Goal: Task Accomplishment & Management: Use online tool/utility

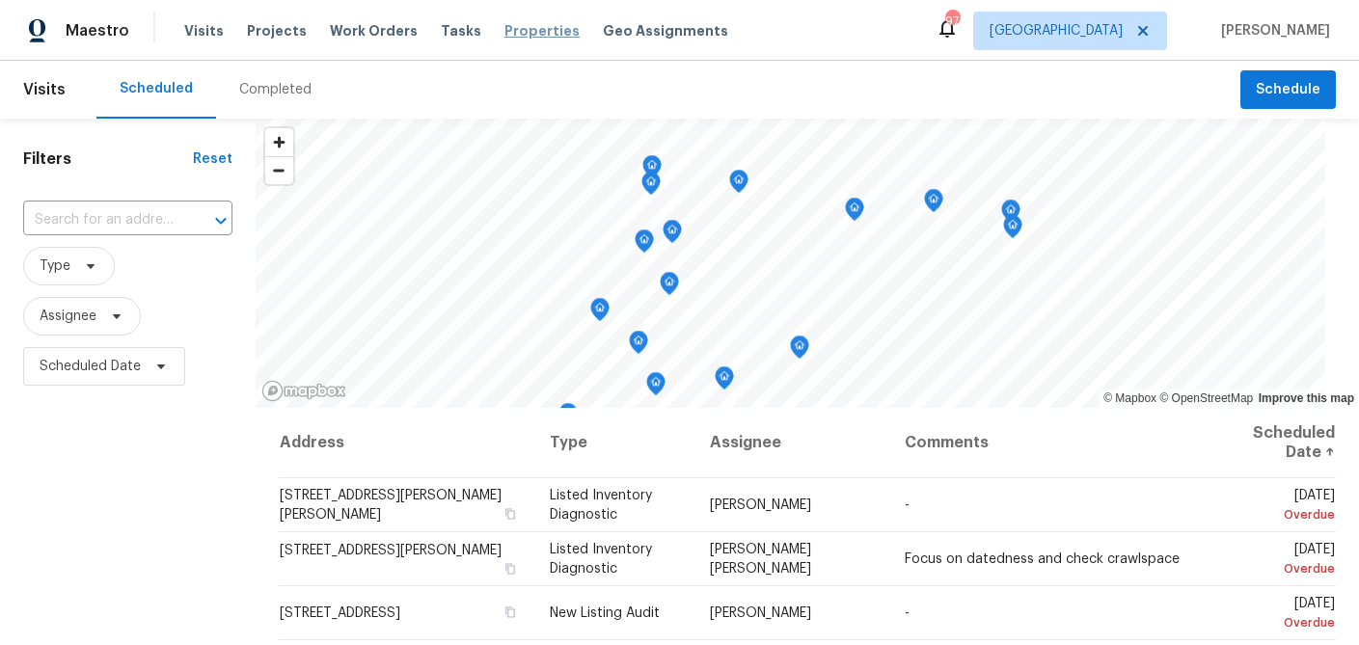
click at [513, 32] on span "Properties" at bounding box center [541, 30] width 75 height 19
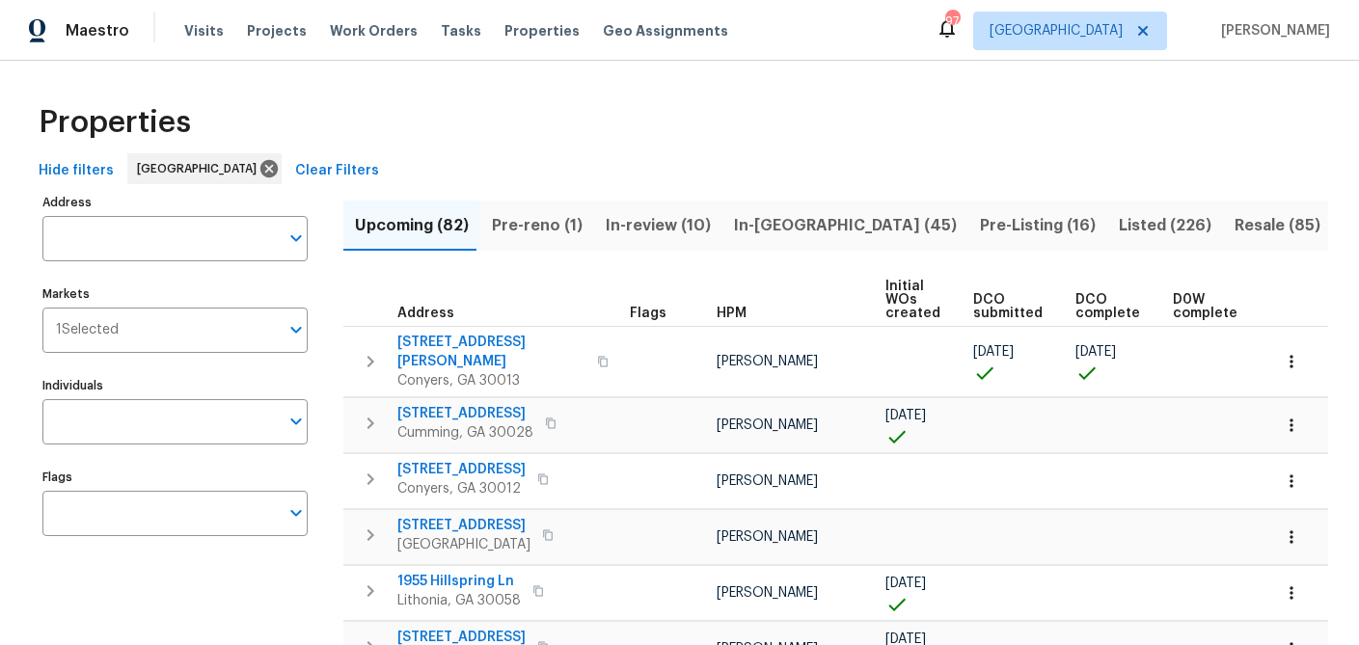
click at [115, 242] on input "Address" at bounding box center [160, 238] width 236 height 45
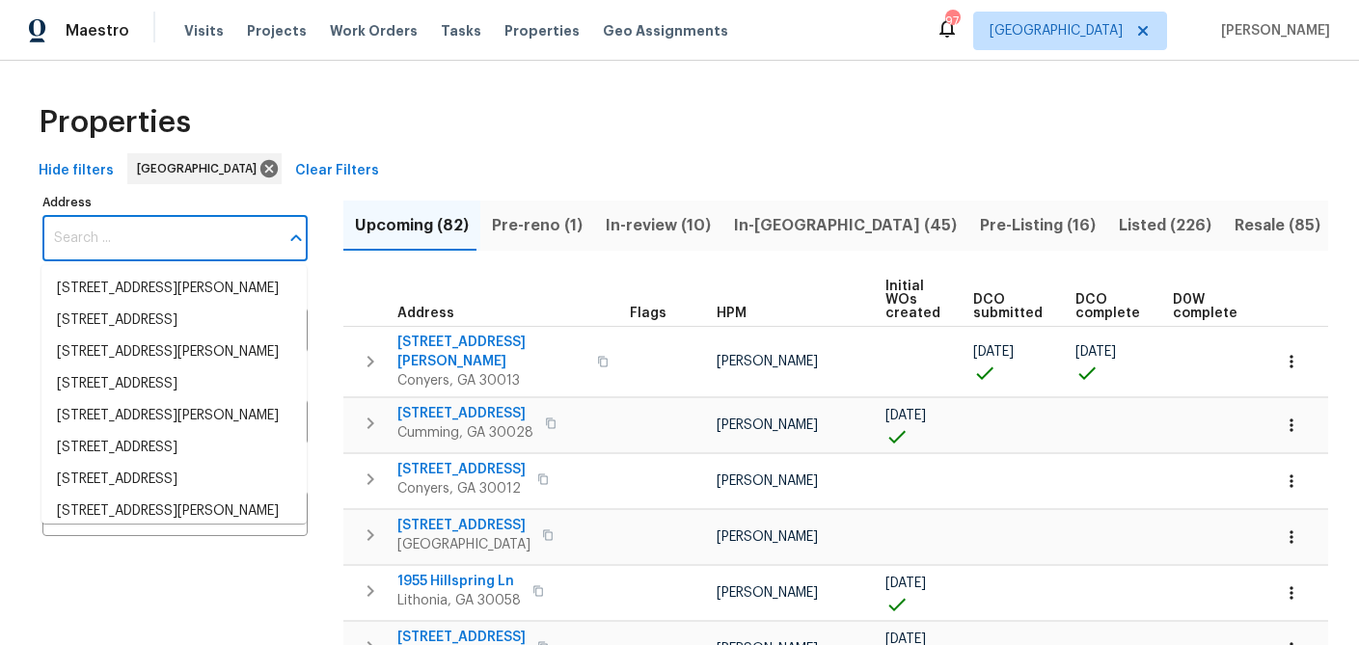
paste input "875 Eleanor Ct NW, Atlanta, GA 30318"
type input "875 Eleanor Ct NW, Atlanta, GA 30318"
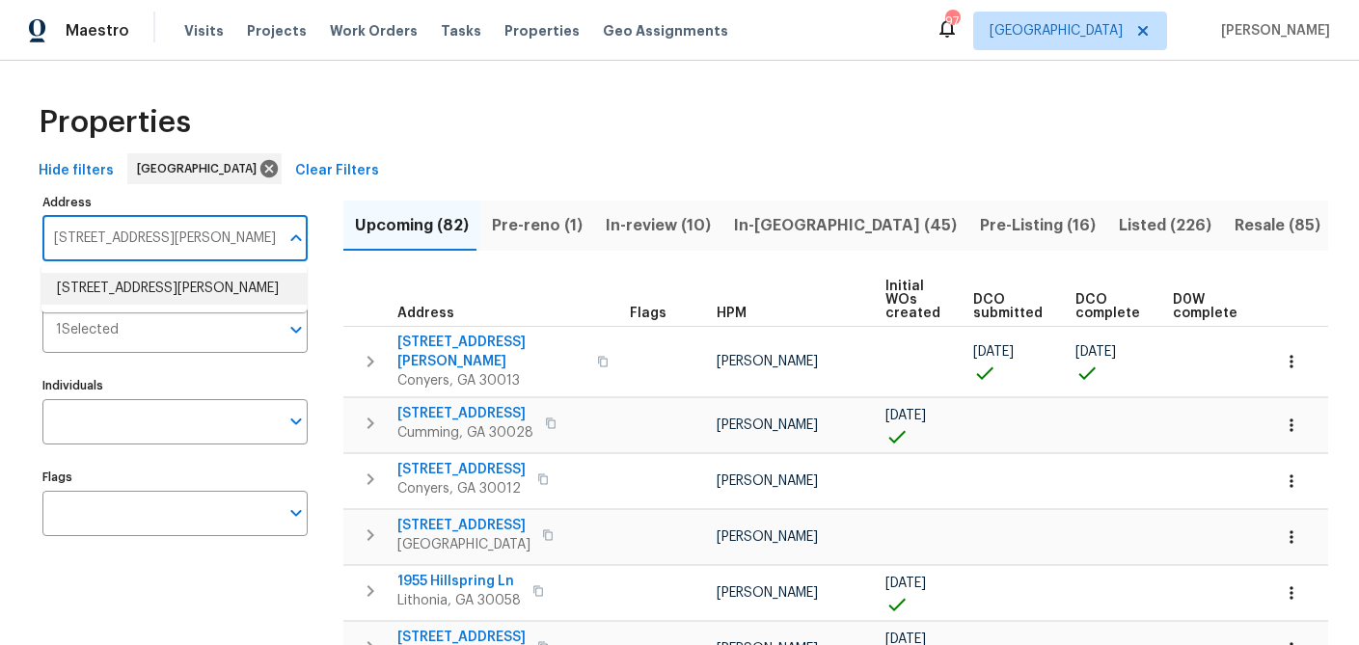
click at [110, 283] on li "875 Eleanor Ct NW Atlanta GA 30318" at bounding box center [173, 289] width 265 height 32
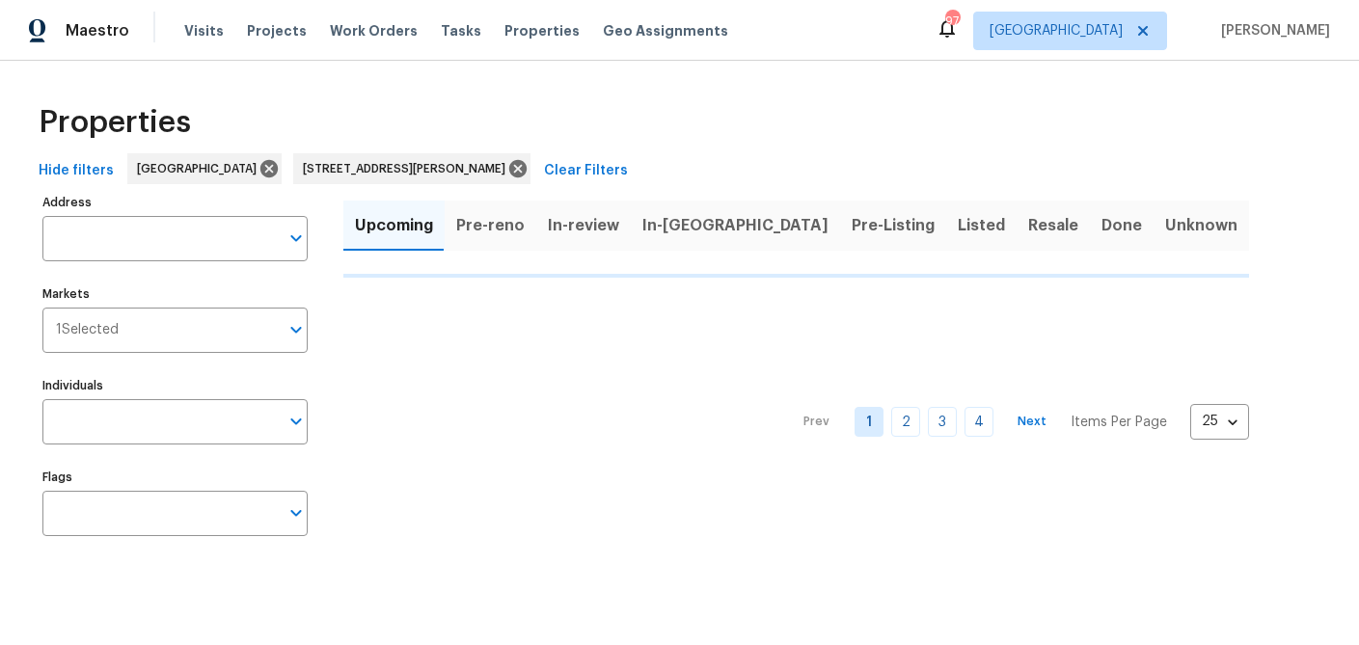
type input "875 Eleanor Ct NW Atlanta GA 30318"
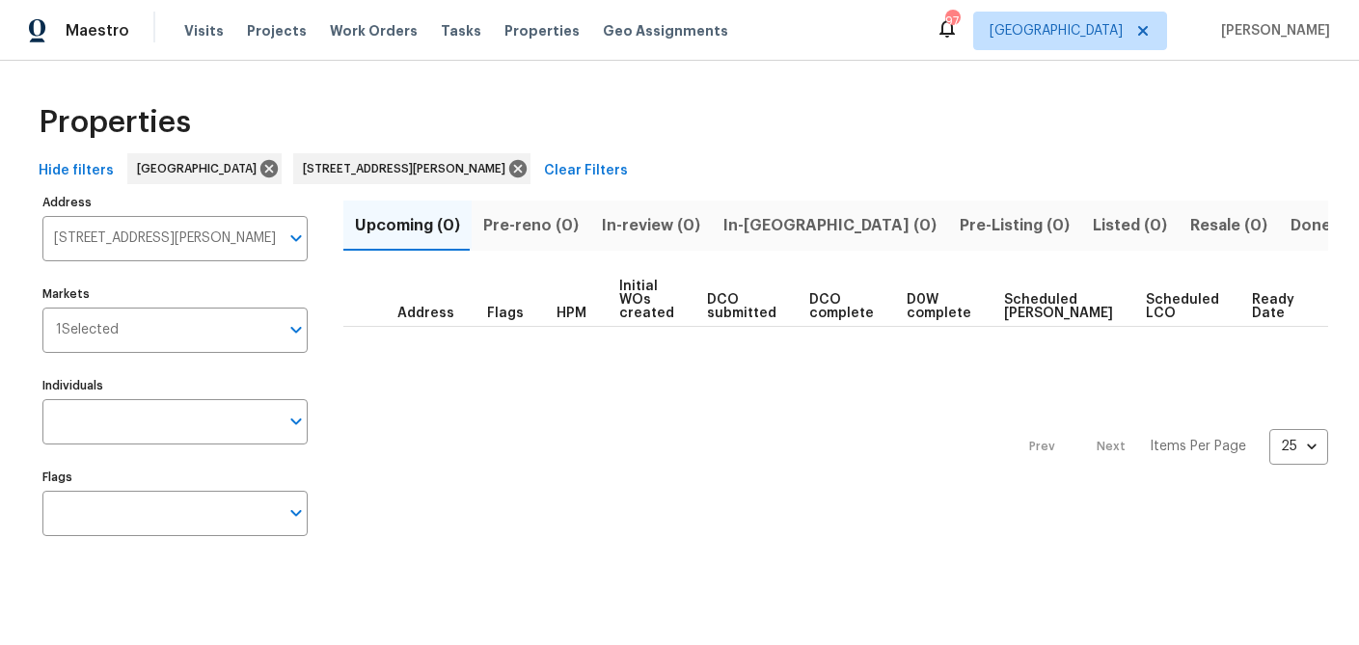
click at [1290, 219] on span "Done (1)" at bounding box center [1321, 225] width 63 height 27
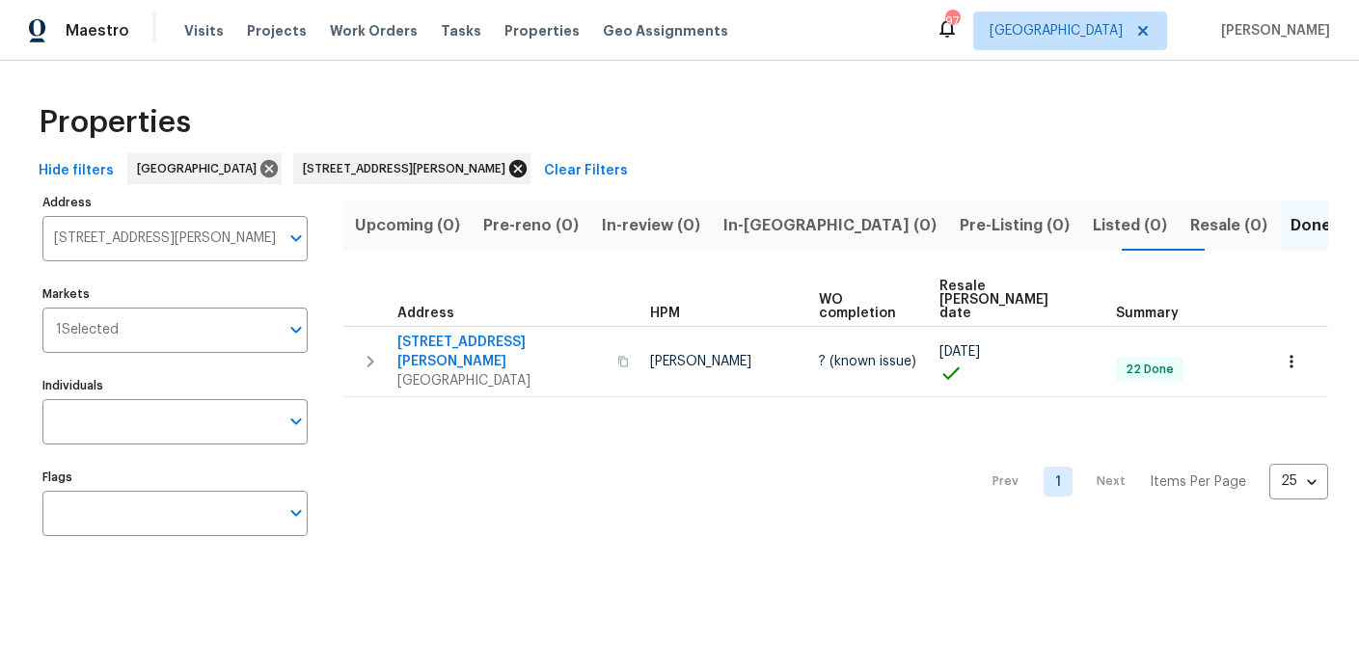
click at [507, 168] on icon at bounding box center [517, 168] width 21 height 21
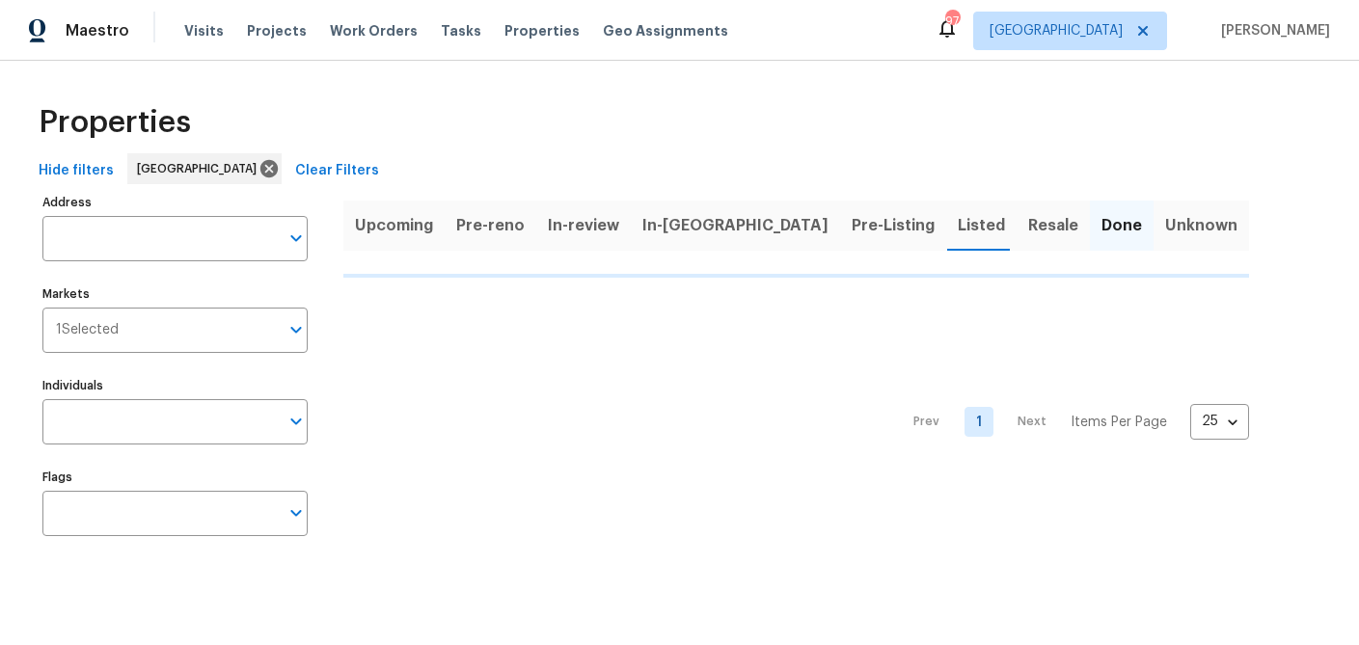
click at [431, 168] on div "Hide filters Atlanta Clear Filters" at bounding box center [679, 171] width 1297 height 36
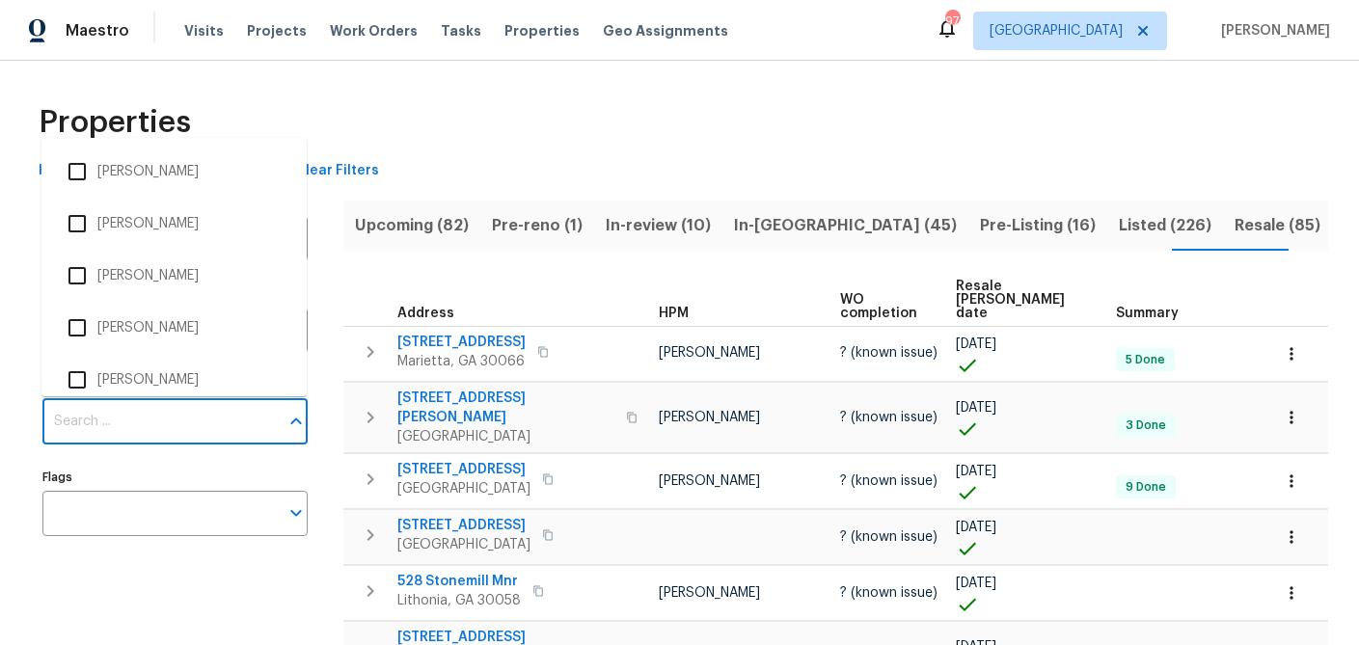
click at [138, 424] on input "Individuals" at bounding box center [160, 421] width 236 height 45
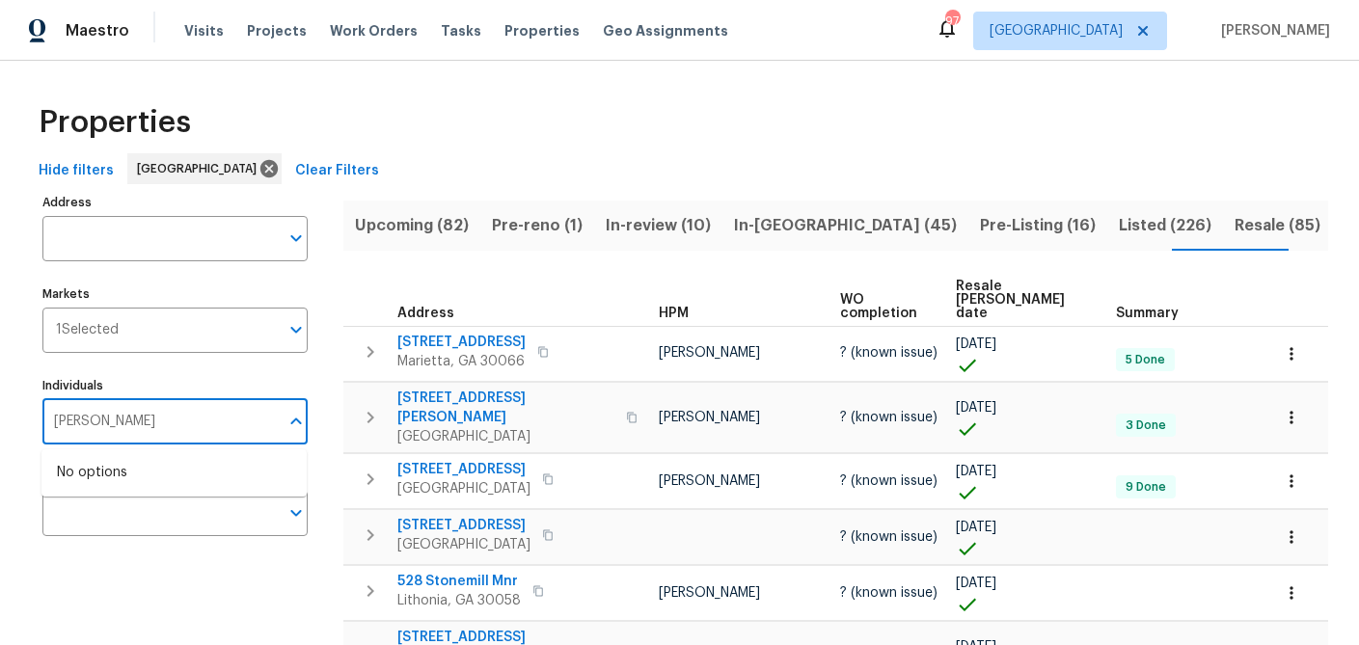
type input "tyler payne"
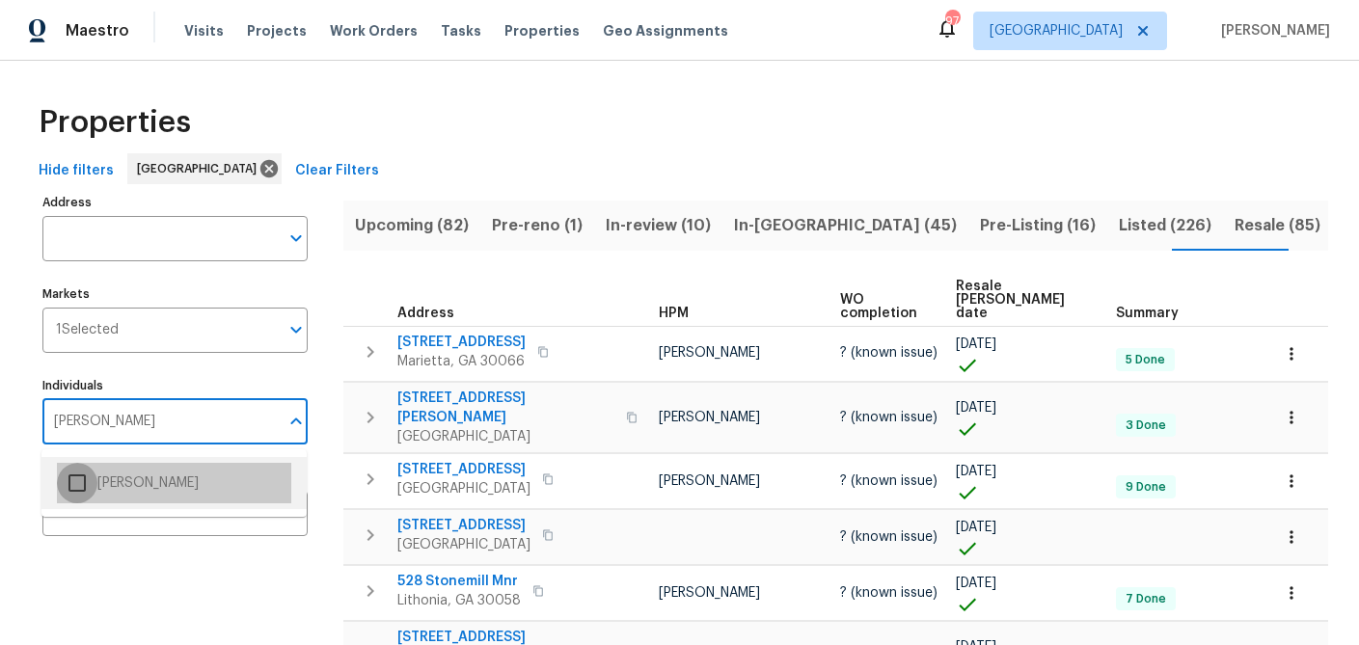
click at [71, 490] on input "checkbox" at bounding box center [77, 483] width 40 height 40
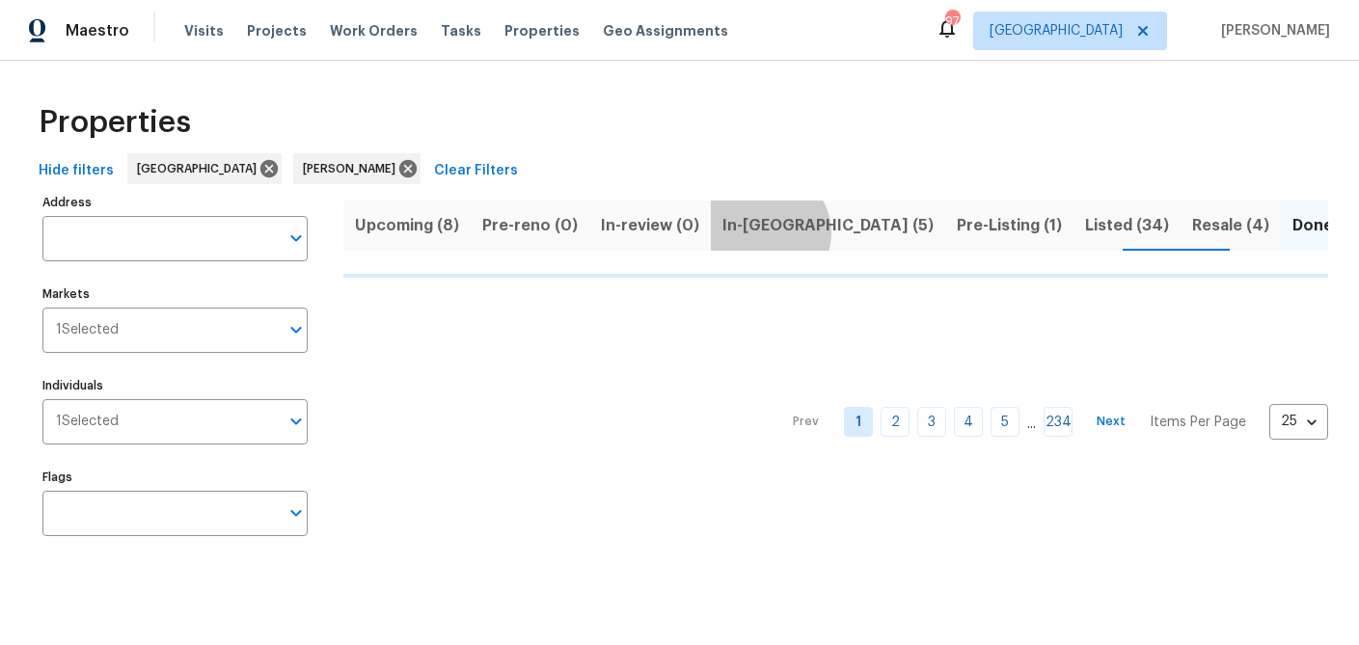
click at [753, 232] on span "In-reno (5)" at bounding box center [827, 225] width 211 height 27
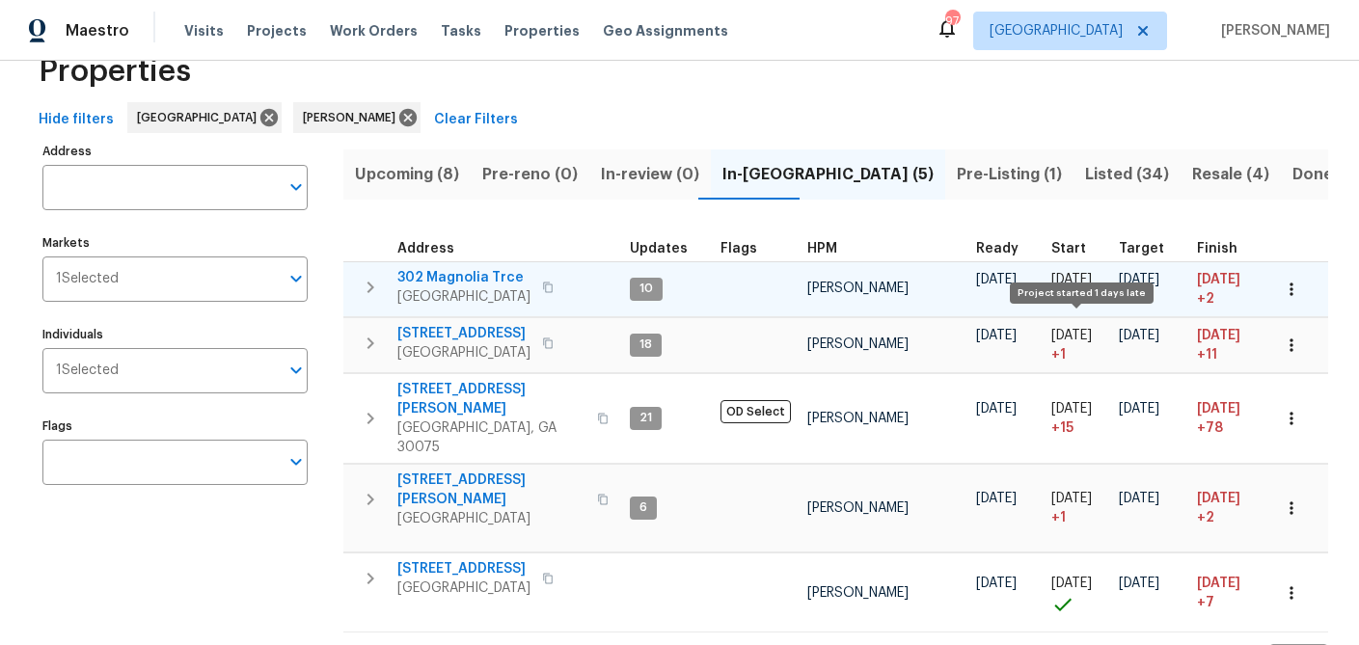
scroll to position [72, 0]
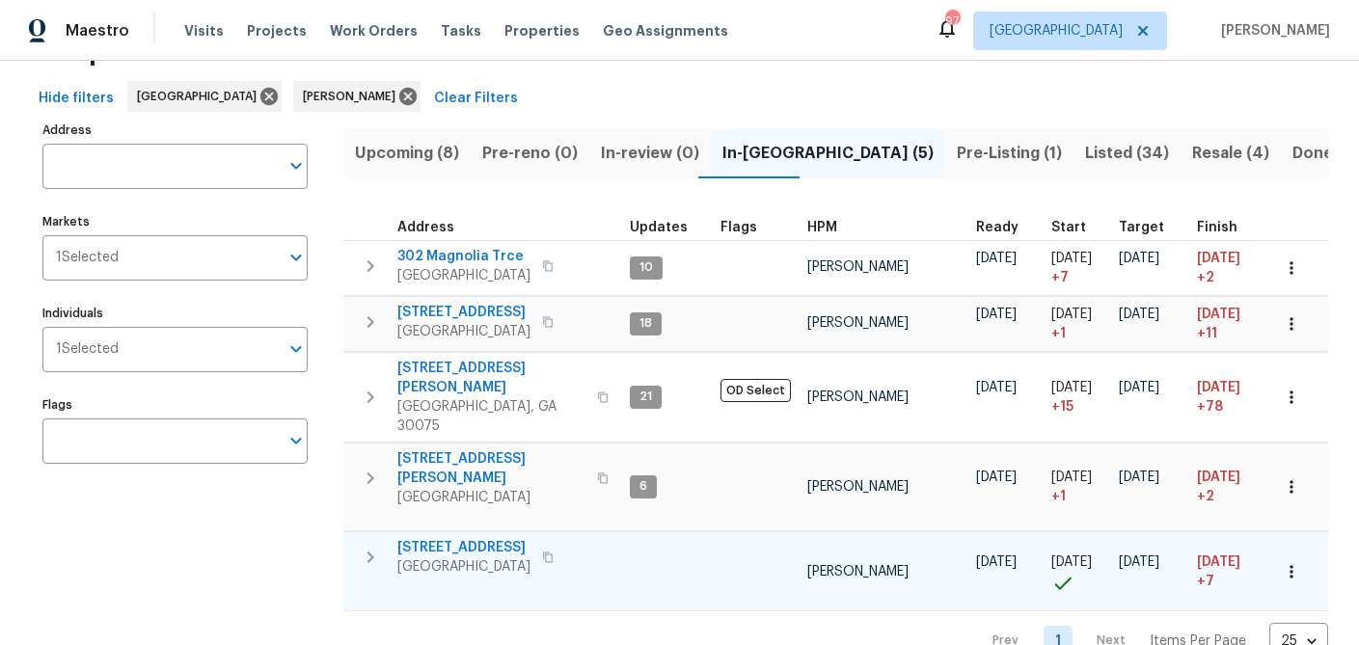
click at [469, 538] on span "144 Oak Haven Dr" at bounding box center [463, 547] width 133 height 19
click at [1295, 562] on icon "button" at bounding box center [1290, 571] width 19 height 19
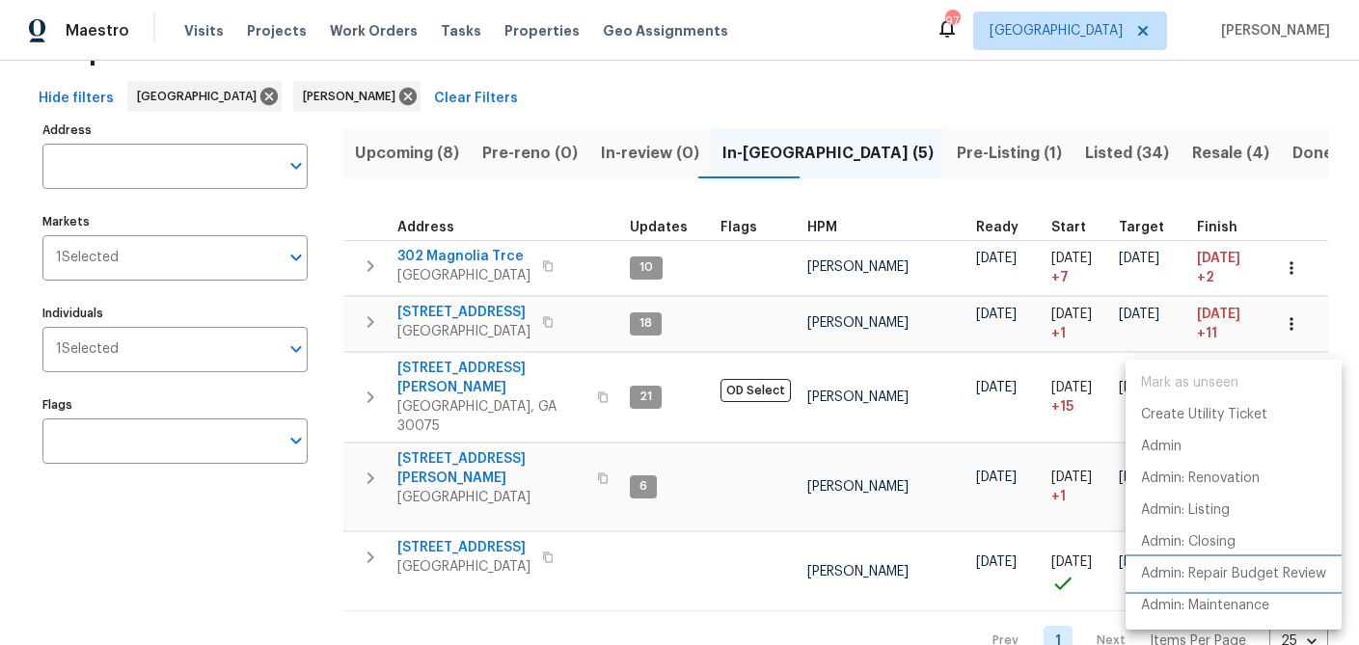
click at [1224, 569] on p "Admin: Repair Budget Review" at bounding box center [1233, 574] width 185 height 20
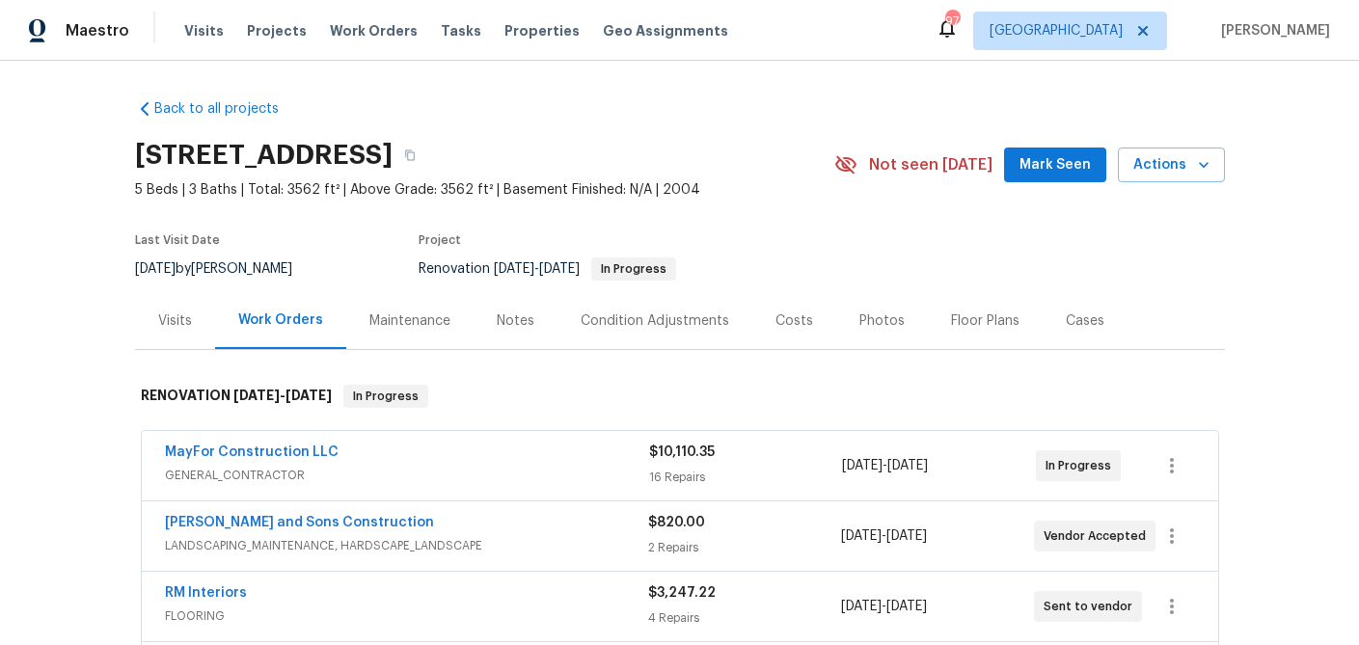
click at [522, 311] on div "Notes" at bounding box center [516, 320] width 38 height 19
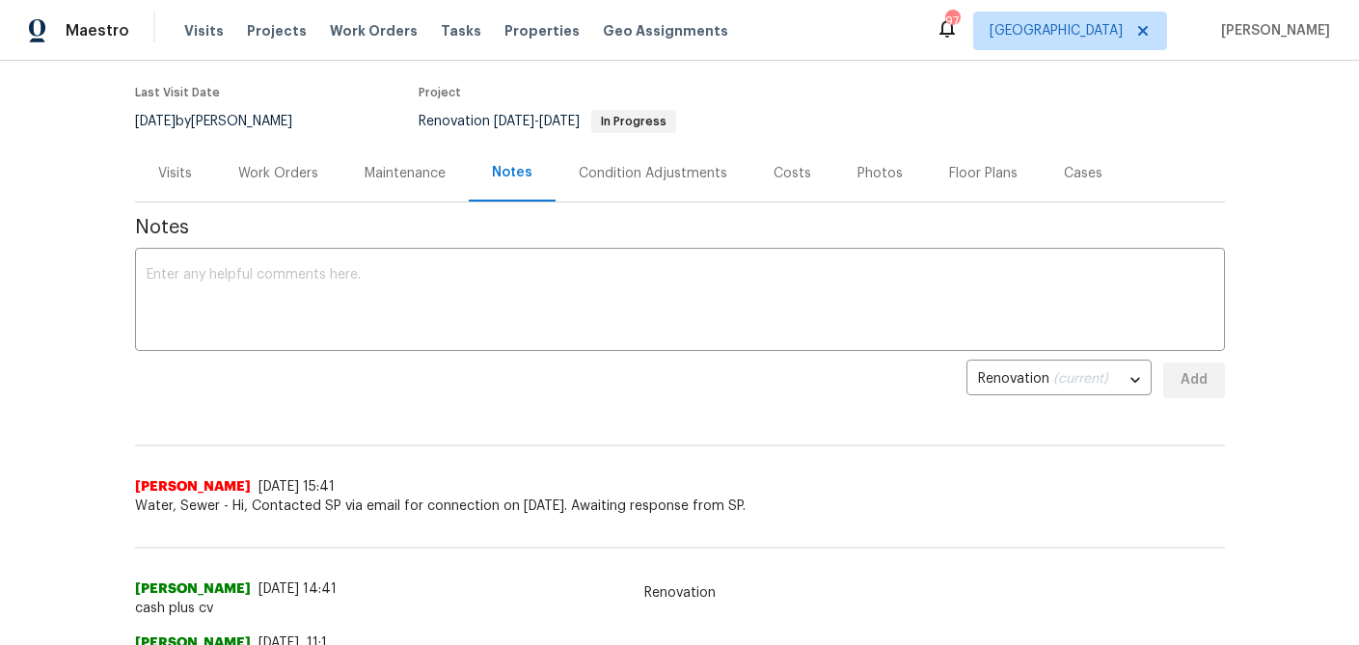
scroll to position [113, 0]
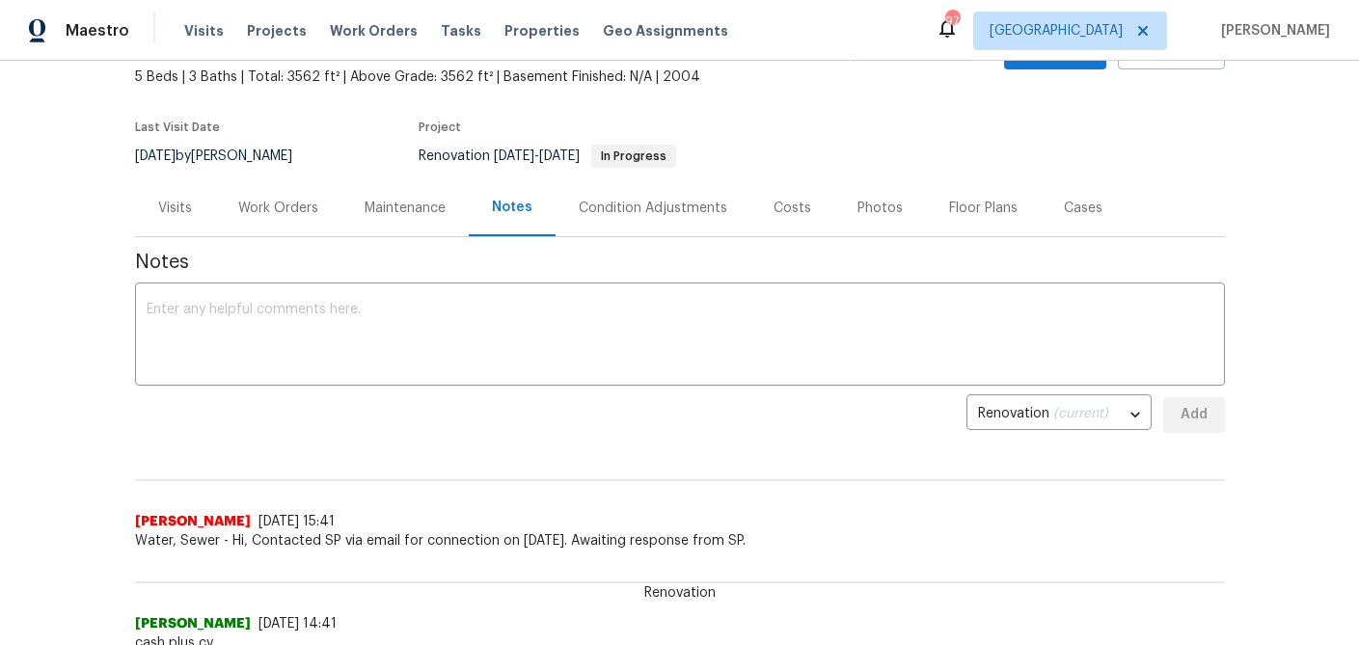
click at [773, 207] on div "Costs" at bounding box center [792, 208] width 38 height 19
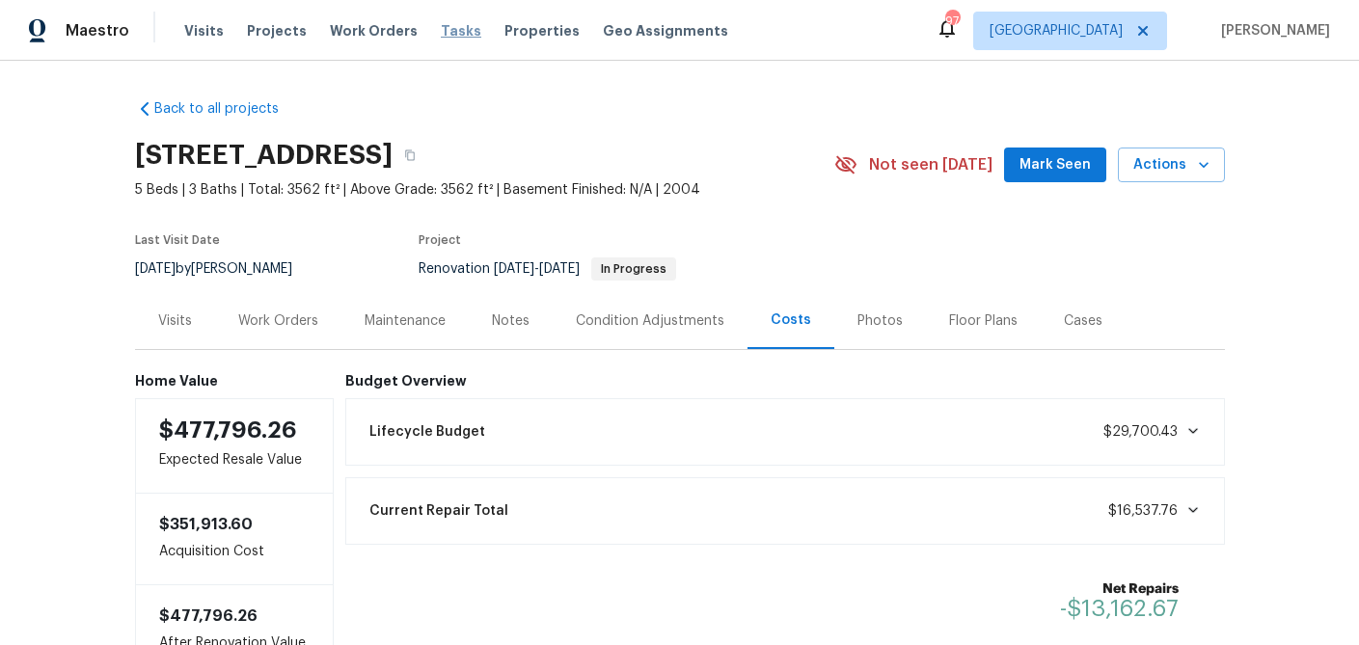
click at [441, 26] on span "Tasks" at bounding box center [461, 30] width 40 height 13
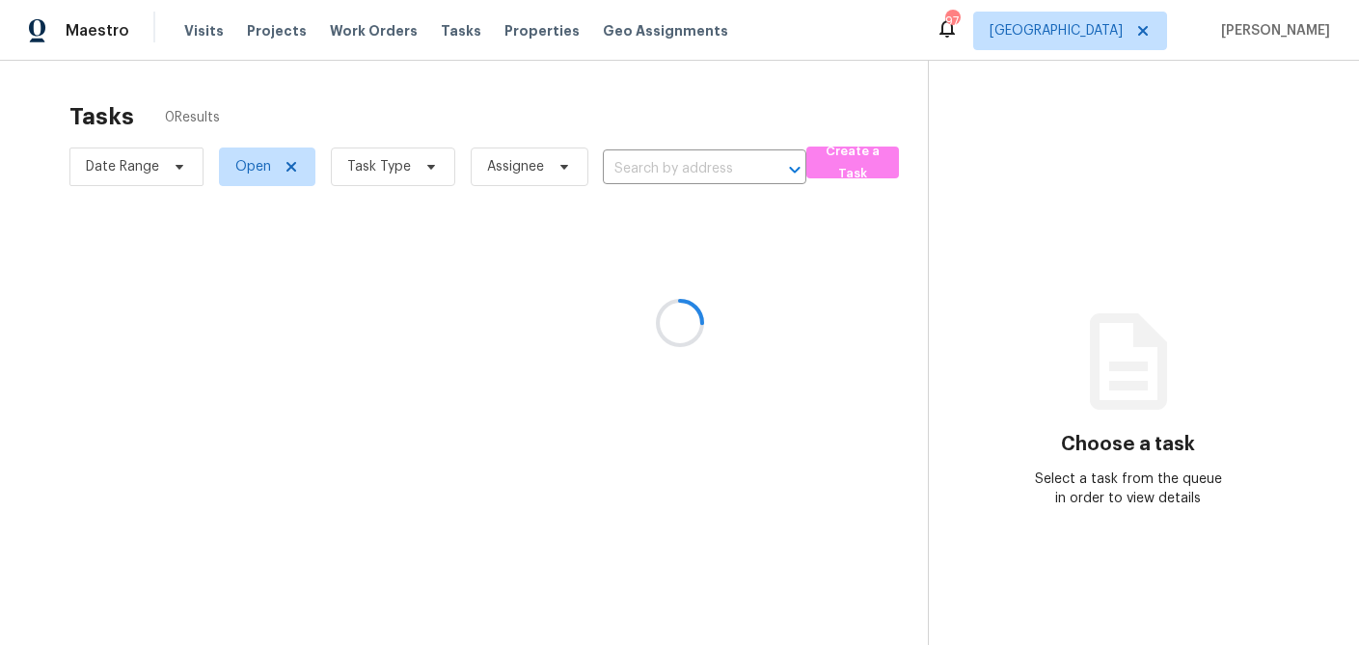
click at [421, 175] on div at bounding box center [679, 322] width 1359 height 645
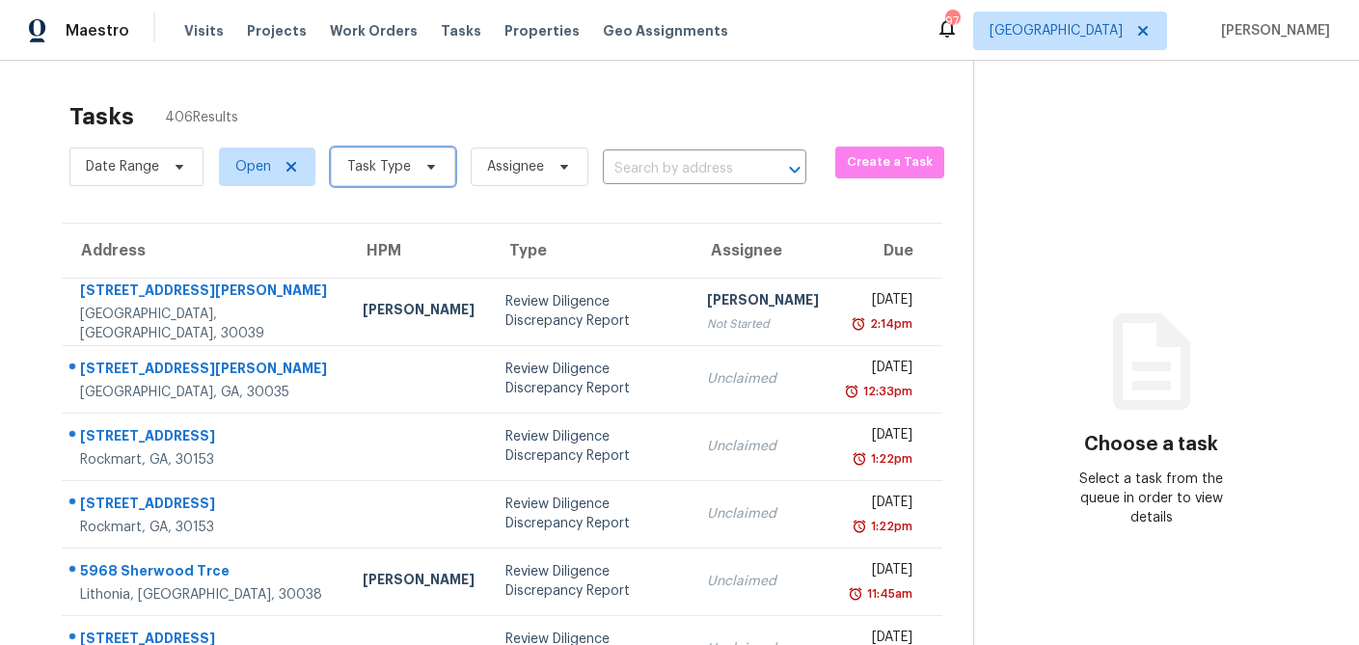
click at [421, 175] on span "Task Type" at bounding box center [393, 167] width 124 height 39
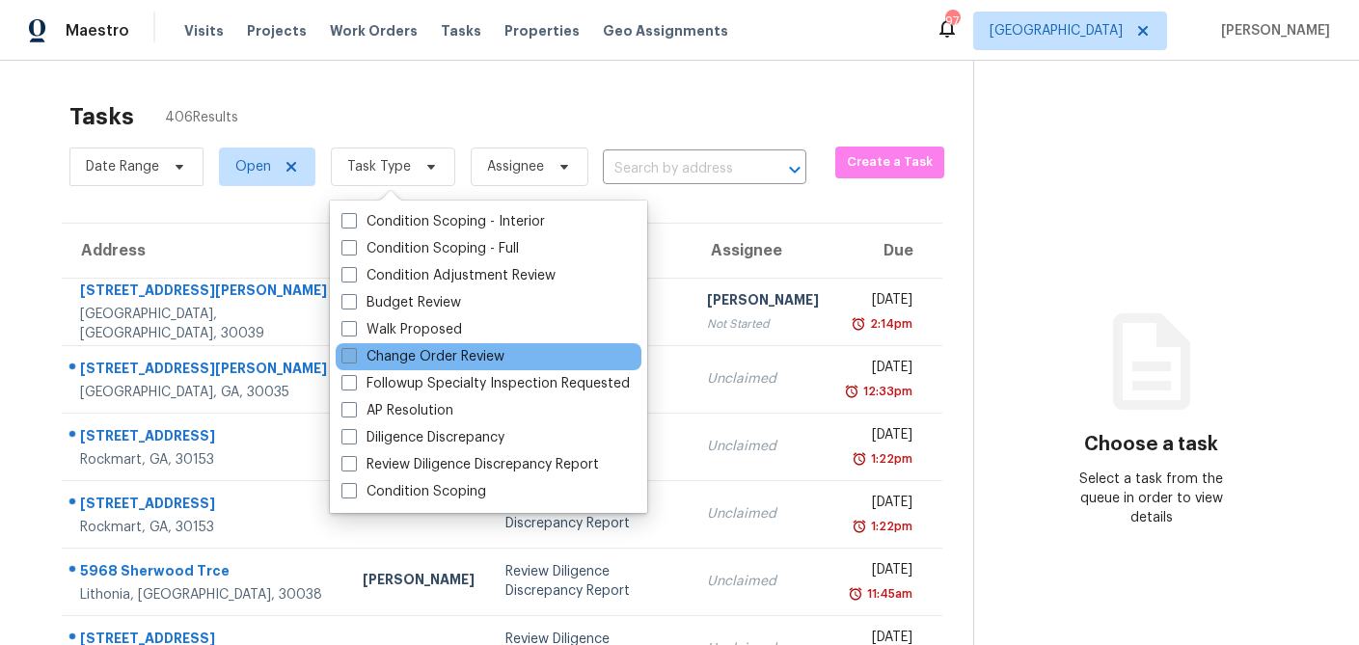
click at [351, 364] on span at bounding box center [348, 355] width 15 height 15
click at [351, 360] on input "Change Order Review" at bounding box center [347, 353] width 13 height 13
checkbox input "true"
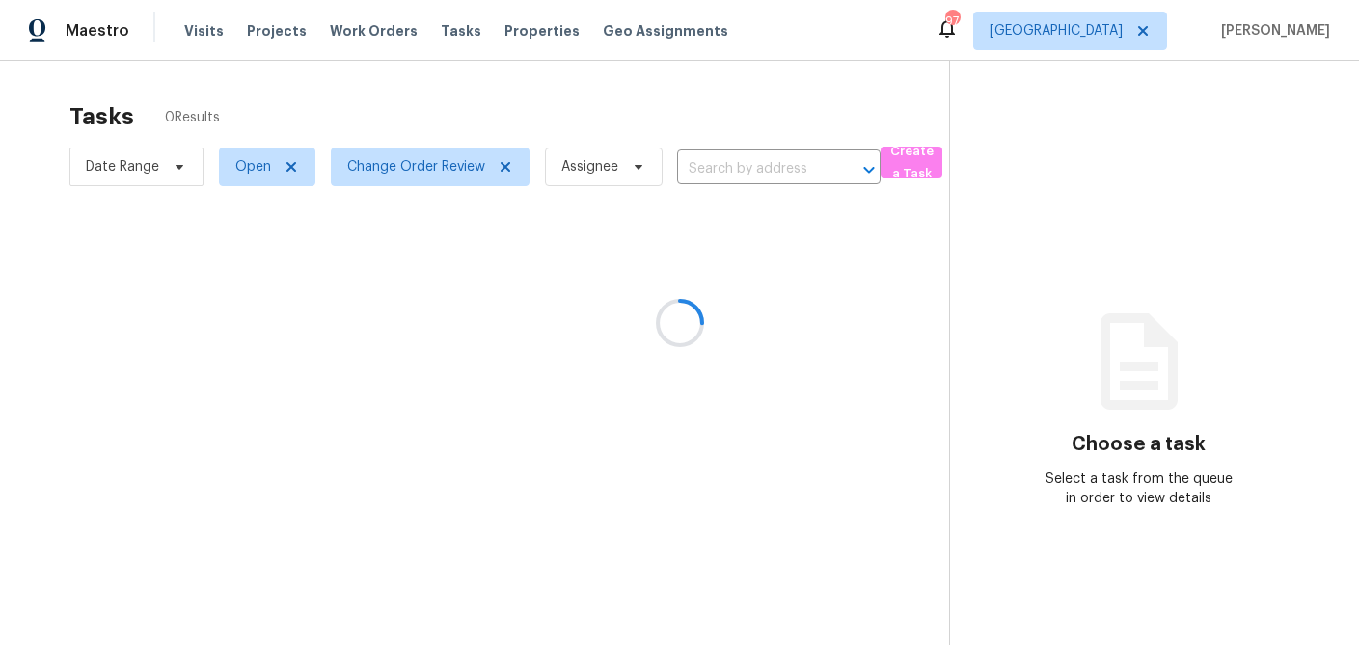
click at [505, 94] on div at bounding box center [679, 322] width 1359 height 645
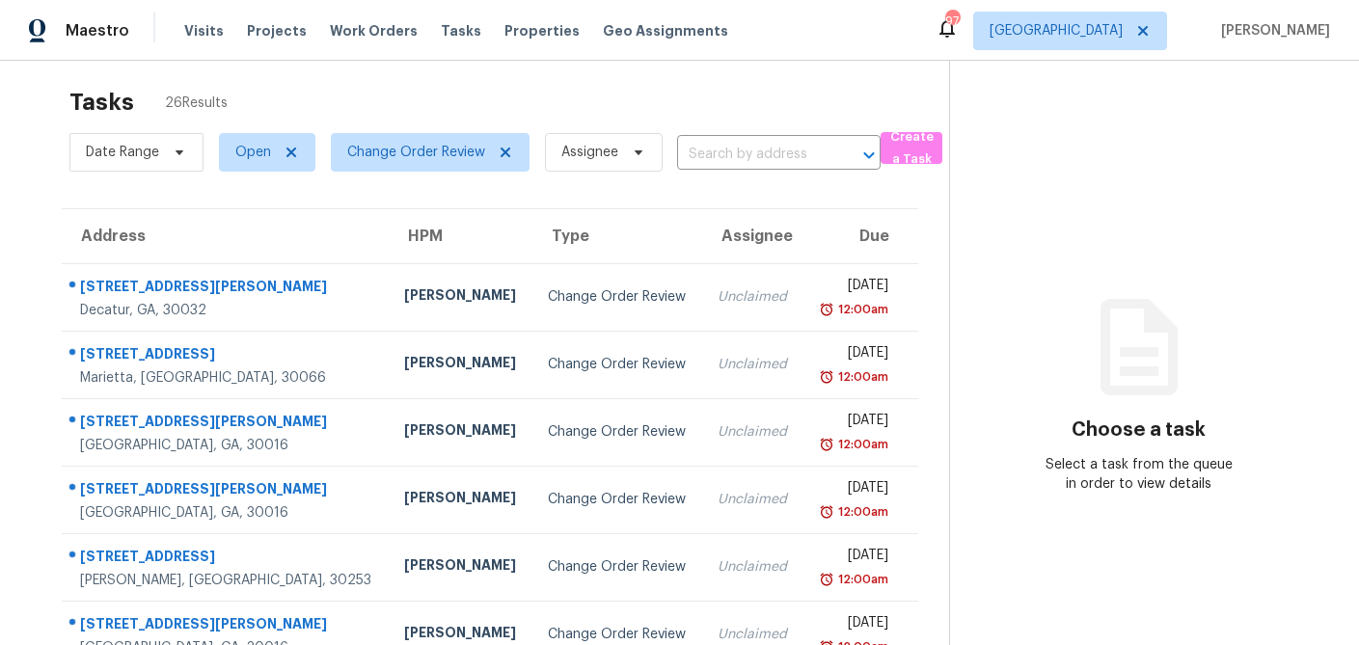
scroll to position [10, 0]
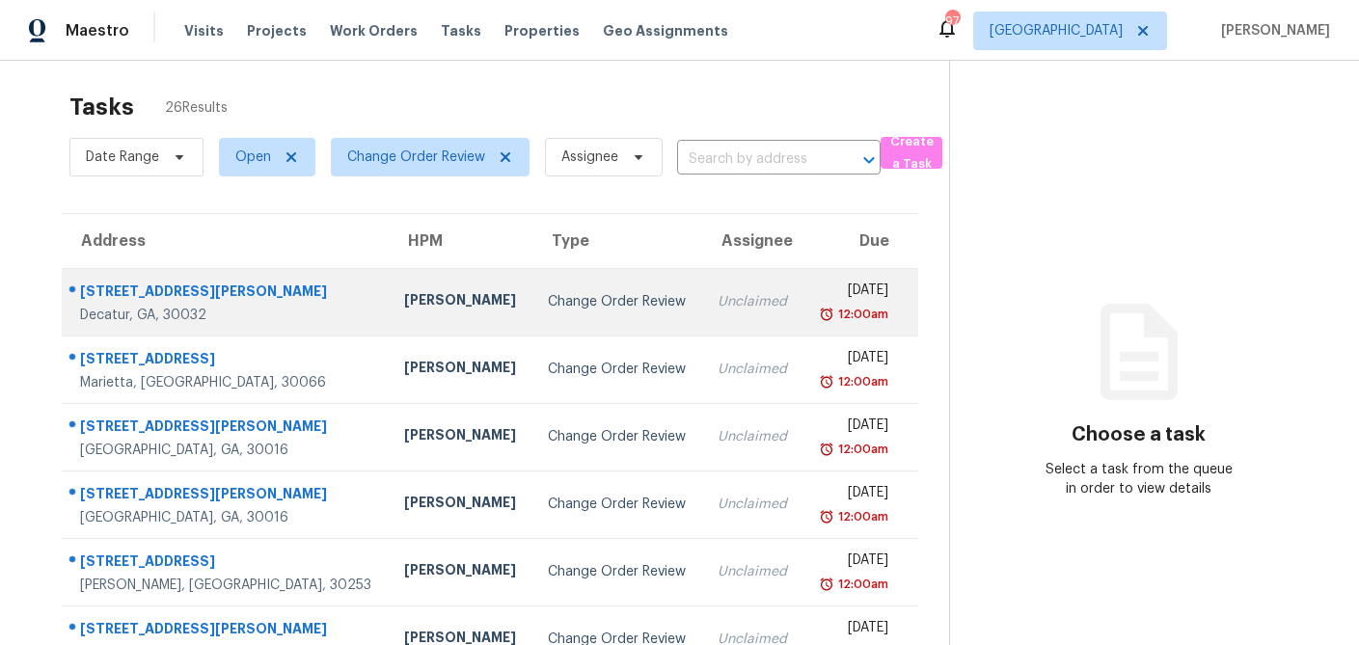
click at [269, 294] on td "3517 Hyland Dr Decatur, GA, 30032" at bounding box center [225, 301] width 327 height 67
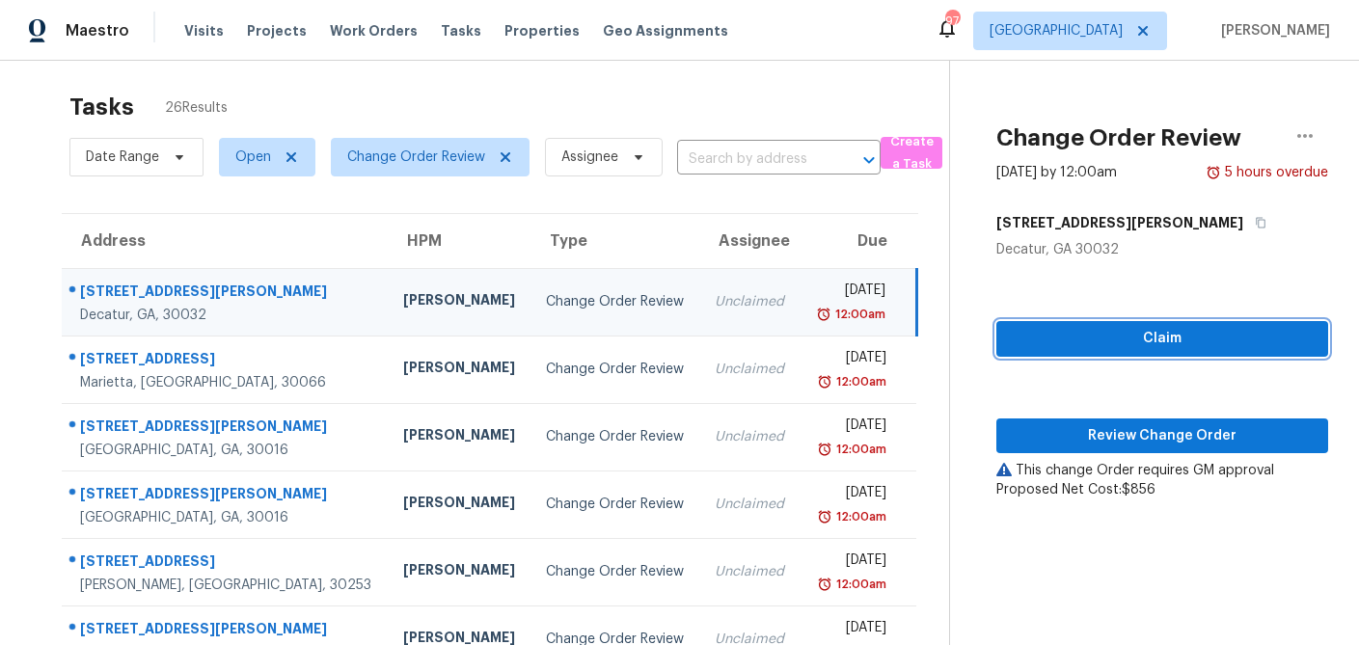
drag, startPoint x: 1137, startPoint y: 338, endPoint x: 1124, endPoint y: 364, distance: 28.9
click at [1137, 338] on span "Claim" at bounding box center [1161, 339] width 301 height 24
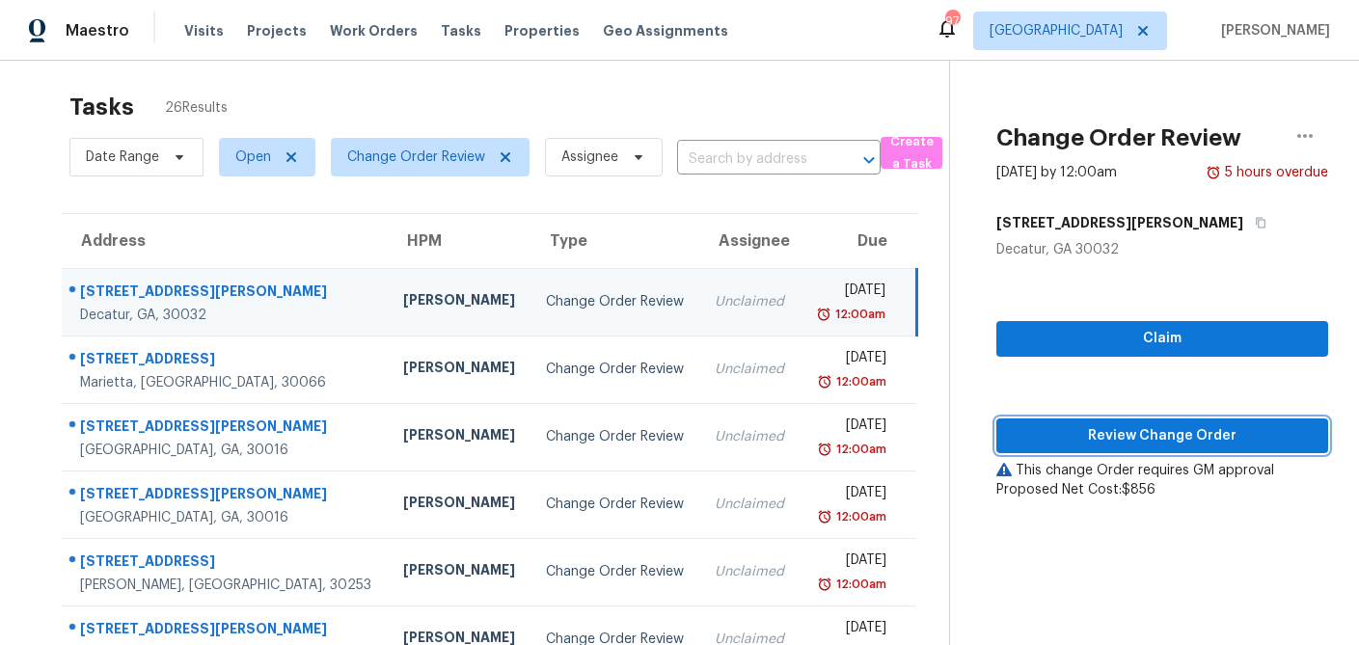
click at [1118, 436] on span "Review Change Order" at bounding box center [1161, 436] width 301 height 24
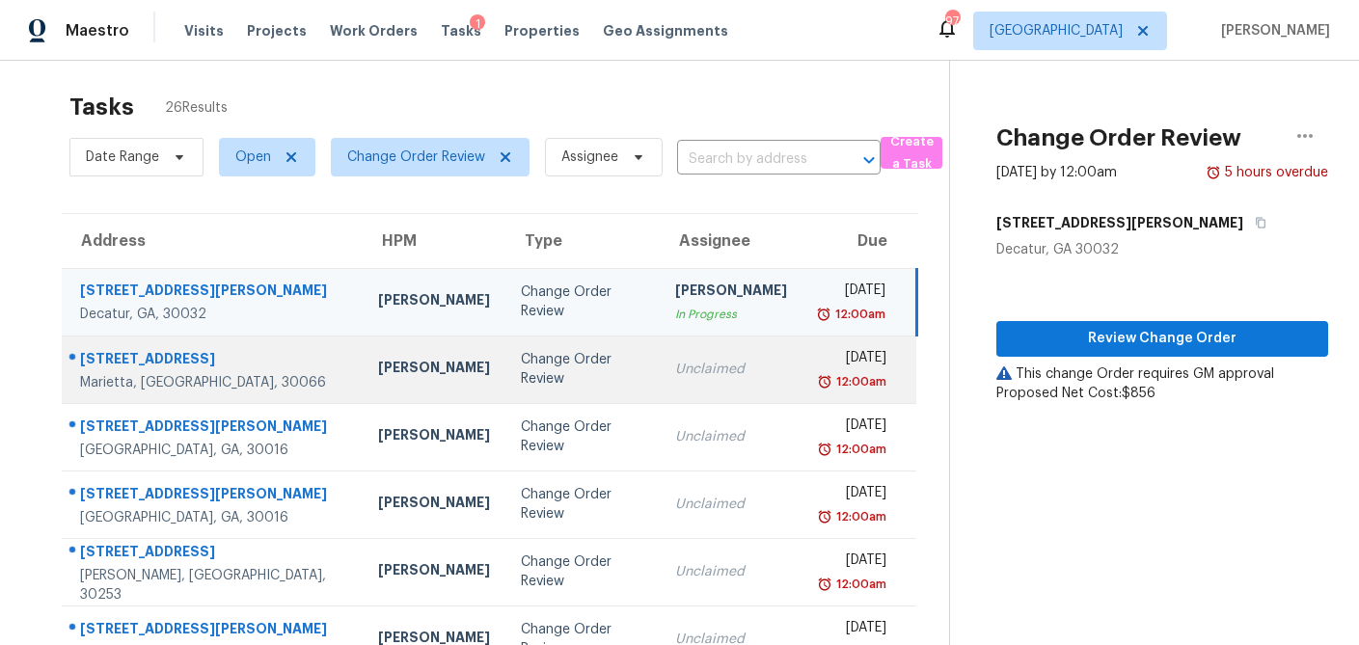
click at [505, 347] on td "Change Order Review" at bounding box center [582, 369] width 155 height 67
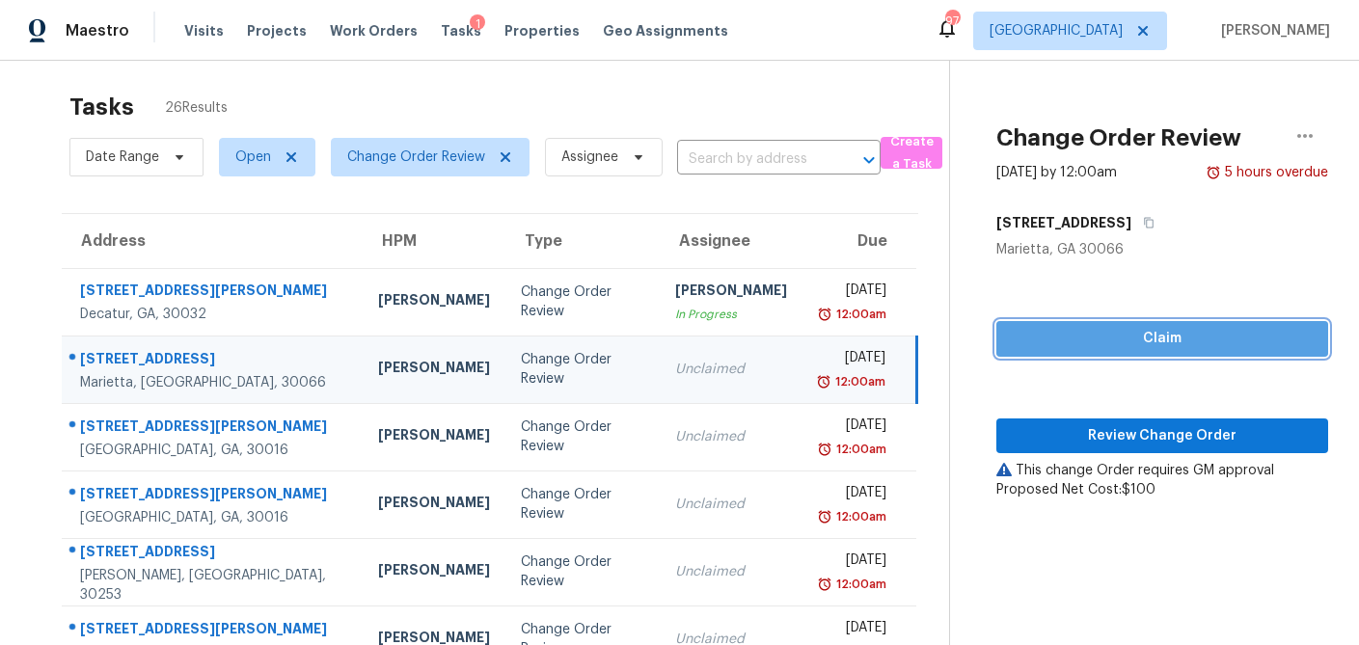
drag, startPoint x: 1117, startPoint y: 338, endPoint x: 1115, endPoint y: 354, distance: 15.5
click at [1116, 338] on span "Claim" at bounding box center [1161, 339] width 301 height 24
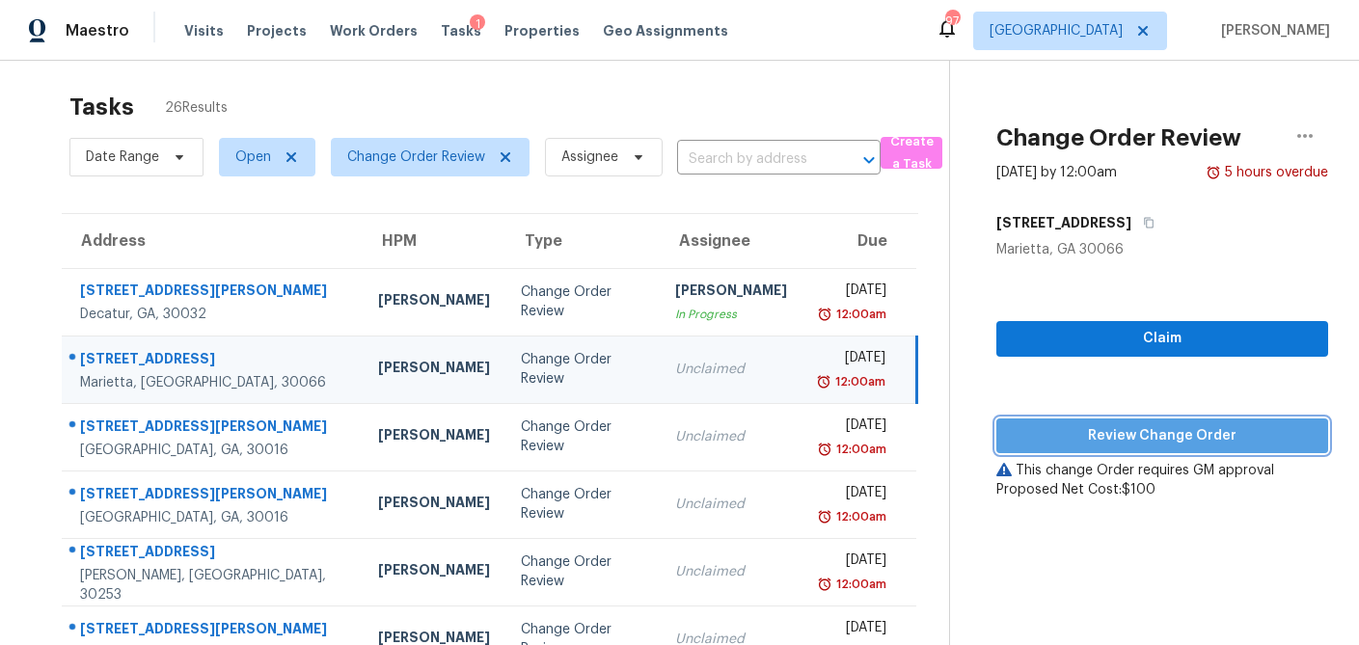
click at [1126, 443] on span "Review Change Order" at bounding box center [1161, 436] width 301 height 24
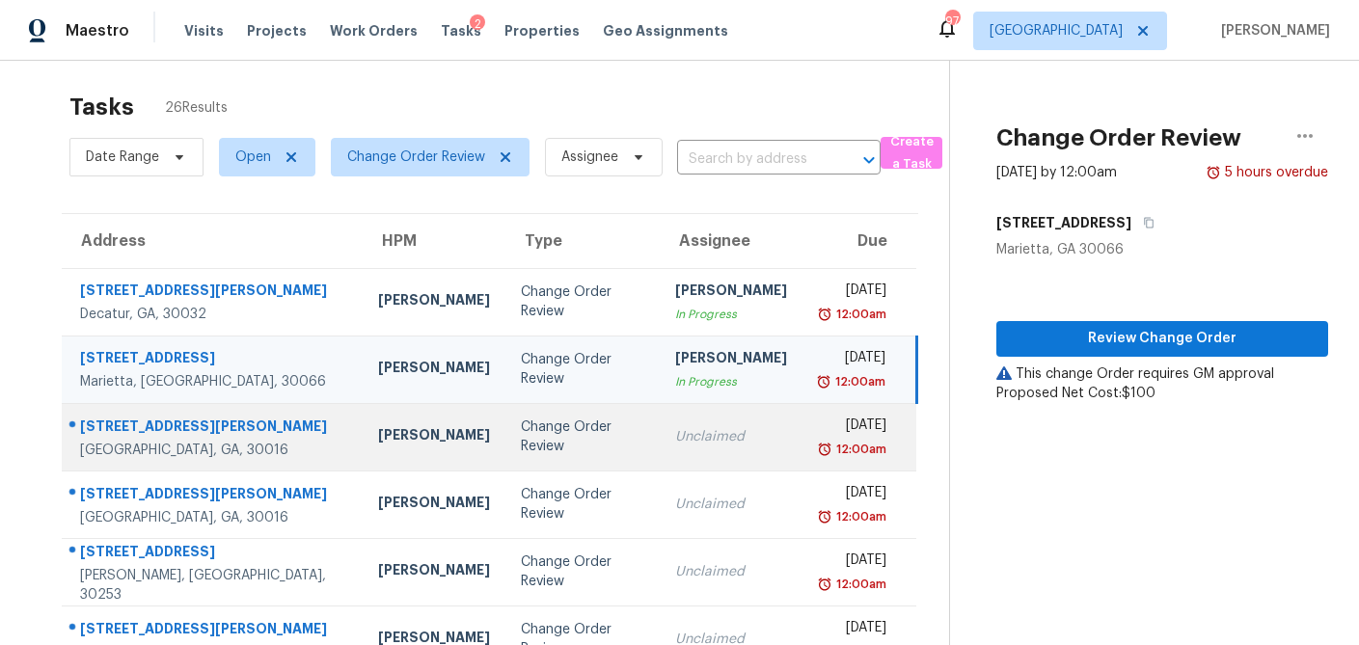
click at [521, 436] on div "Change Order Review" at bounding box center [583, 437] width 124 height 39
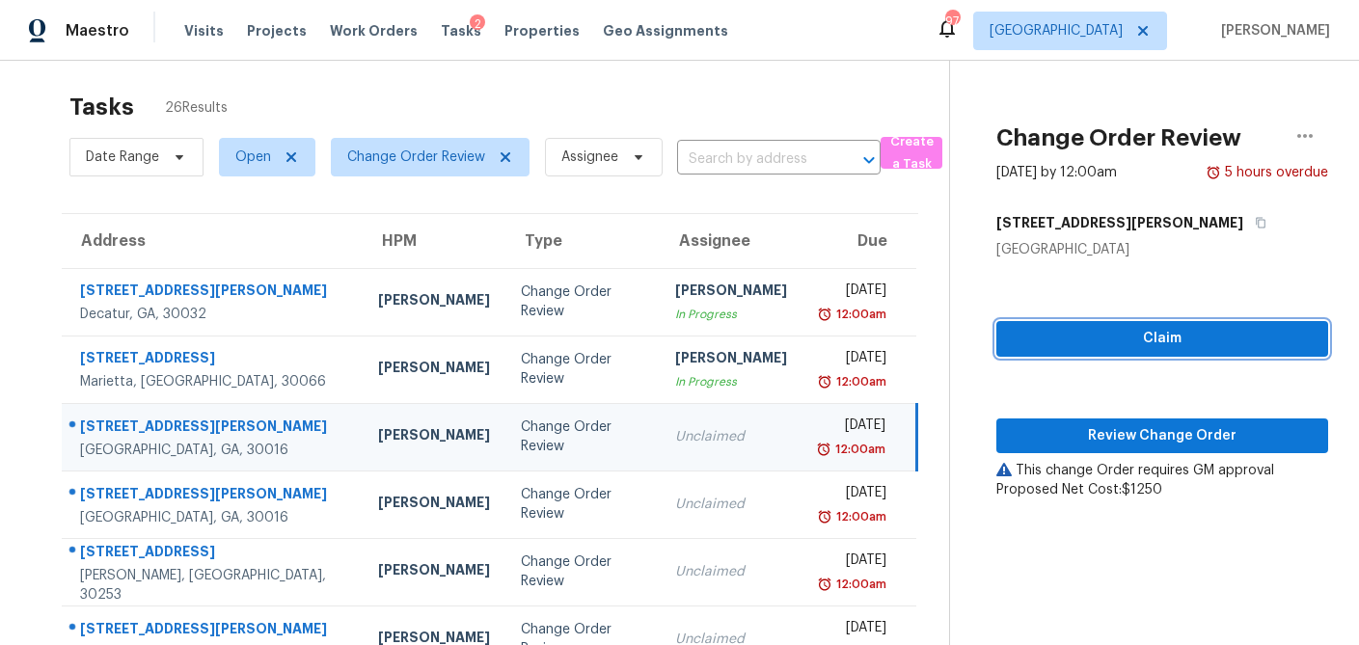
click at [1176, 336] on span "Claim" at bounding box center [1161, 339] width 301 height 24
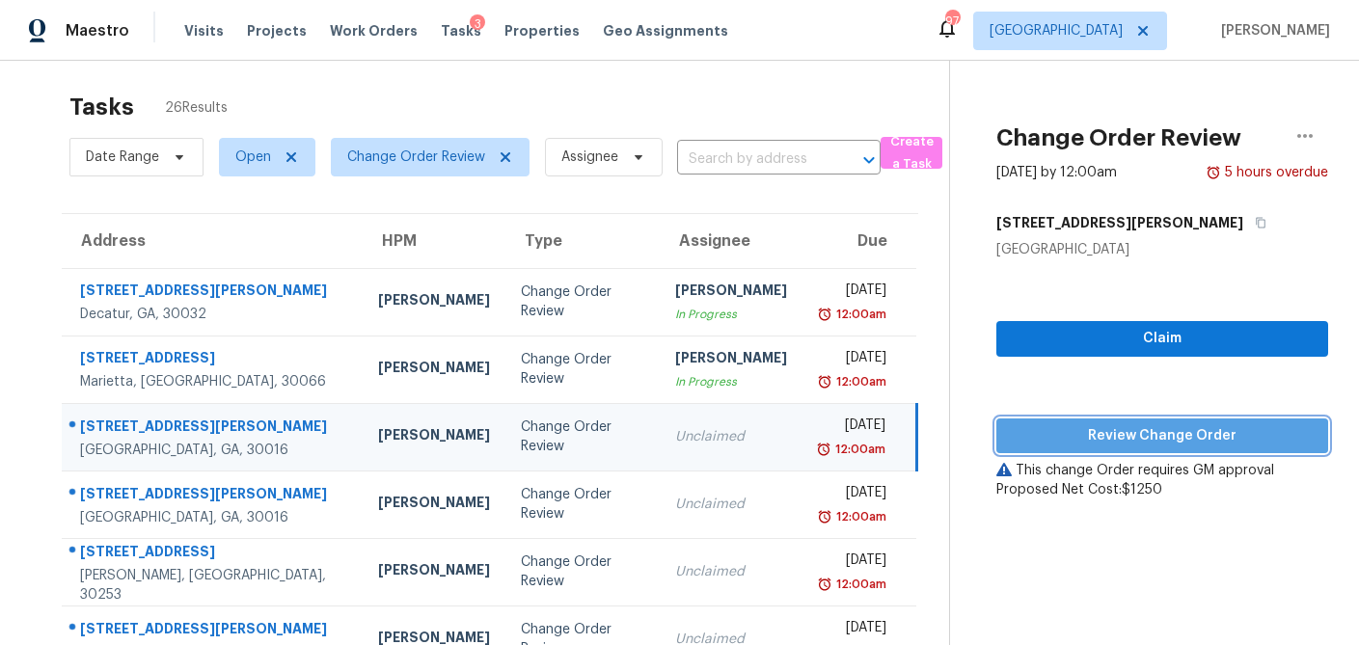
click at [1141, 445] on span "Review Change Order" at bounding box center [1161, 436] width 301 height 24
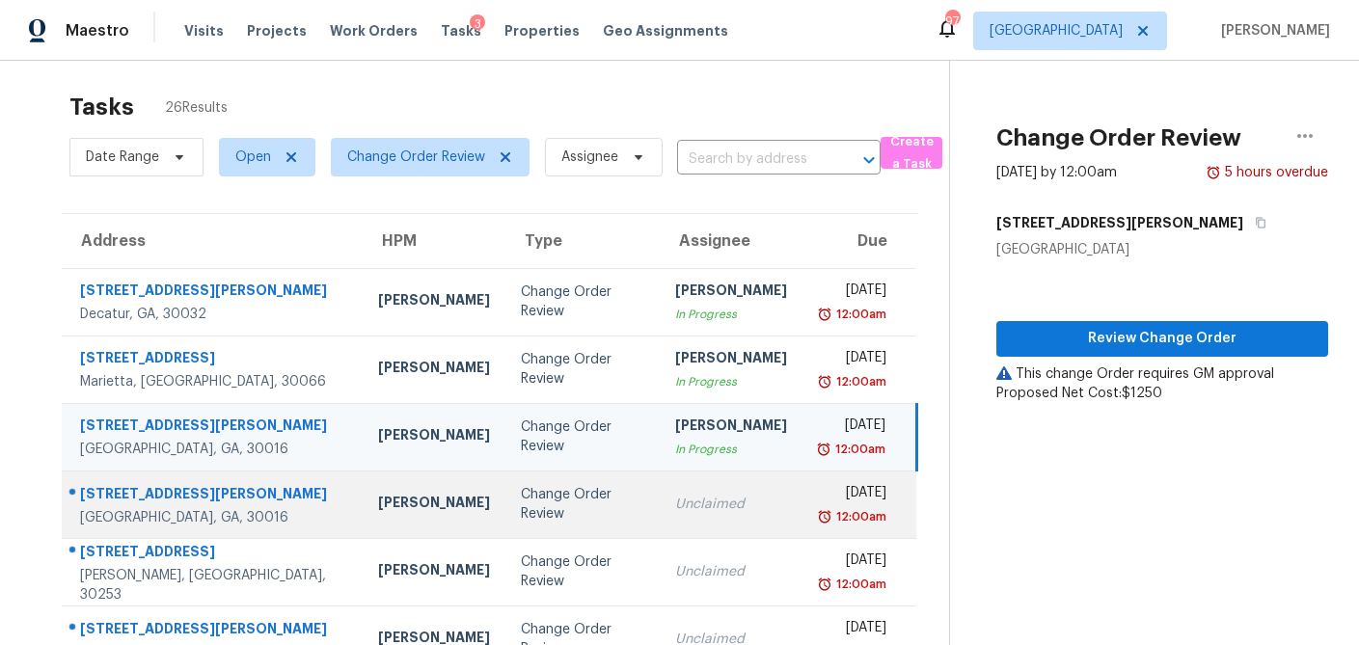
click at [521, 513] on div "Change Order Review" at bounding box center [583, 504] width 124 height 39
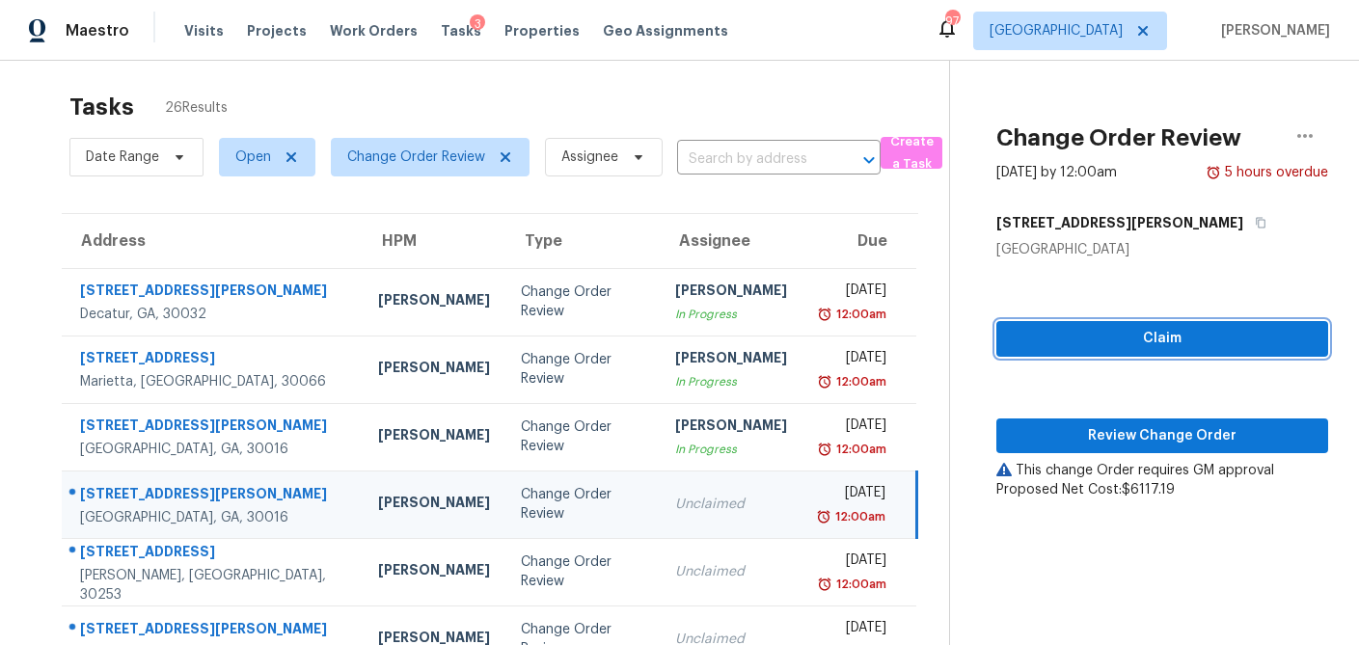
click at [1173, 338] on span "Claim" at bounding box center [1161, 339] width 301 height 24
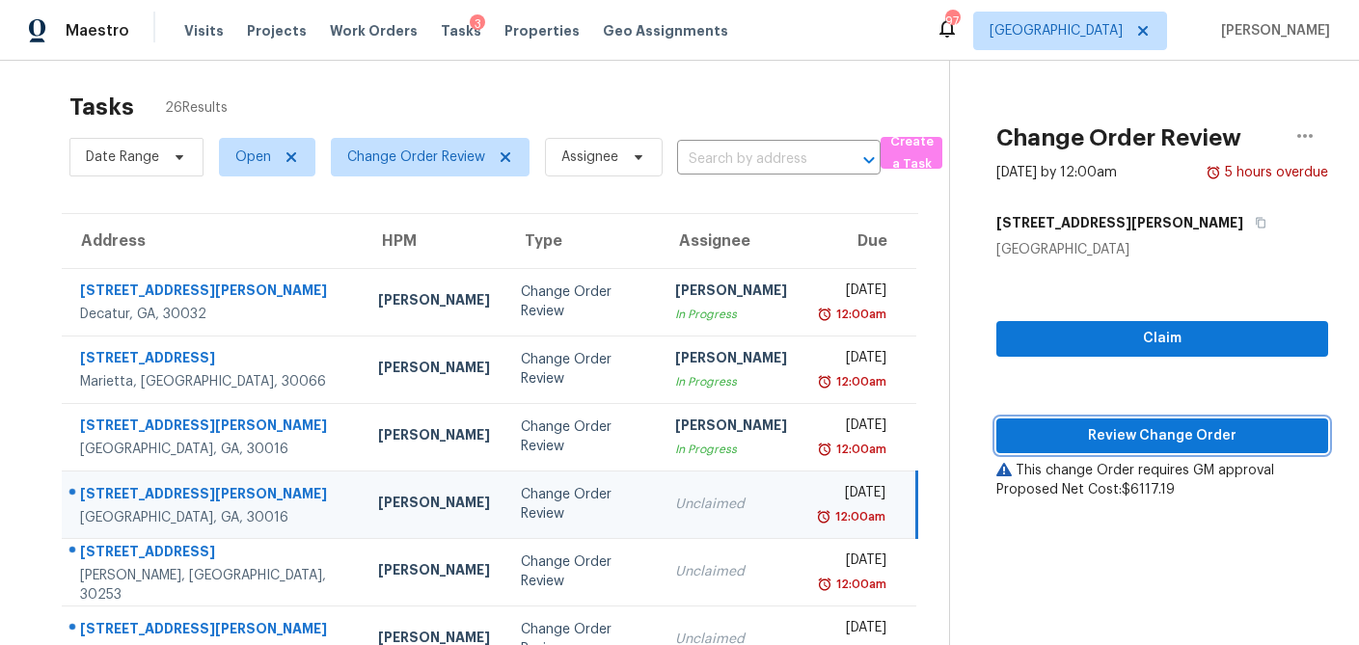
click at [1137, 435] on span "Review Change Order" at bounding box center [1161, 436] width 301 height 24
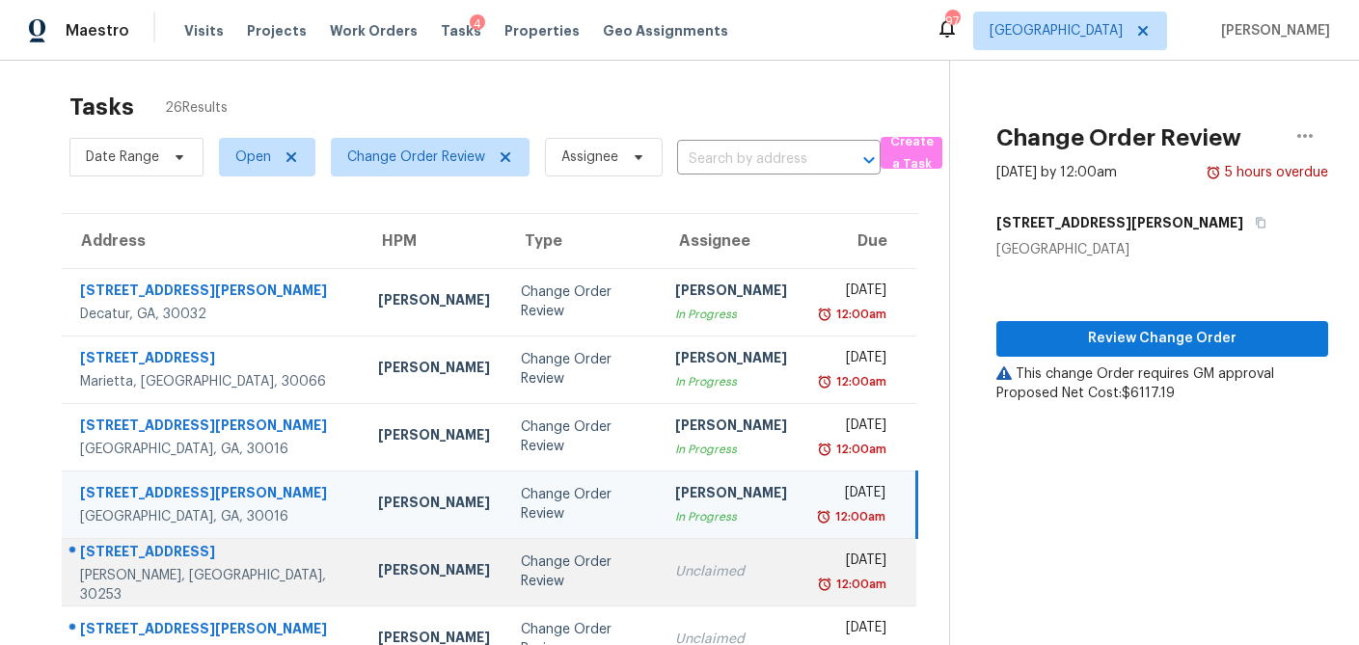
click at [521, 570] on div "Change Order Review" at bounding box center [583, 572] width 124 height 39
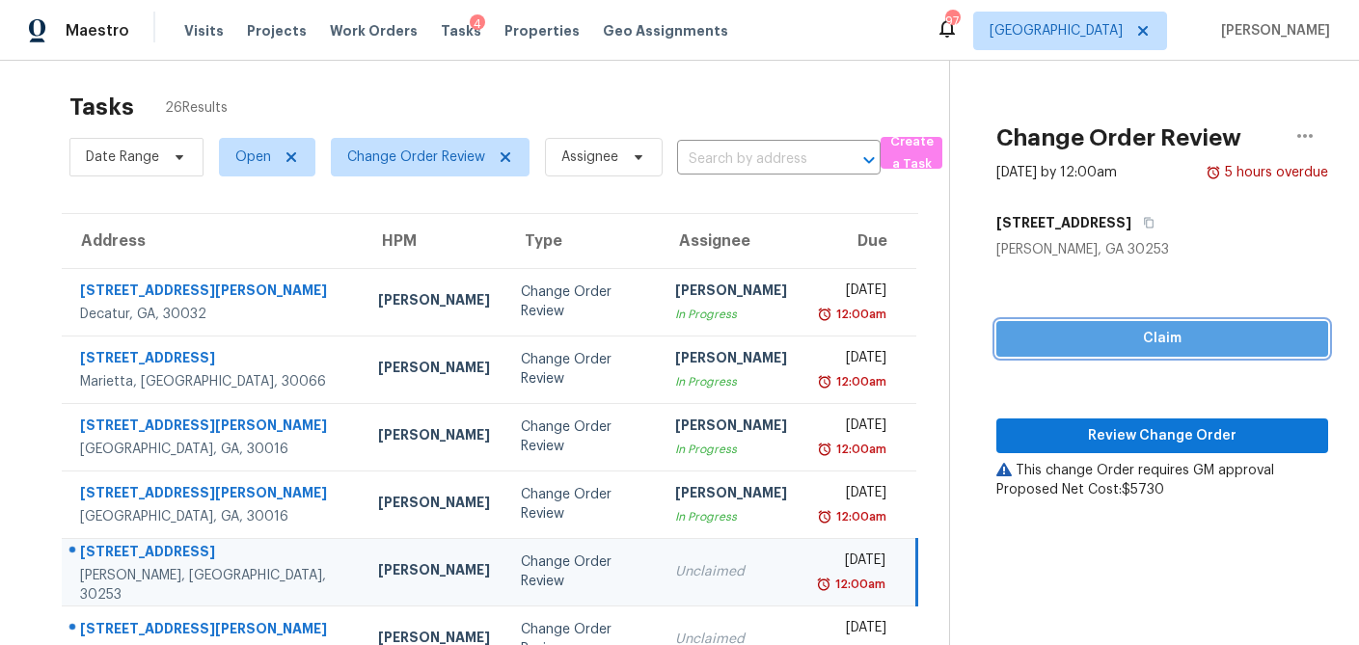
click at [1147, 340] on span "Claim" at bounding box center [1161, 339] width 301 height 24
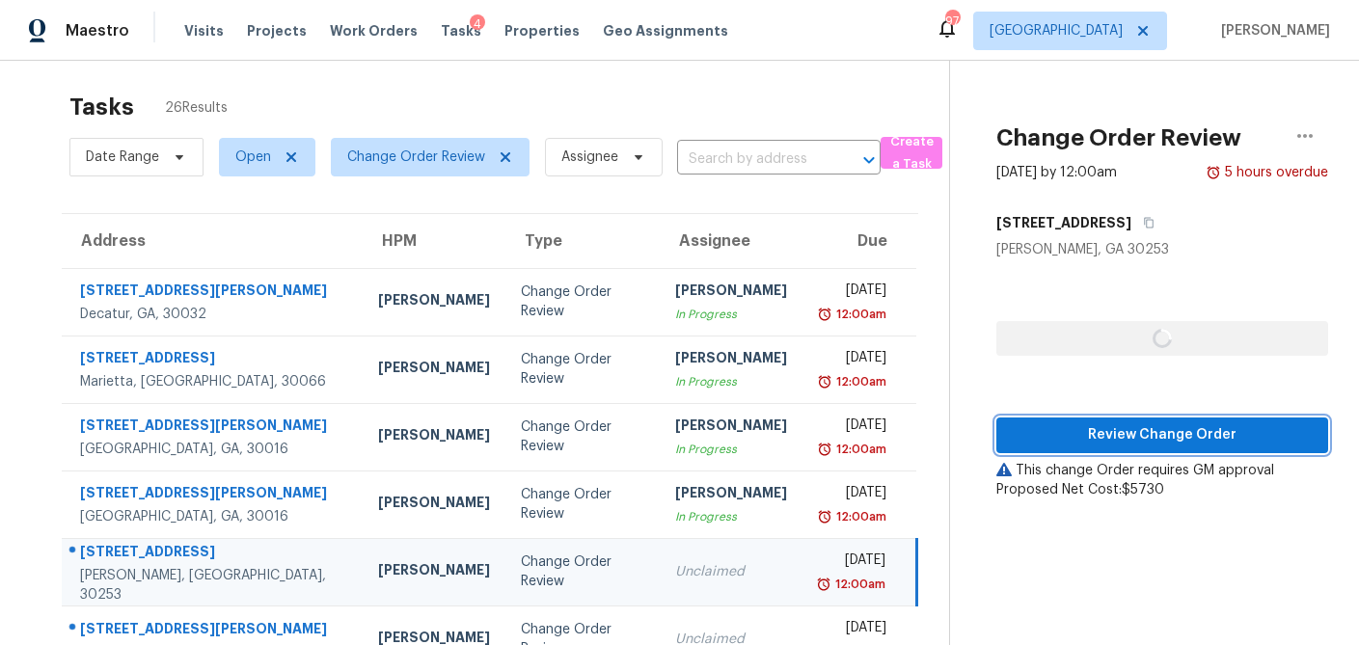
click at [1128, 432] on span "Review Change Order" at bounding box center [1161, 435] width 301 height 24
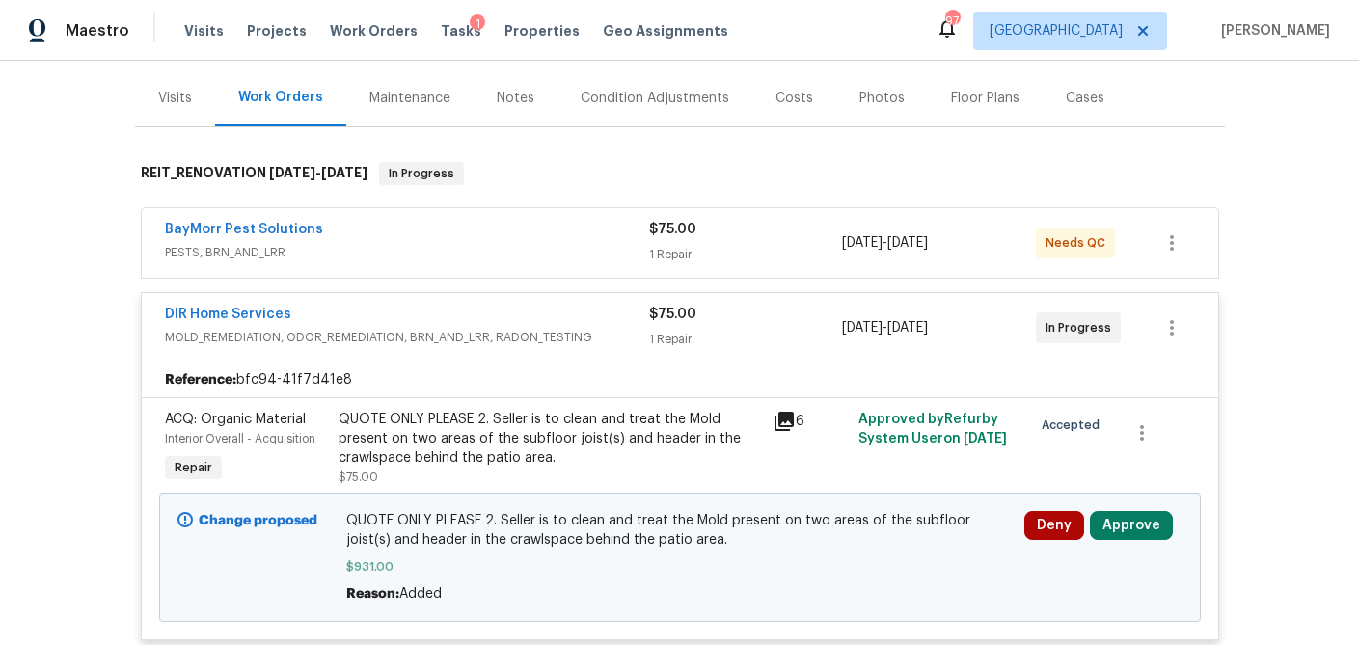
scroll to position [225, 0]
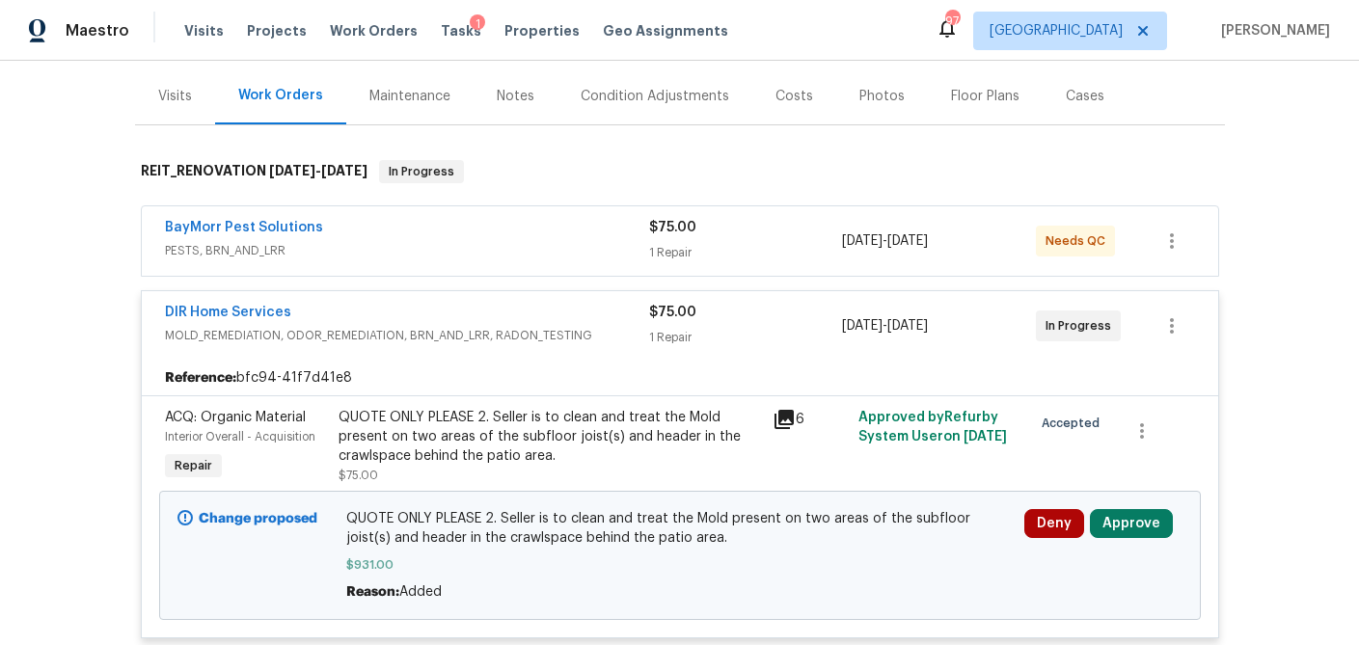
drag, startPoint x: 587, startPoint y: 236, endPoint x: 586, endPoint y: 253, distance: 16.4
click at [587, 236] on div "BayMorr Pest Solutions" at bounding box center [407, 229] width 484 height 23
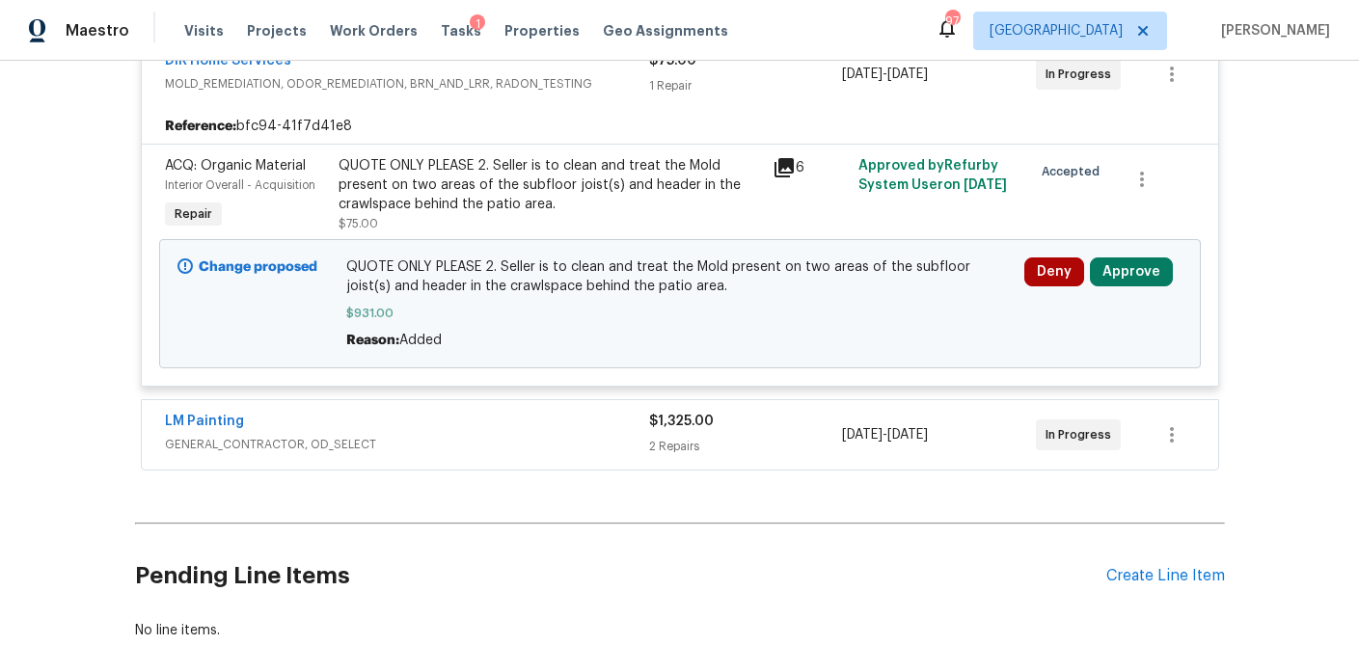
scroll to position [770, 0]
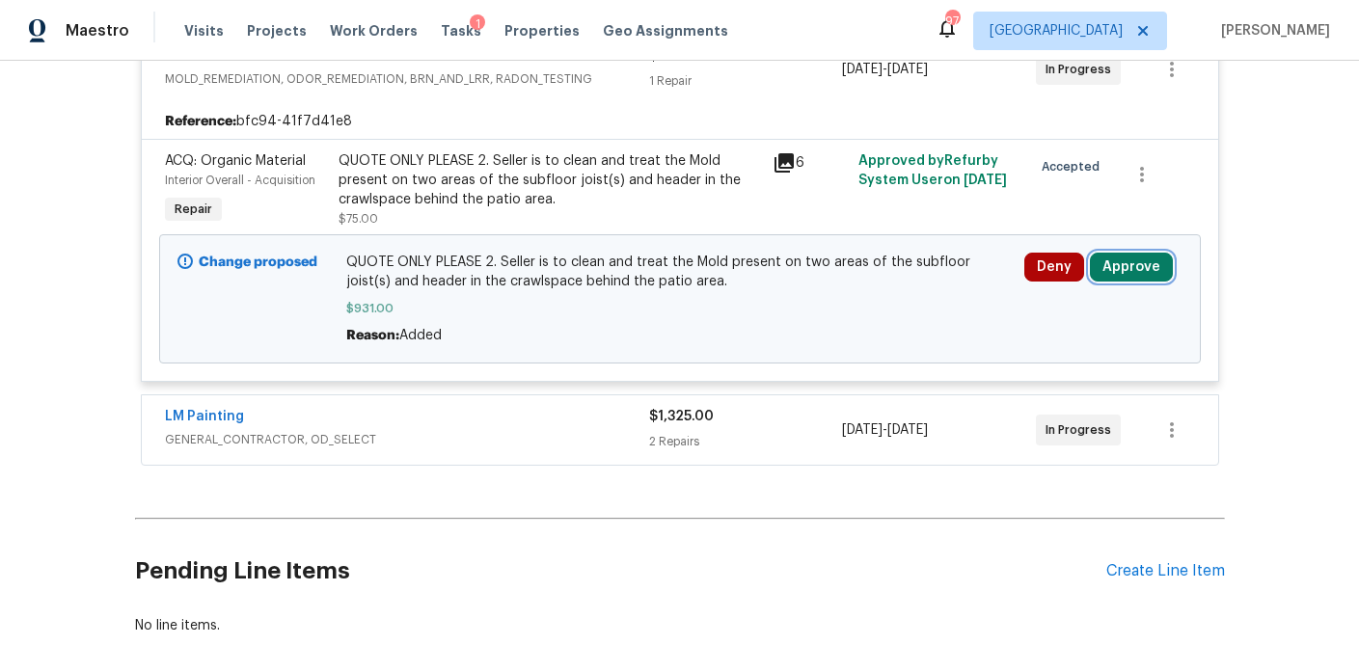
click at [1138, 253] on button "Approve" at bounding box center [1131, 267] width 83 height 29
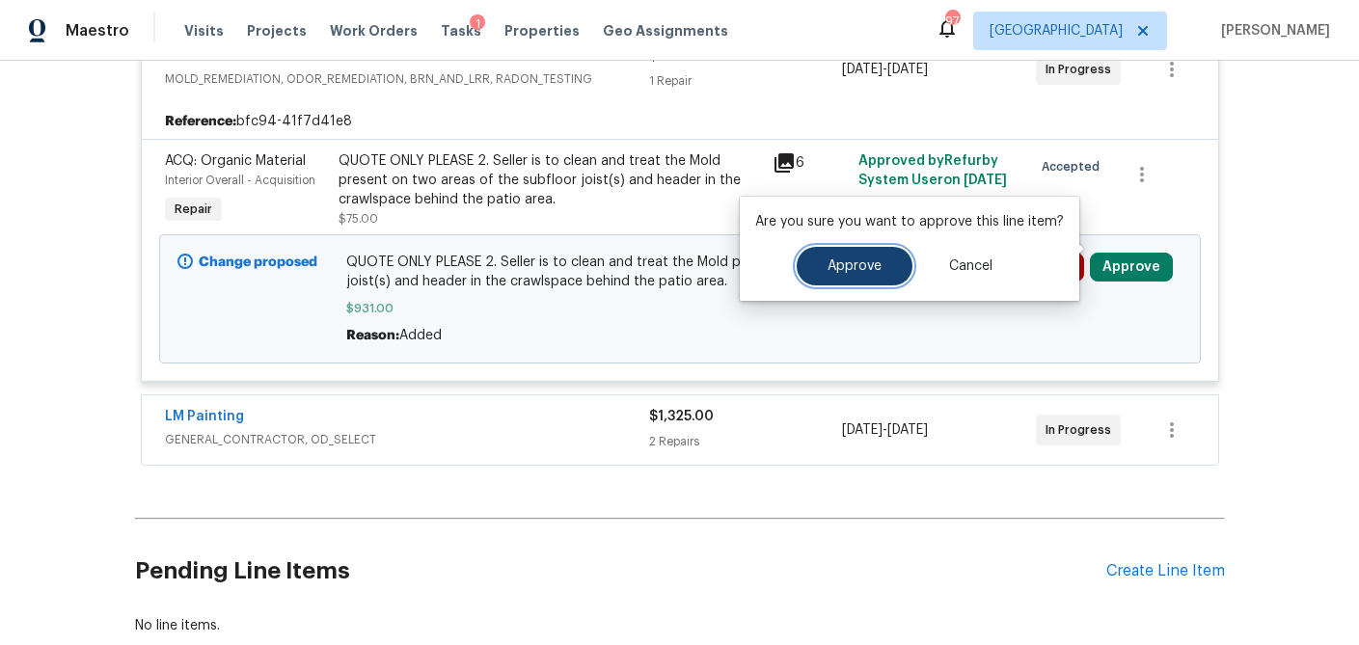
click at [830, 278] on button "Approve" at bounding box center [854, 266] width 116 height 39
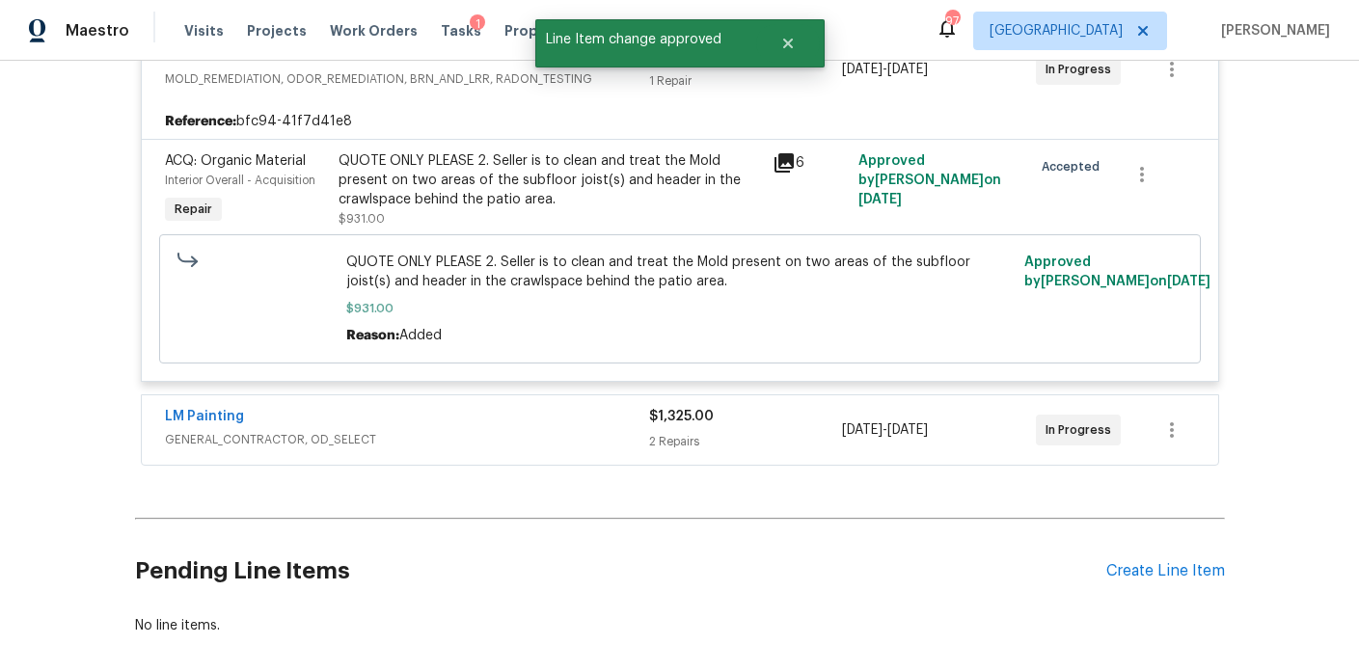
click at [766, 432] on div "2 Repairs" at bounding box center [746, 441] width 194 height 19
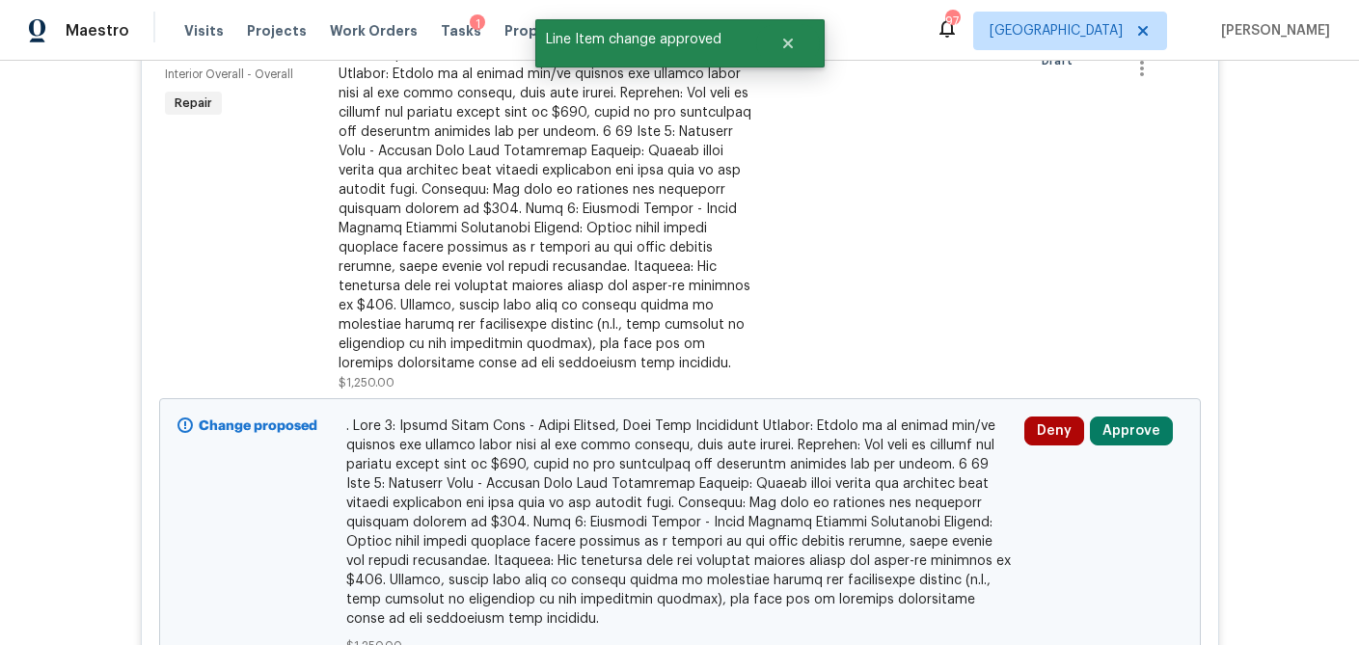
scroll to position [1378, 0]
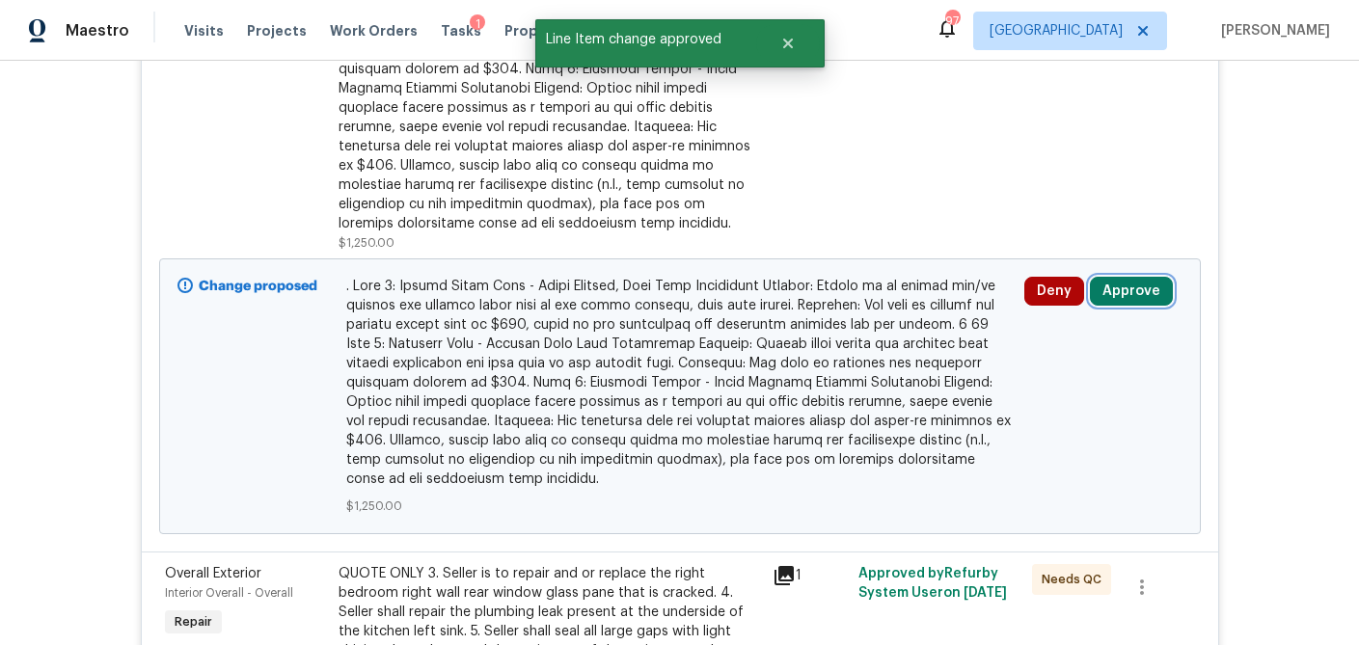
click at [1109, 277] on button "Approve" at bounding box center [1131, 291] width 83 height 29
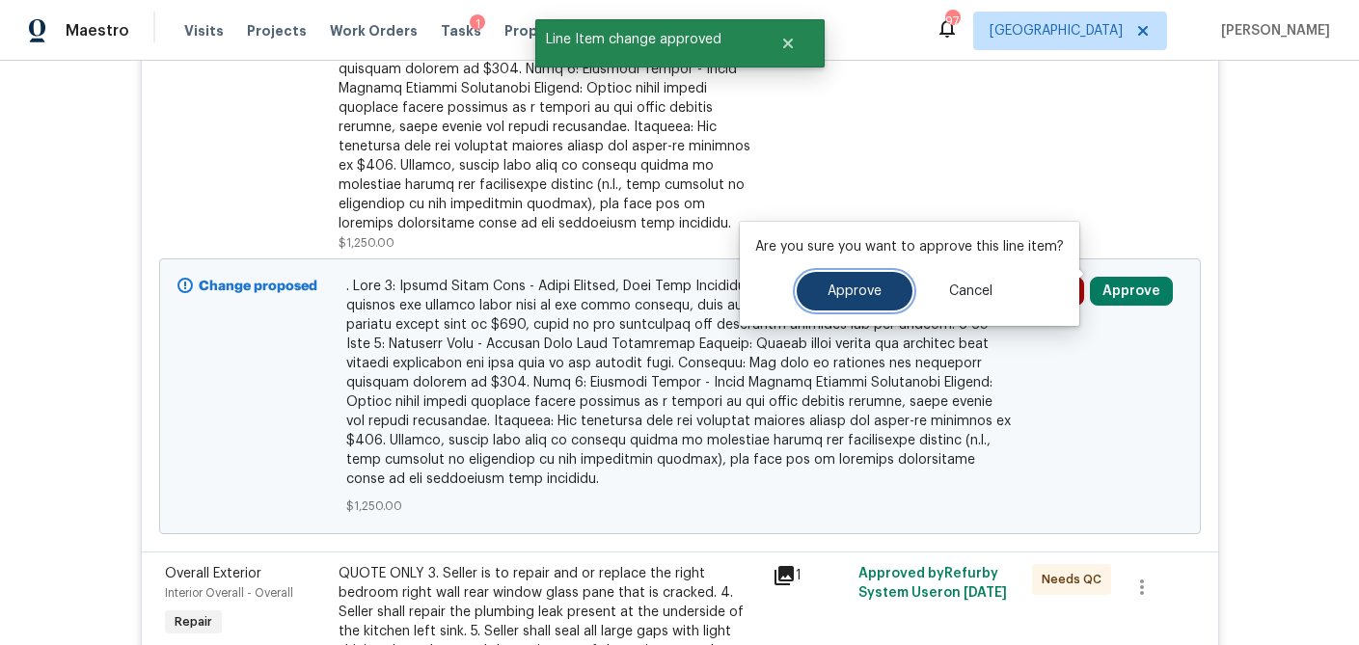
click at [868, 290] on span "Approve" at bounding box center [854, 291] width 54 height 14
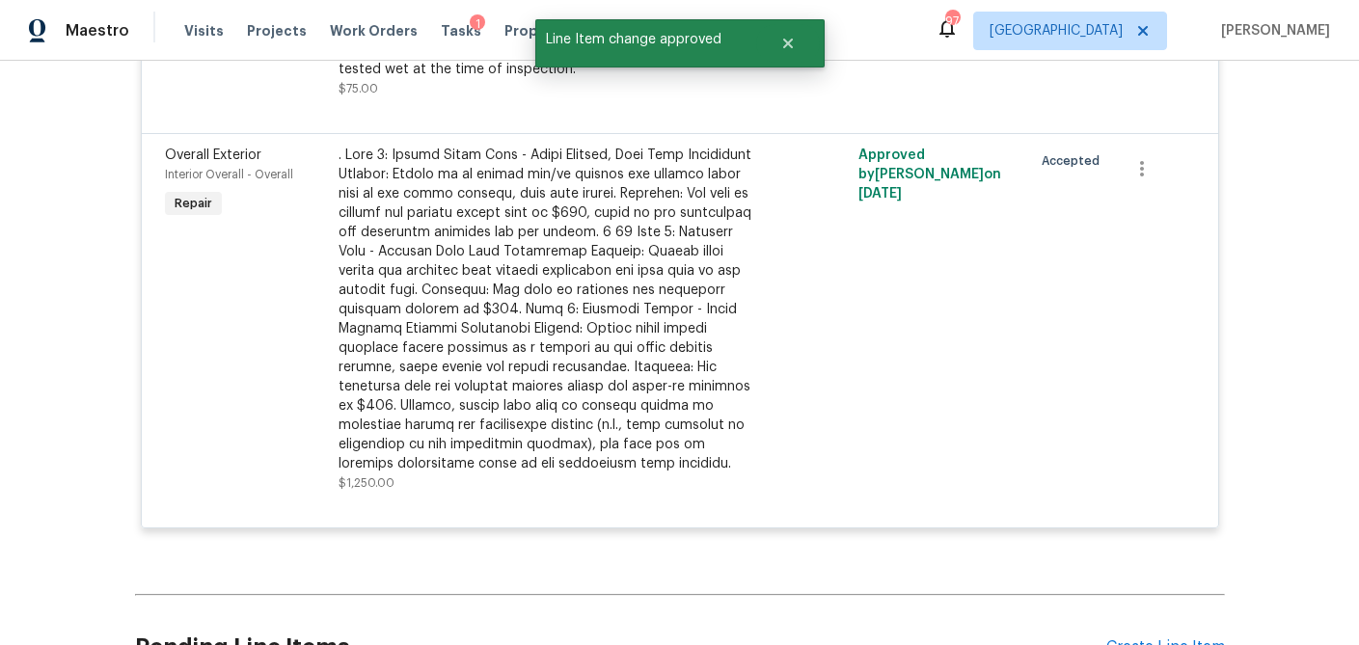
scroll to position [1558, 0]
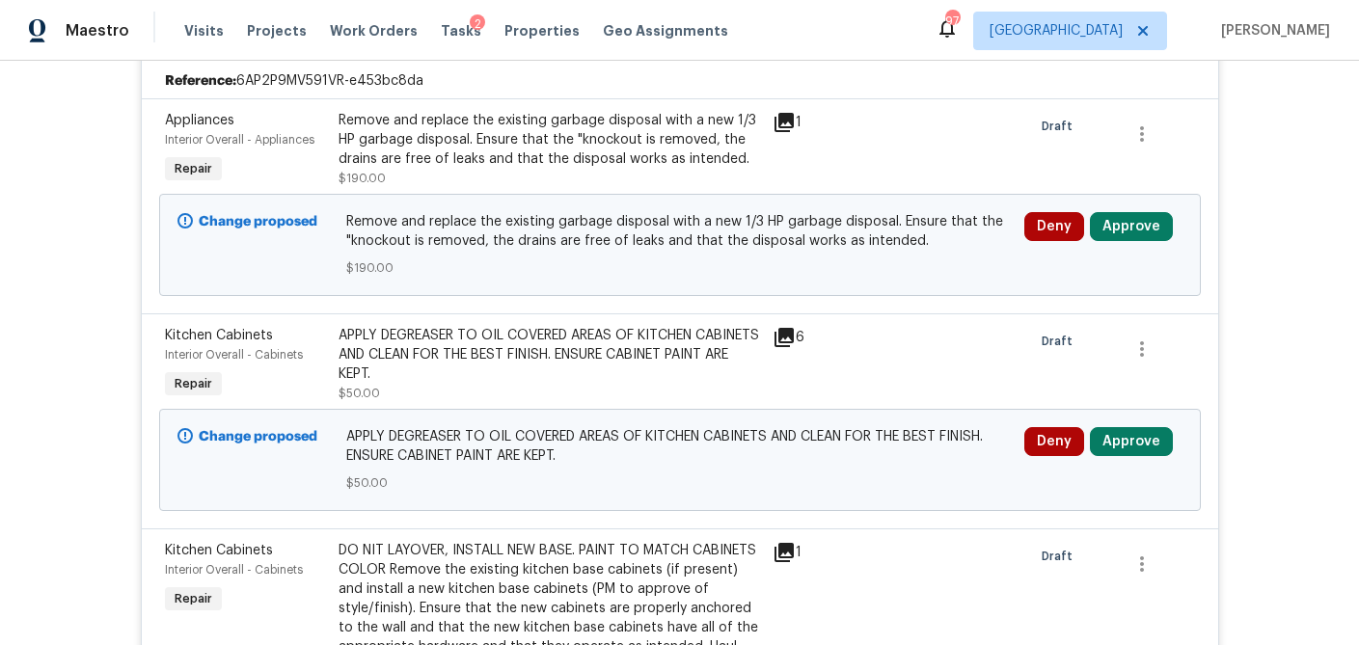
scroll to position [453, 0]
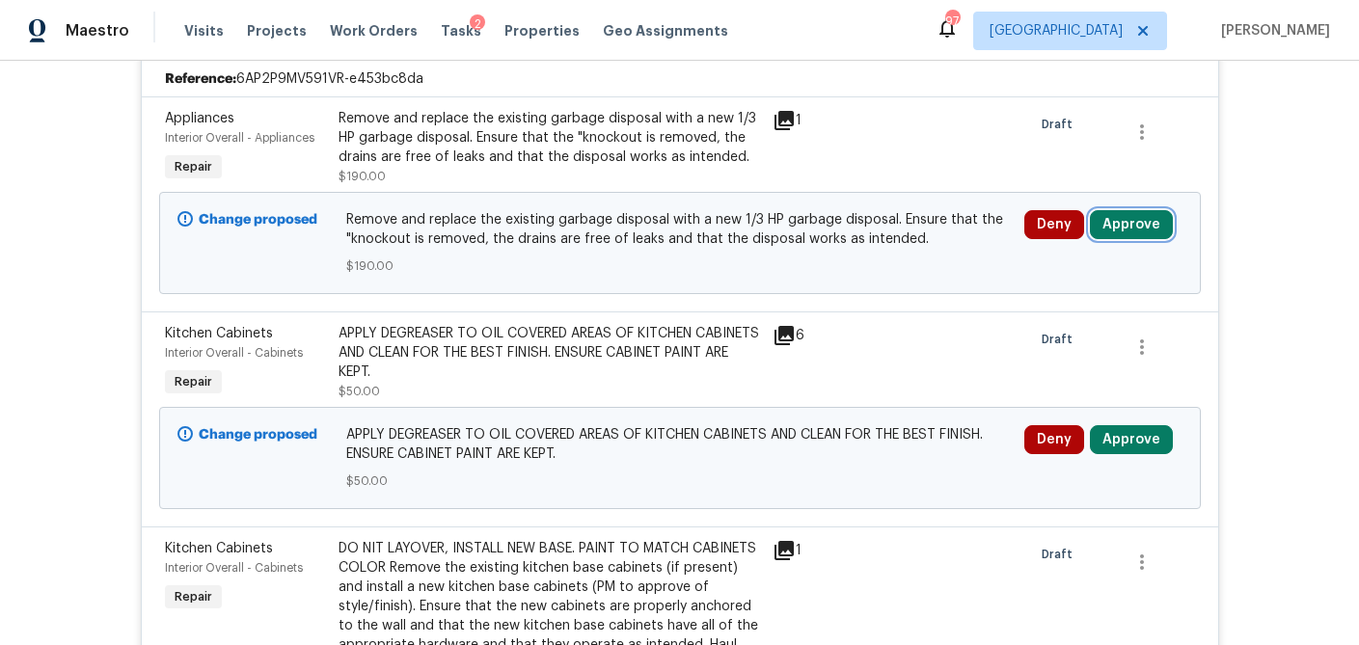
click at [1119, 228] on button "Approve" at bounding box center [1131, 224] width 83 height 29
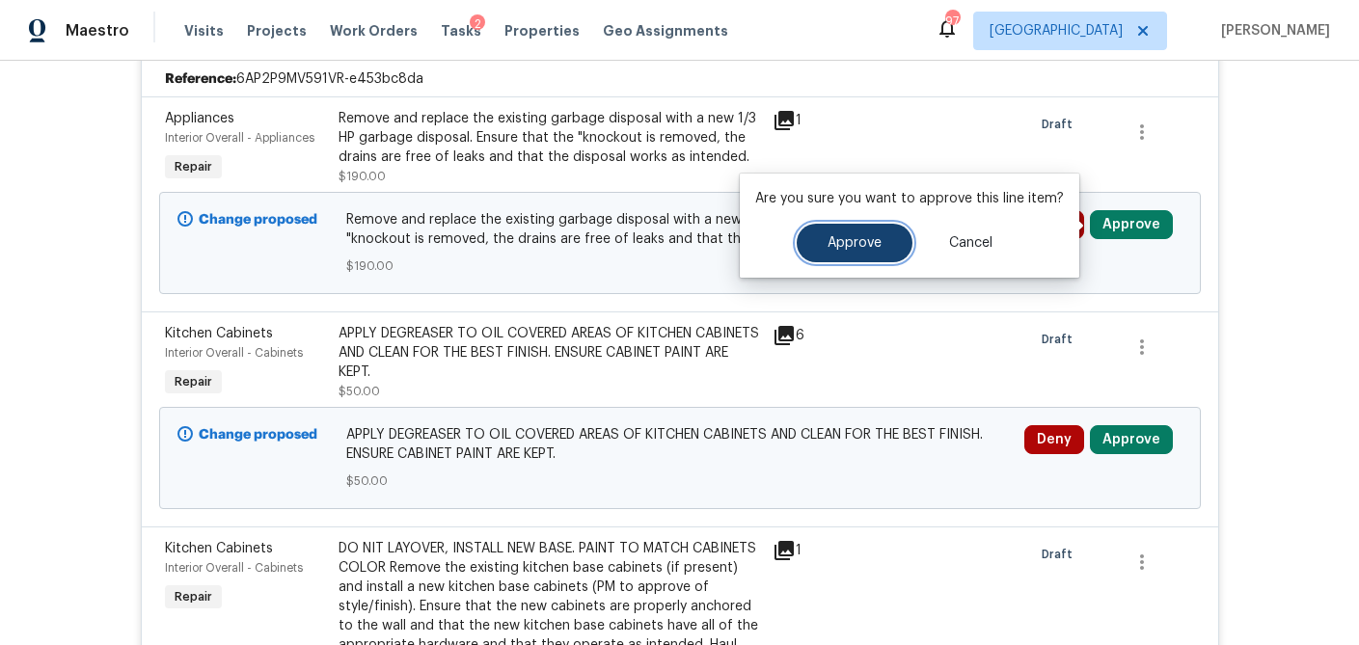
click at [834, 248] on span "Approve" at bounding box center [854, 243] width 54 height 14
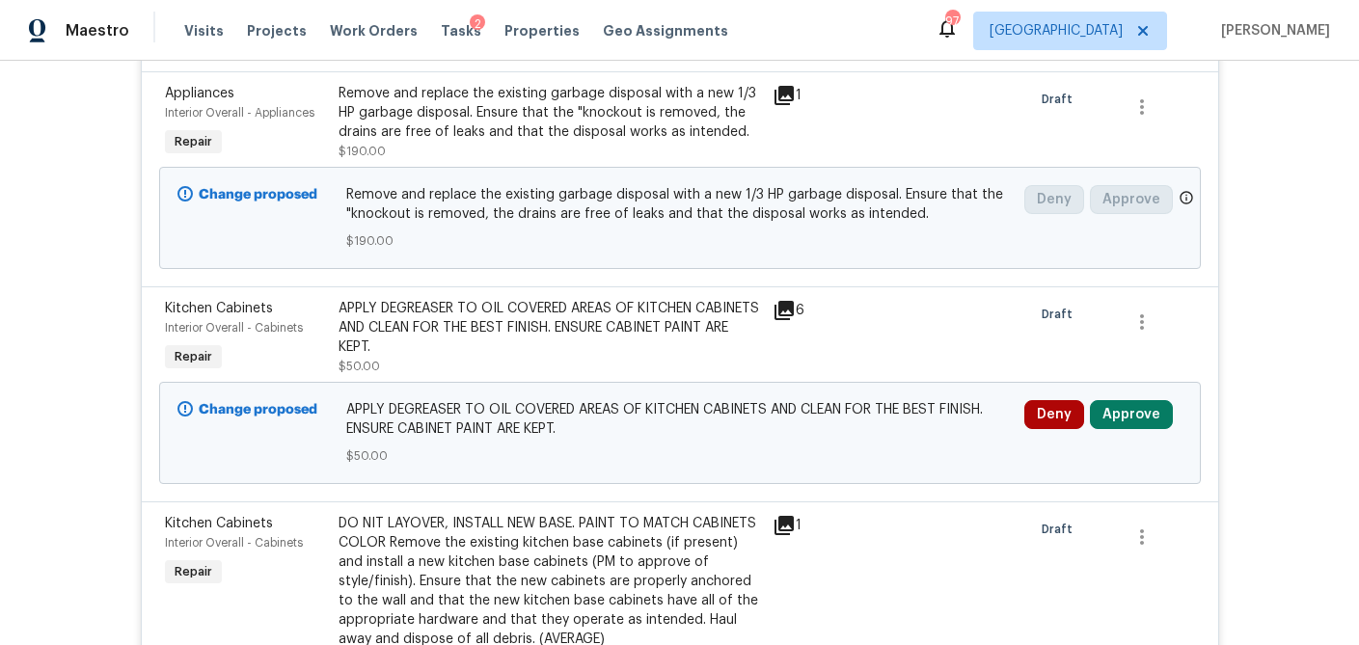
scroll to position [481, 0]
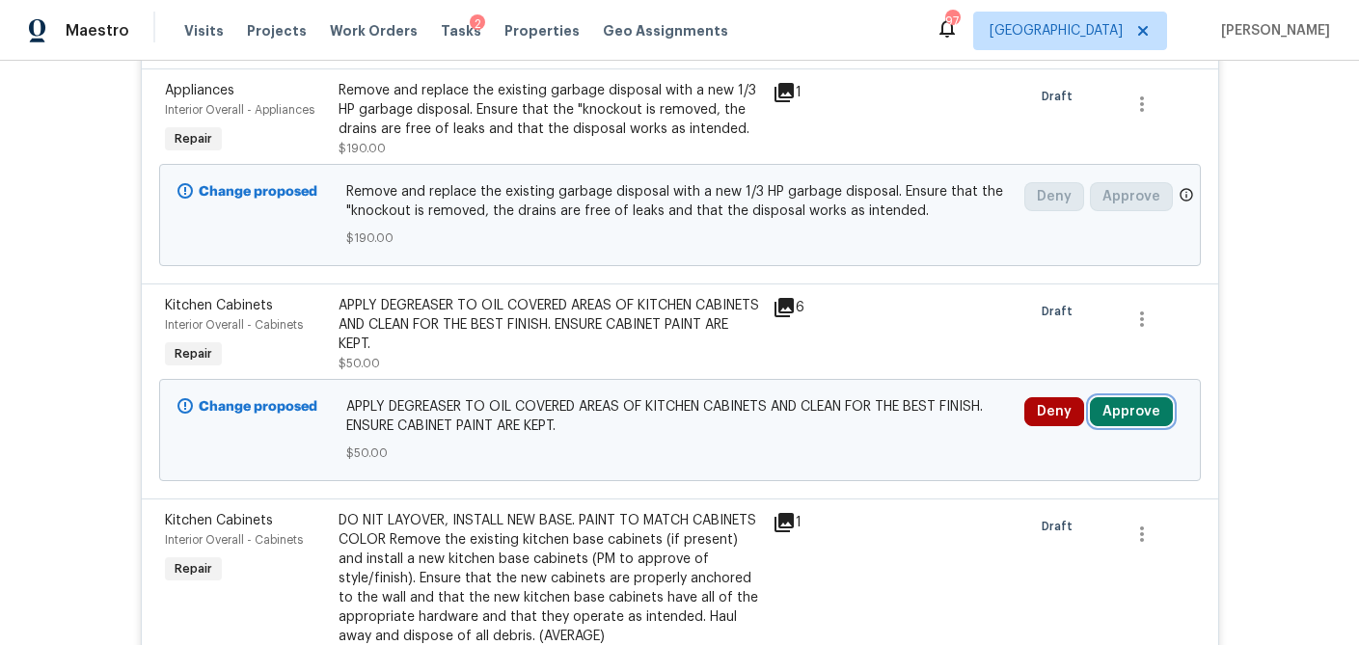
drag, startPoint x: 1155, startPoint y: 410, endPoint x: 1085, endPoint y: 420, distance: 71.2
click at [1155, 410] on button "Approve" at bounding box center [1131, 411] width 83 height 29
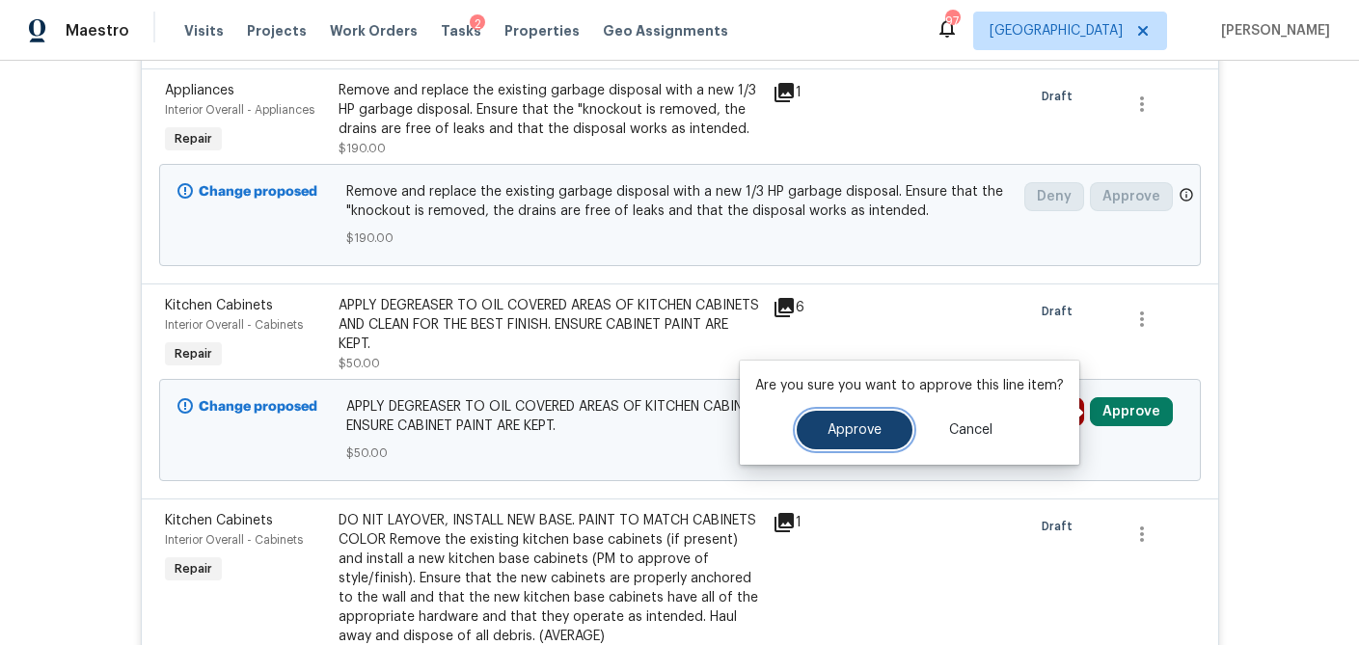
click at [860, 431] on span "Approve" at bounding box center [854, 430] width 54 height 14
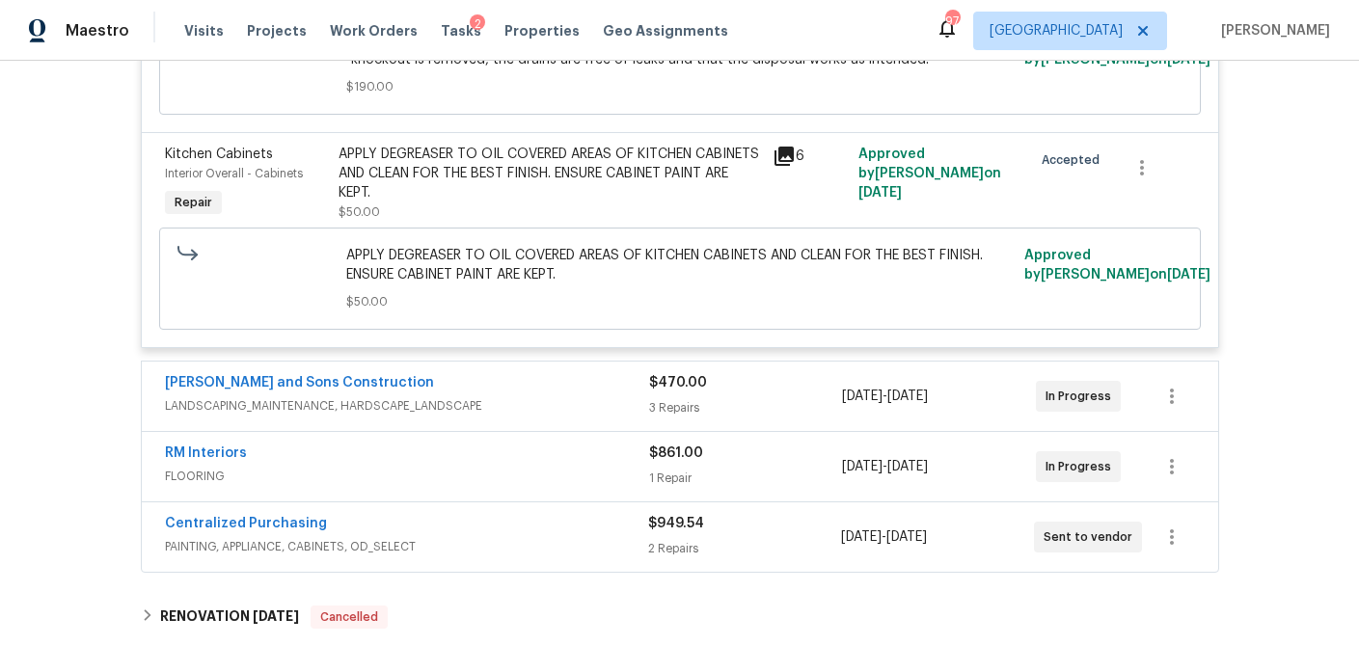
scroll to position [8625, 0]
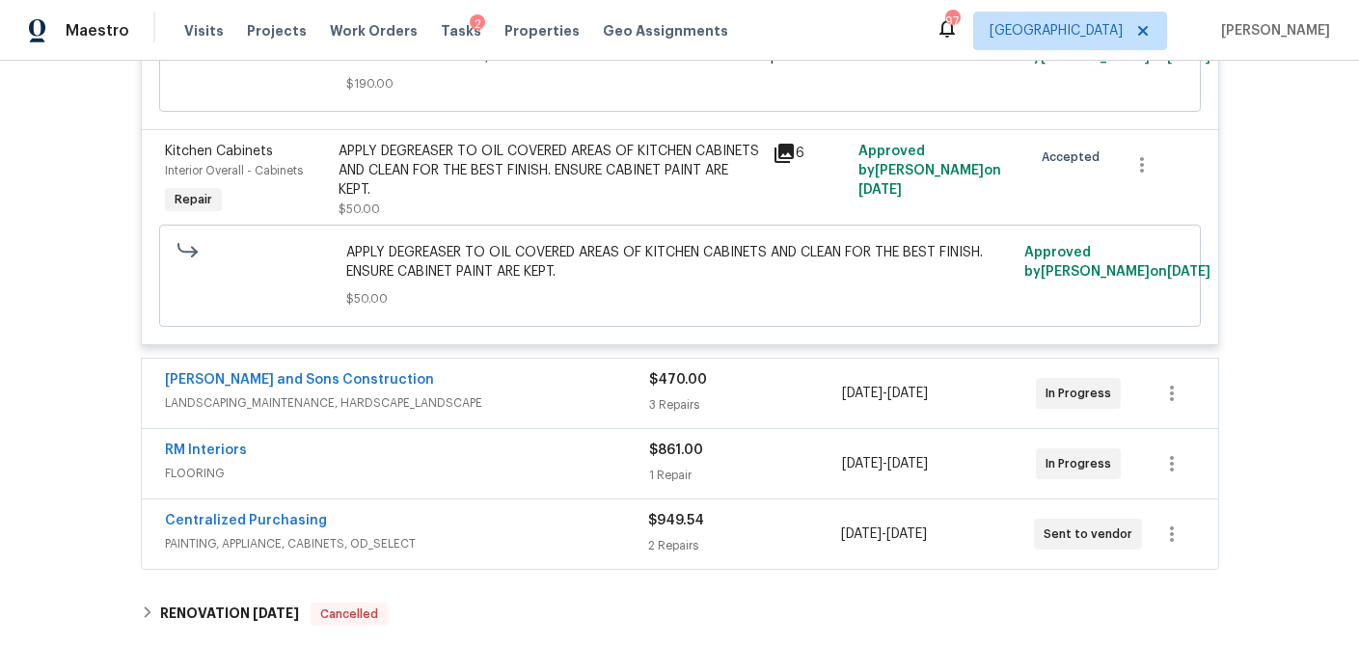
click at [799, 370] on div "$470.00" at bounding box center [746, 379] width 194 height 19
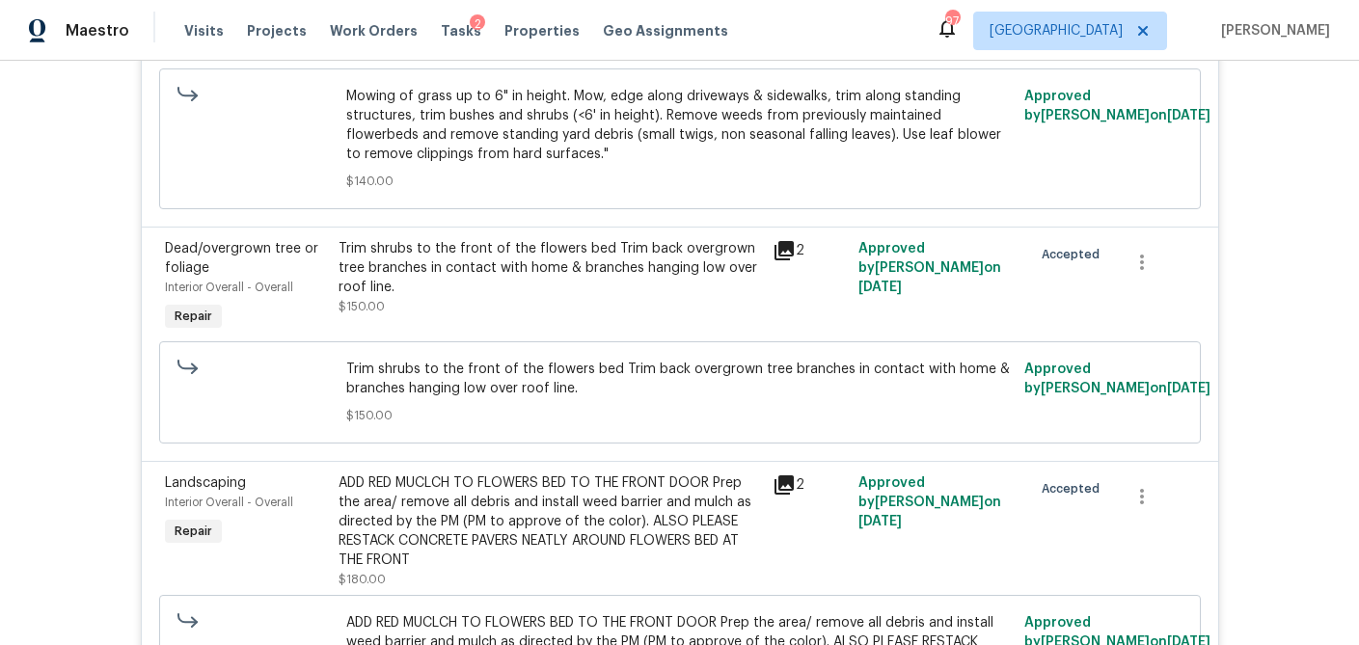
scroll to position [9759, 0]
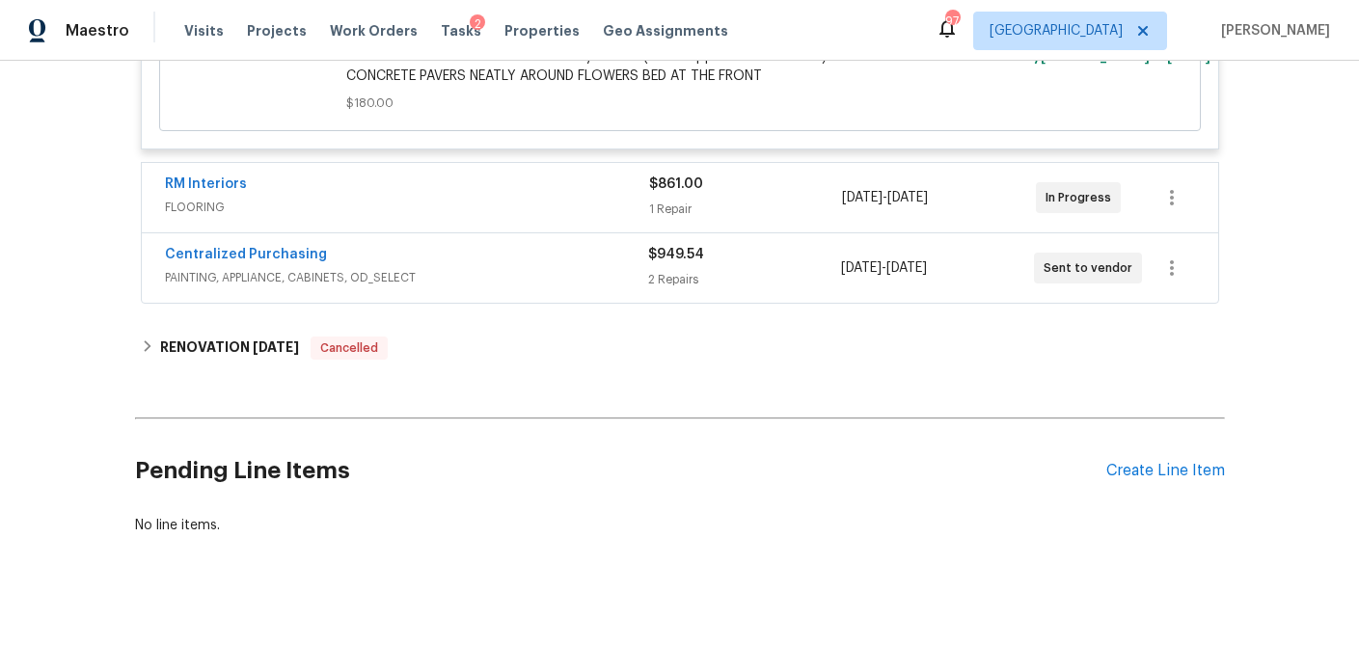
click at [751, 200] on div "1 Repair" at bounding box center [746, 209] width 194 height 19
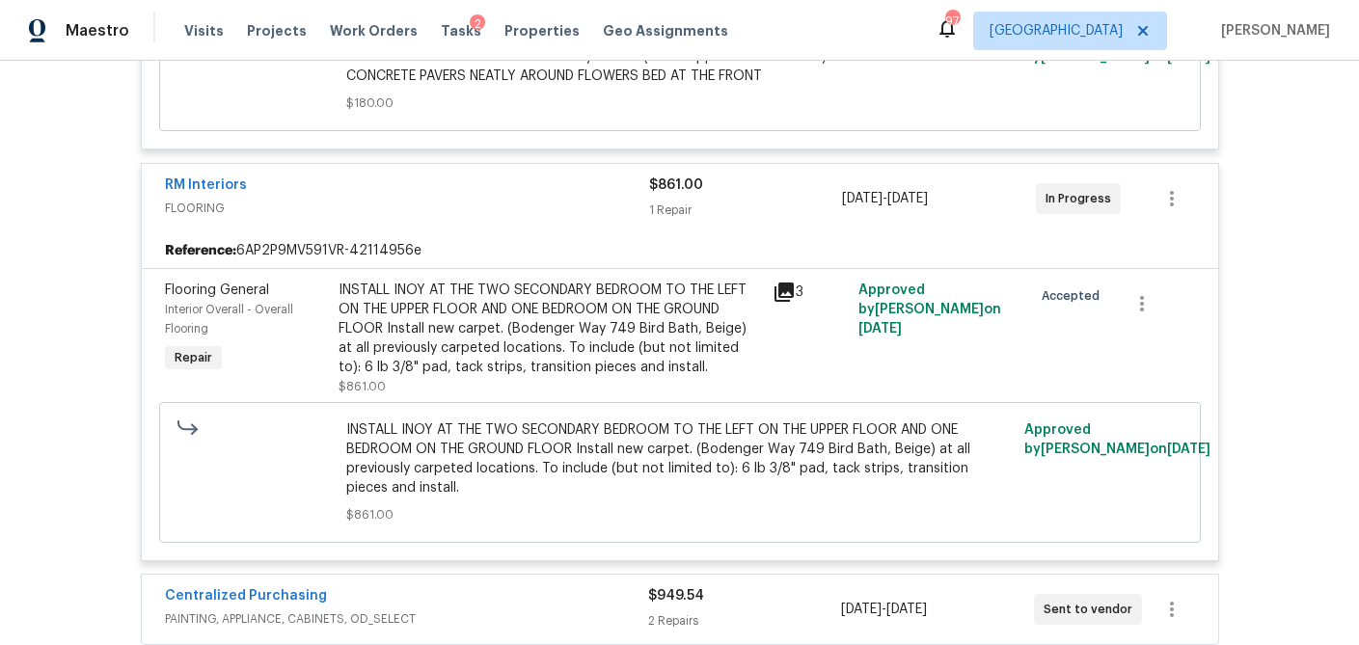
scroll to position [10101, 0]
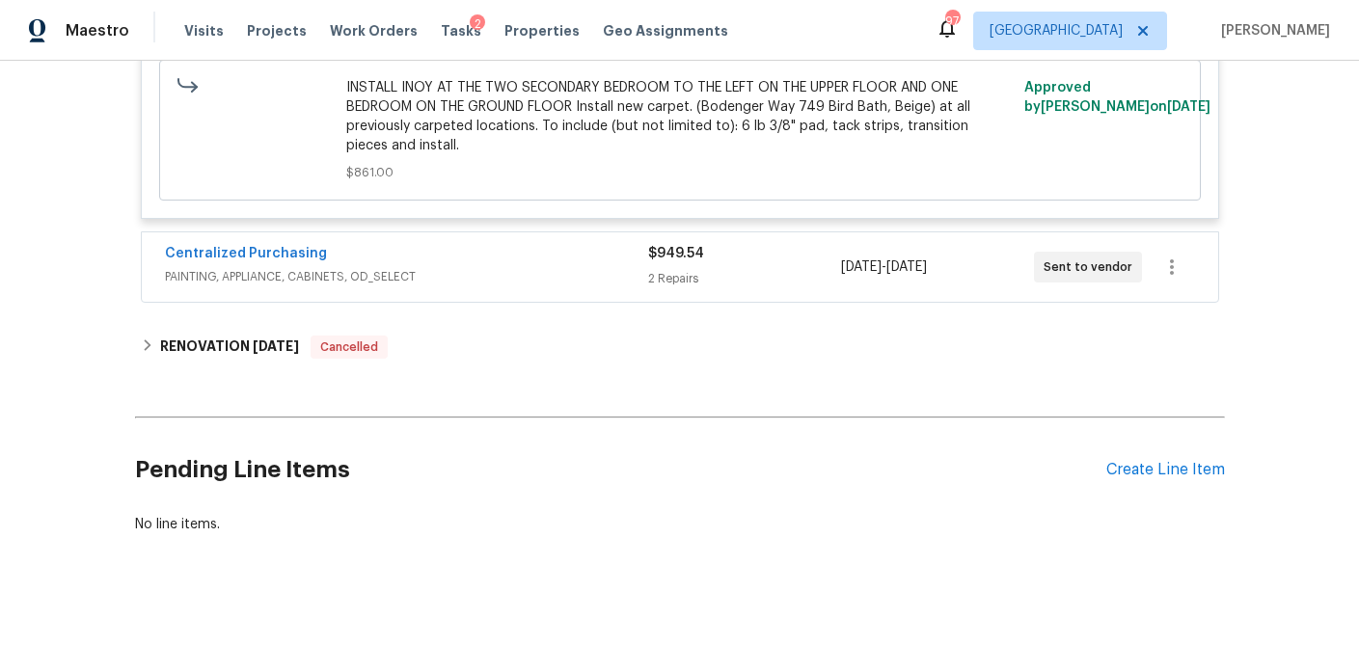
click at [731, 269] on div "2 Repairs" at bounding box center [744, 278] width 193 height 19
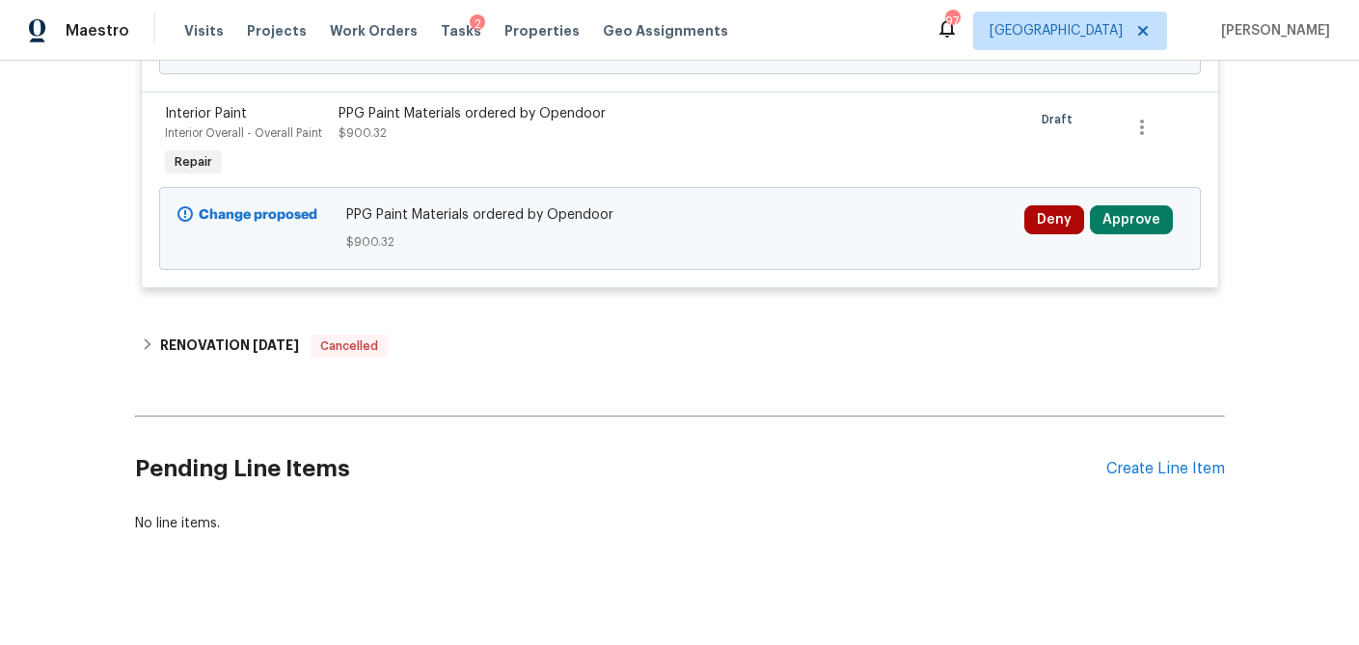
scroll to position [10413, 0]
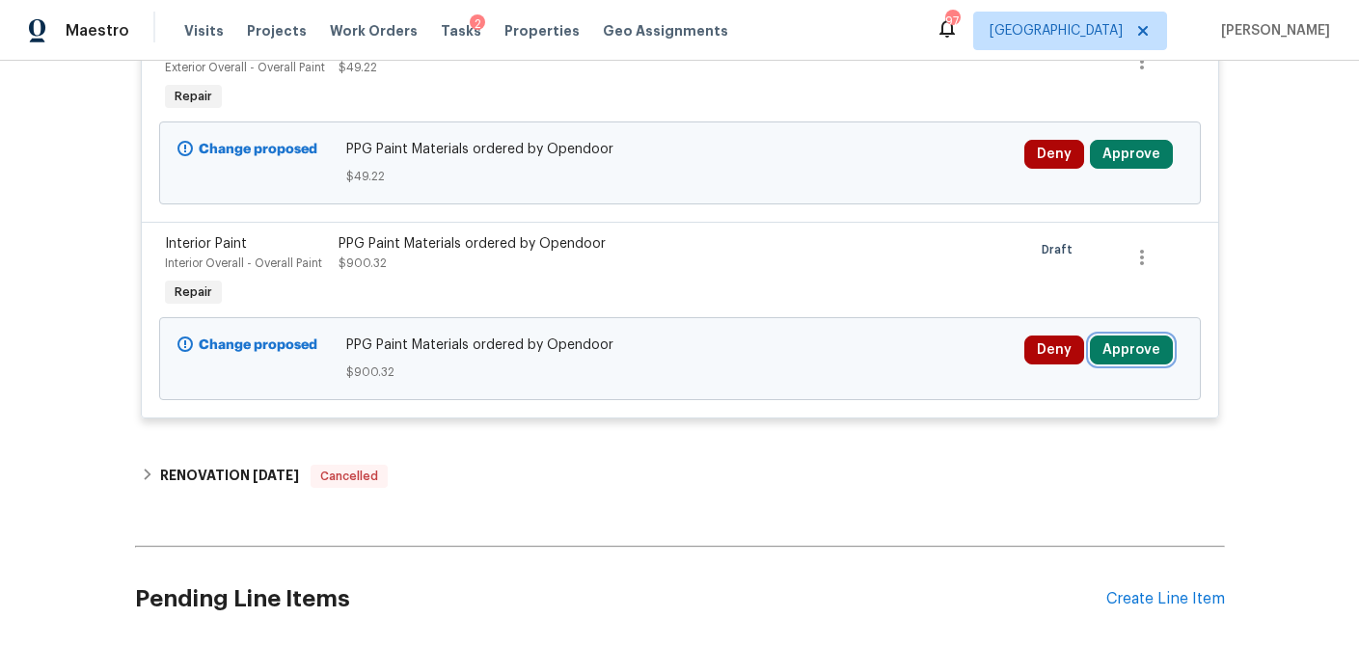
click at [1150, 336] on button "Approve" at bounding box center [1131, 350] width 83 height 29
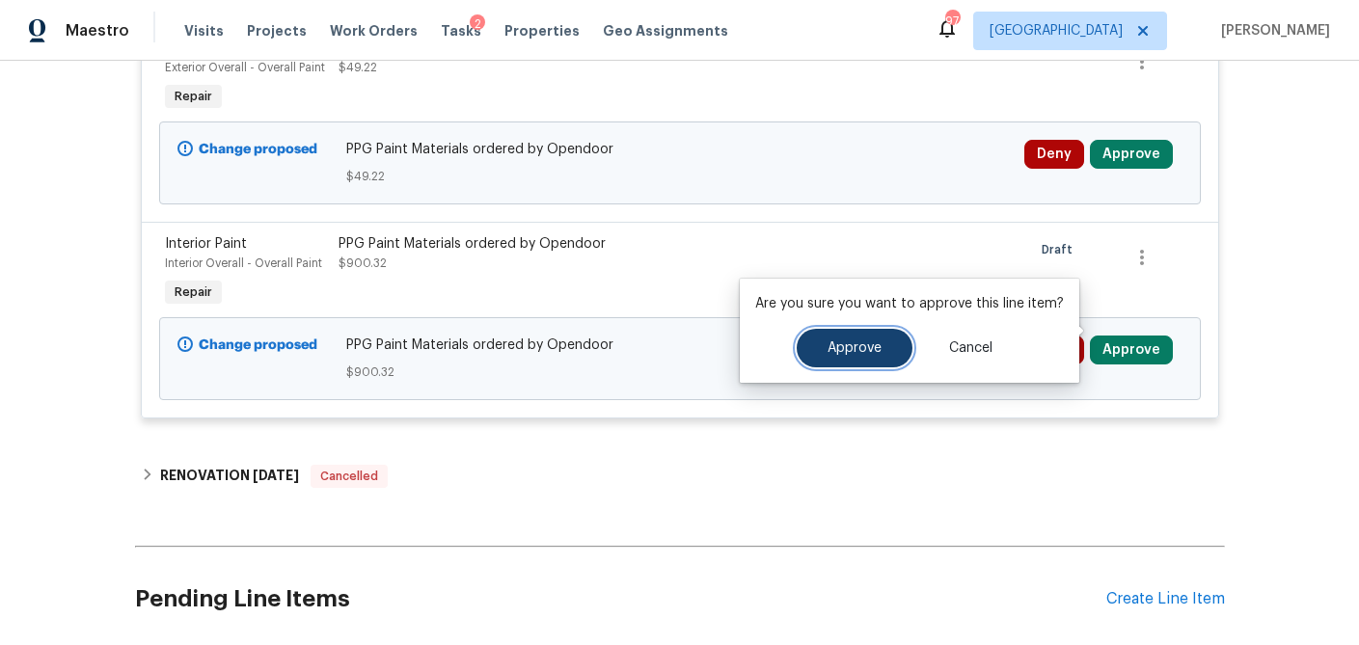
click at [863, 336] on button "Approve" at bounding box center [854, 348] width 116 height 39
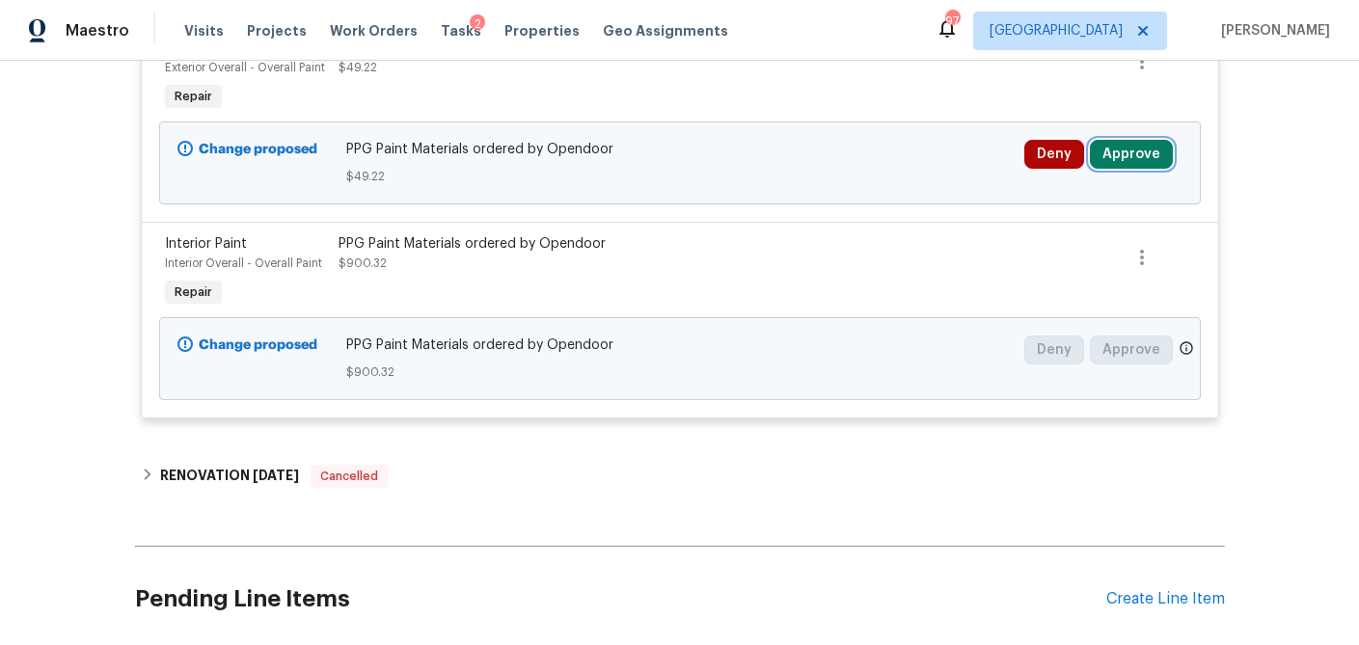
click at [1135, 140] on button "Approve" at bounding box center [1131, 154] width 83 height 29
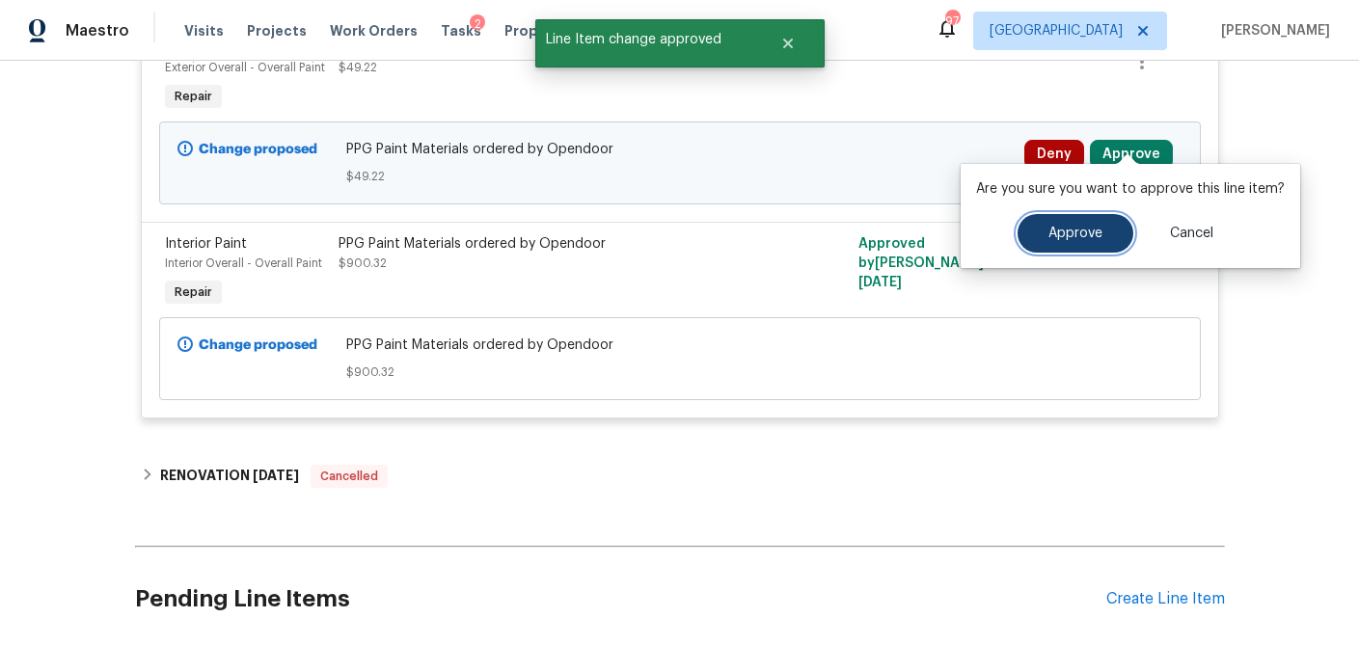
click at [1068, 232] on span "Approve" at bounding box center [1075, 234] width 54 height 14
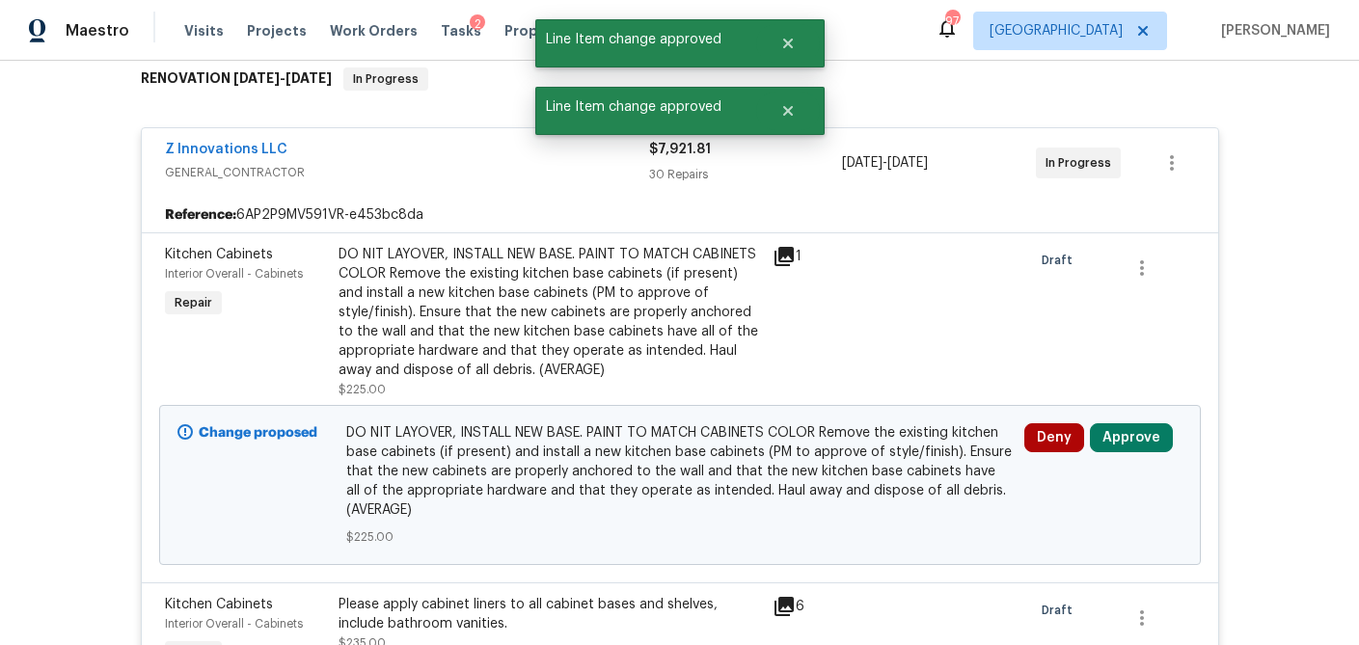
scroll to position [0, 0]
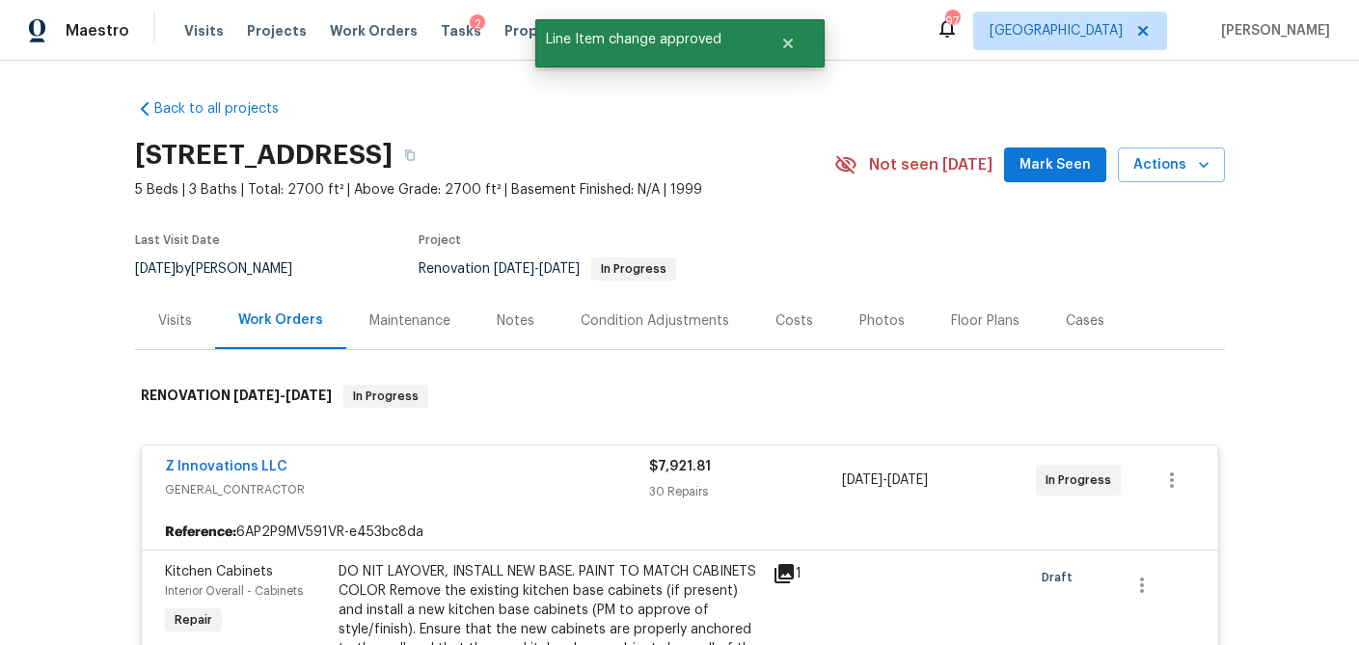
click at [178, 316] on div "Visits" at bounding box center [175, 320] width 34 height 19
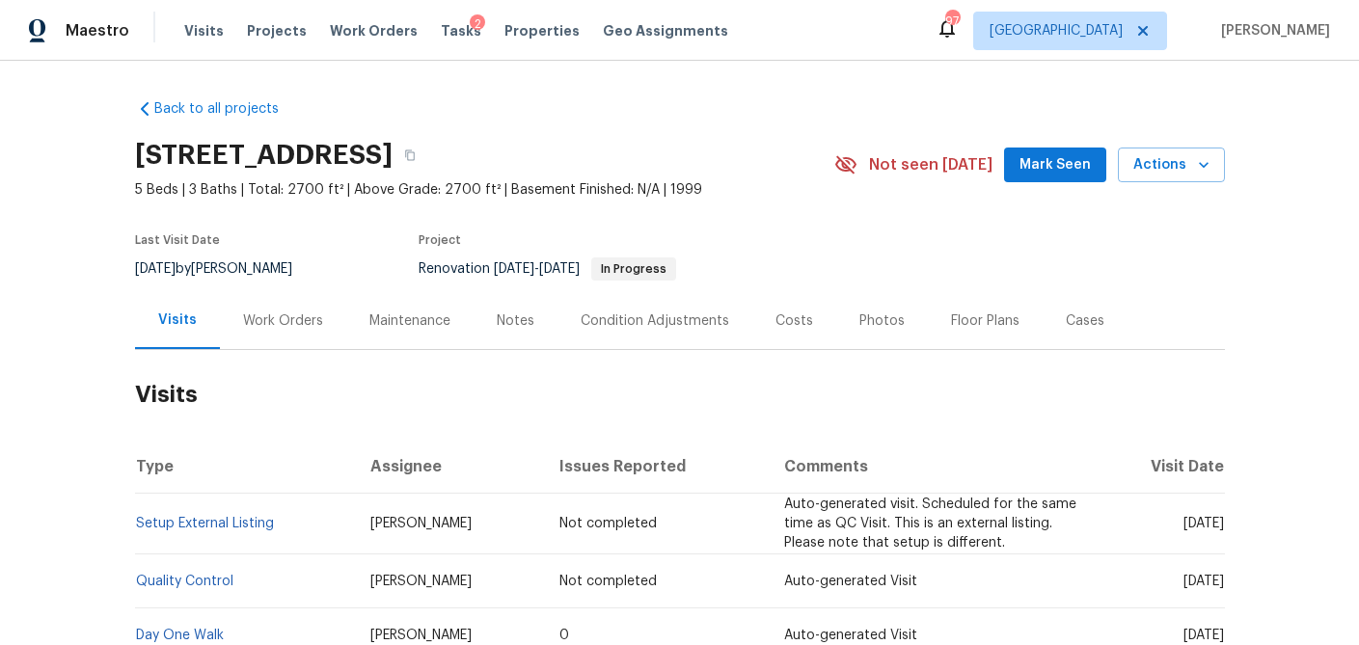
click at [793, 316] on div "Costs" at bounding box center [794, 320] width 38 height 19
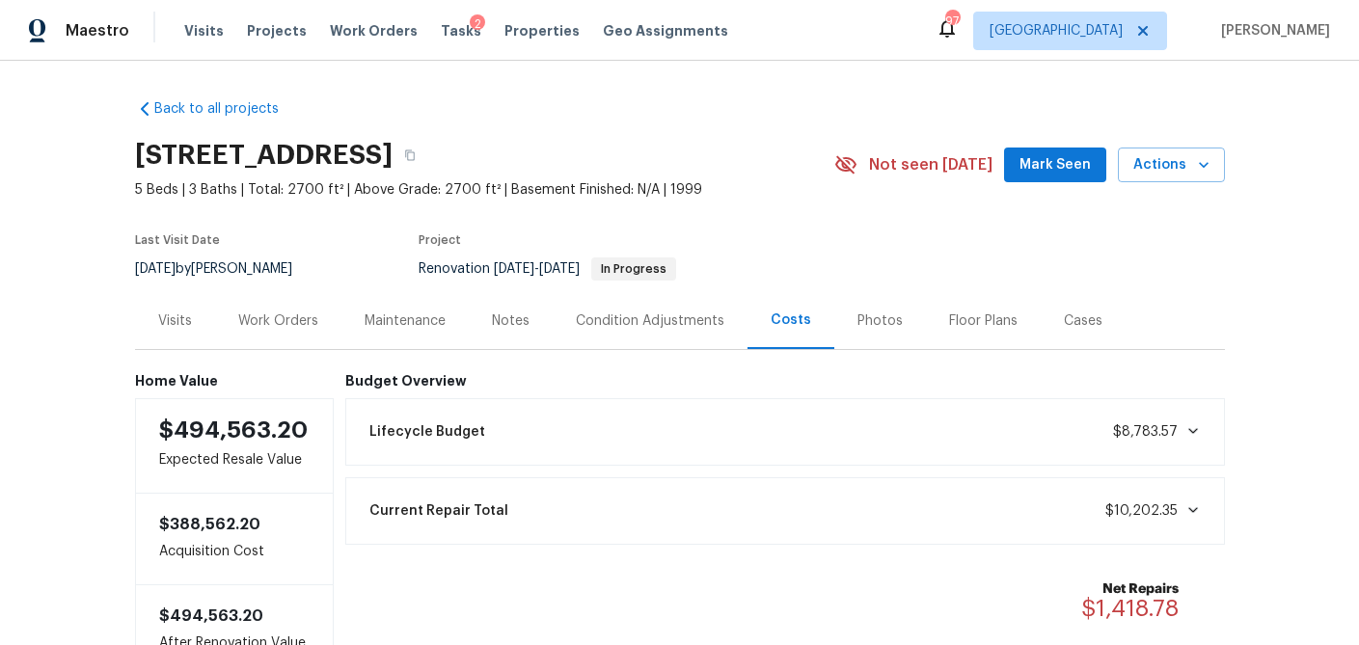
click at [171, 317] on div "Visits" at bounding box center [175, 320] width 34 height 19
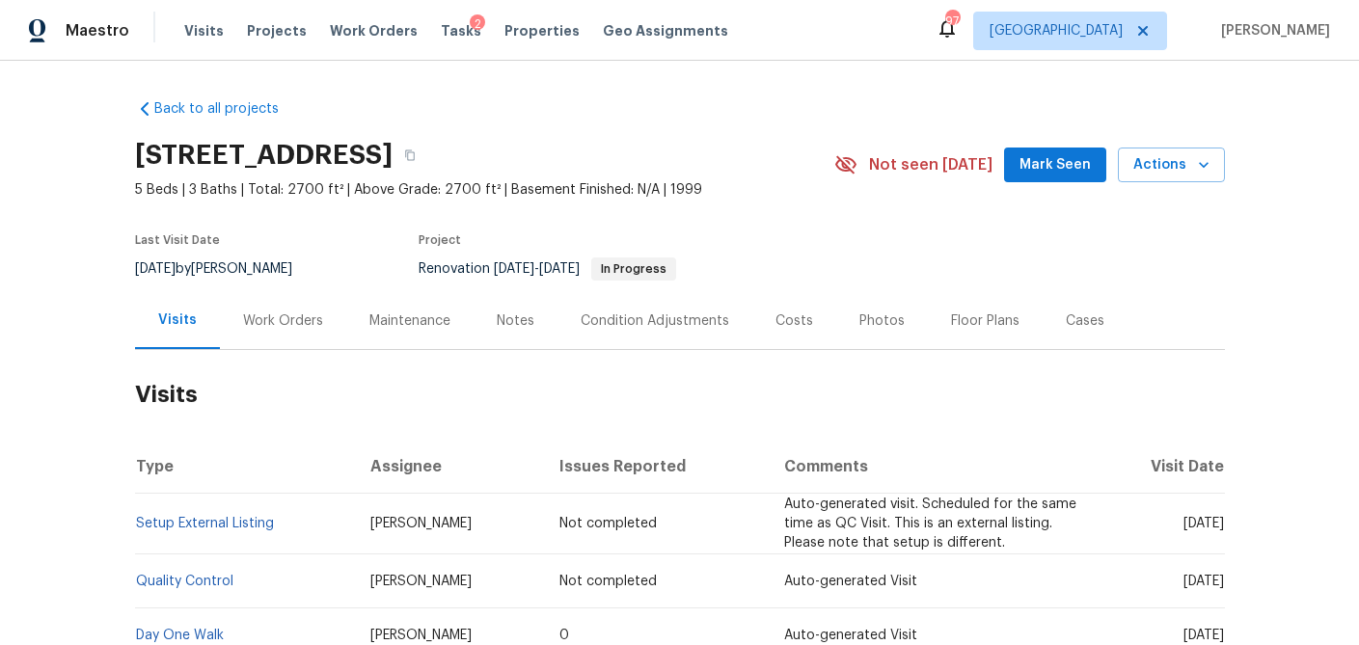
scroll to position [202, 0]
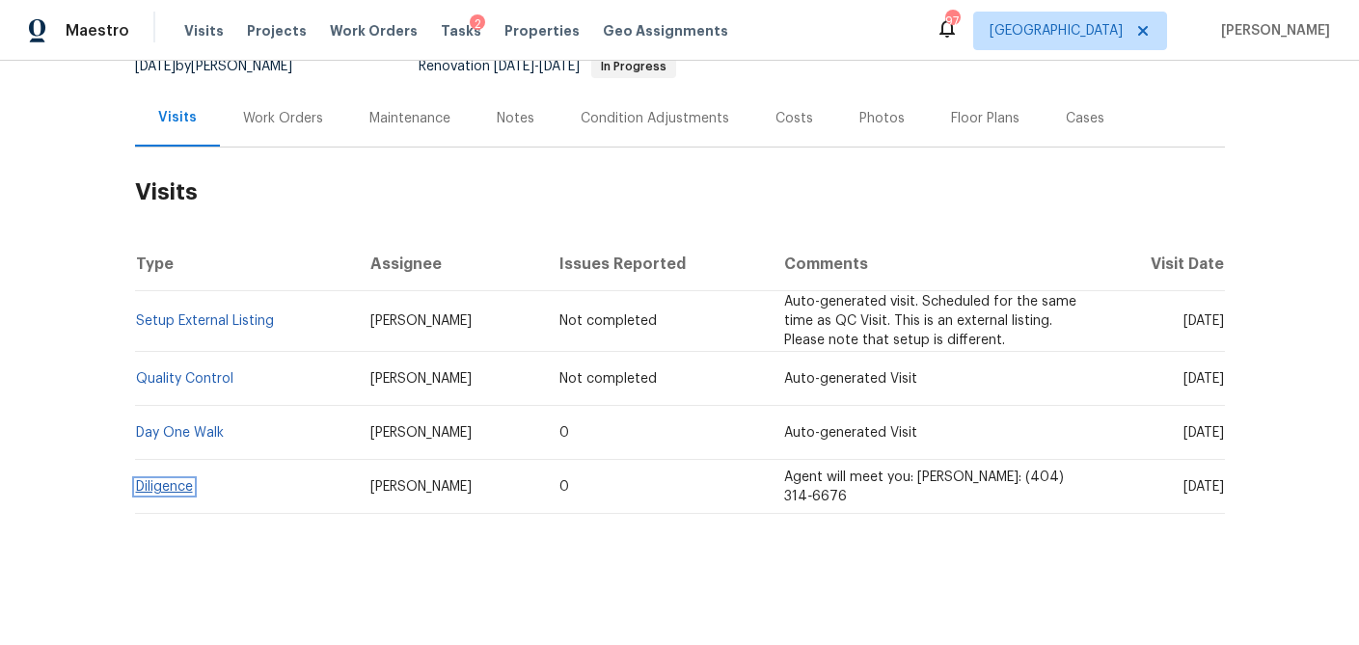
click at [156, 488] on link "Diligence" at bounding box center [164, 486] width 57 height 13
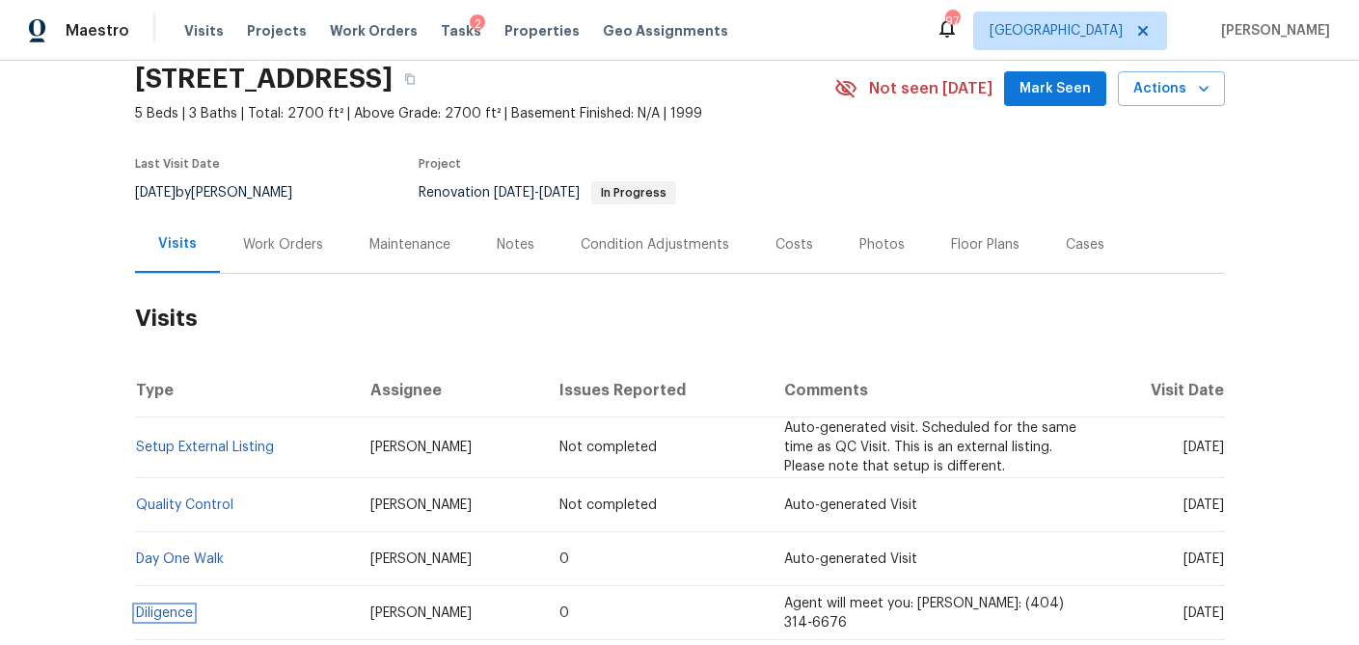
scroll to position [56, 0]
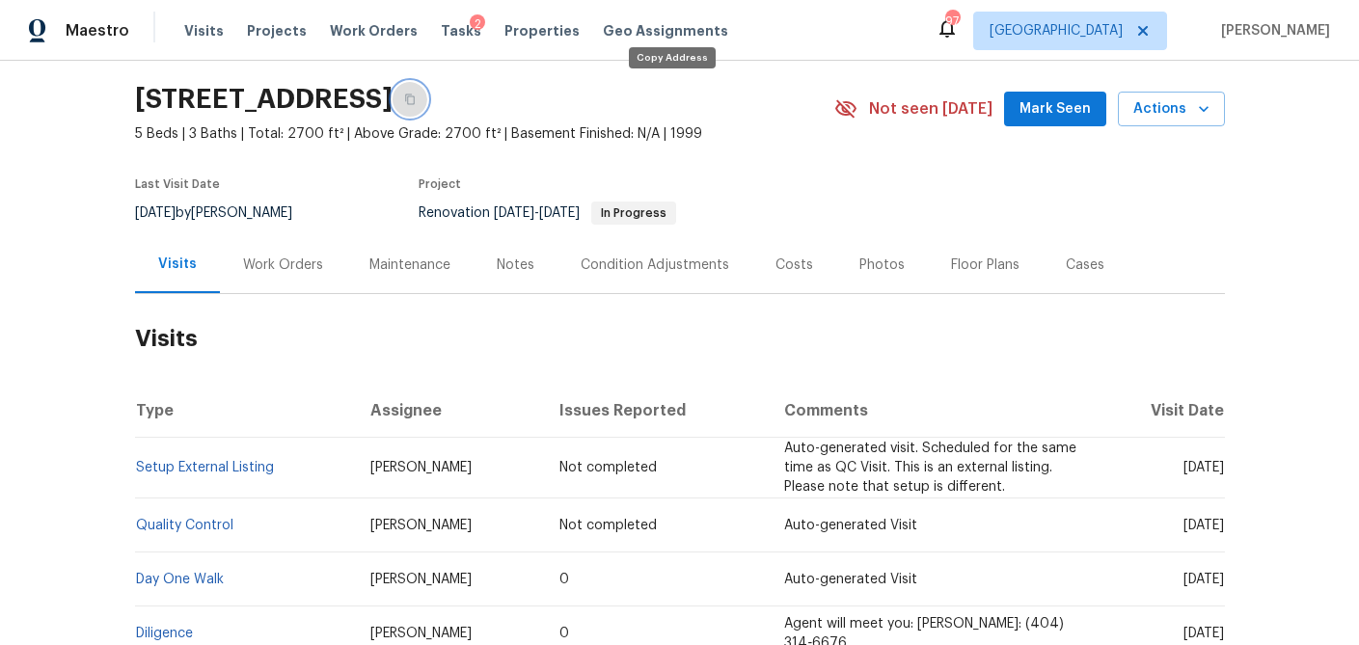
click at [416, 98] on icon "button" at bounding box center [410, 100] width 12 height 12
click at [275, 252] on div "Work Orders" at bounding box center [283, 264] width 126 height 57
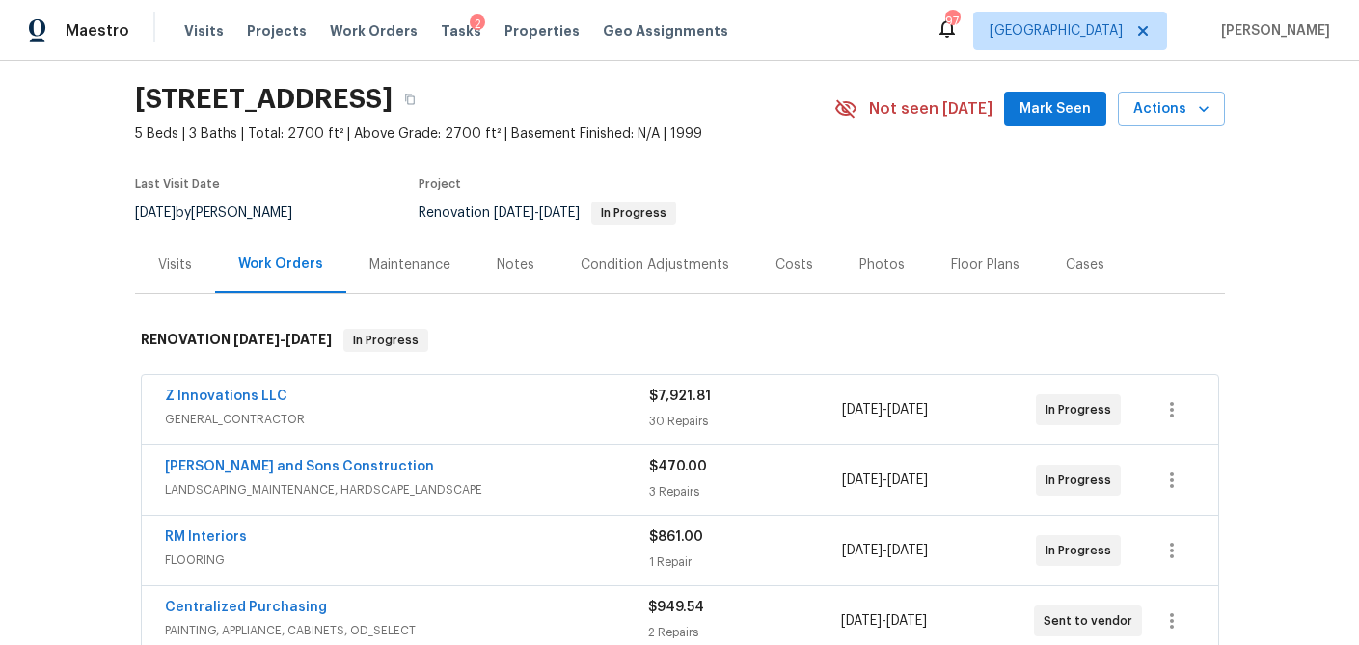
scroll to position [83, 0]
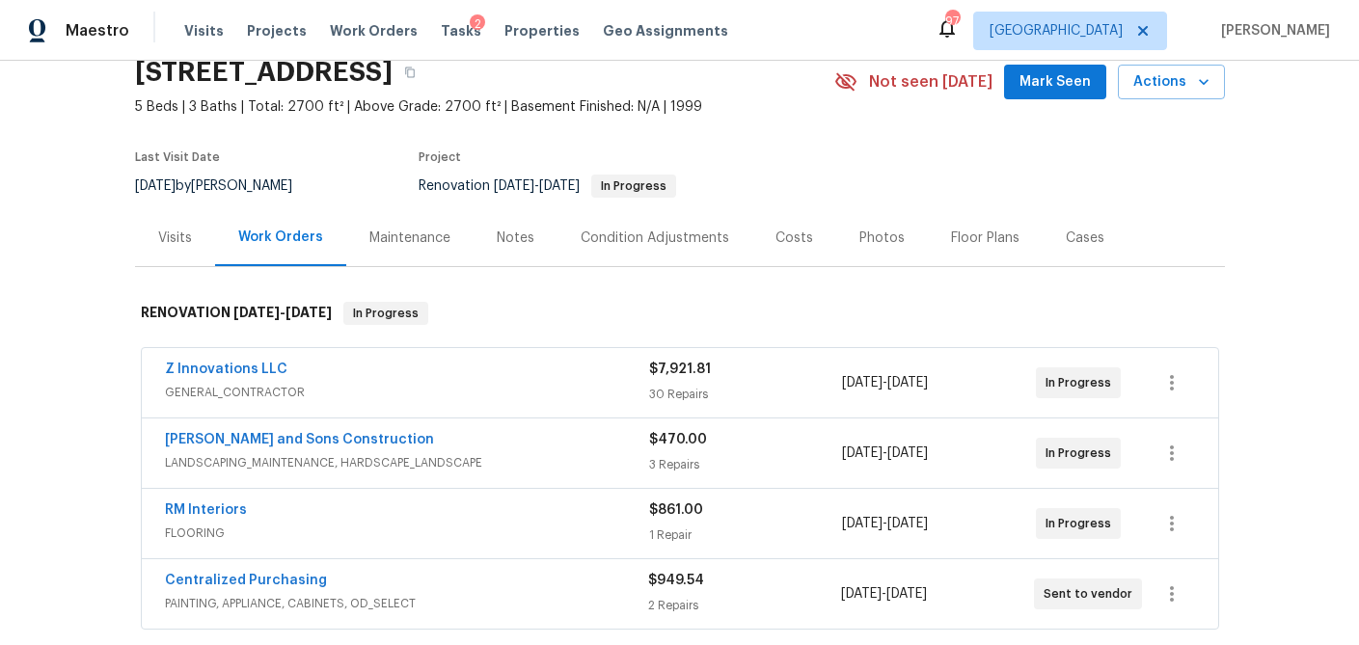
click at [588, 373] on div "Z Innovations LLC" at bounding box center [407, 371] width 484 height 23
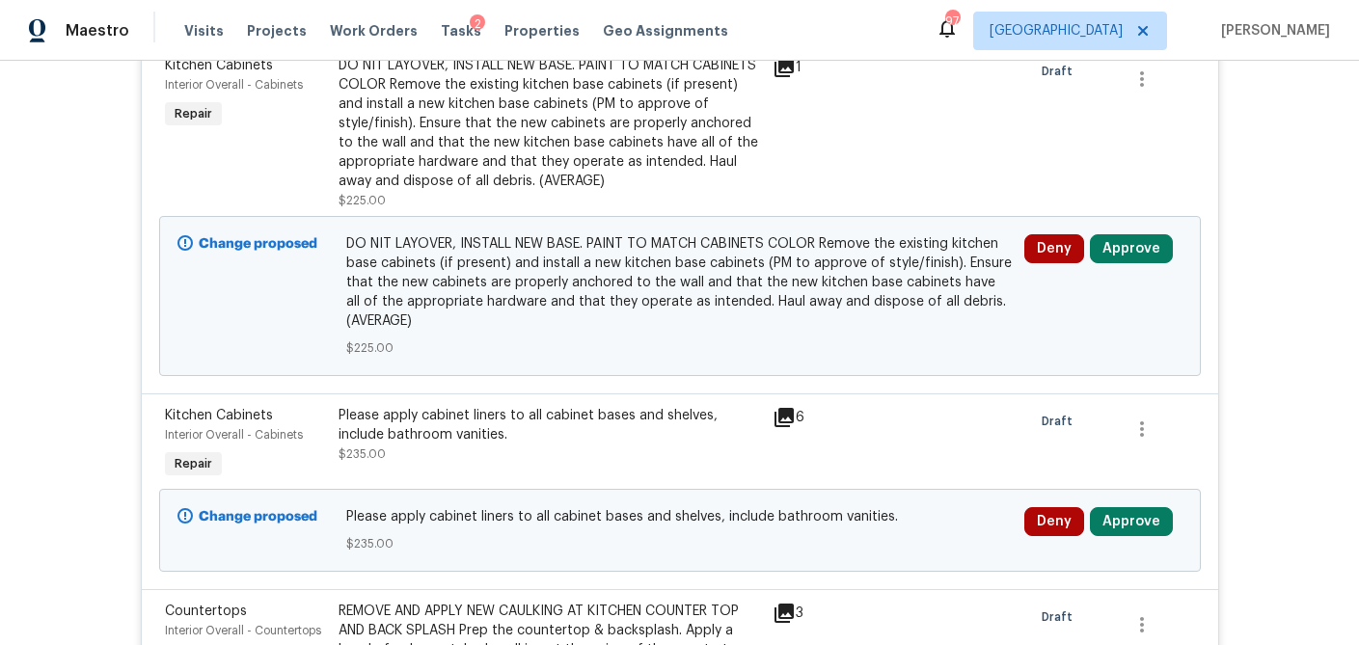
scroll to position [505, 0]
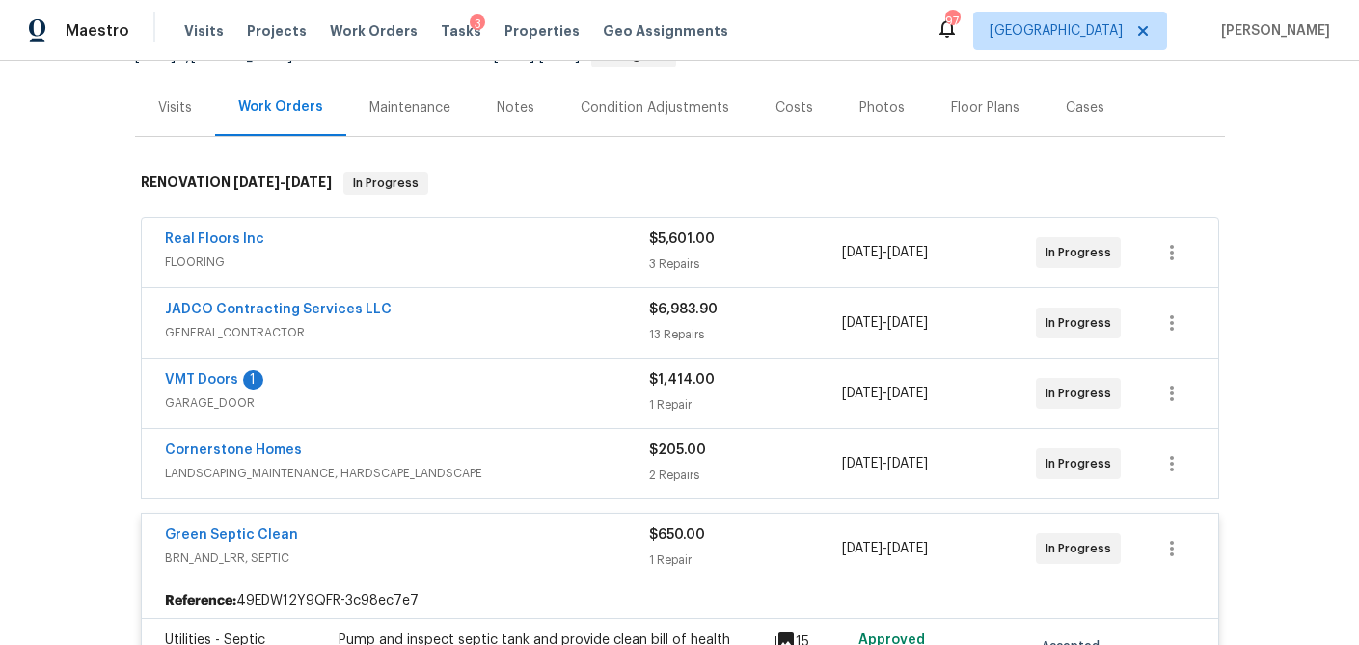
scroll to position [250, 0]
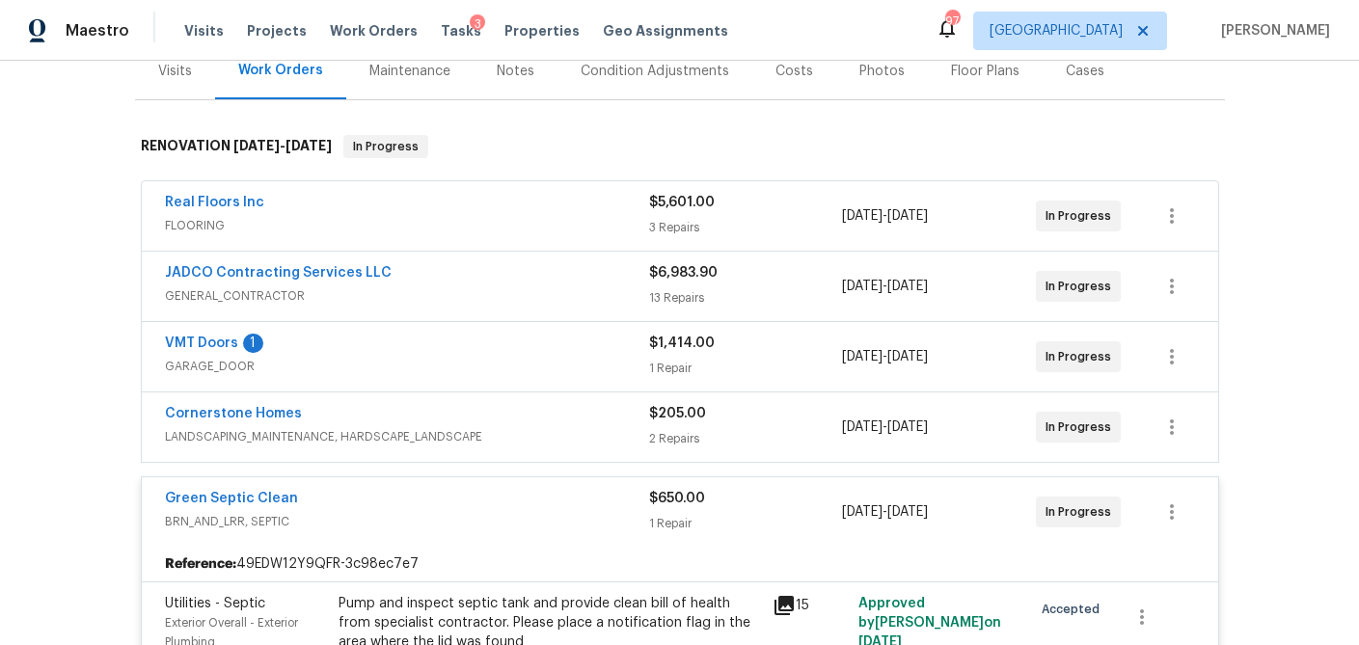
click at [567, 233] on span "FLOORING" at bounding box center [407, 225] width 484 height 19
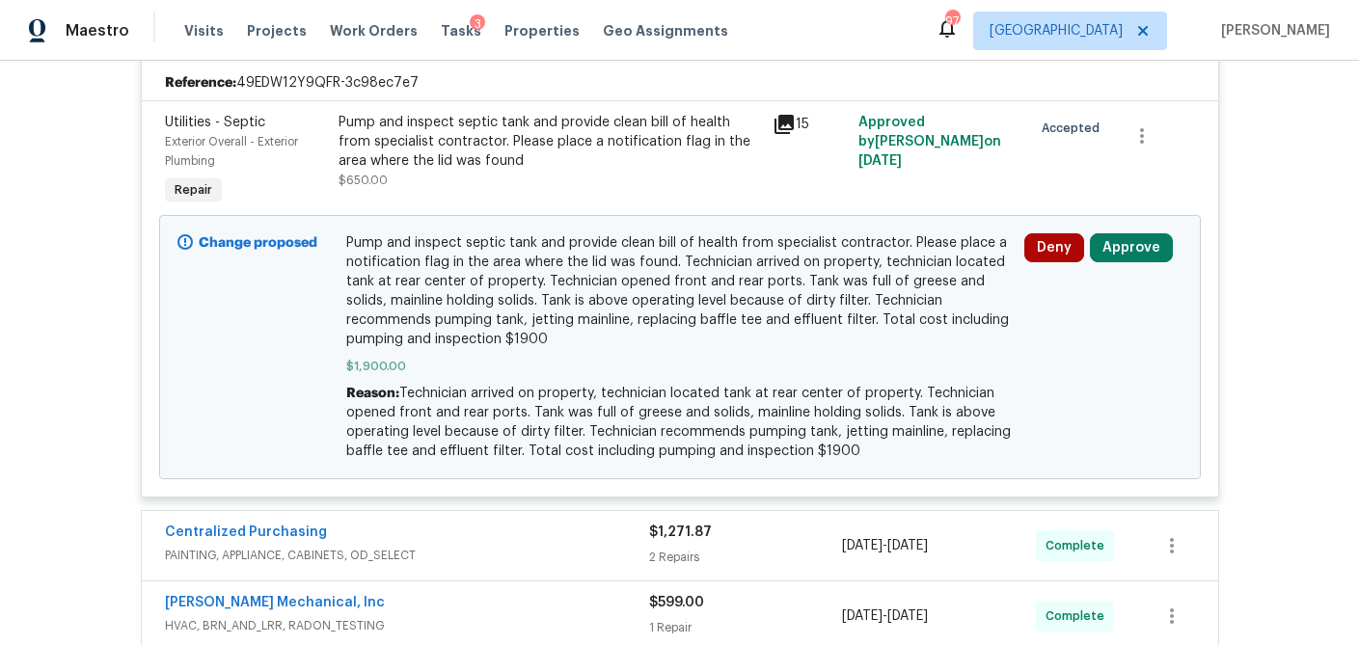
scroll to position [1224, 0]
click at [1146, 241] on button "Approve" at bounding box center [1131, 248] width 83 height 29
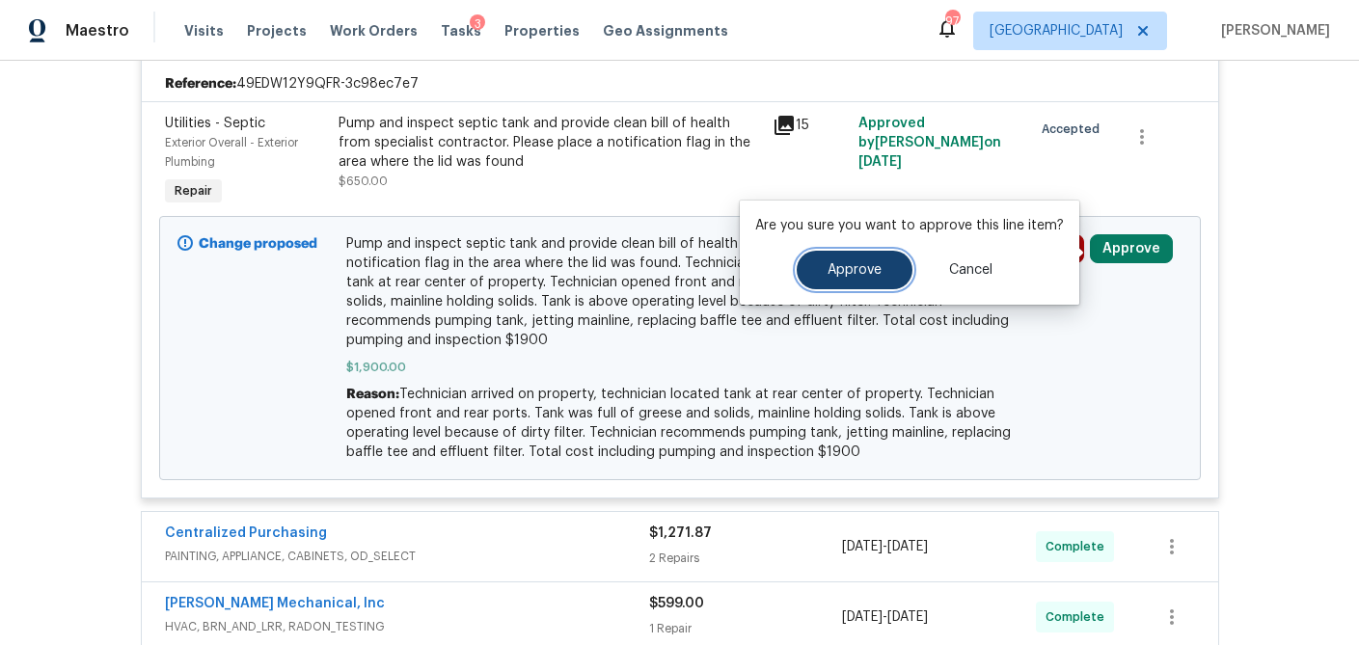
click at [845, 263] on span "Approve" at bounding box center [854, 270] width 54 height 14
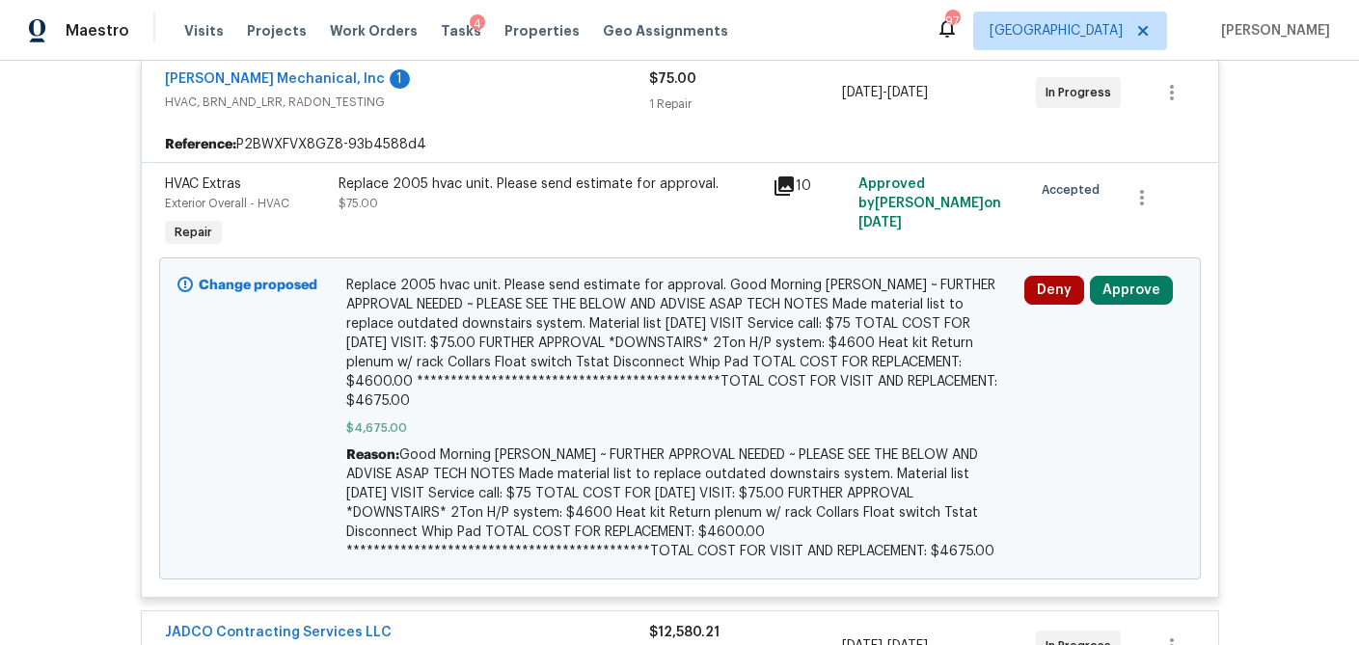
scroll to position [459, 0]
click at [1124, 284] on button "Approve" at bounding box center [1131, 289] width 83 height 29
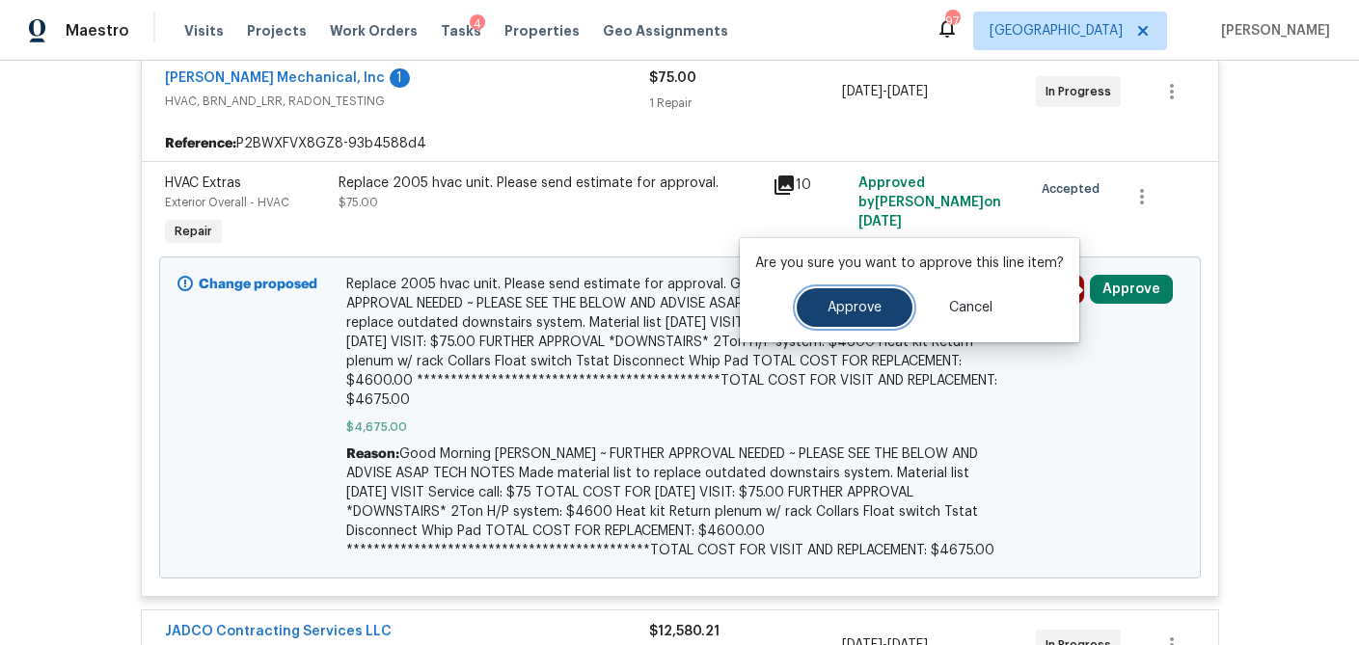
click at [821, 304] on button "Approve" at bounding box center [854, 307] width 116 height 39
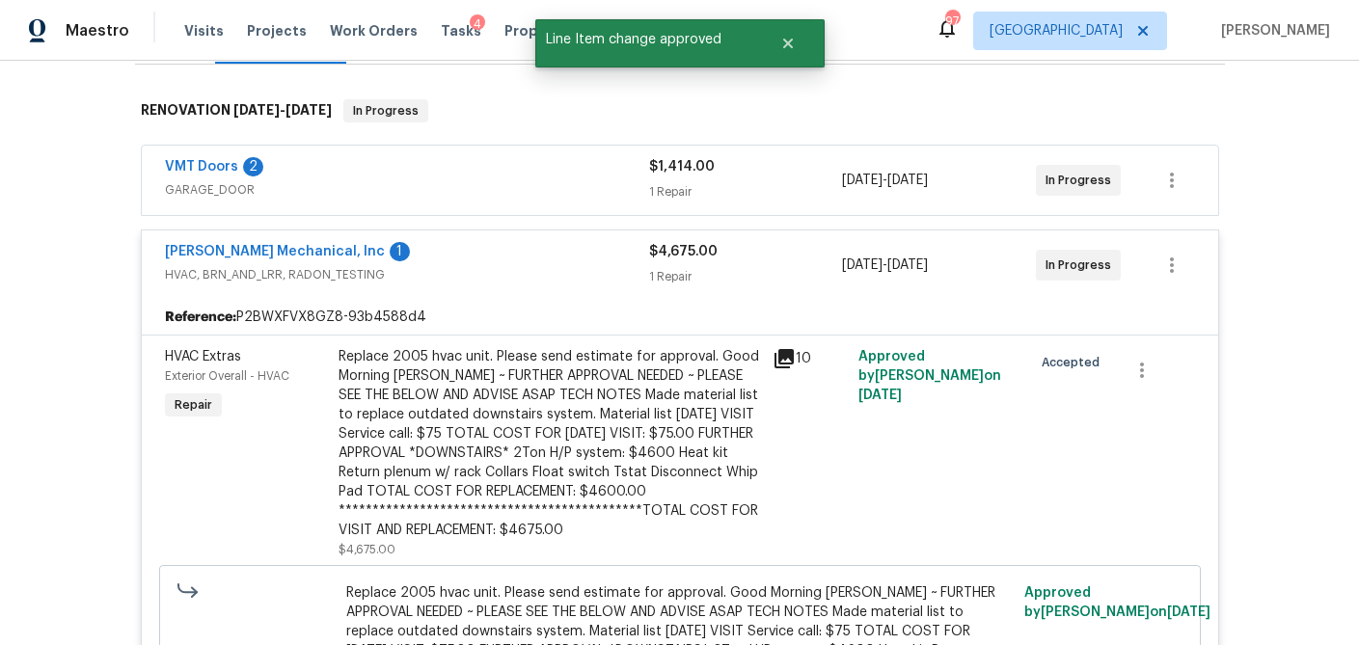
scroll to position [240, 0]
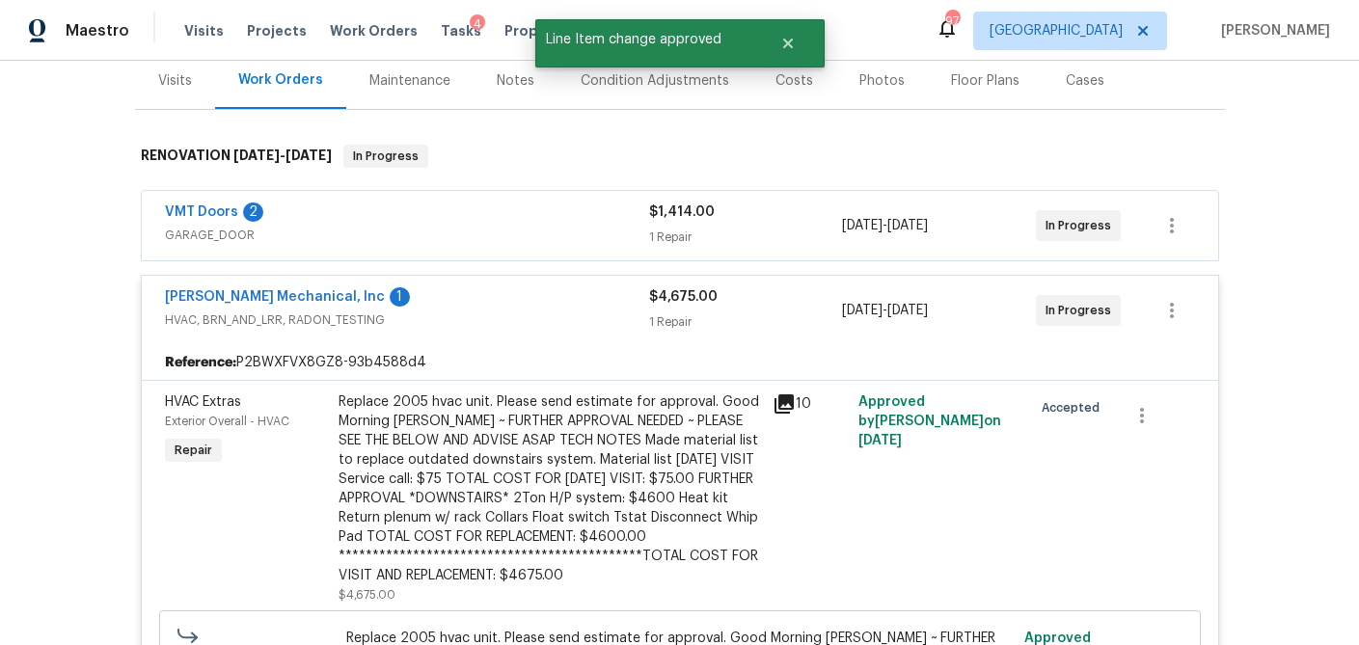
click at [510, 208] on div "VMT Doors 2" at bounding box center [407, 213] width 484 height 23
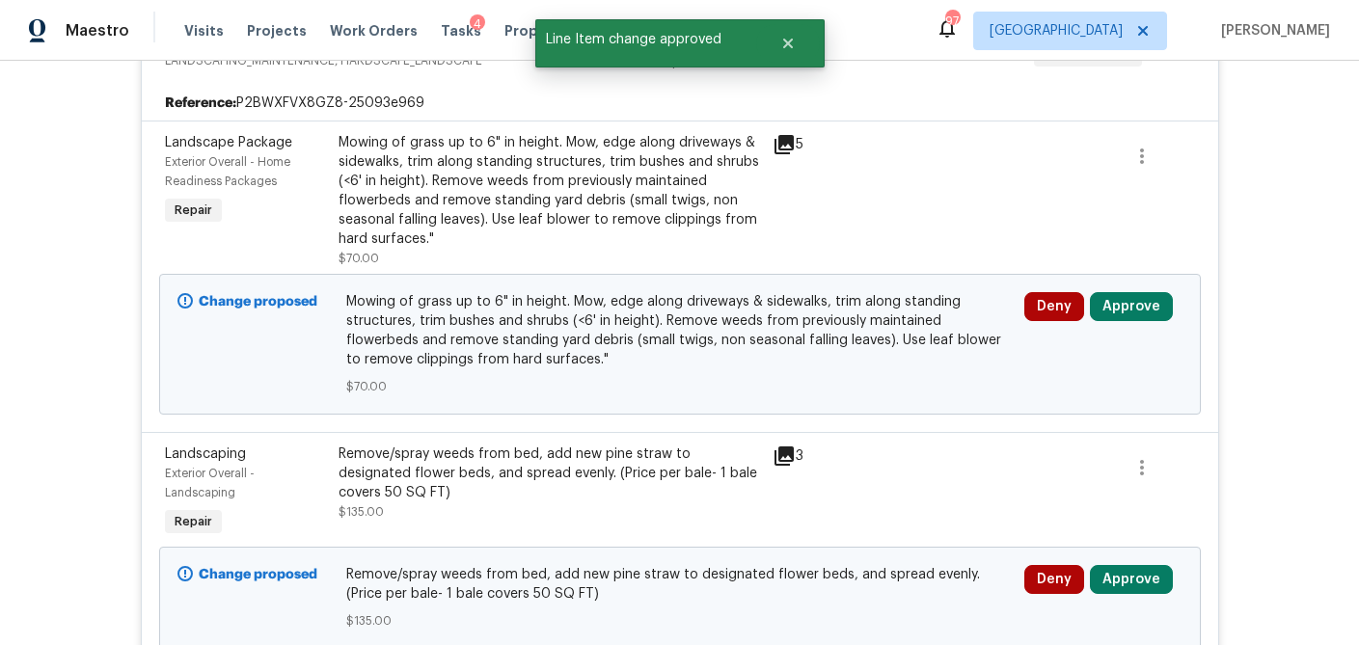
scroll to position [1669, 0]
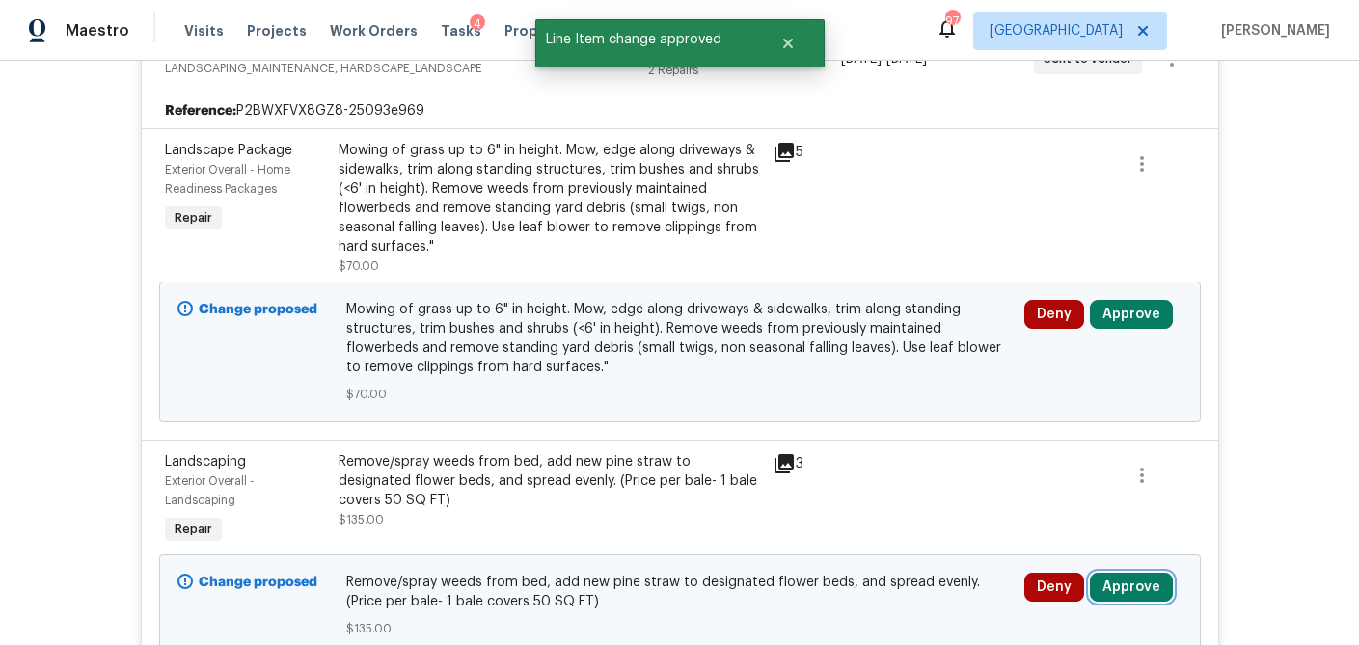
drag, startPoint x: 1127, startPoint y: 574, endPoint x: 1074, endPoint y: 569, distance: 53.3
click at [1127, 574] on button "Approve" at bounding box center [1131, 587] width 83 height 29
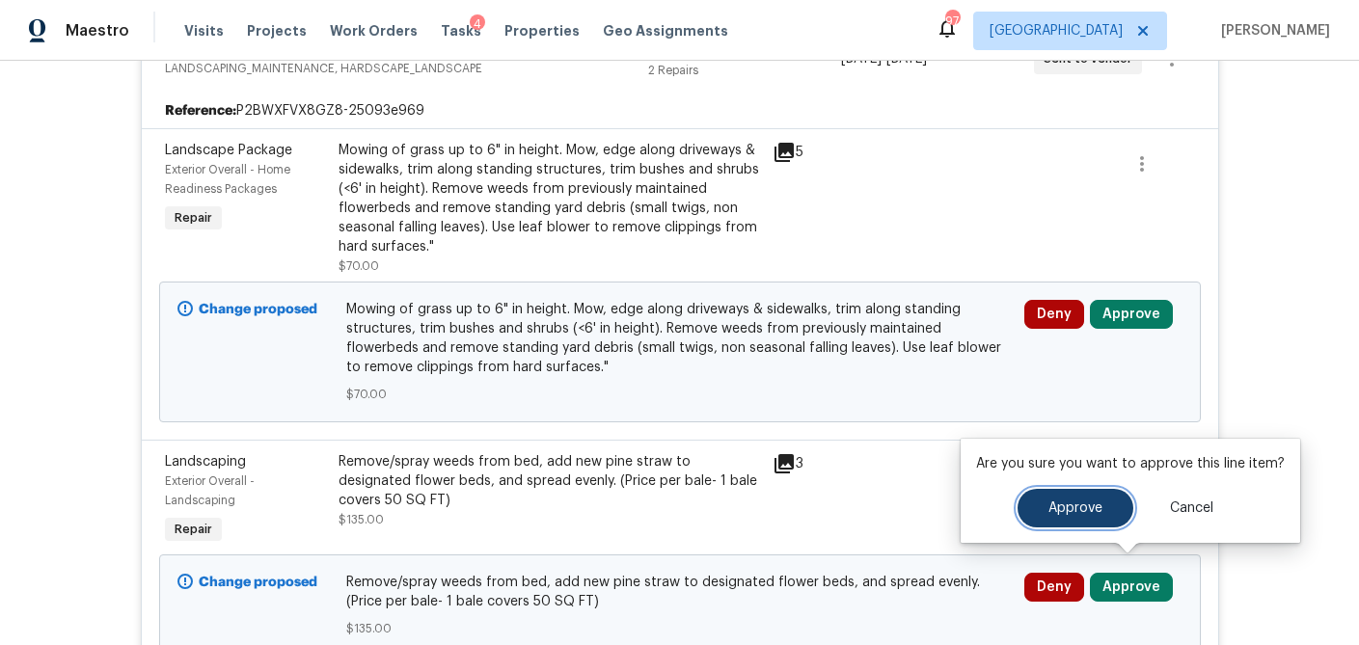
click at [1077, 502] on span "Approve" at bounding box center [1075, 508] width 54 height 14
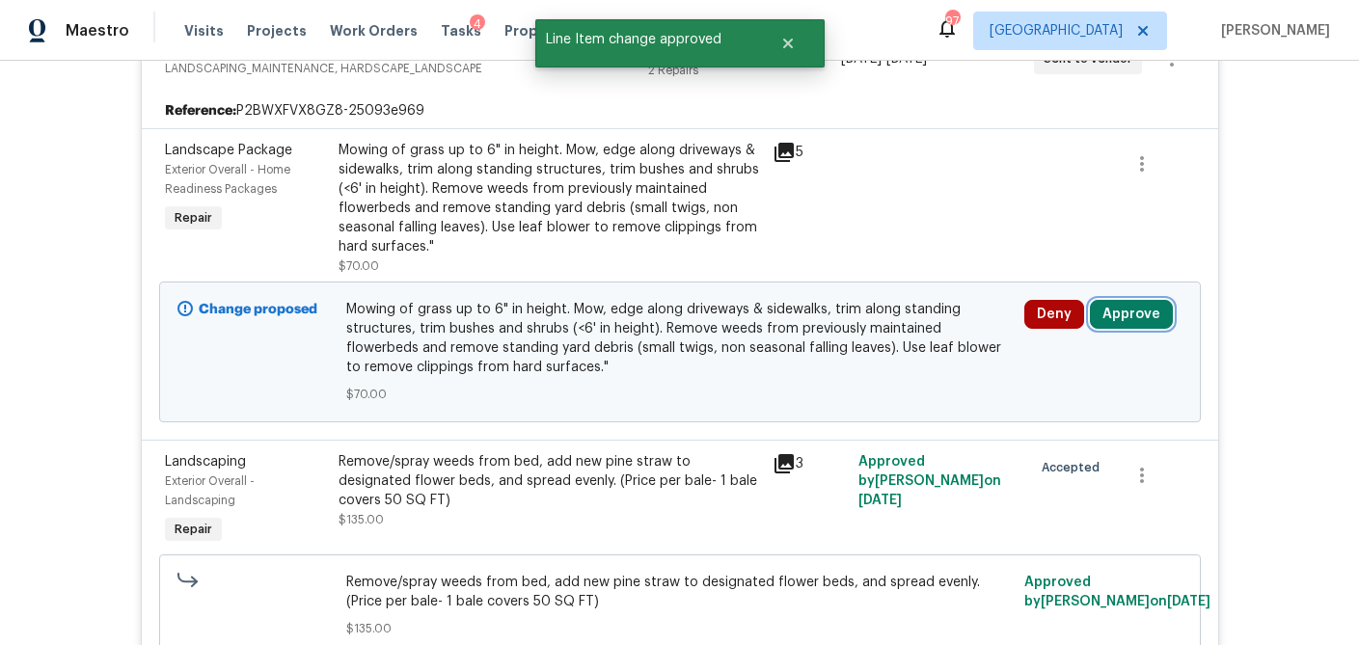
click at [1126, 303] on button "Approve" at bounding box center [1131, 314] width 83 height 29
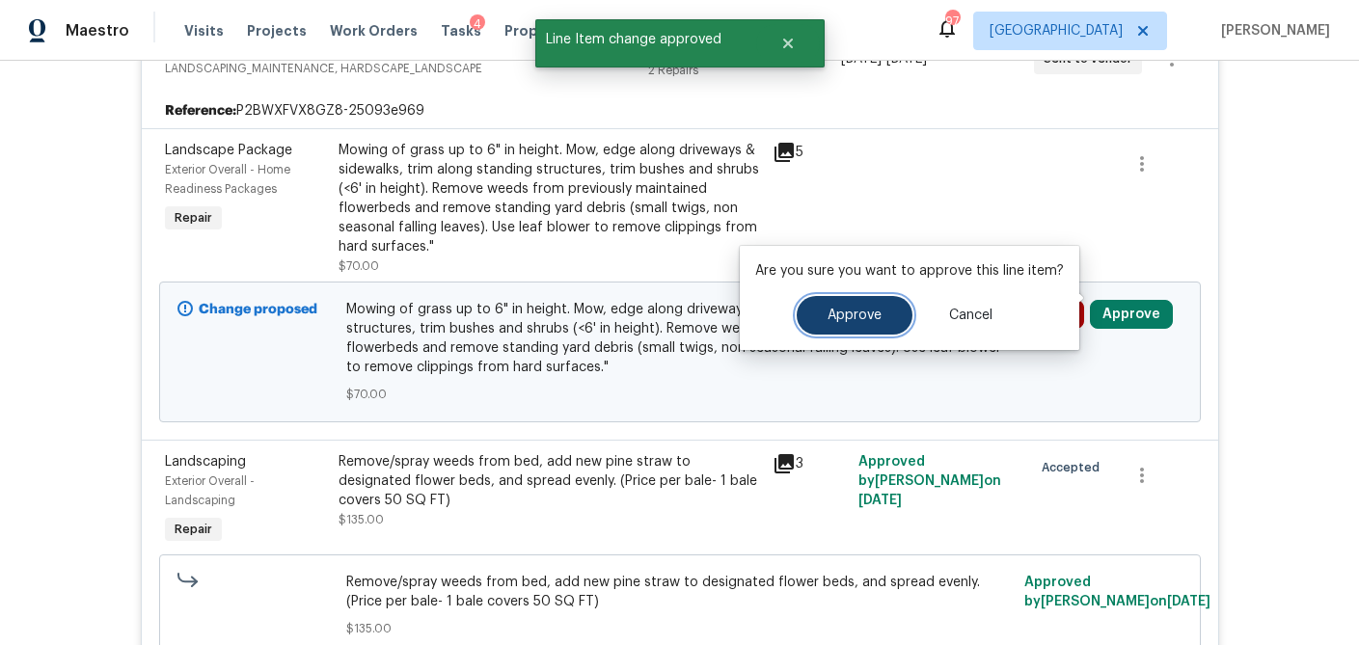
click at [857, 309] on span "Approve" at bounding box center [854, 316] width 54 height 14
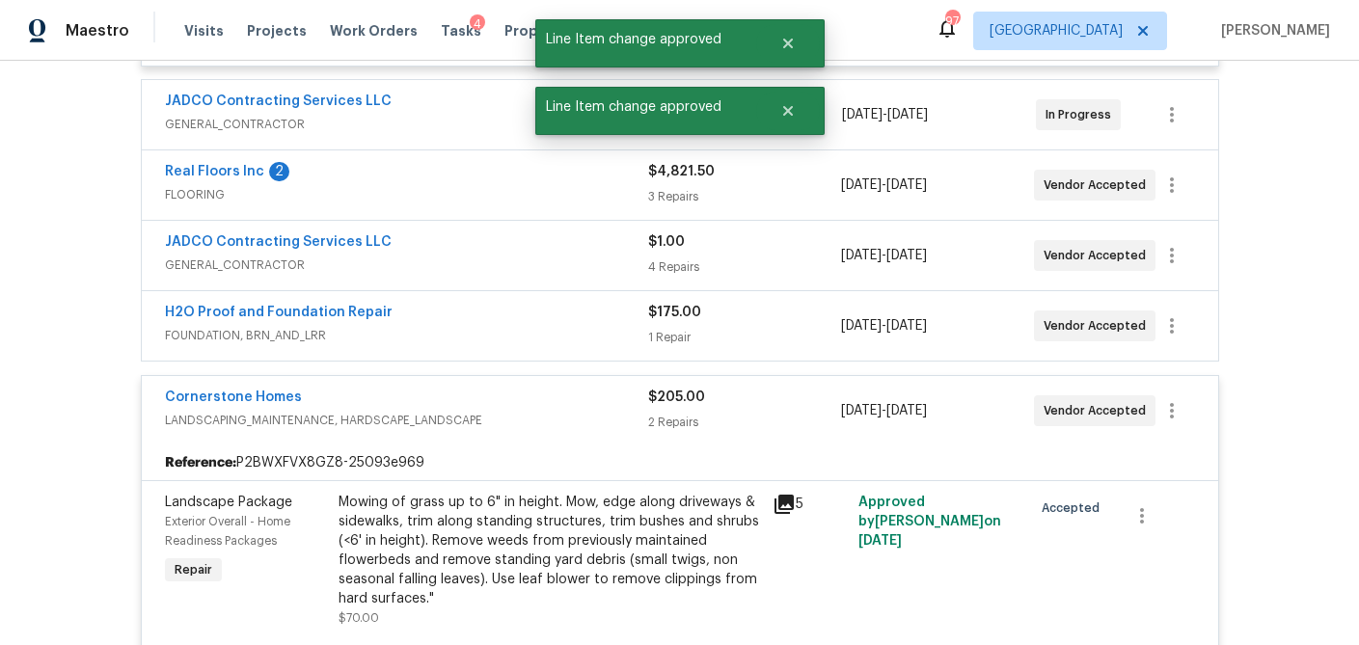
scroll to position [1309, 0]
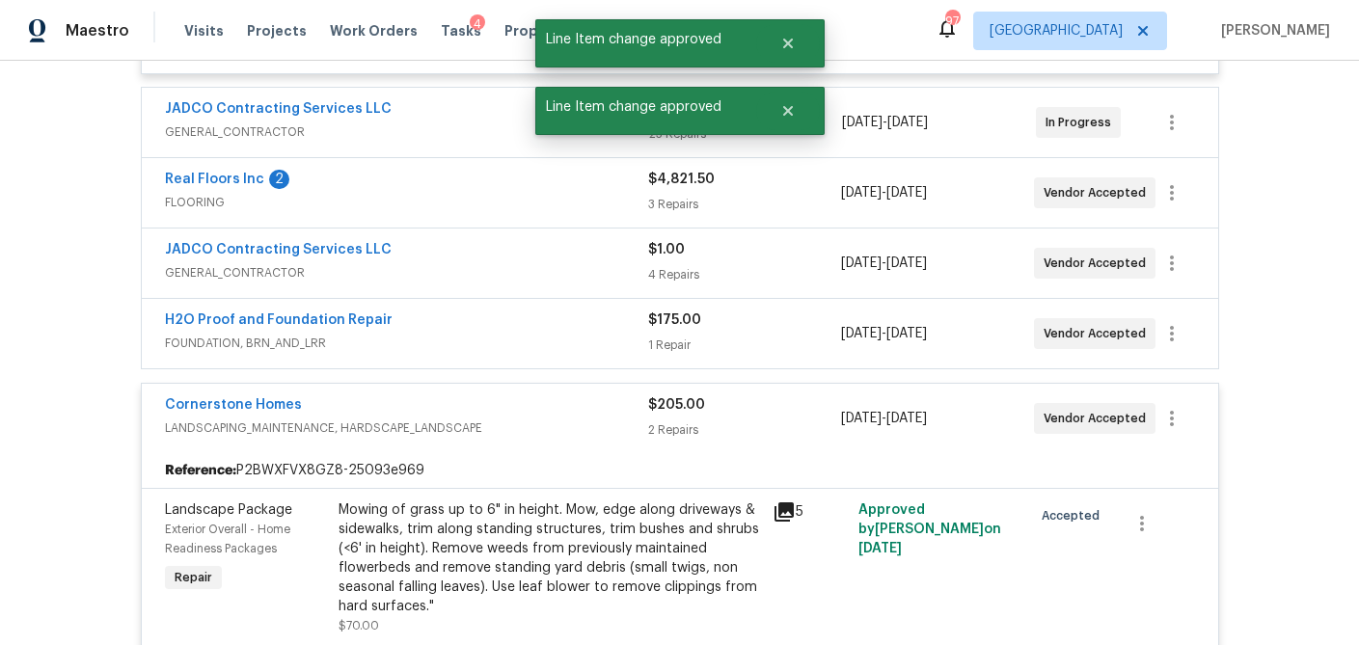
click at [800, 336] on div "1 Repair" at bounding box center [744, 345] width 193 height 19
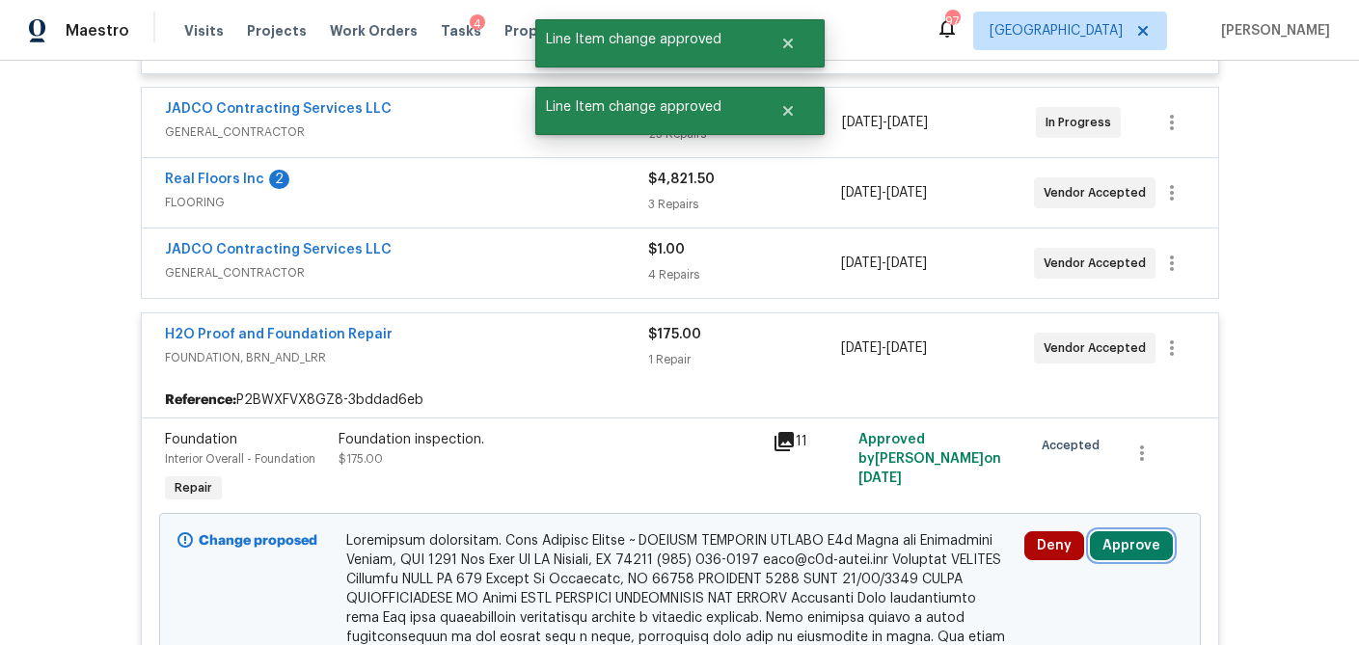
drag, startPoint x: 1120, startPoint y: 526, endPoint x: 1097, endPoint y: 523, distance: 23.3
click at [1119, 531] on button "Approve" at bounding box center [1131, 545] width 83 height 29
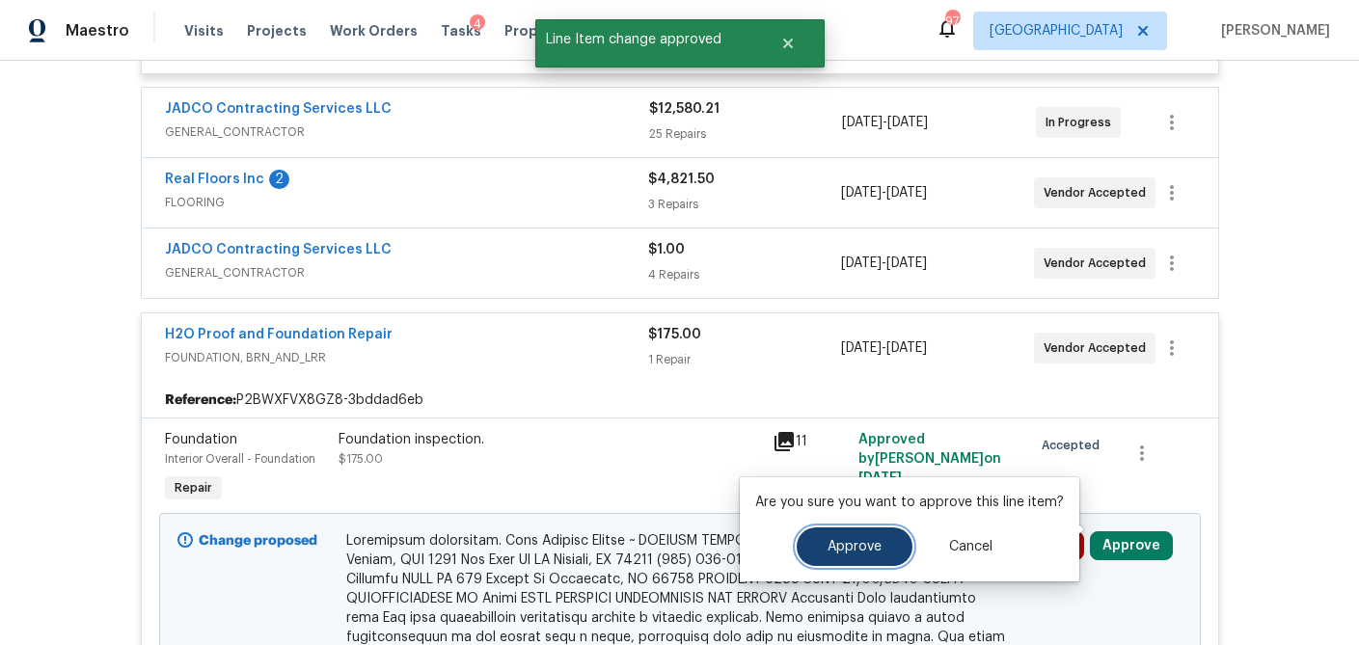
click at [862, 540] on span "Approve" at bounding box center [854, 547] width 54 height 14
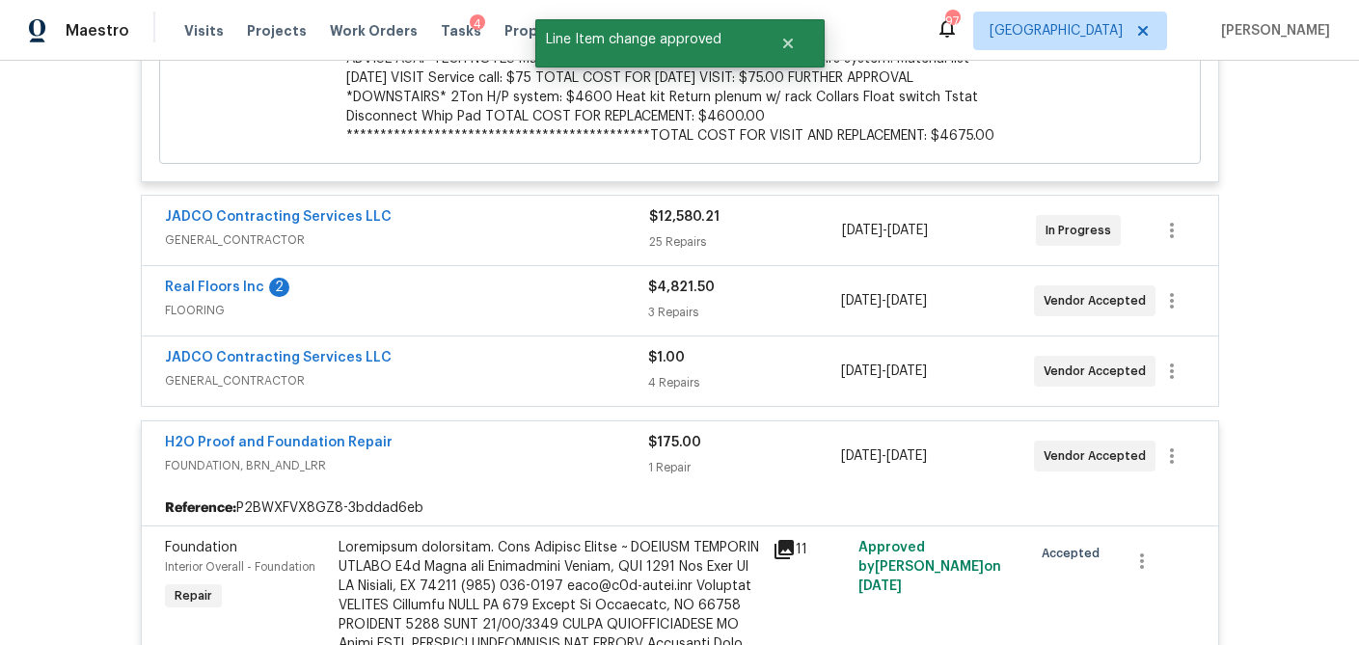
scroll to position [1176, 0]
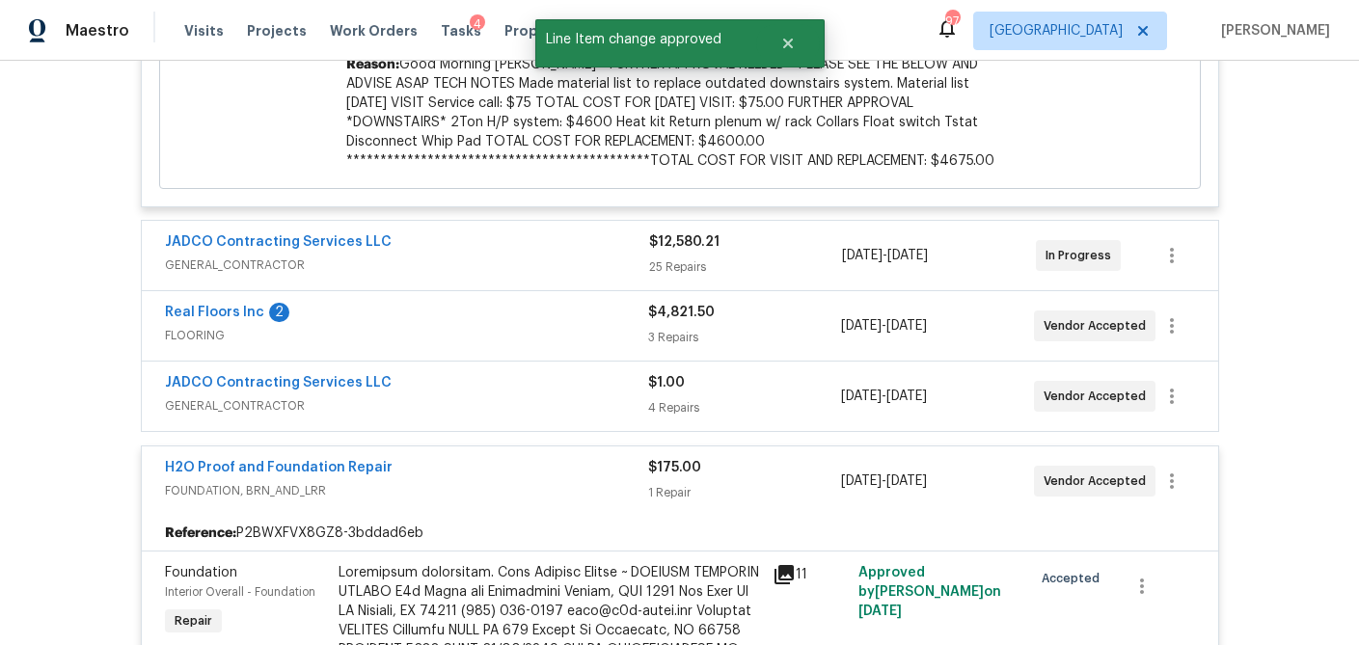
click at [757, 406] on div "JADCO Contracting Services LLC GENERAL_CONTRACTOR $1.00 4 Repairs 9/9/2025 - 10…" at bounding box center [680, 396] width 1076 height 69
click at [760, 379] on div "$1.00 4 Repairs" at bounding box center [744, 396] width 193 height 46
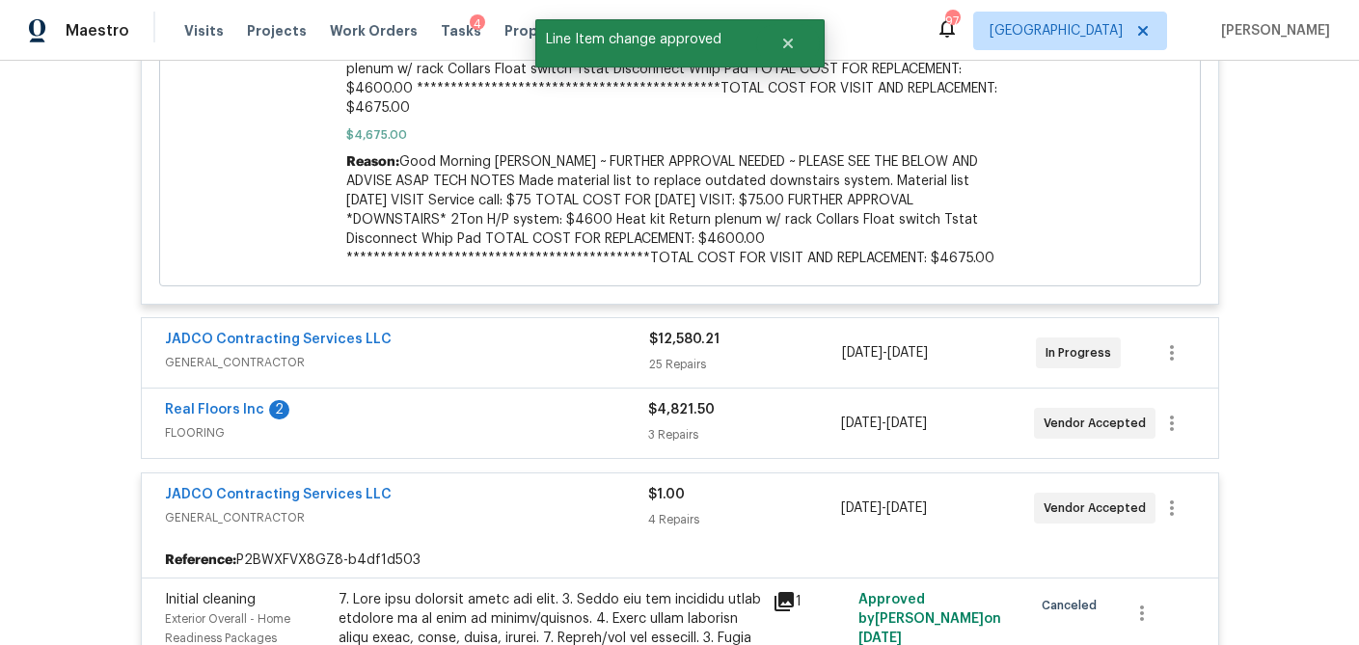
scroll to position [1074, 0]
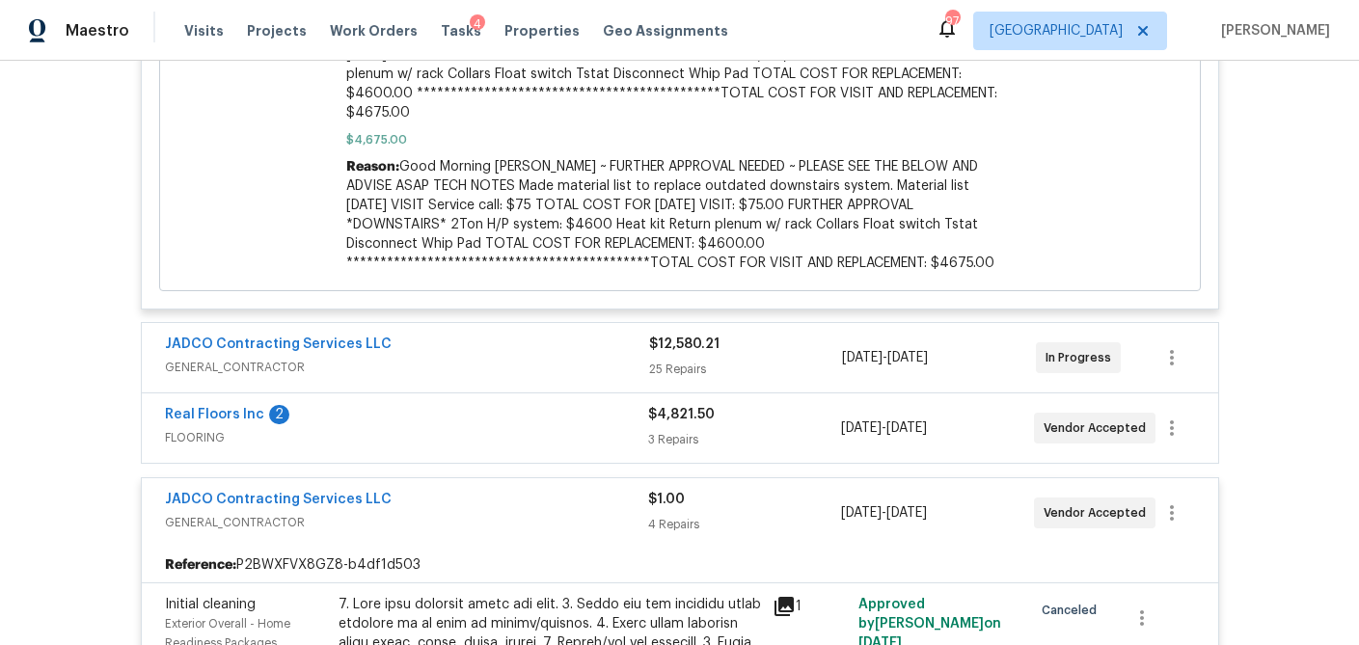
drag, startPoint x: 801, startPoint y: 435, endPoint x: 793, endPoint y: 424, distance: 13.7
click at [801, 435] on div "Real Floors Inc 2 FLOORING $4,821.50 3 Repairs 9/9/2025 - 9/30/2025 Vendor Acce…" at bounding box center [680, 427] width 1076 height 69
click at [793, 340] on div "$12,580.21 25 Repairs" at bounding box center [746, 358] width 194 height 46
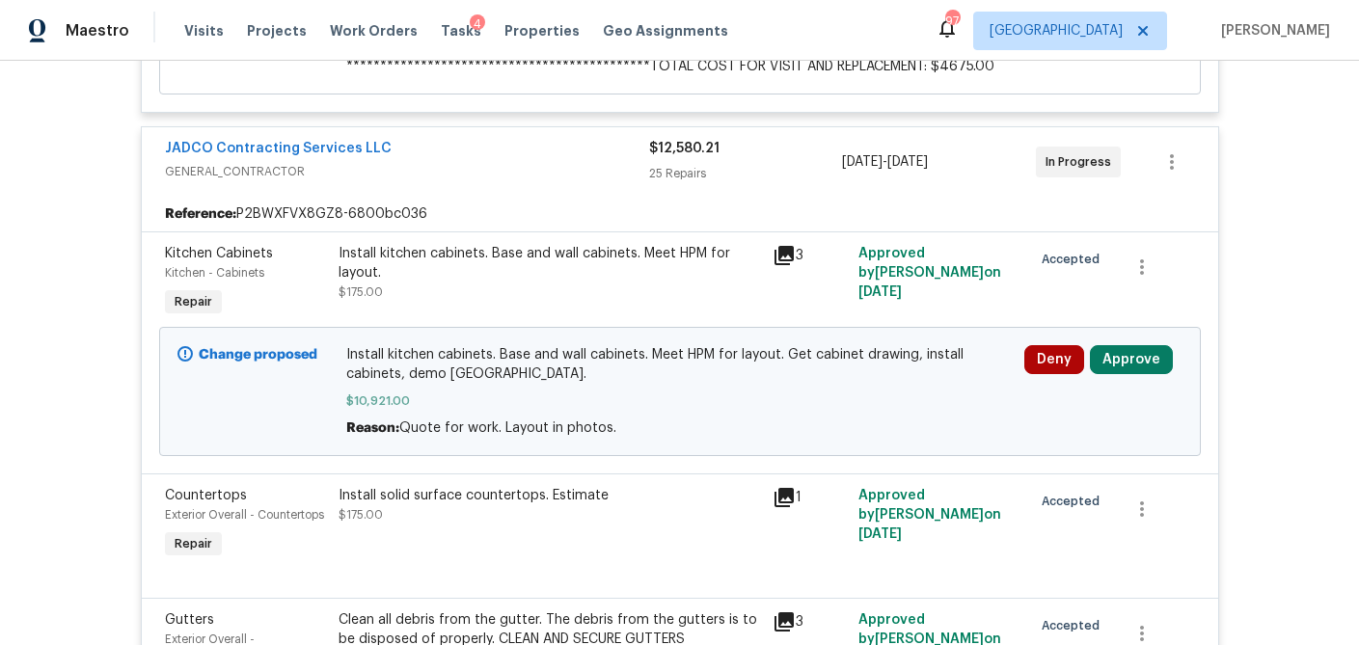
scroll to position [1267, 0]
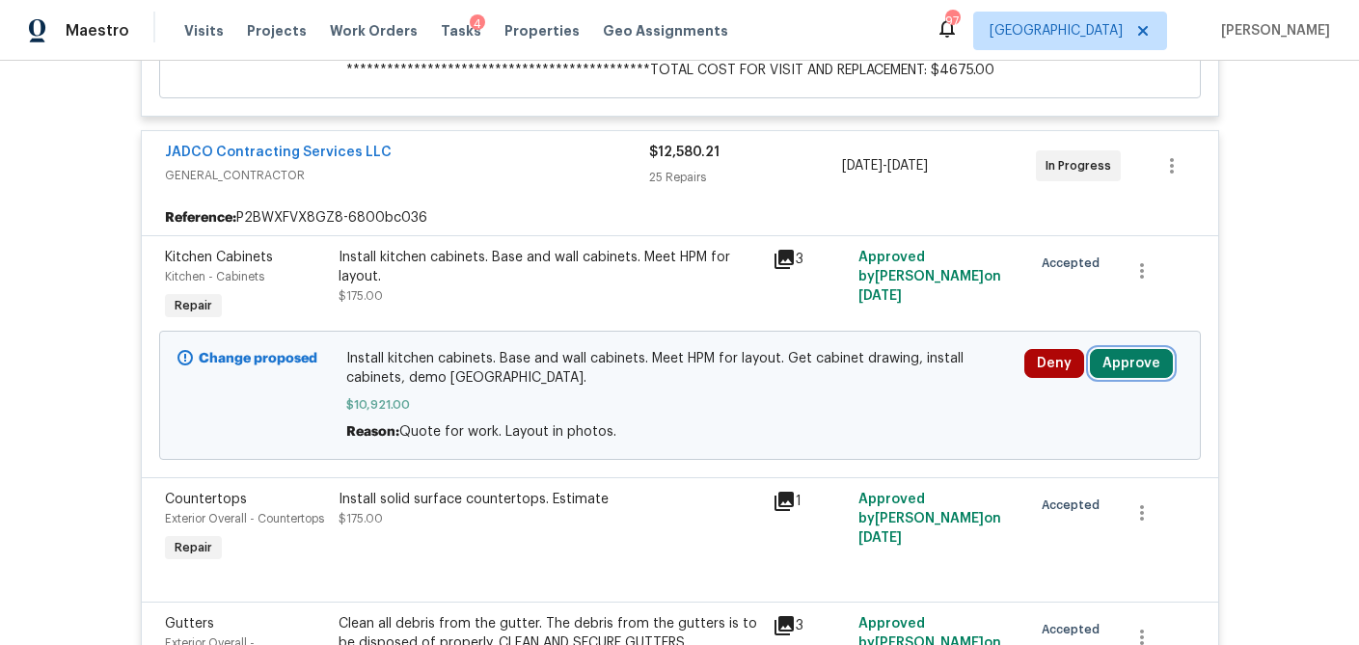
click at [1136, 349] on button "Approve" at bounding box center [1131, 363] width 83 height 29
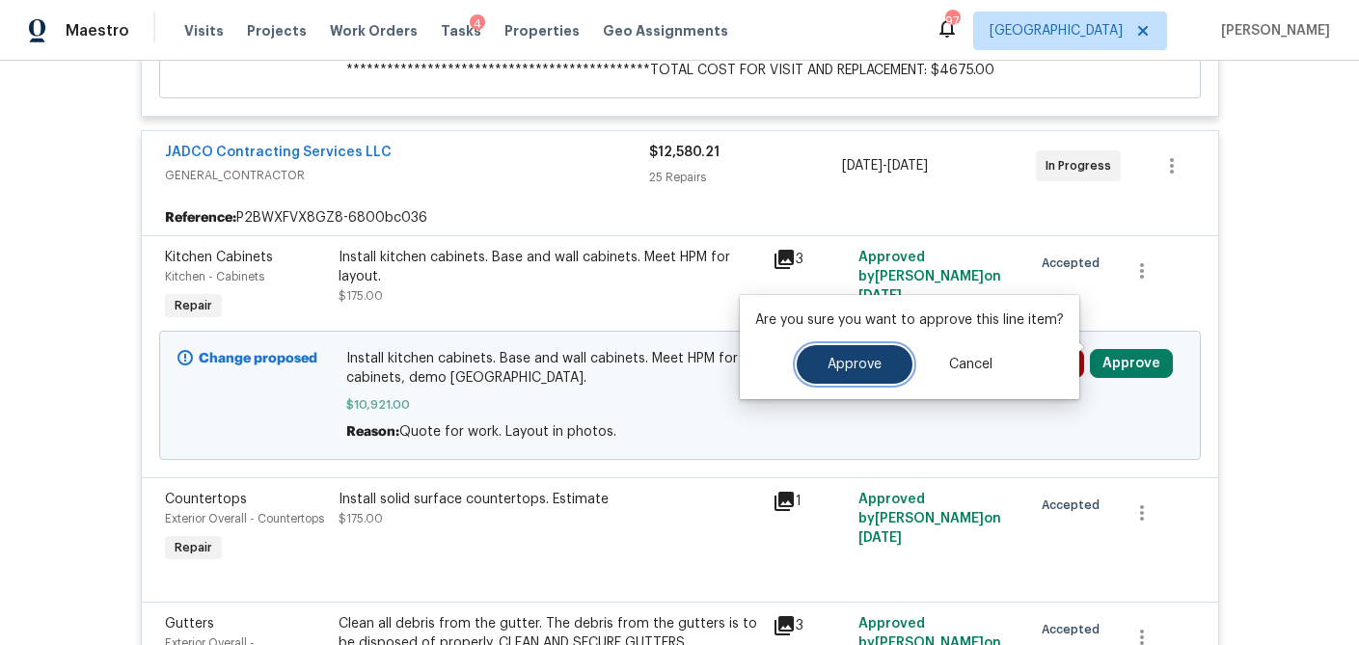
click at [886, 364] on button "Approve" at bounding box center [854, 364] width 116 height 39
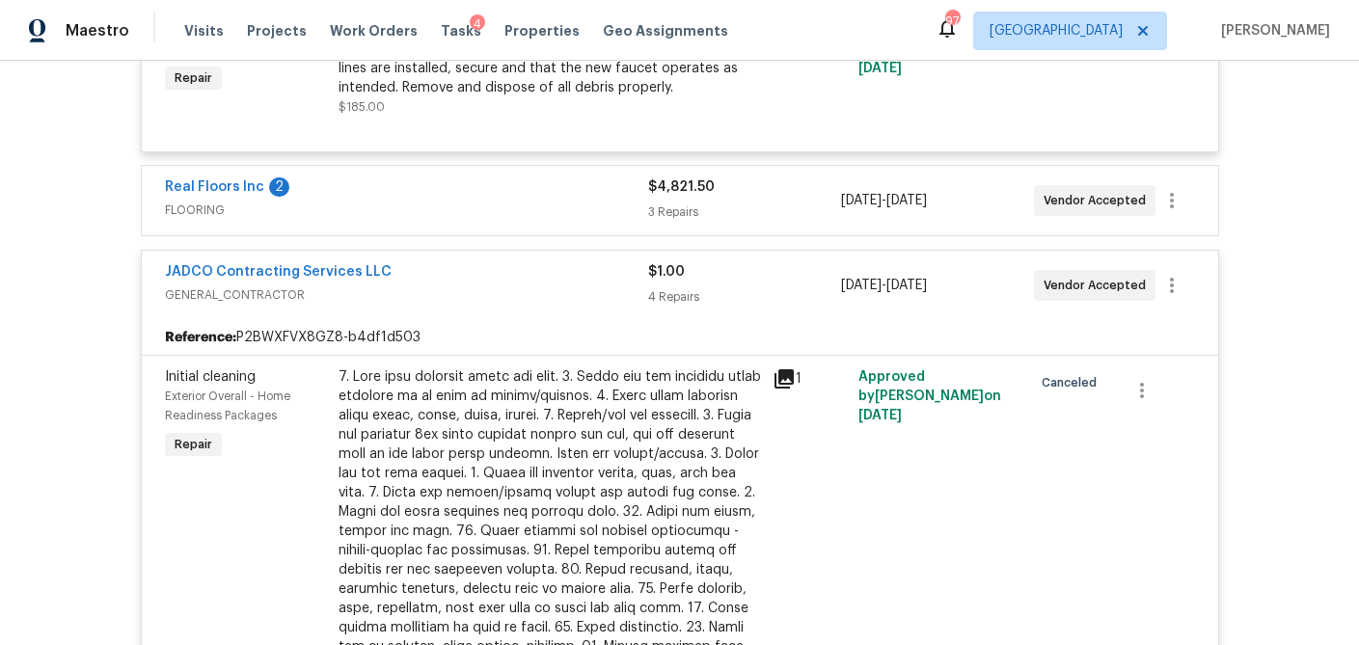
scroll to position [5612, 0]
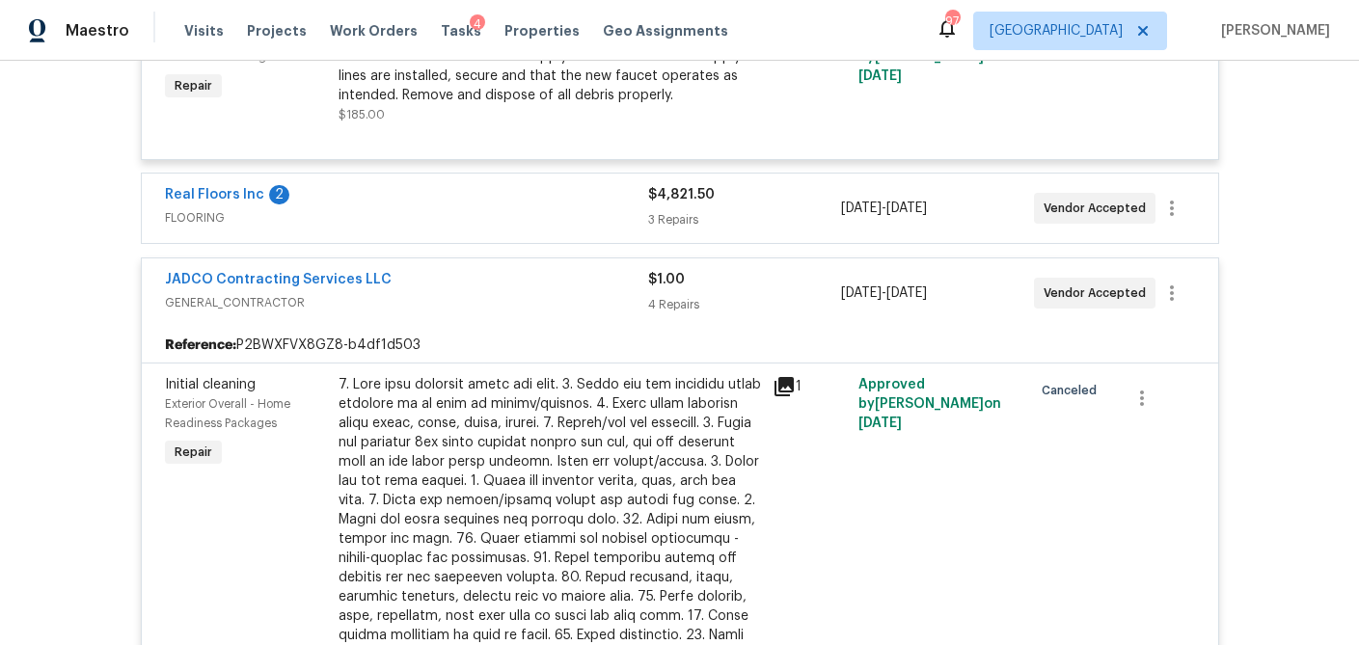
click at [739, 217] on div "3 Repairs" at bounding box center [744, 219] width 193 height 19
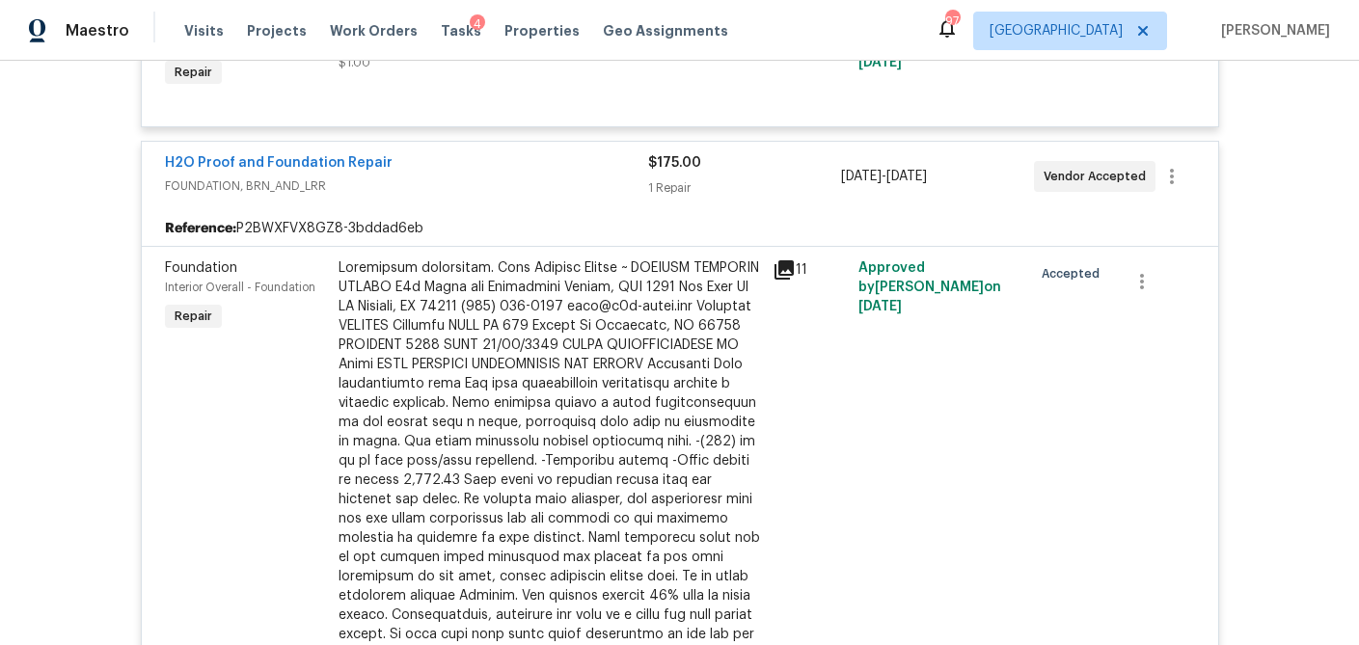
scroll to position [7418, 0]
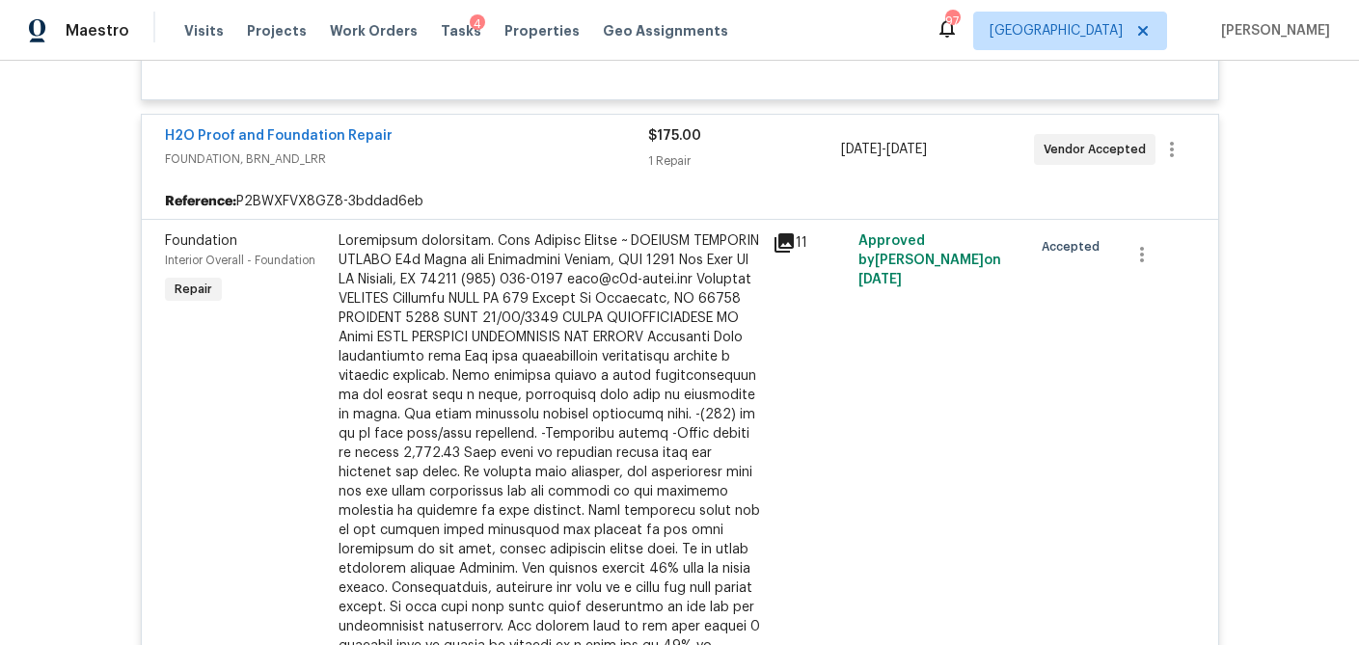
click at [781, 241] on icon at bounding box center [783, 242] width 19 height 19
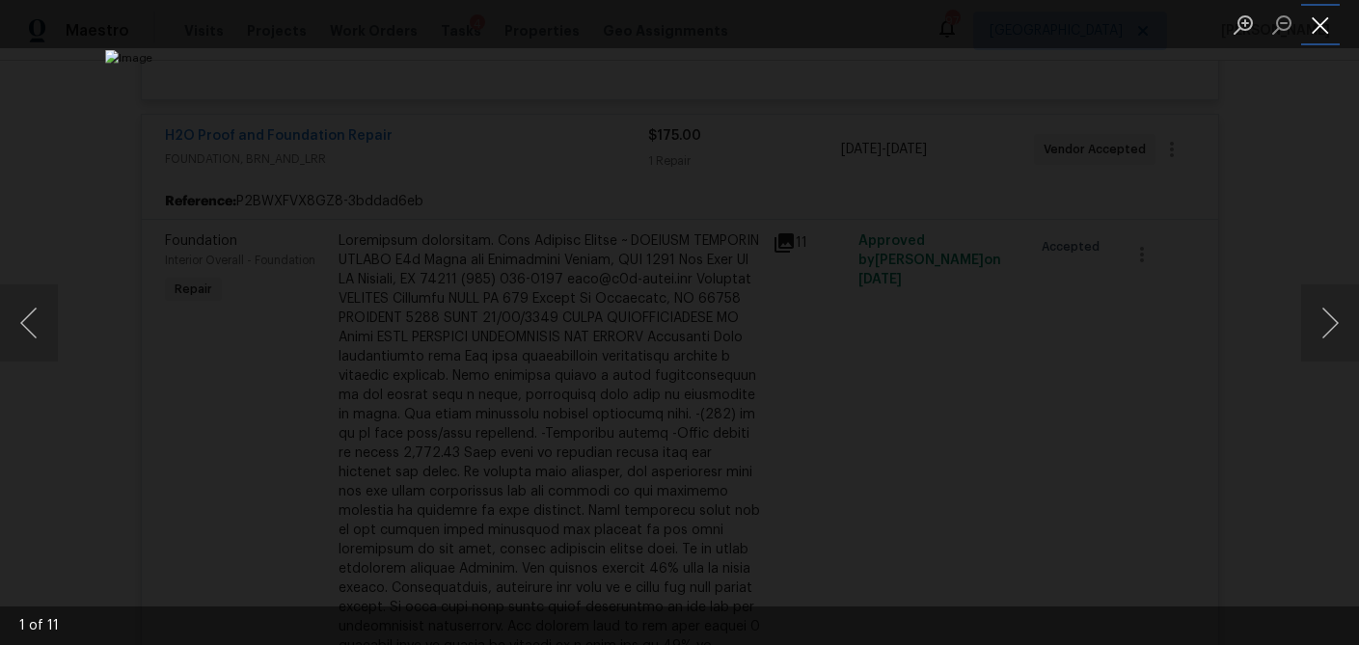
click at [1313, 36] on button "Close lightbox" at bounding box center [1320, 25] width 39 height 34
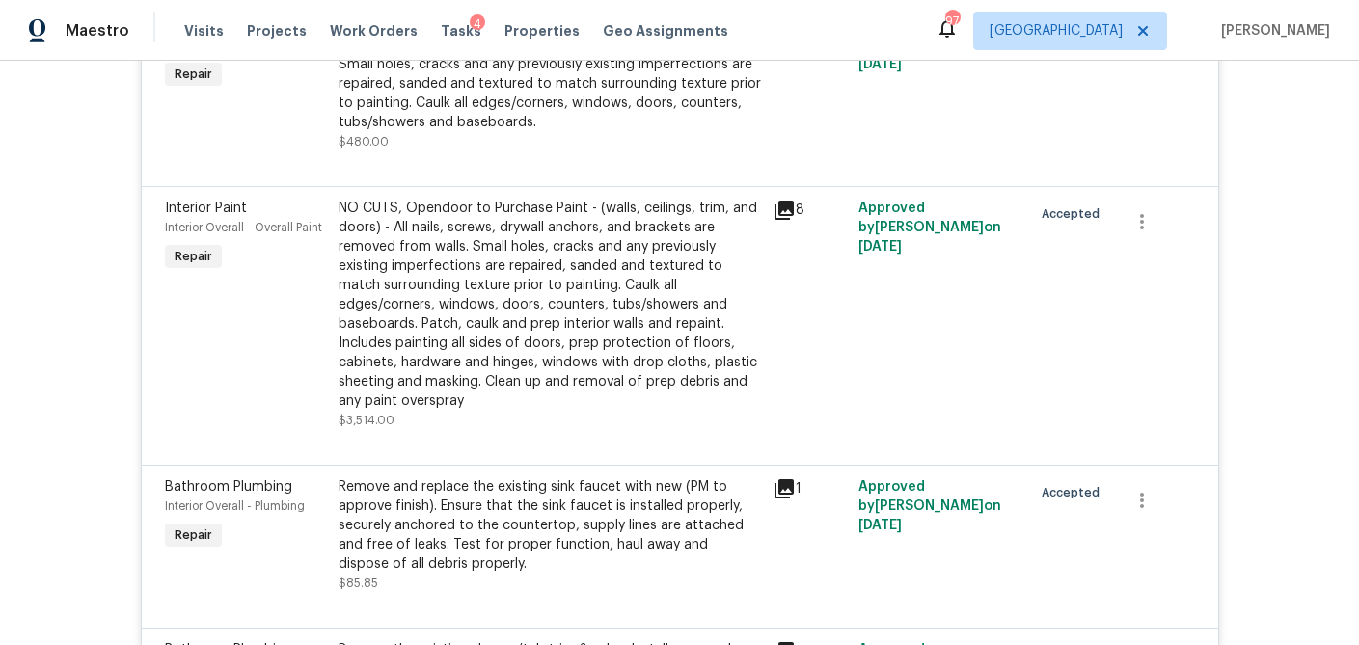
scroll to position [4781, 0]
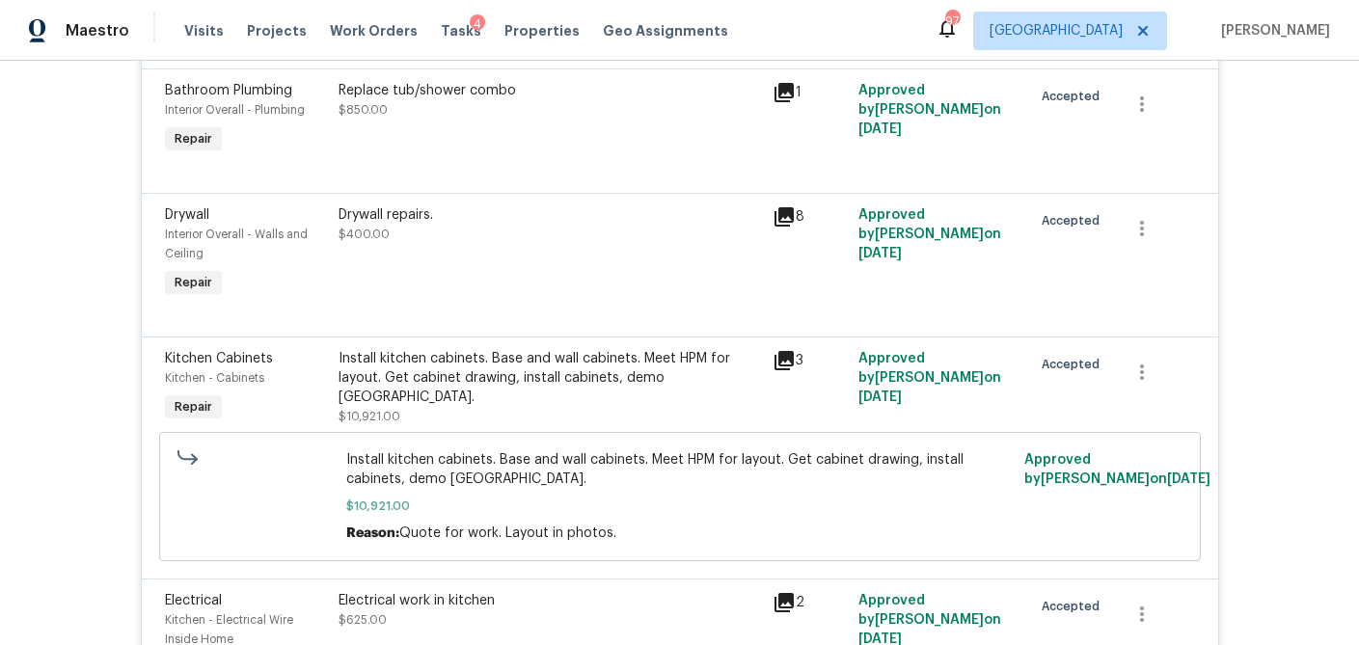
click at [779, 355] on icon at bounding box center [783, 360] width 19 height 19
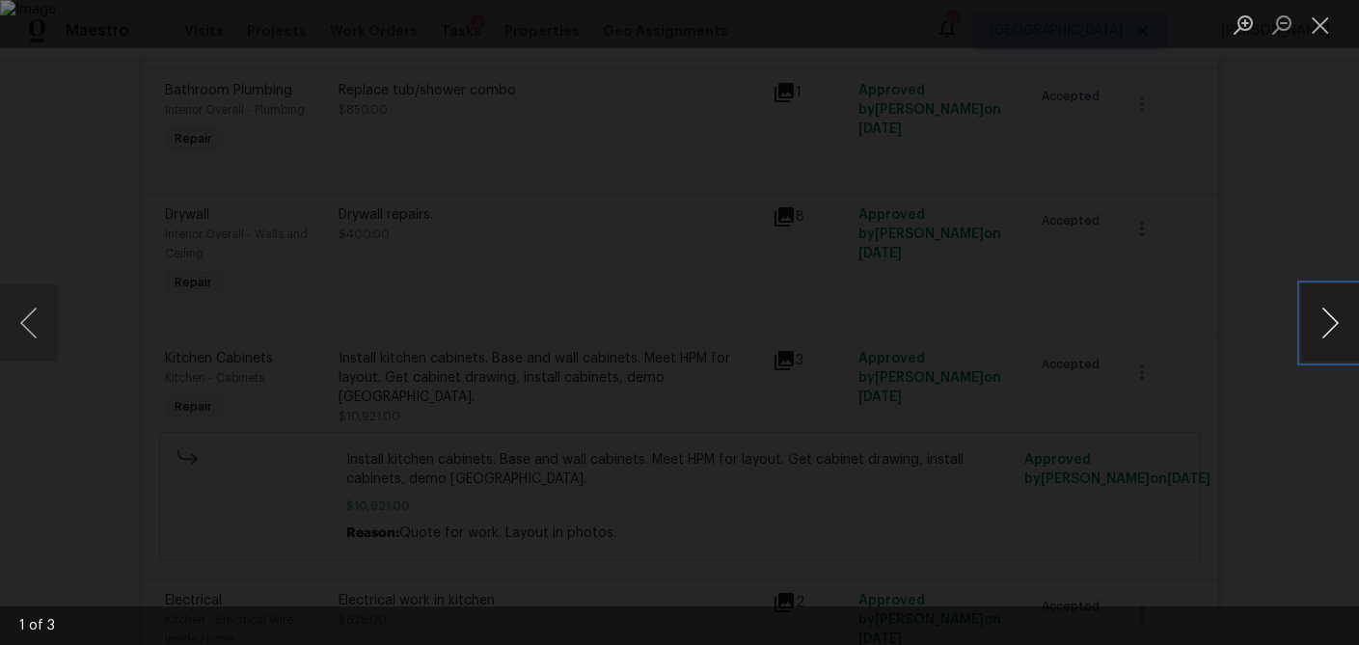
click at [1331, 338] on button "Next image" at bounding box center [1330, 322] width 58 height 77
click at [1309, 22] on button "Close lightbox" at bounding box center [1320, 25] width 39 height 34
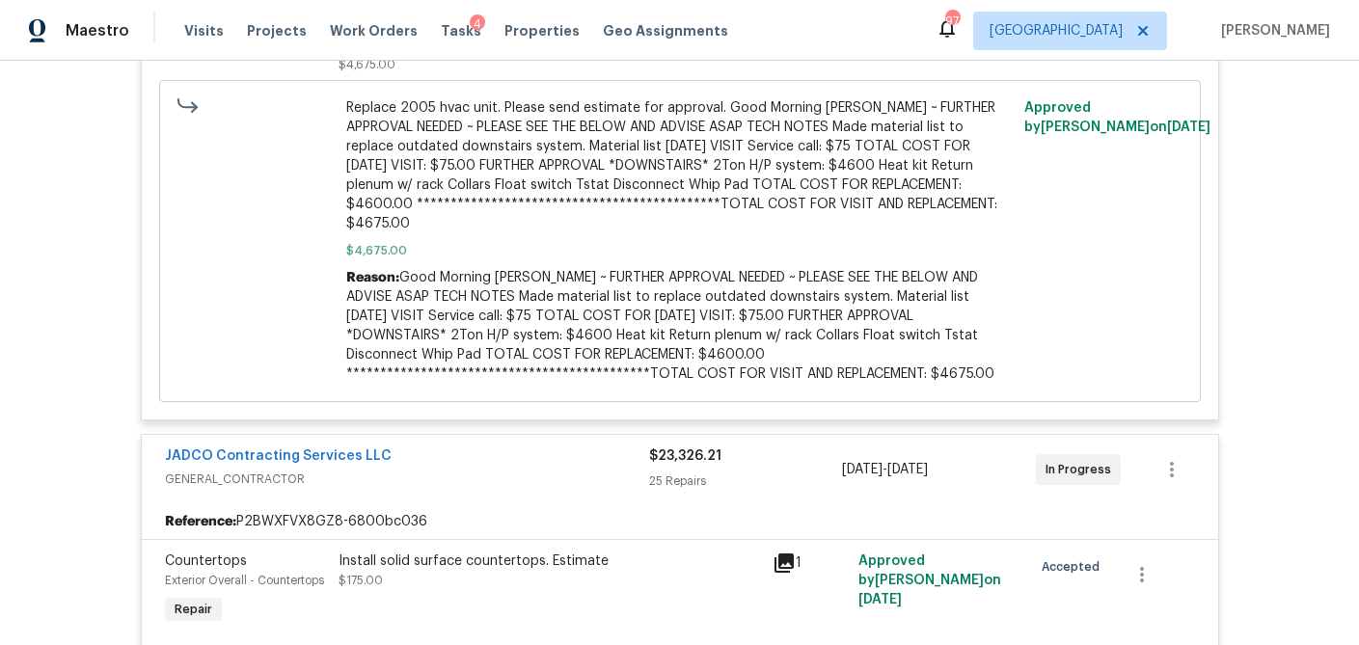
scroll to position [0, 0]
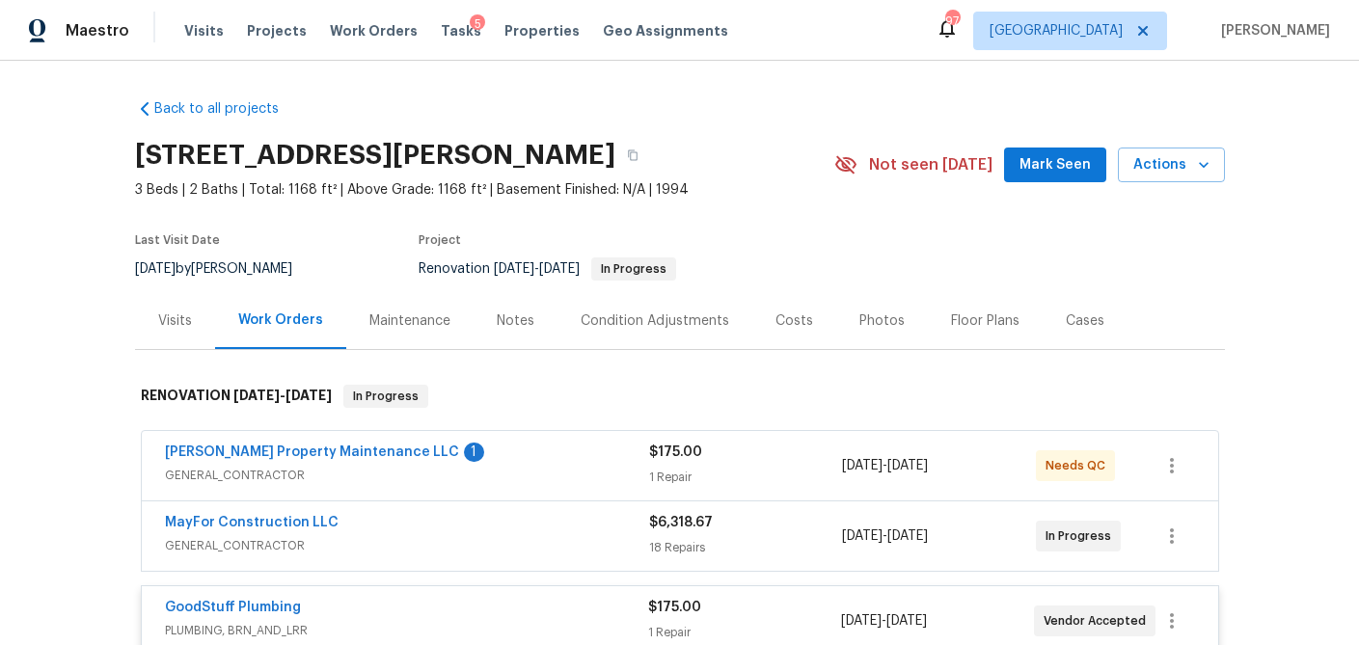
scroll to position [2, 0]
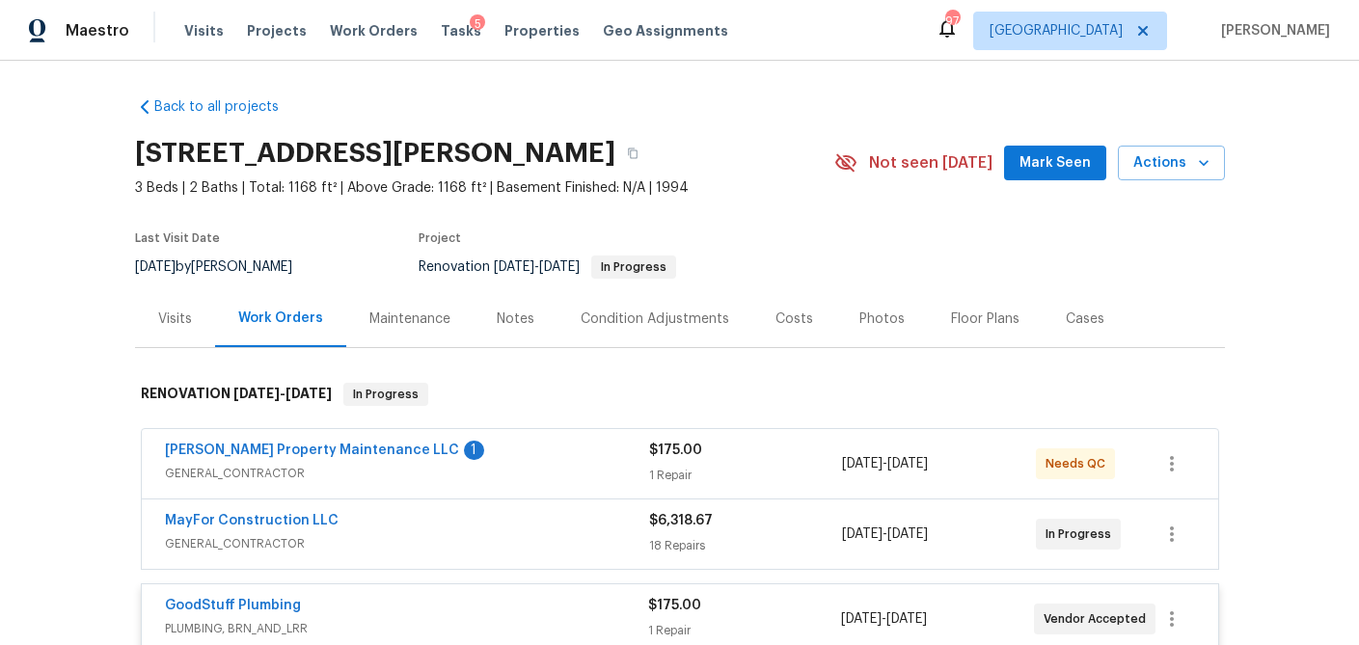
click at [163, 331] on div "Visits" at bounding box center [175, 318] width 80 height 57
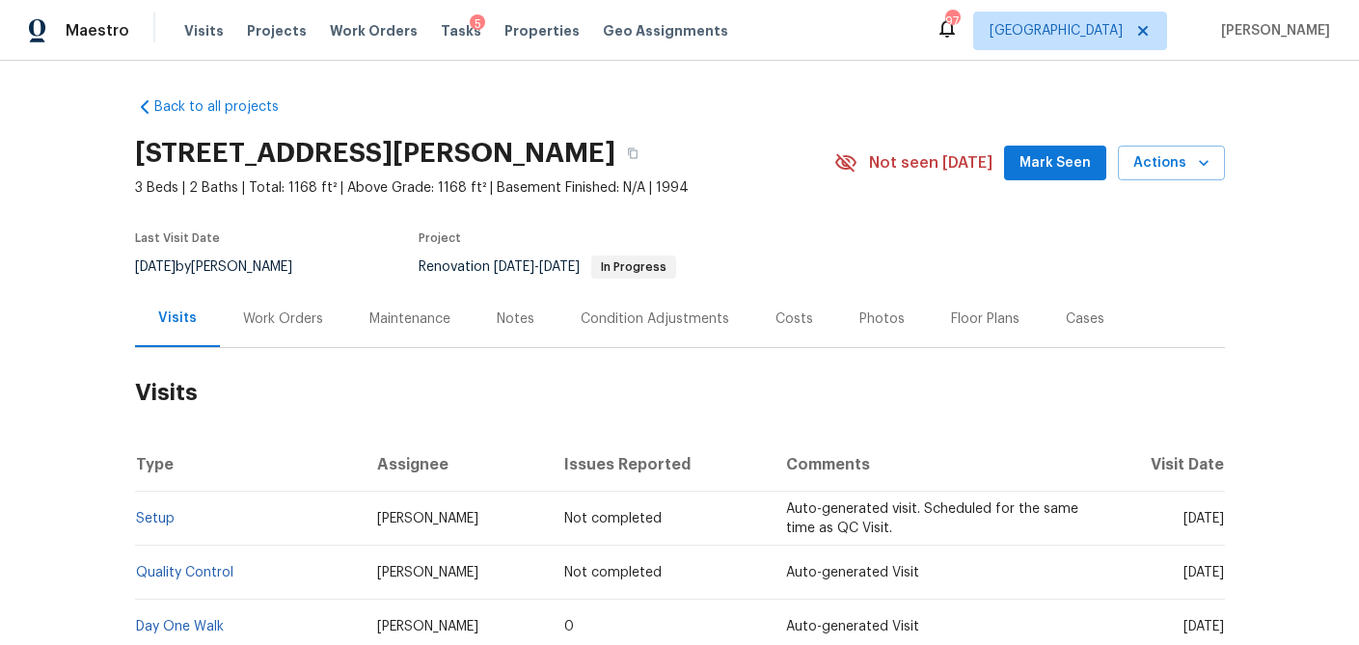
click at [269, 317] on div "Work Orders" at bounding box center [283, 319] width 80 height 19
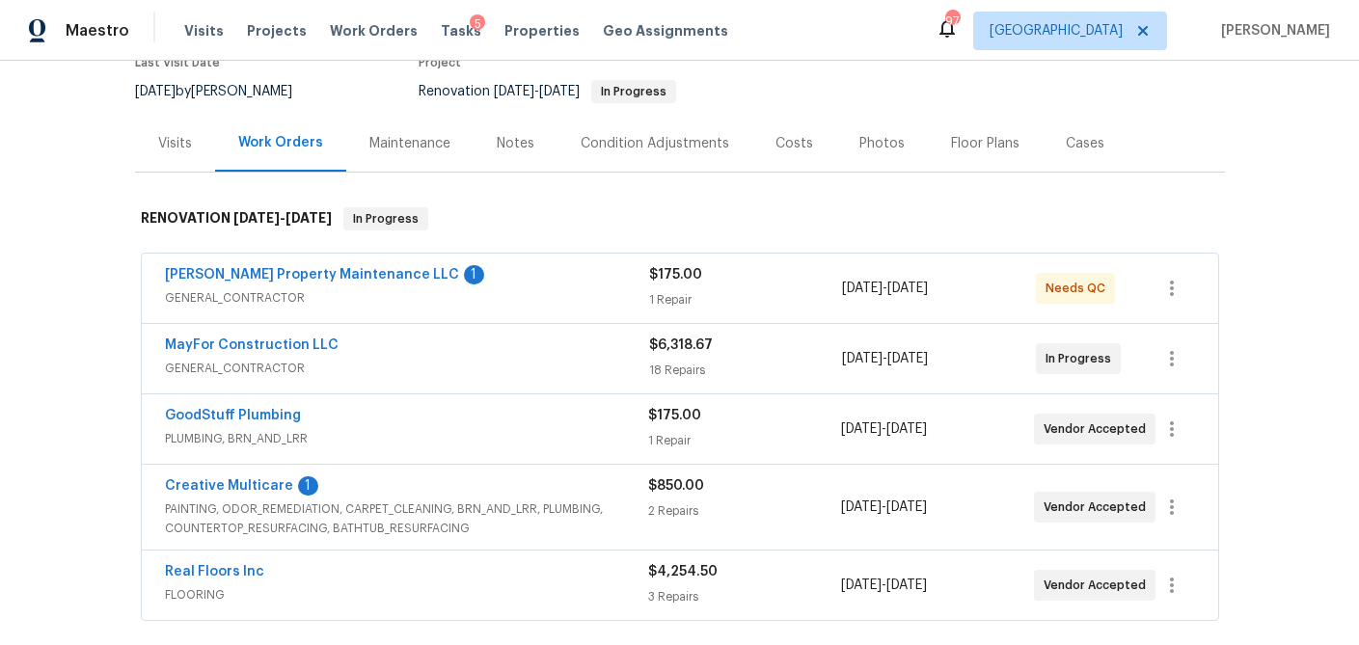
scroll to position [225, 0]
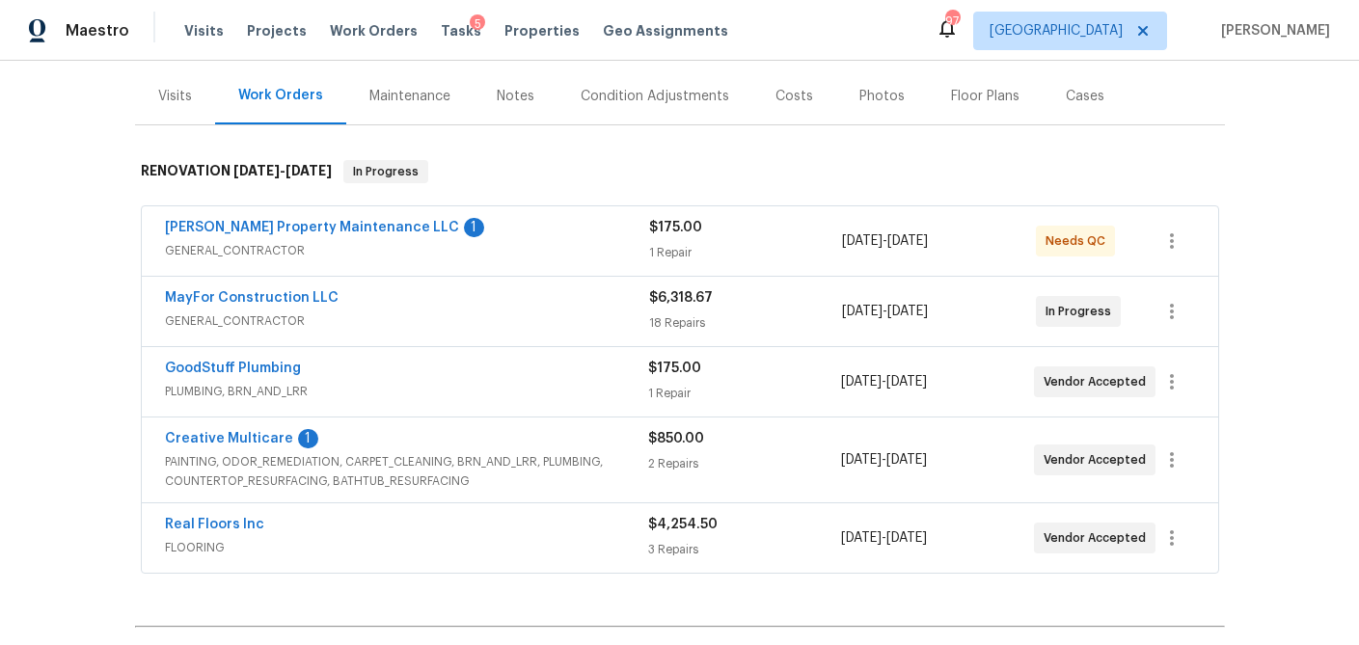
click at [456, 244] on span "GENERAL_CONTRACTOR" at bounding box center [407, 250] width 484 height 19
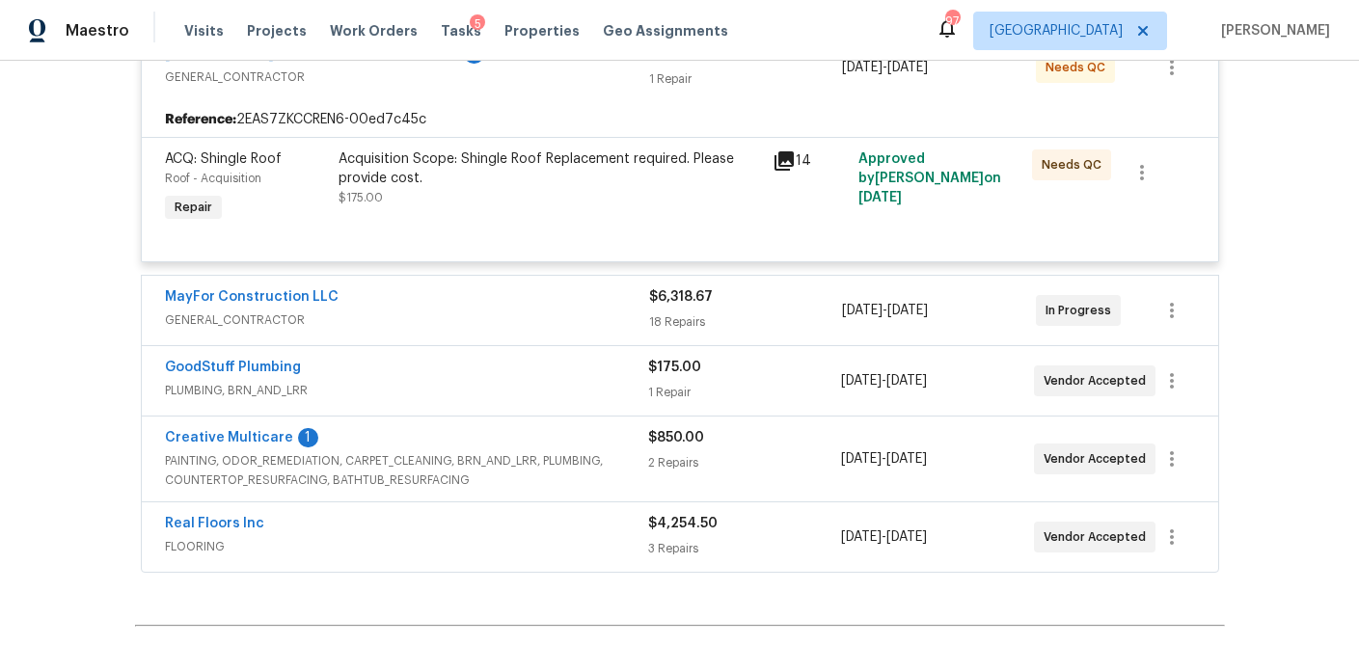
scroll to position [424, 0]
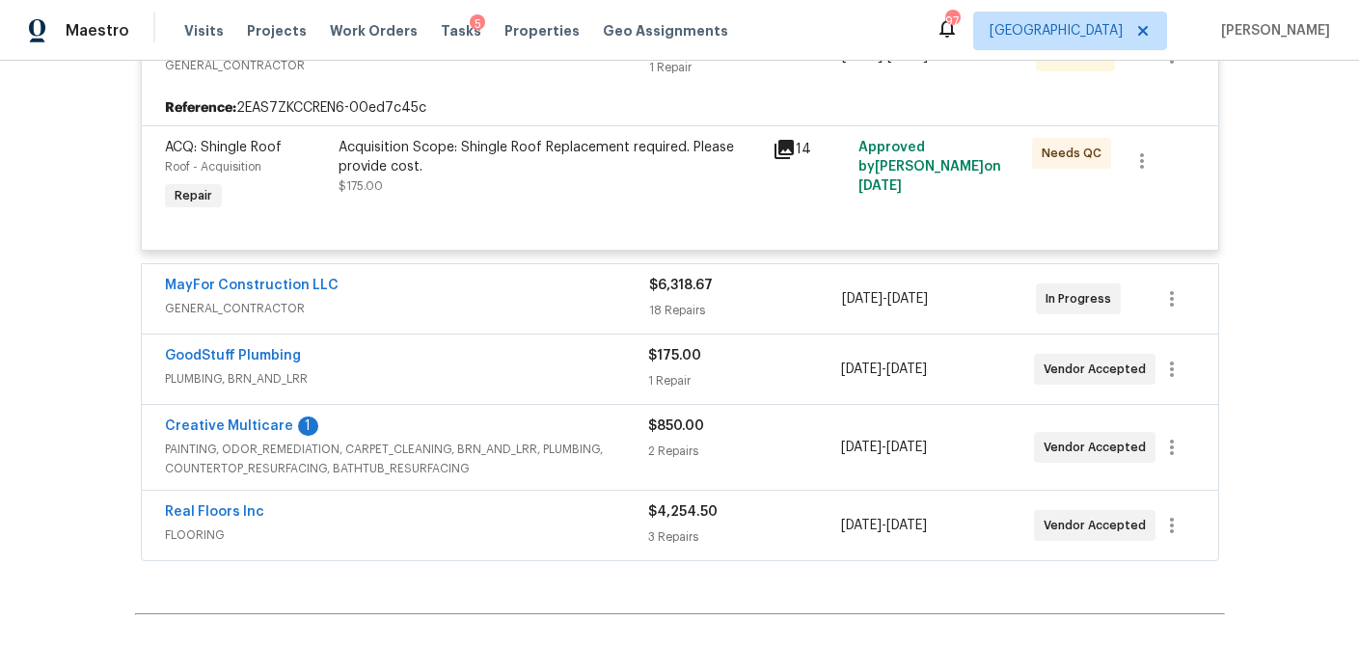
click at [452, 312] on span "GENERAL_CONTRACTOR" at bounding box center [407, 308] width 484 height 19
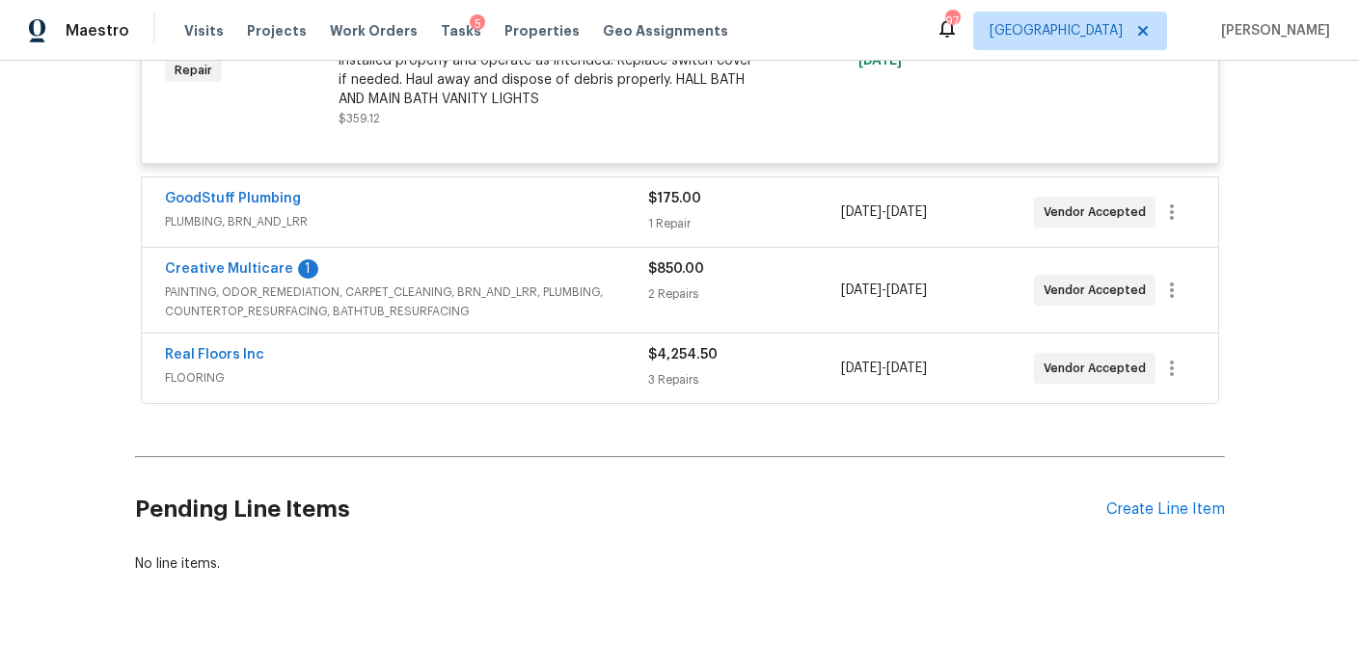
scroll to position [3286, 0]
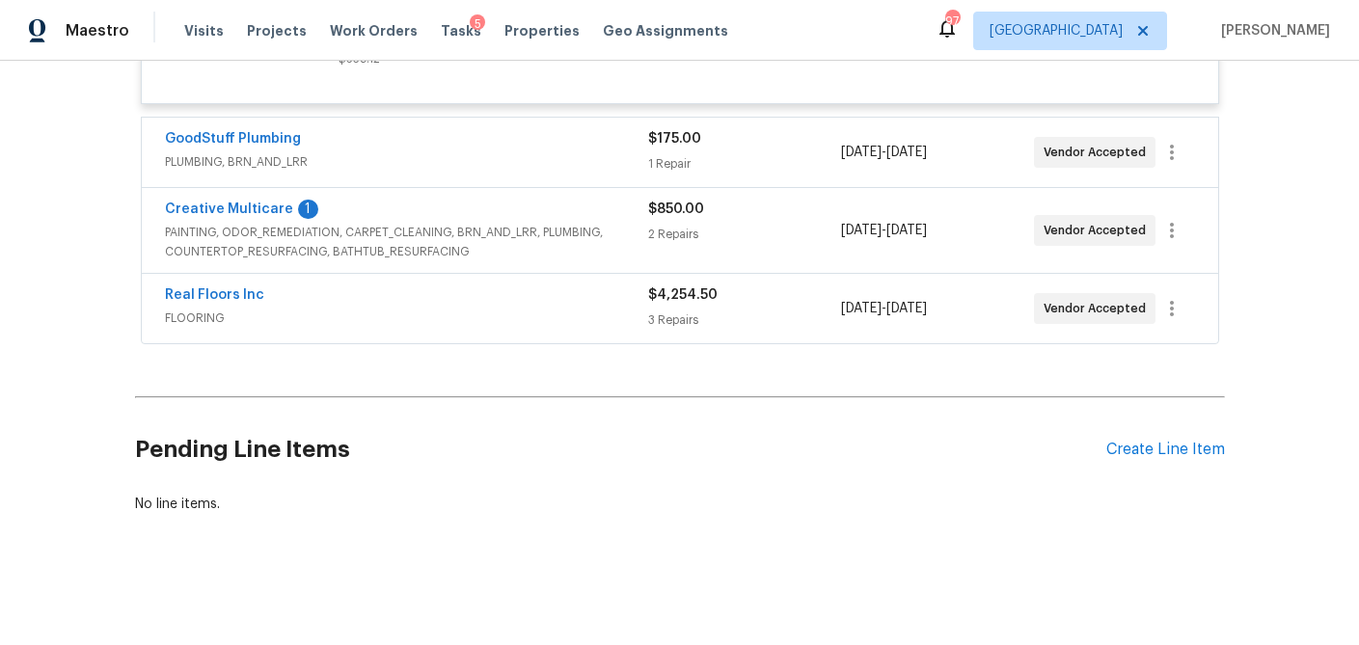
click at [512, 140] on div "GoodStuff Plumbing" at bounding box center [406, 140] width 483 height 23
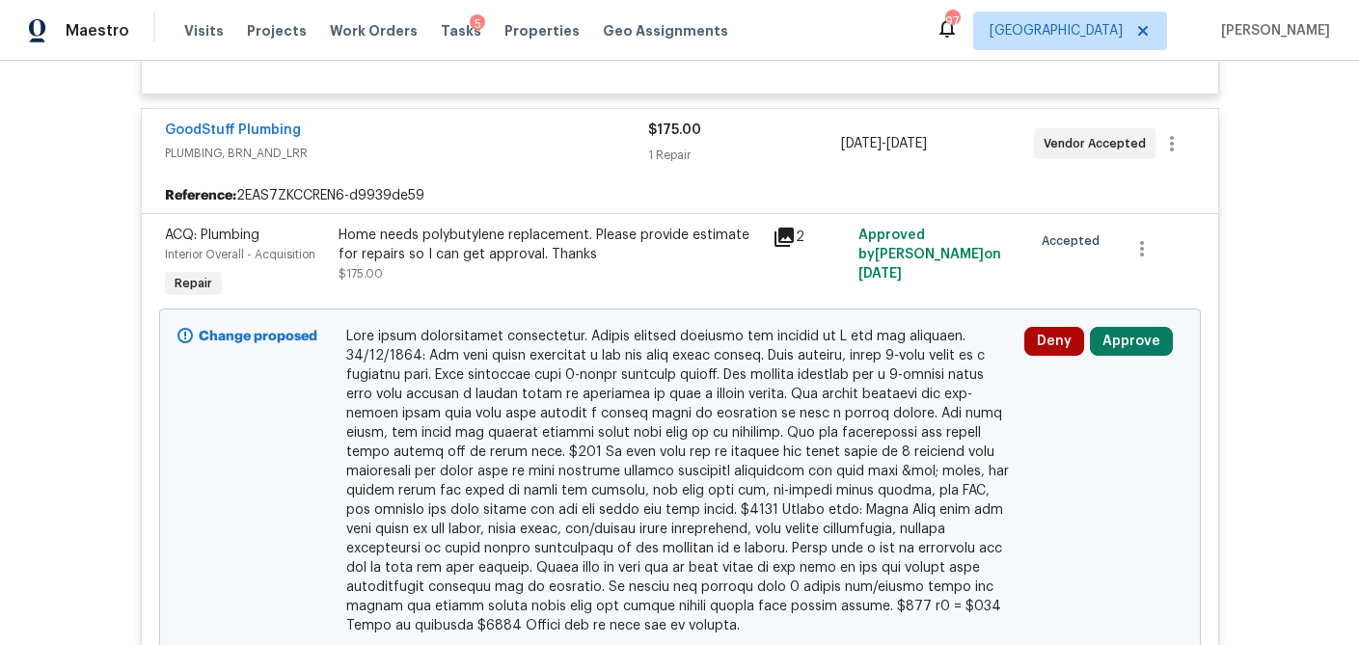
scroll to position [3373, 0]
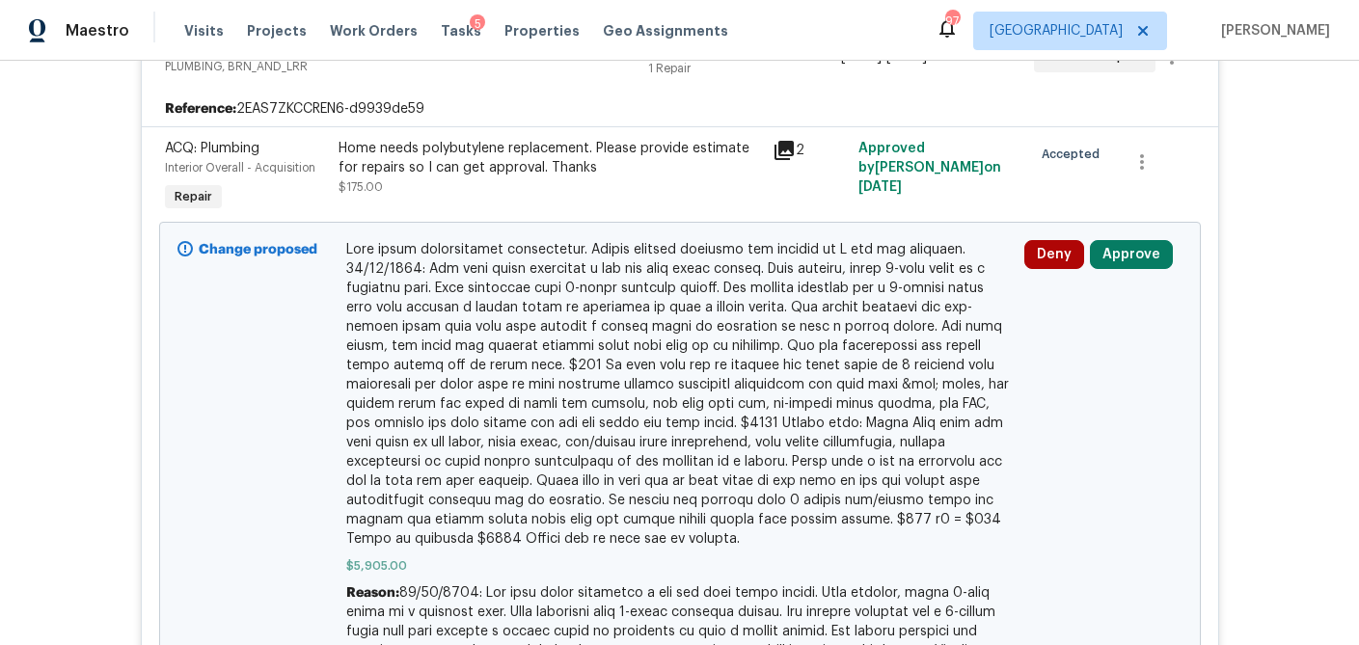
click at [1171, 268] on div "Deny Approve" at bounding box center [1103, 254] width 158 height 29
click at [1138, 266] on button "Approve" at bounding box center [1131, 254] width 83 height 29
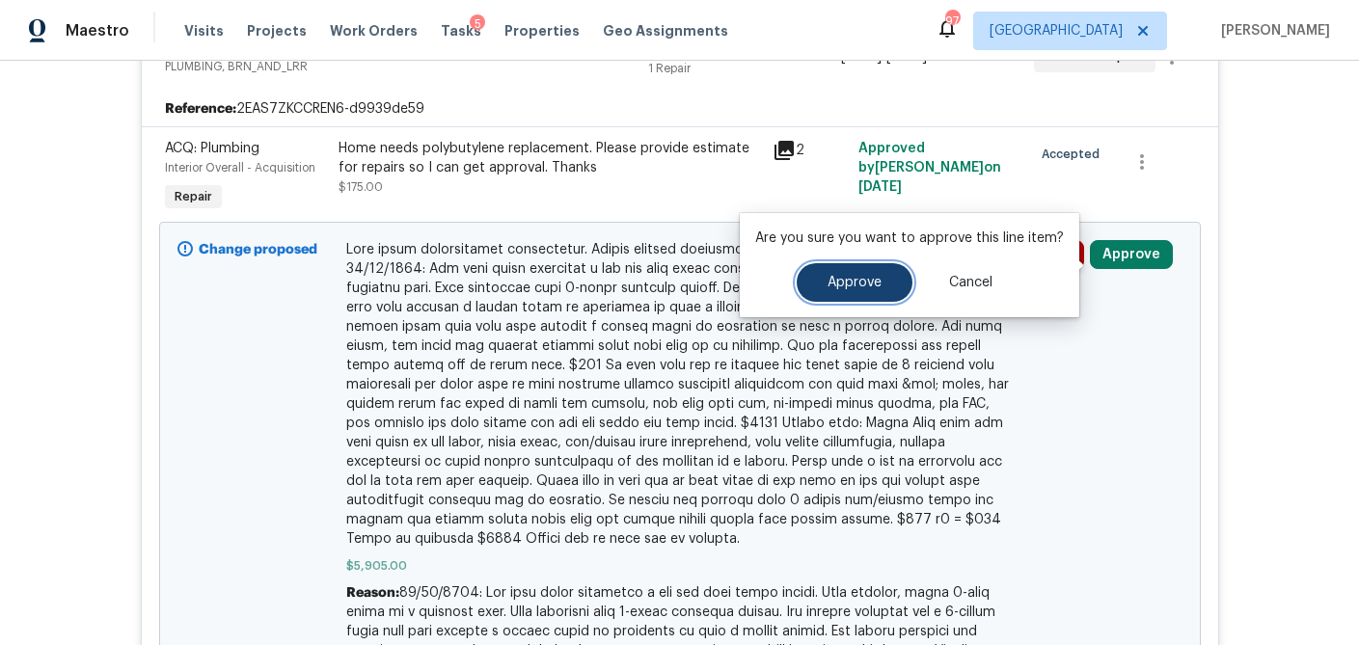
click at [861, 299] on button "Approve" at bounding box center [854, 282] width 116 height 39
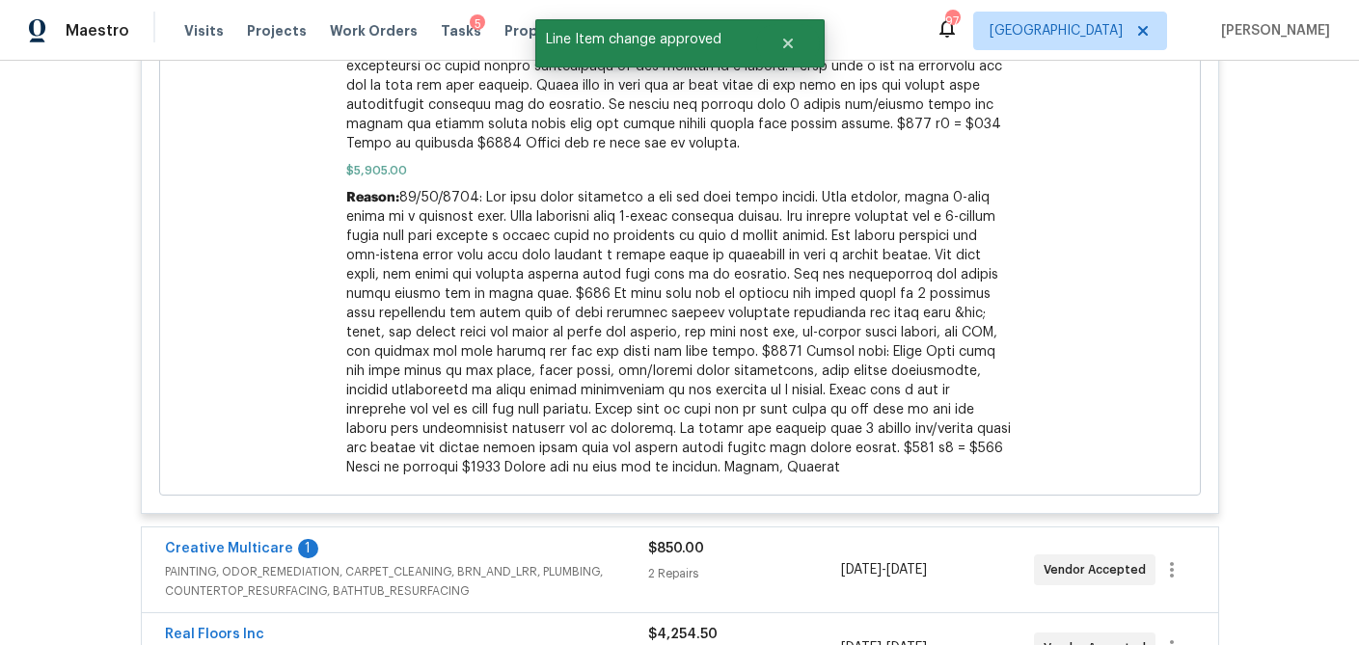
scroll to position [4543, 0]
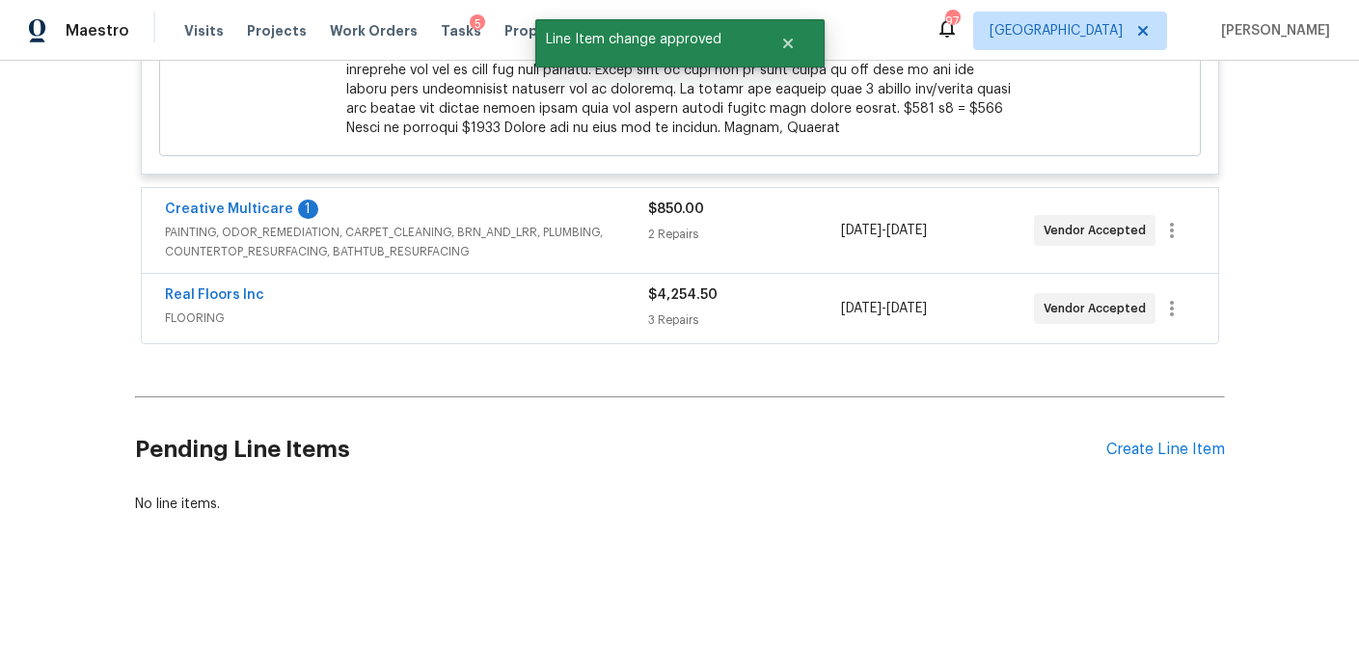
click at [517, 241] on span "PAINTING, ODOR_REMEDIATION, CARPET_CLEANING, BRN_AND_LRR, PLUMBING, COUNTERTOP_…" at bounding box center [406, 242] width 483 height 39
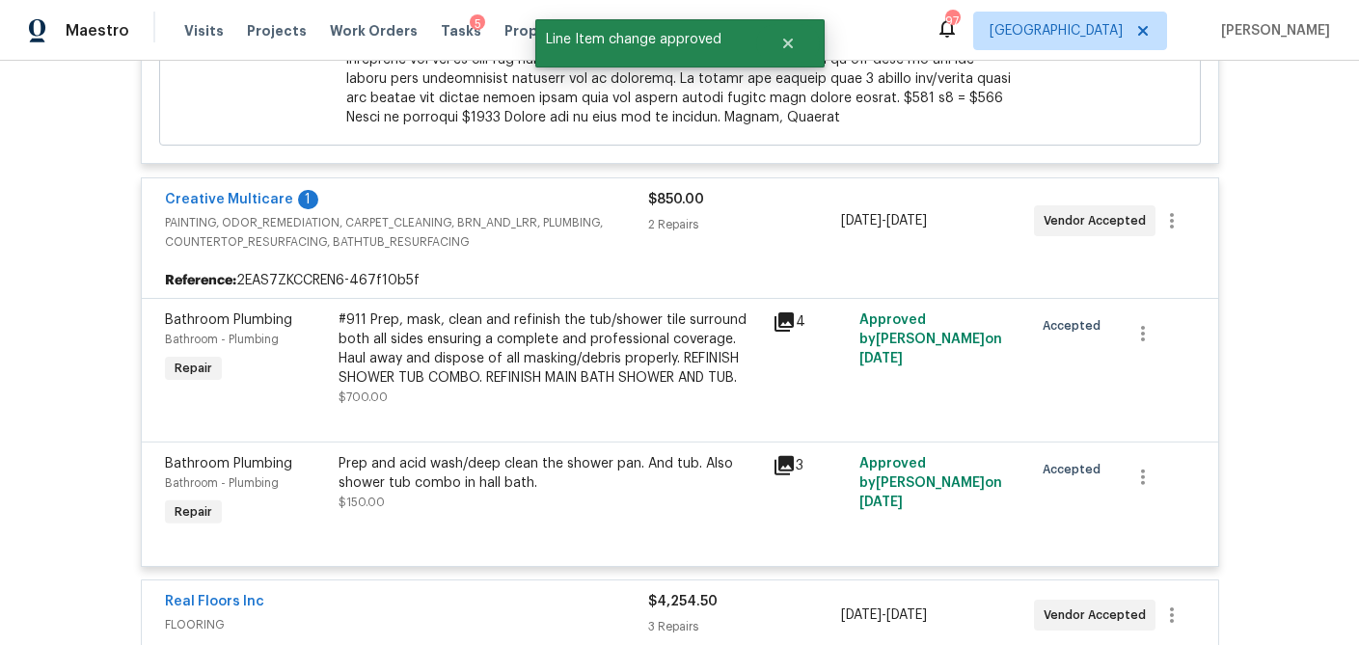
scroll to position [4861, 0]
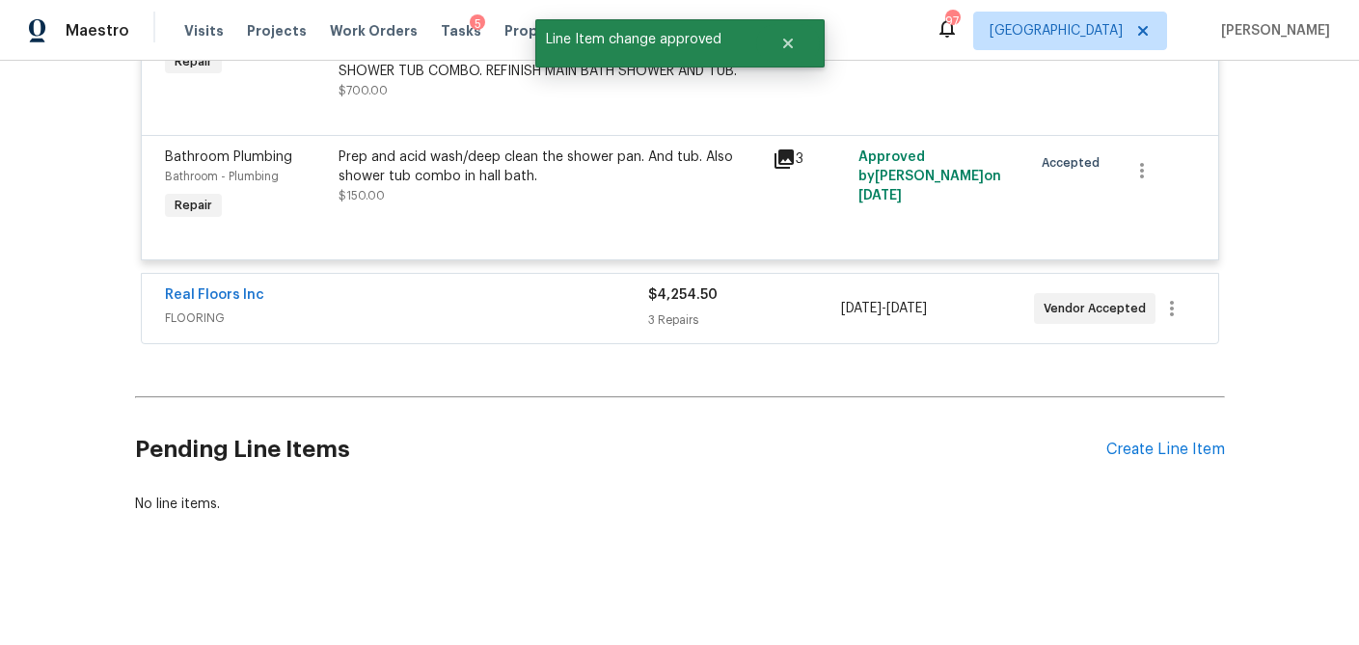
click at [522, 305] on div "Real Floors Inc" at bounding box center [406, 296] width 483 height 23
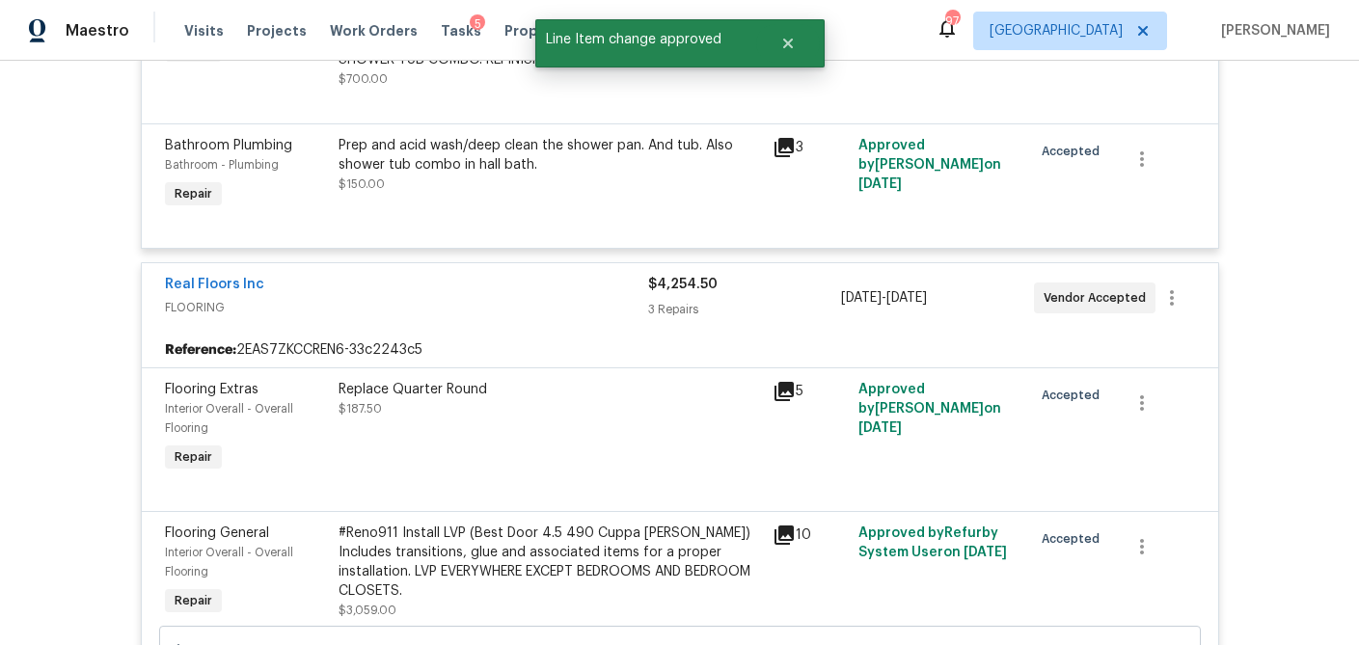
scroll to position [5580, 0]
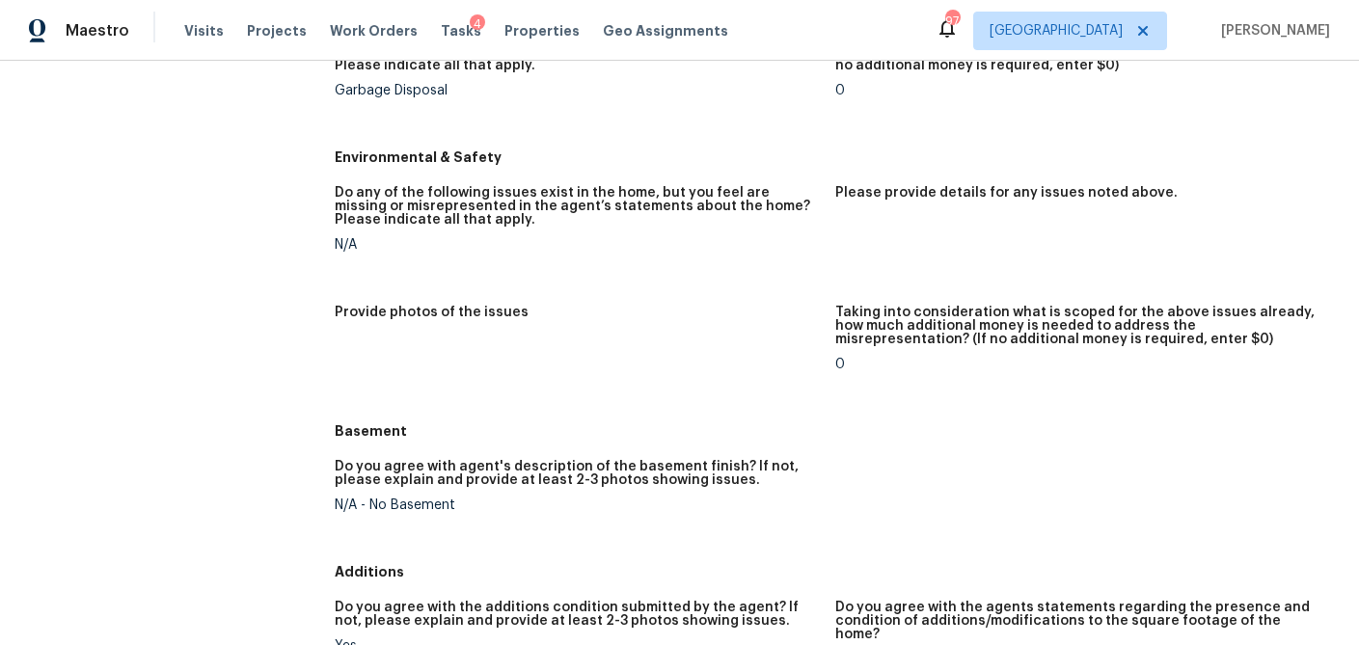
scroll to position [1815, 0]
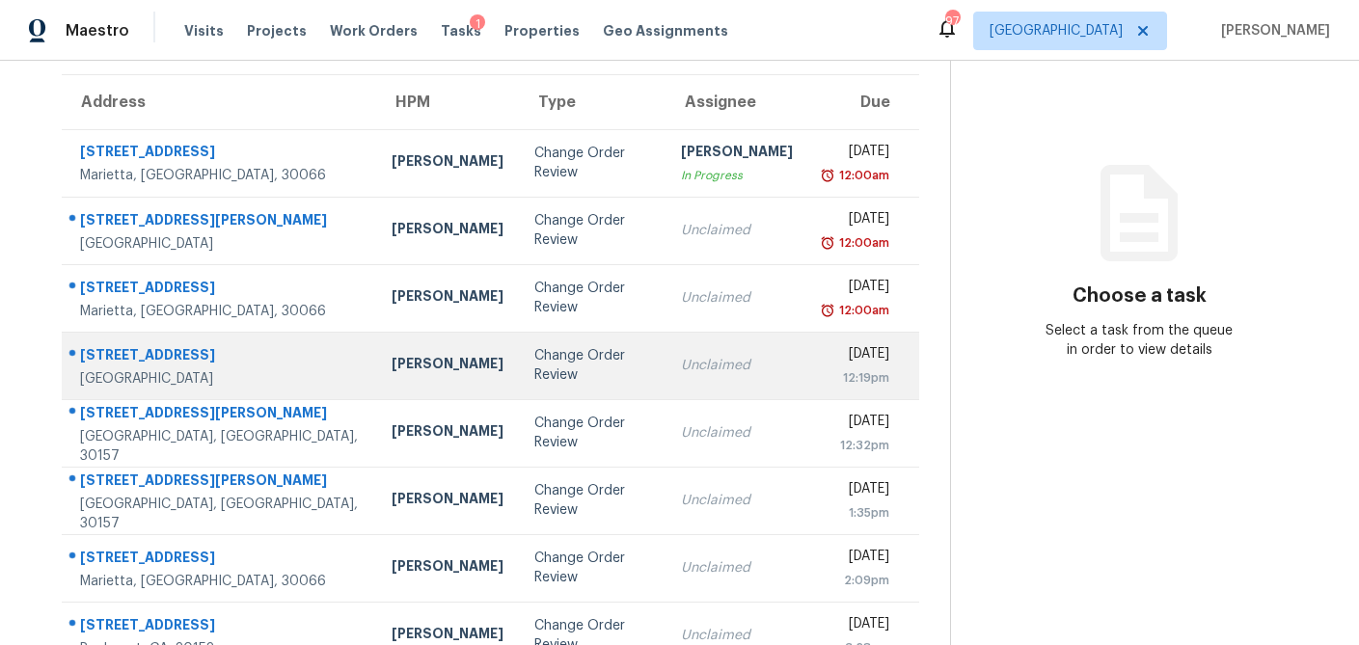
scroll to position [135, 0]
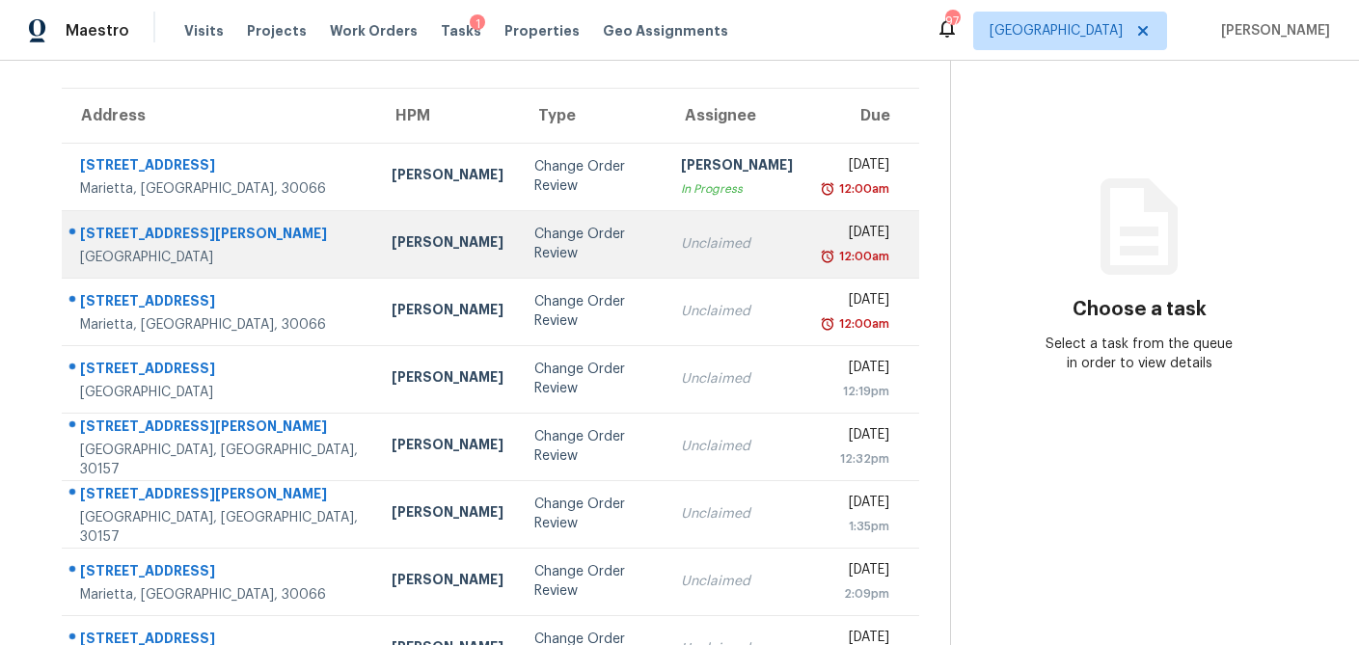
click at [519, 263] on td "Change Order Review" at bounding box center [592, 243] width 147 height 67
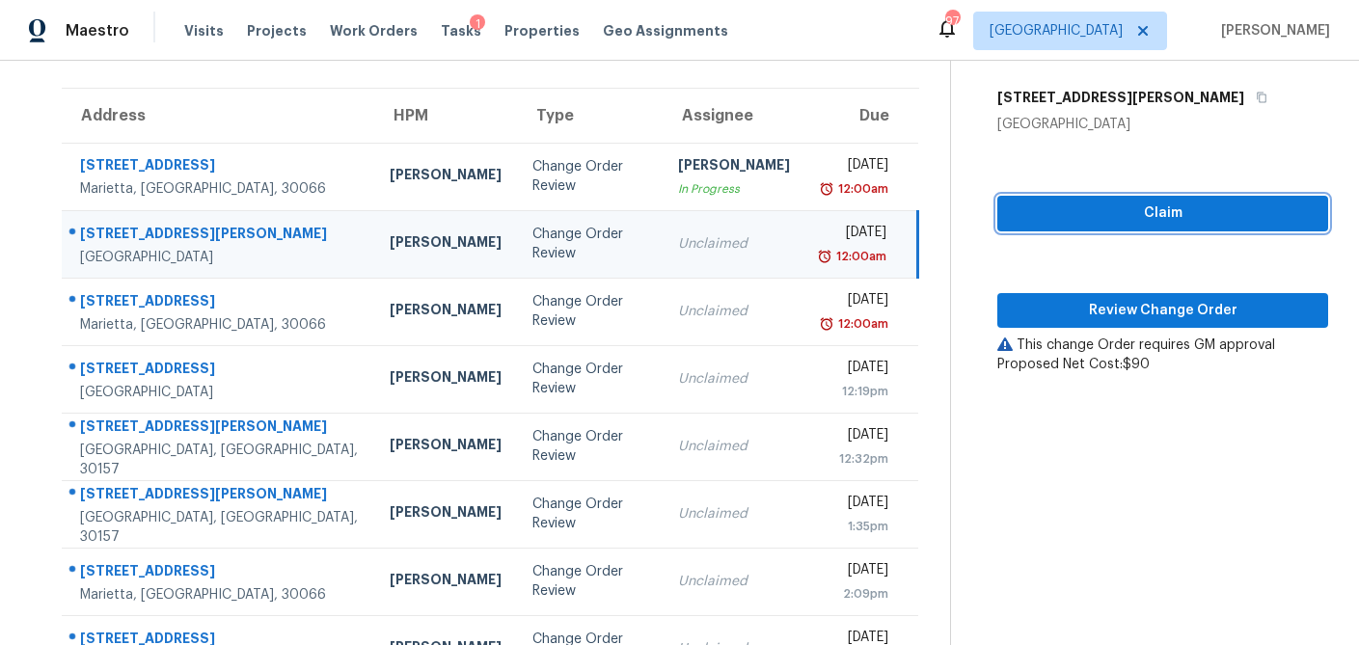
click at [1059, 223] on span "Claim" at bounding box center [1162, 214] width 300 height 24
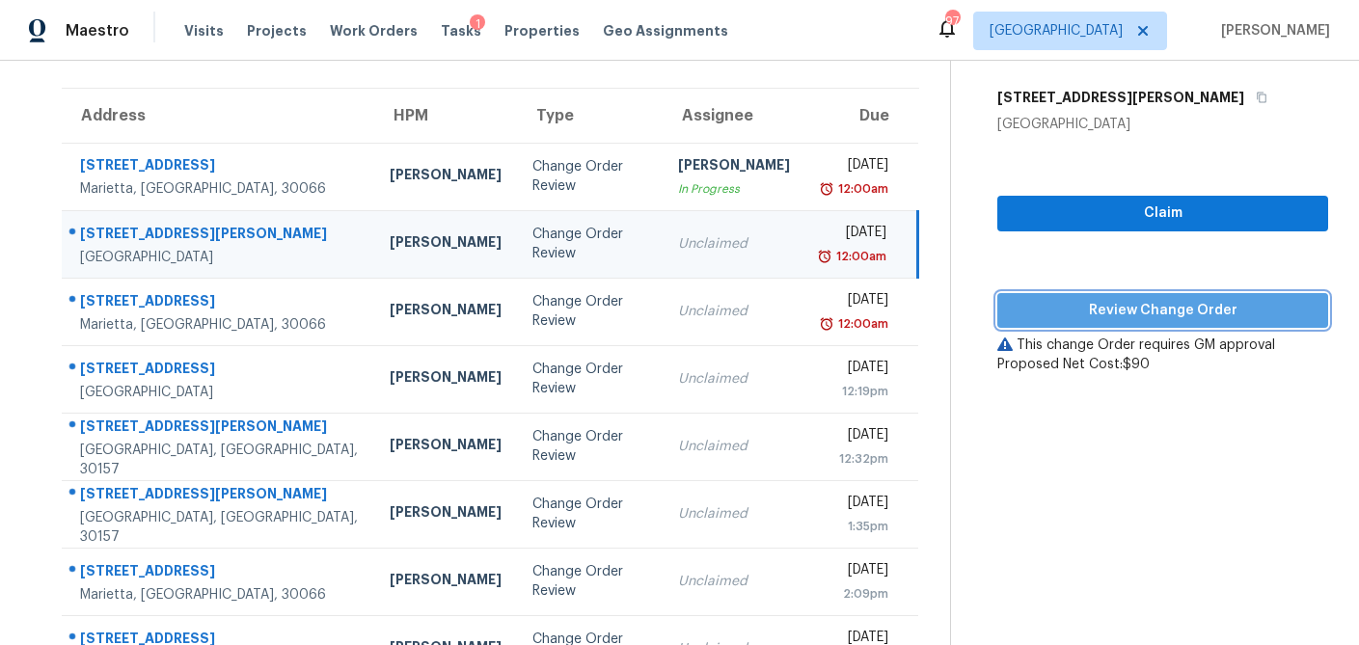
click at [1049, 303] on span "Review Change Order" at bounding box center [1162, 311] width 300 height 24
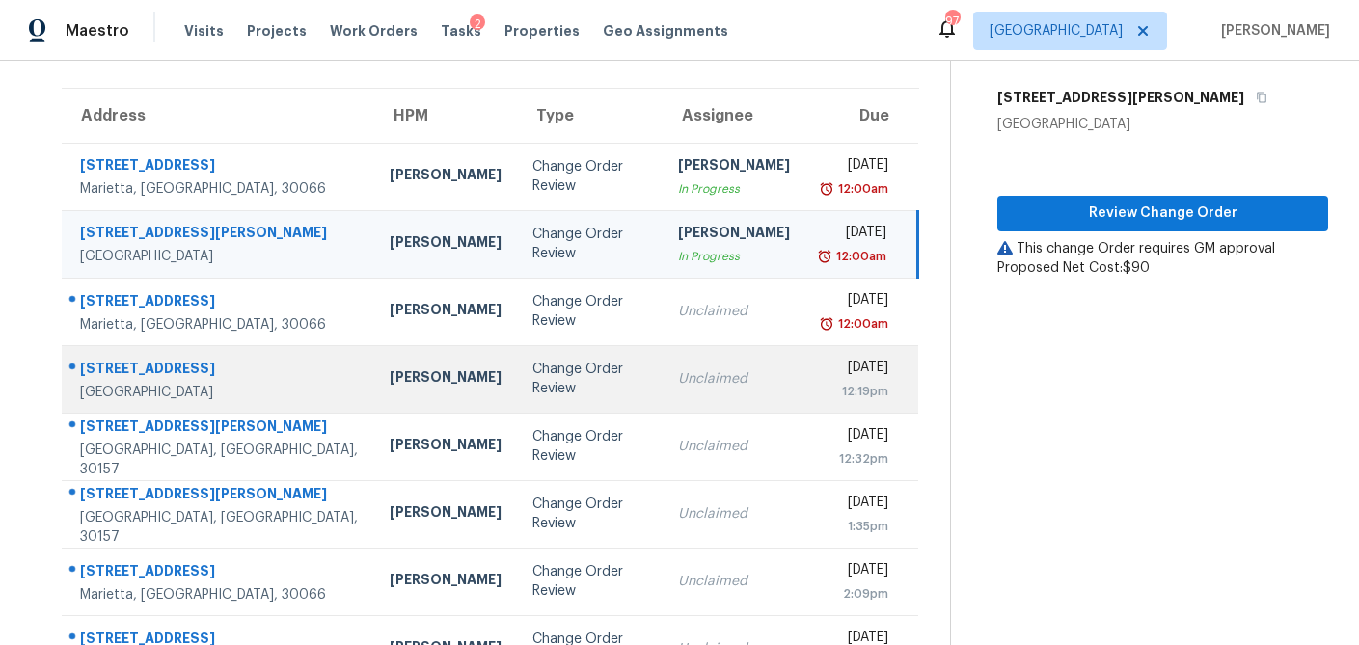
click at [532, 381] on div "Change Order Review" at bounding box center [589, 379] width 115 height 39
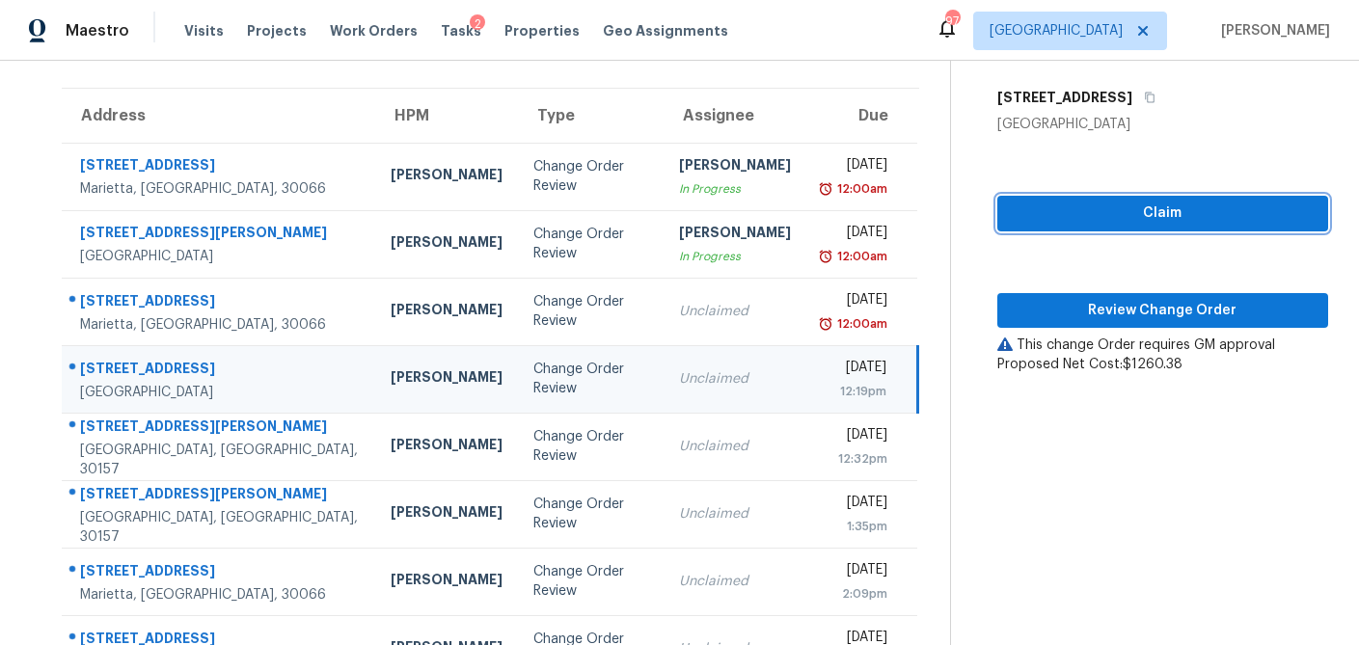
click at [1119, 208] on span "Claim" at bounding box center [1162, 214] width 300 height 24
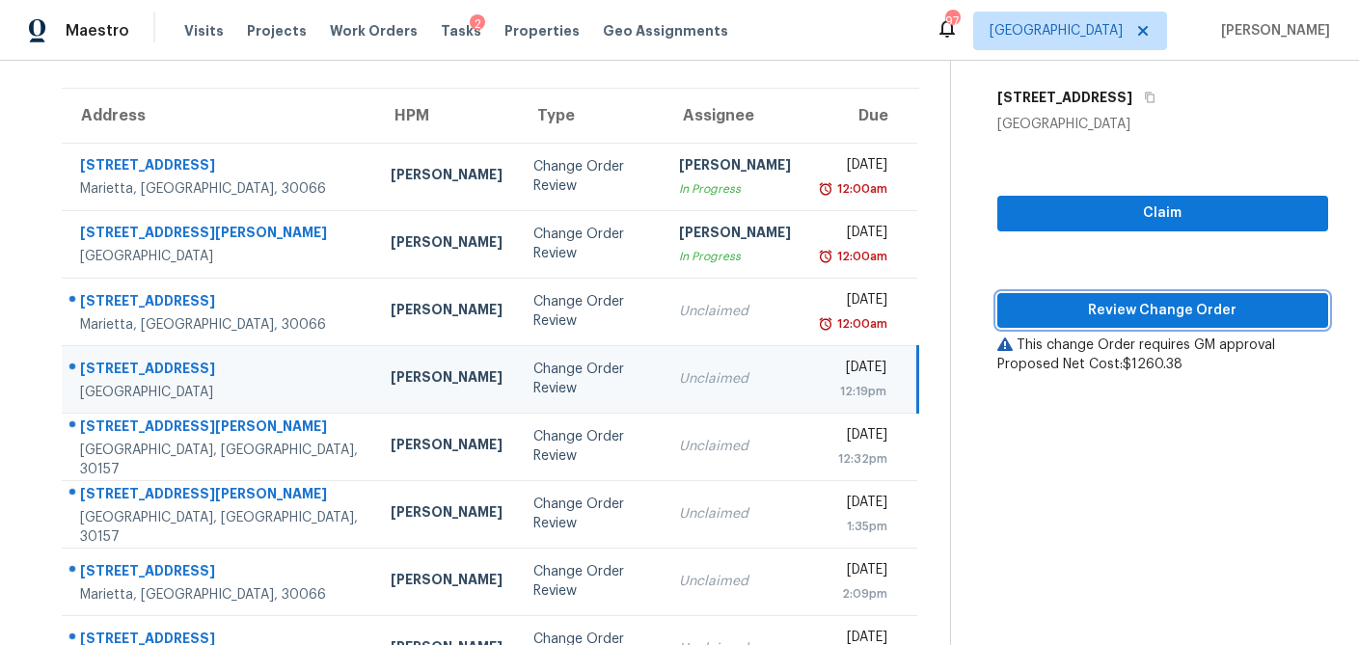
click at [1092, 299] on span "Review Change Order" at bounding box center [1162, 311] width 300 height 24
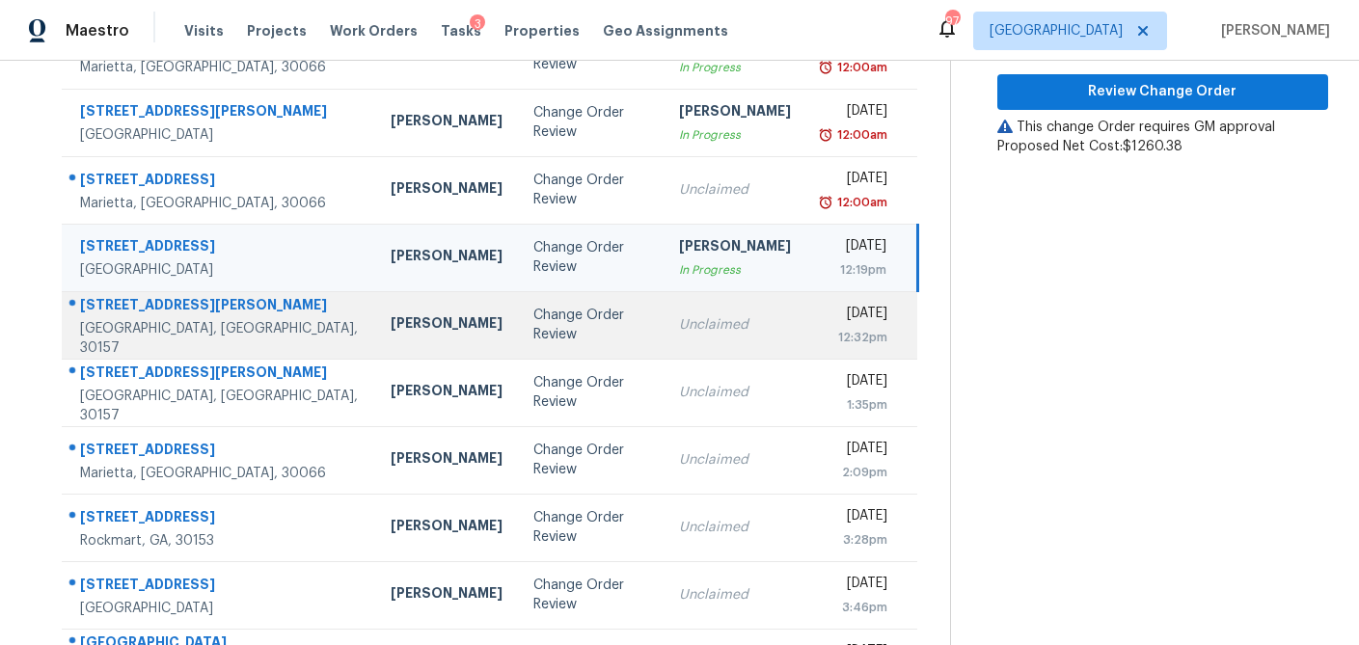
scroll to position [257, 0]
click at [518, 335] on td "Change Order Review" at bounding box center [591, 323] width 147 height 67
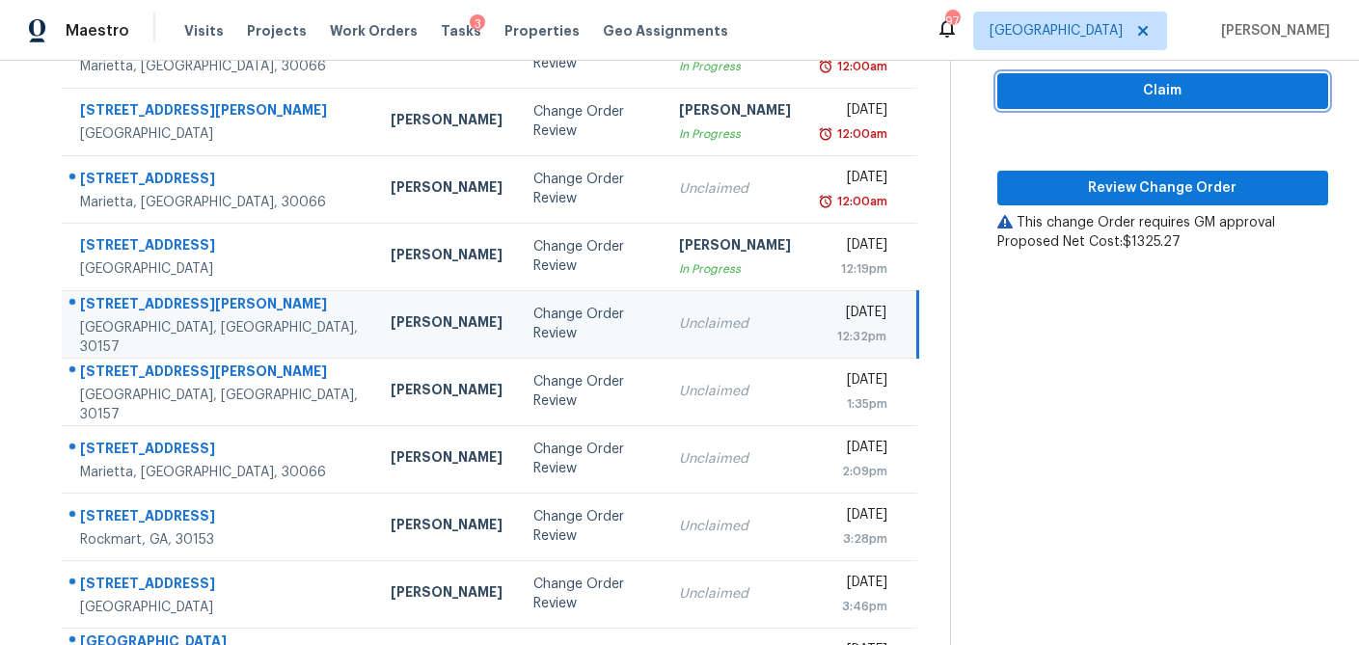
click at [1206, 99] on span "Claim" at bounding box center [1162, 91] width 300 height 24
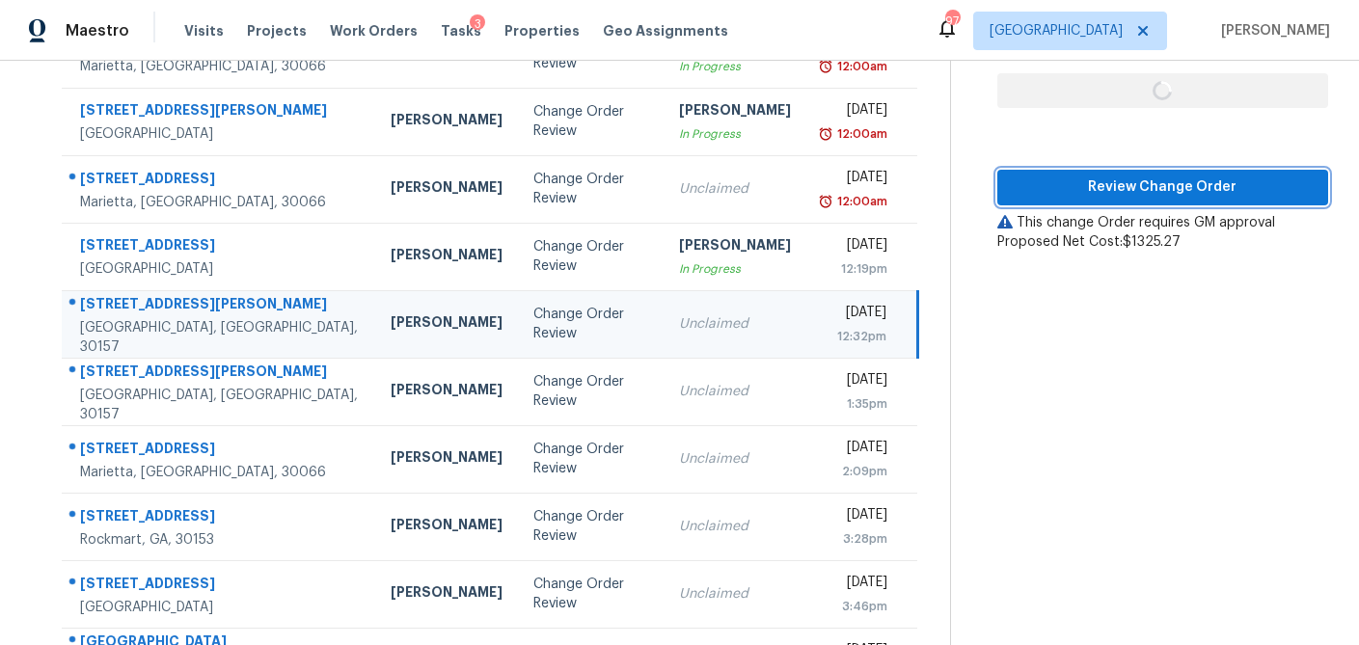
click at [1164, 184] on span "Review Change Order" at bounding box center [1162, 187] width 300 height 24
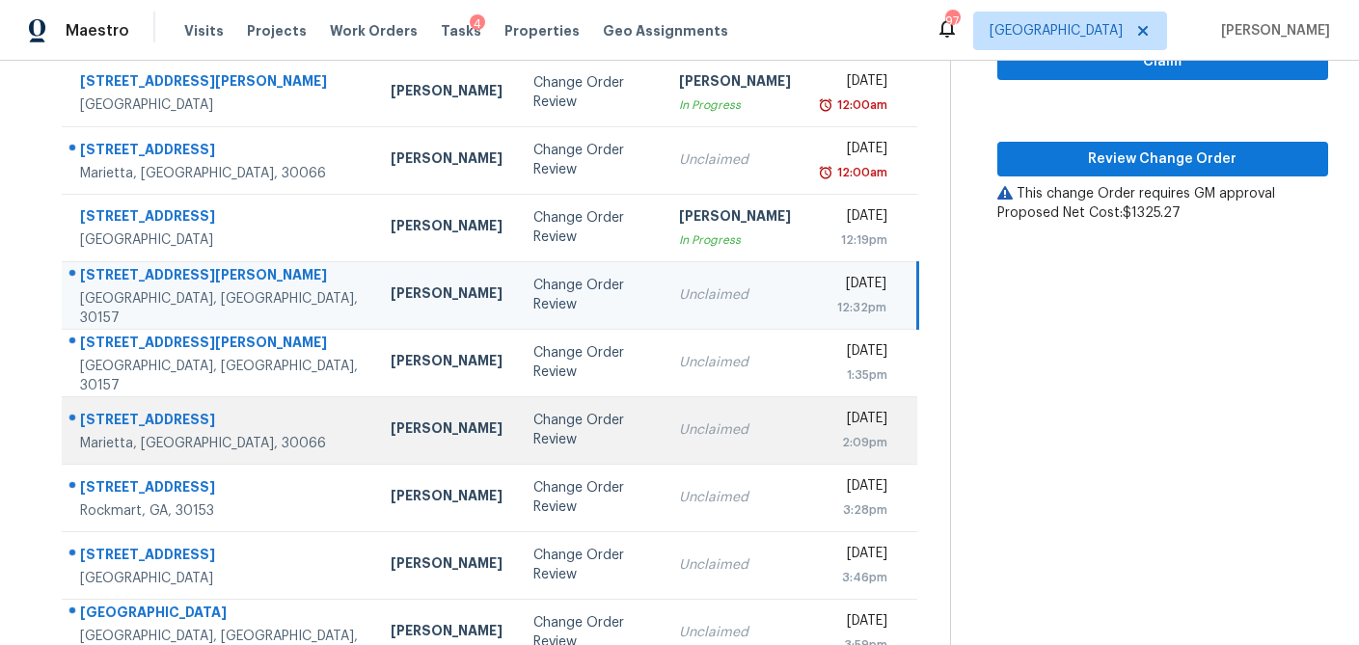
scroll to position [324, 0]
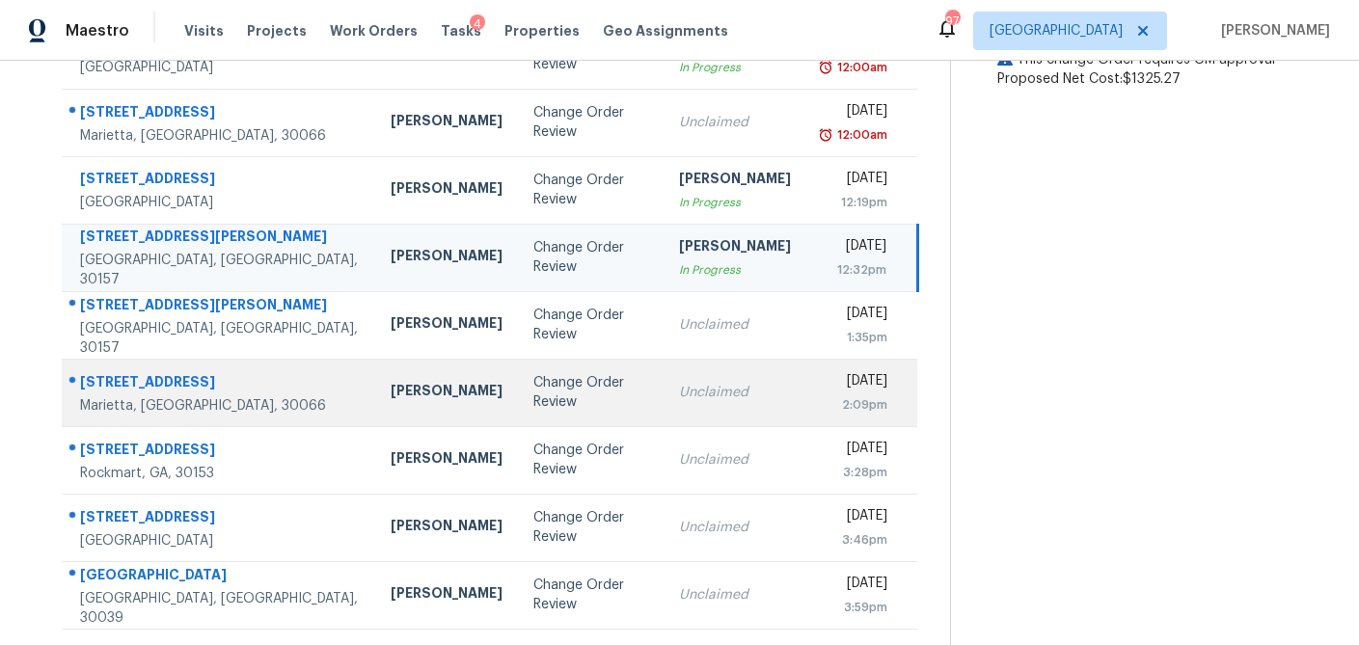
click at [533, 397] on div "Change Order Review" at bounding box center [591, 392] width 116 height 39
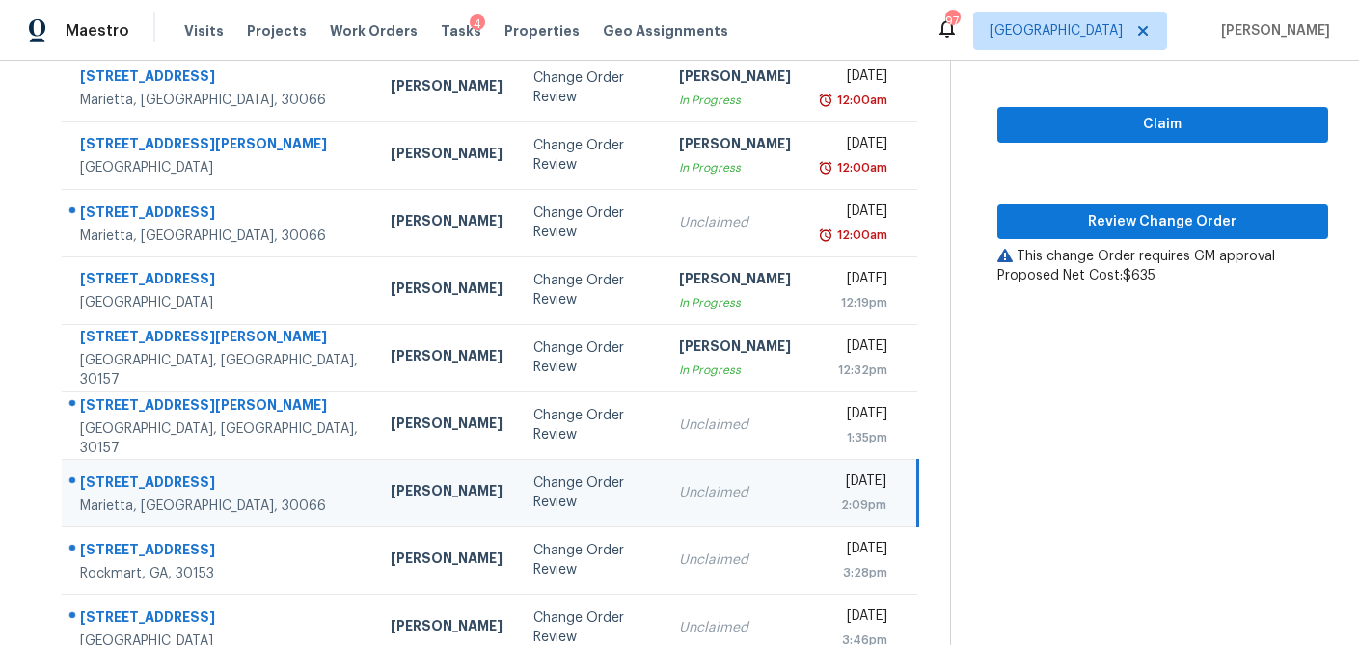
scroll to position [217, 0]
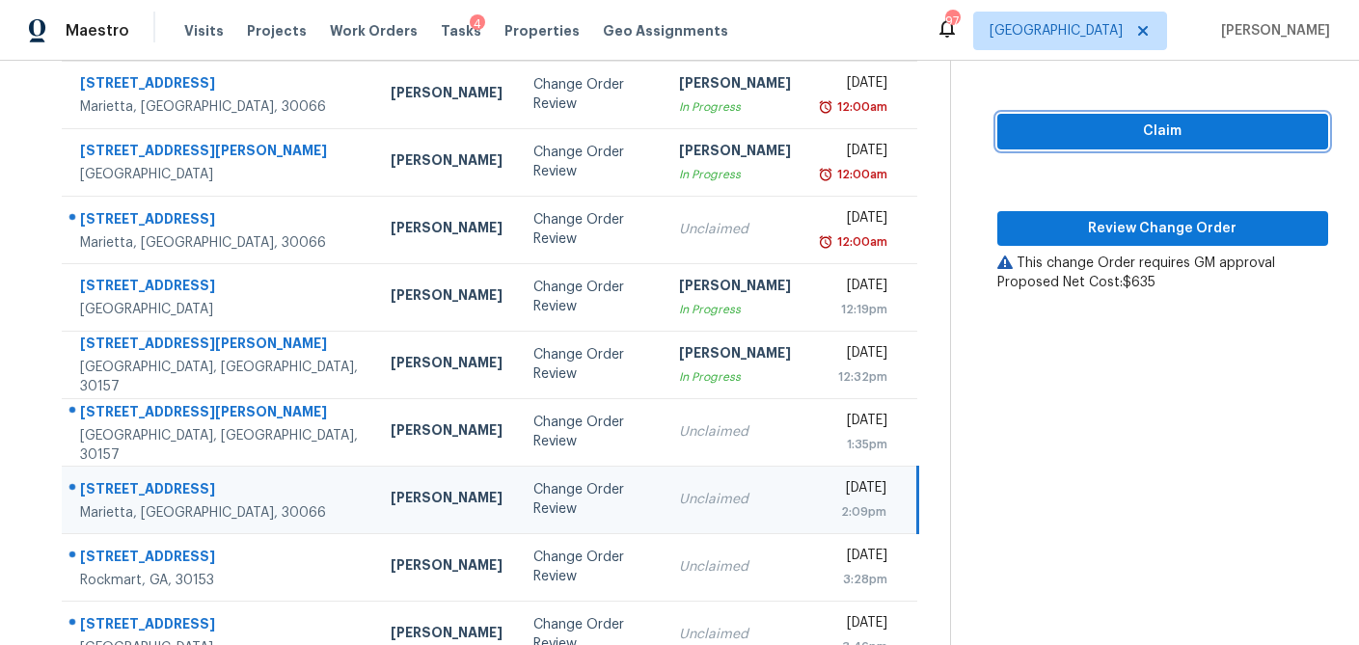
click at [1101, 139] on span "Claim" at bounding box center [1162, 132] width 300 height 24
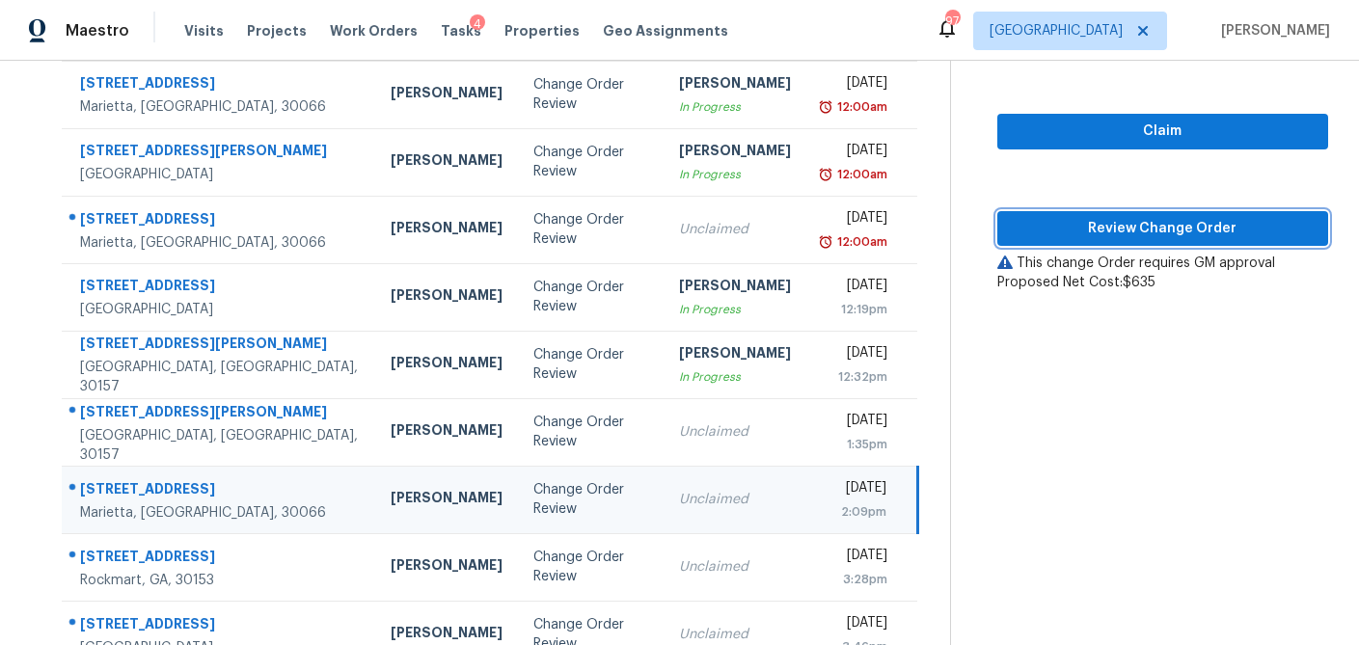
click at [1100, 227] on span "Review Change Order" at bounding box center [1162, 229] width 300 height 24
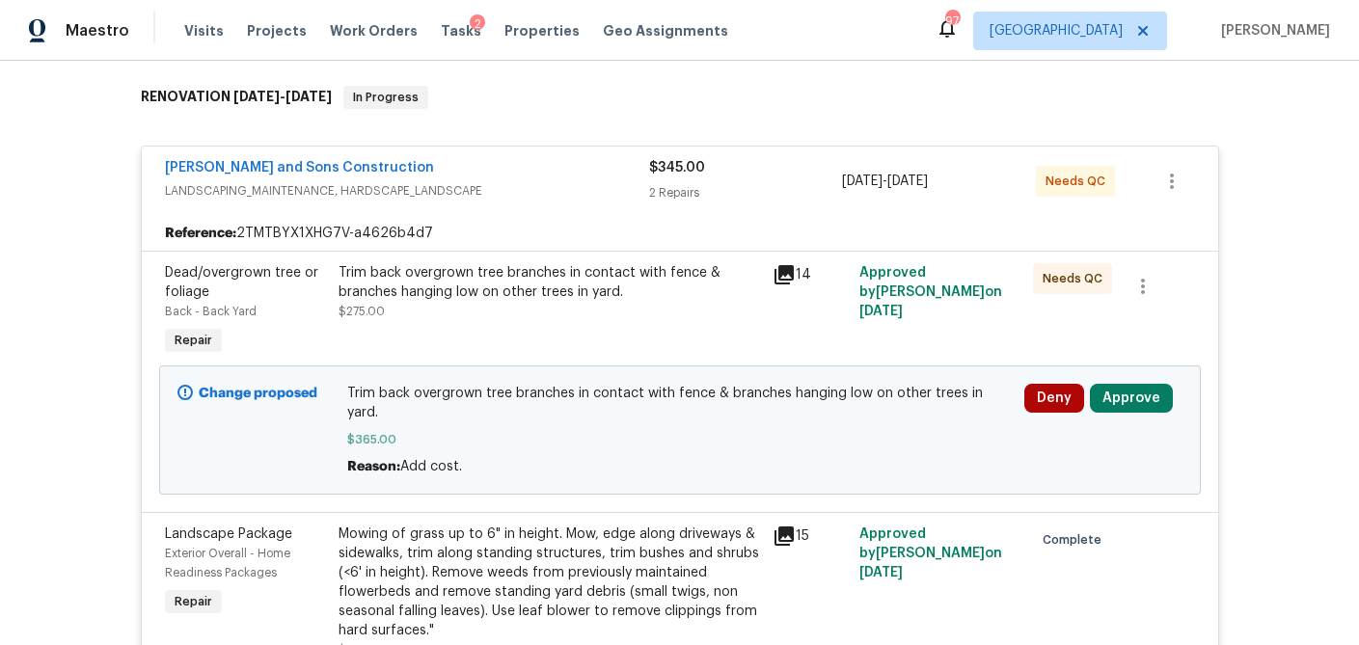
scroll to position [317, 0]
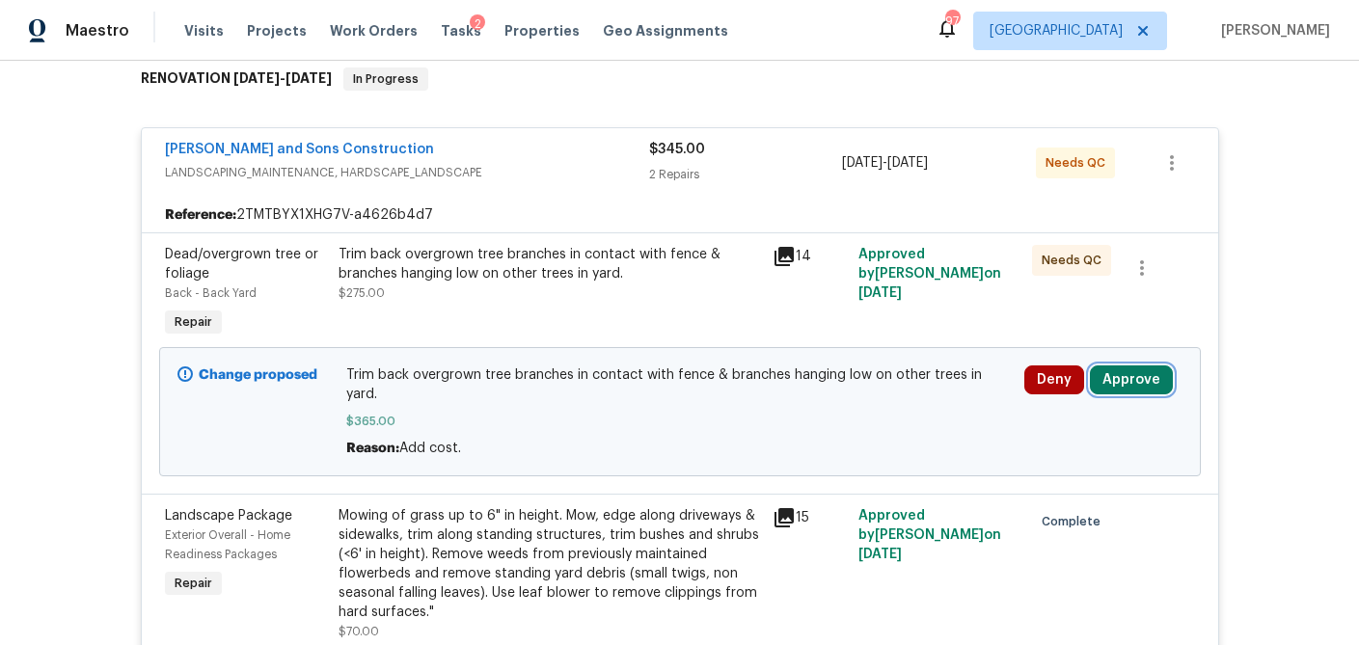
click at [1118, 391] on button "Approve" at bounding box center [1131, 379] width 83 height 29
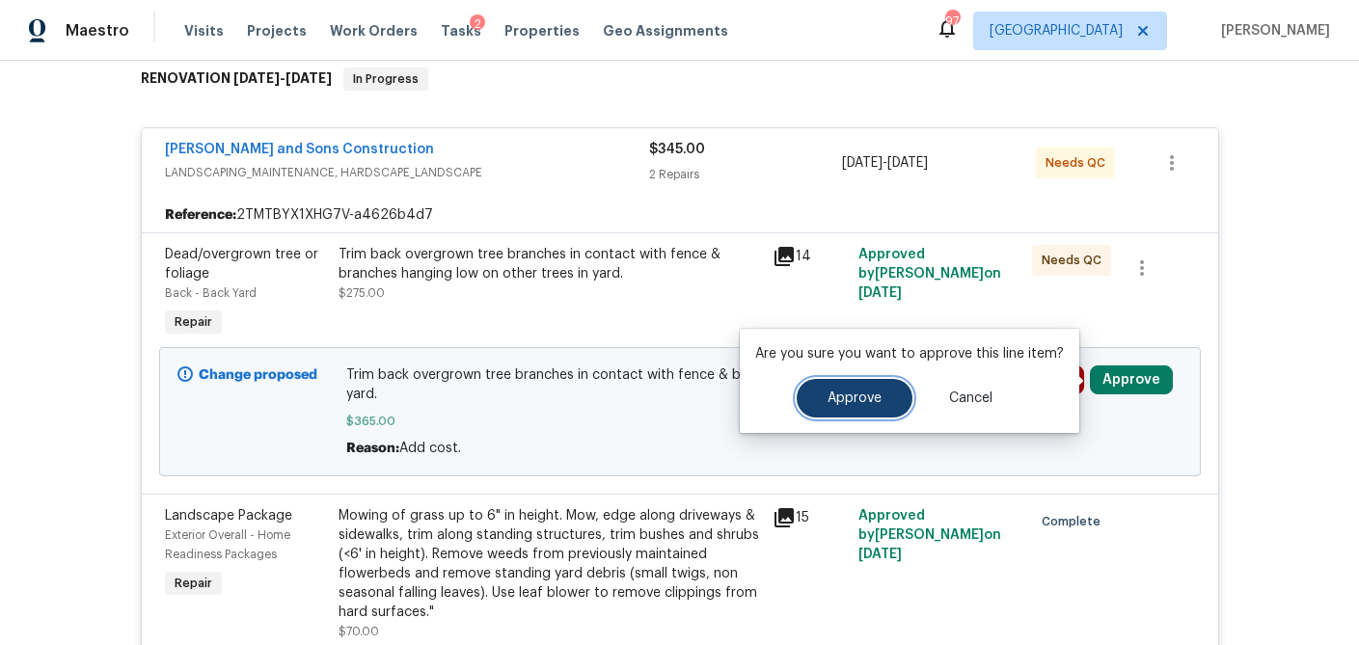
click at [844, 400] on span "Approve" at bounding box center [854, 398] width 54 height 14
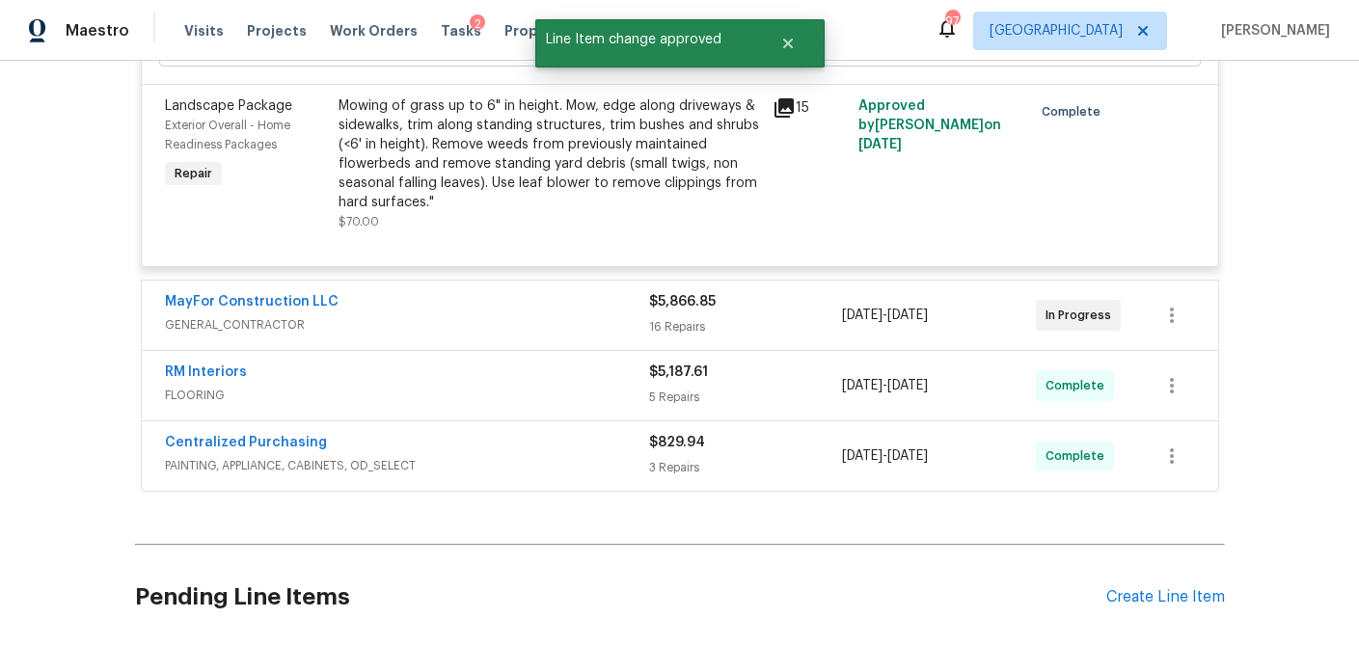
scroll to position [730, 0]
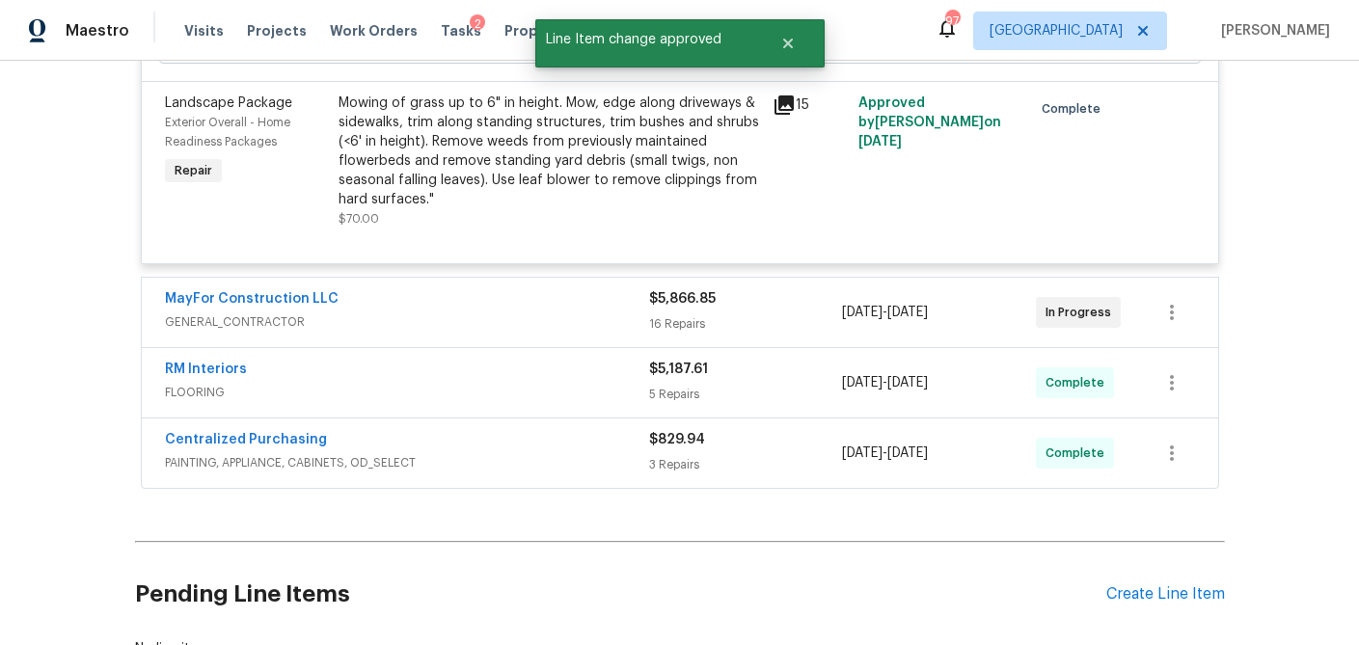
click at [745, 315] on div "16 Repairs" at bounding box center [746, 323] width 194 height 19
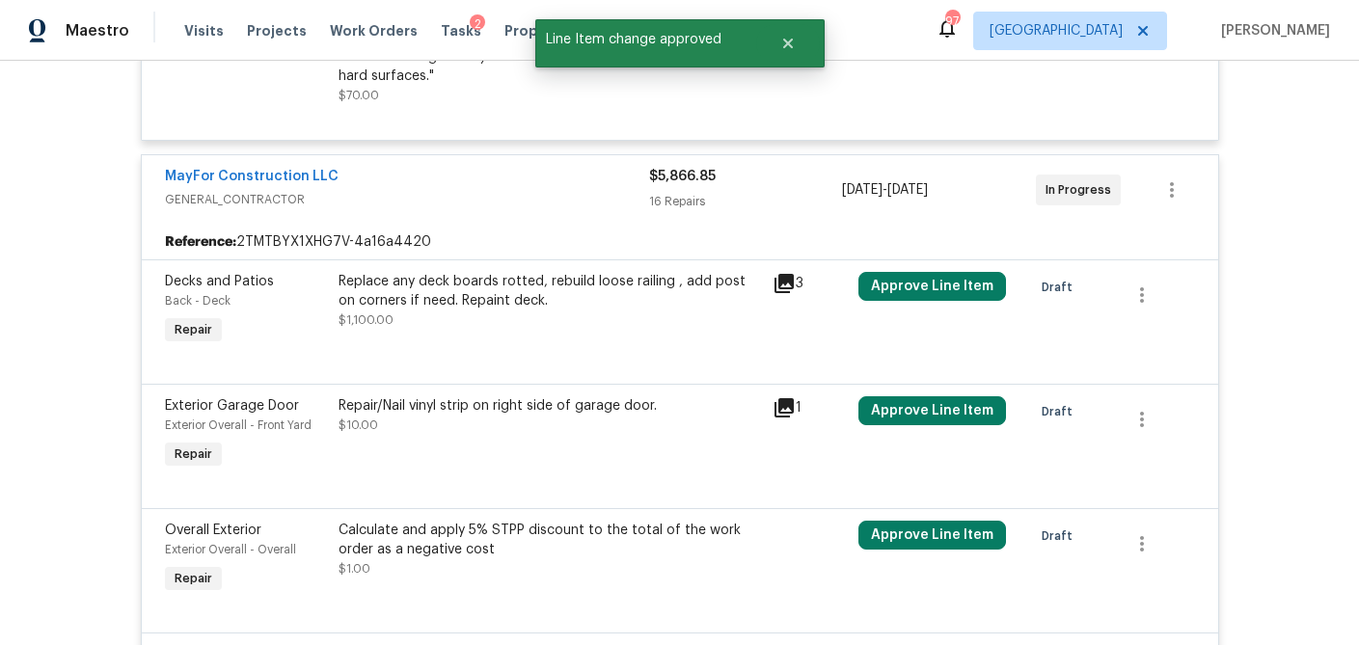
scroll to position [850, 0]
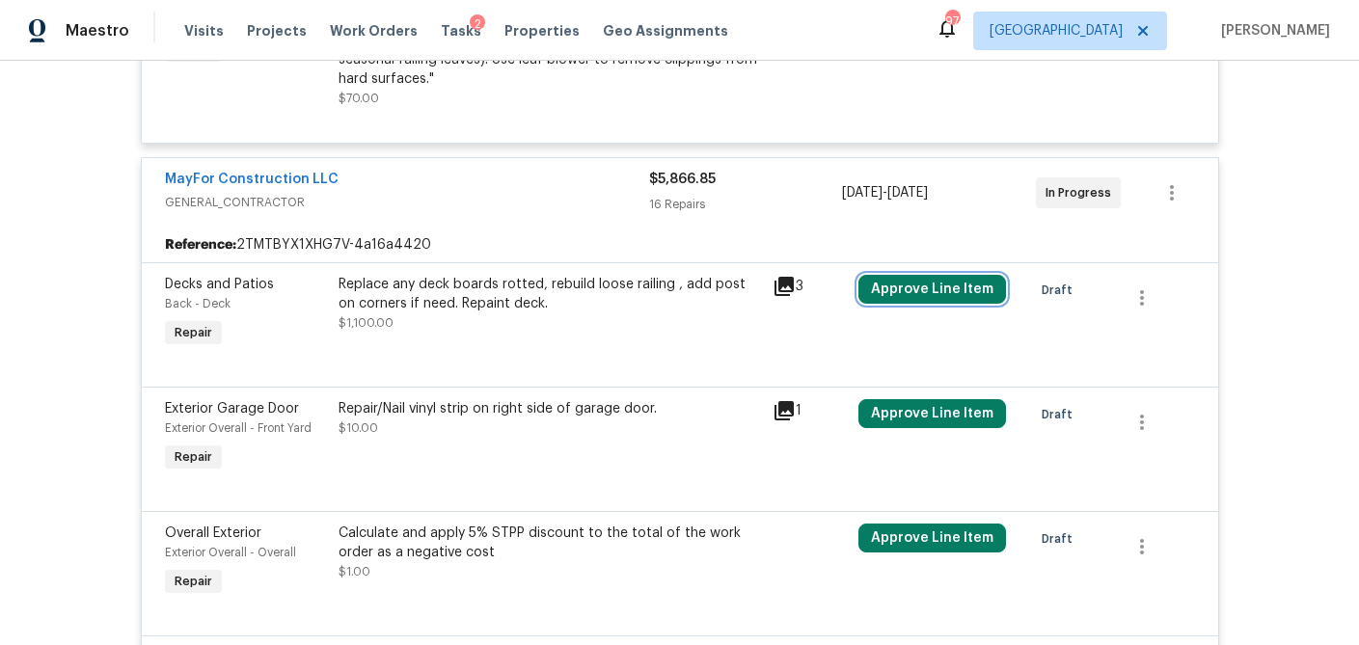
click at [935, 275] on button "Approve Line Item" at bounding box center [932, 289] width 148 height 29
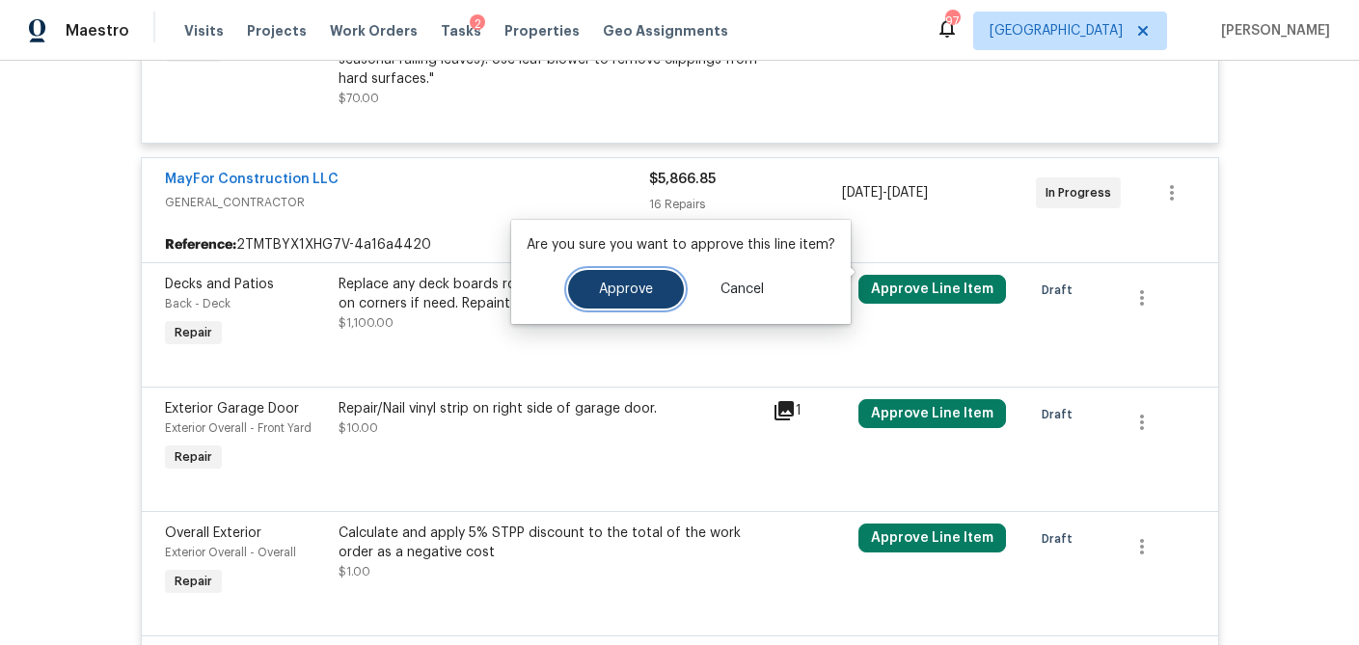
click at [638, 297] on button "Approve" at bounding box center [626, 289] width 116 height 39
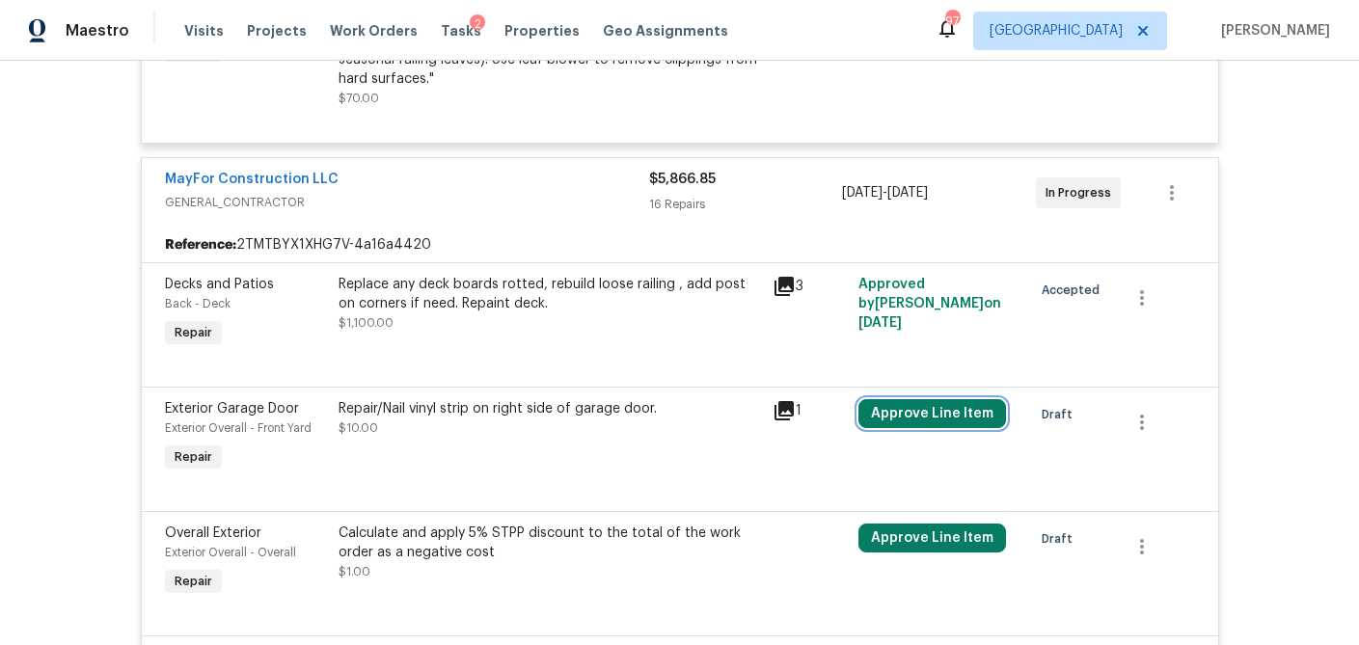
drag, startPoint x: 898, startPoint y: 396, endPoint x: 849, endPoint y: 395, distance: 48.2
click at [898, 399] on button "Approve Line Item" at bounding box center [932, 413] width 148 height 29
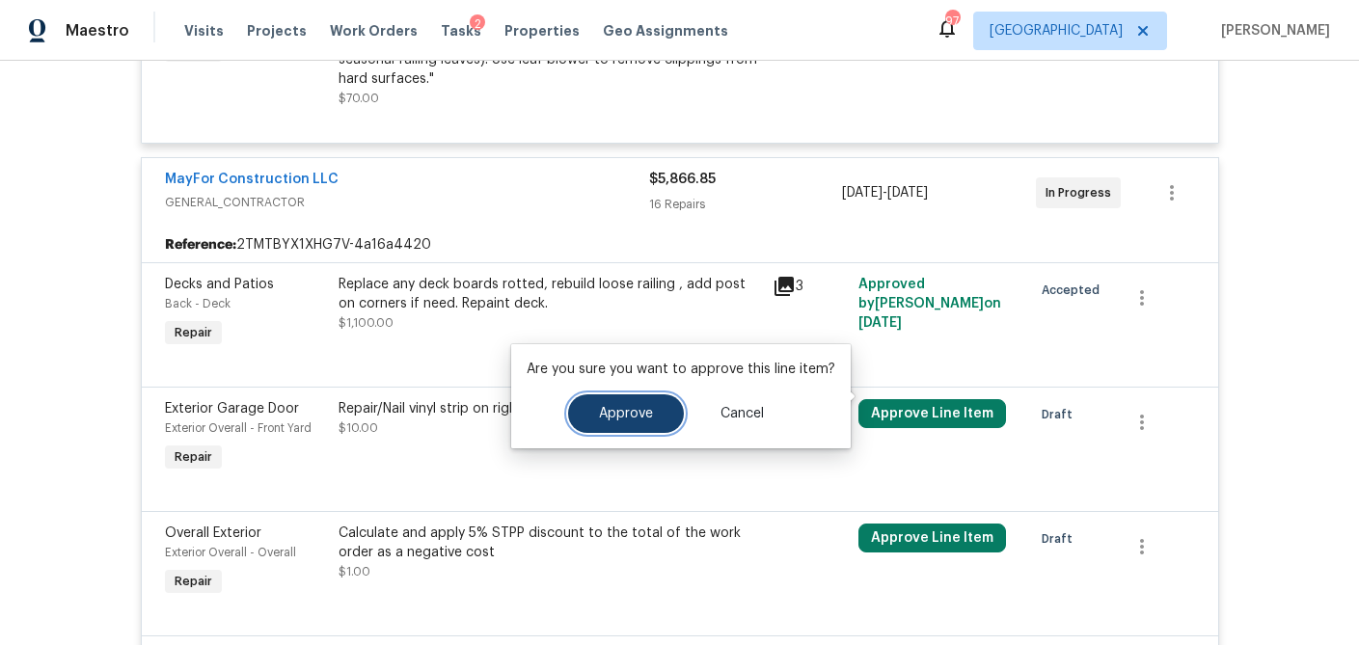
click at [648, 401] on button "Approve" at bounding box center [626, 413] width 116 height 39
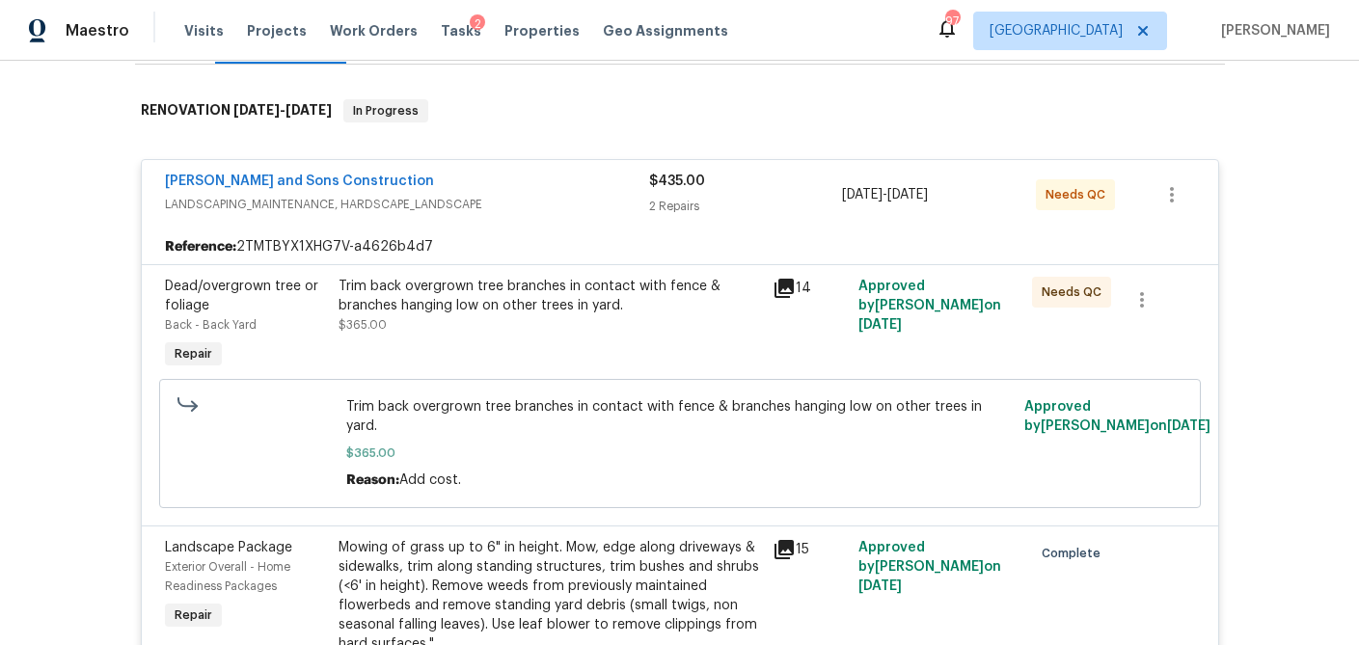
scroll to position [0, 0]
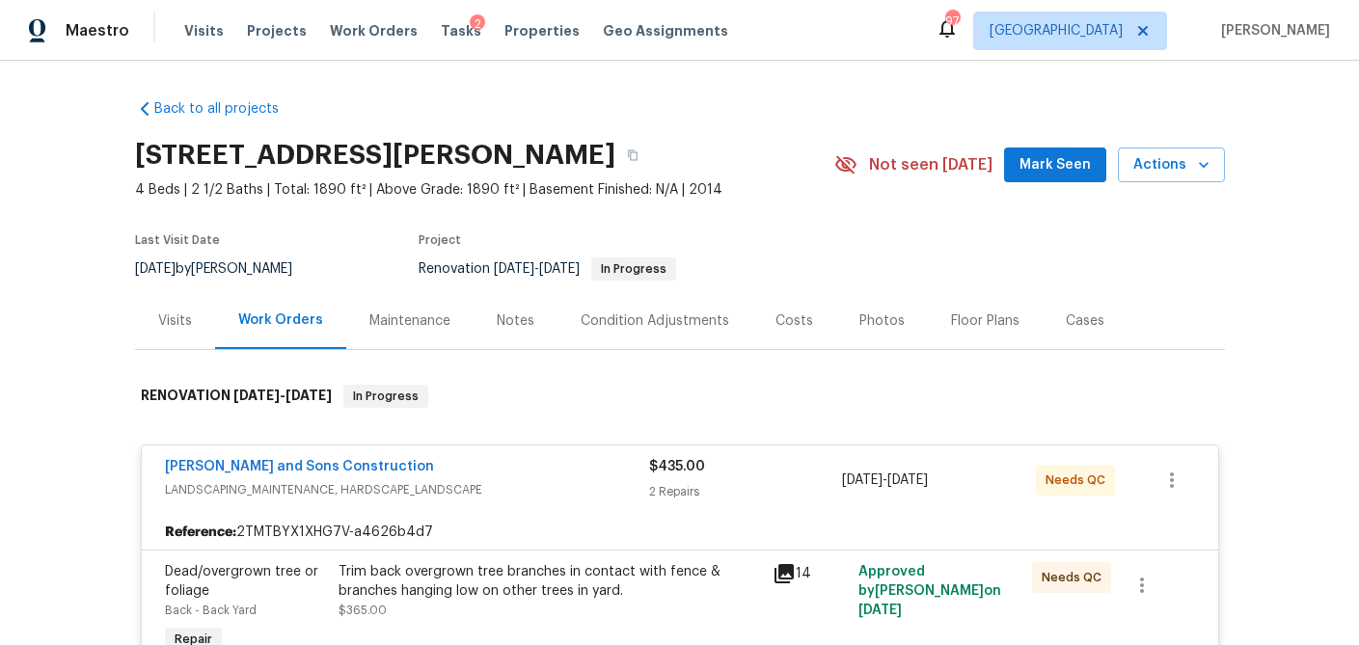
click at [164, 328] on div "Visits" at bounding box center [175, 320] width 34 height 19
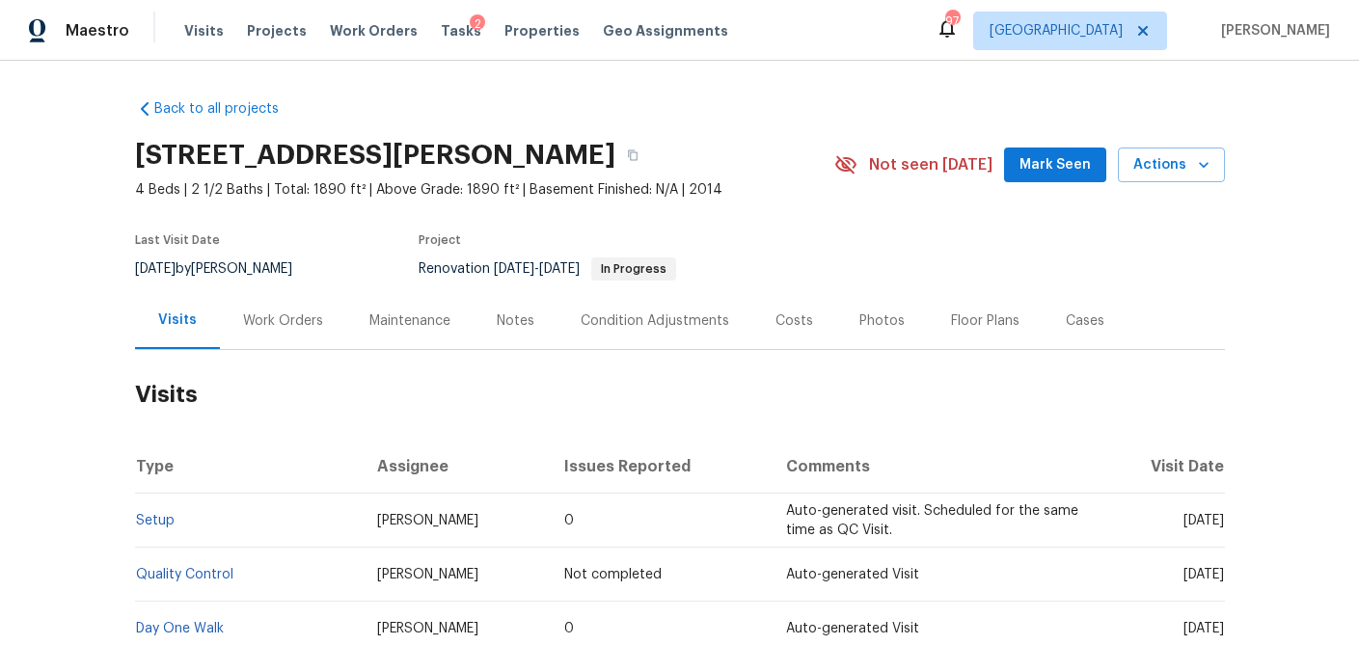
click at [790, 315] on div "Costs" at bounding box center [794, 320] width 38 height 19
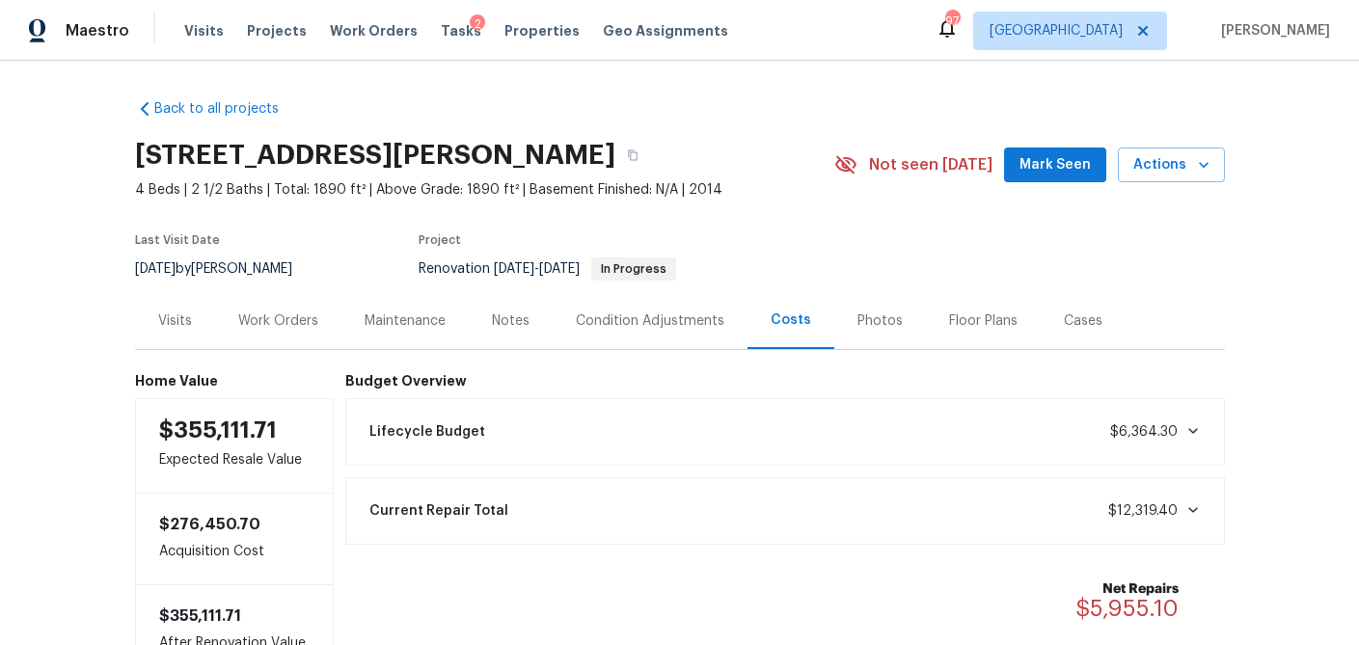
click at [252, 320] on div "Work Orders" at bounding box center [278, 320] width 80 height 19
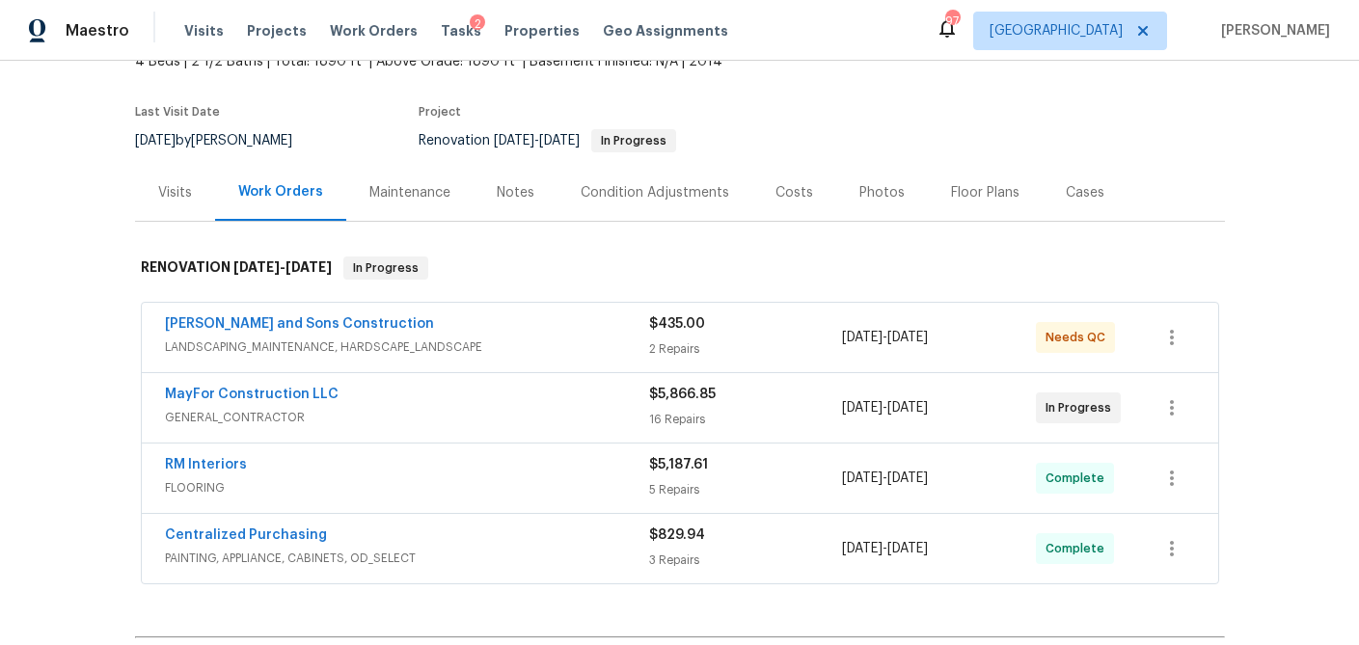
scroll to position [124, 0]
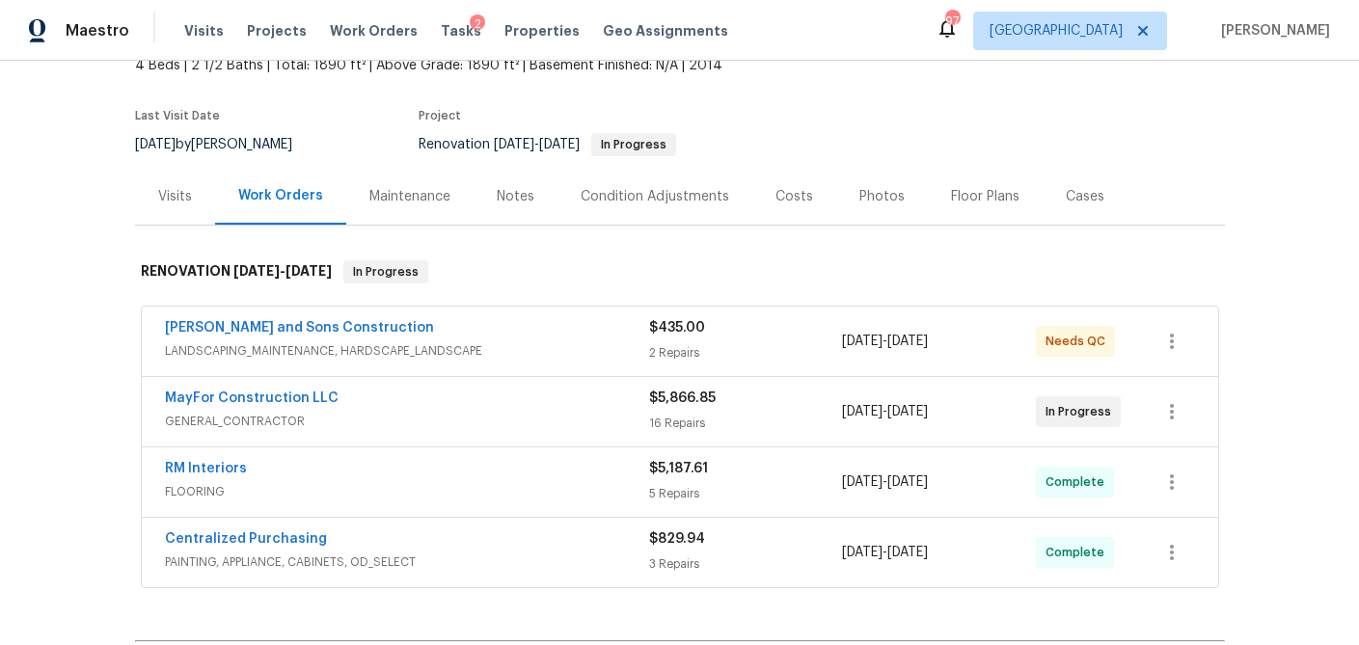
click at [502, 200] on div "Notes" at bounding box center [516, 196] width 38 height 19
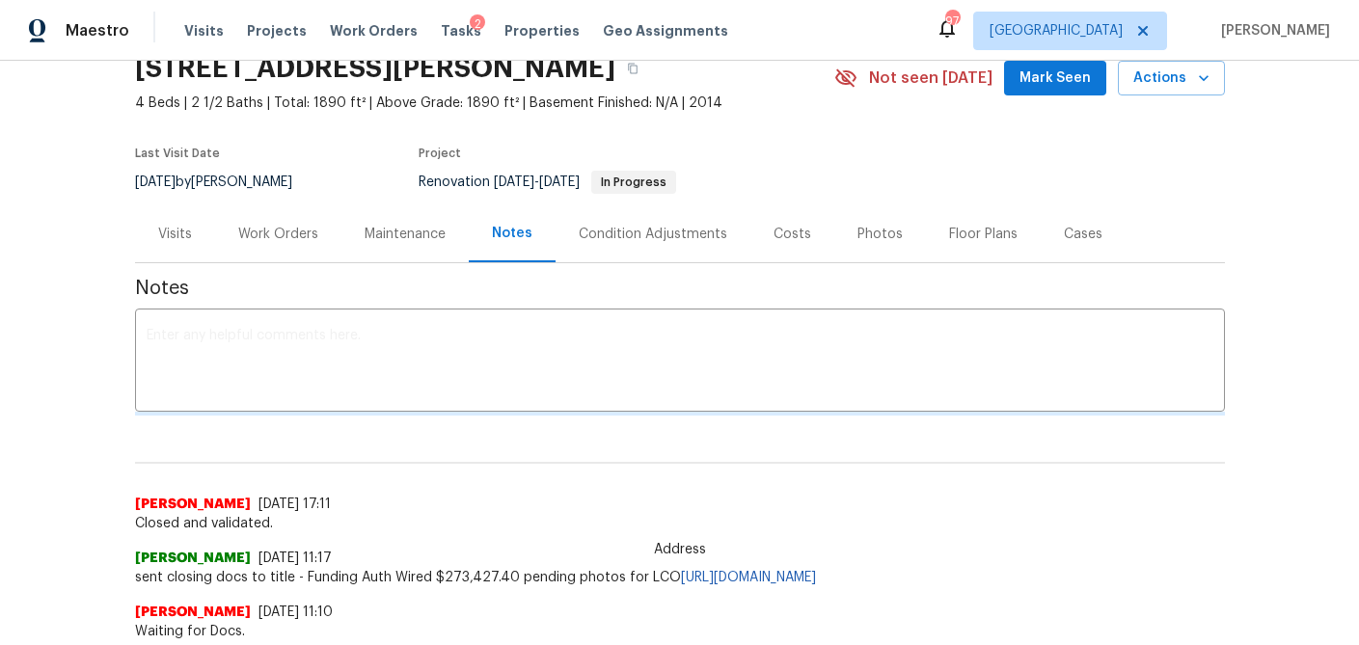
scroll to position [86, 0]
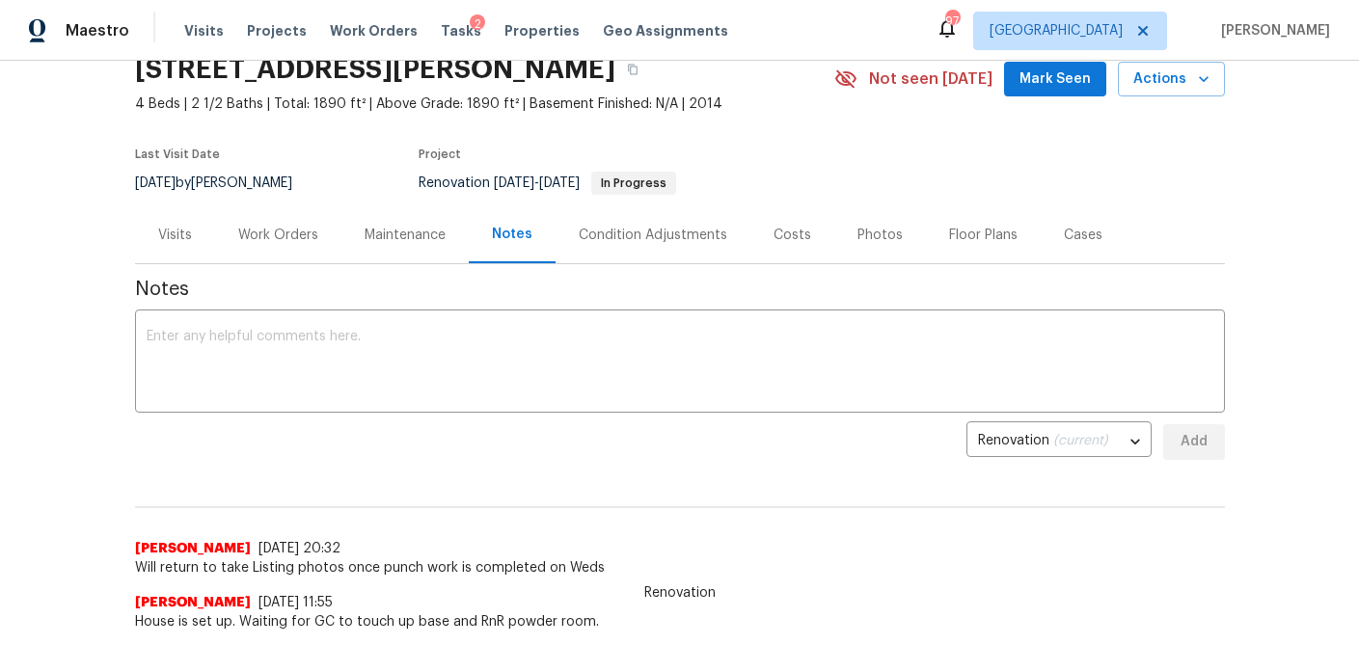
click at [256, 231] on div "Work Orders" at bounding box center [278, 235] width 80 height 19
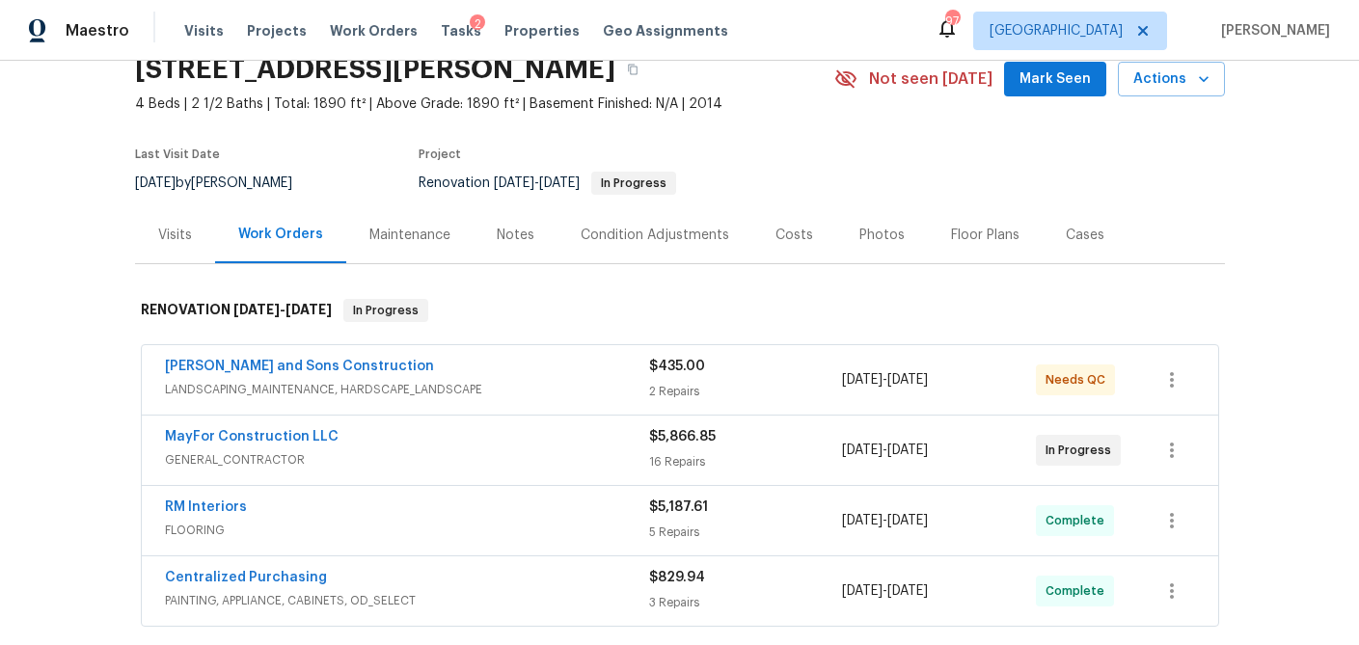
click at [786, 240] on div "Costs" at bounding box center [794, 235] width 38 height 19
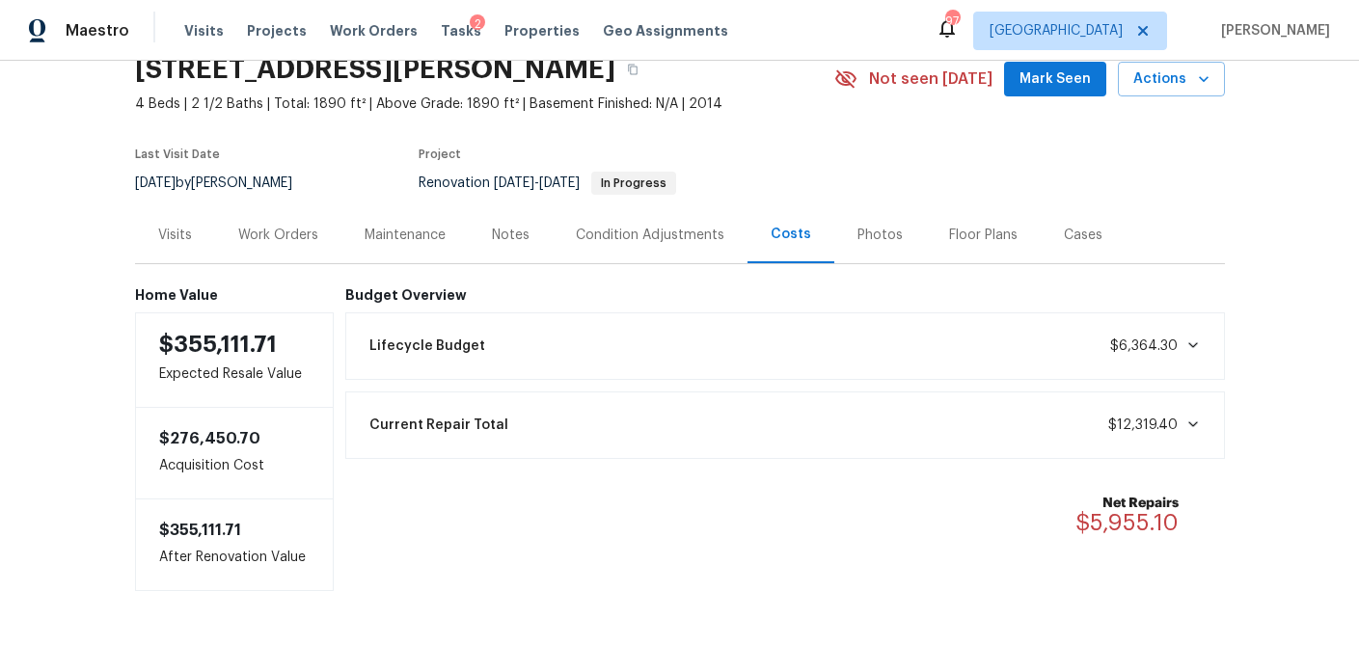
click at [257, 245] on div "Work Orders" at bounding box center [278, 234] width 126 height 57
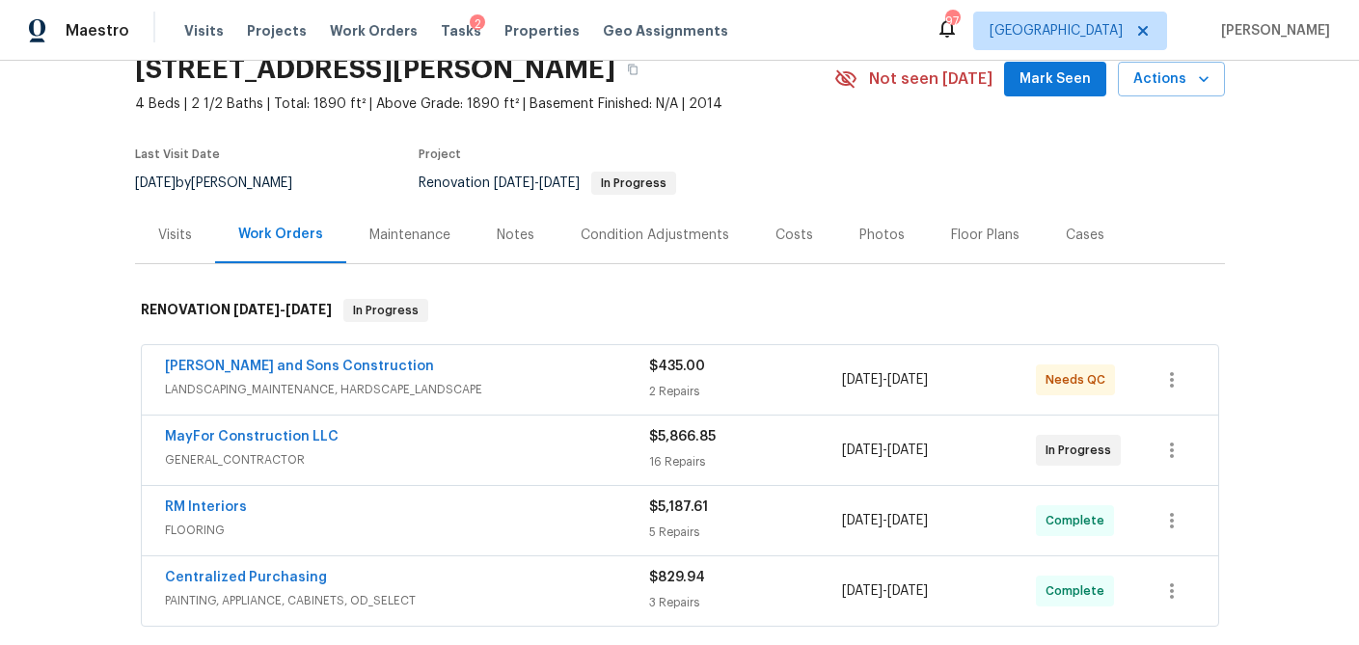
click at [170, 242] on div "Visits" at bounding box center [175, 235] width 34 height 19
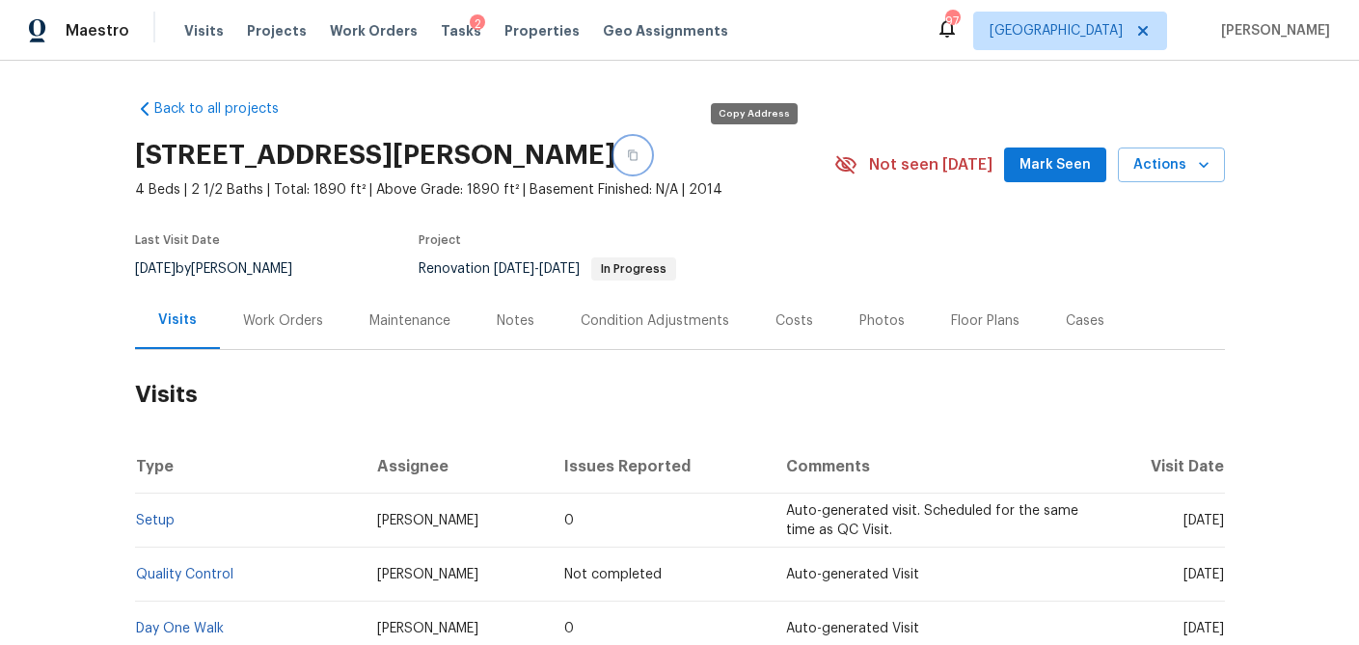
click at [638, 156] on icon "button" at bounding box center [633, 155] width 12 height 12
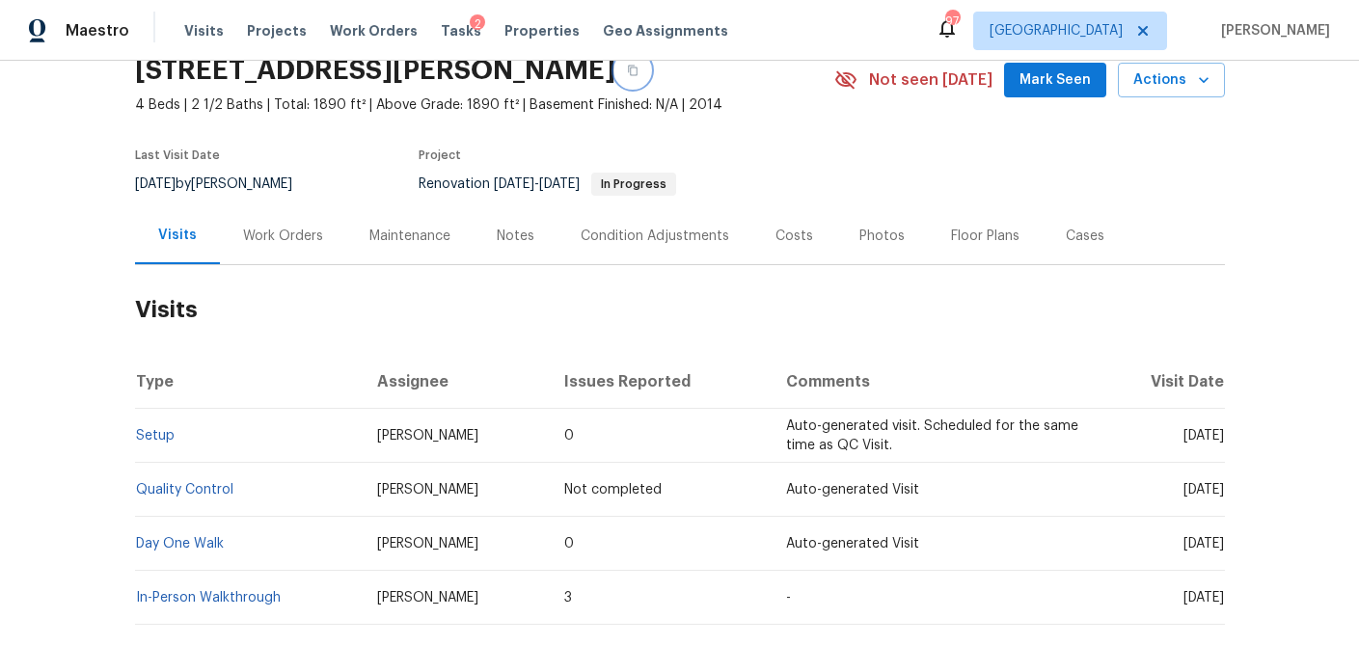
scroll to position [88, 0]
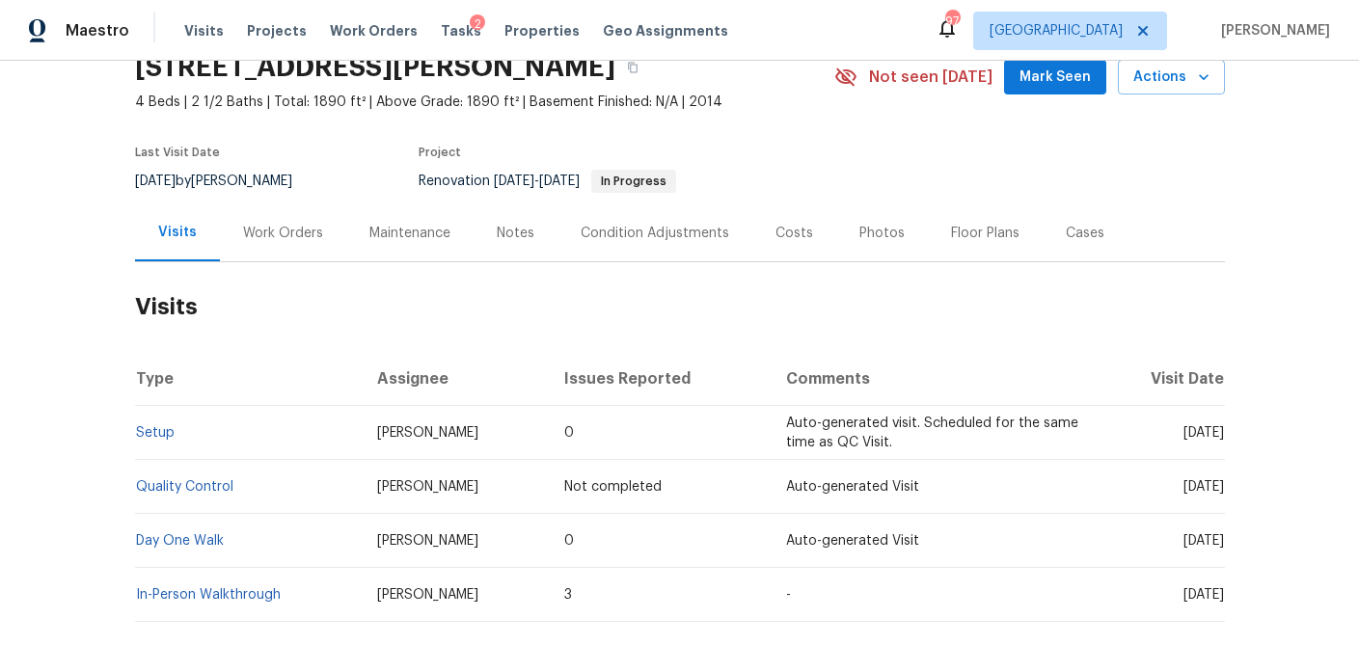
click at [281, 226] on div "Work Orders" at bounding box center [283, 233] width 80 height 19
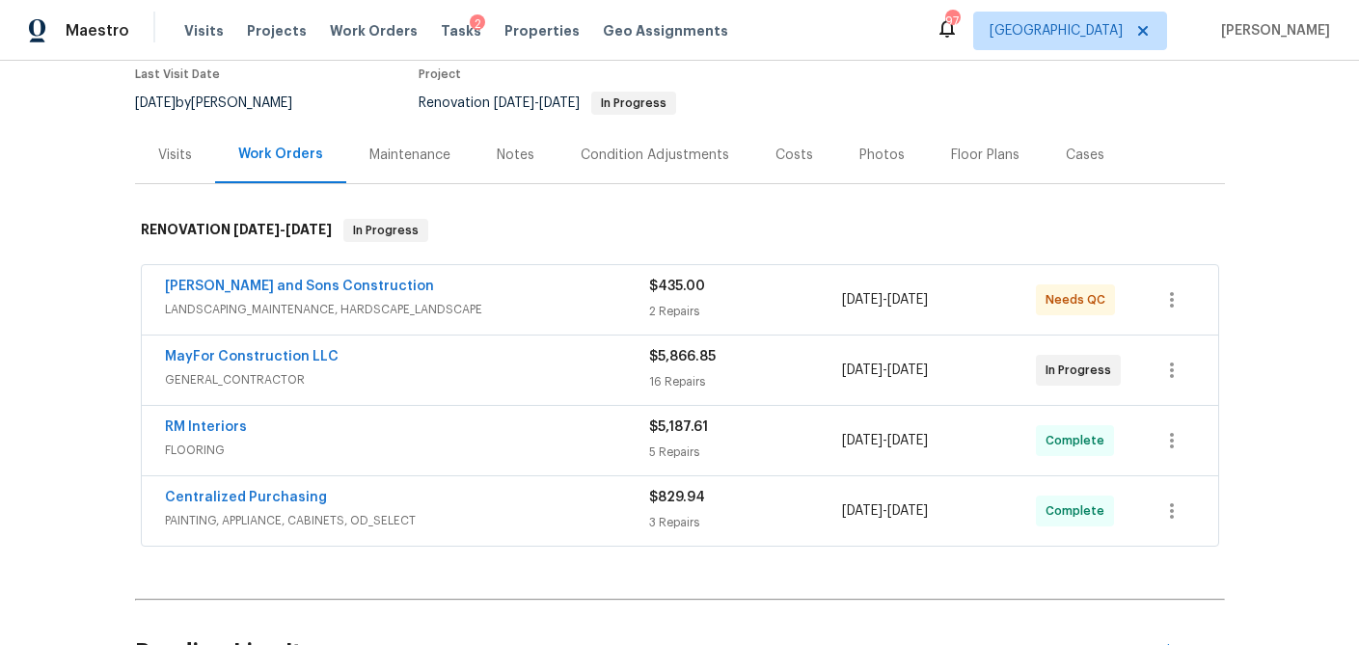
scroll to position [198, 0]
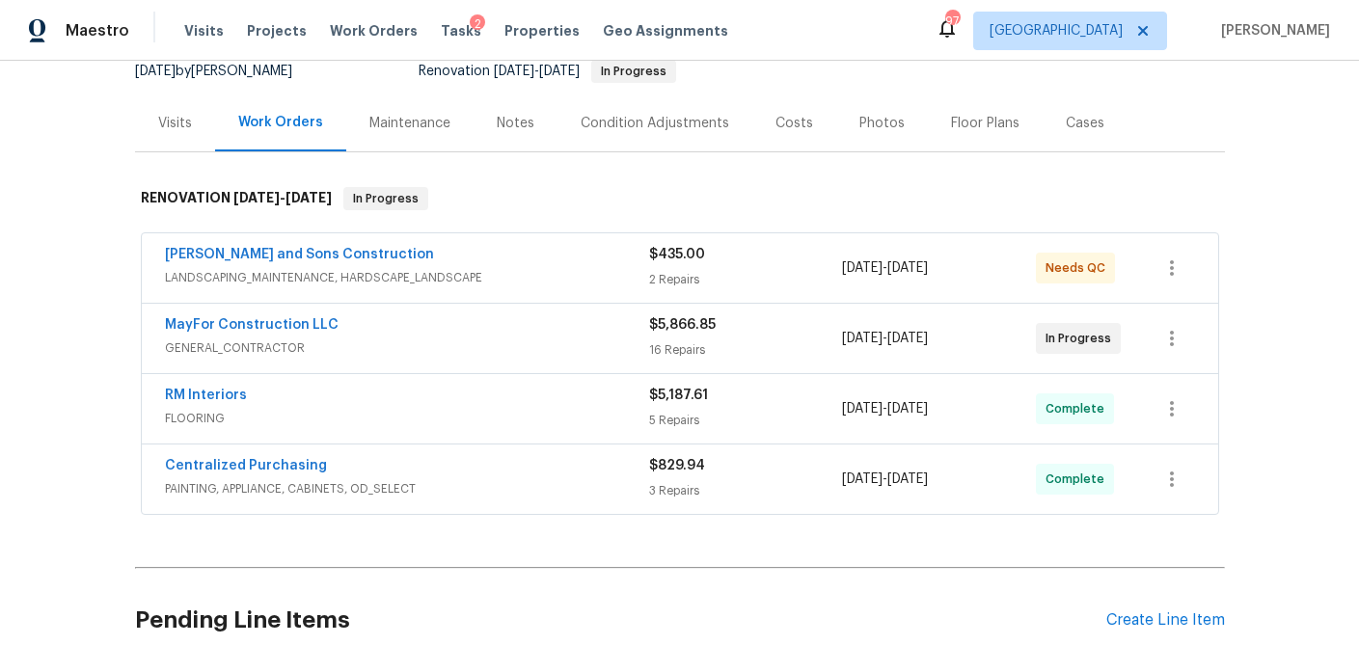
click at [788, 122] on div "Costs" at bounding box center [794, 123] width 38 height 19
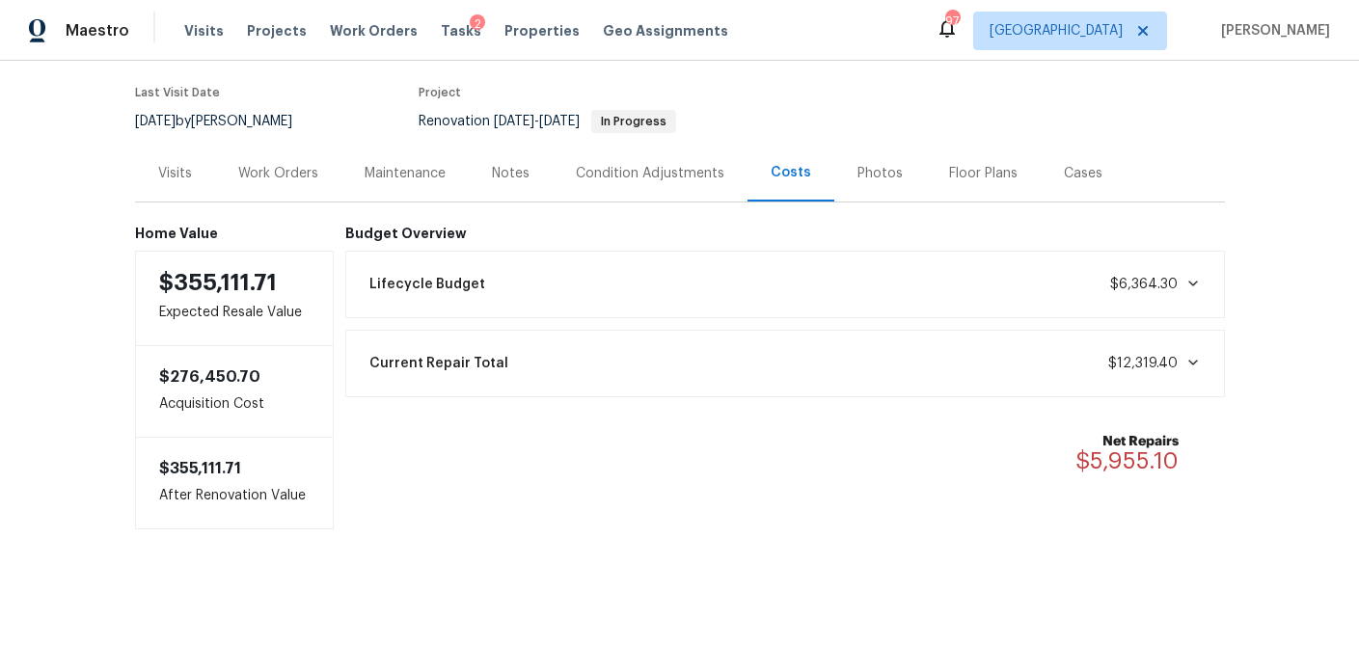
click at [273, 173] on div "Work Orders" at bounding box center [278, 173] width 80 height 19
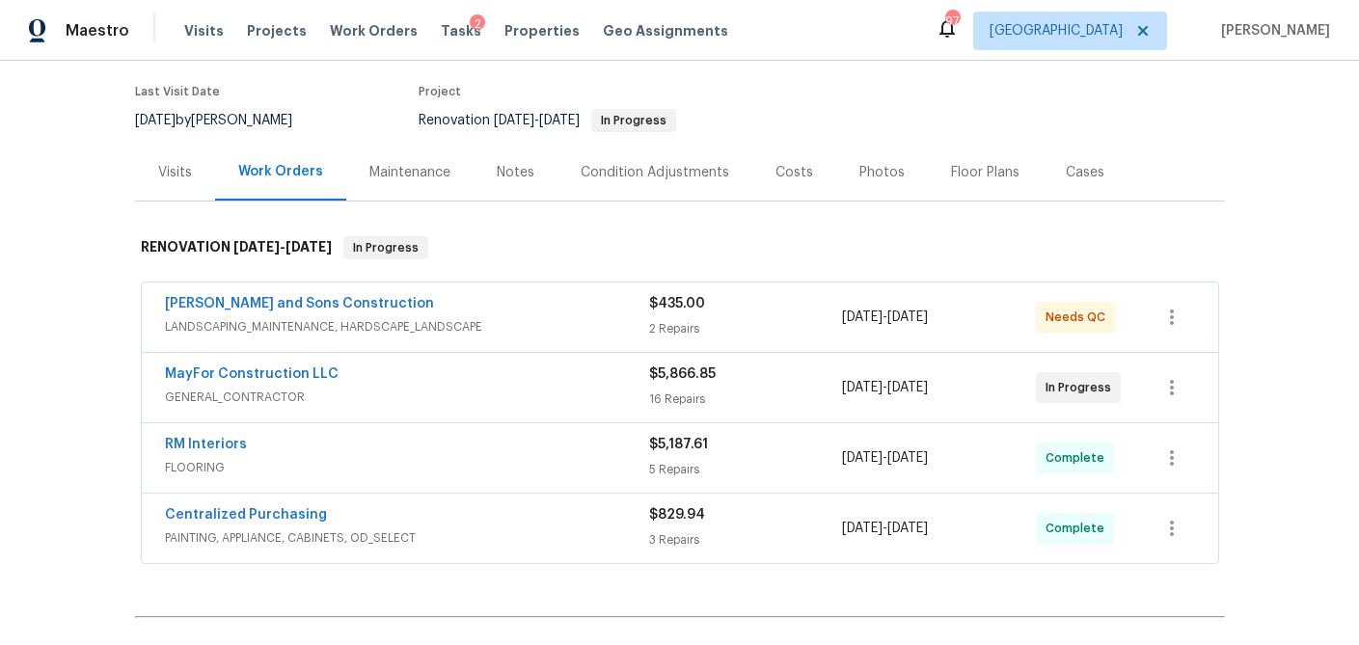
scroll to position [198, 0]
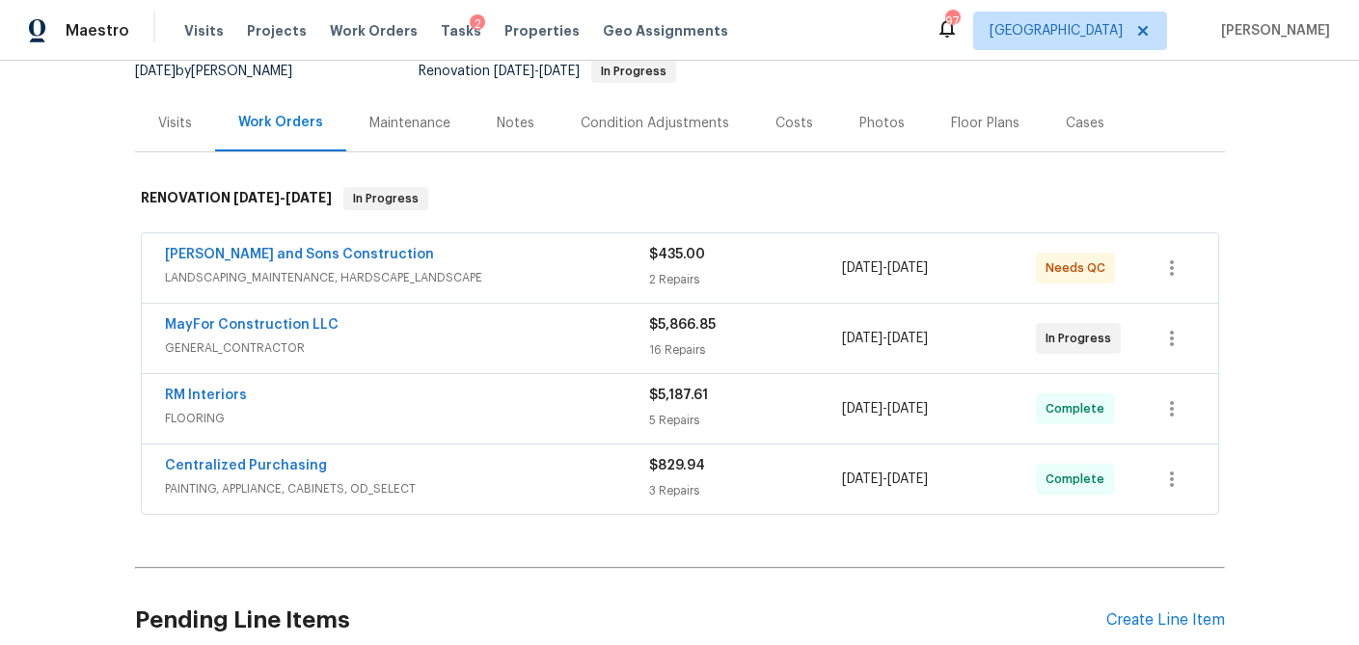
click at [391, 409] on span "FLOORING" at bounding box center [407, 418] width 484 height 19
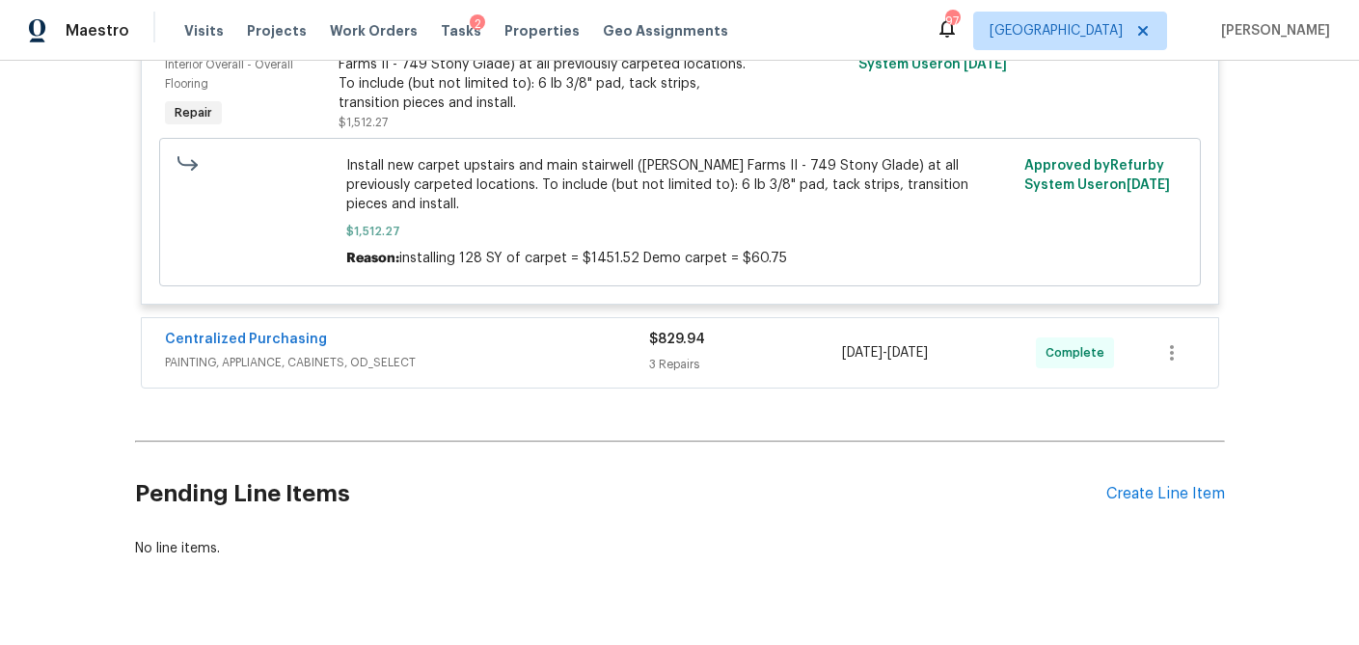
scroll to position [1612, 0]
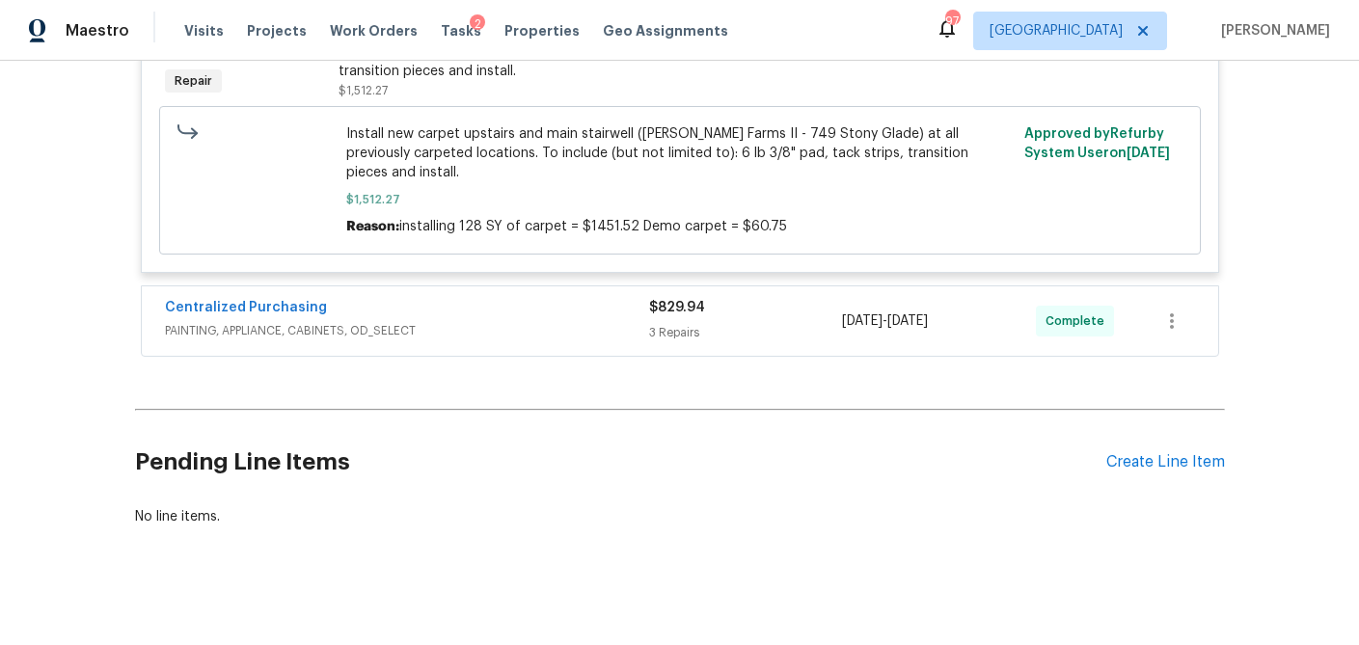
click at [564, 321] on span "PAINTING, APPLIANCE, CABINETS, OD_SELECT" at bounding box center [407, 330] width 484 height 19
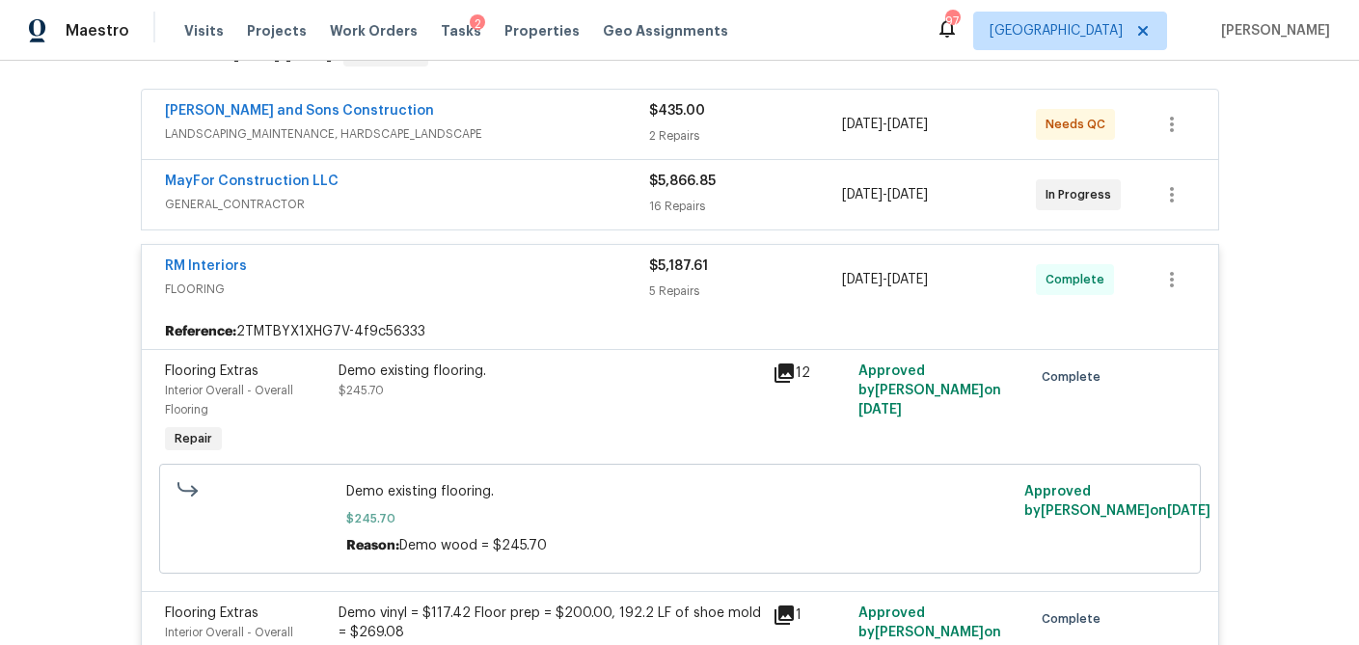
scroll to position [340, 0]
click at [546, 203] on span "GENERAL_CONTRACTOR" at bounding box center [407, 205] width 484 height 19
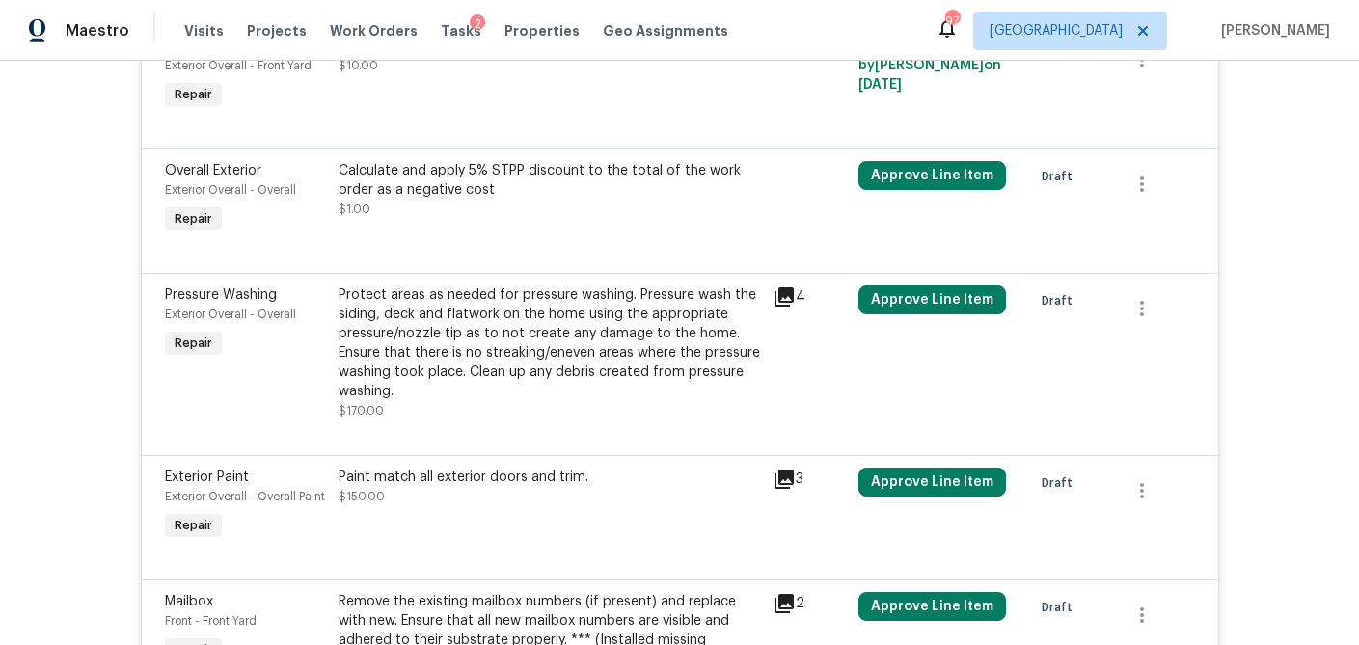
scroll to position [724, 0]
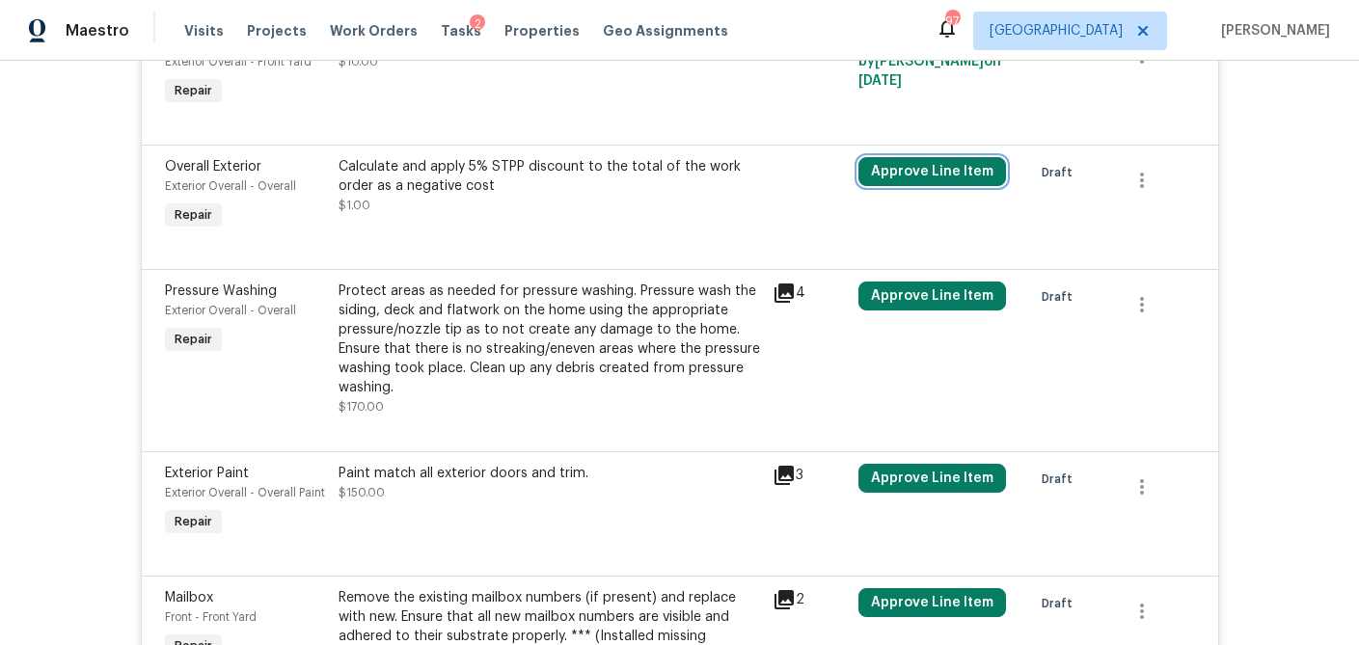
click at [977, 171] on button "Approve Line Item" at bounding box center [932, 171] width 148 height 29
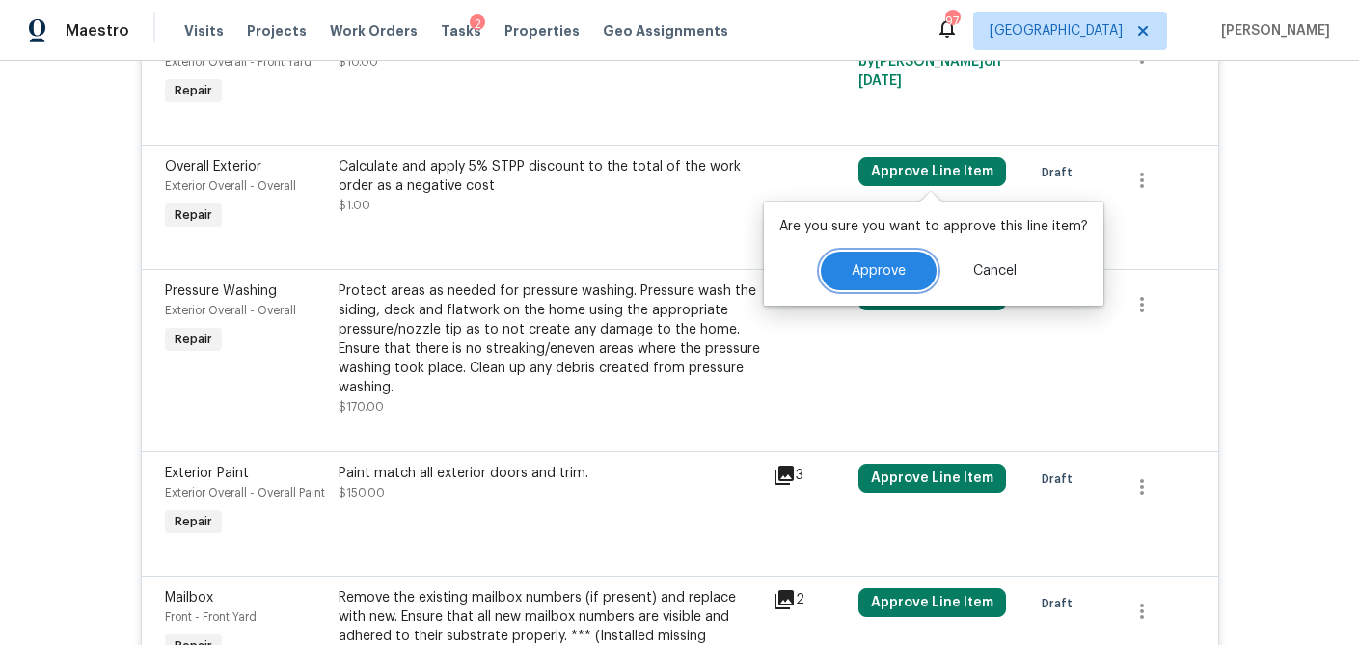
click at [840, 265] on button "Approve" at bounding box center [879, 271] width 116 height 39
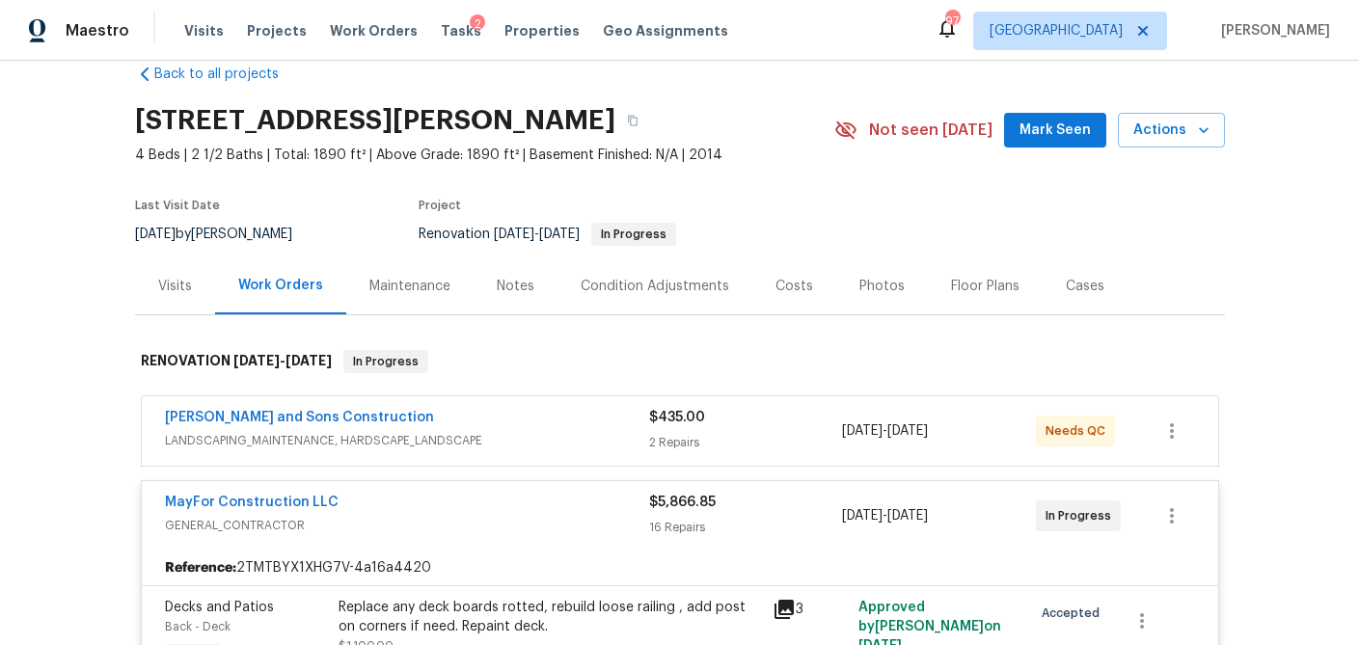
scroll to position [0, 0]
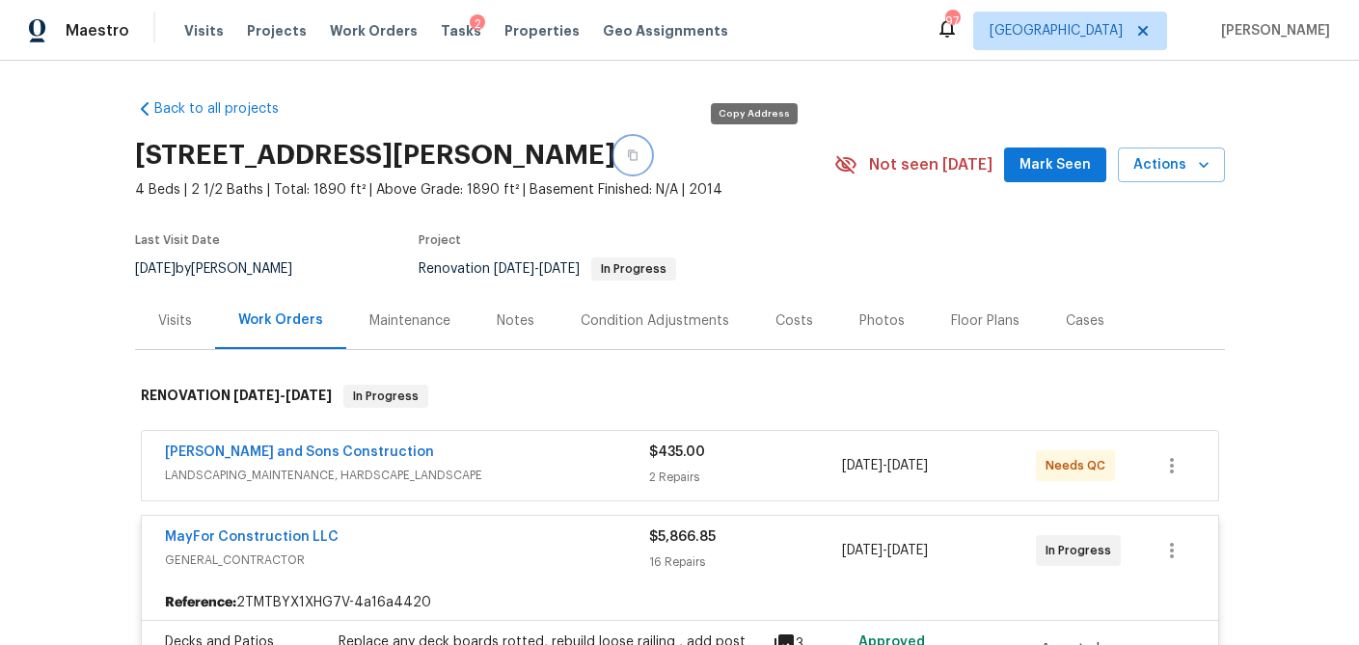
click at [650, 158] on button "button" at bounding box center [632, 155] width 35 height 35
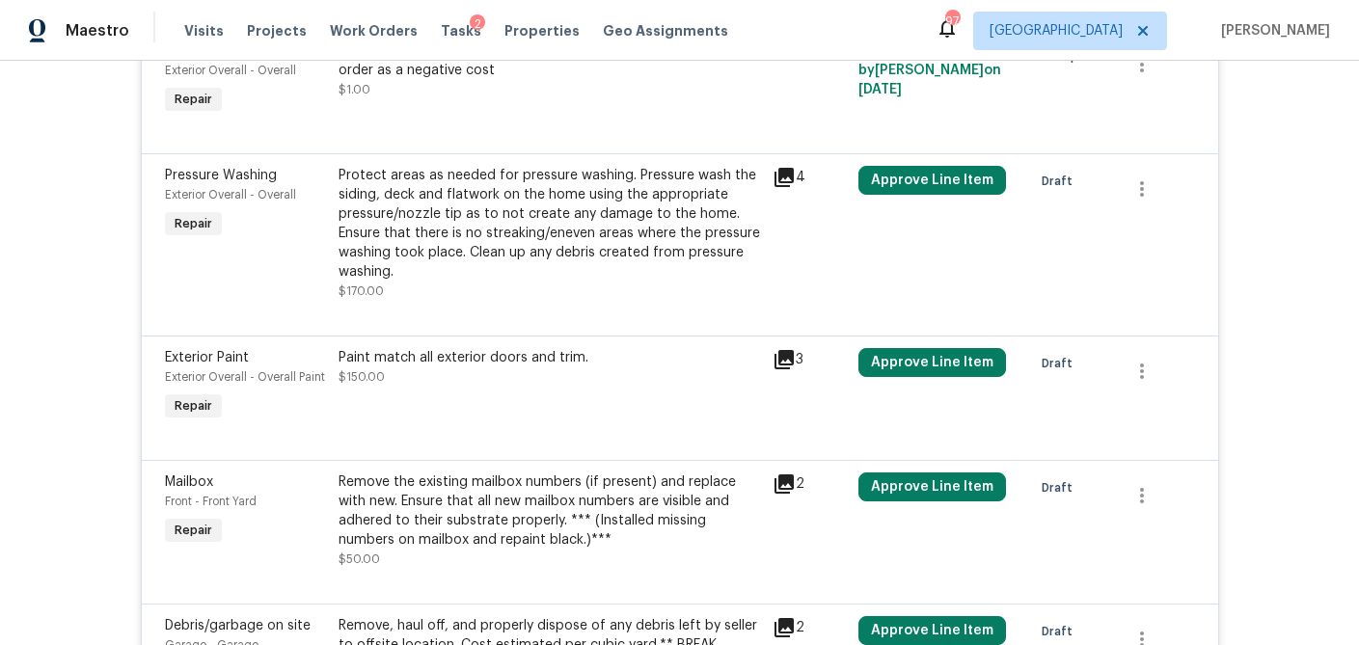
scroll to position [841, 0]
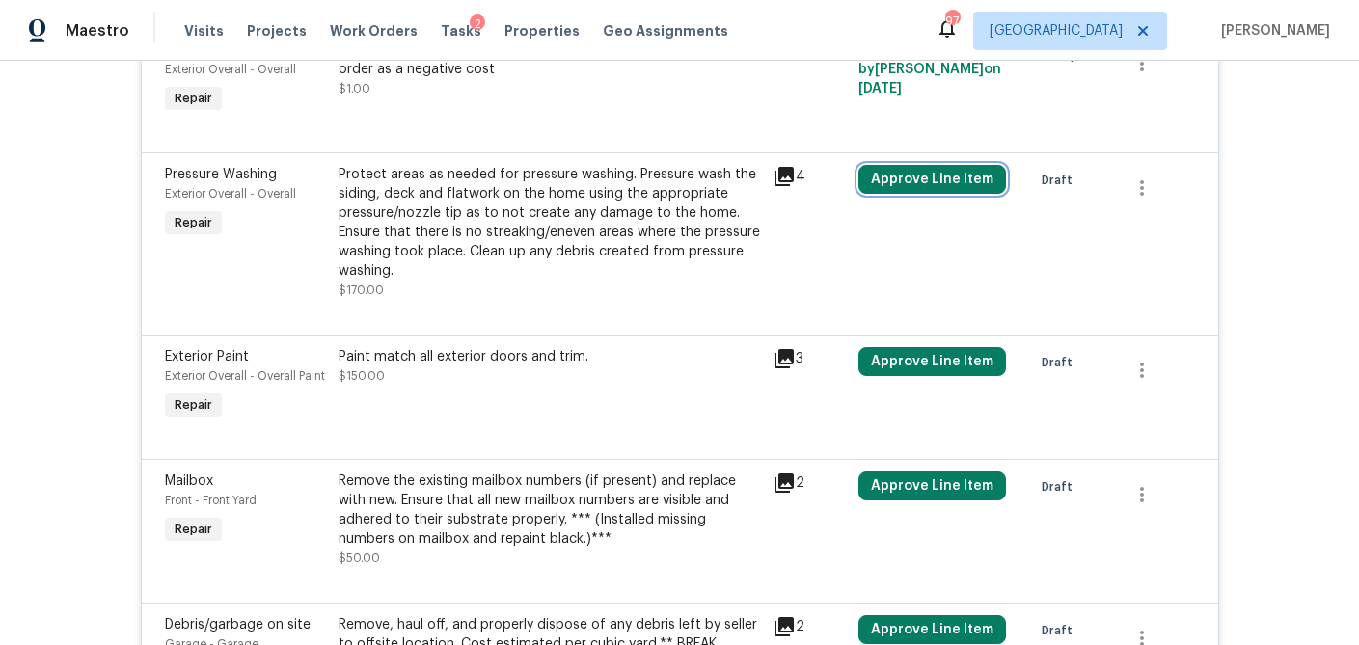
click at [893, 177] on button "Approve Line Item" at bounding box center [932, 179] width 148 height 29
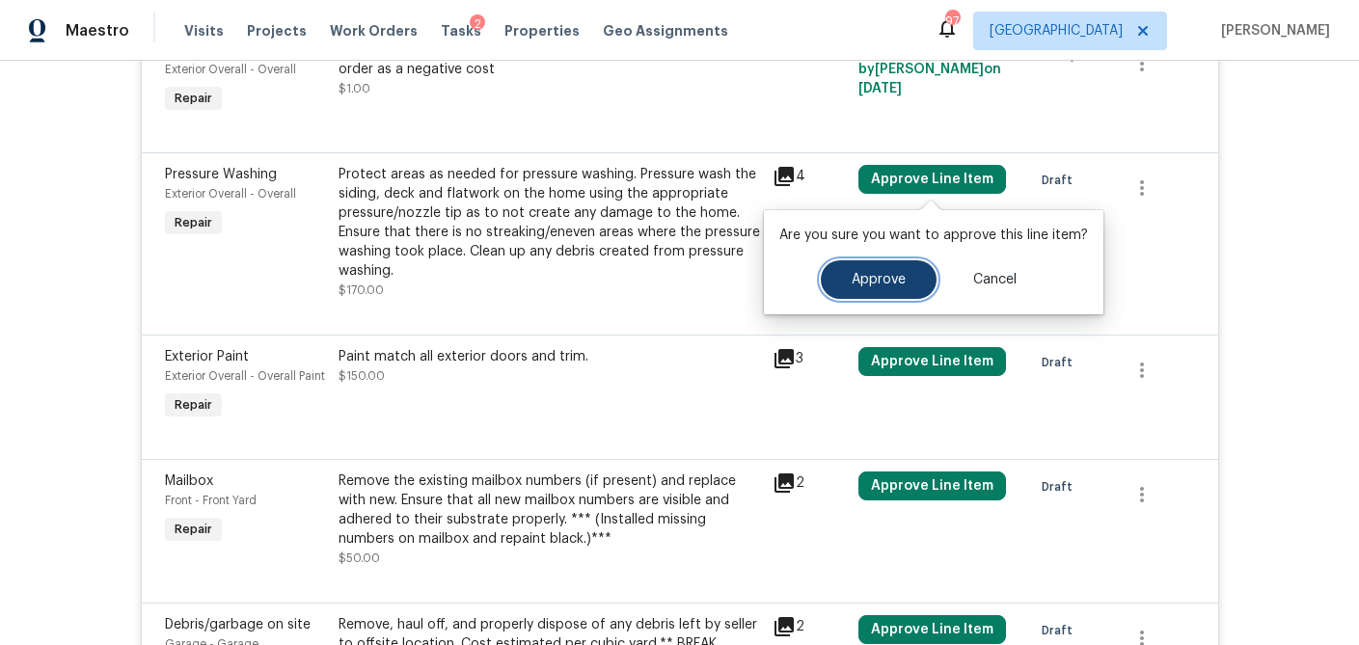
click at [823, 270] on button "Approve" at bounding box center [879, 279] width 116 height 39
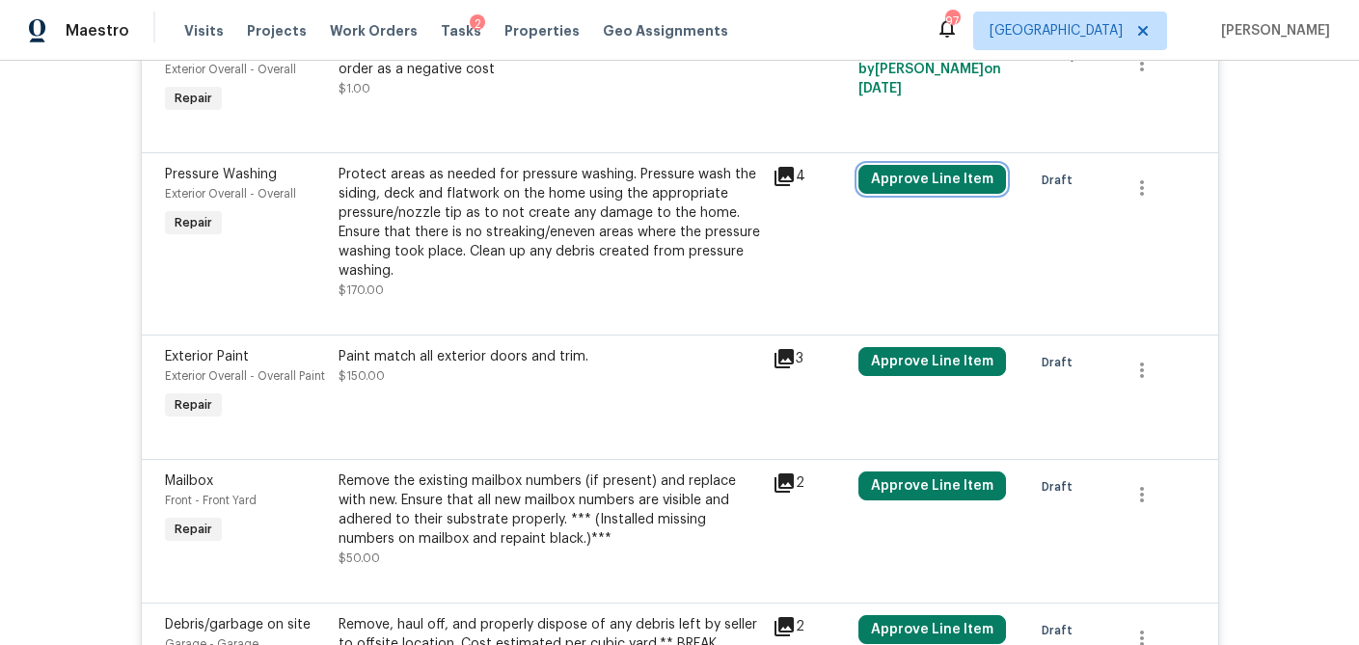
click at [921, 179] on button "Approve Line Item" at bounding box center [932, 179] width 148 height 29
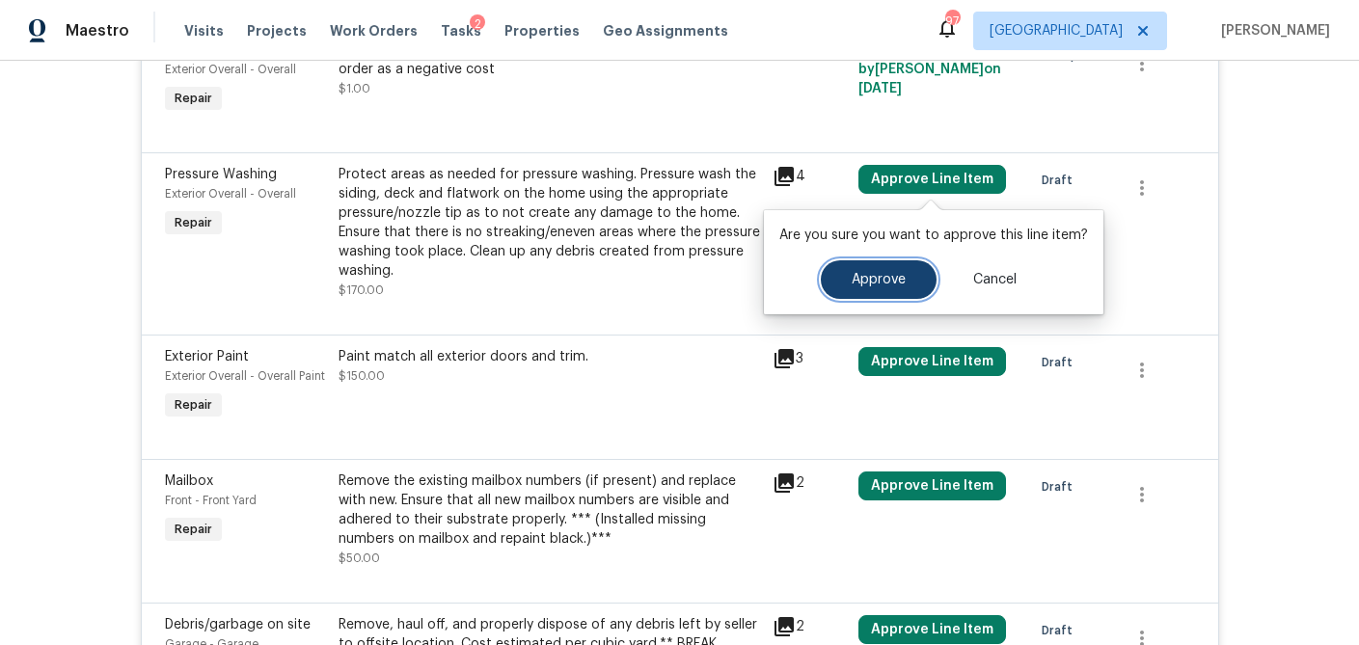
click at [845, 268] on button "Approve" at bounding box center [879, 279] width 116 height 39
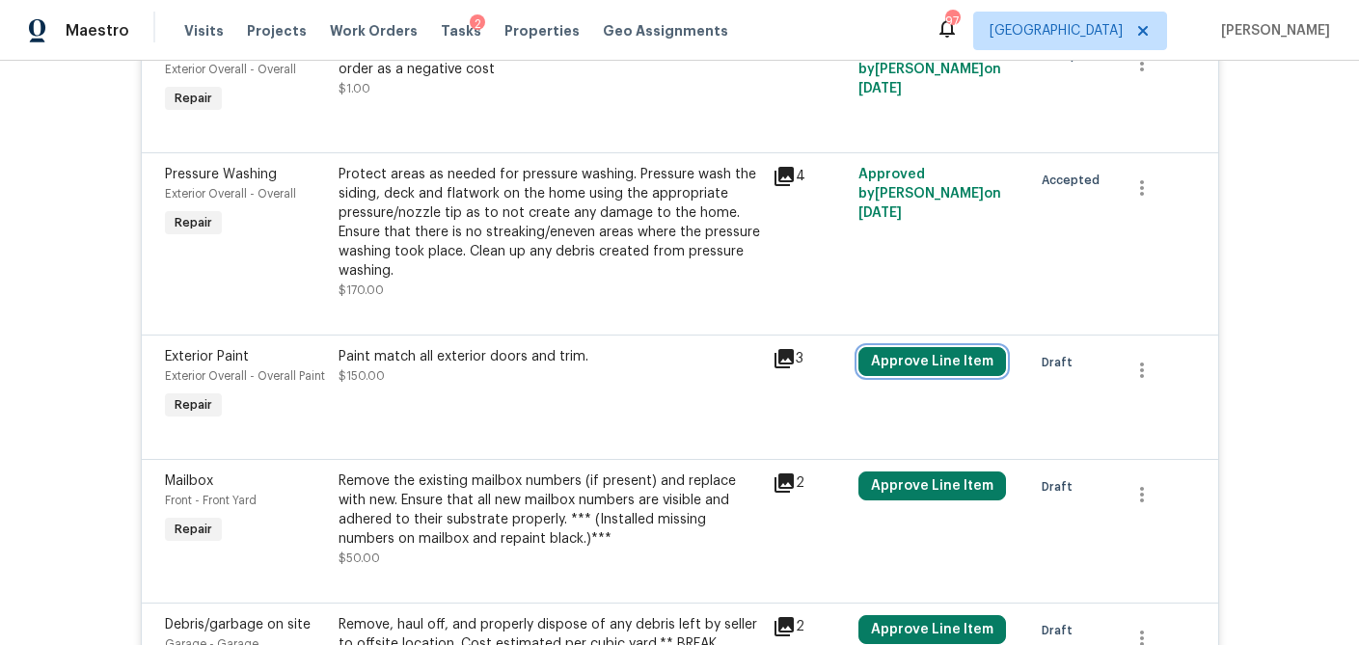
click at [921, 365] on button "Approve Line Item" at bounding box center [932, 361] width 148 height 29
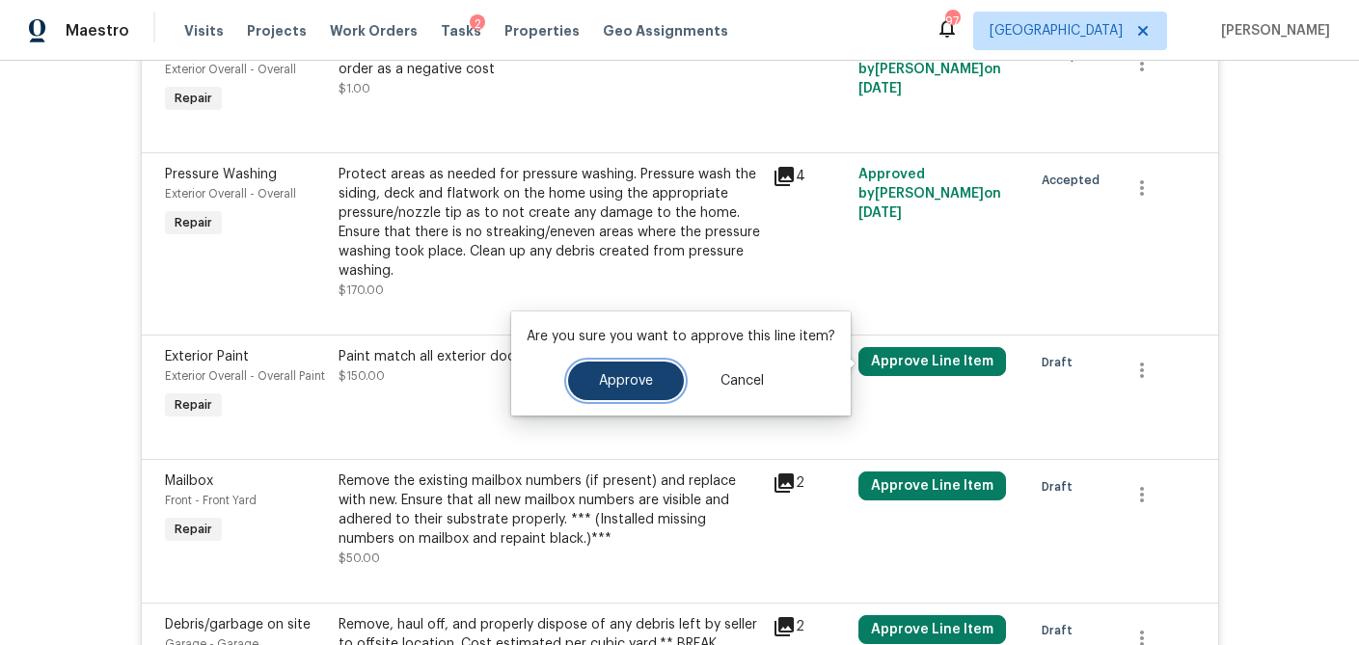
click at [642, 385] on span "Approve" at bounding box center [626, 381] width 54 height 14
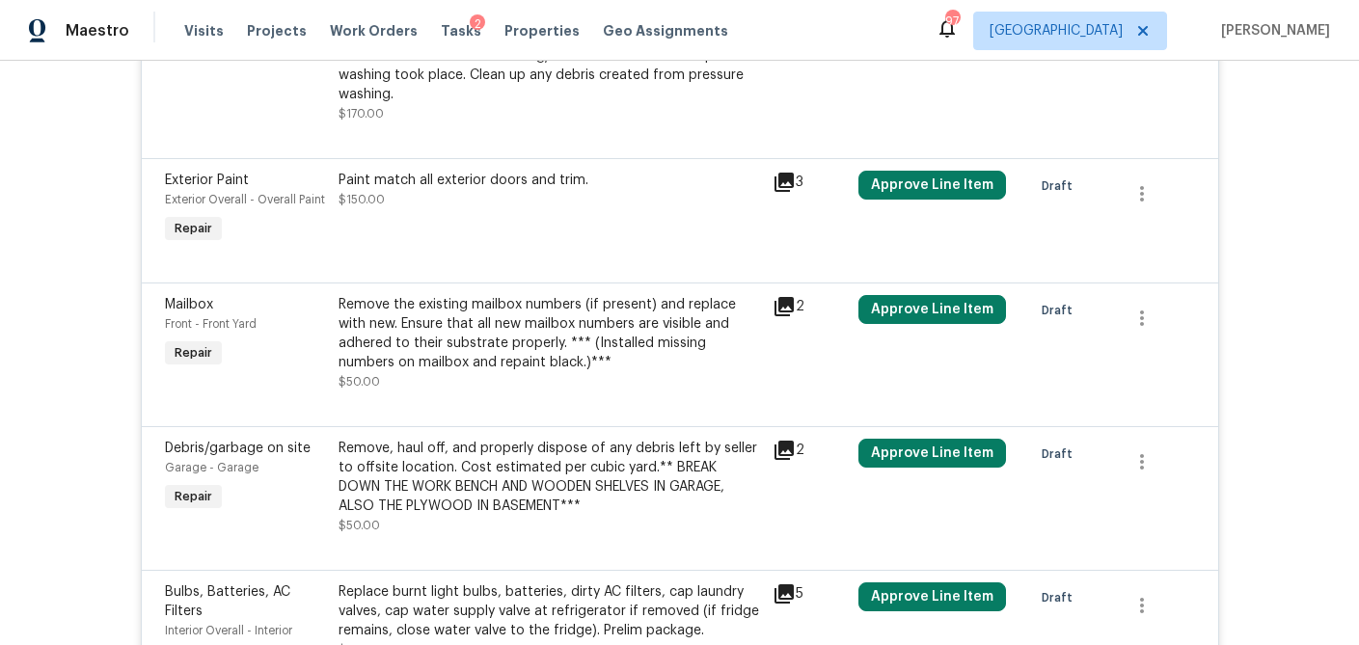
scroll to position [1029, 0]
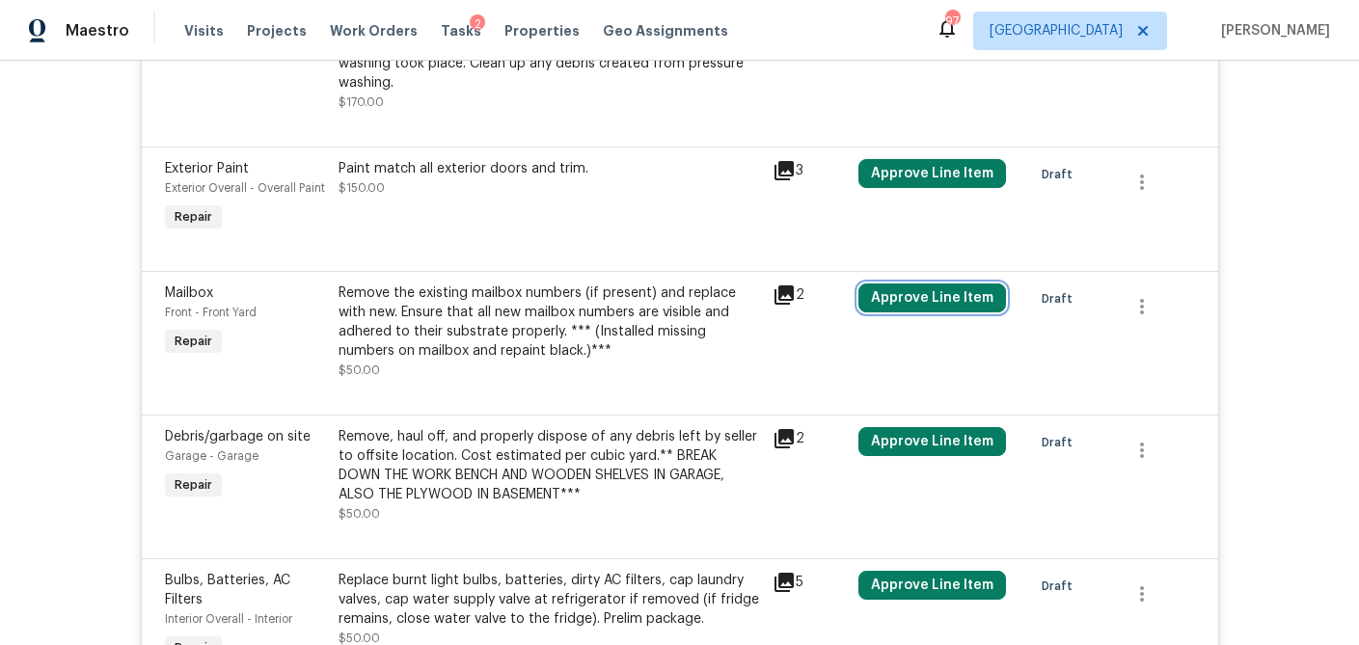
click at [913, 303] on button "Approve Line Item" at bounding box center [932, 297] width 148 height 29
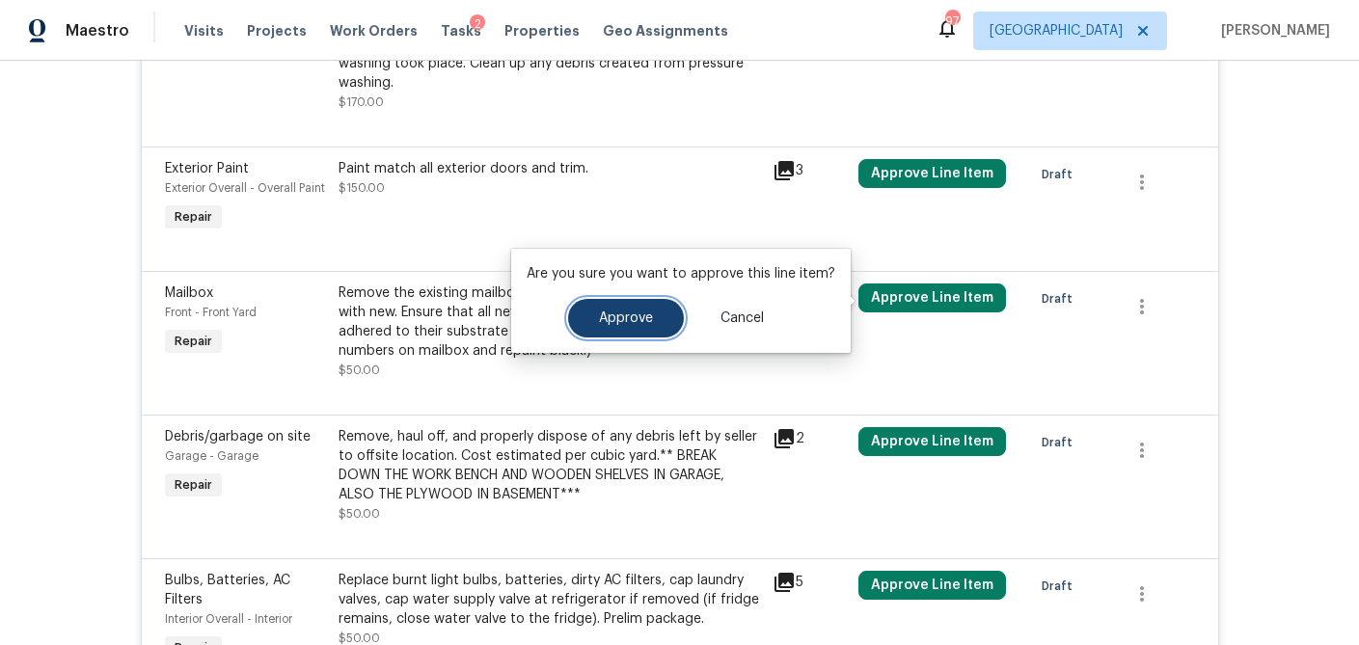
click at [658, 323] on button "Approve" at bounding box center [626, 318] width 116 height 39
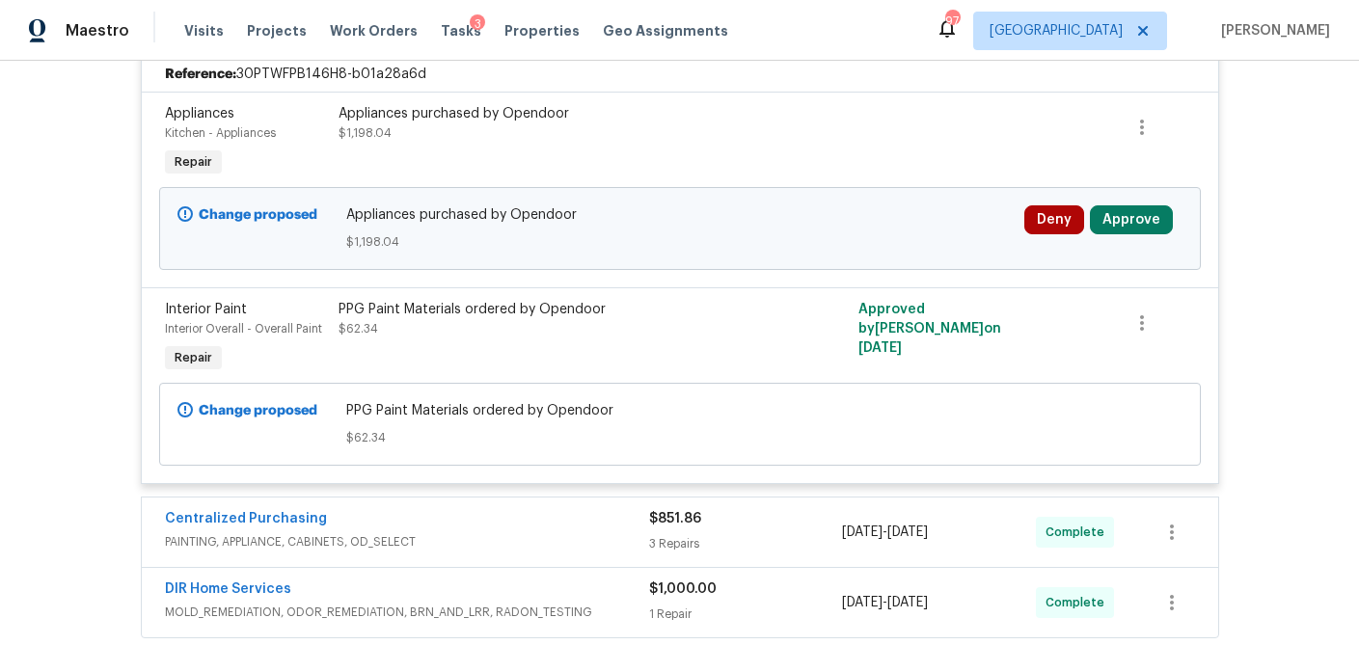
scroll to position [828, 0]
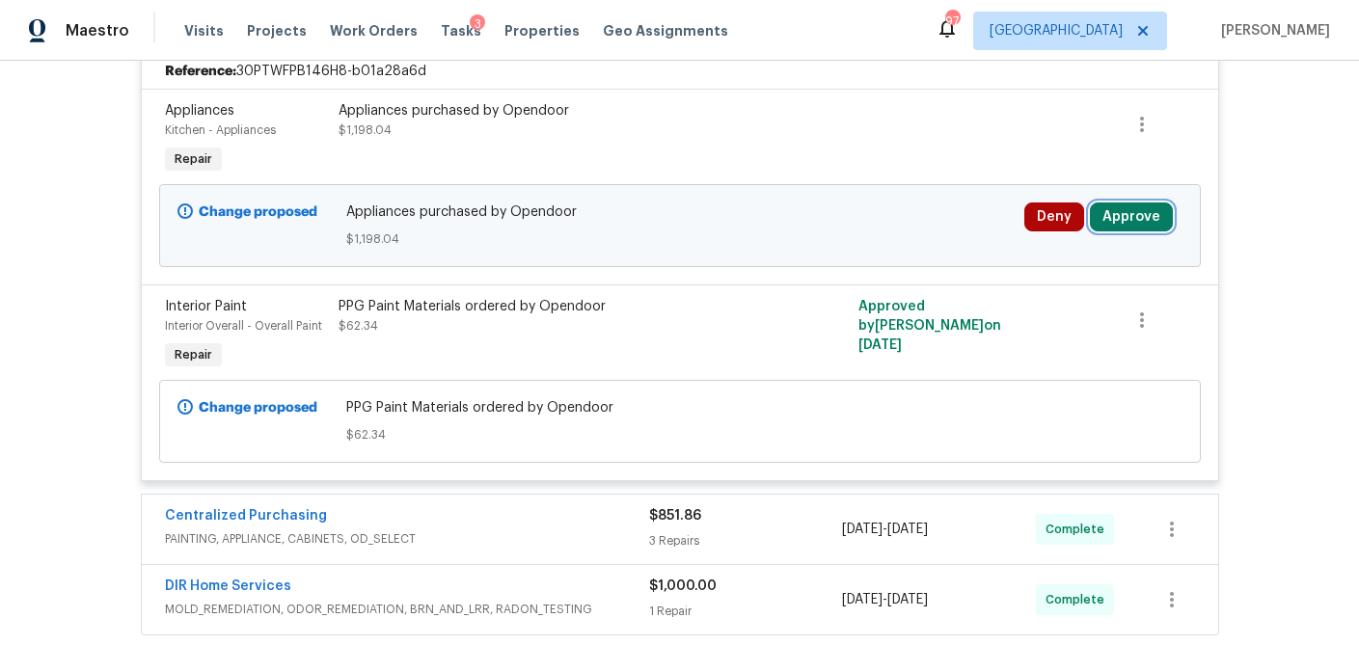
click at [1136, 218] on button "Approve" at bounding box center [1131, 216] width 83 height 29
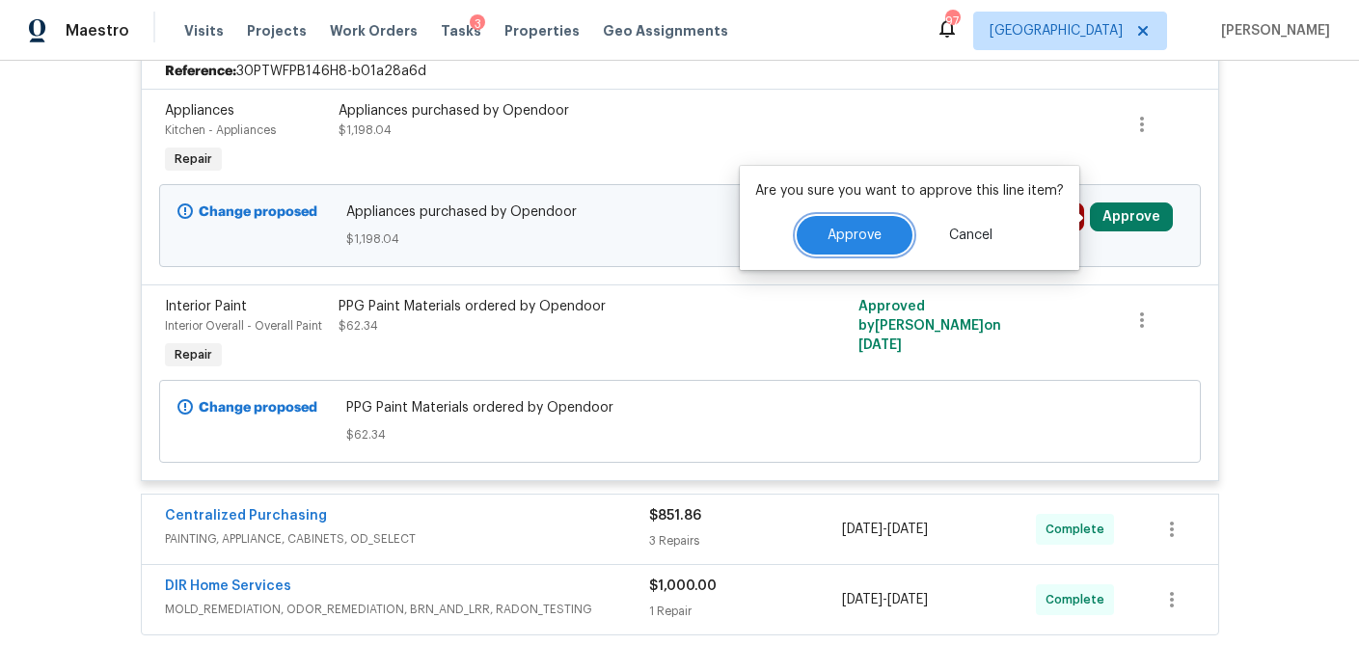
click at [880, 241] on button "Approve" at bounding box center [854, 235] width 116 height 39
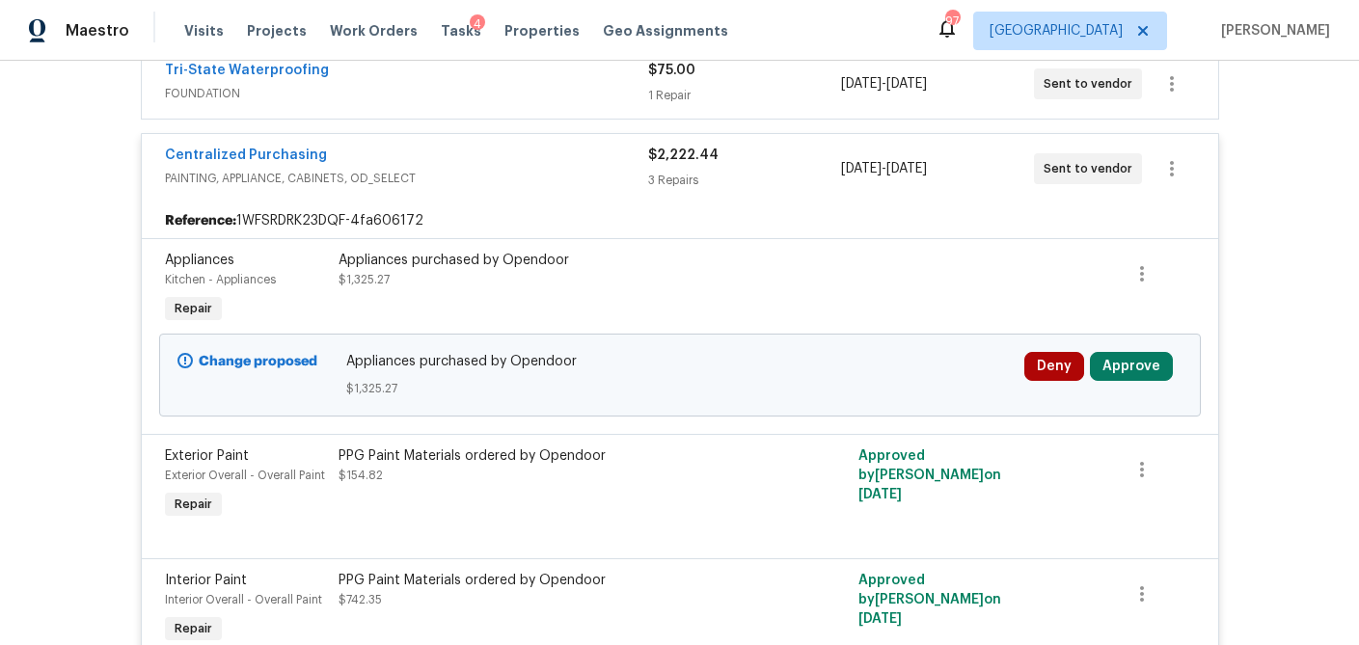
scroll to position [986, 0]
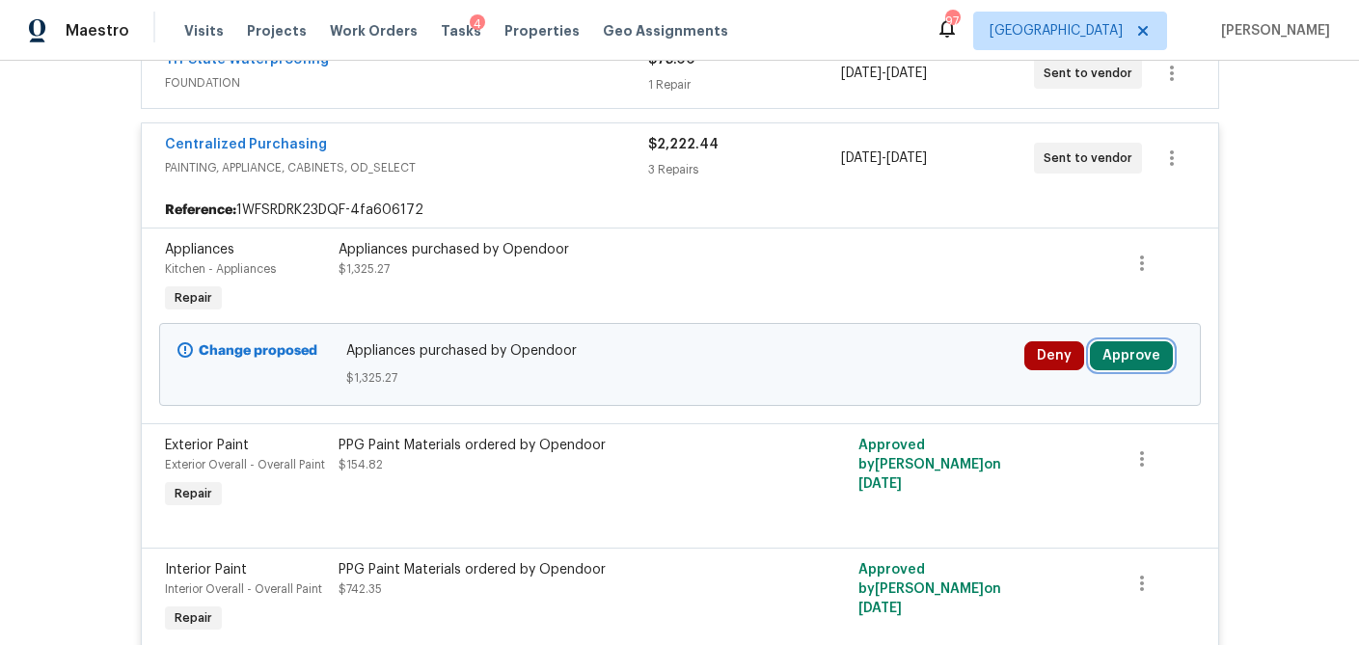
click at [1104, 344] on button "Approve" at bounding box center [1131, 355] width 83 height 29
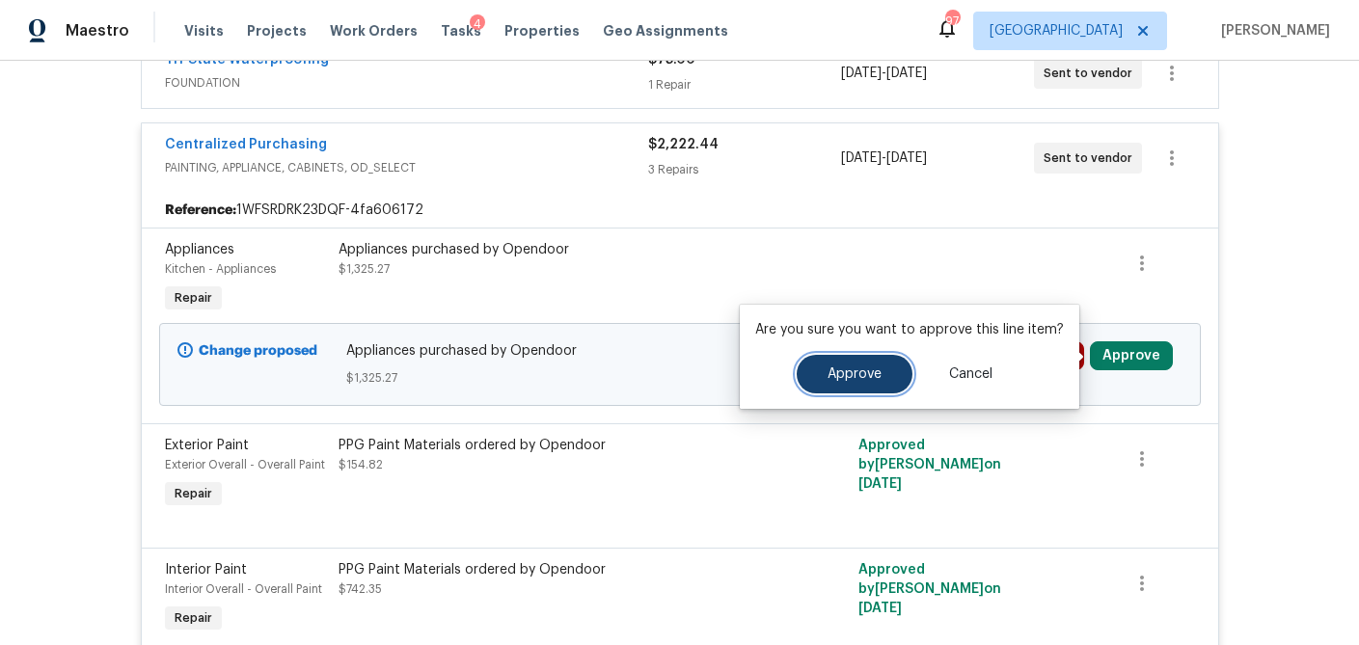
click at [865, 367] on span "Approve" at bounding box center [854, 374] width 54 height 14
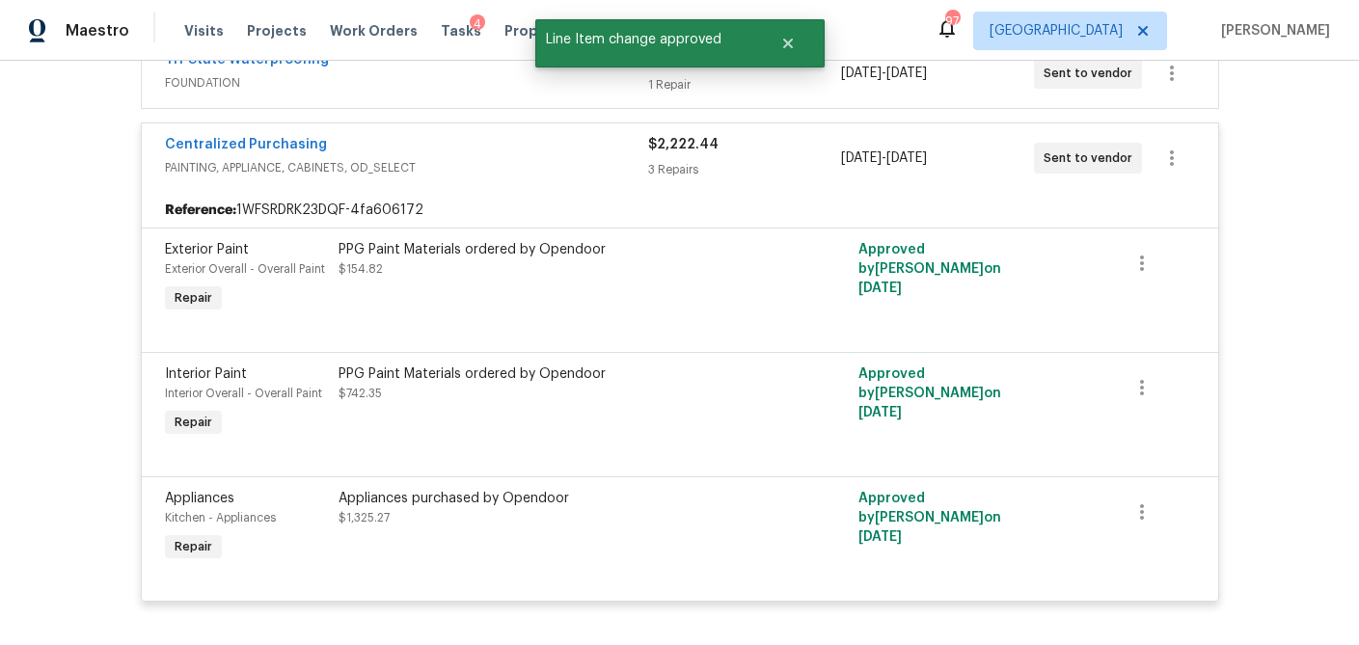
scroll to position [1258, 0]
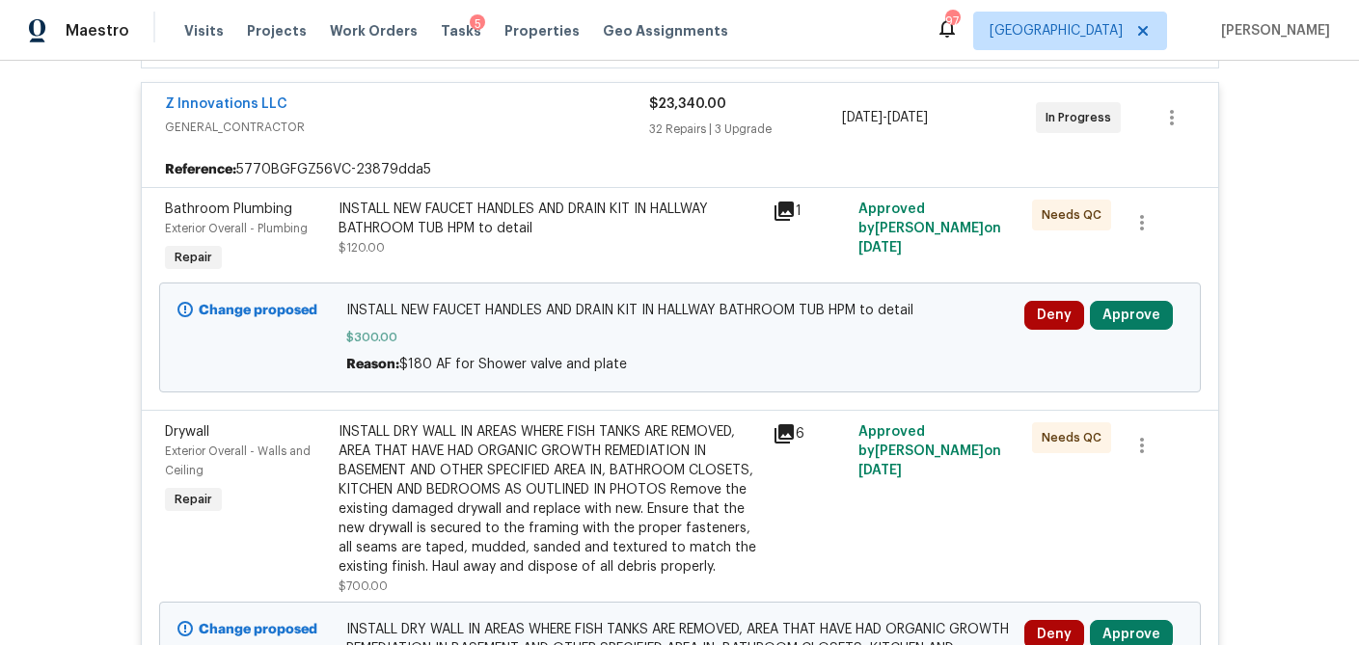
scroll to position [618, 0]
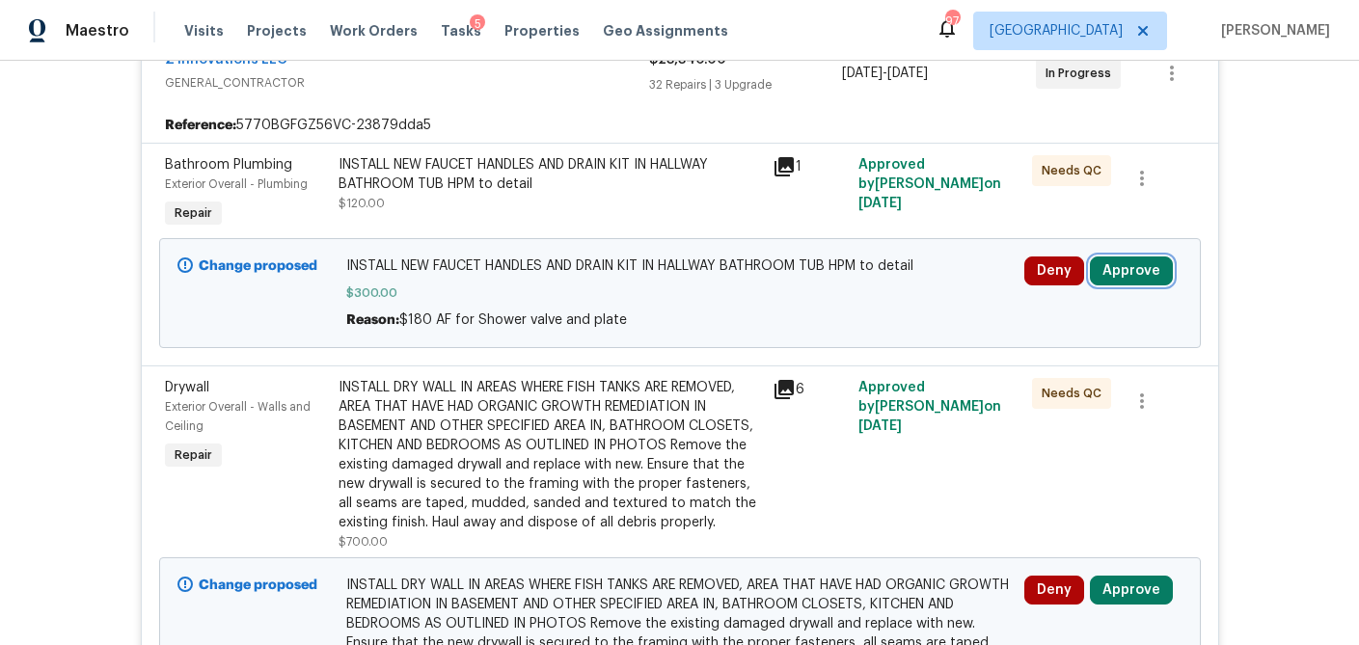
click at [1139, 269] on button "Approve" at bounding box center [1131, 270] width 83 height 29
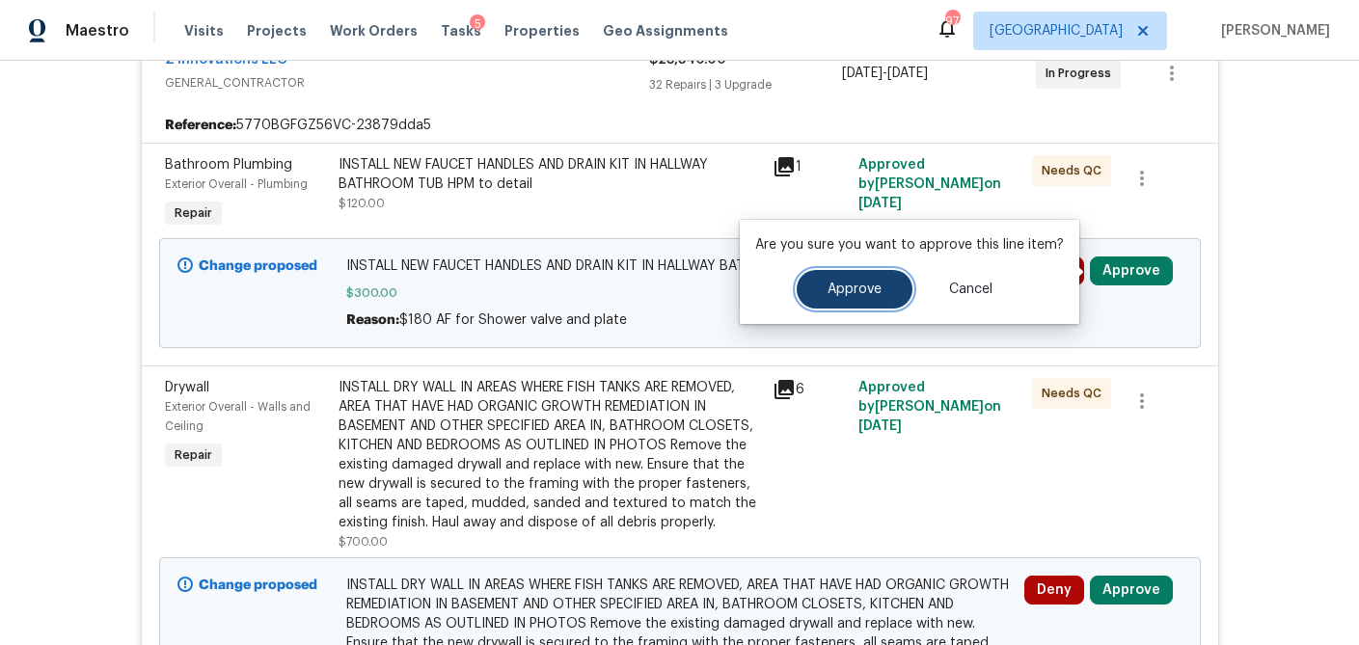
click at [849, 297] on button "Approve" at bounding box center [854, 289] width 116 height 39
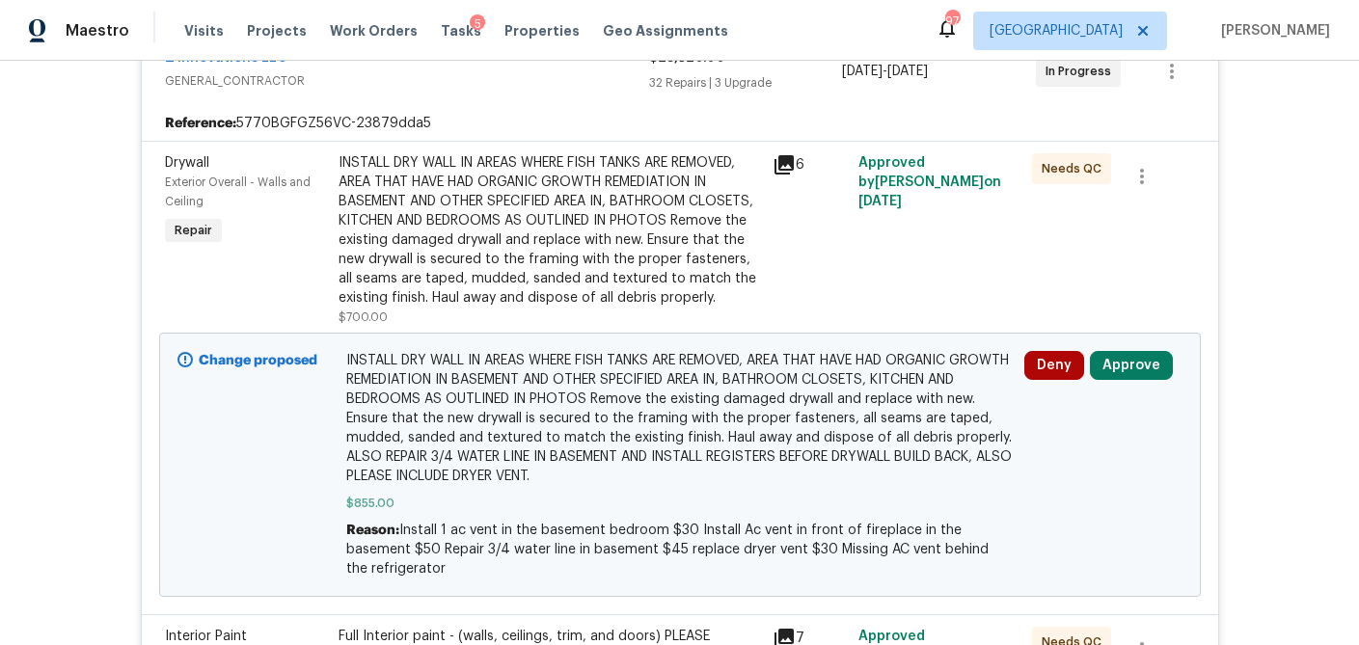
scroll to position [634, 0]
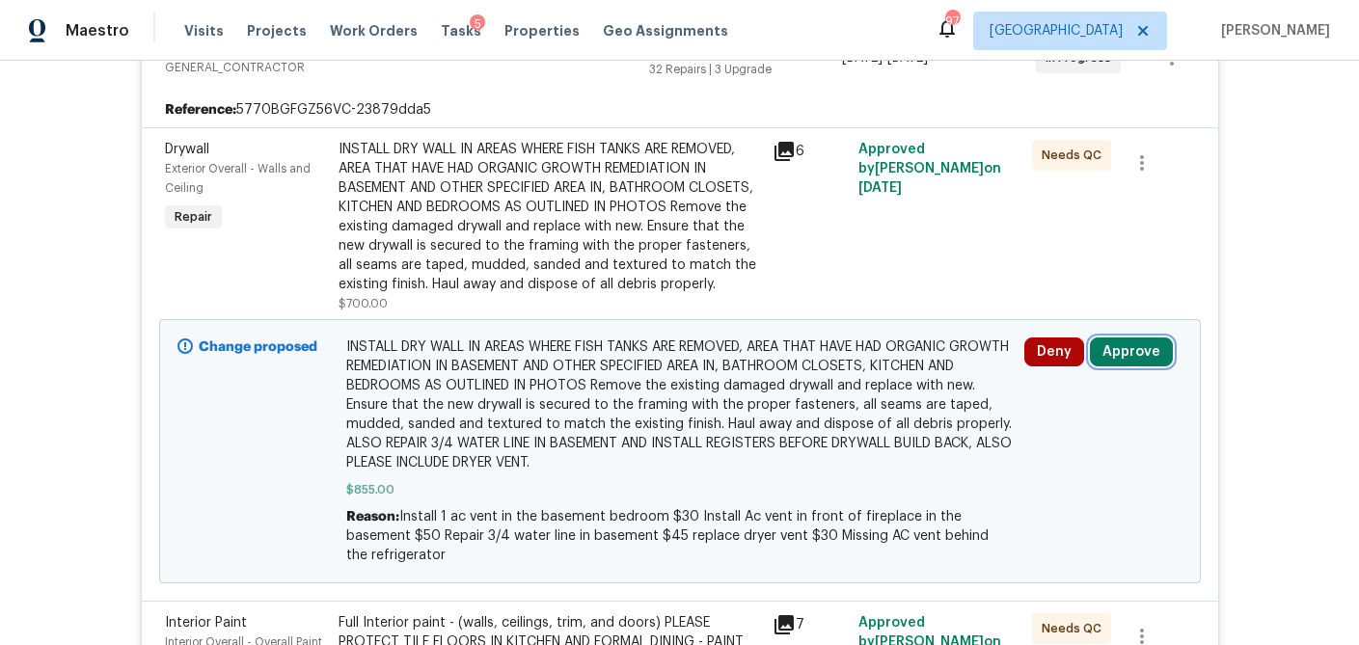
click at [1115, 362] on button "Approve" at bounding box center [1131, 351] width 83 height 29
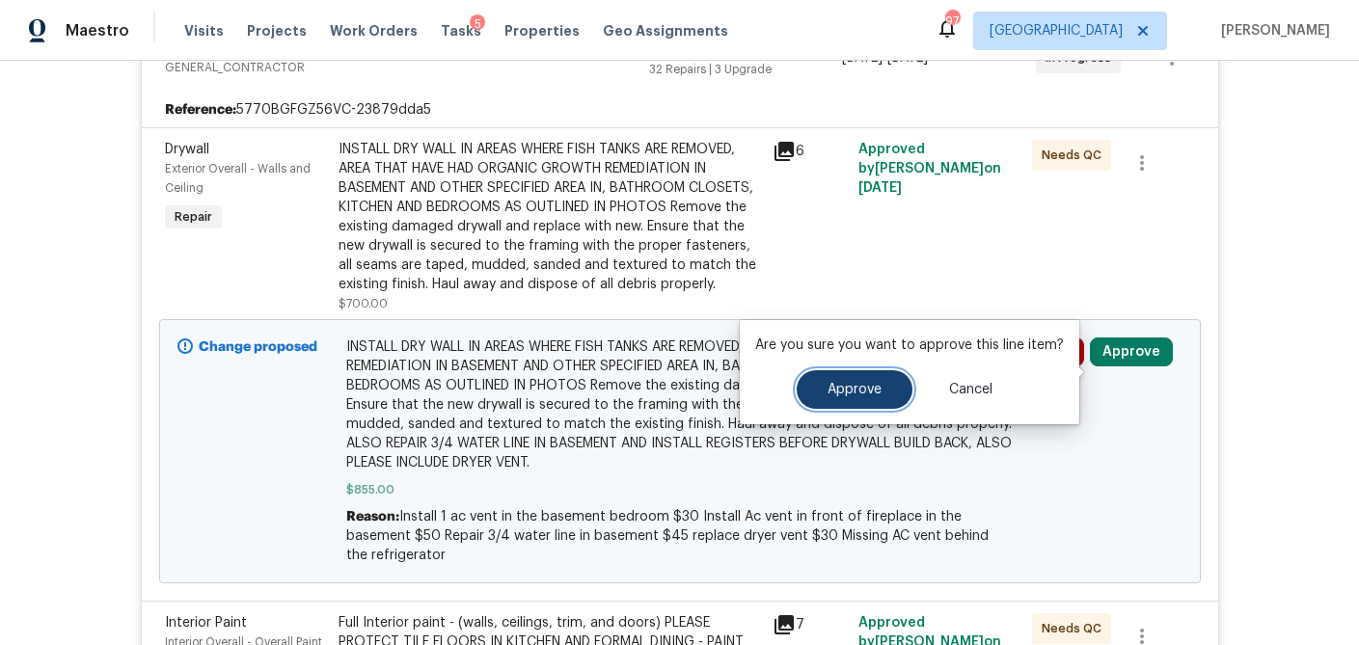
click at [855, 400] on button "Approve" at bounding box center [854, 389] width 116 height 39
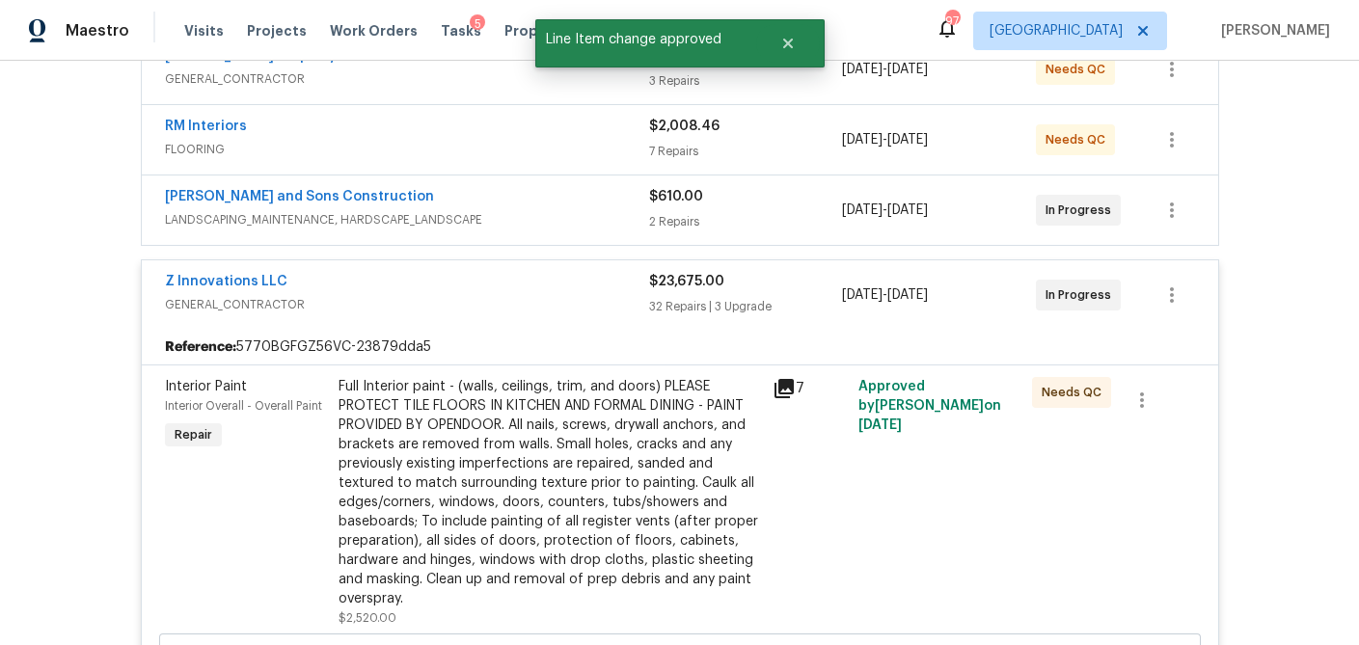
scroll to position [394, 0]
drag, startPoint x: 794, startPoint y: 219, endPoint x: 788, endPoint y: 237, distance: 19.2
click at [793, 219] on div "2 Repairs" at bounding box center [746, 223] width 194 height 19
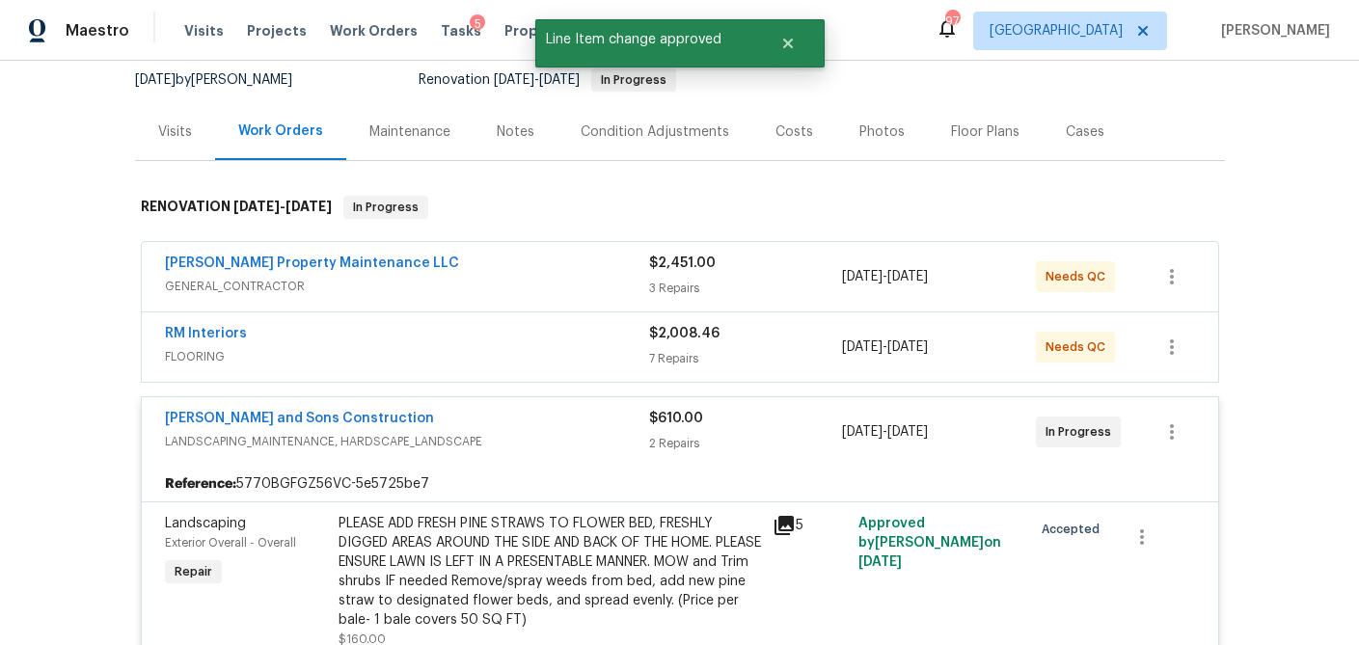
scroll to position [180, 0]
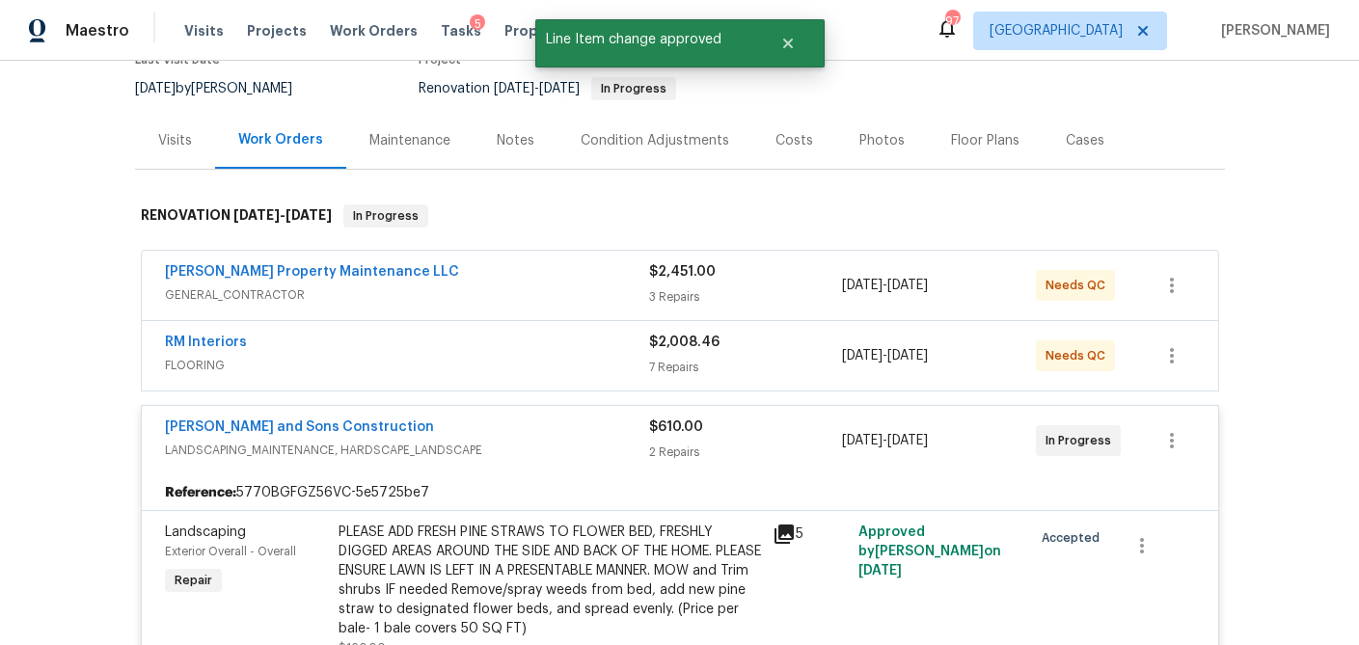
click at [786, 324] on div "RM Interiors FLOORING $2,008.46 7 Repairs [DATE] - [DATE] Needs QC" at bounding box center [680, 355] width 1076 height 69
click at [775, 350] on div "$2,008.46" at bounding box center [746, 342] width 194 height 19
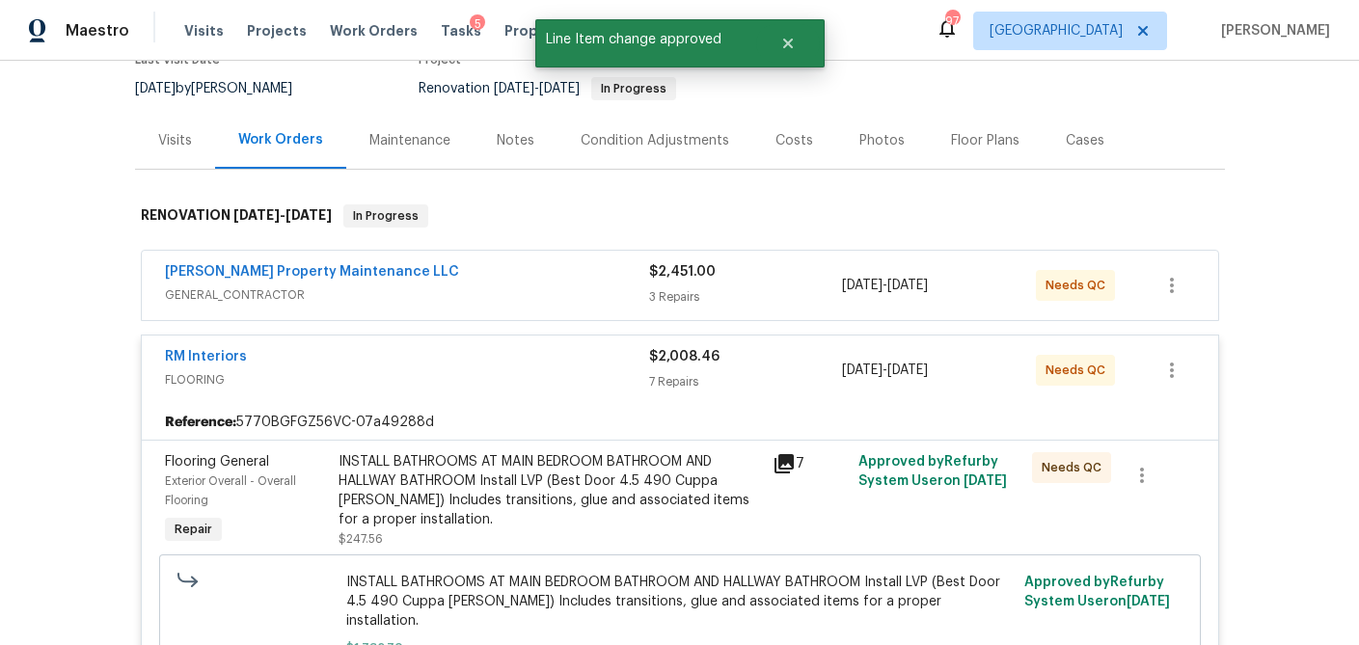
click at [775, 289] on div "3 Repairs" at bounding box center [746, 296] width 194 height 19
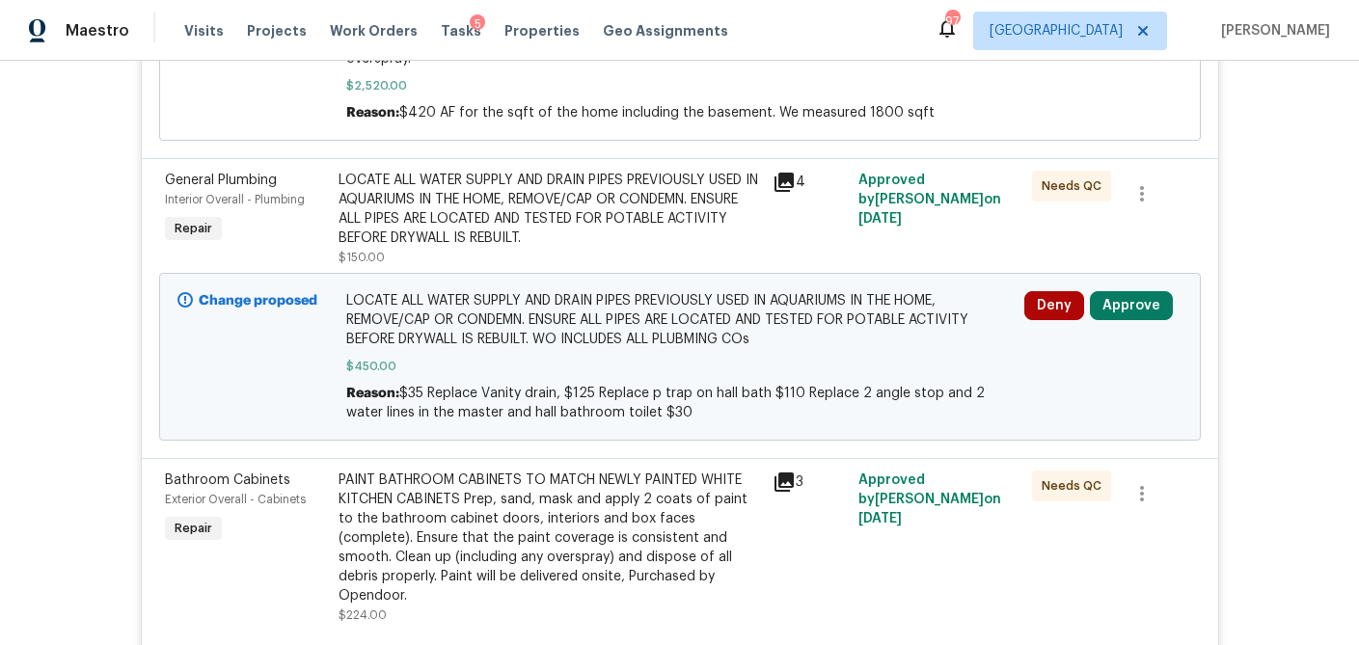
scroll to position [4324, 0]
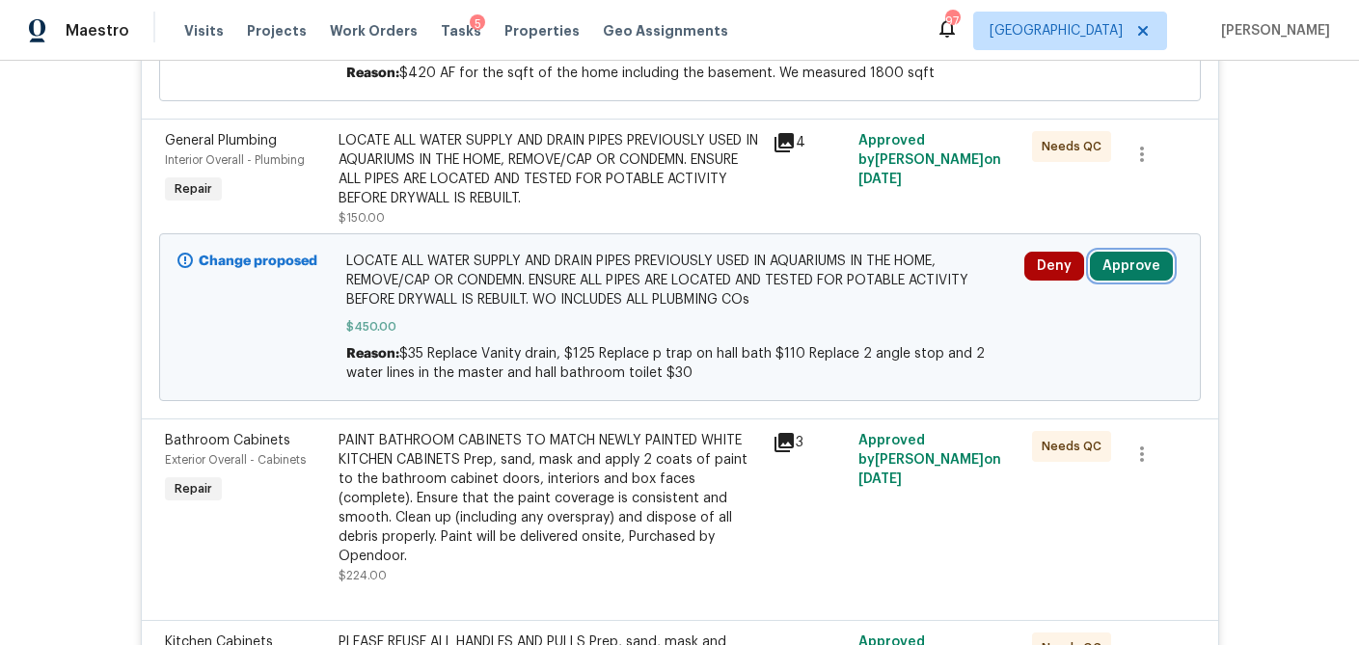
click at [1125, 252] on button "Approve" at bounding box center [1131, 266] width 83 height 29
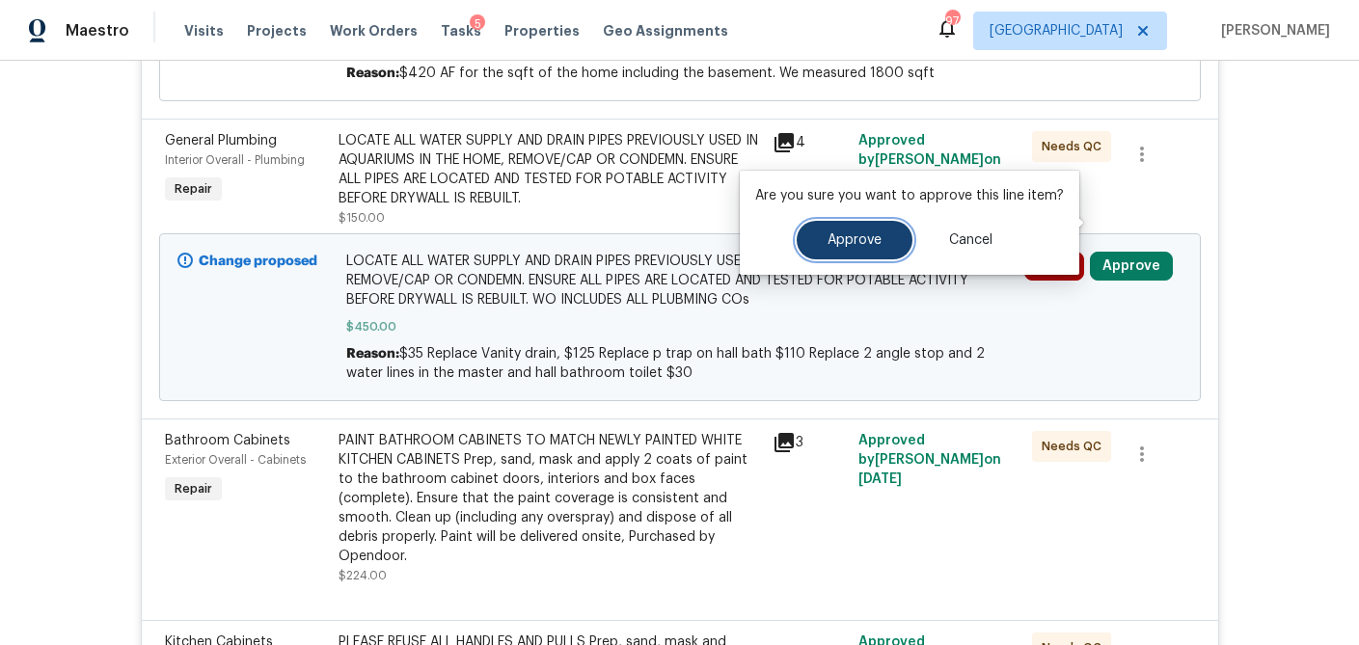
click at [892, 239] on button "Approve" at bounding box center [854, 240] width 116 height 39
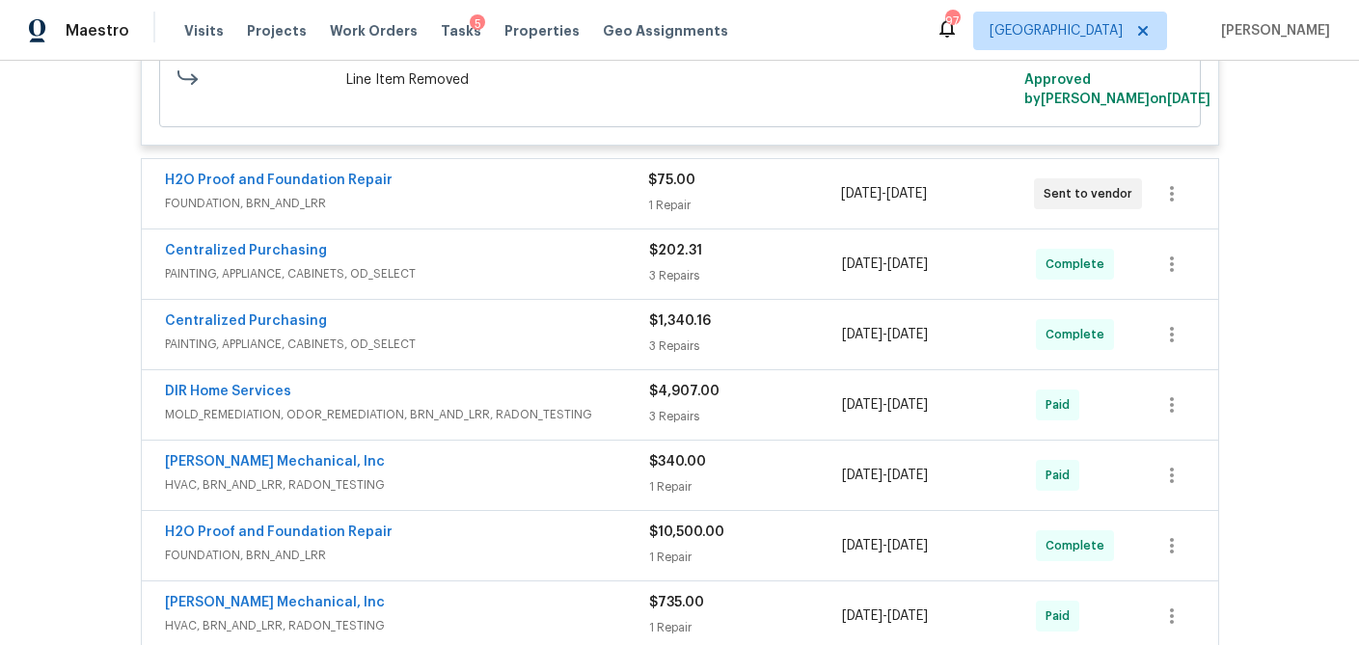
scroll to position [11960, 0]
click at [783, 216] on div "1 Repair" at bounding box center [744, 206] width 193 height 19
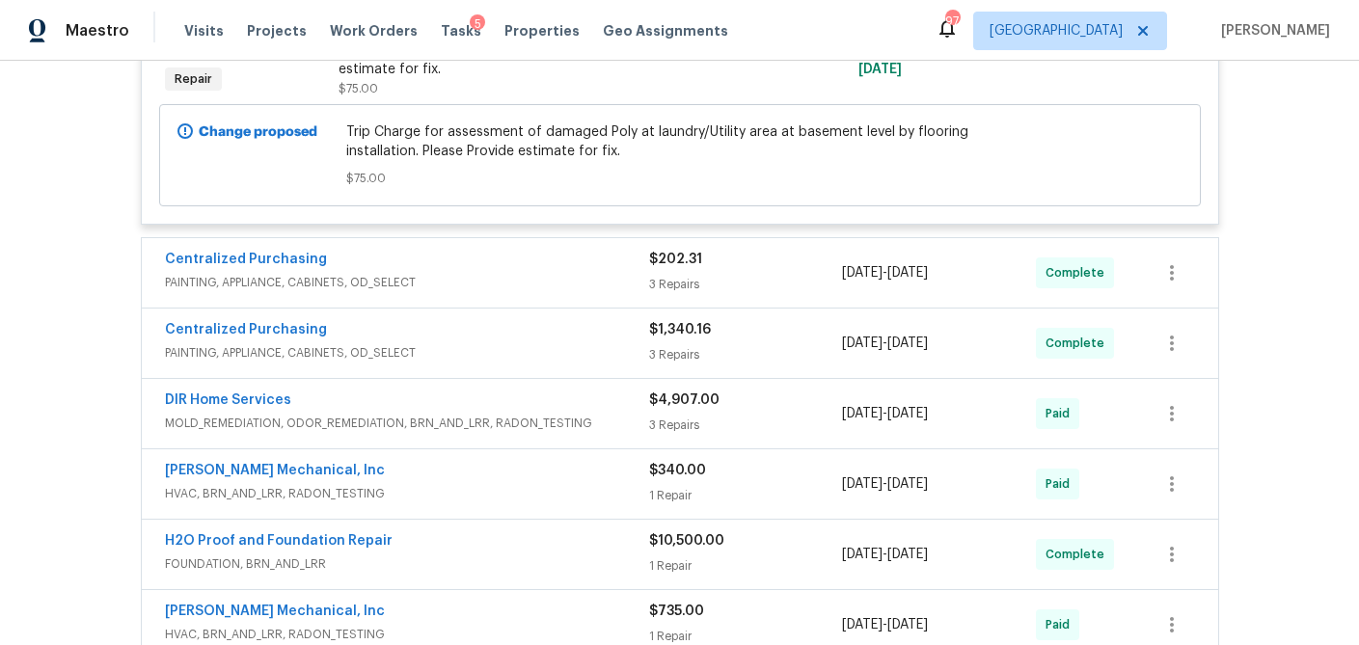
scroll to position [12769, 0]
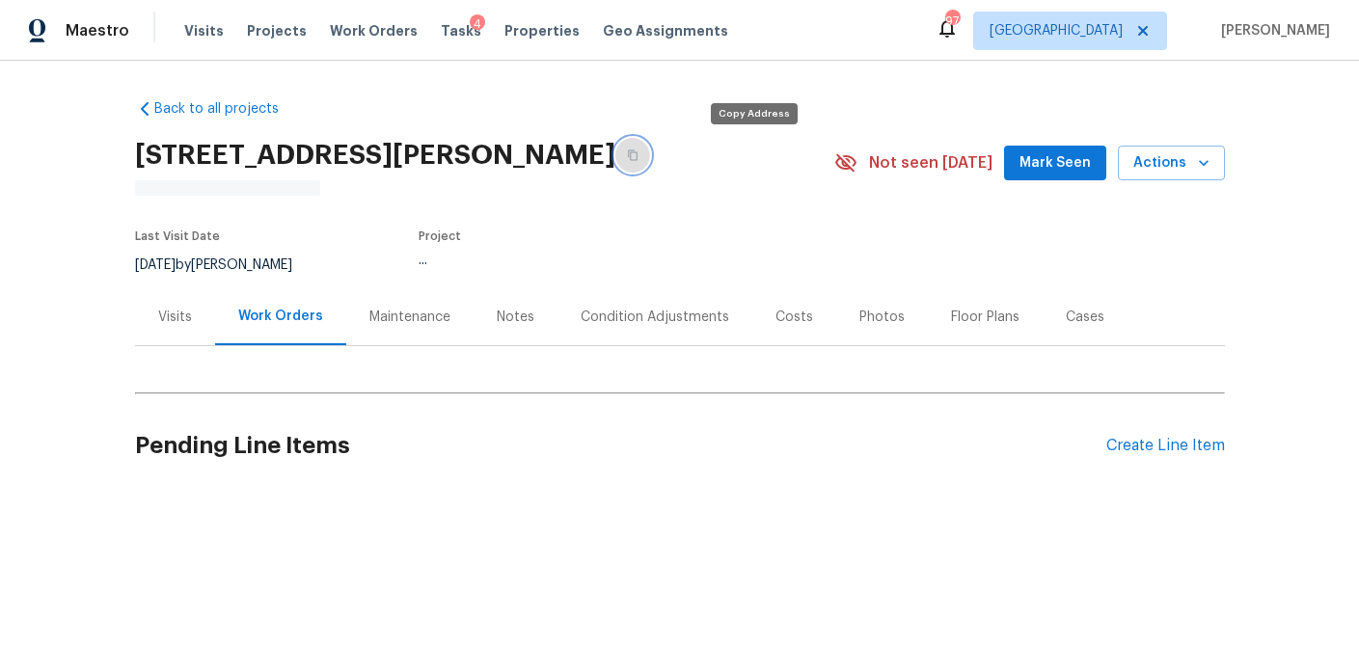
click at [637, 155] on icon "button" at bounding box center [633, 155] width 10 height 11
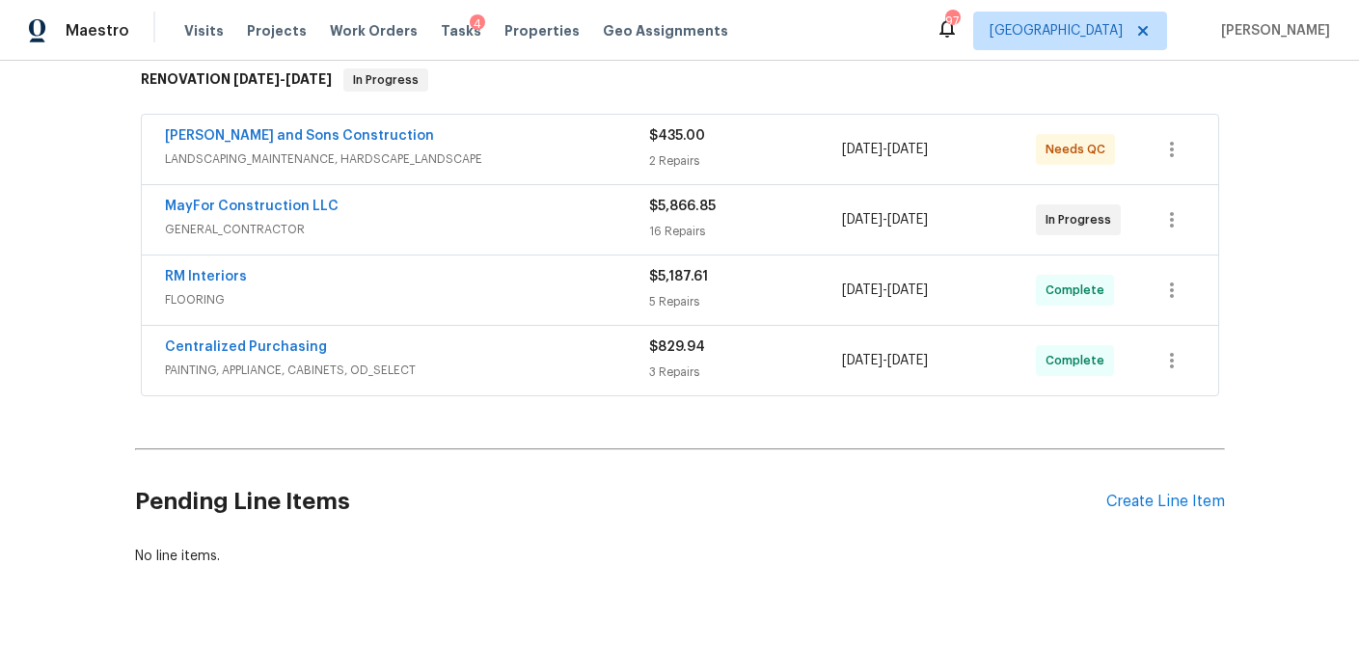
scroll to position [343, 0]
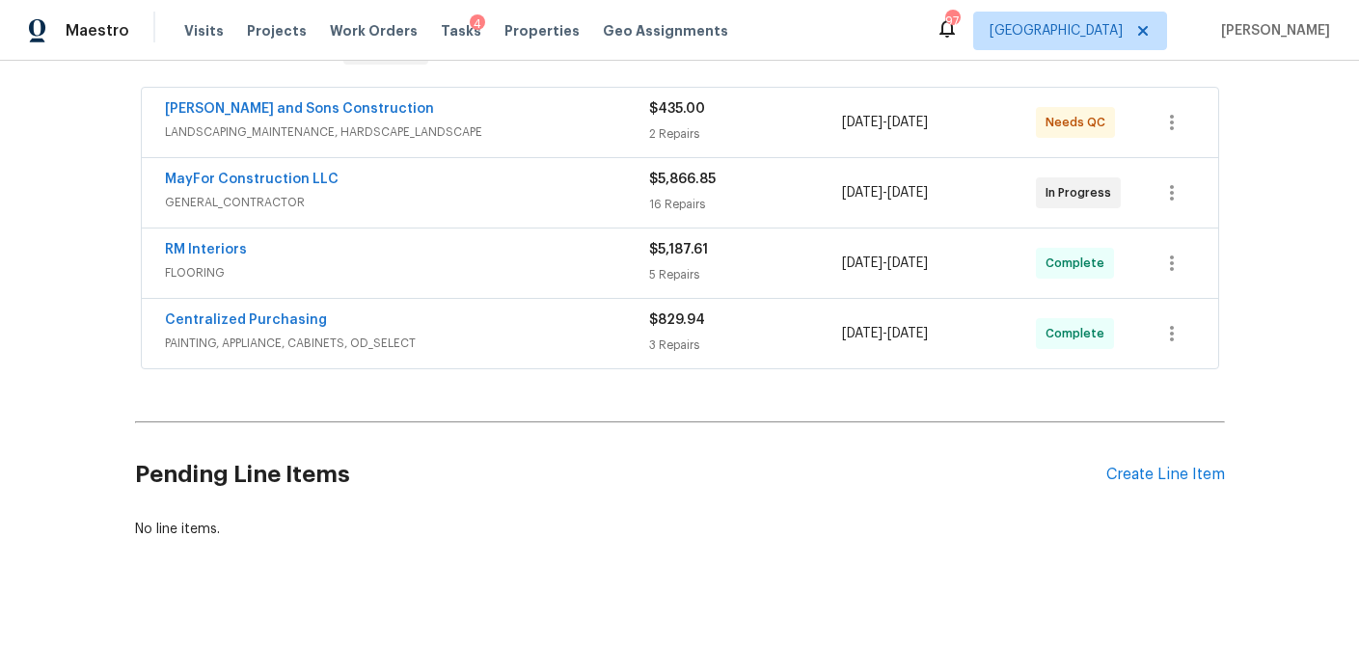
click at [242, 205] on span "GENERAL_CONTRACTOR" at bounding box center [407, 202] width 484 height 19
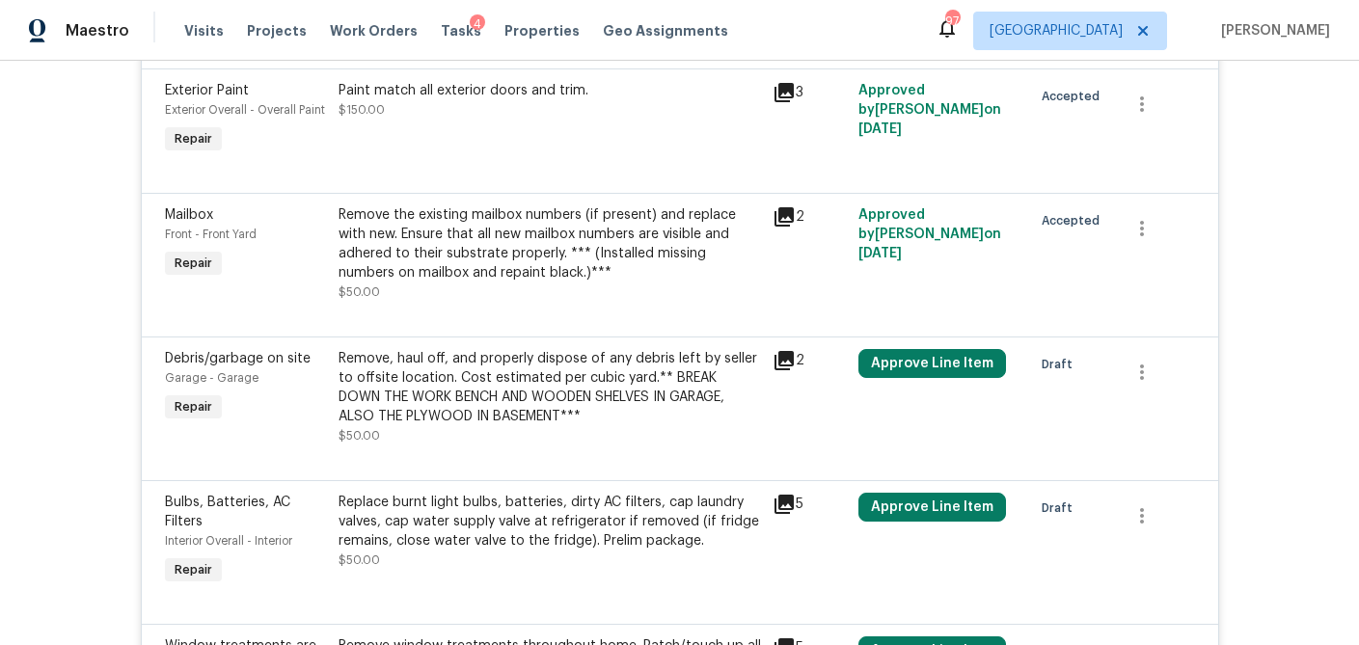
scroll to position [1128, 0]
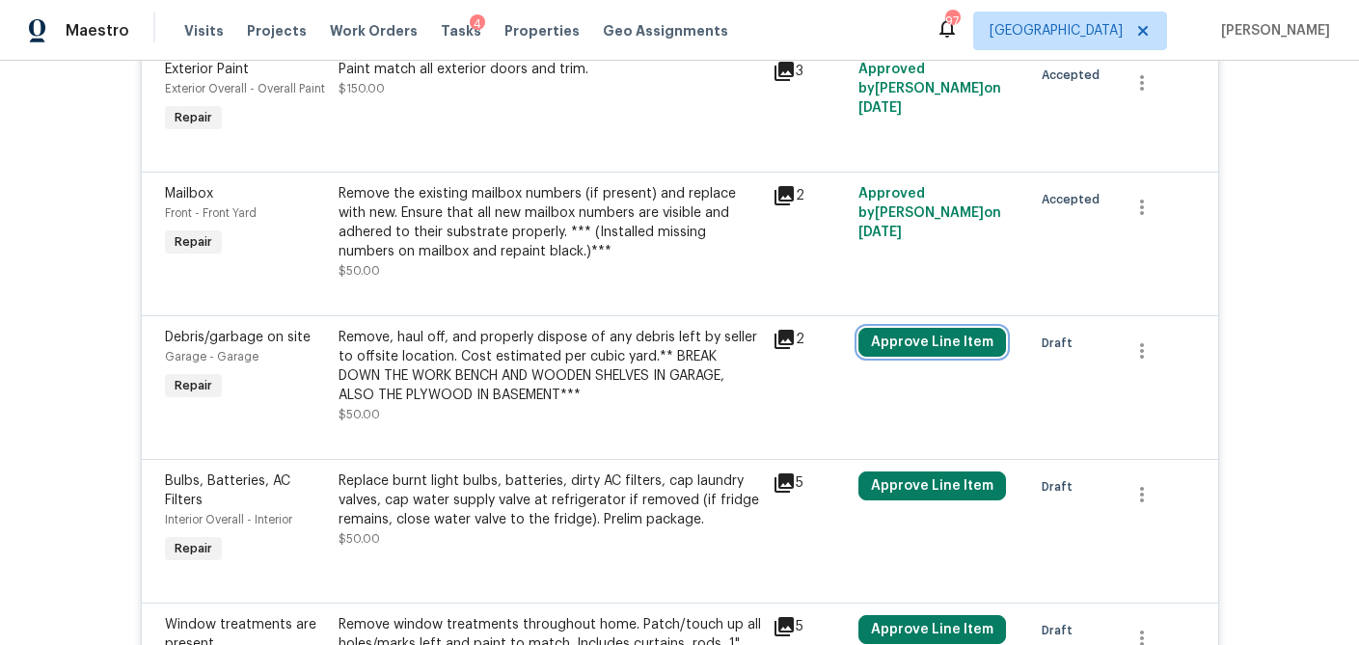
click at [894, 349] on button "Approve Line Item" at bounding box center [932, 342] width 148 height 29
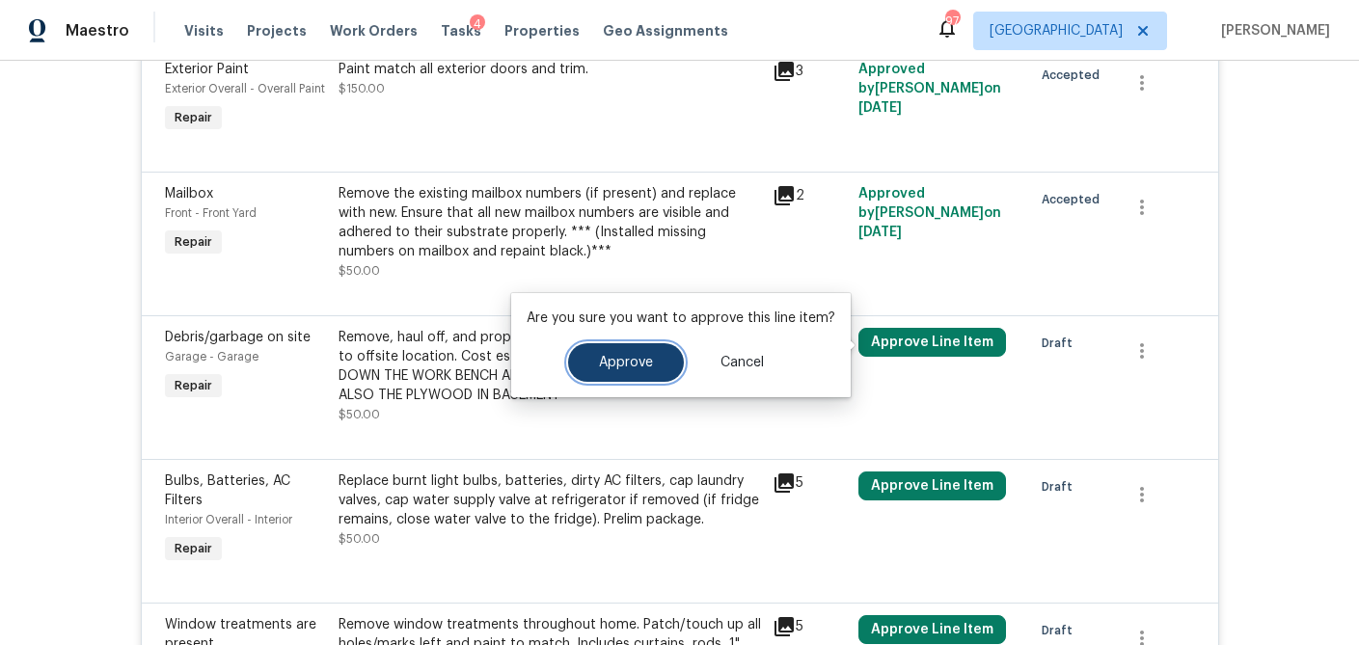
click at [629, 373] on button "Approve" at bounding box center [626, 362] width 116 height 39
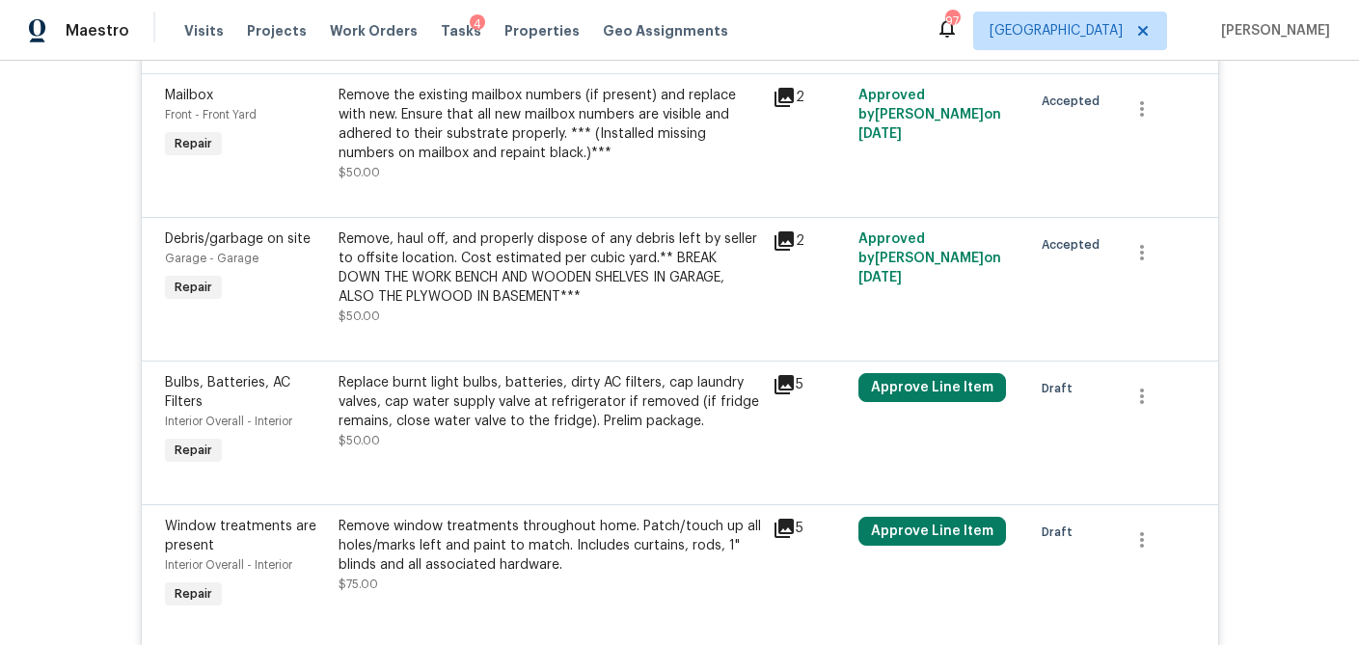
scroll to position [1262, 0]
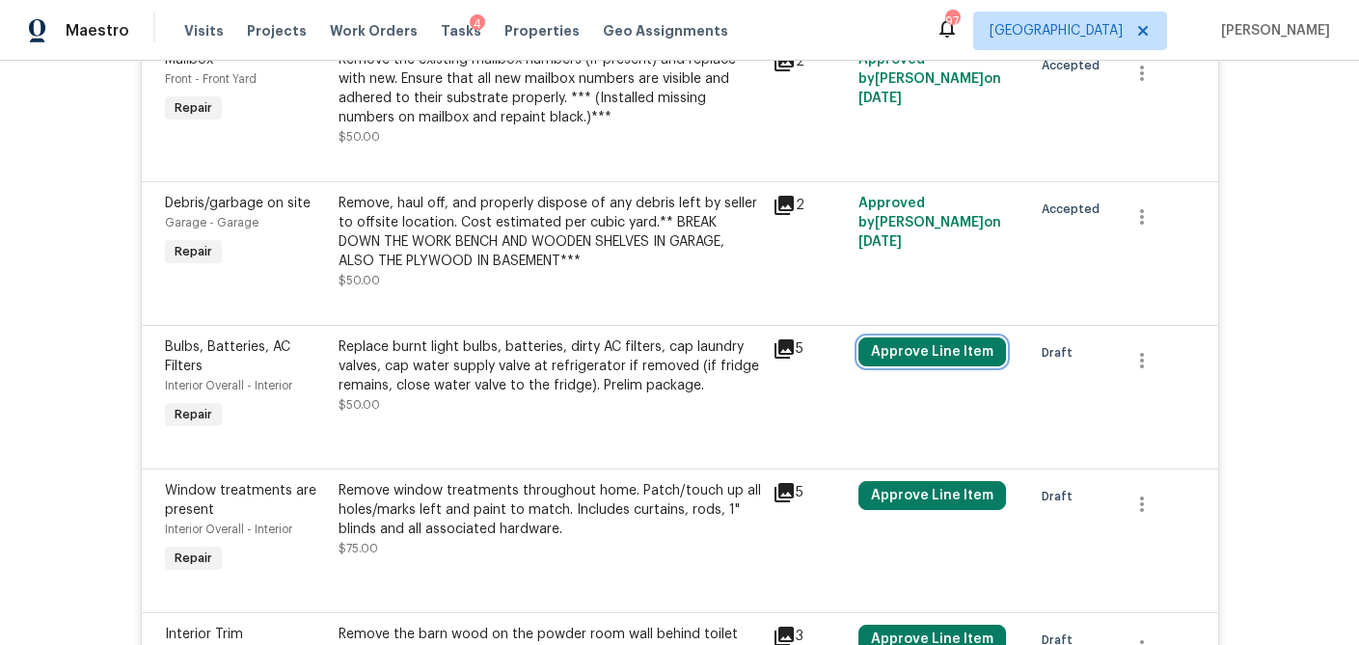
click at [913, 360] on button "Approve Line Item" at bounding box center [932, 351] width 148 height 29
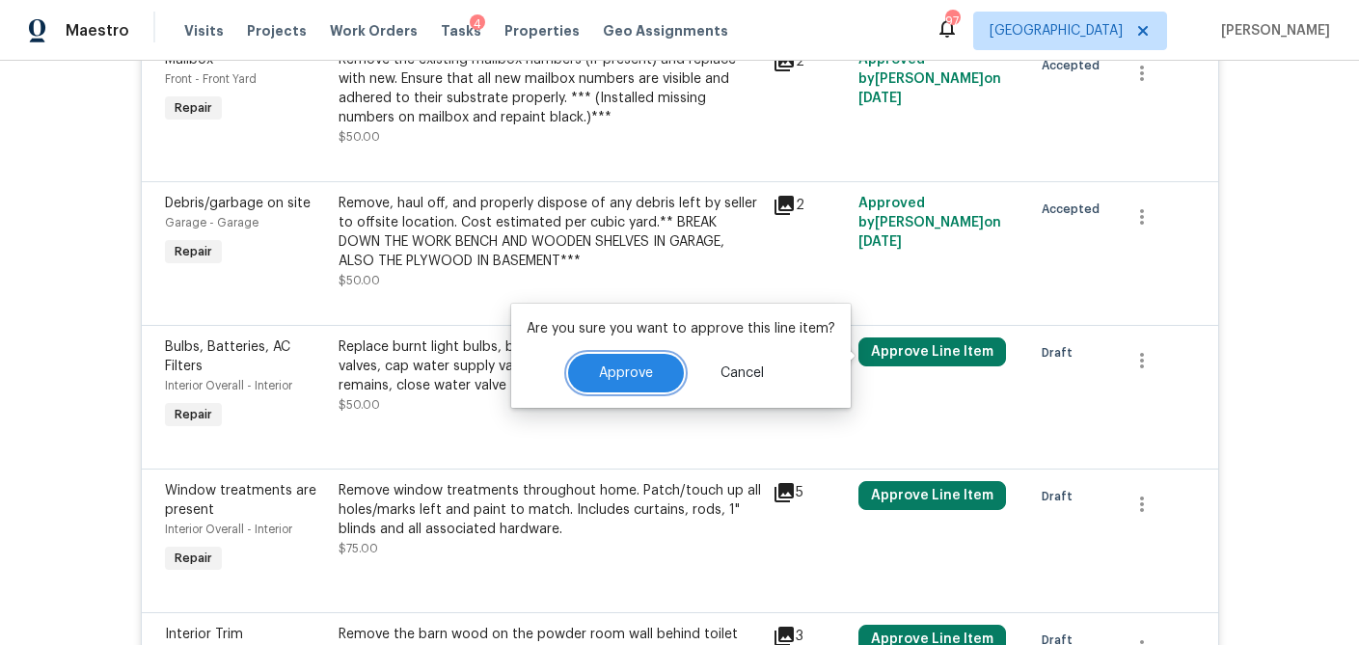
click at [640, 376] on span "Approve" at bounding box center [626, 373] width 54 height 14
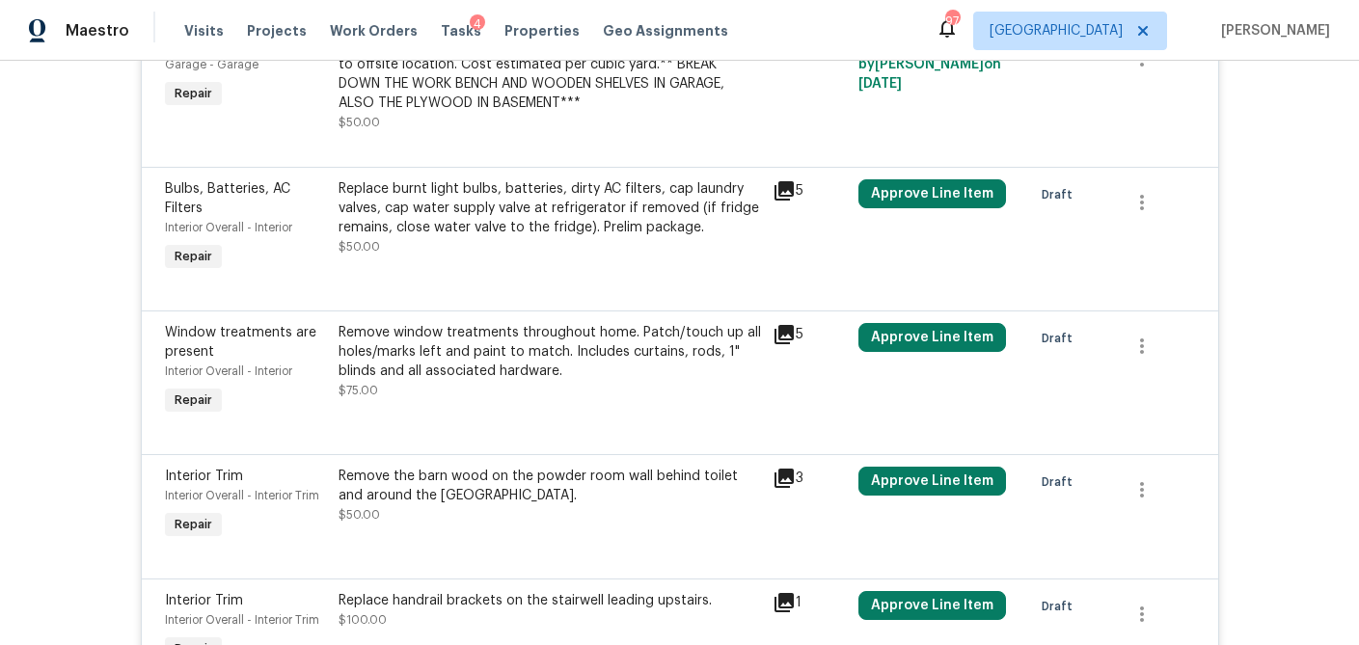
scroll to position [1421, 0]
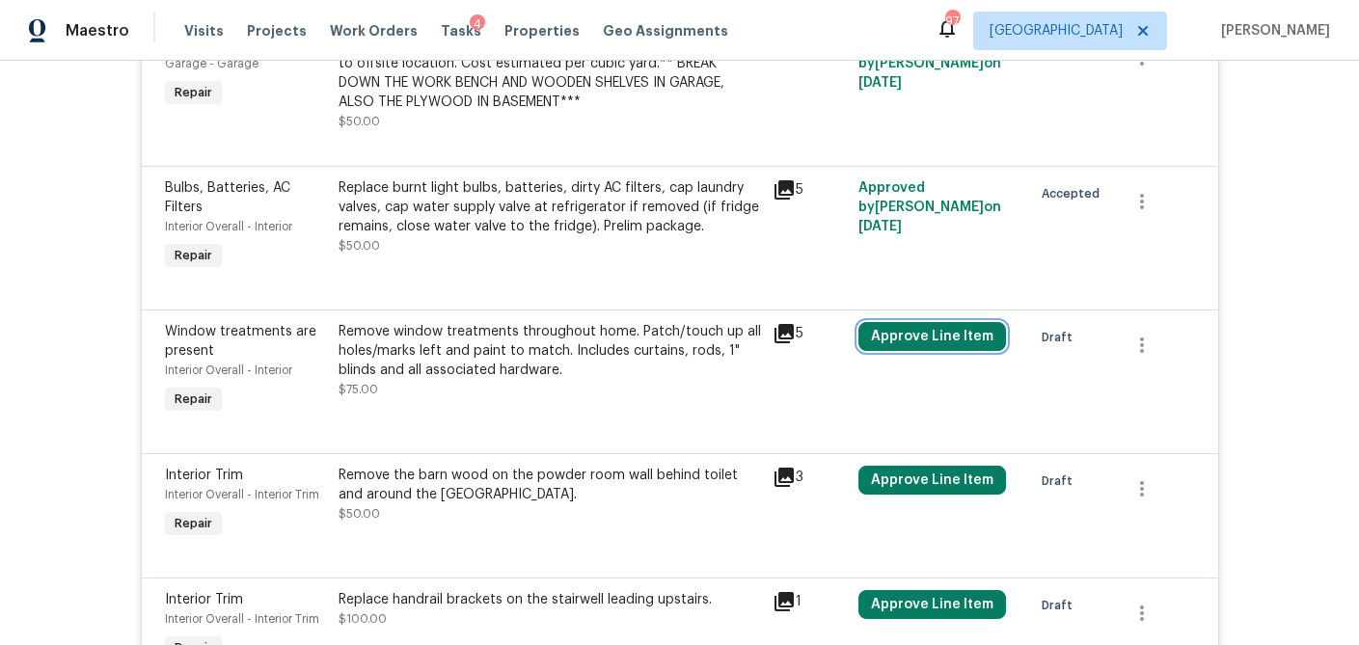
click at [901, 339] on button "Approve Line Item" at bounding box center [932, 336] width 148 height 29
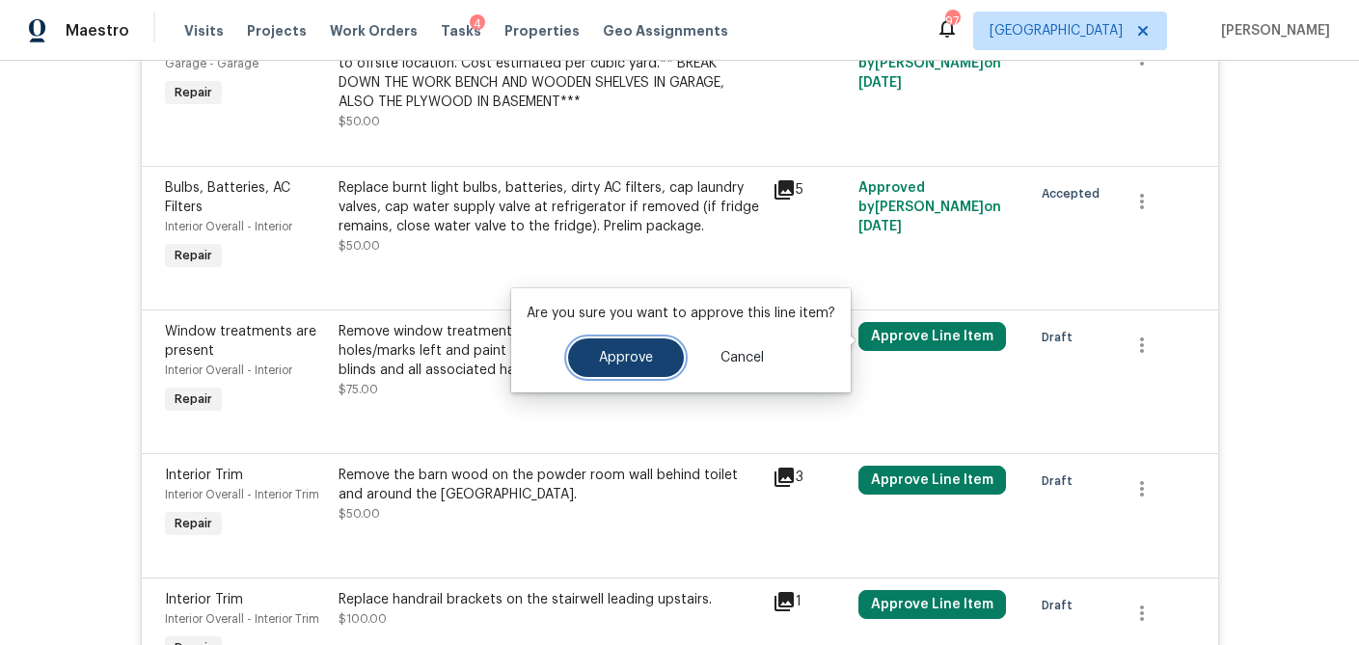
click at [655, 368] on button "Approve" at bounding box center [626, 357] width 116 height 39
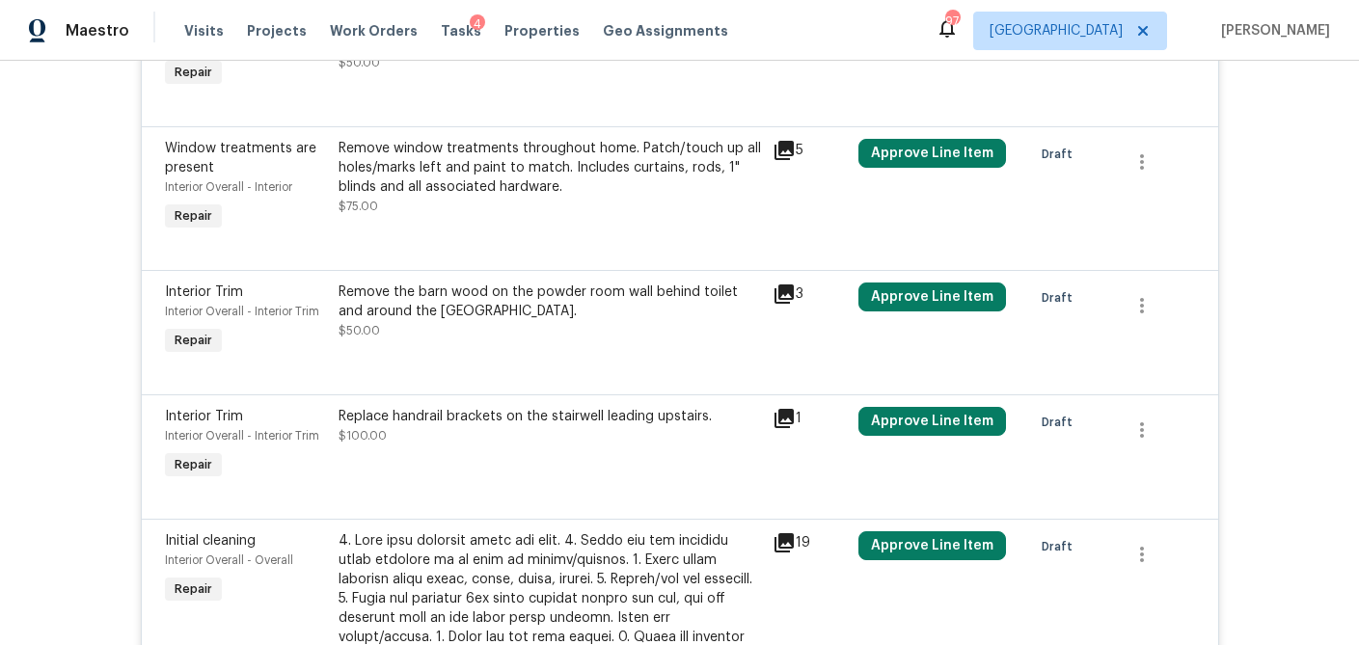
scroll to position [1605, 0]
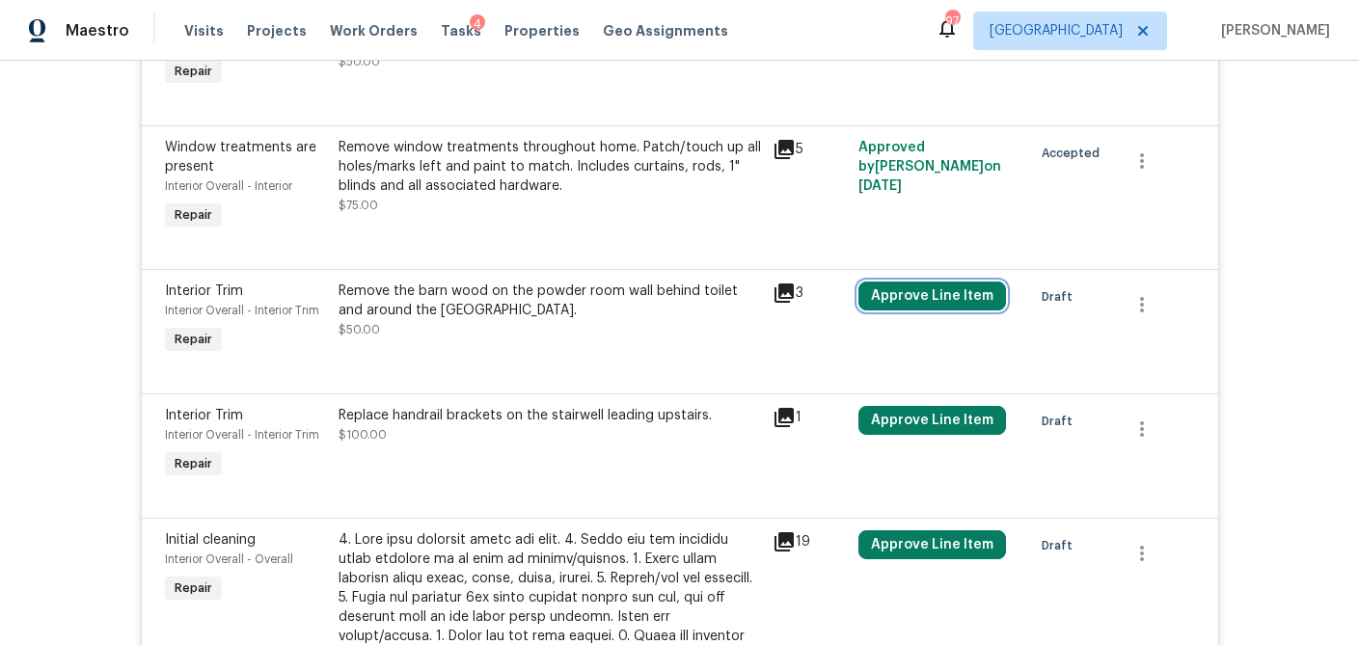
click at [906, 299] on button "Approve Line Item" at bounding box center [932, 296] width 148 height 29
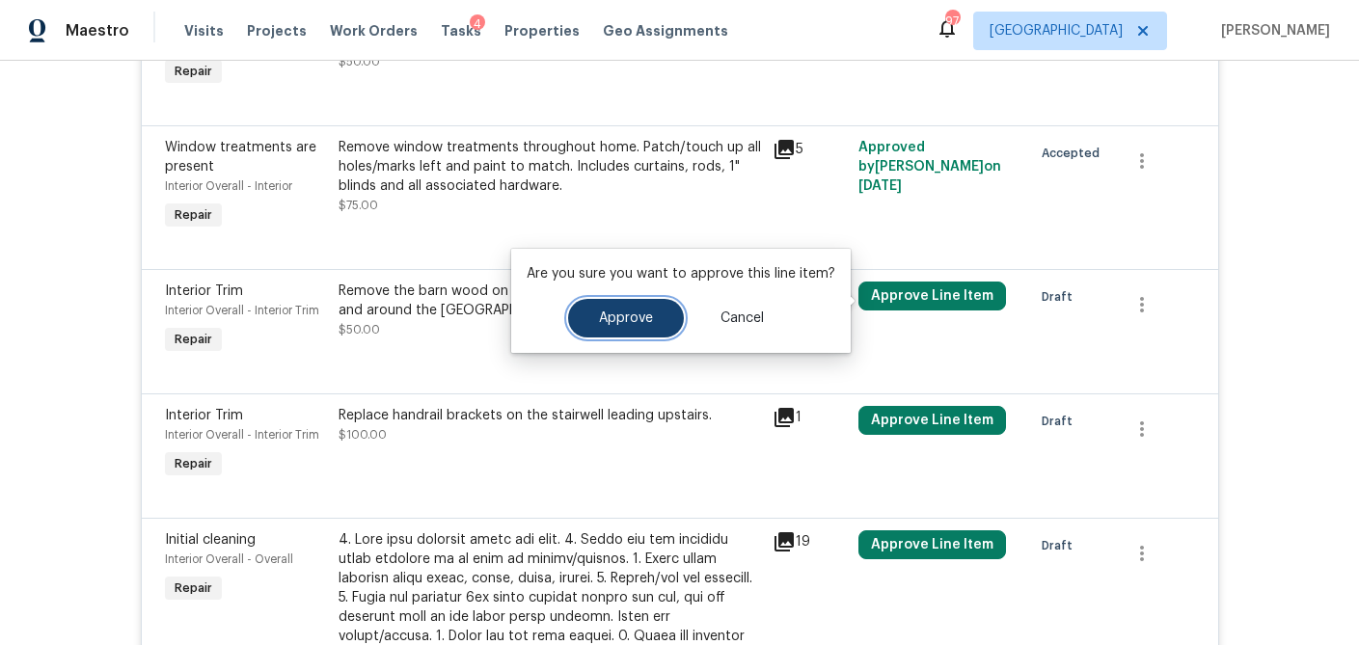
click at [653, 312] on button "Approve" at bounding box center [626, 318] width 116 height 39
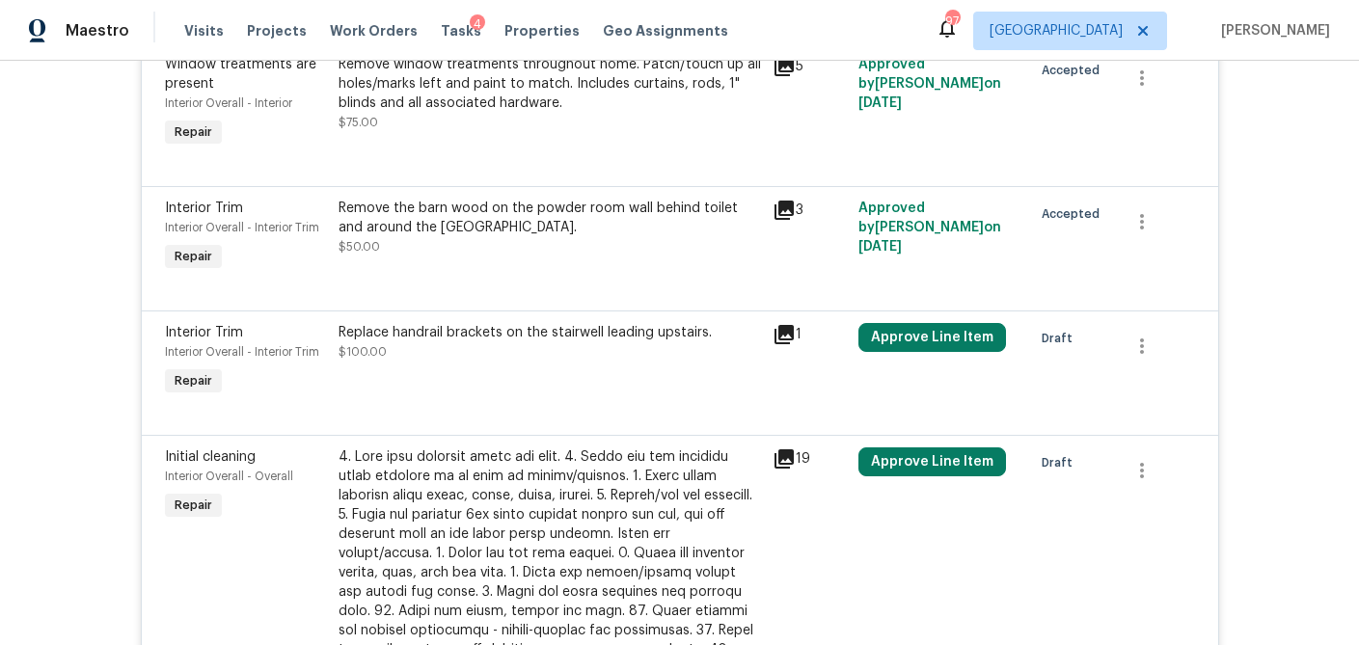
scroll to position [1766, 0]
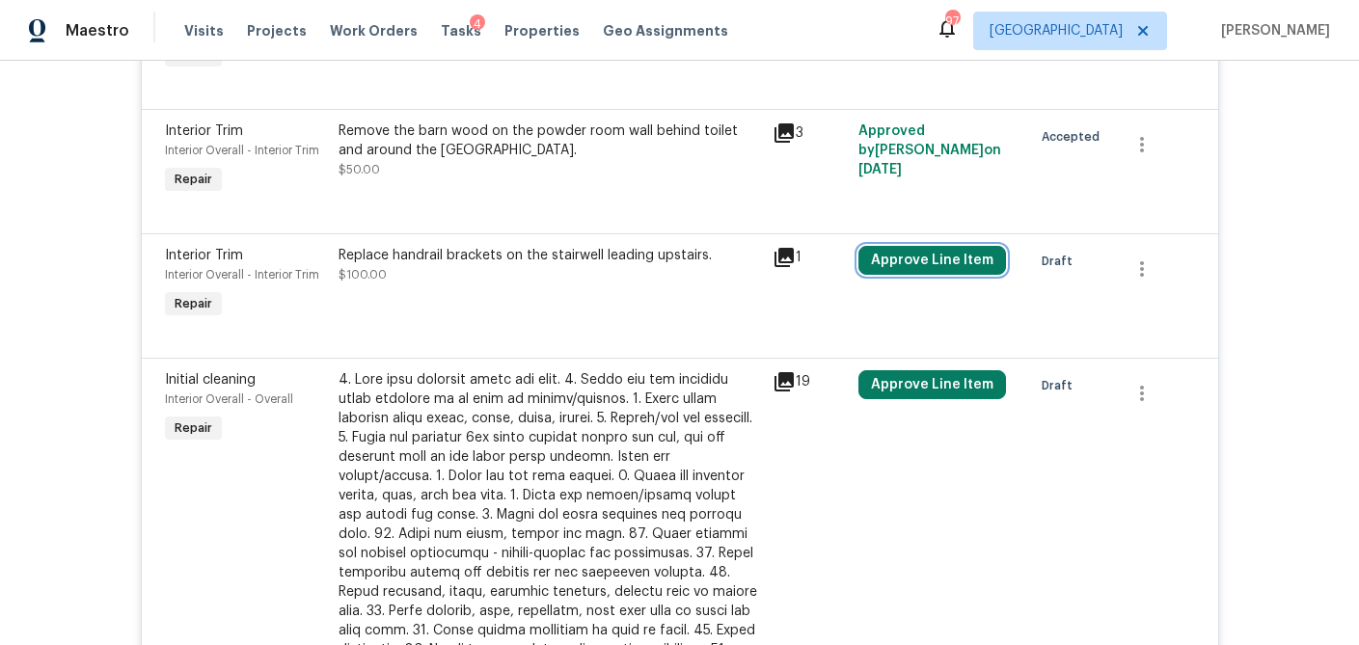
click at [913, 265] on button "Approve Line Item" at bounding box center [932, 260] width 148 height 29
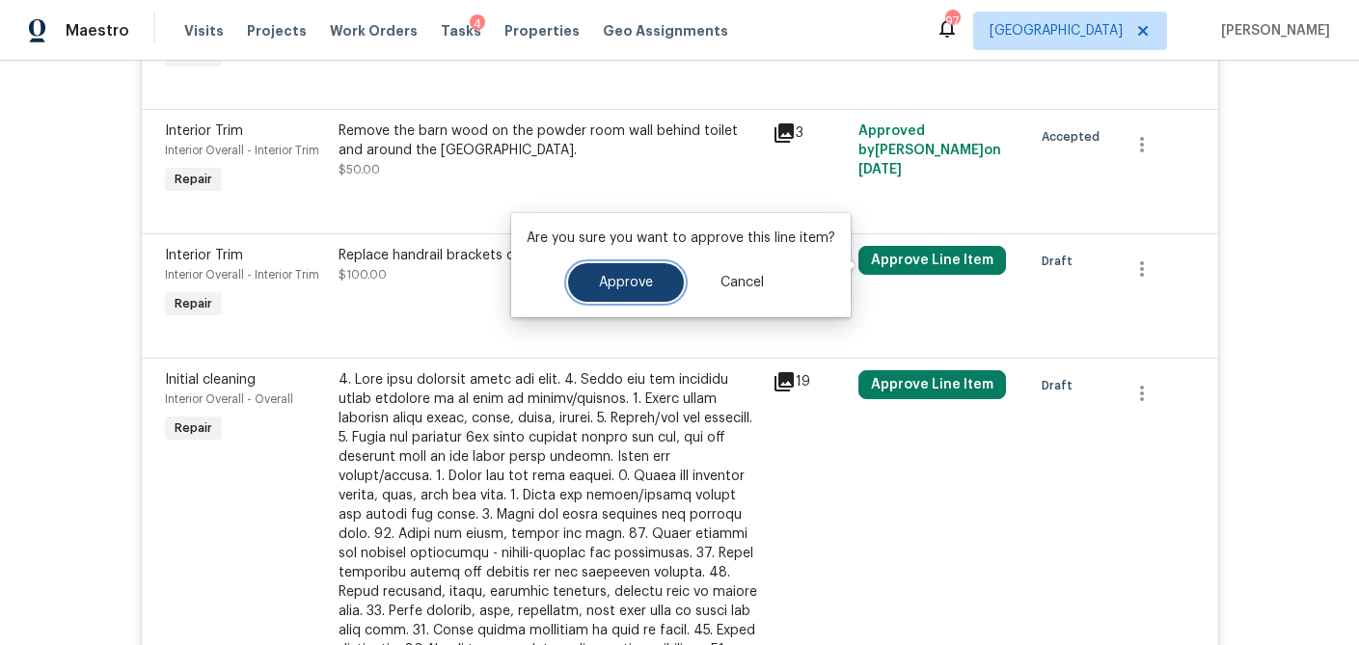
click at [599, 283] on span "Approve" at bounding box center [626, 283] width 54 height 14
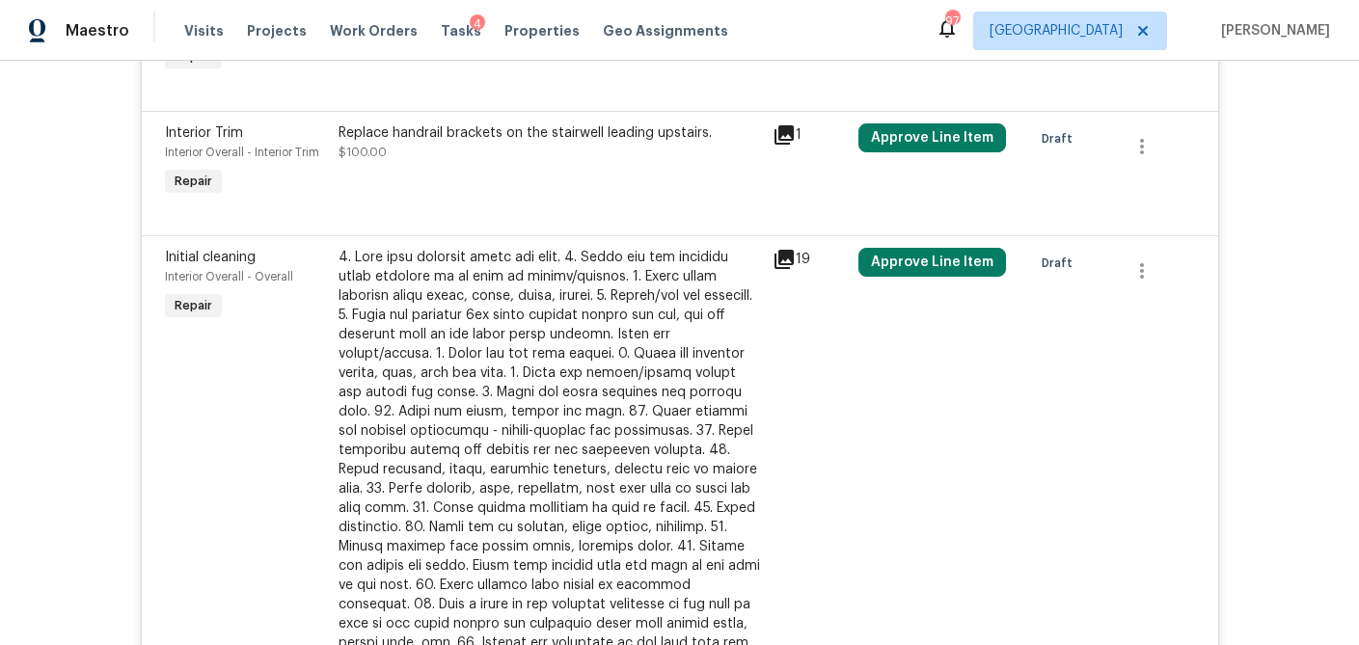
scroll to position [1905, 0]
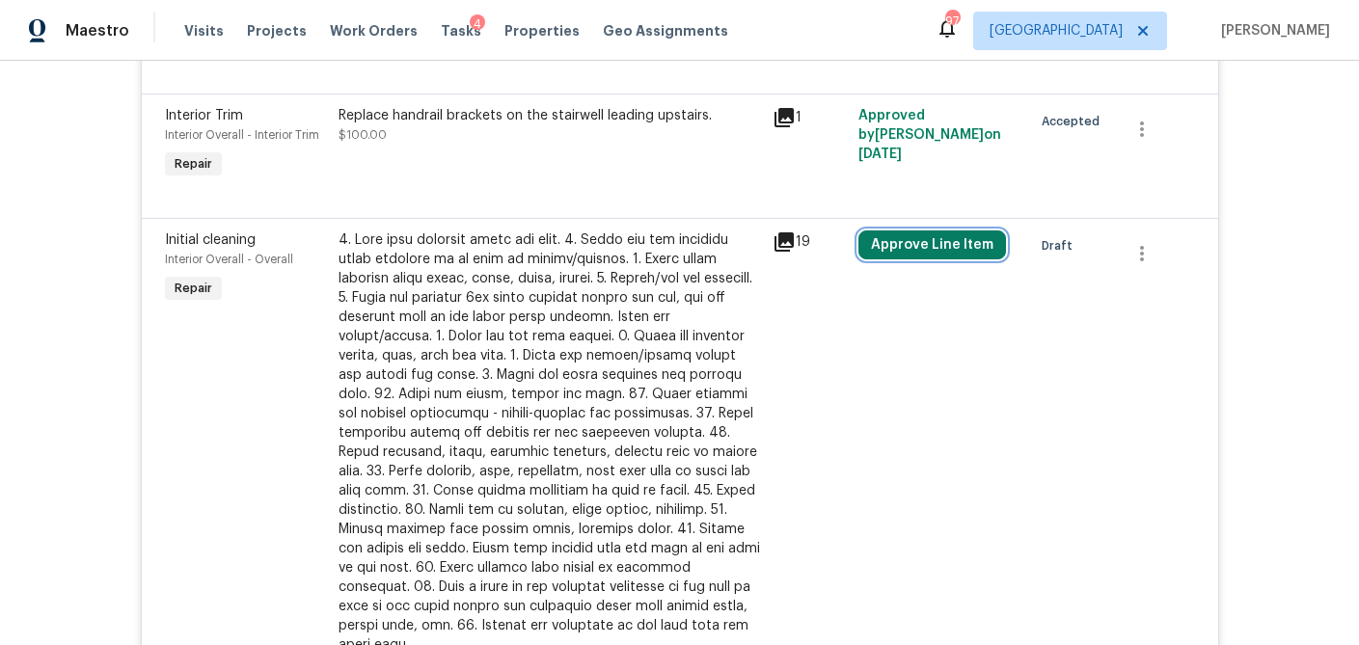
drag, startPoint x: 886, startPoint y: 252, endPoint x: 747, endPoint y: 283, distance: 142.2
click at [886, 252] on button "Approve Line Item" at bounding box center [932, 244] width 148 height 29
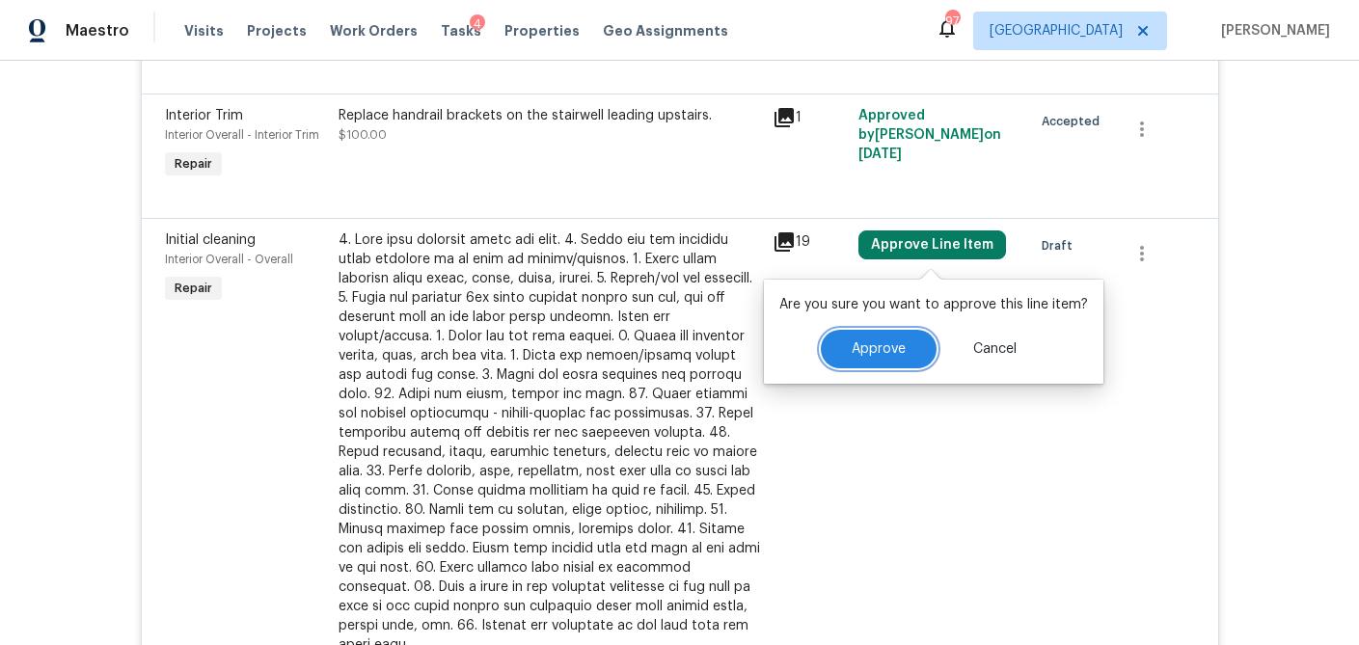
drag, startPoint x: 832, startPoint y: 349, endPoint x: 718, endPoint y: 365, distance: 115.0
click at [832, 349] on button "Approve" at bounding box center [879, 349] width 116 height 39
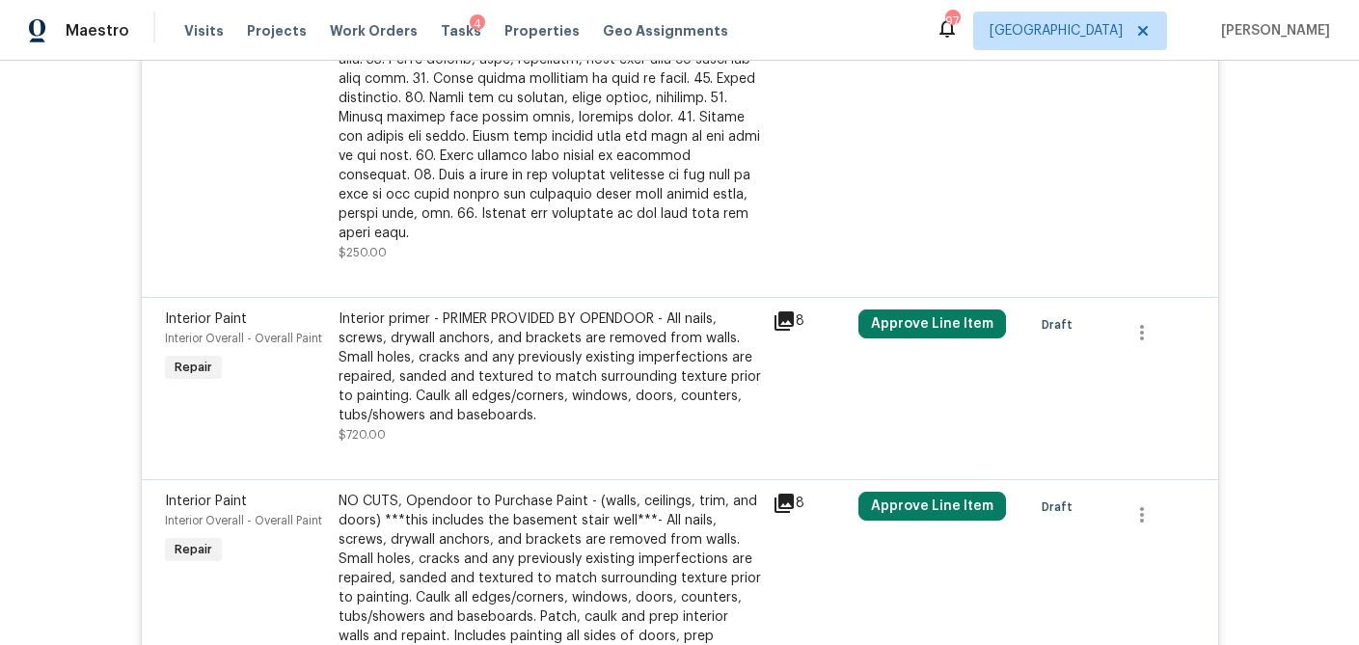
scroll to position [2318, 0]
drag, startPoint x: 932, startPoint y: 308, endPoint x: 896, endPoint y: 308, distance: 36.6
click at [932, 309] on button "Approve Line Item" at bounding box center [932, 323] width 148 height 29
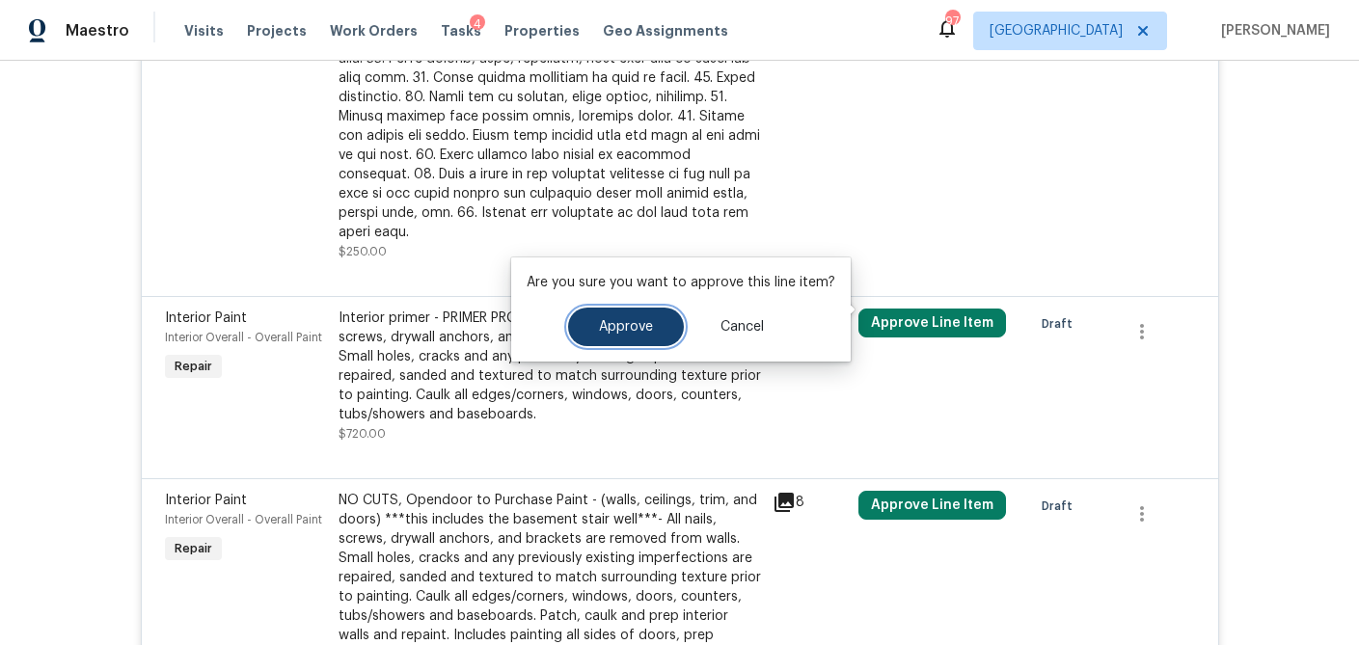
click at [627, 320] on span "Approve" at bounding box center [626, 327] width 54 height 14
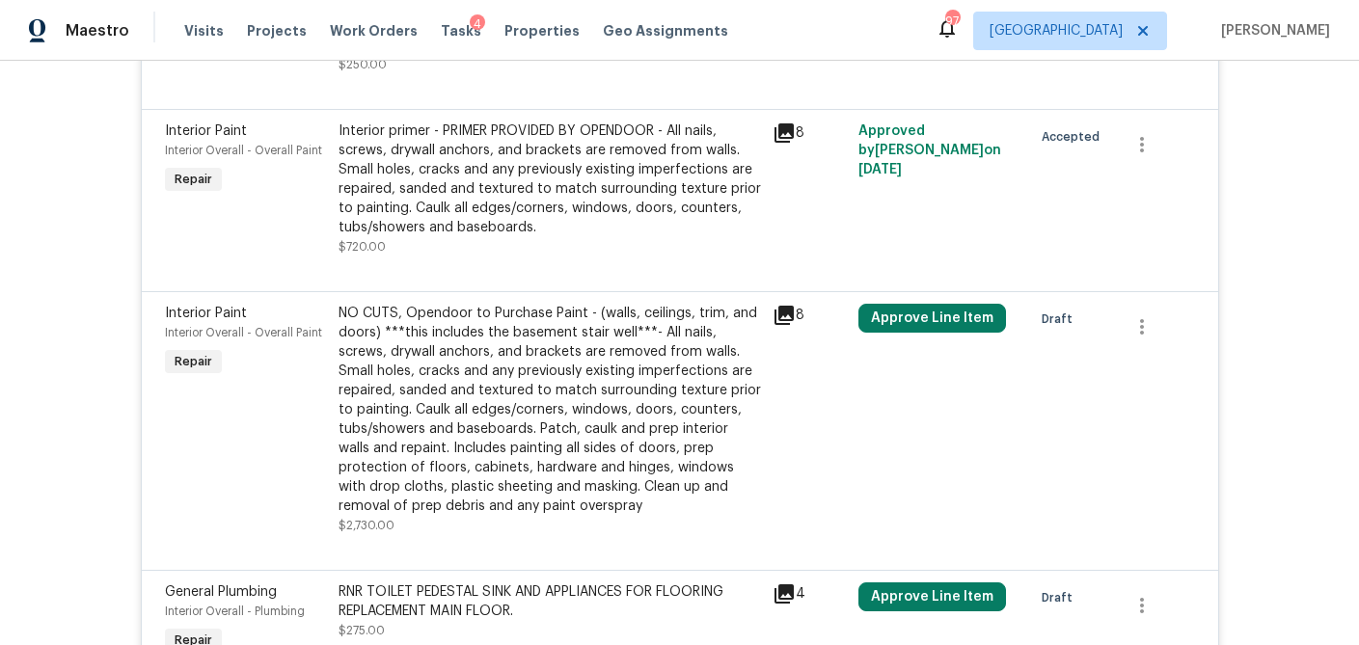
scroll to position [2608, 0]
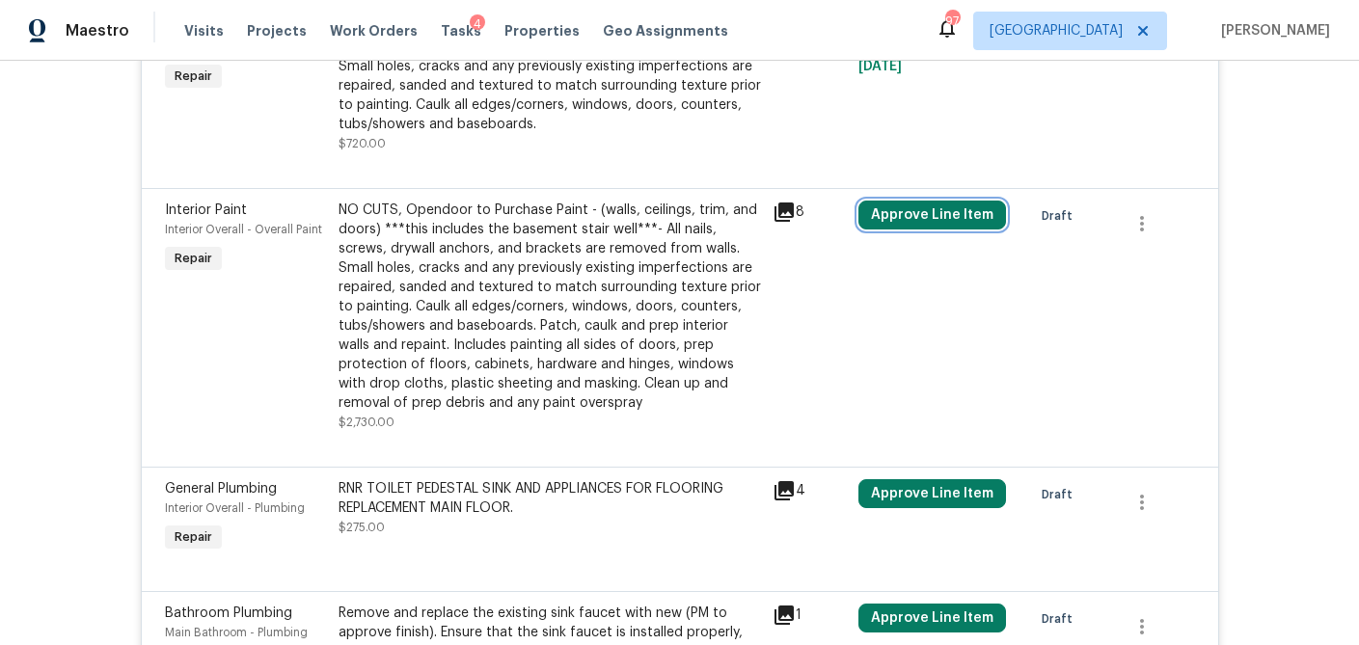
click at [917, 201] on button "Approve Line Item" at bounding box center [932, 215] width 148 height 29
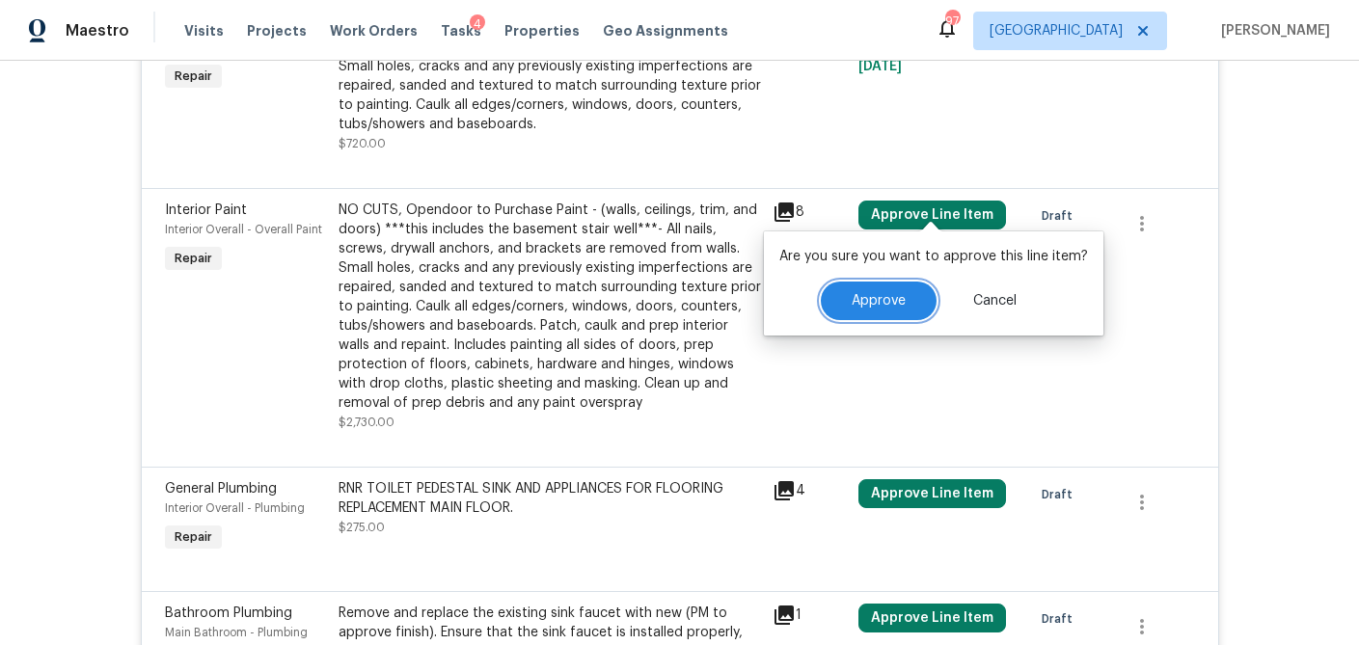
drag, startPoint x: 855, startPoint y: 299, endPoint x: 840, endPoint y: 289, distance: 18.2
click at [854, 299] on span "Approve" at bounding box center [878, 301] width 54 height 14
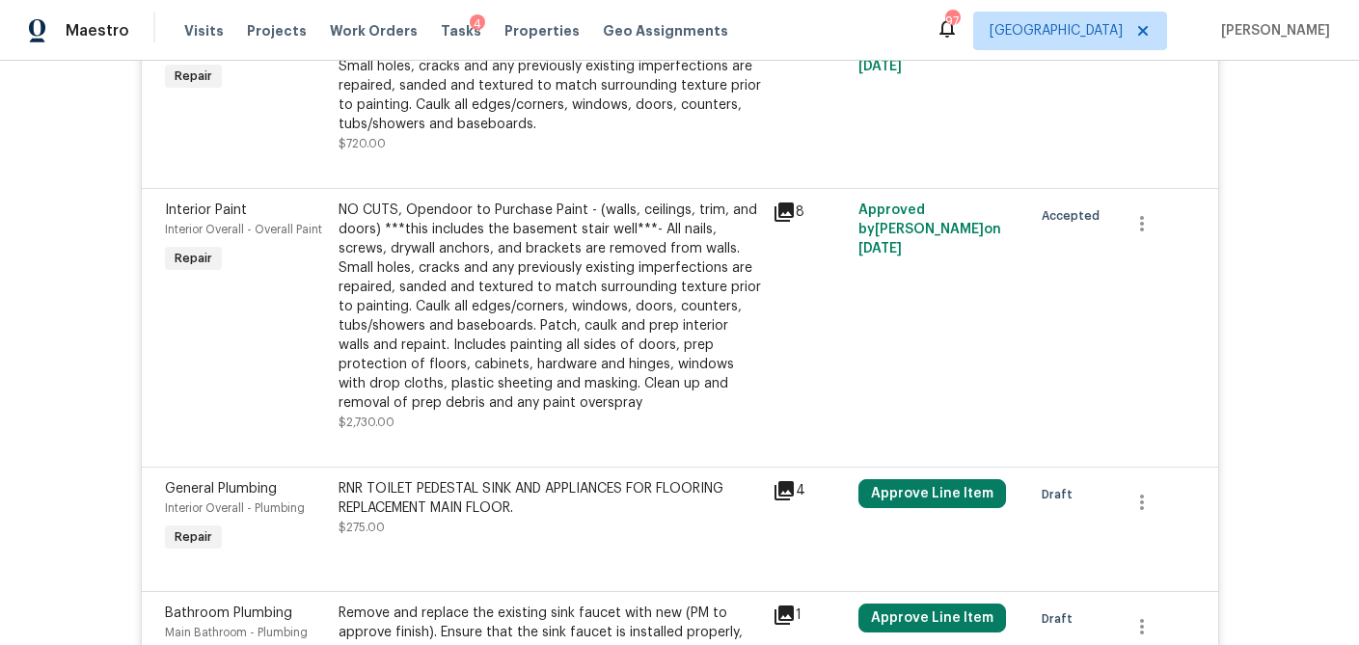
click at [782, 201] on icon at bounding box center [783, 212] width 23 height 23
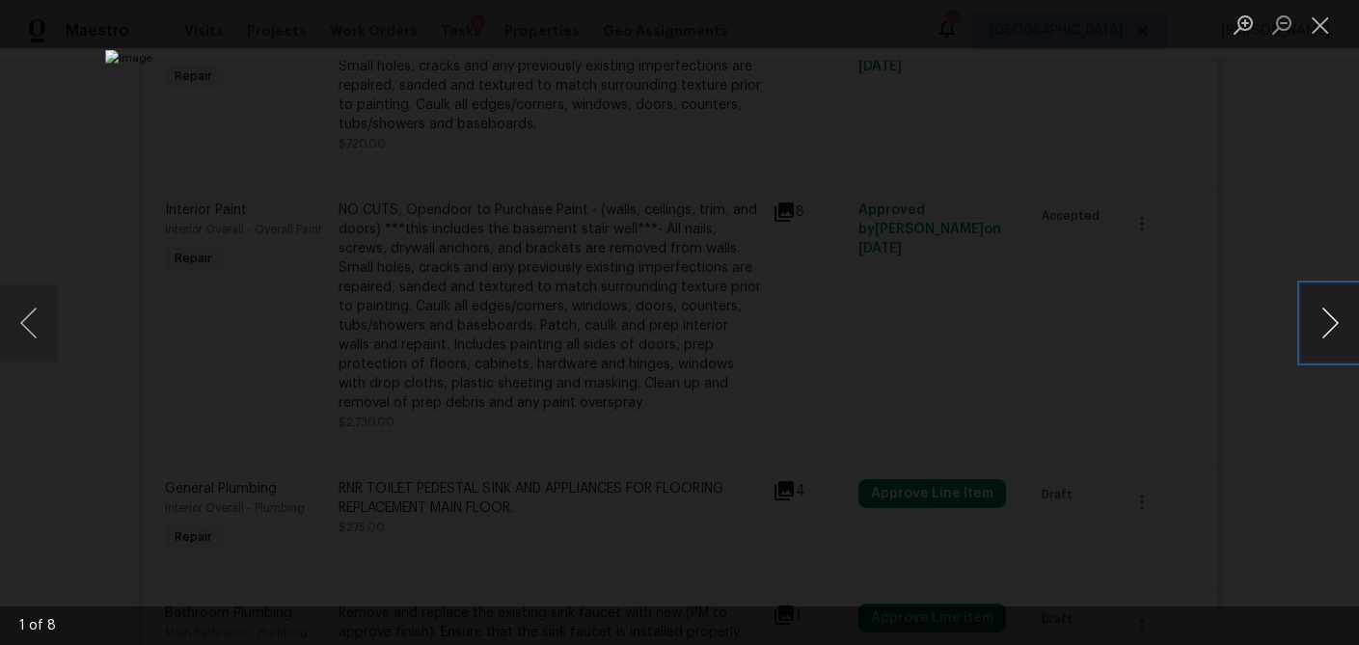
click at [1327, 330] on button "Next image" at bounding box center [1330, 322] width 58 height 77
click at [1324, 27] on button "Close lightbox" at bounding box center [1320, 25] width 39 height 34
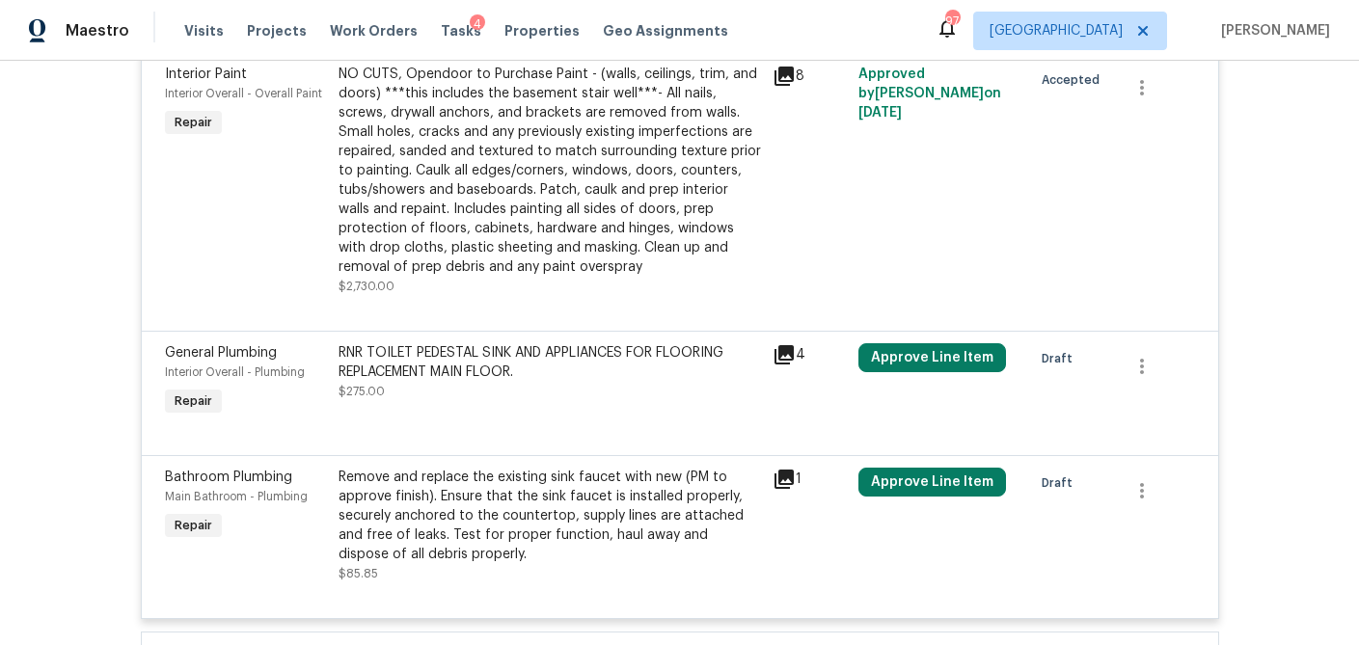
scroll to position [2759, 0]
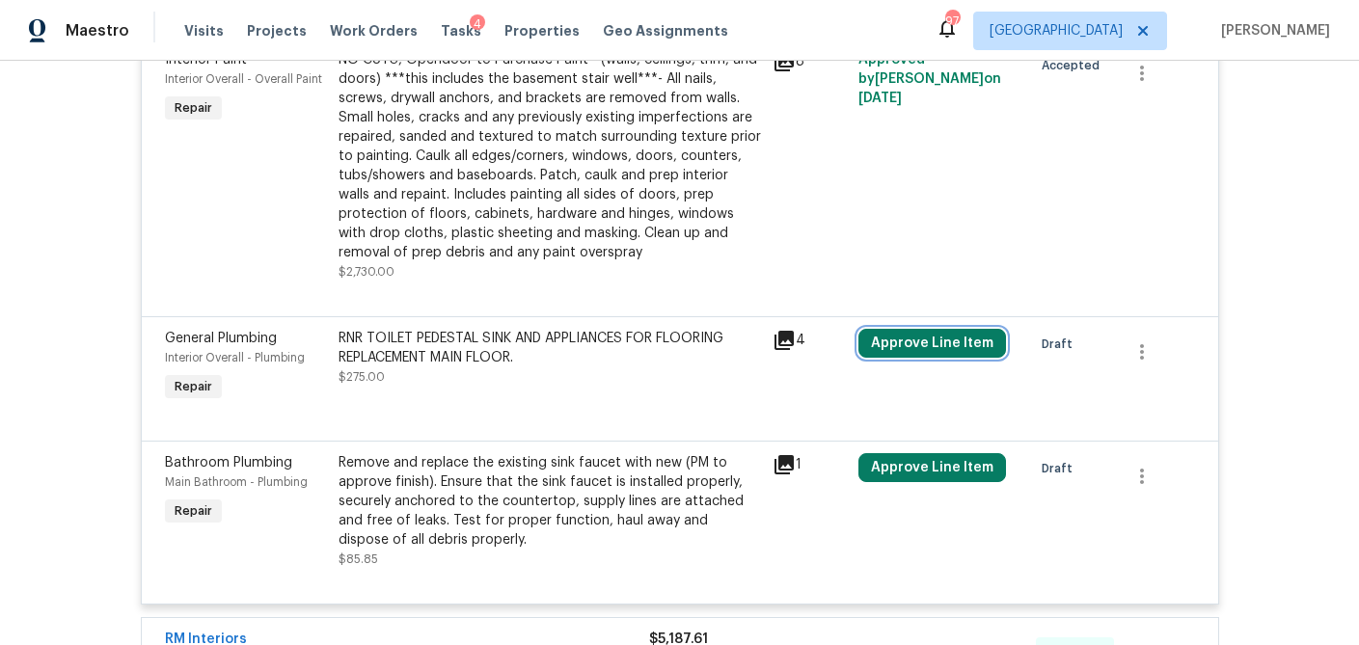
click at [925, 329] on button "Approve Line Item" at bounding box center [932, 343] width 148 height 29
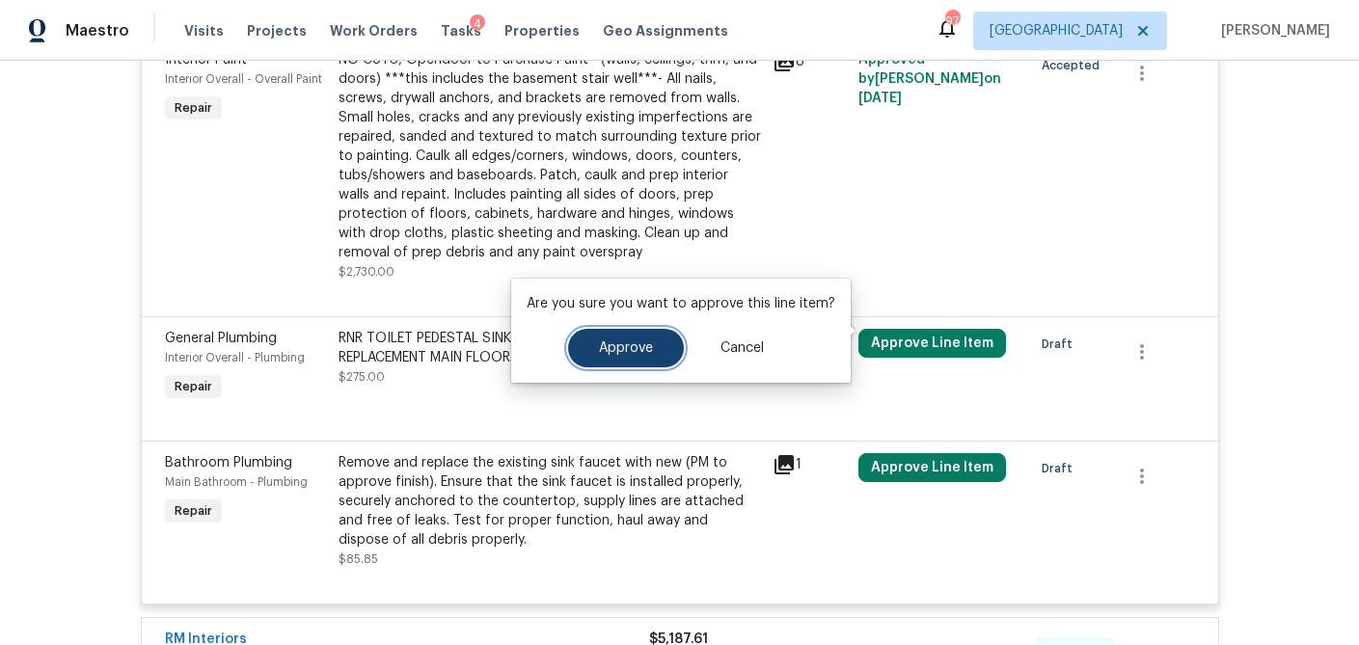
click at [623, 345] on span "Approve" at bounding box center [626, 348] width 54 height 14
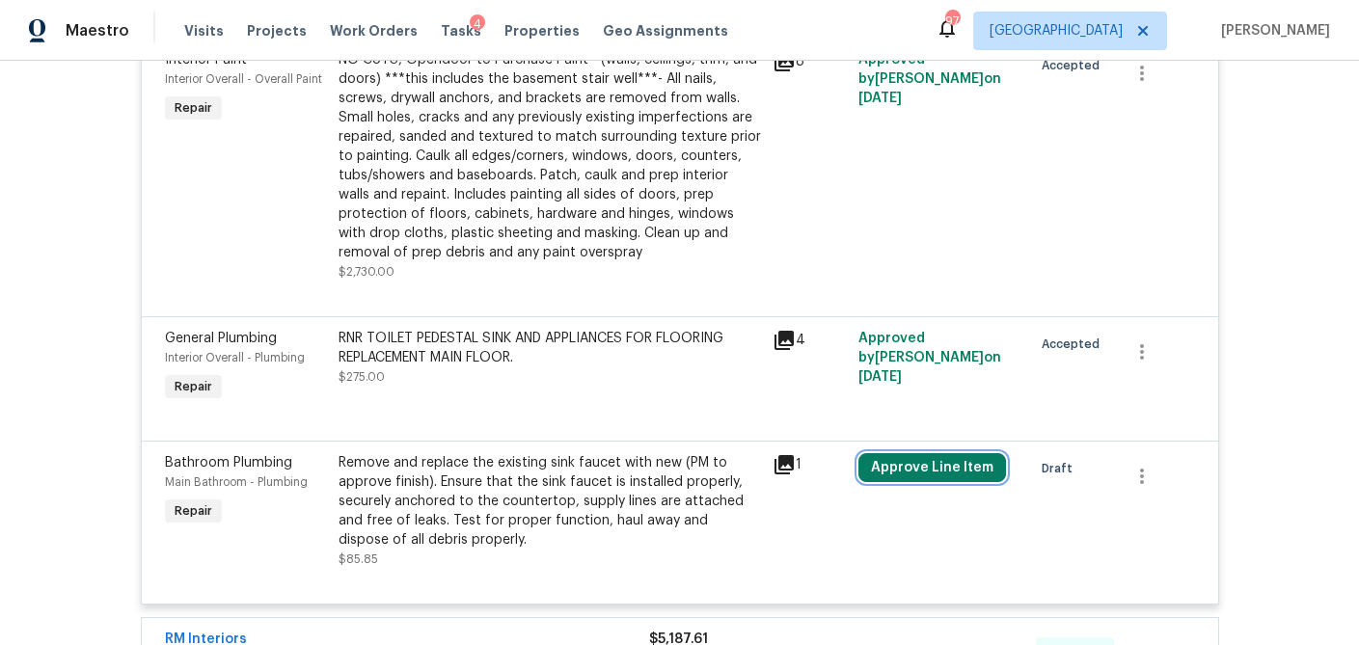
click at [906, 459] on button "Approve Line Item" at bounding box center [932, 467] width 148 height 29
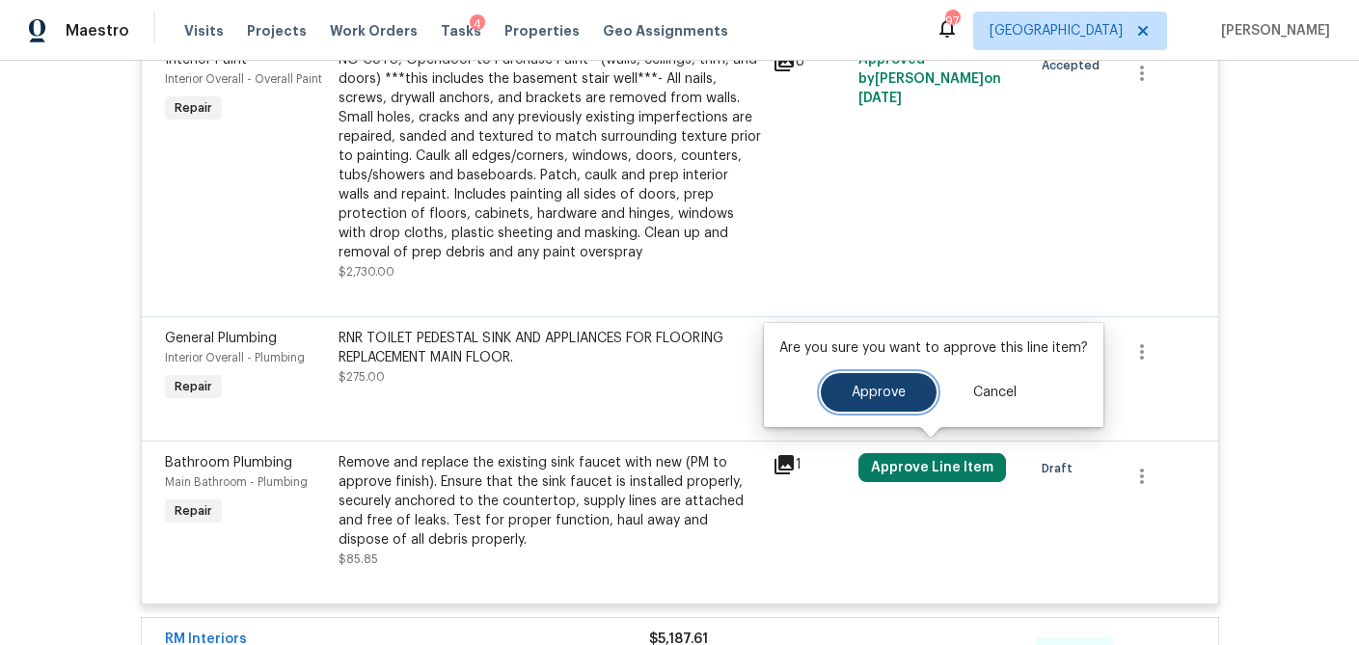
click at [843, 384] on button "Approve" at bounding box center [879, 392] width 116 height 39
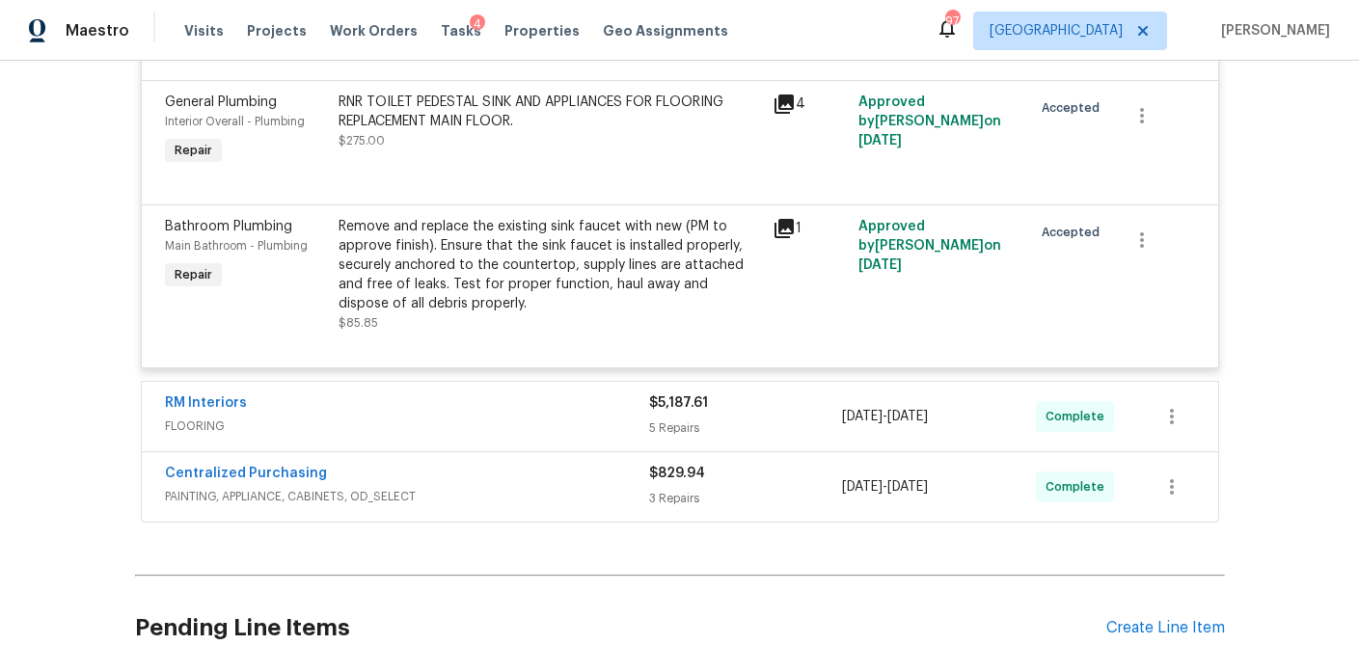
scroll to position [2998, 0]
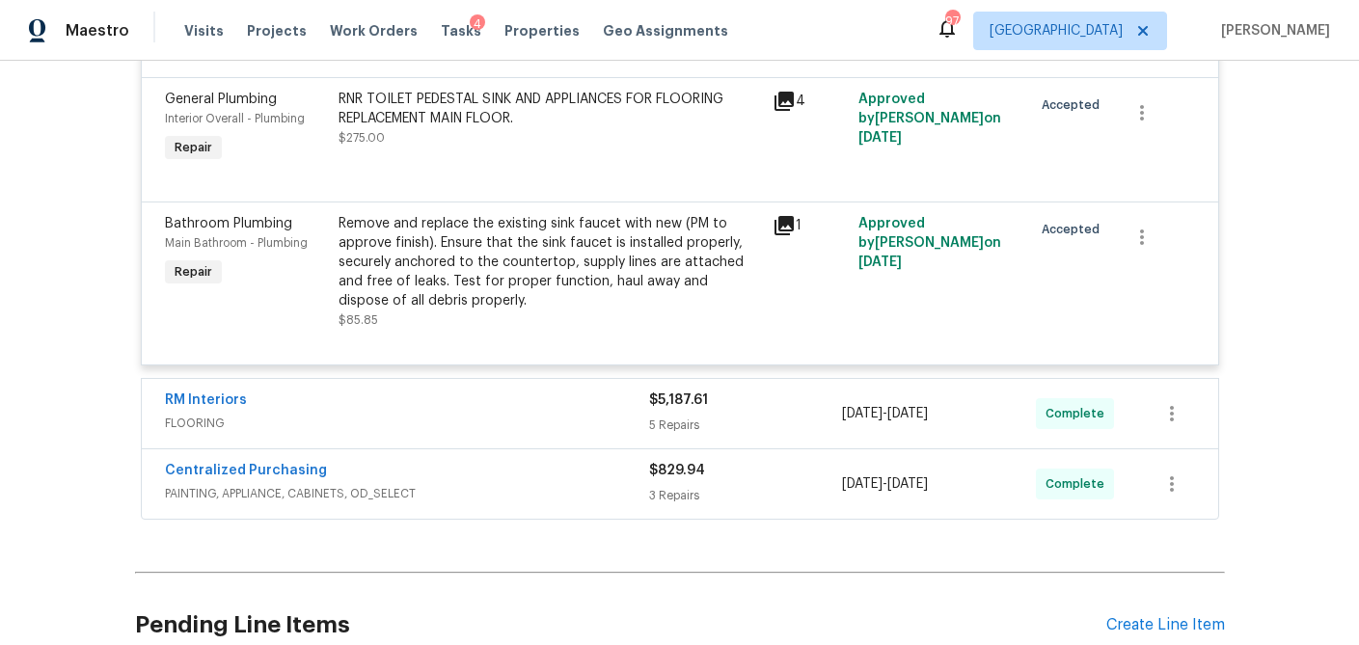
click at [743, 402] on div "$5,187.61 5 Repairs" at bounding box center [746, 414] width 194 height 46
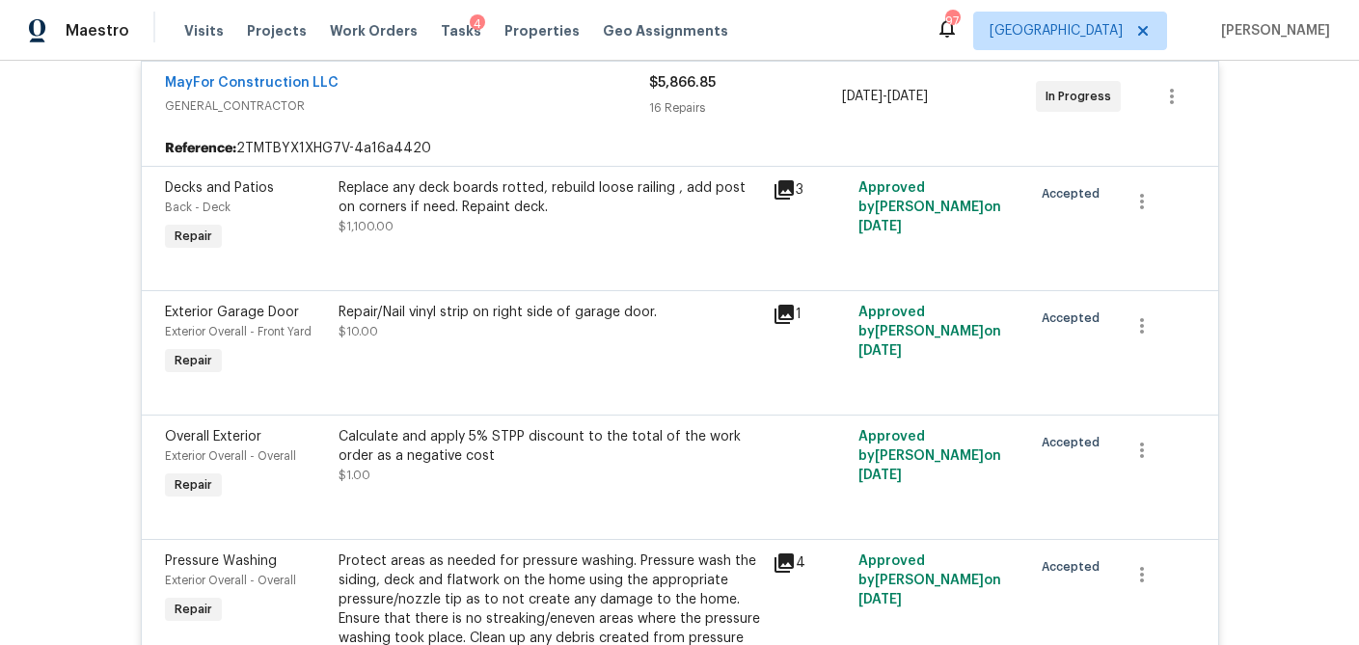
scroll to position [0, 0]
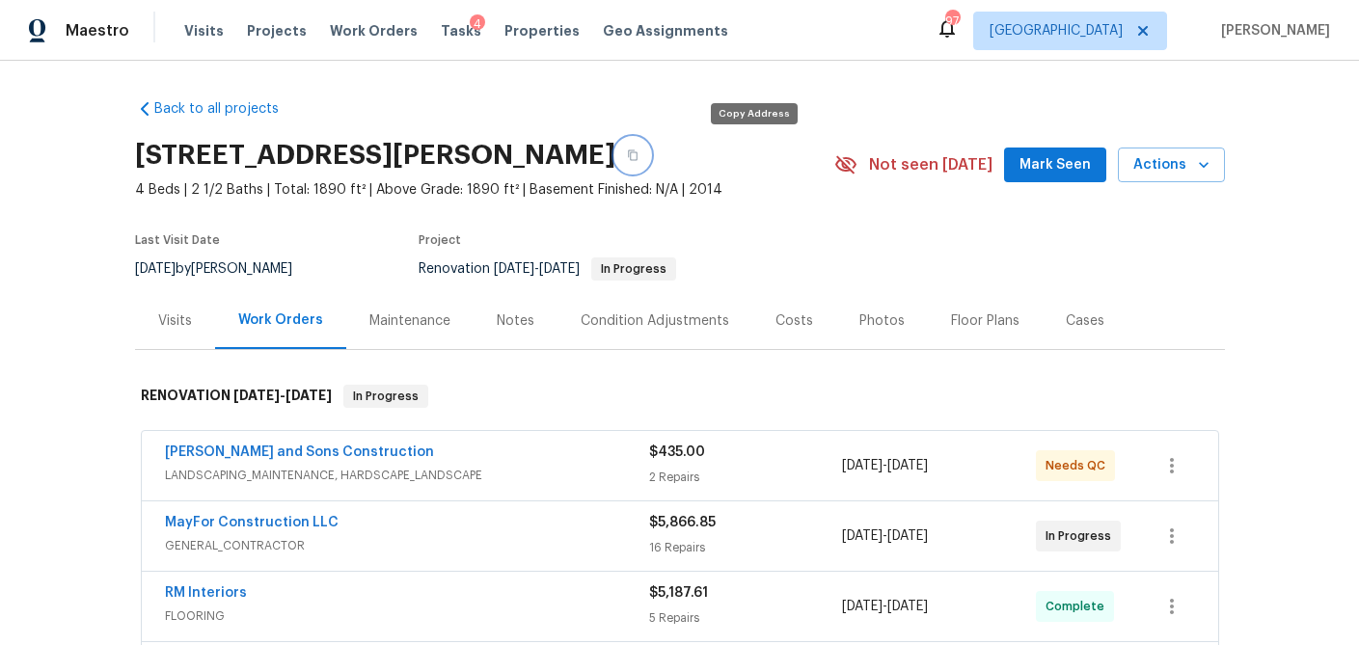
click at [638, 154] on icon "button" at bounding box center [633, 155] width 12 height 12
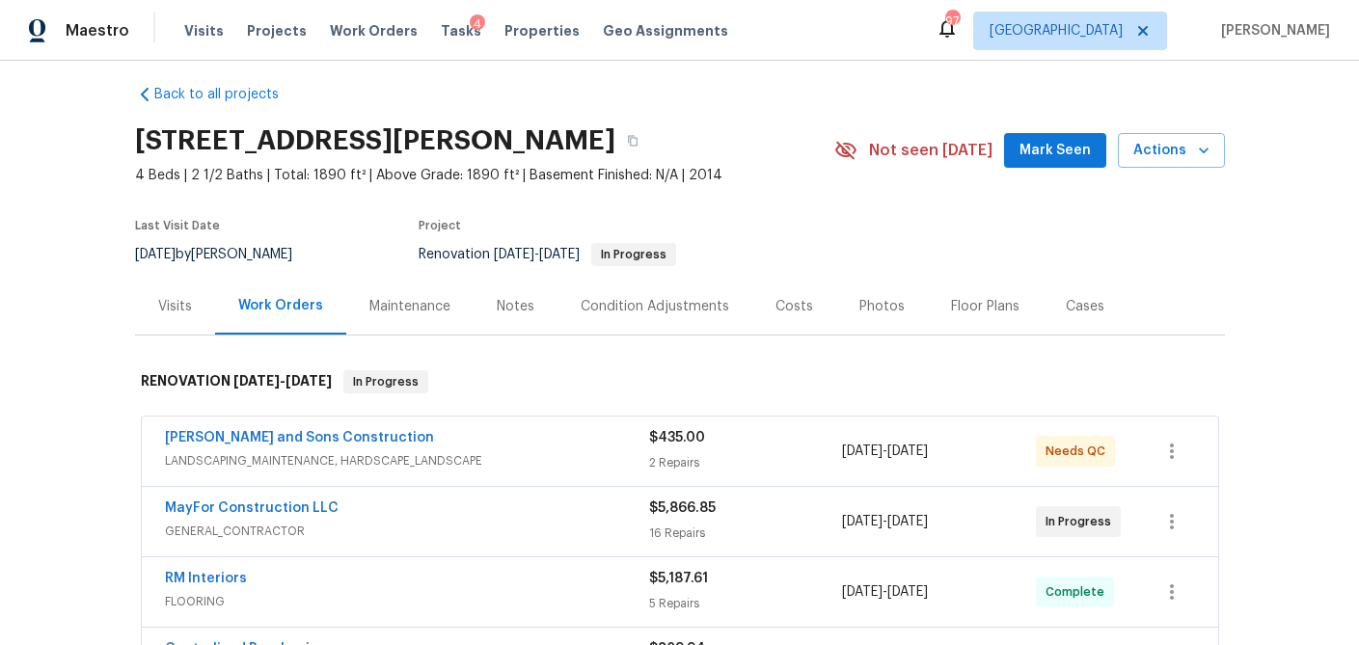
scroll to position [10, 0]
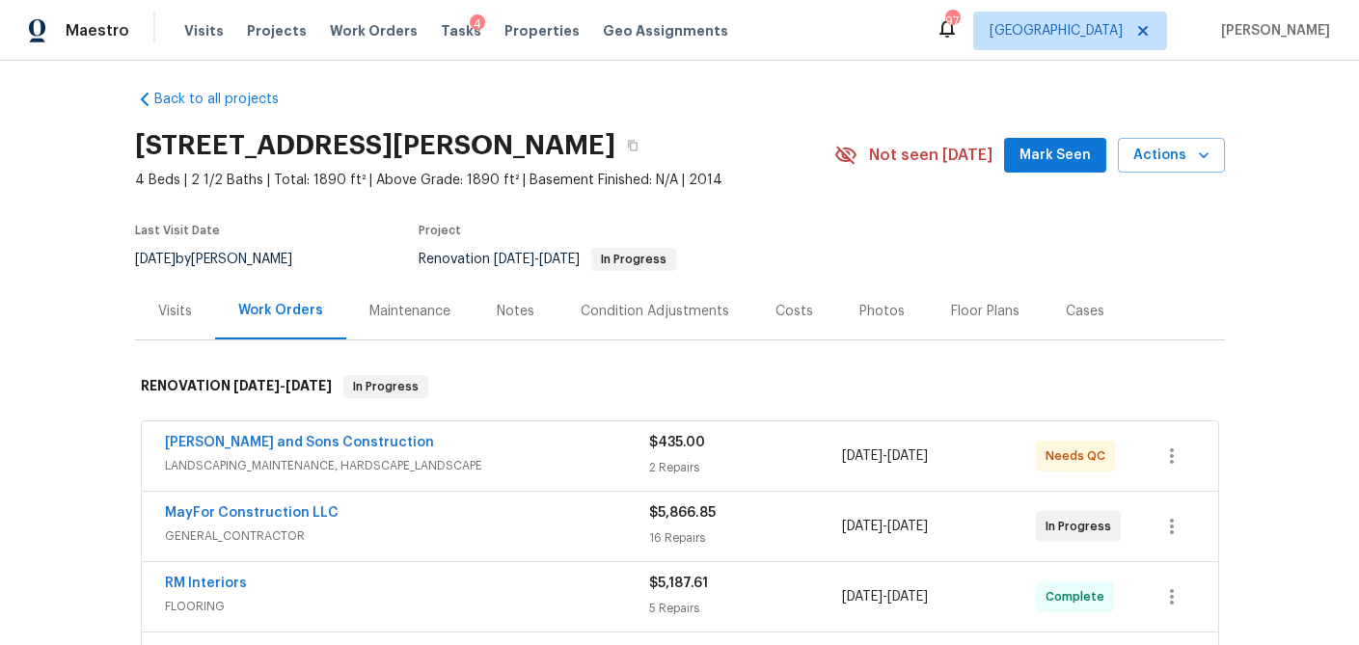
click at [527, 467] on span "LANDSCAPING_MAINTENANCE, HARDSCAPE_LANDSCAPE" at bounding box center [407, 465] width 484 height 19
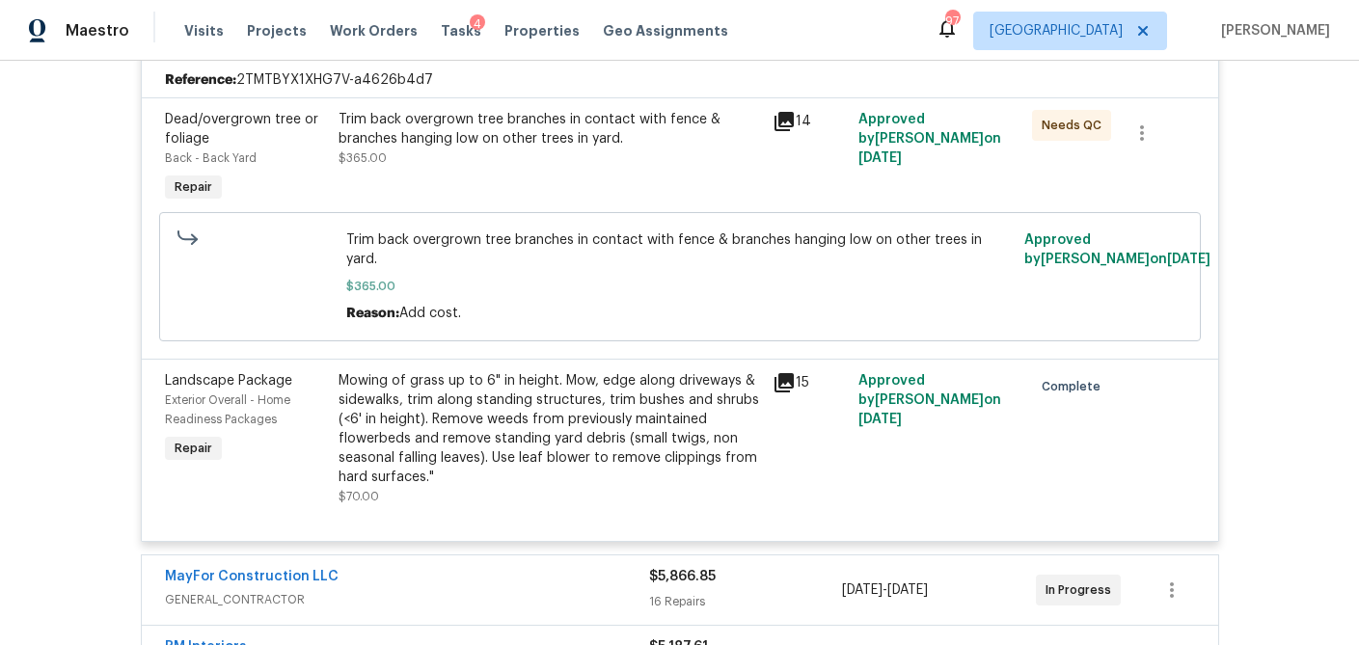
scroll to position [0, 0]
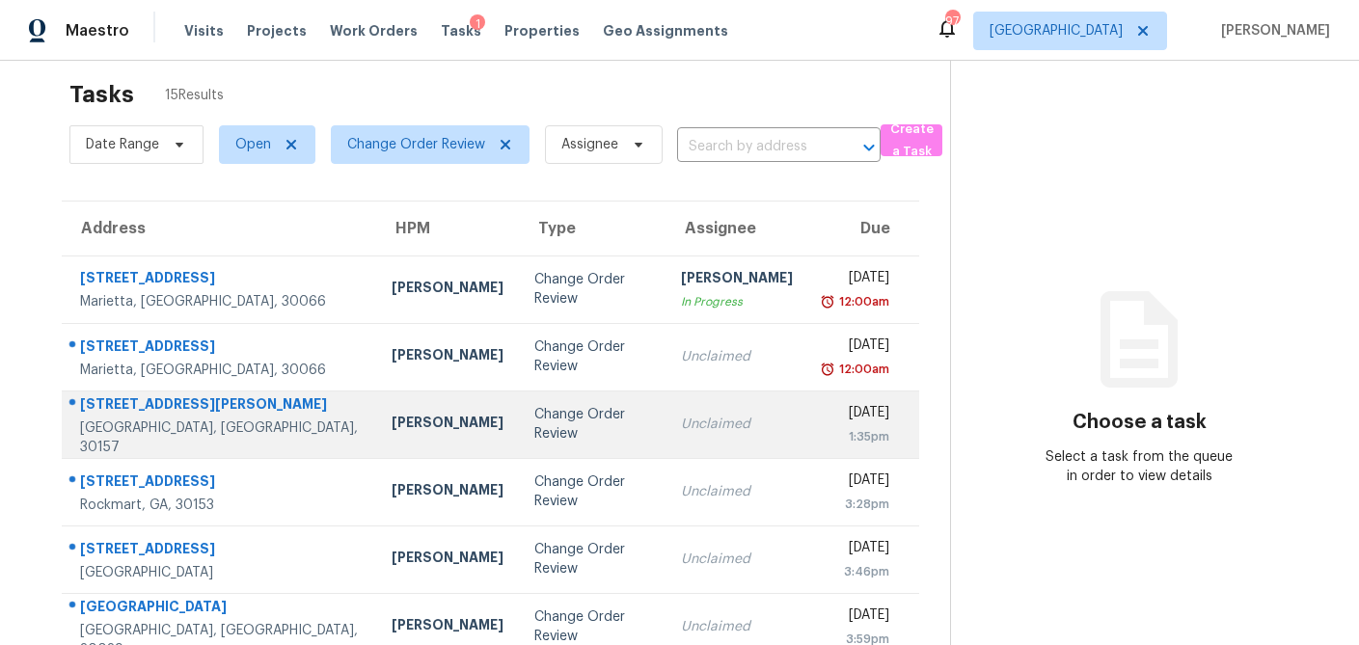
scroll to position [24, 0]
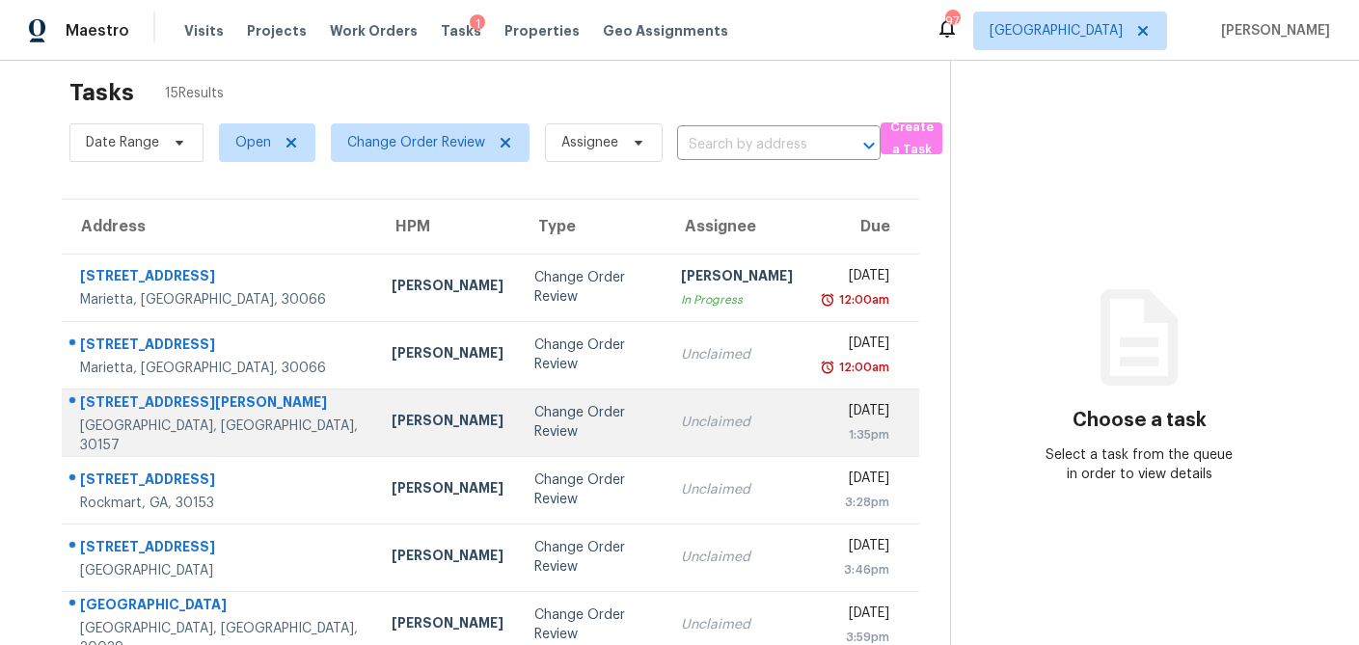
click at [534, 422] on div "Change Order Review" at bounding box center [592, 422] width 116 height 39
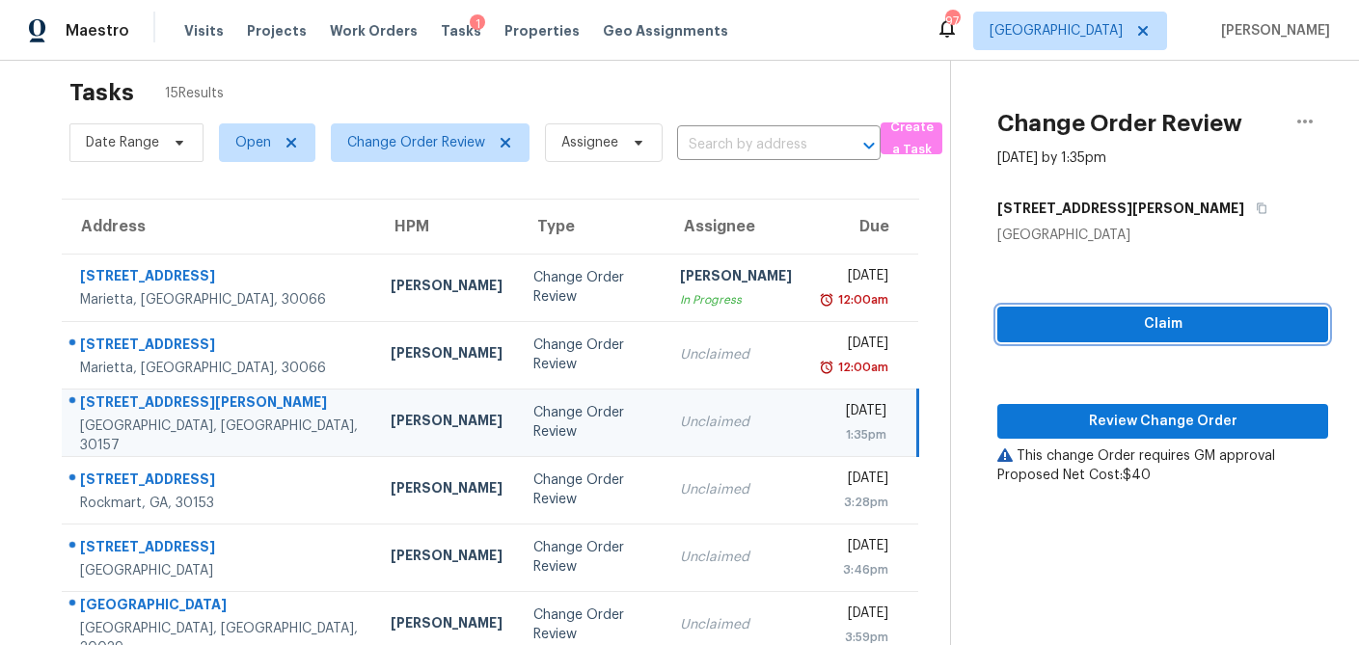
click at [1169, 334] on span "Claim" at bounding box center [1162, 324] width 300 height 24
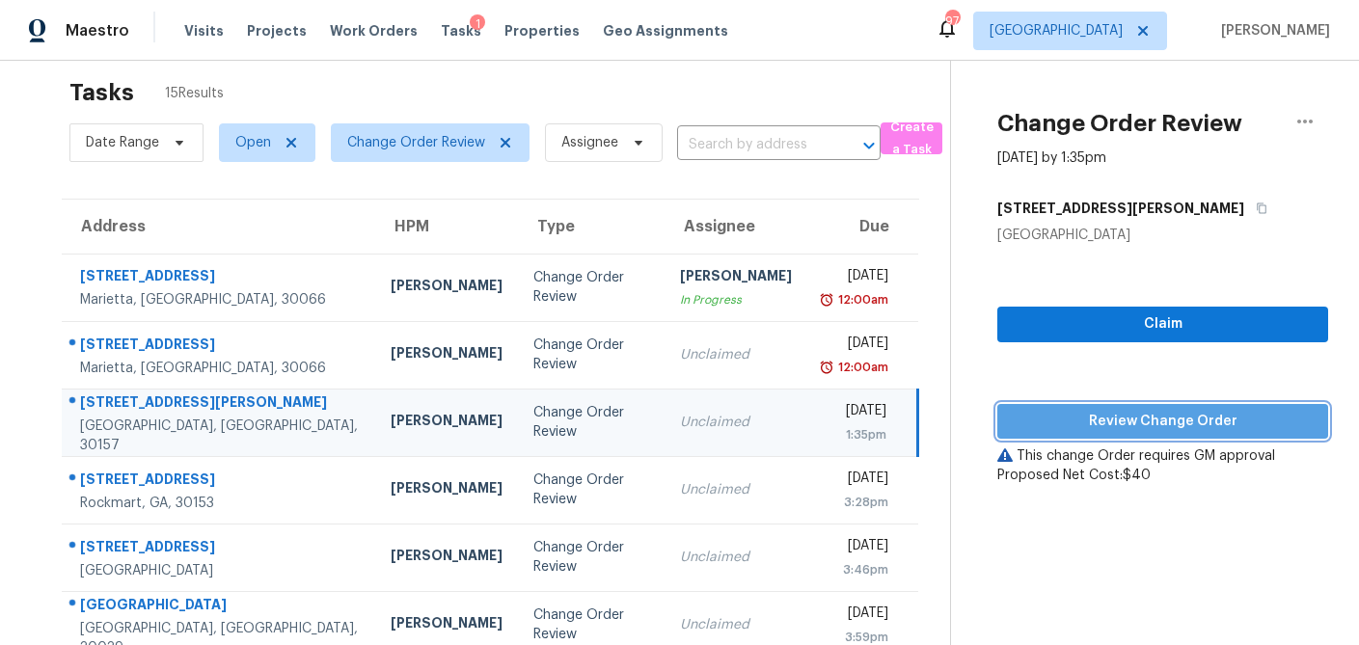
click at [1127, 413] on span "Review Change Order" at bounding box center [1162, 422] width 300 height 24
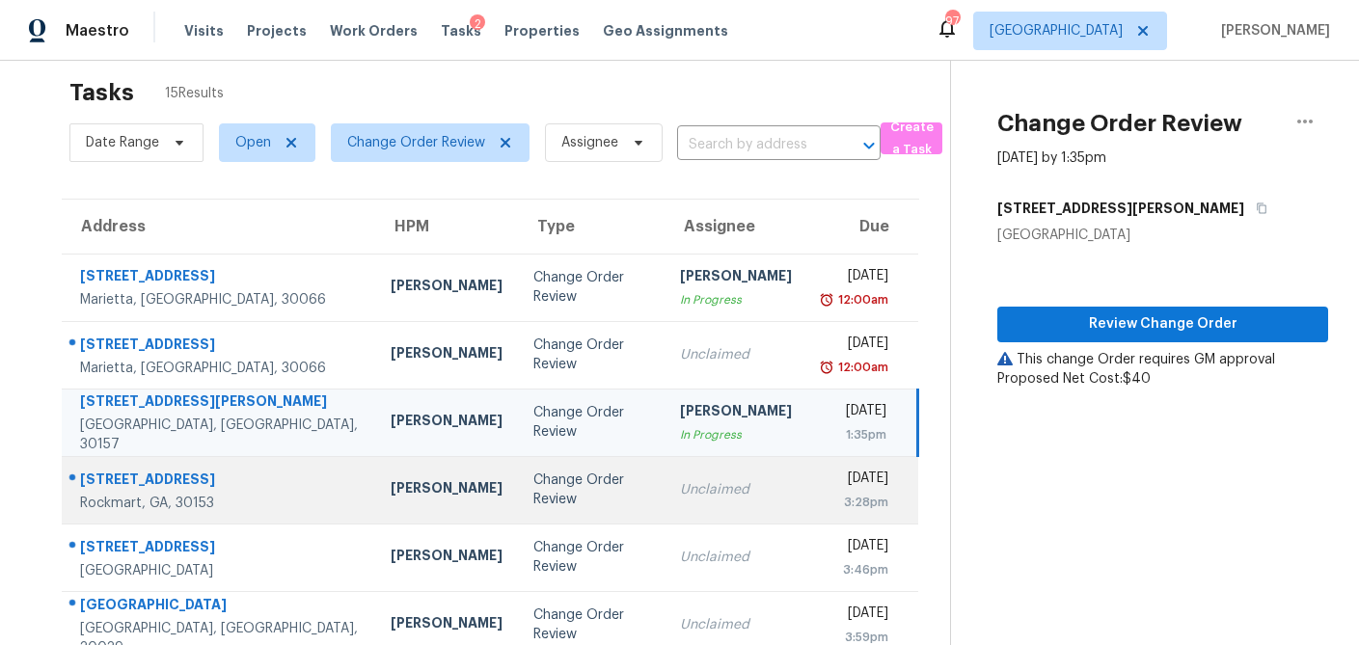
click at [518, 504] on td "Change Order Review" at bounding box center [591, 489] width 146 height 67
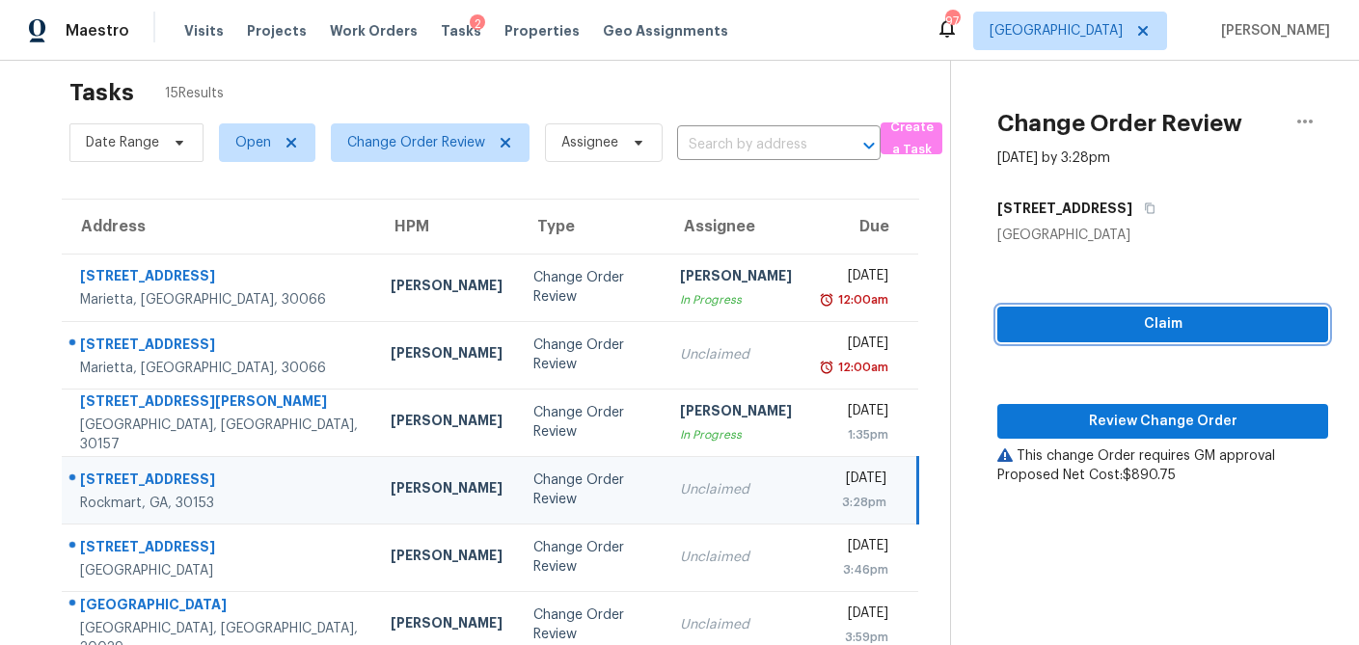
click at [1237, 341] on button "Claim" at bounding box center [1162, 325] width 331 height 36
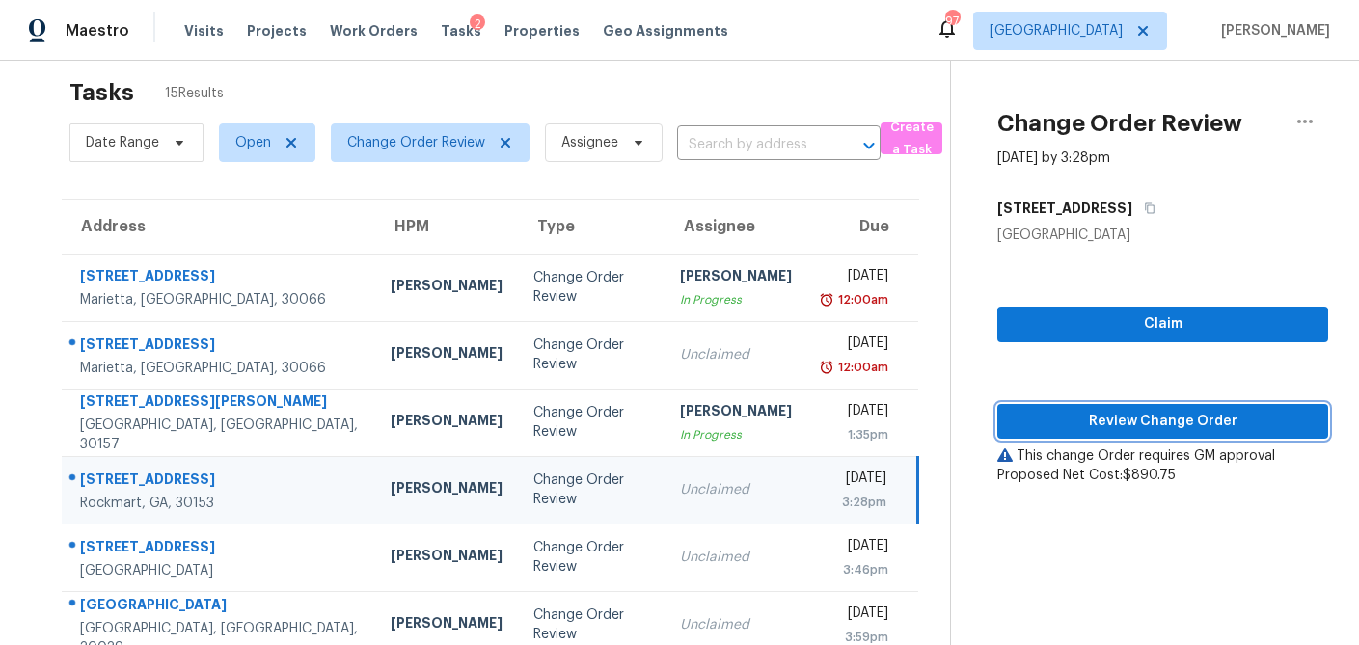
click at [1198, 418] on span "Review Change Order" at bounding box center [1162, 422] width 300 height 24
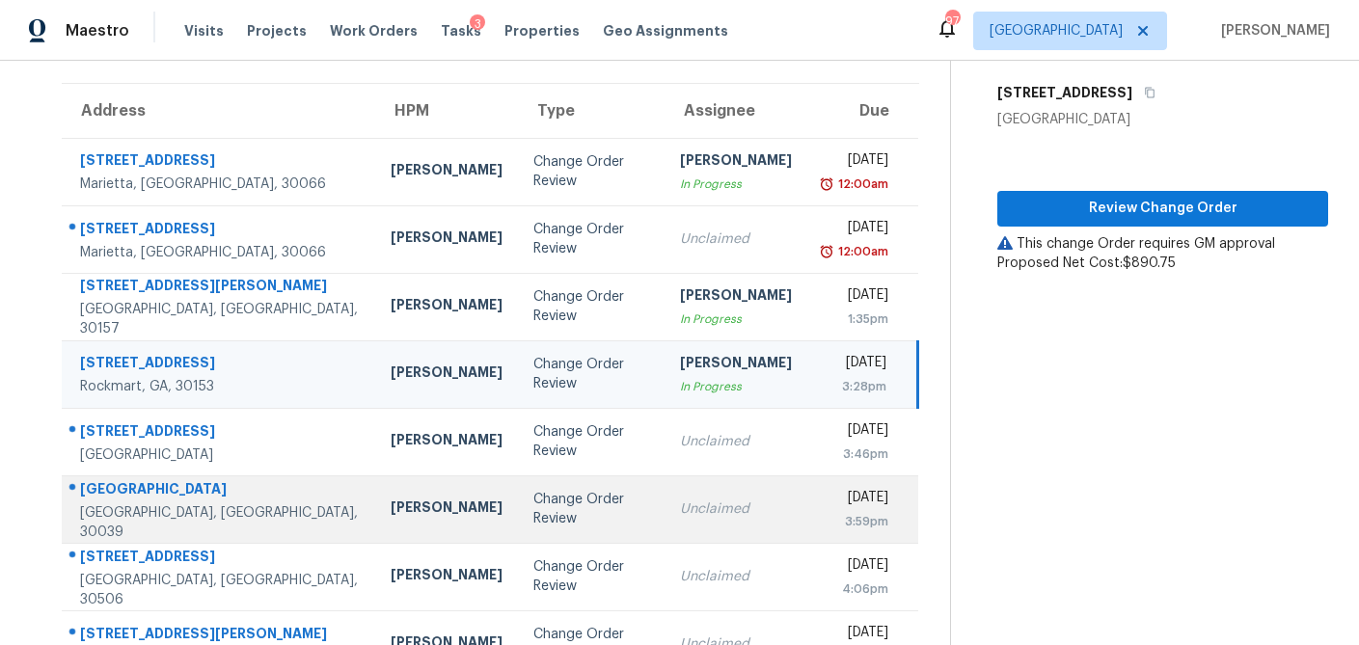
scroll to position [141, 0]
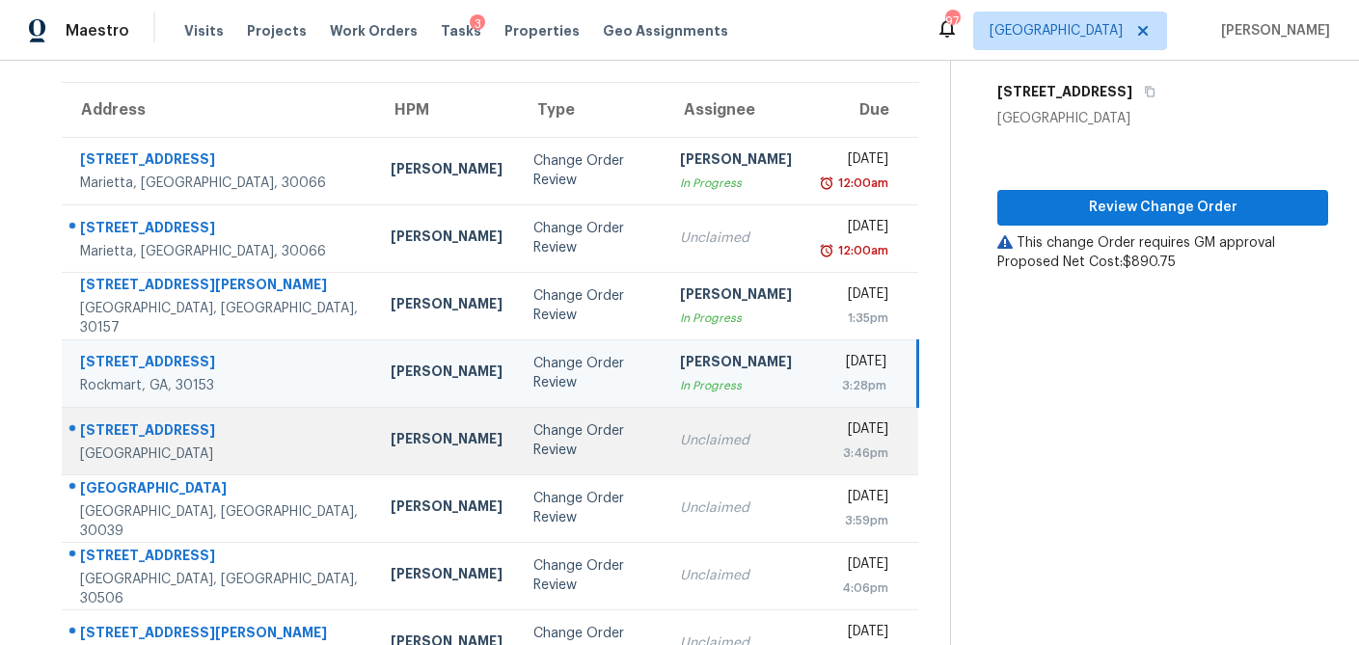
click at [548, 449] on div "Change Order Review" at bounding box center [590, 440] width 115 height 39
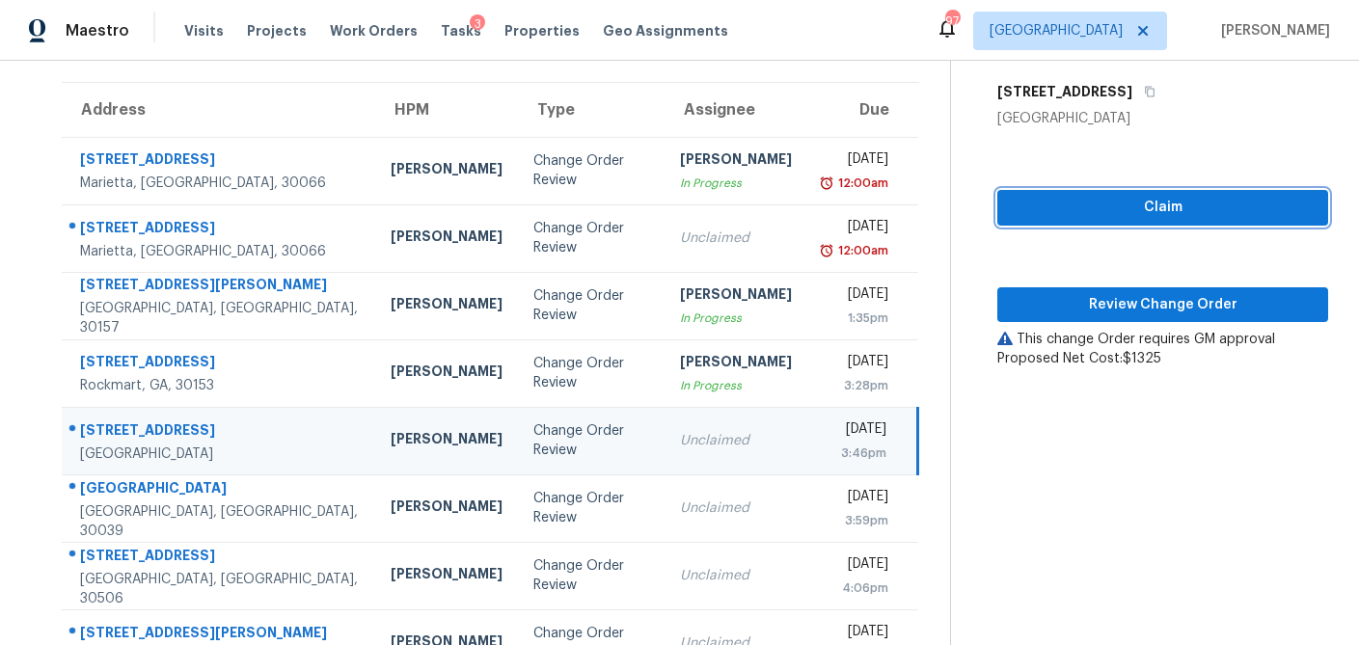
drag, startPoint x: 1234, startPoint y: 209, endPoint x: 1216, endPoint y: 247, distance: 41.8
click at [1234, 209] on span "Claim" at bounding box center [1162, 208] width 300 height 24
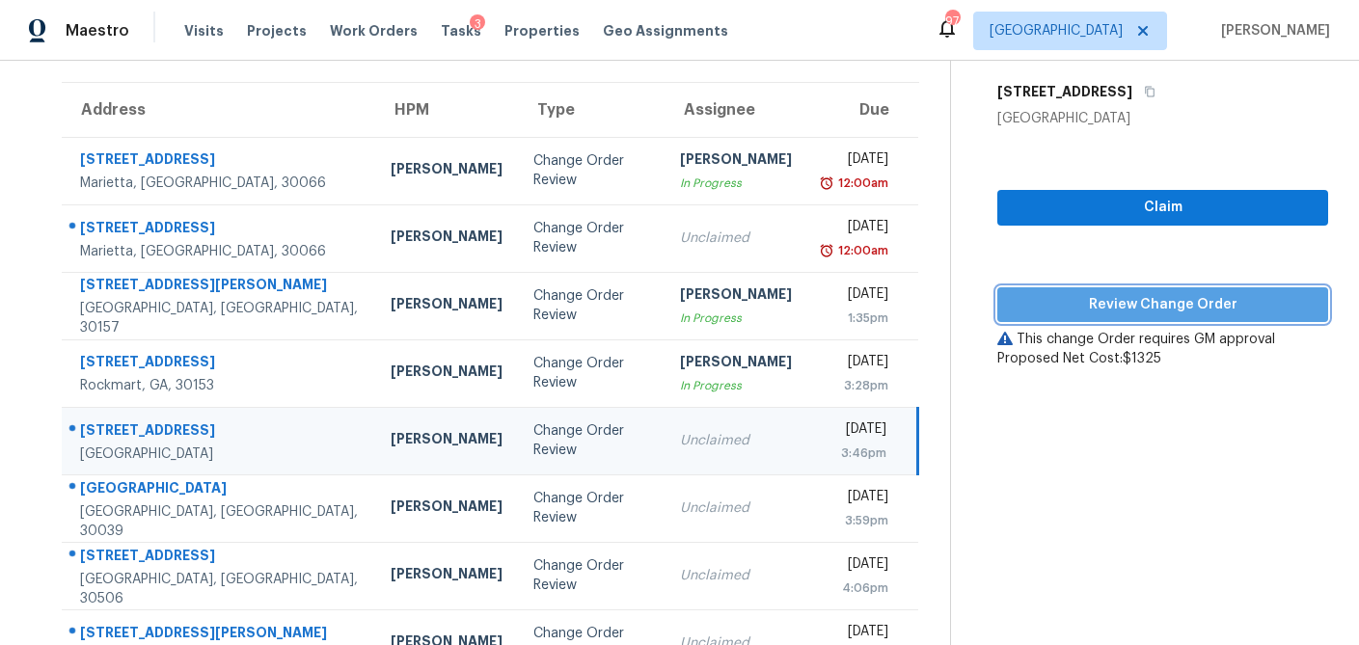
click at [1193, 305] on span "Review Change Order" at bounding box center [1162, 305] width 300 height 24
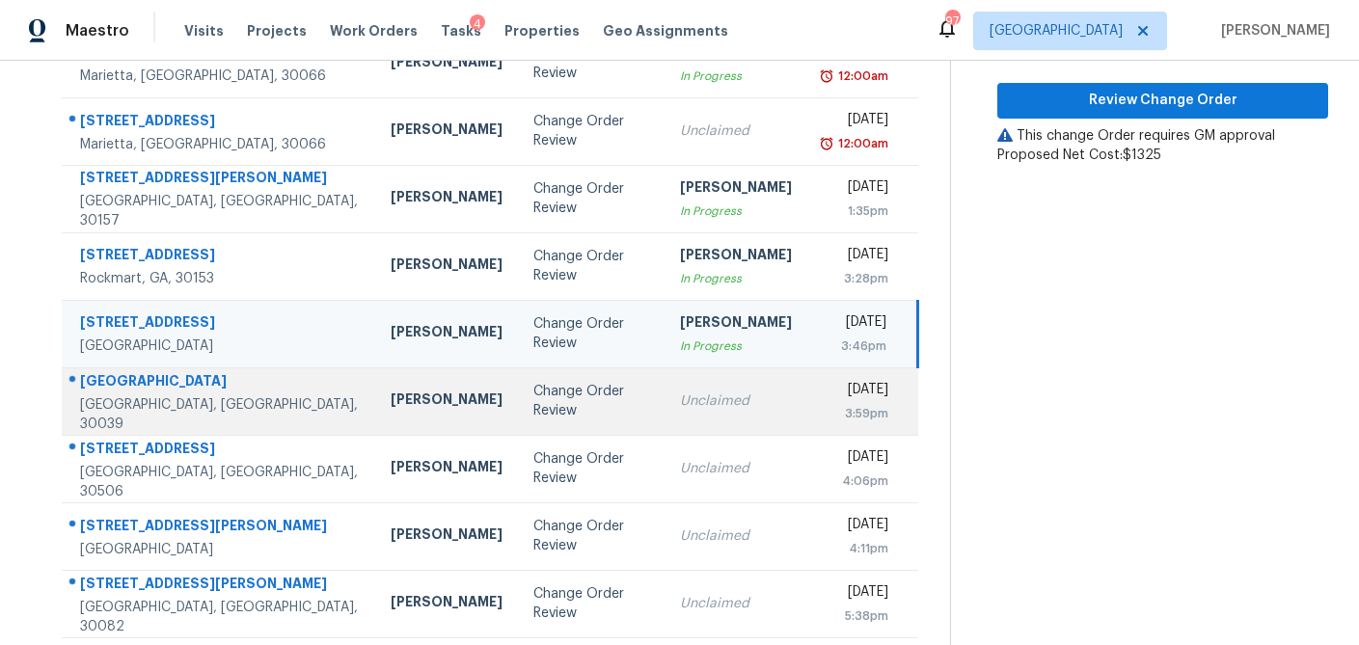
scroll to position [256, 0]
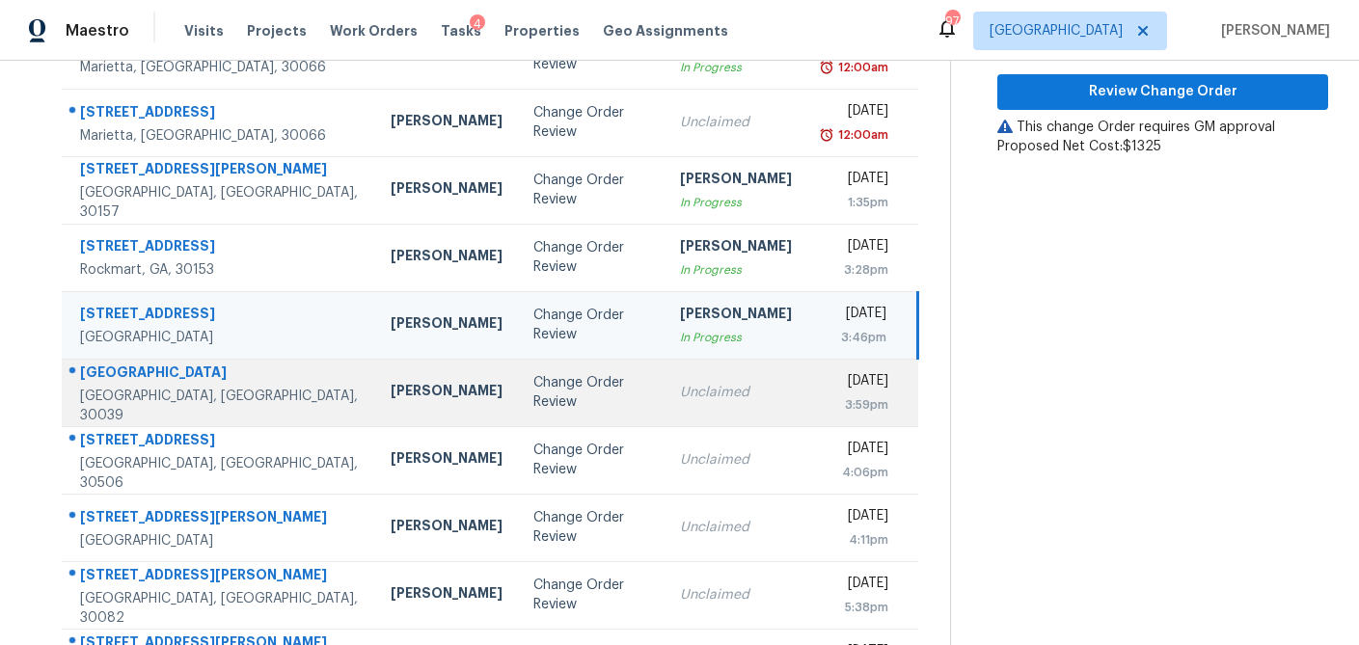
click at [542, 399] on div "Change Order Review" at bounding box center [590, 392] width 115 height 39
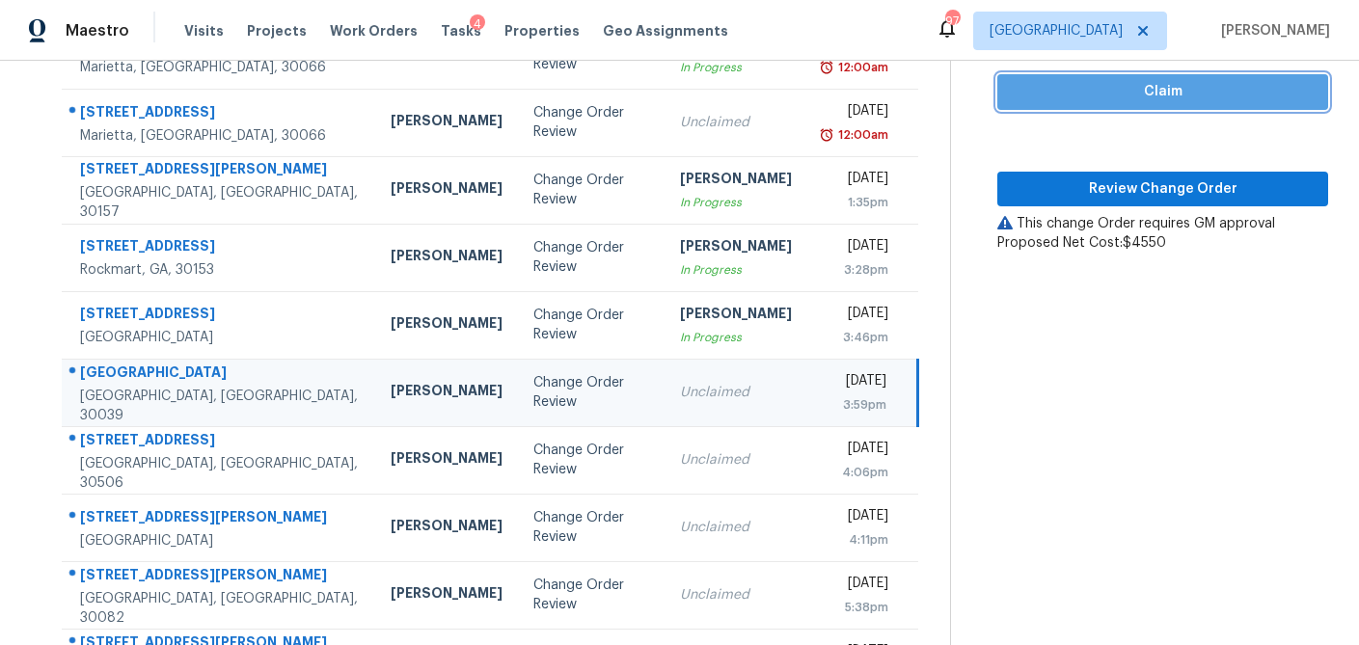
drag, startPoint x: 1175, startPoint y: 102, endPoint x: 1153, endPoint y: 193, distance: 93.3
click at [1175, 102] on span "Claim" at bounding box center [1162, 92] width 300 height 24
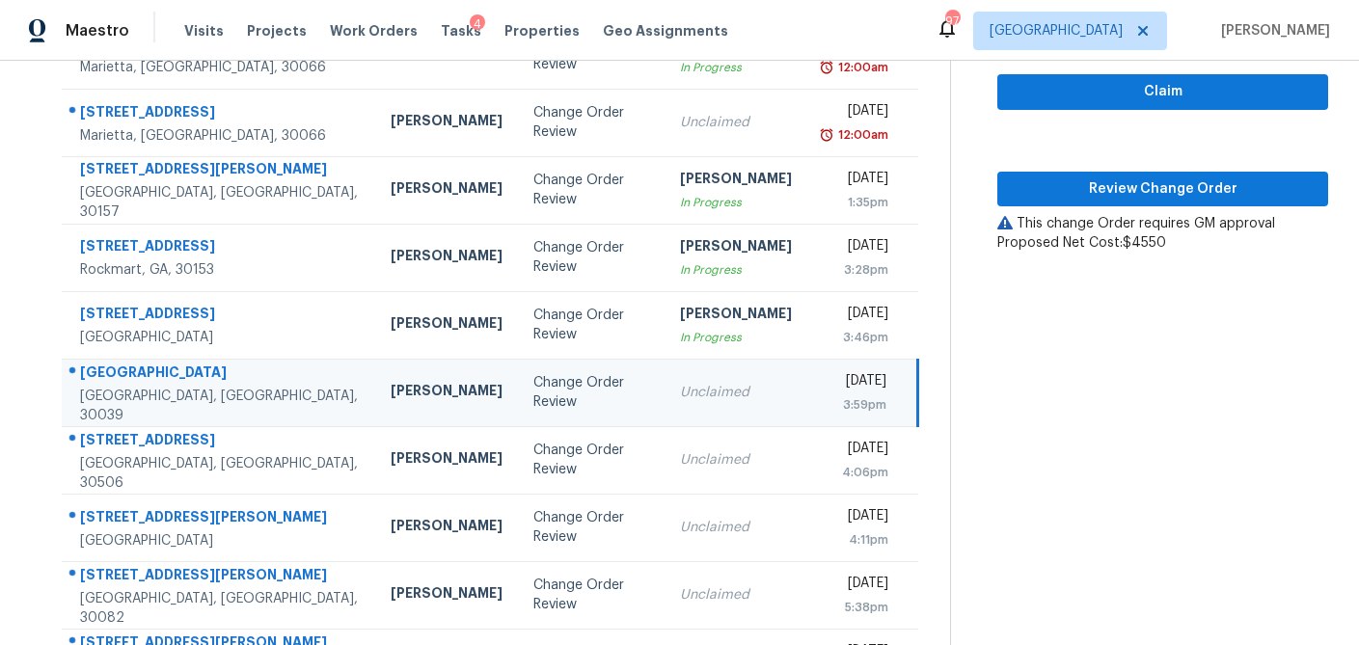
click at [1150, 207] on div "Claim Review Change Order This change Order requires GM approval Proposed Net C…" at bounding box center [1162, 133] width 331 height 240
click at [1150, 186] on span "Review Change Order" at bounding box center [1162, 189] width 300 height 24
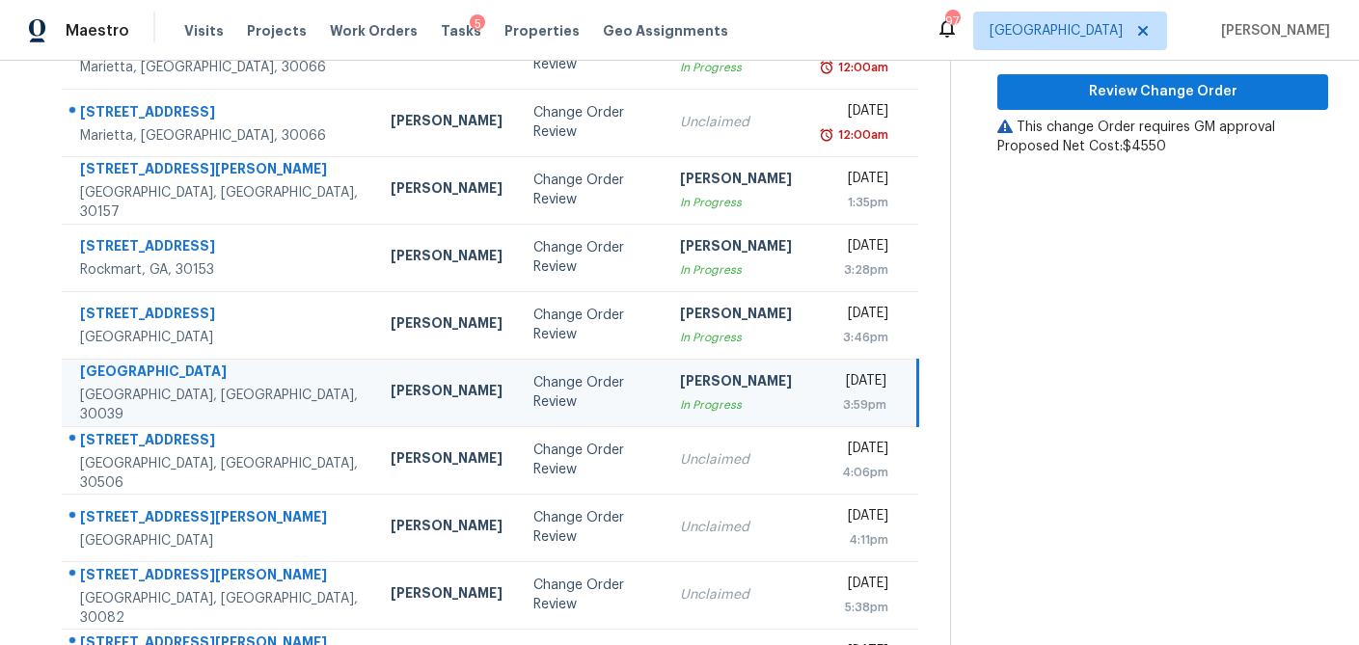
scroll to position [310, 0]
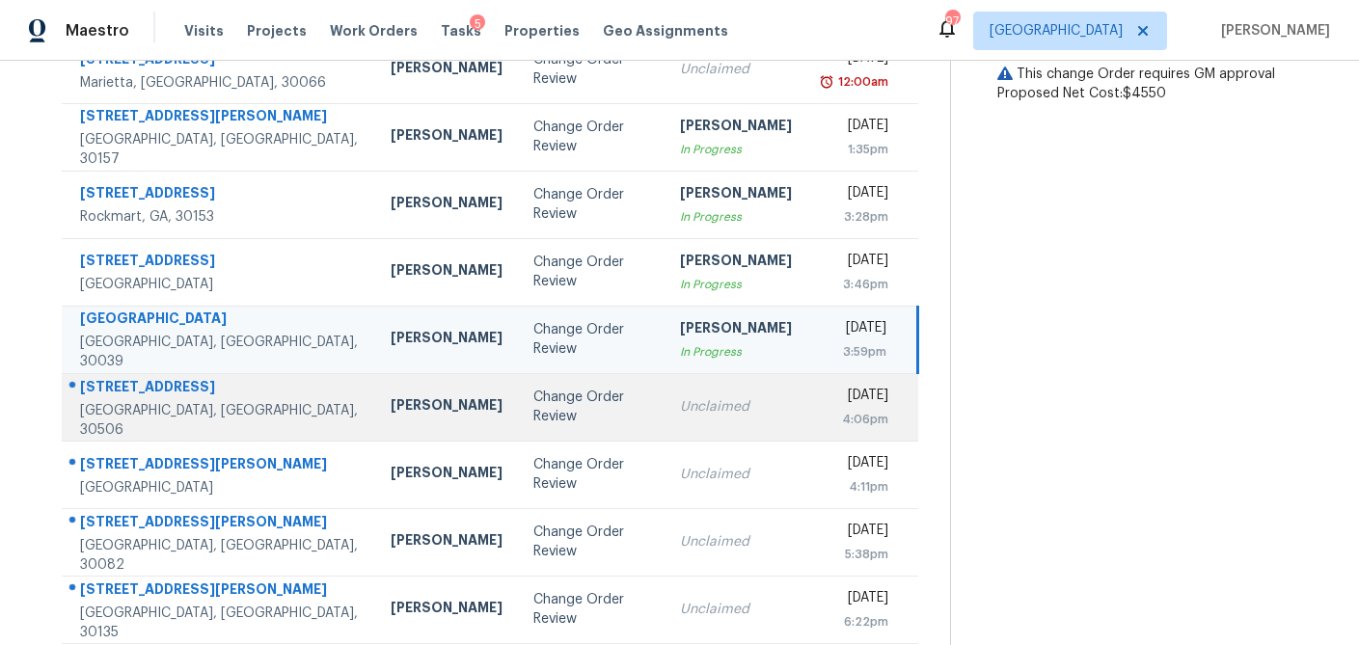
click at [535, 417] on td "Change Order Review" at bounding box center [591, 406] width 146 height 67
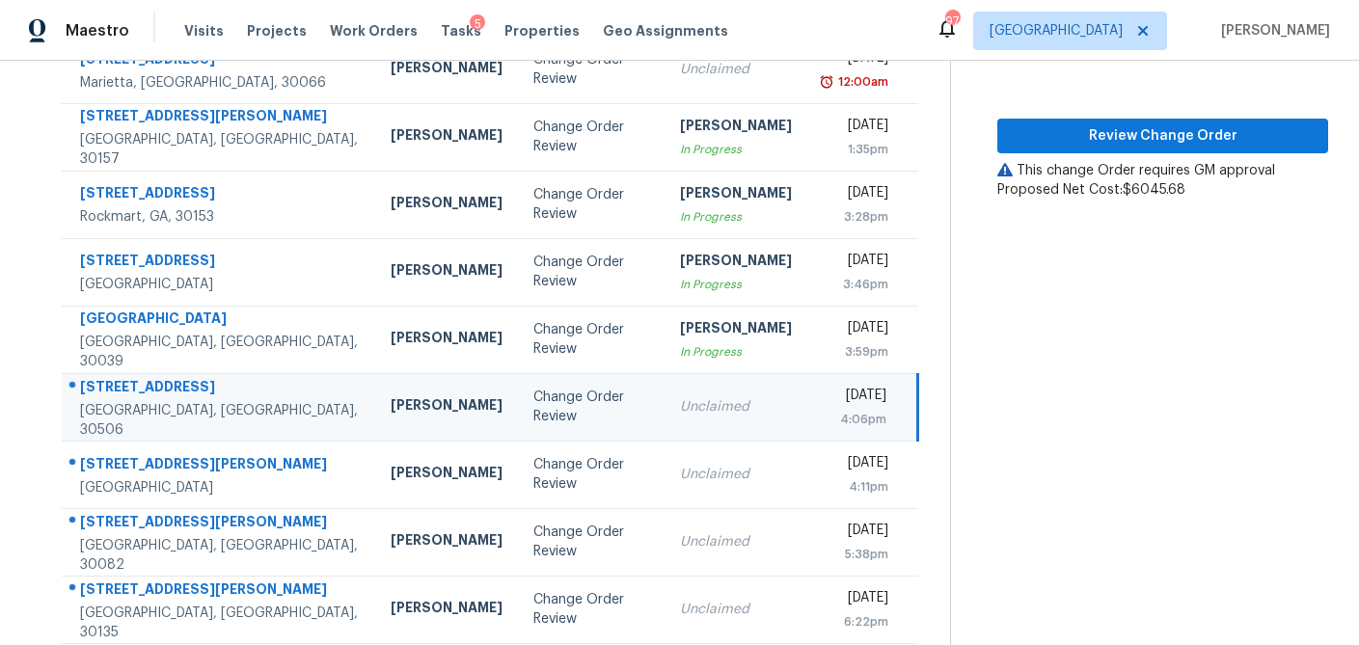
scroll to position [221, 0]
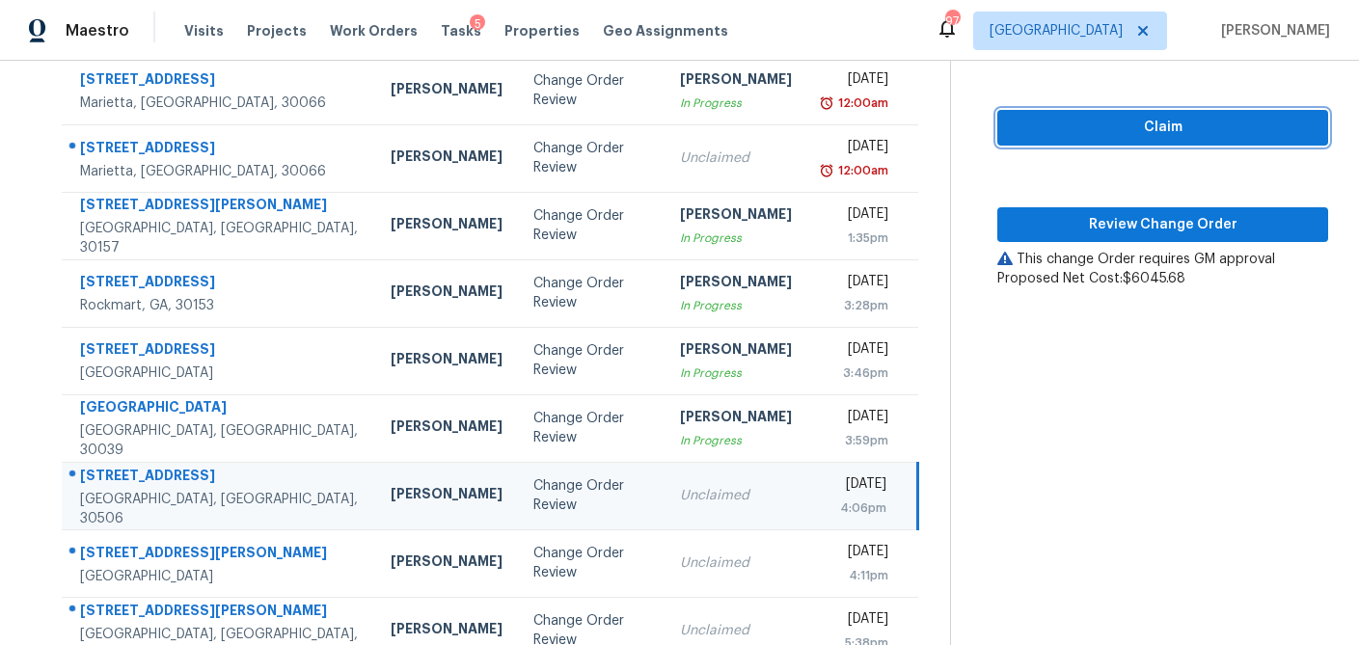
drag, startPoint x: 1164, startPoint y: 128, endPoint x: 1163, endPoint y: 143, distance: 14.5
click at [1164, 128] on span "Claim" at bounding box center [1162, 128] width 300 height 24
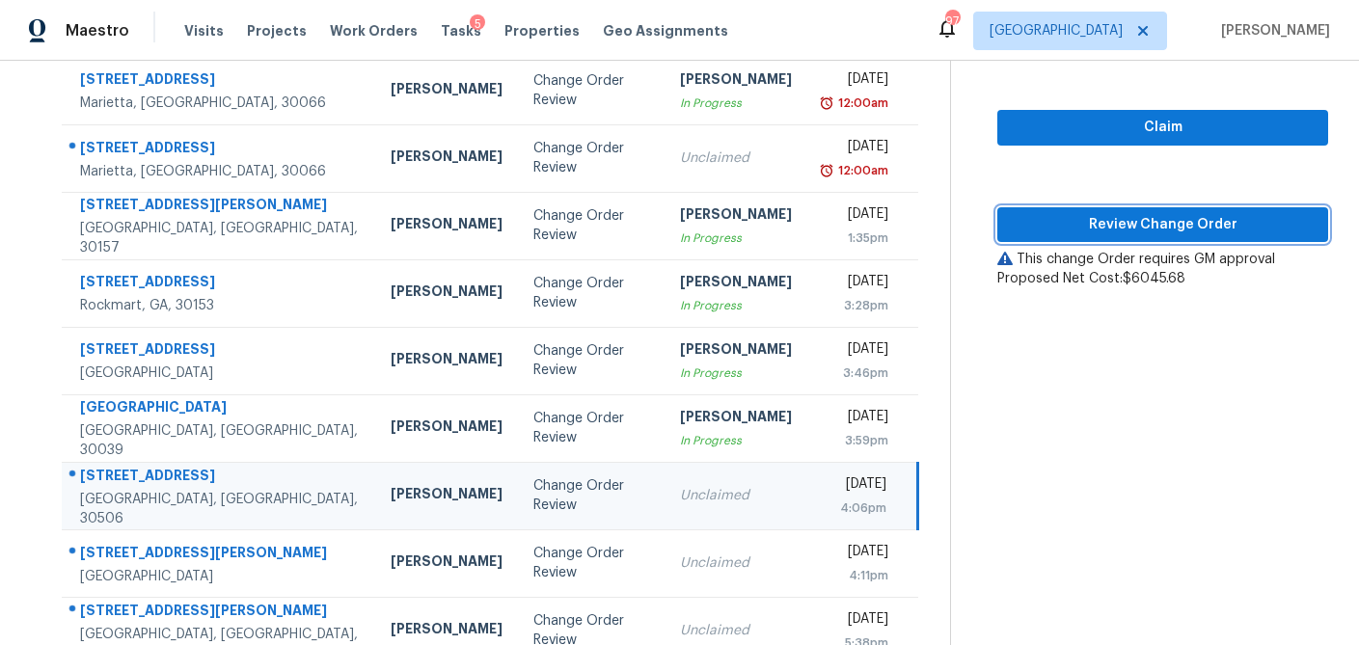
click at [1151, 233] on span "Review Change Order" at bounding box center [1162, 225] width 300 height 24
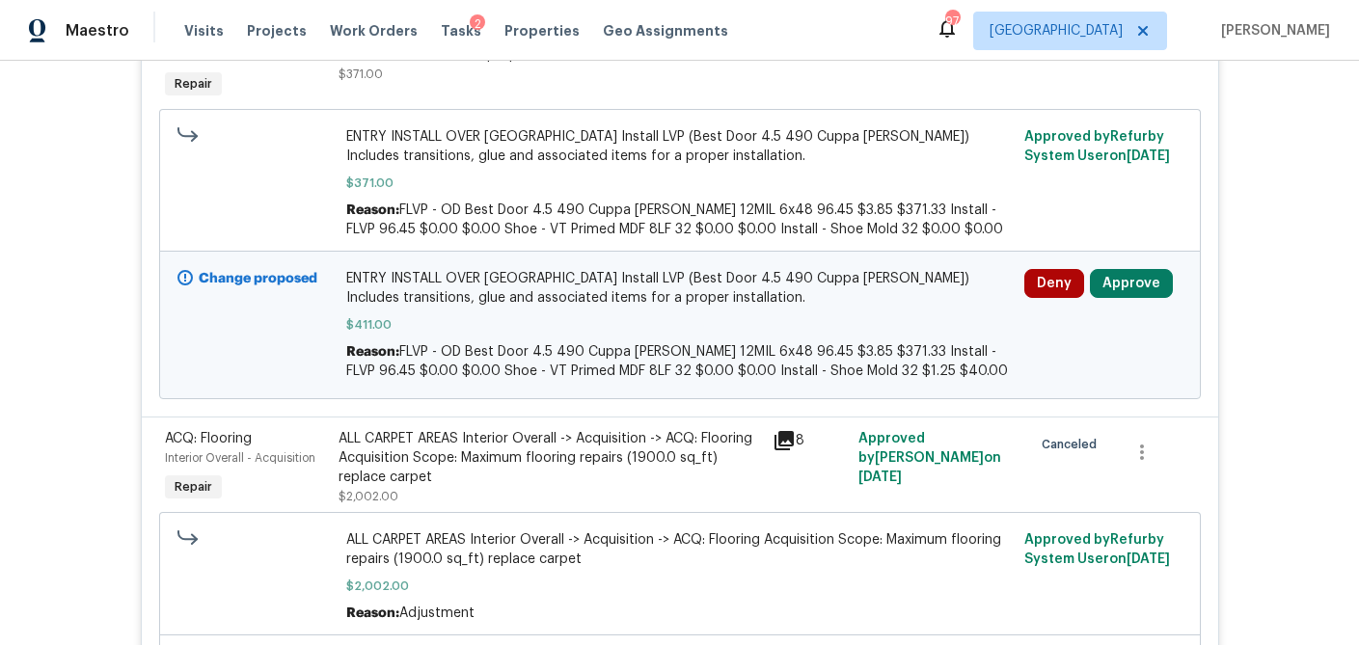
scroll to position [925, 0]
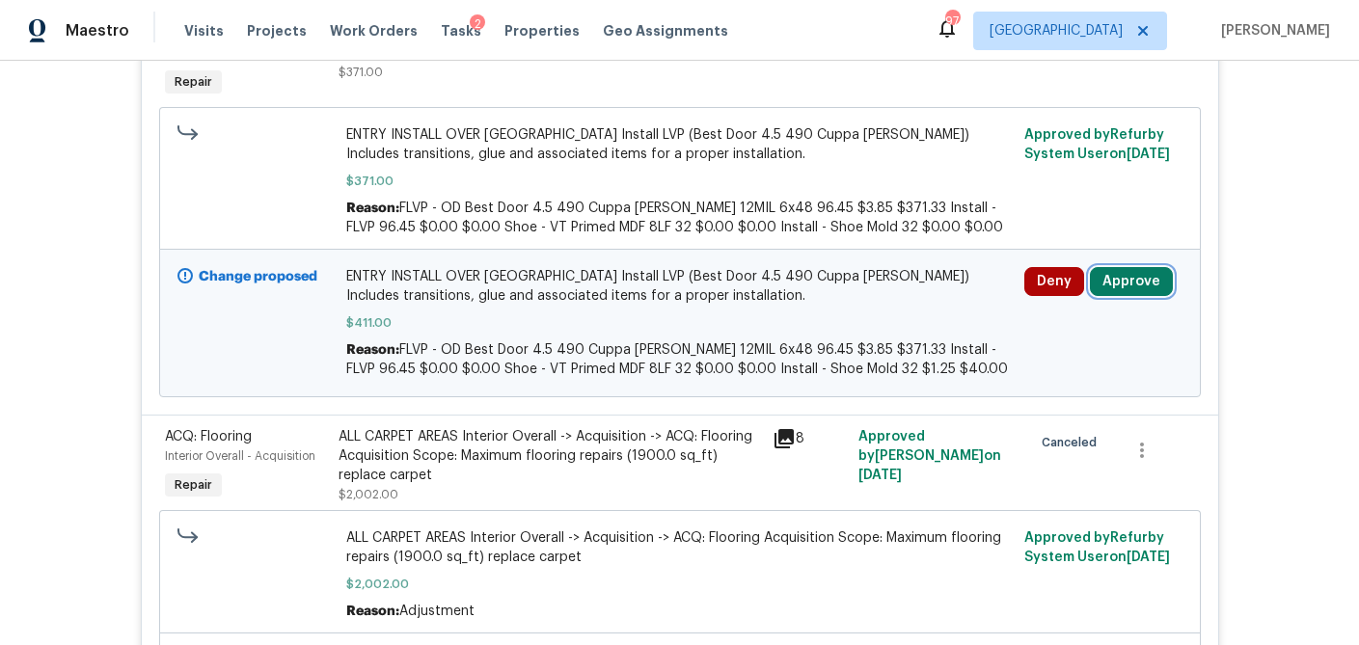
drag, startPoint x: 1135, startPoint y: 283, endPoint x: 1104, endPoint y: 290, distance: 31.6
click at [1134, 283] on button "Approve" at bounding box center [1131, 281] width 83 height 29
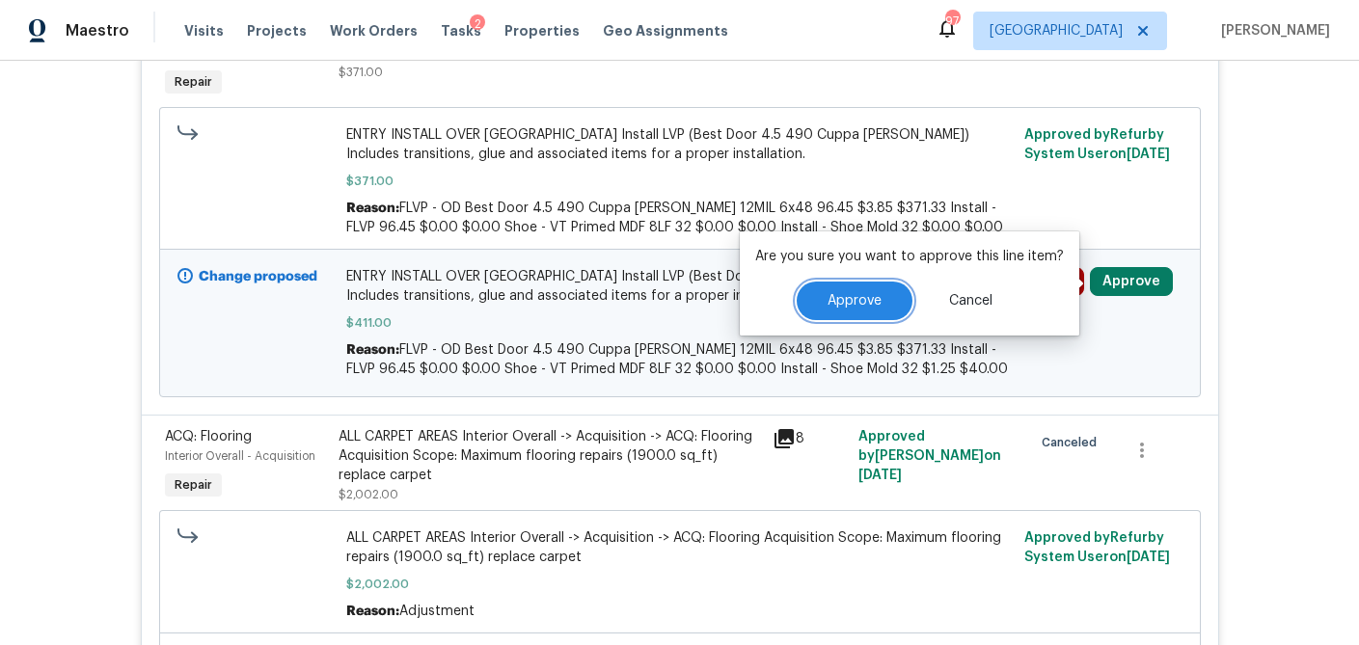
click at [849, 304] on span "Approve" at bounding box center [854, 301] width 54 height 14
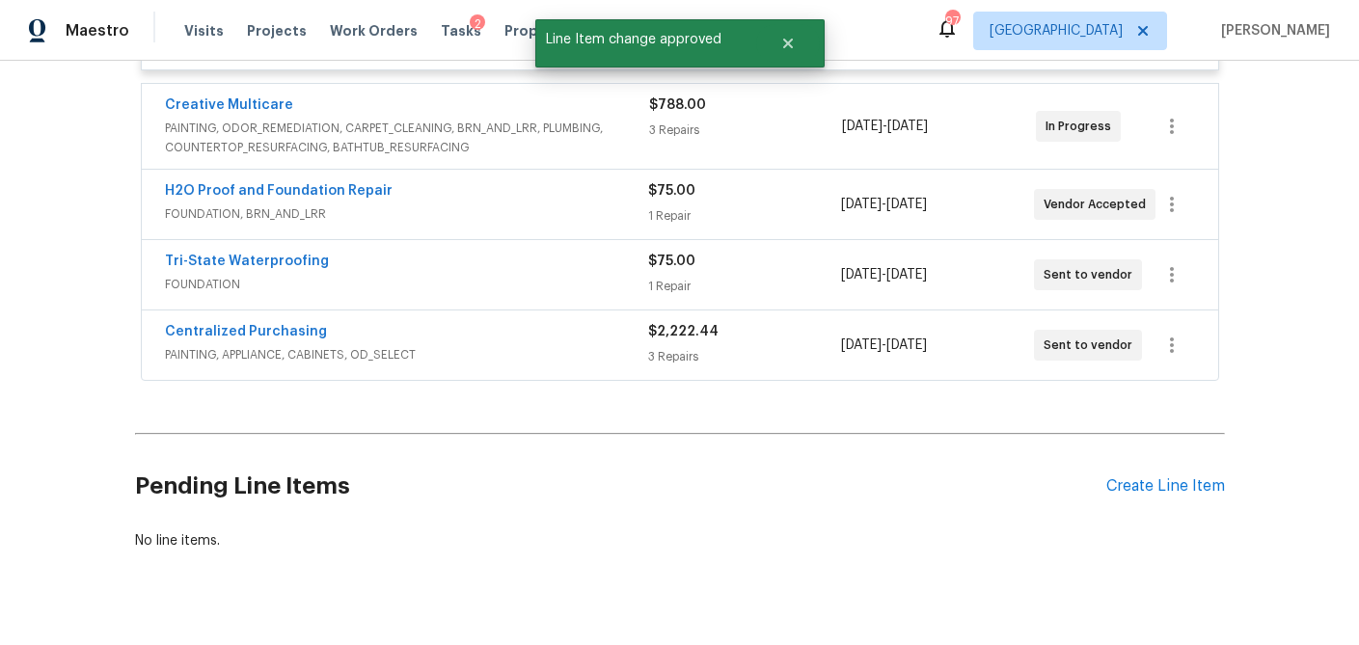
scroll to position [1921, 0]
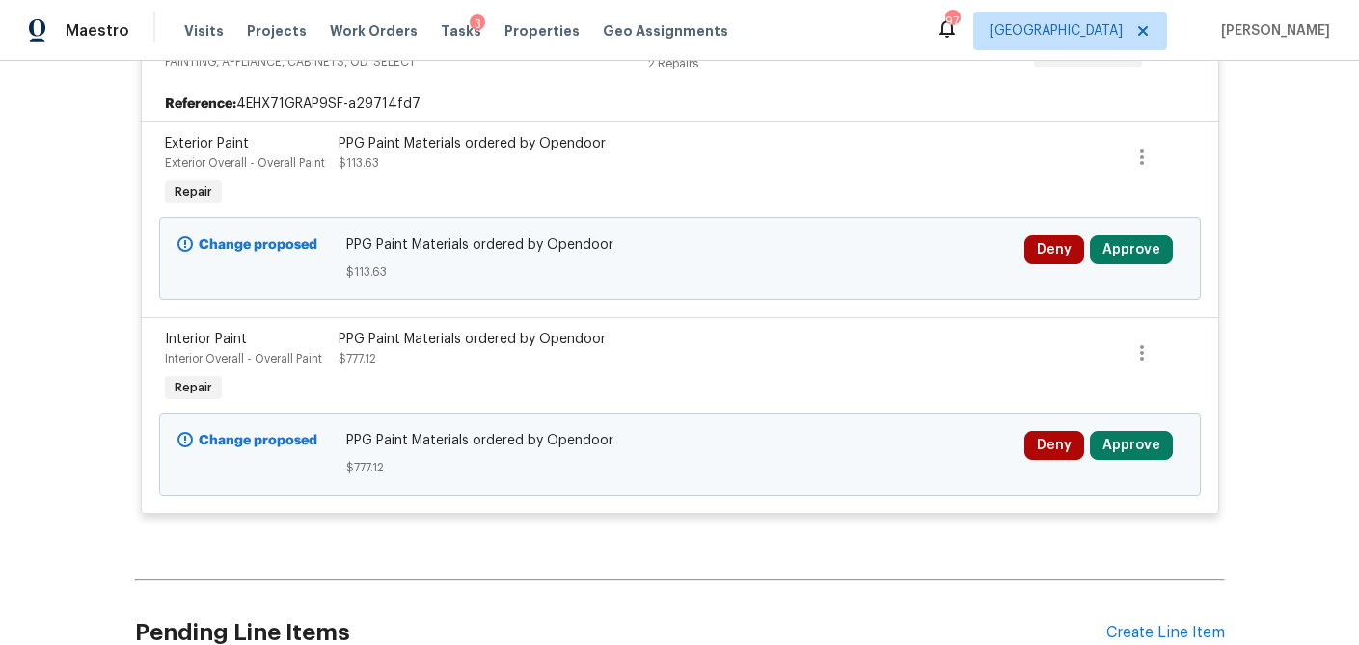
scroll to position [728, 0]
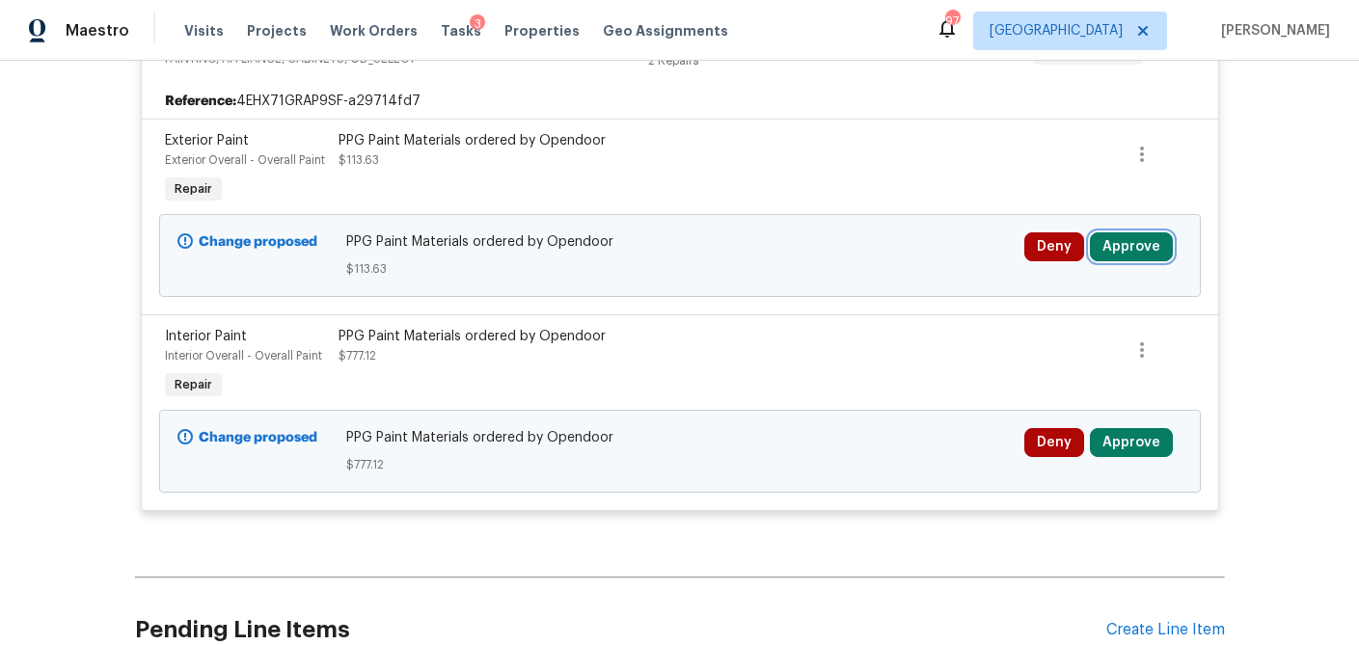
drag, startPoint x: 1127, startPoint y: 249, endPoint x: 1083, endPoint y: 258, distance: 45.4
click at [1127, 249] on button "Approve" at bounding box center [1131, 246] width 83 height 29
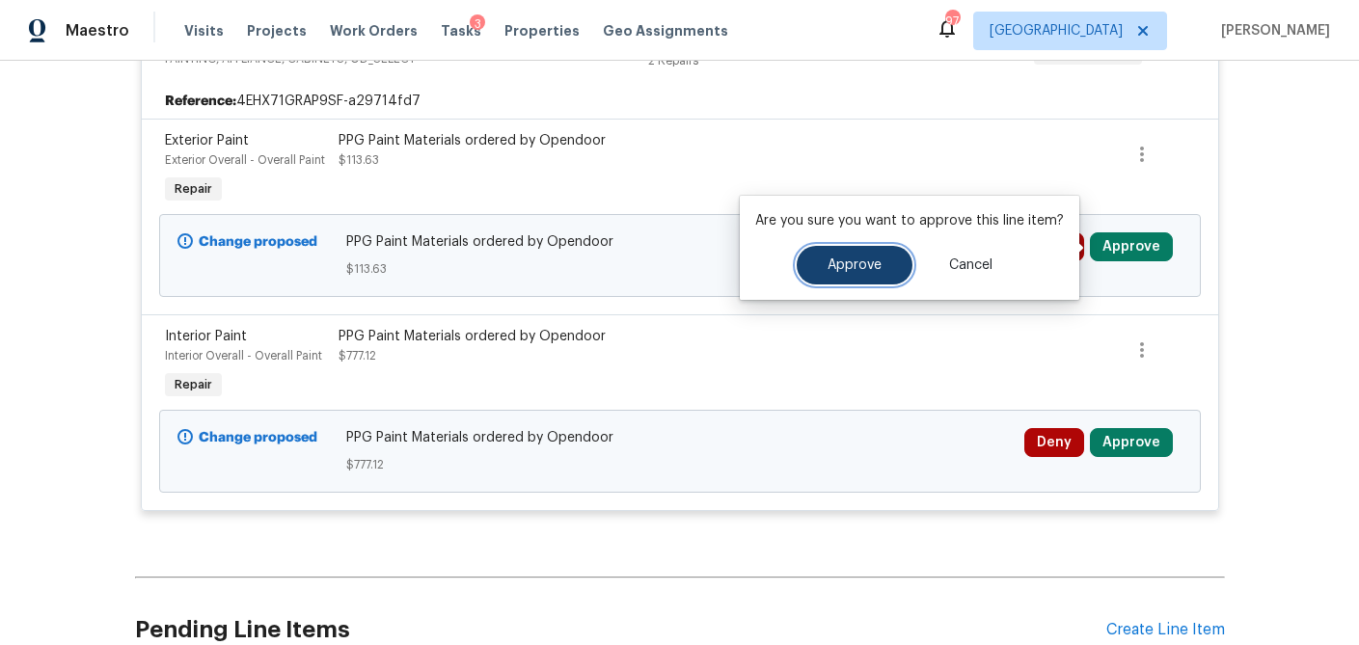
click at [872, 275] on button "Approve" at bounding box center [854, 265] width 116 height 39
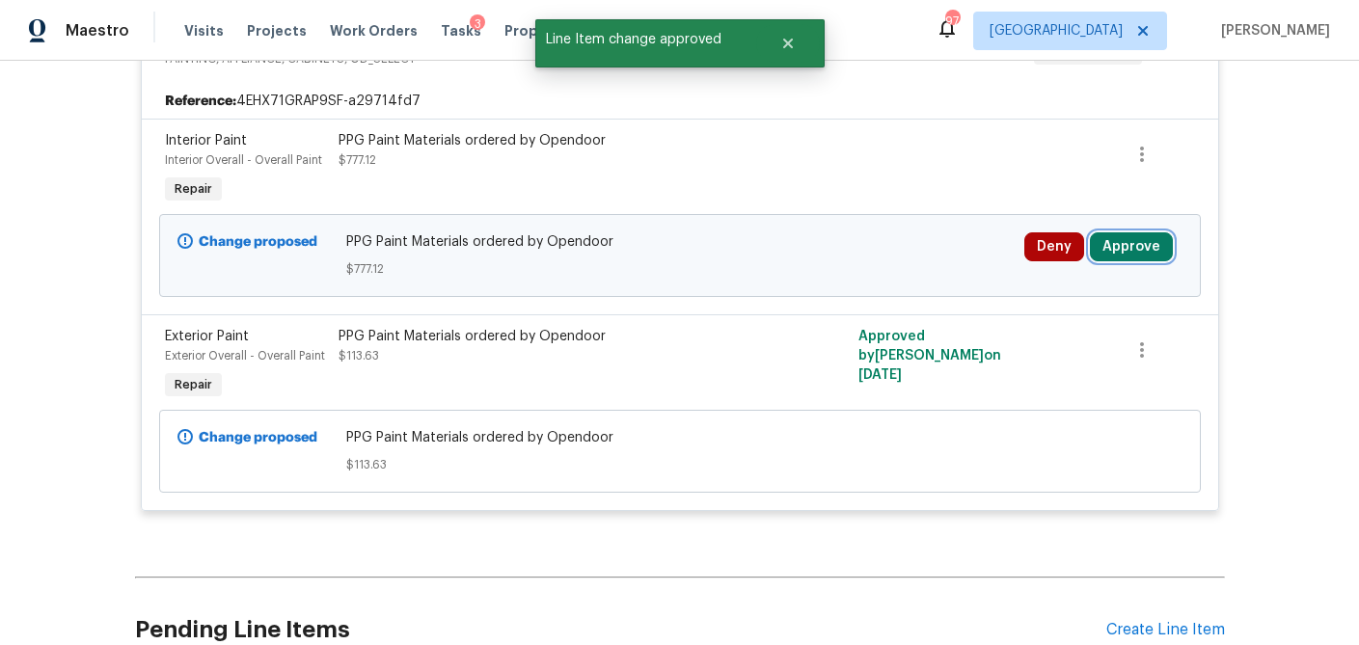
click at [1137, 249] on button "Approve" at bounding box center [1131, 246] width 83 height 29
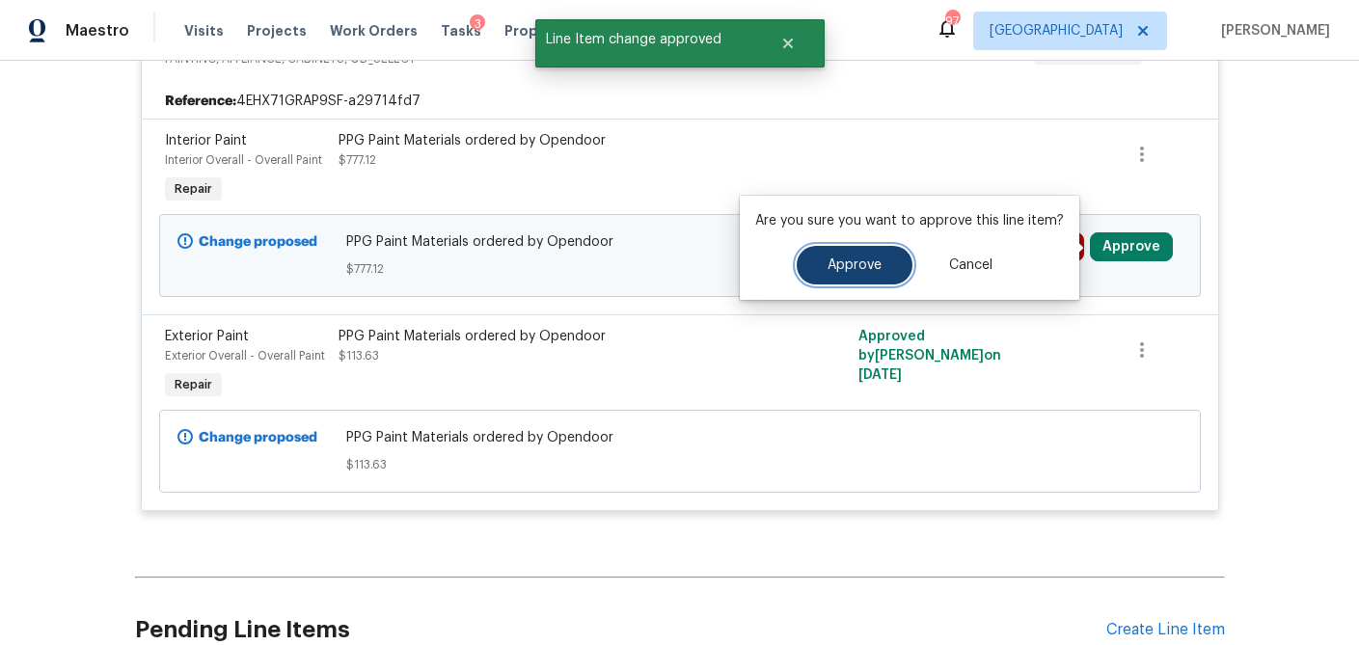
click at [856, 258] on span "Approve" at bounding box center [854, 265] width 54 height 14
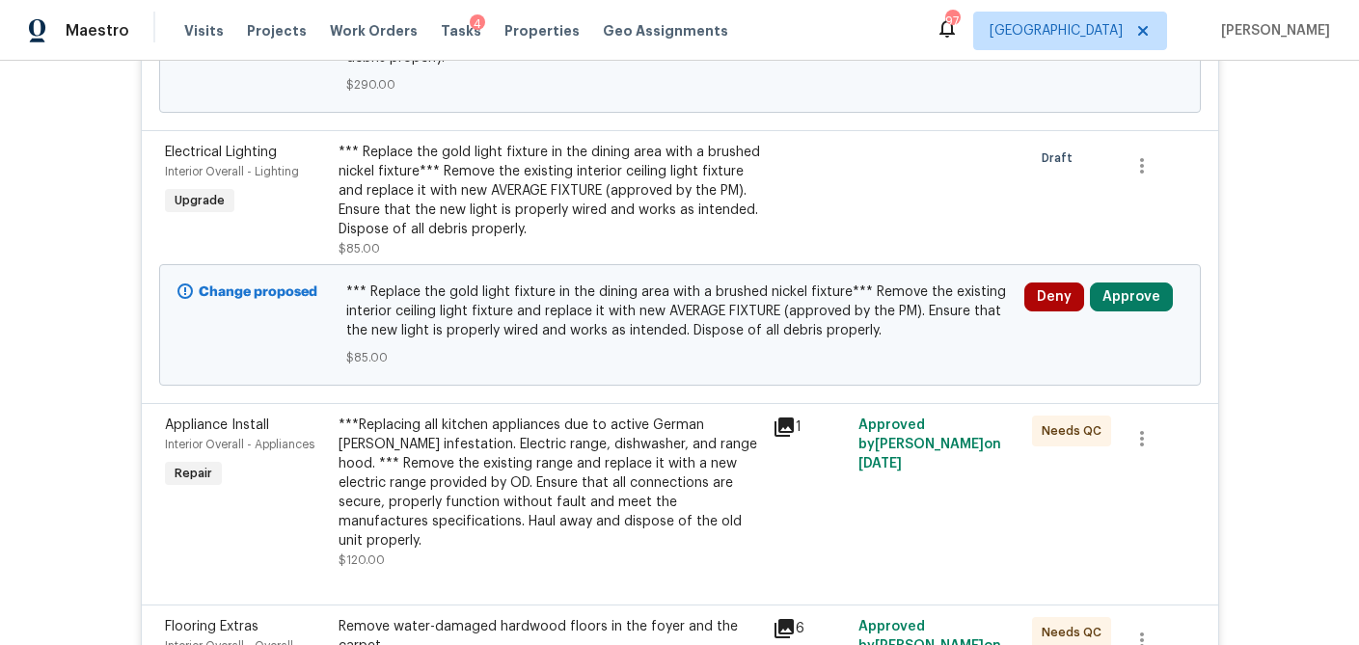
scroll to position [1075, 0]
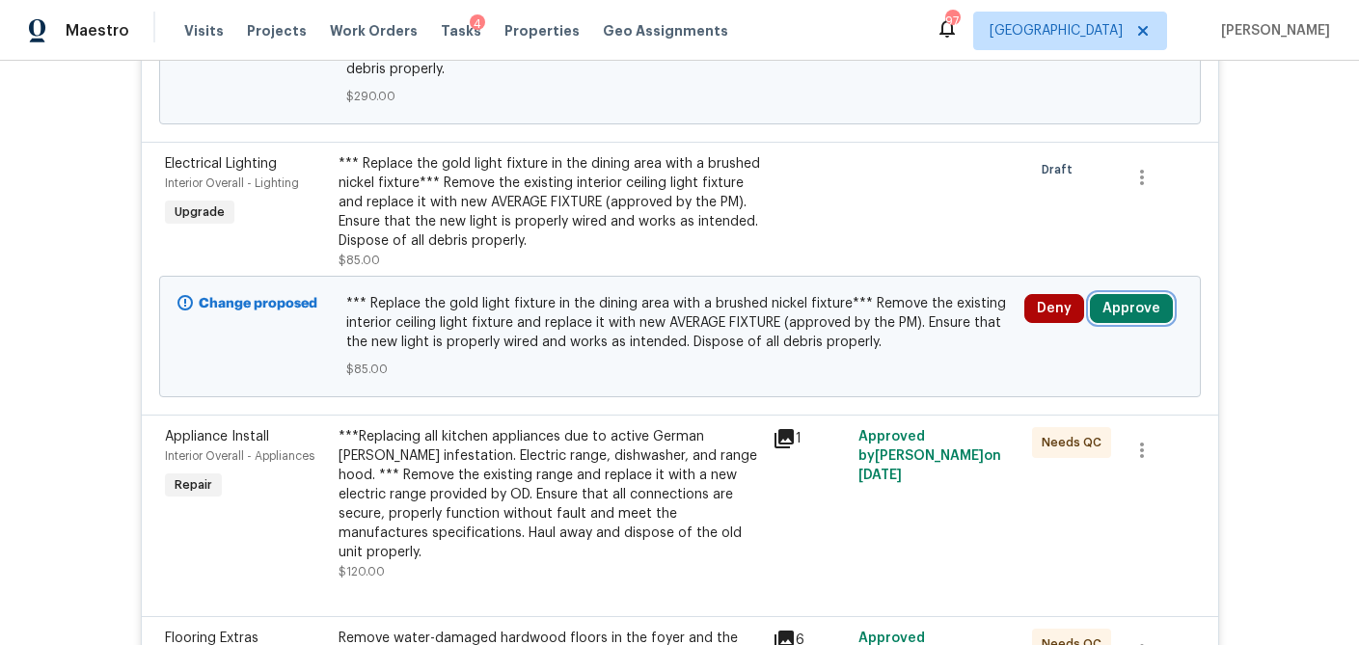
click at [1157, 305] on button "Approve" at bounding box center [1131, 308] width 83 height 29
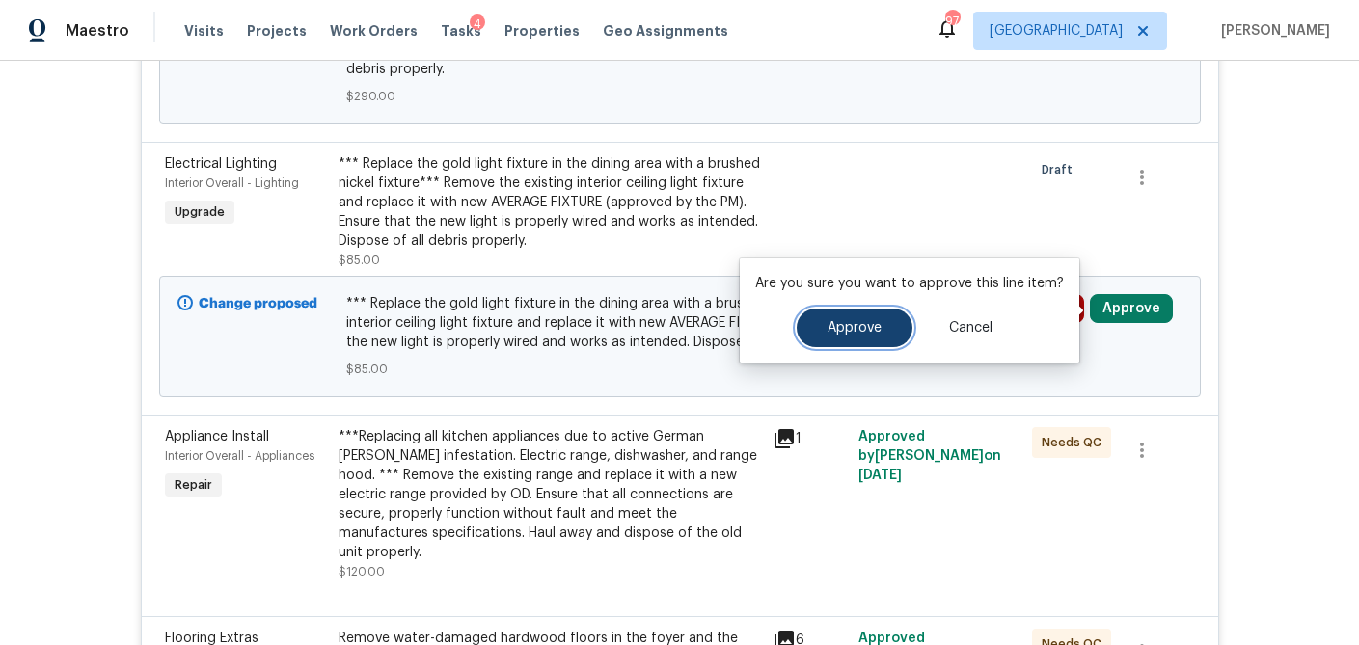
click at [854, 321] on span "Approve" at bounding box center [854, 328] width 54 height 14
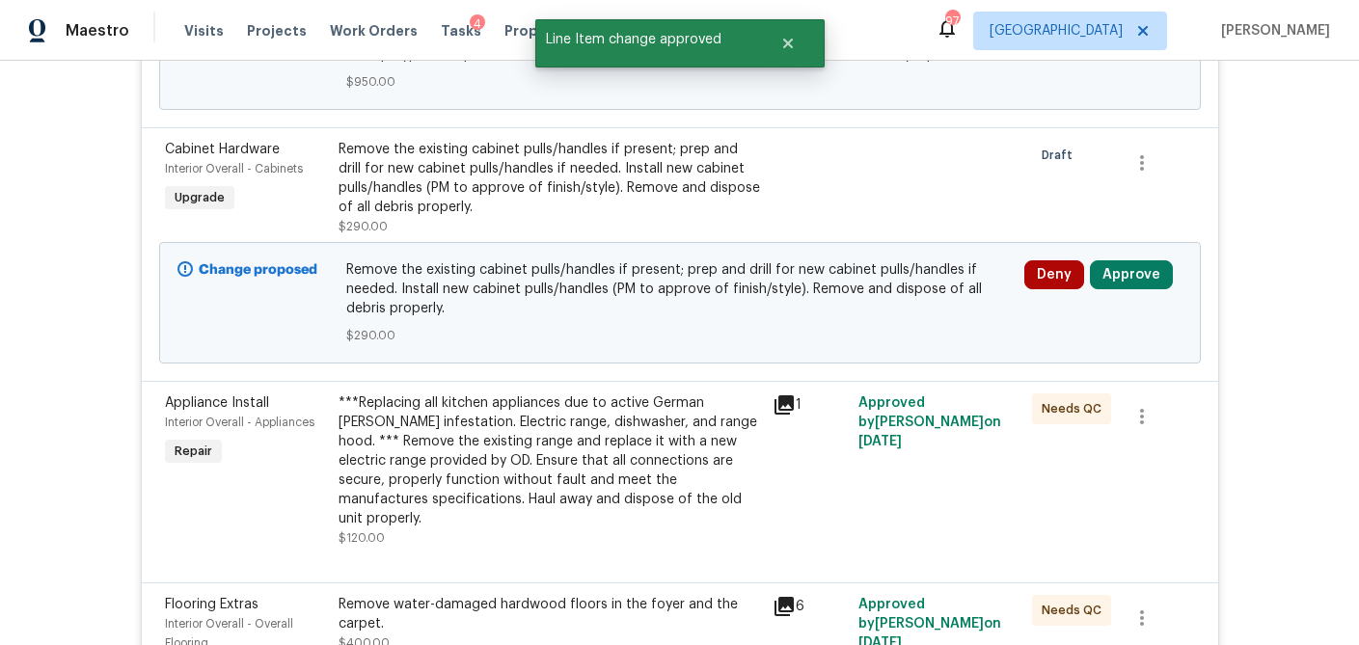
scroll to position [828, 0]
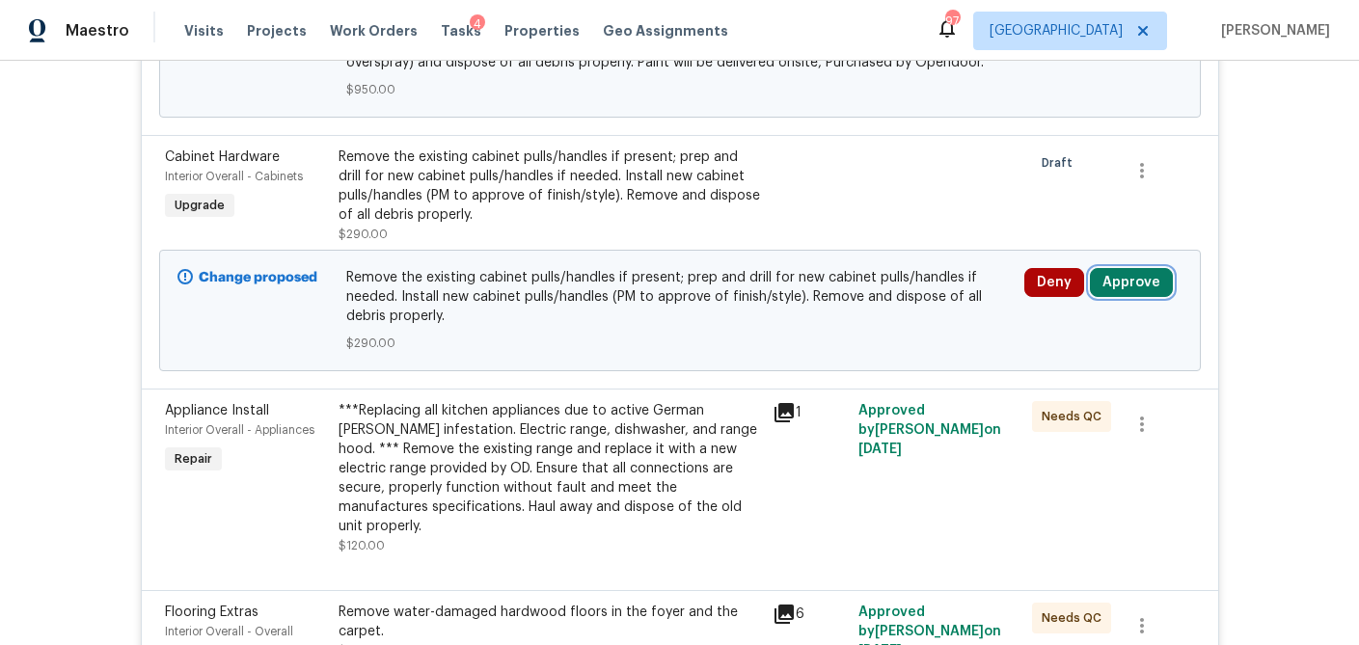
click at [1117, 290] on button "Approve" at bounding box center [1131, 282] width 83 height 29
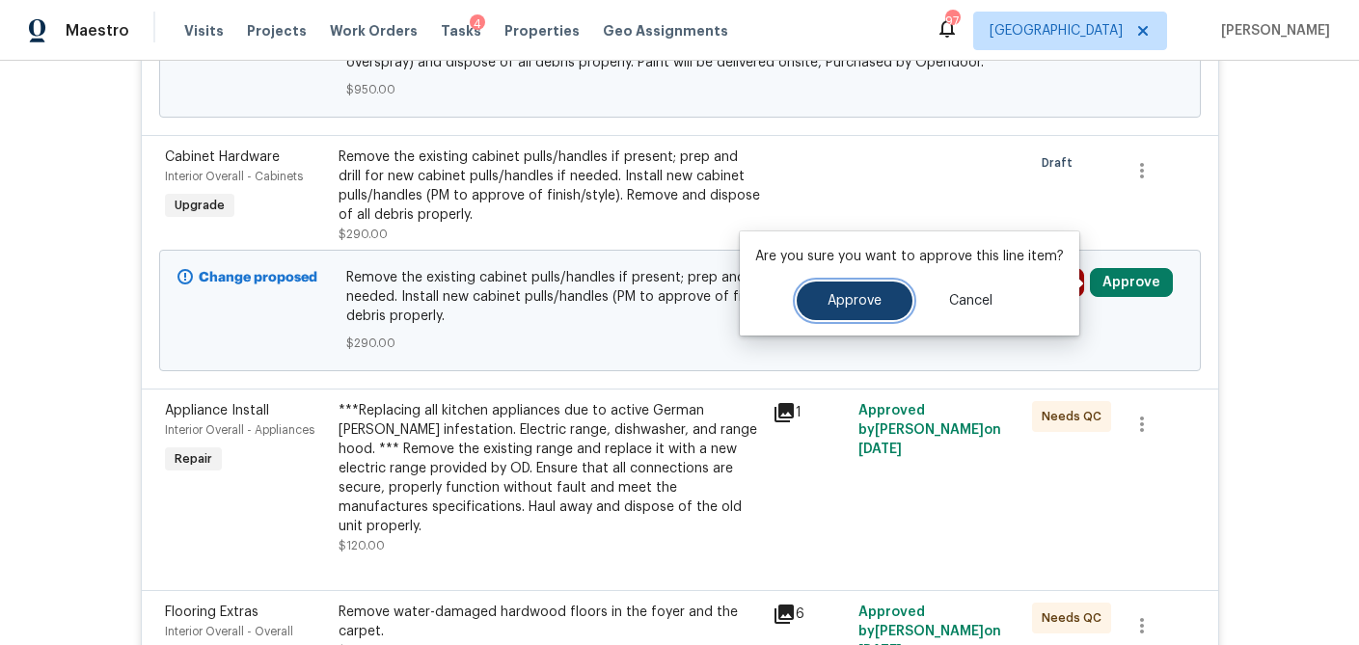
click at [864, 313] on button "Approve" at bounding box center [854, 301] width 116 height 39
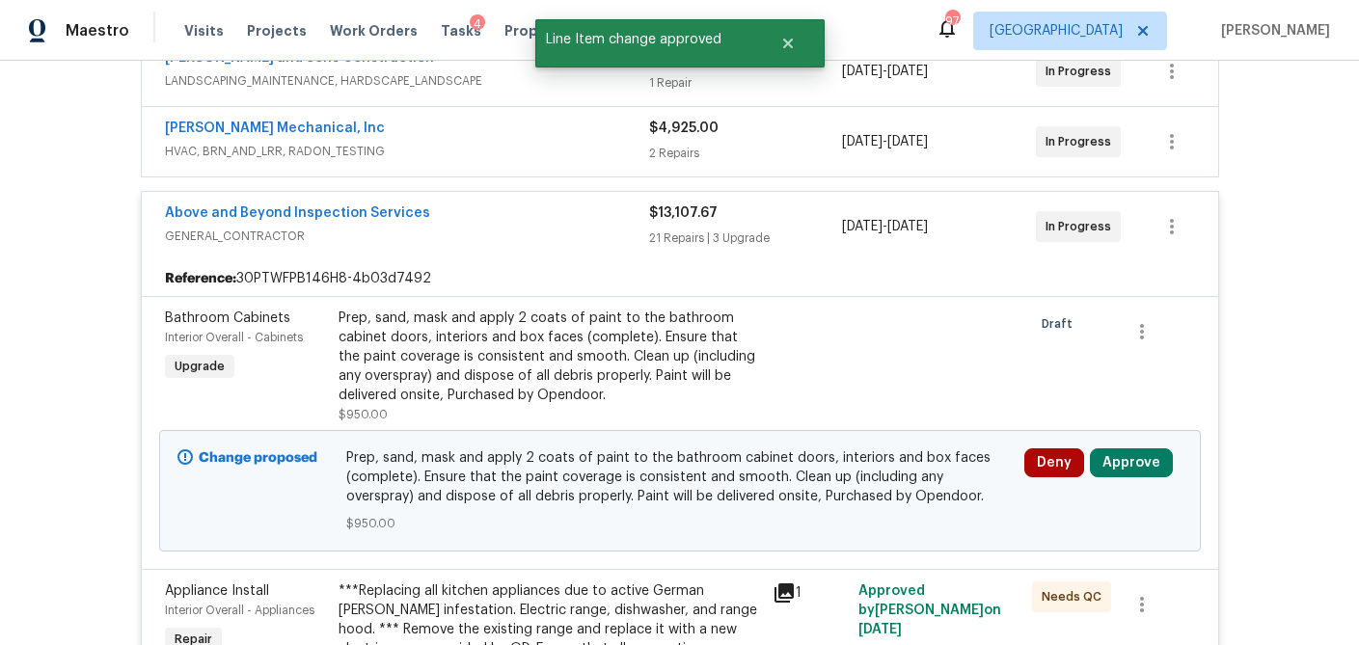
scroll to position [400, 0]
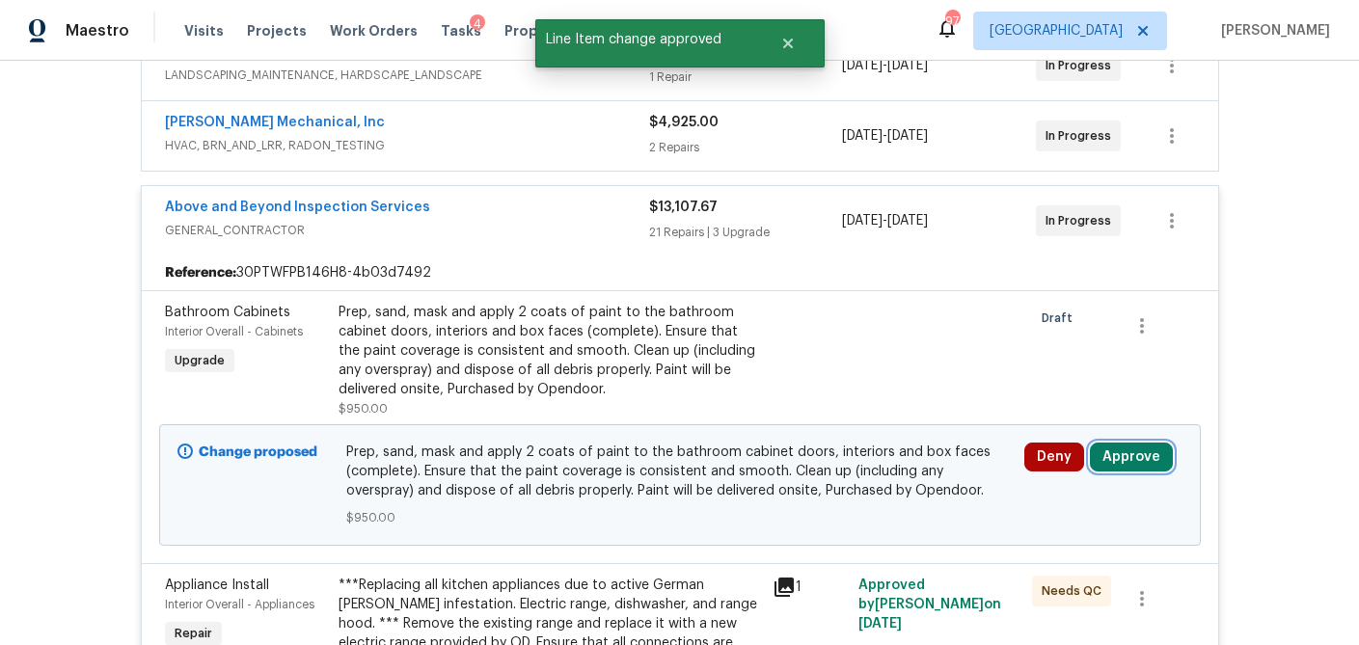
drag, startPoint x: 1116, startPoint y: 446, endPoint x: 1105, endPoint y: 446, distance: 10.6
click at [1115, 446] on button "Approve" at bounding box center [1131, 457] width 83 height 29
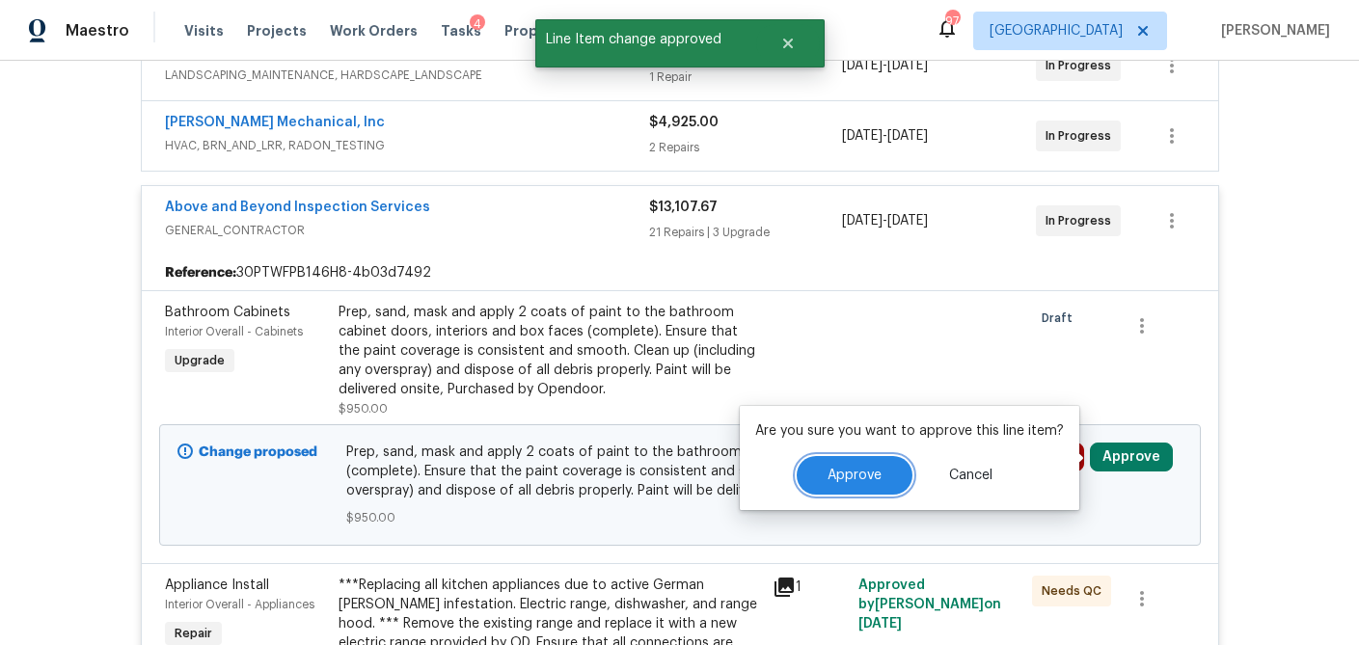
drag, startPoint x: 836, startPoint y: 465, endPoint x: 894, endPoint y: 390, distance: 94.9
click at [836, 465] on button "Approve" at bounding box center [854, 475] width 116 height 39
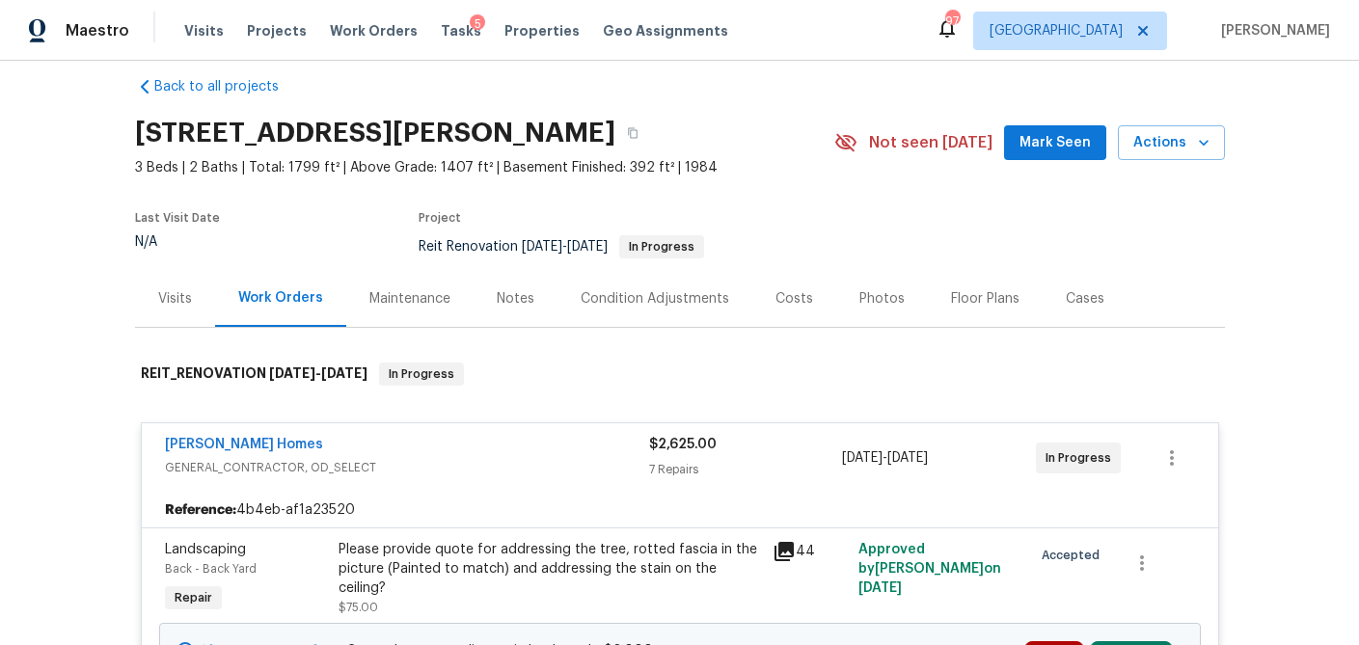
scroll to position [24, 0]
click at [179, 305] on div "Visits" at bounding box center [175, 296] width 34 height 19
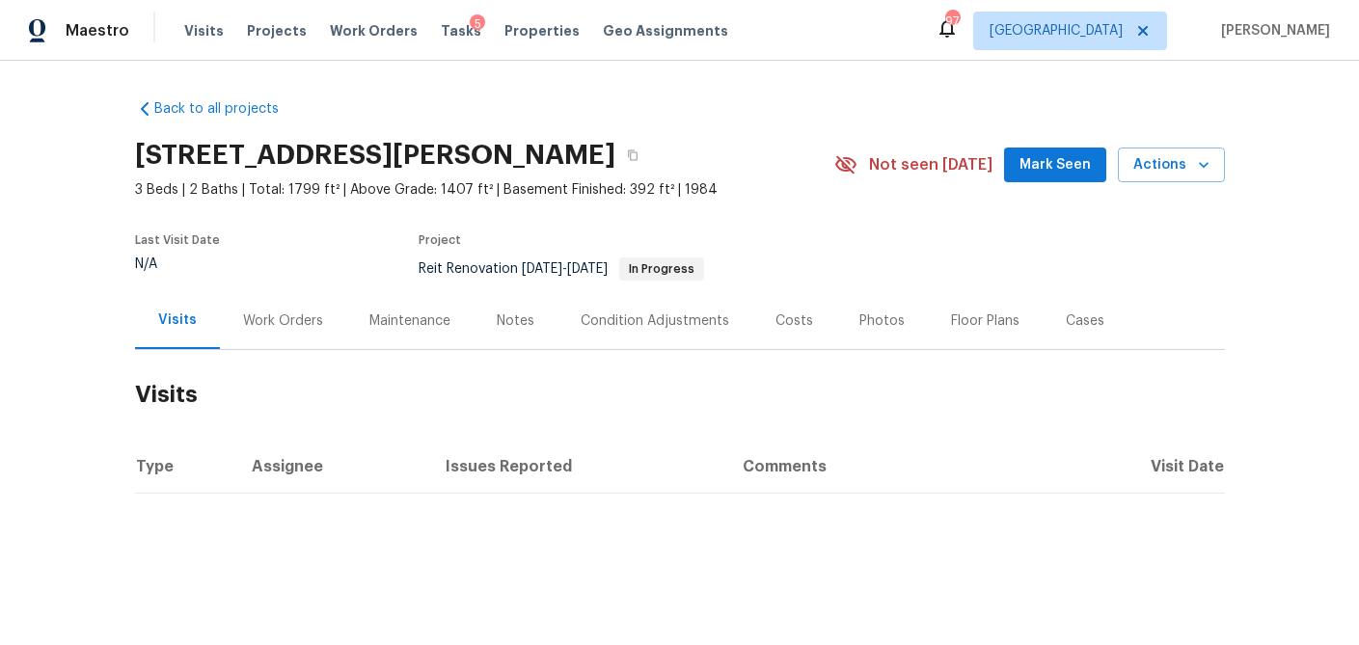
click at [271, 315] on div "Work Orders" at bounding box center [283, 320] width 80 height 19
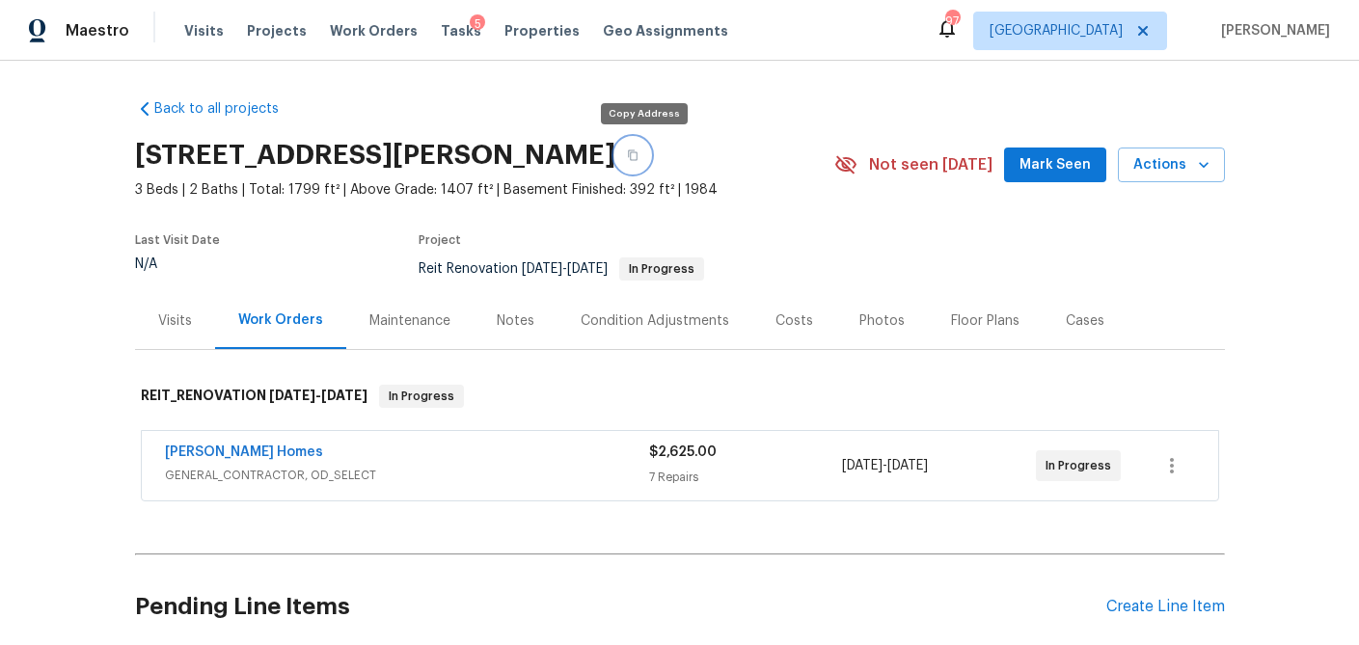
click at [638, 155] on icon "button" at bounding box center [633, 155] width 12 height 12
click at [397, 450] on div "Therrien Homes" at bounding box center [407, 454] width 484 height 23
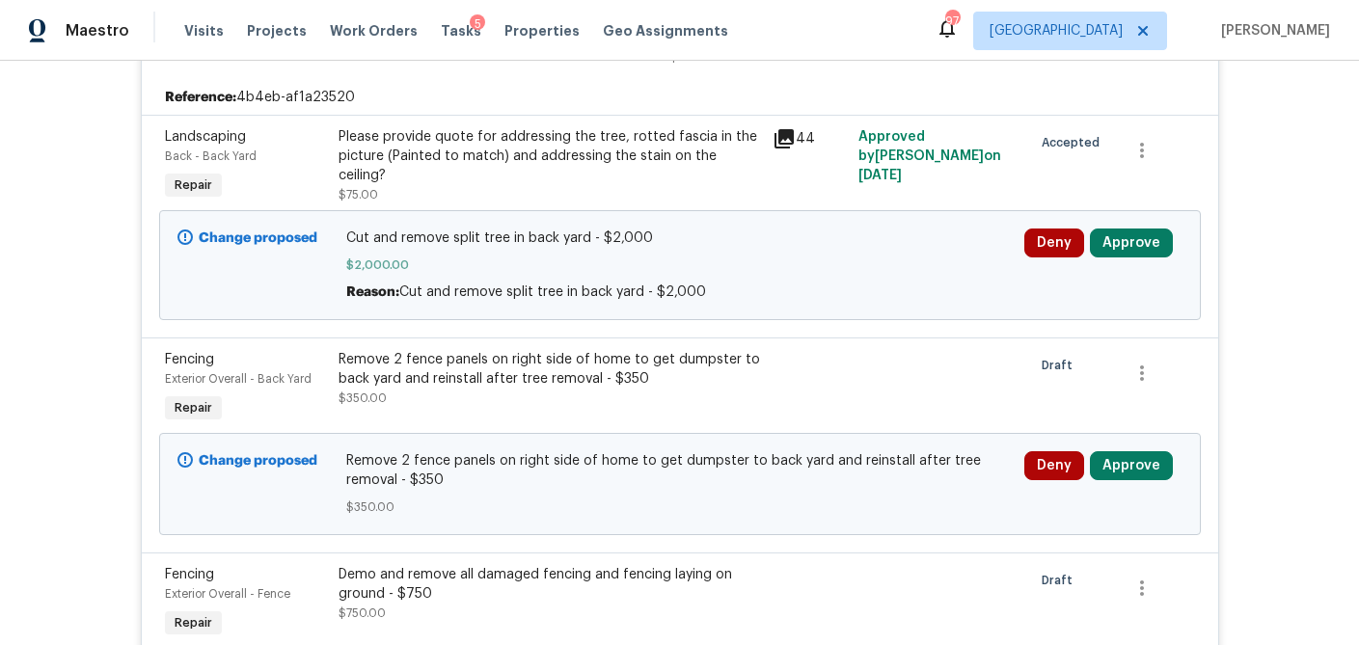
scroll to position [434, 0]
click at [1119, 243] on button "Approve" at bounding box center [1131, 243] width 83 height 29
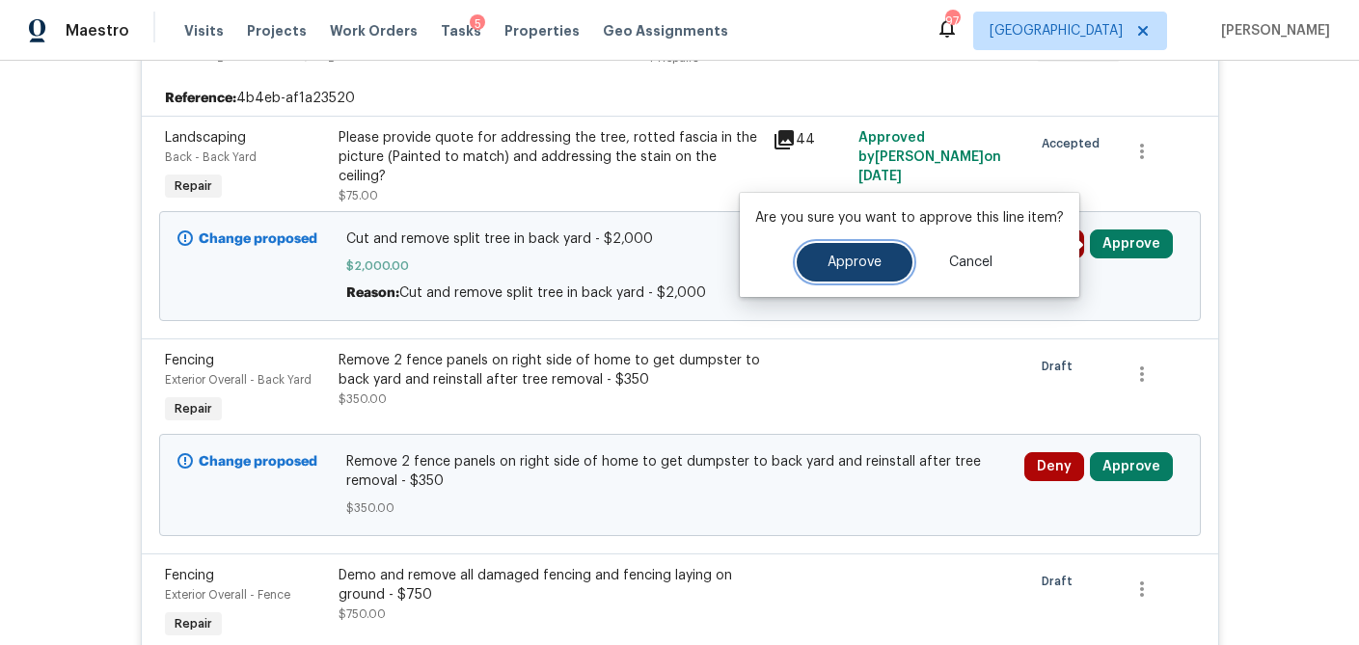
click at [842, 260] on span "Approve" at bounding box center [854, 263] width 54 height 14
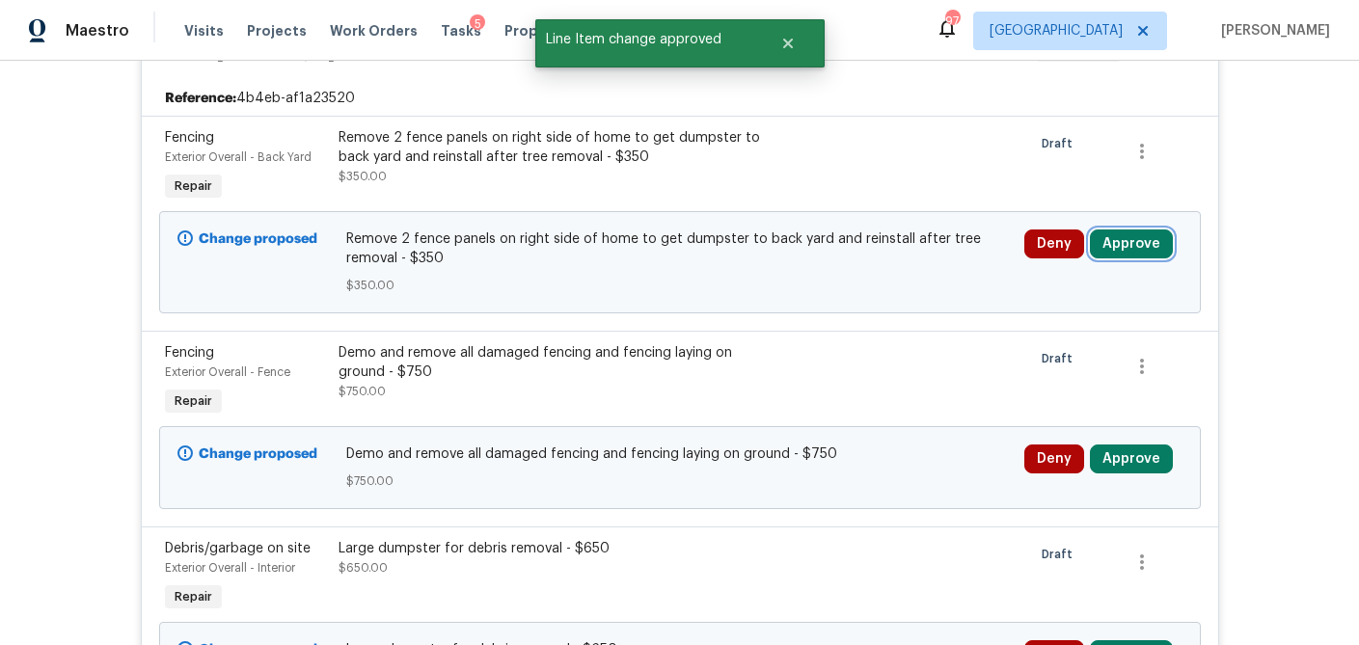
drag, startPoint x: 1142, startPoint y: 244, endPoint x: 1079, endPoint y: 249, distance: 62.9
click at [1141, 244] on button "Approve" at bounding box center [1131, 243] width 83 height 29
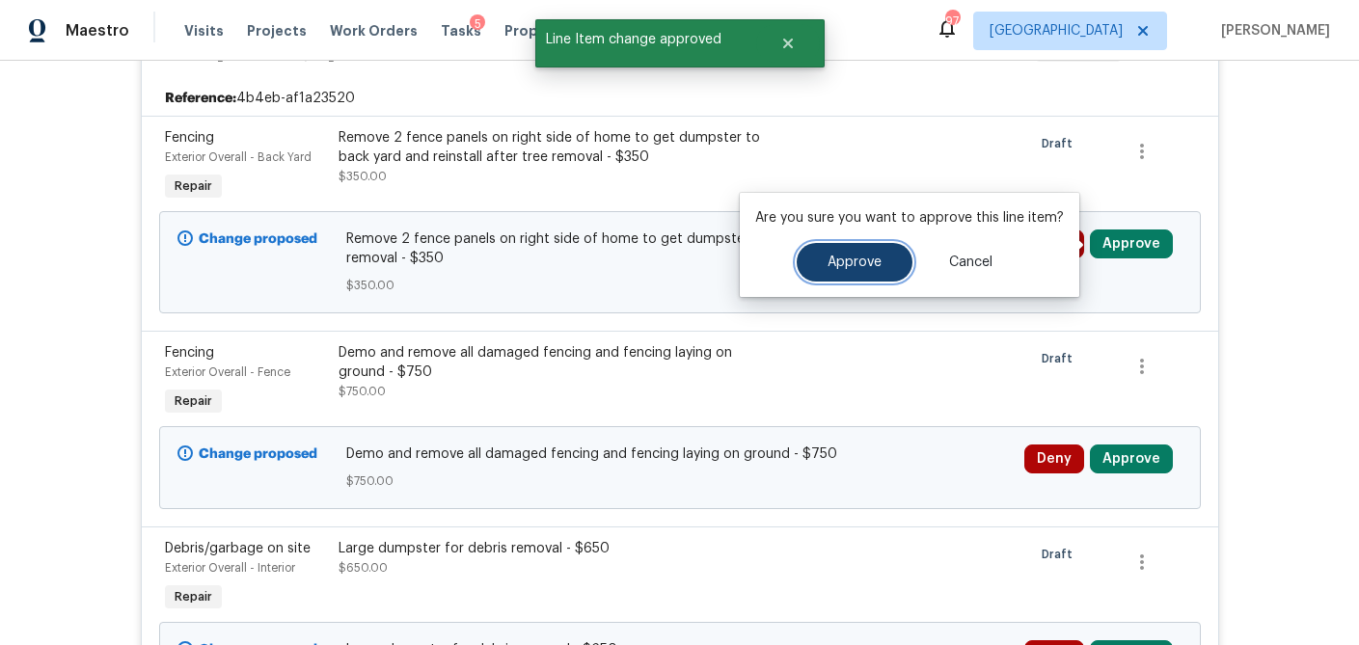
click at [855, 270] on button "Approve" at bounding box center [854, 262] width 116 height 39
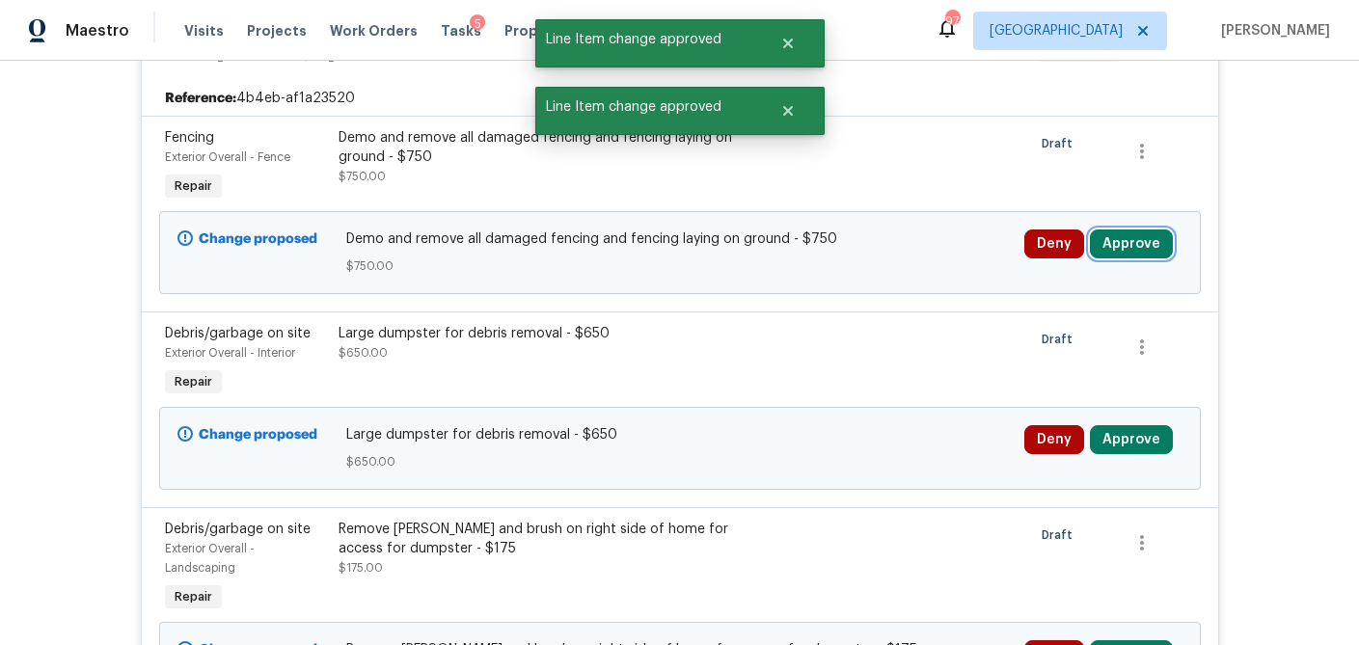
click at [1131, 247] on button "Approve" at bounding box center [1131, 243] width 83 height 29
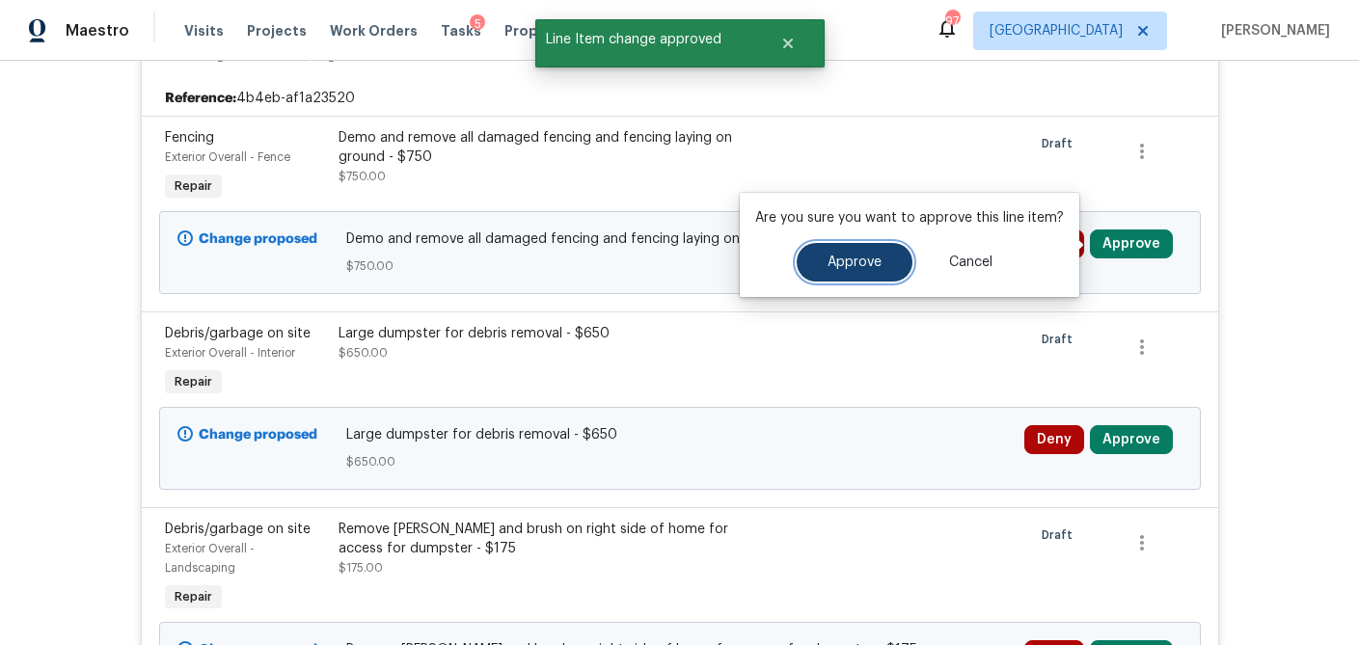
click at [860, 266] on span "Approve" at bounding box center [854, 263] width 54 height 14
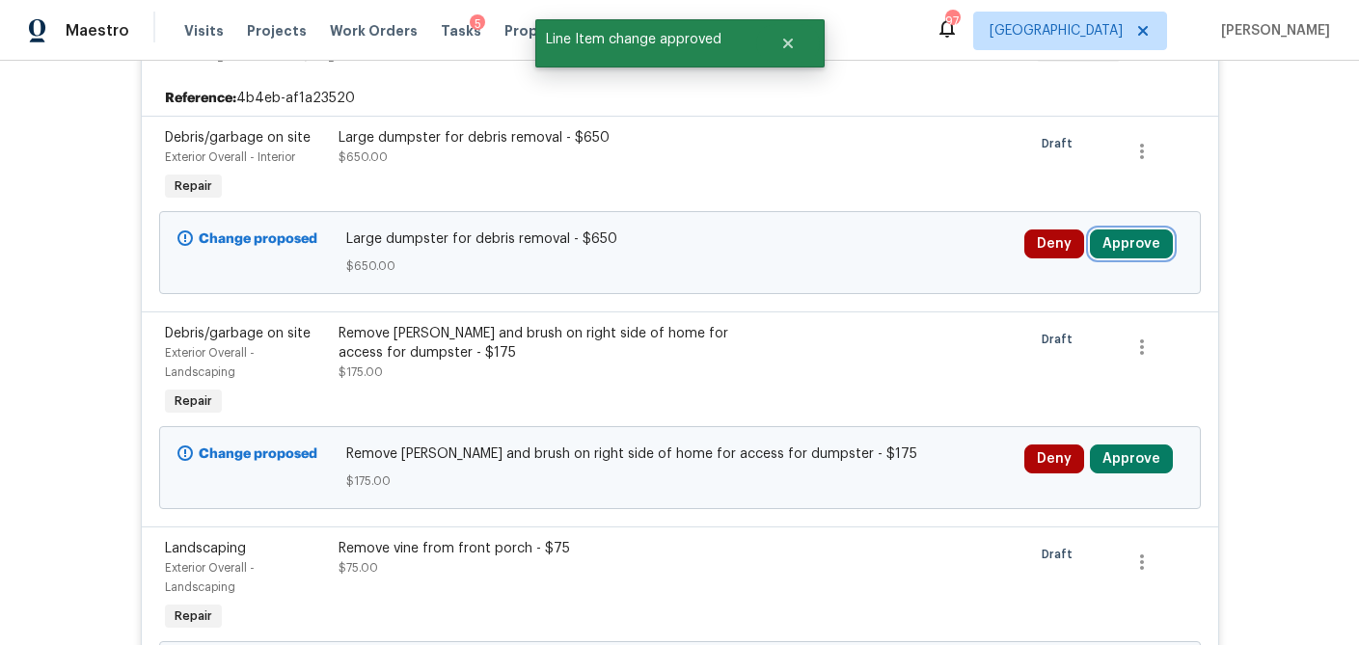
click at [1144, 235] on button "Approve" at bounding box center [1131, 243] width 83 height 29
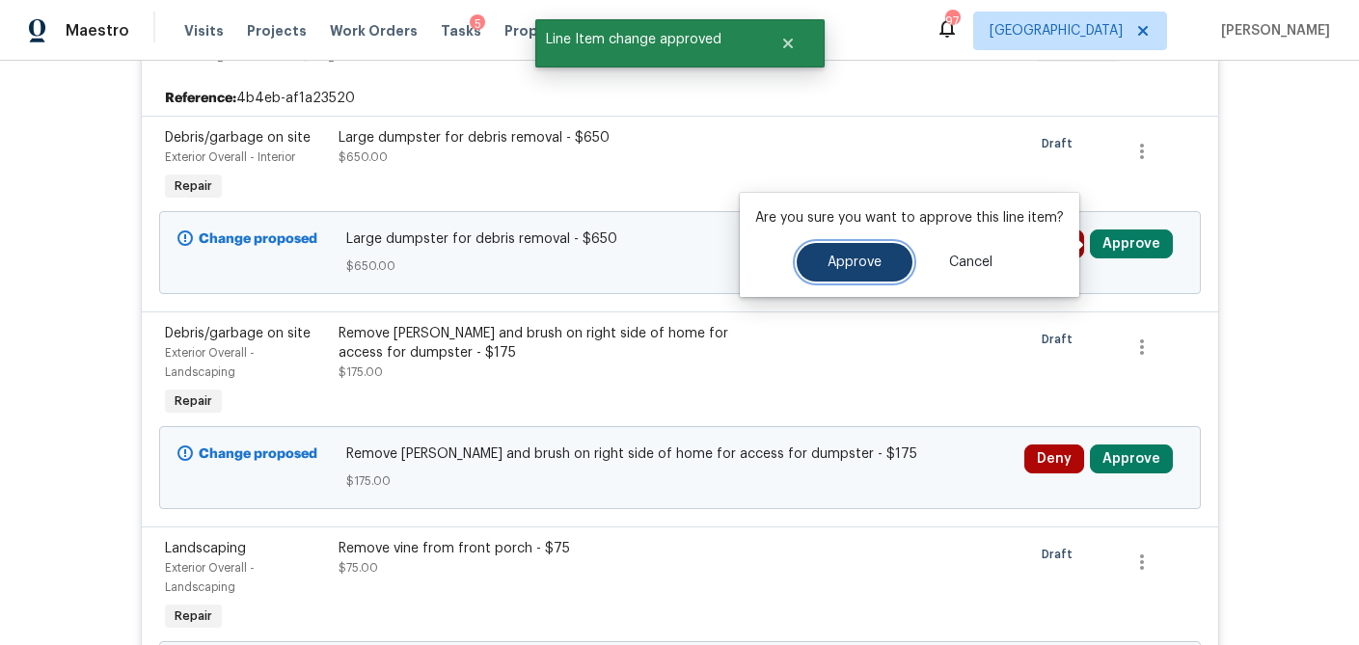
click at [884, 264] on button "Approve" at bounding box center [854, 262] width 116 height 39
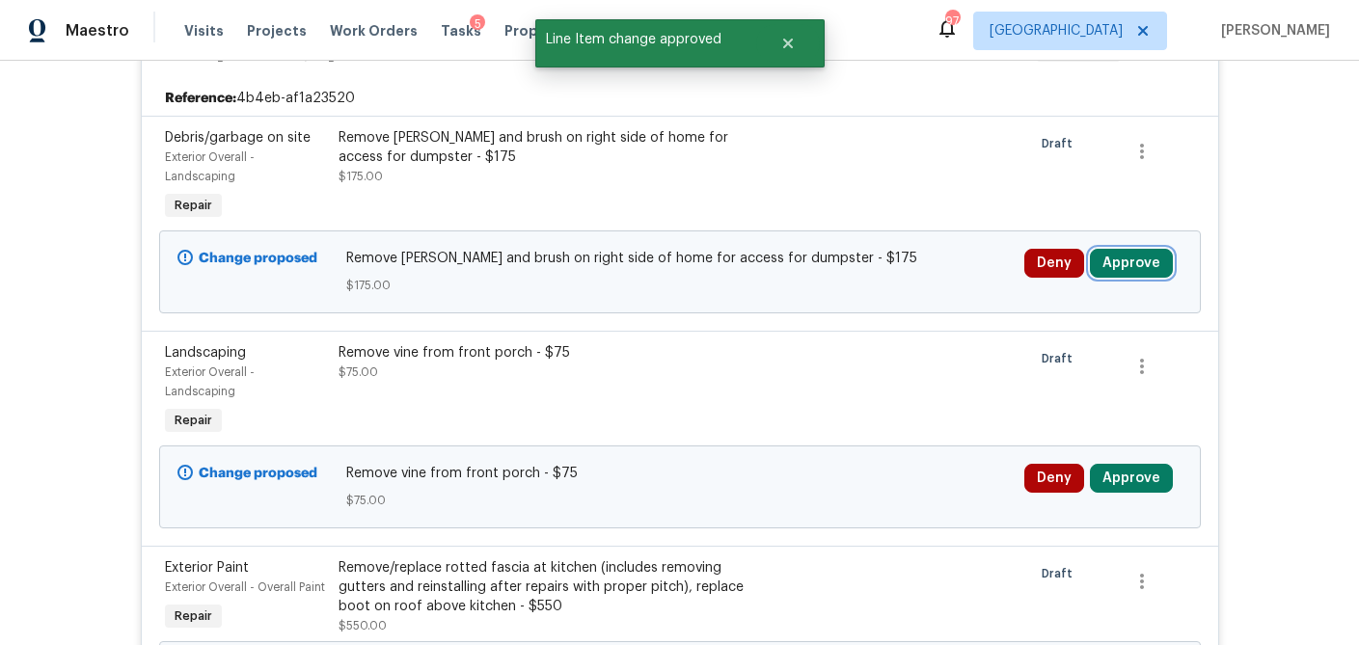
drag, startPoint x: 1155, startPoint y: 254, endPoint x: 1091, endPoint y: 262, distance: 65.2
click at [1155, 254] on button "Approve" at bounding box center [1131, 263] width 83 height 29
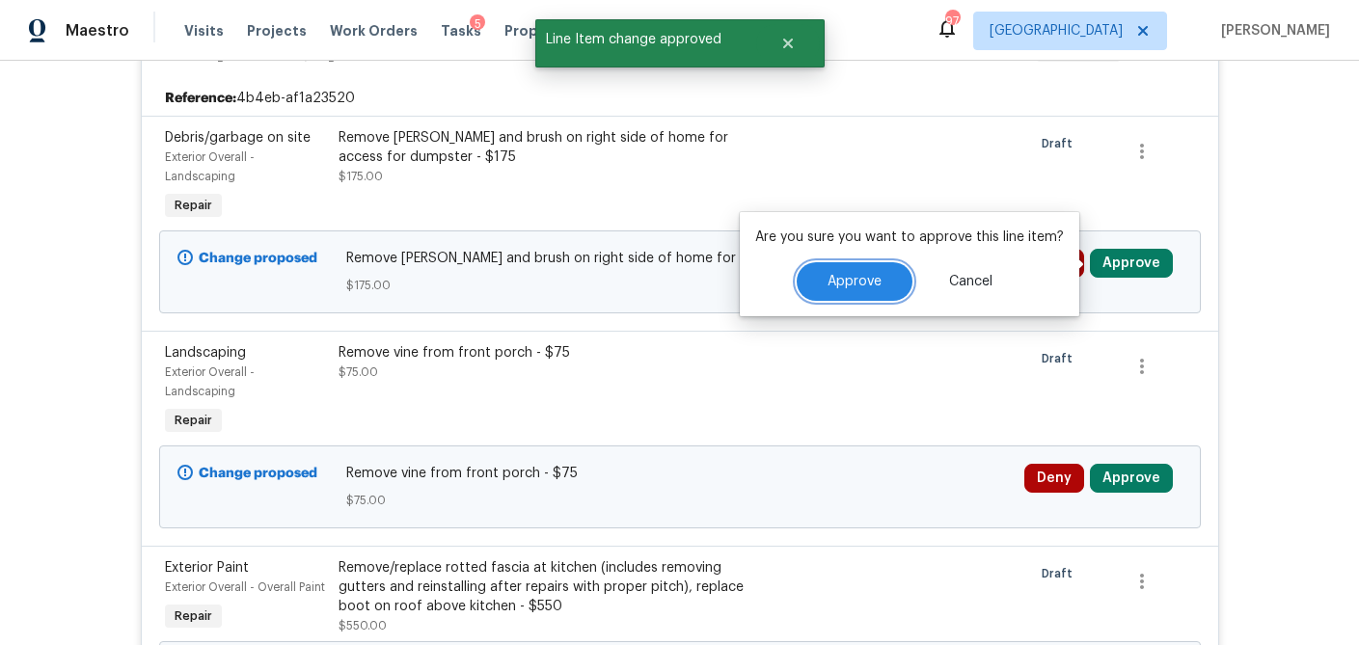
click at [871, 280] on span "Approve" at bounding box center [854, 282] width 54 height 14
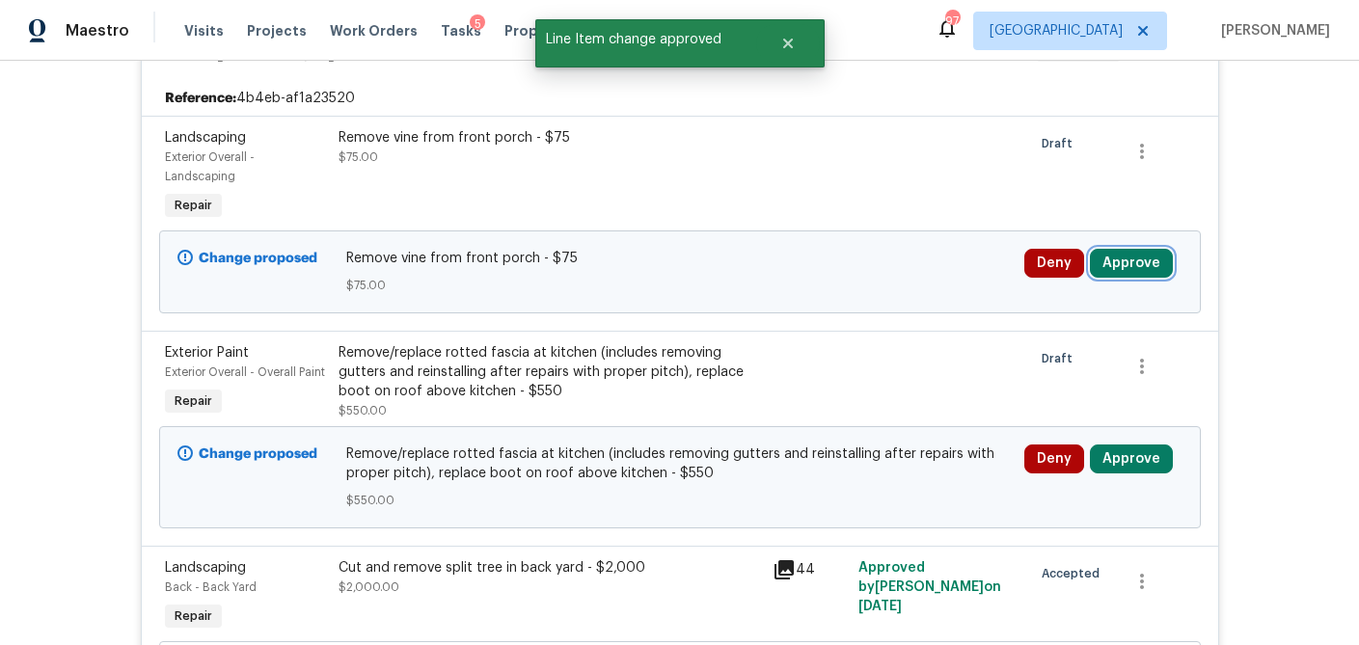
click at [1122, 261] on button "Approve" at bounding box center [1131, 263] width 83 height 29
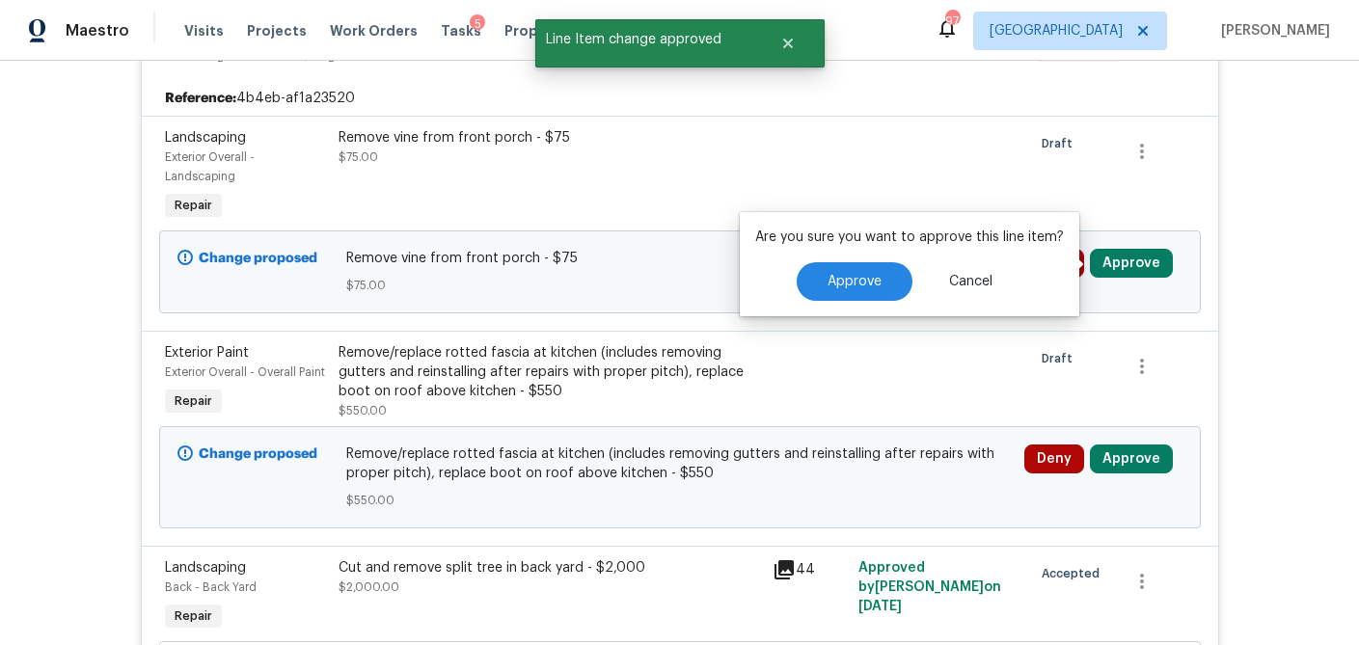
click at [865, 302] on div "Are you sure you want to approve this line item? Approve Cancel" at bounding box center [909, 264] width 339 height 104
click at [864, 286] on span "Approve" at bounding box center [854, 282] width 54 height 14
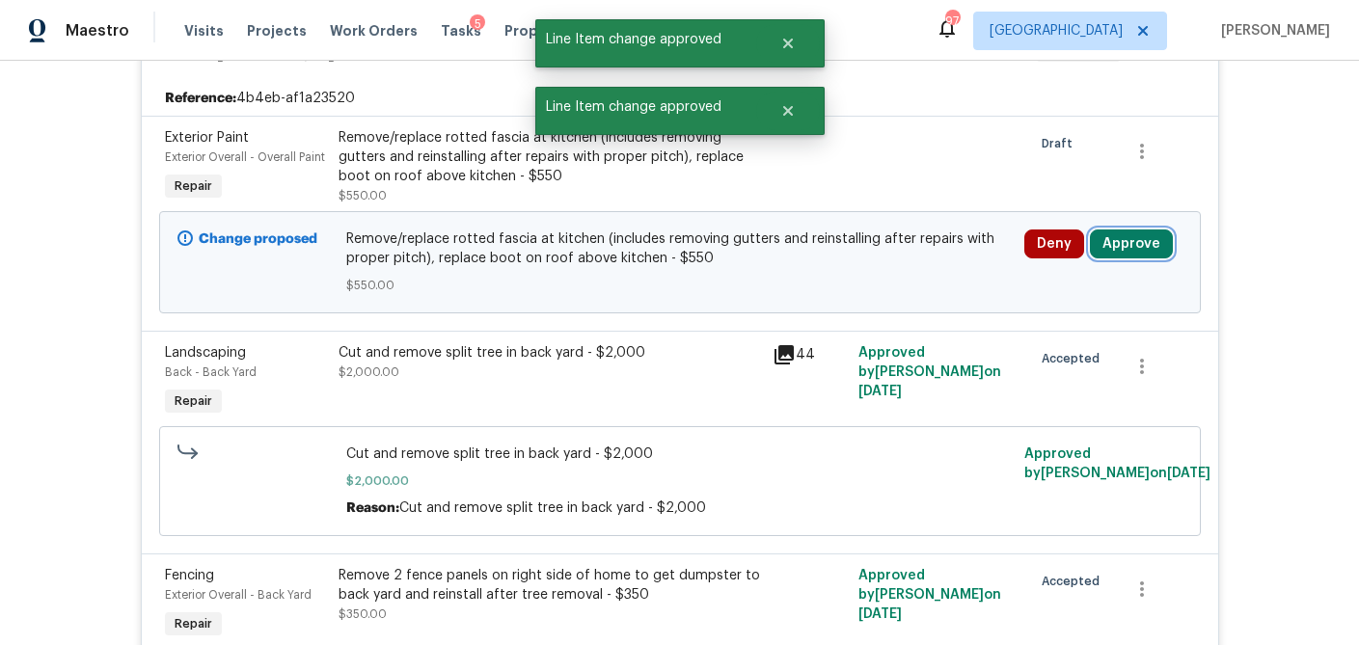
drag, startPoint x: 1159, startPoint y: 254, endPoint x: 1142, endPoint y: 253, distance: 17.4
click at [1159, 254] on button "Approve" at bounding box center [1131, 243] width 83 height 29
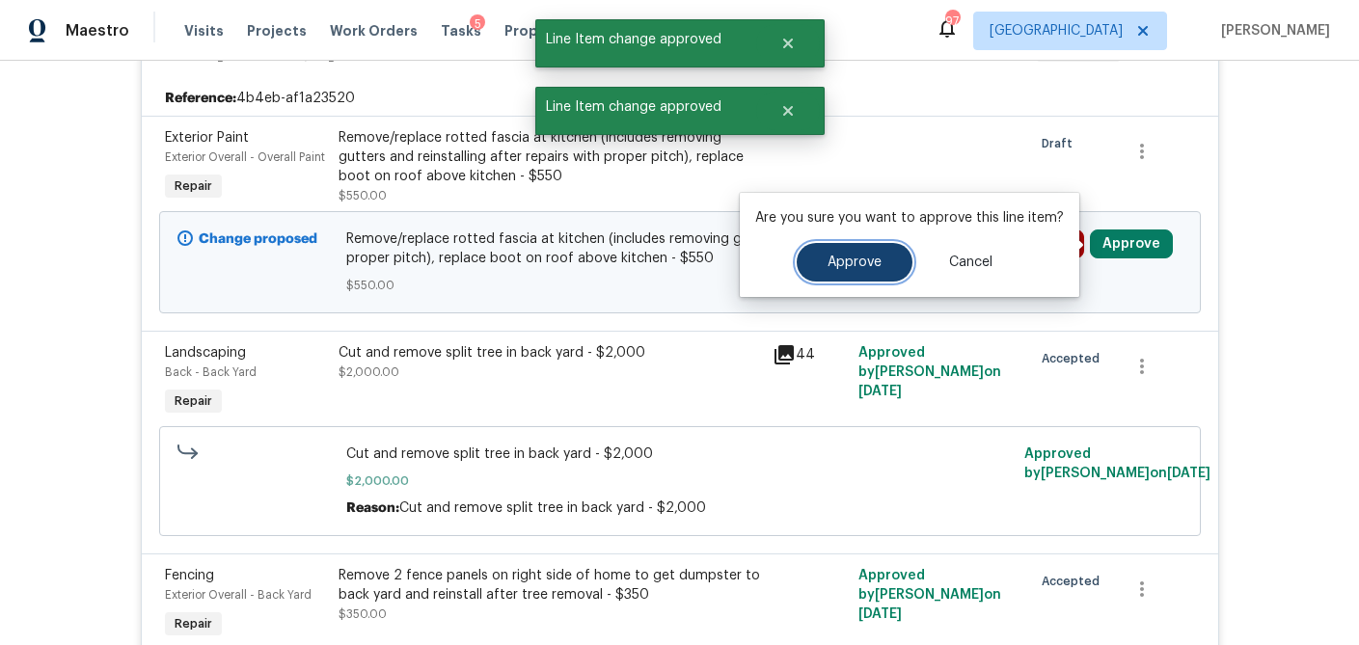
click at [847, 267] on span "Approve" at bounding box center [854, 263] width 54 height 14
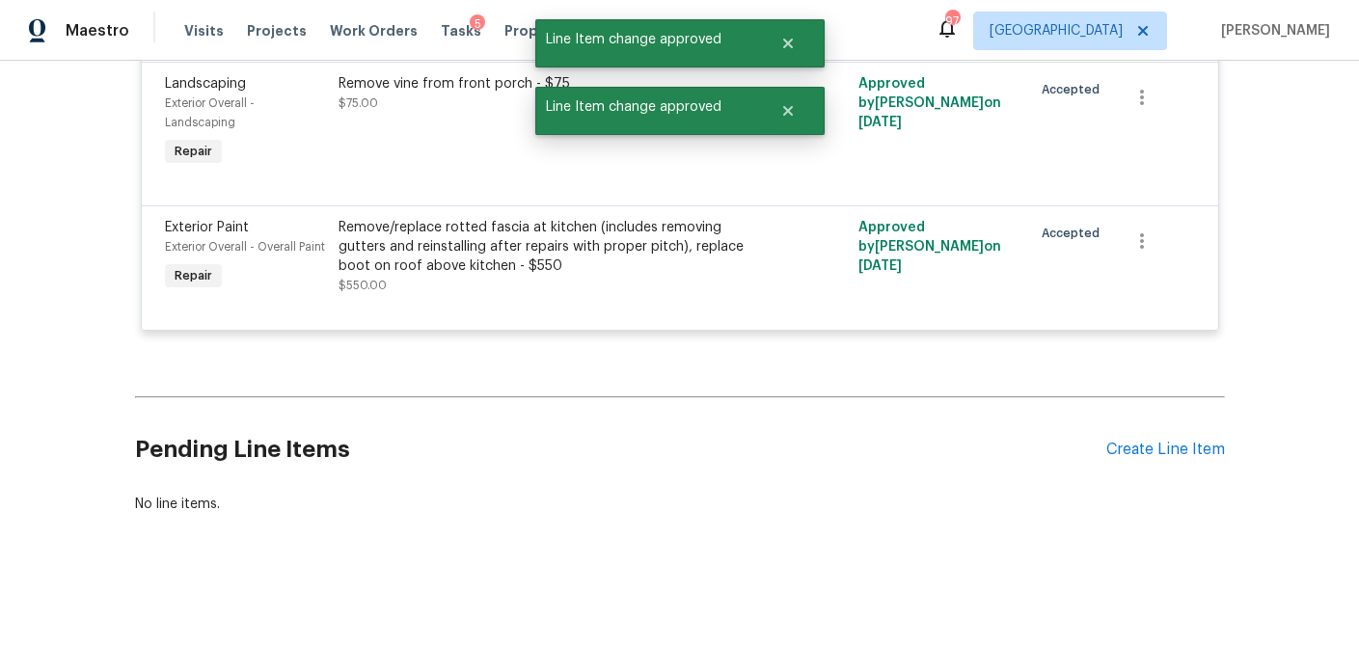
scroll to position [0, 0]
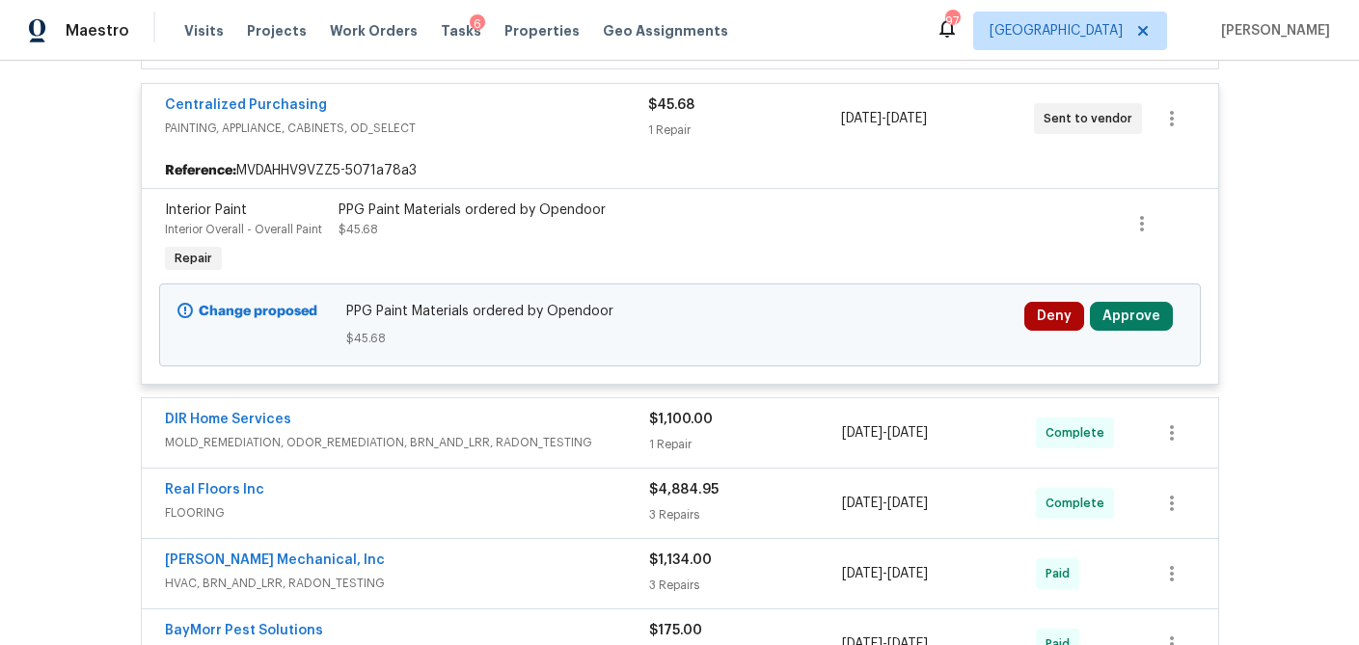
scroll to position [430, 0]
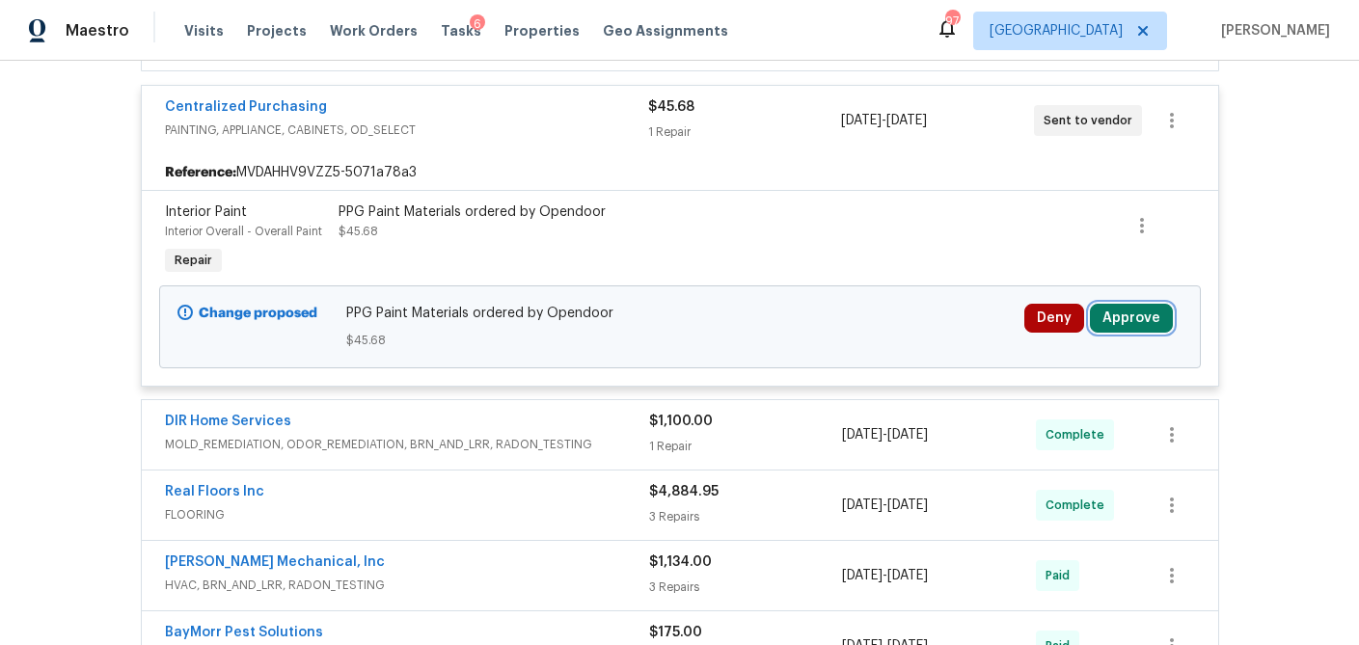
click at [1129, 320] on button "Approve" at bounding box center [1131, 318] width 83 height 29
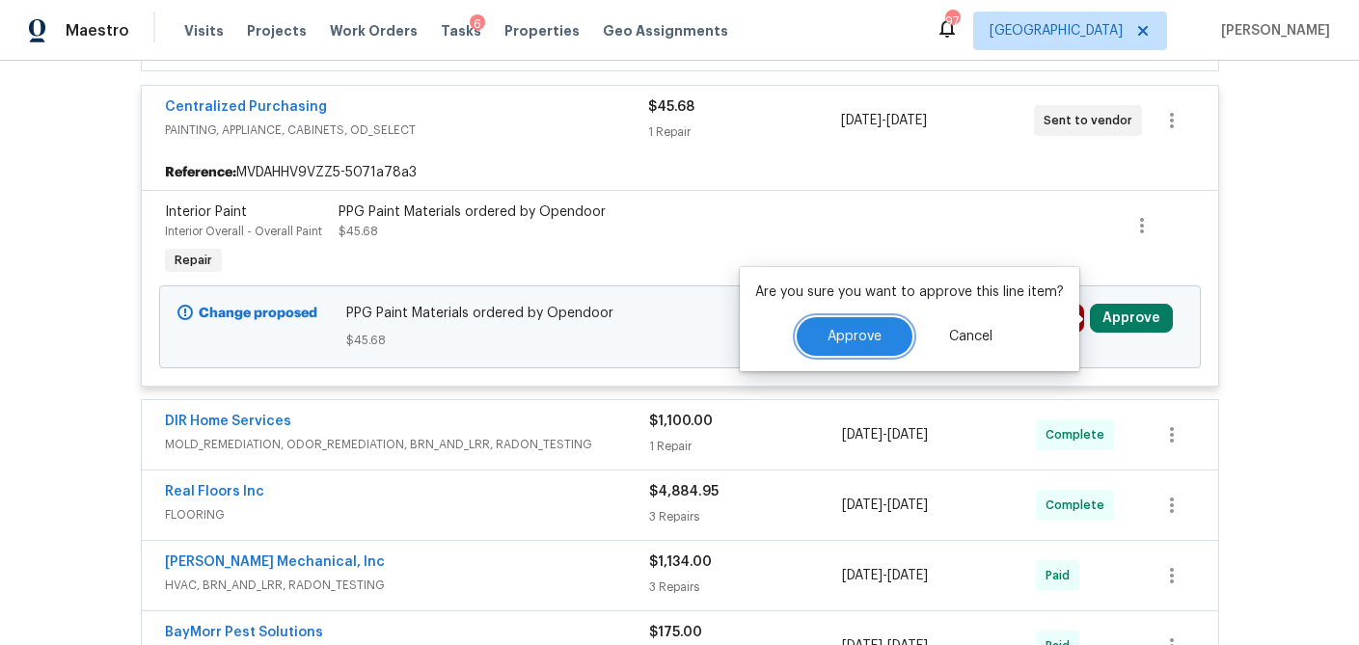
click at [887, 337] on button "Approve" at bounding box center [854, 336] width 116 height 39
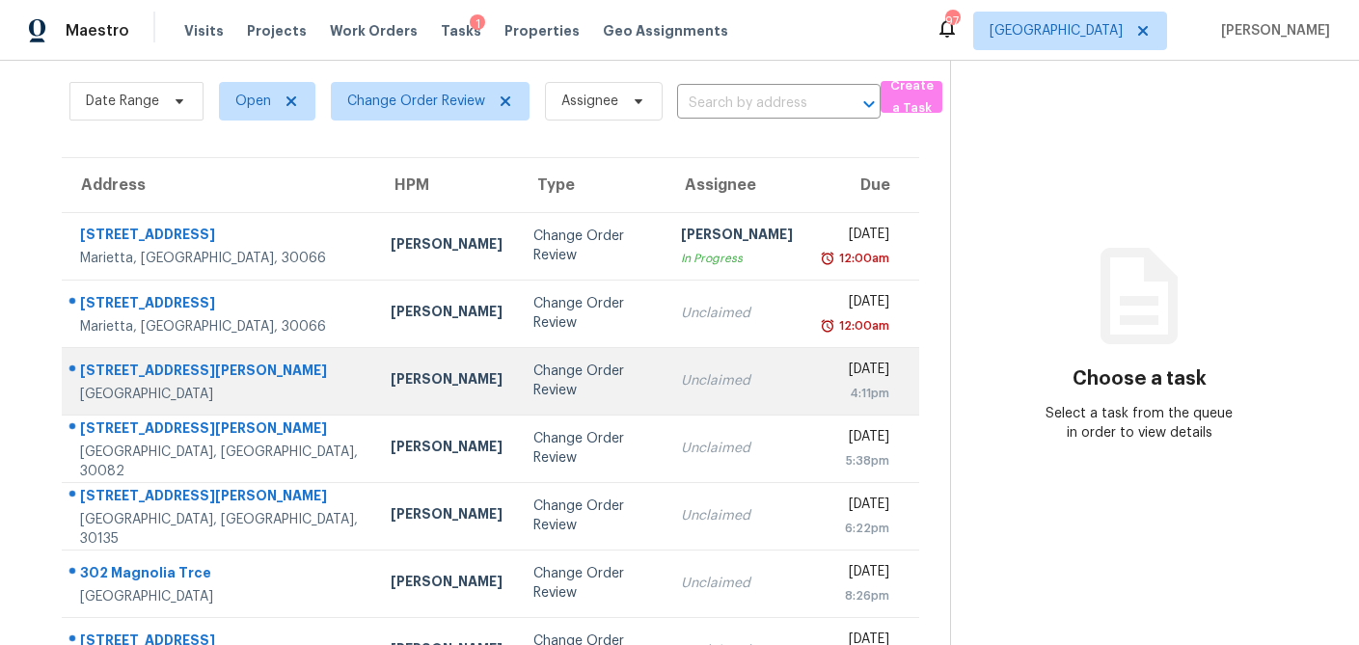
scroll to position [68, 0]
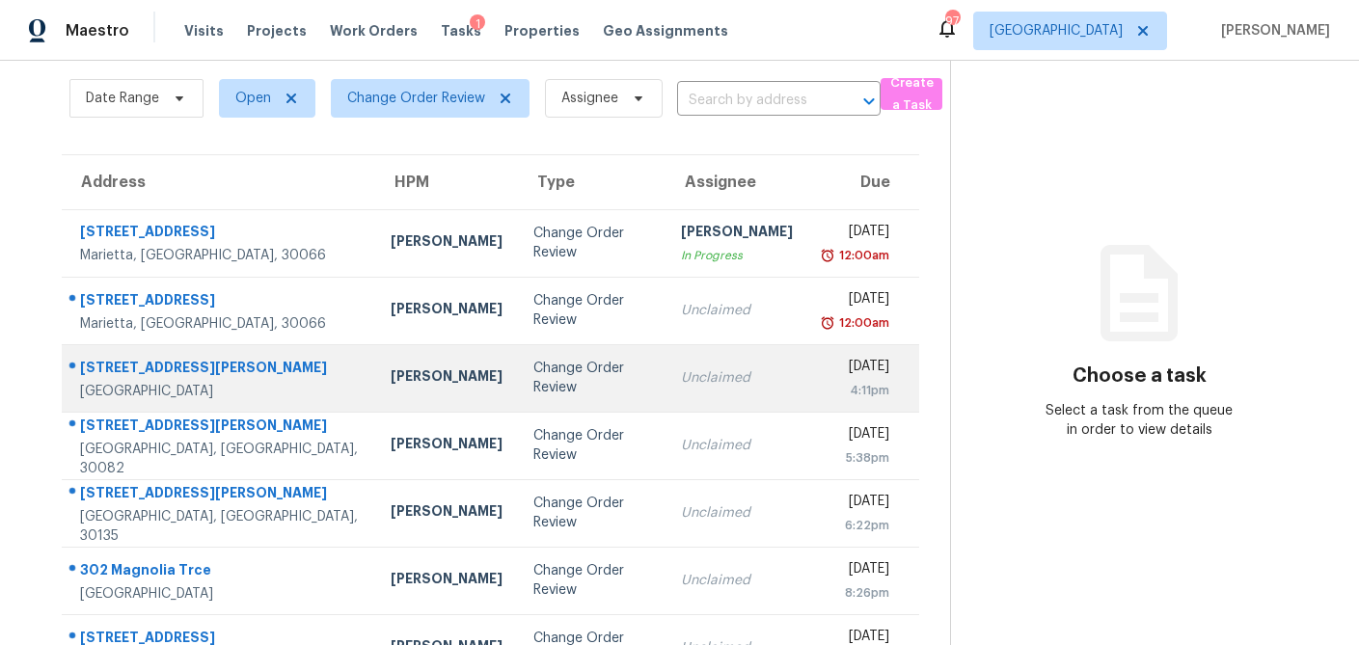
click at [533, 371] on div "Change Order Review" at bounding box center [591, 378] width 117 height 39
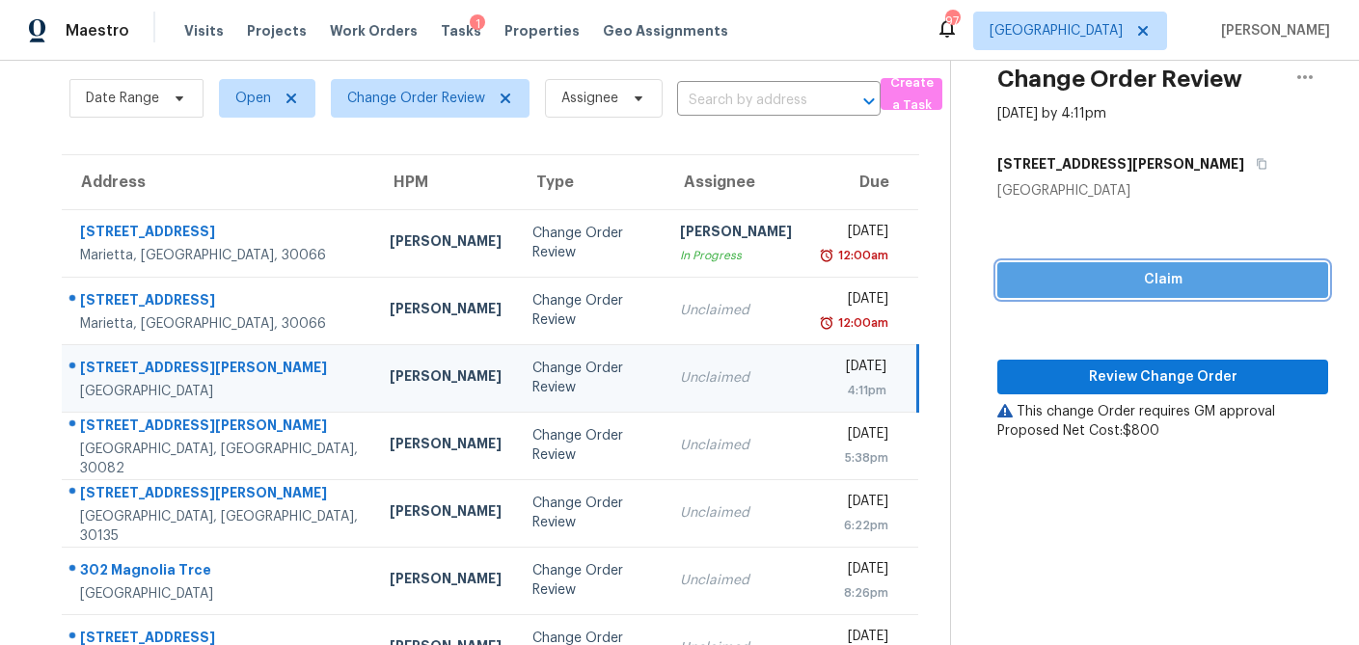
click at [1131, 279] on span "Claim" at bounding box center [1162, 280] width 300 height 24
drag, startPoint x: 1114, startPoint y: 399, endPoint x: 1115, endPoint y: 390, distance: 9.7
click at [1114, 399] on div "Claim Review Change Order This change Order requires GM approval Proposed Net C…" at bounding box center [1162, 321] width 331 height 240
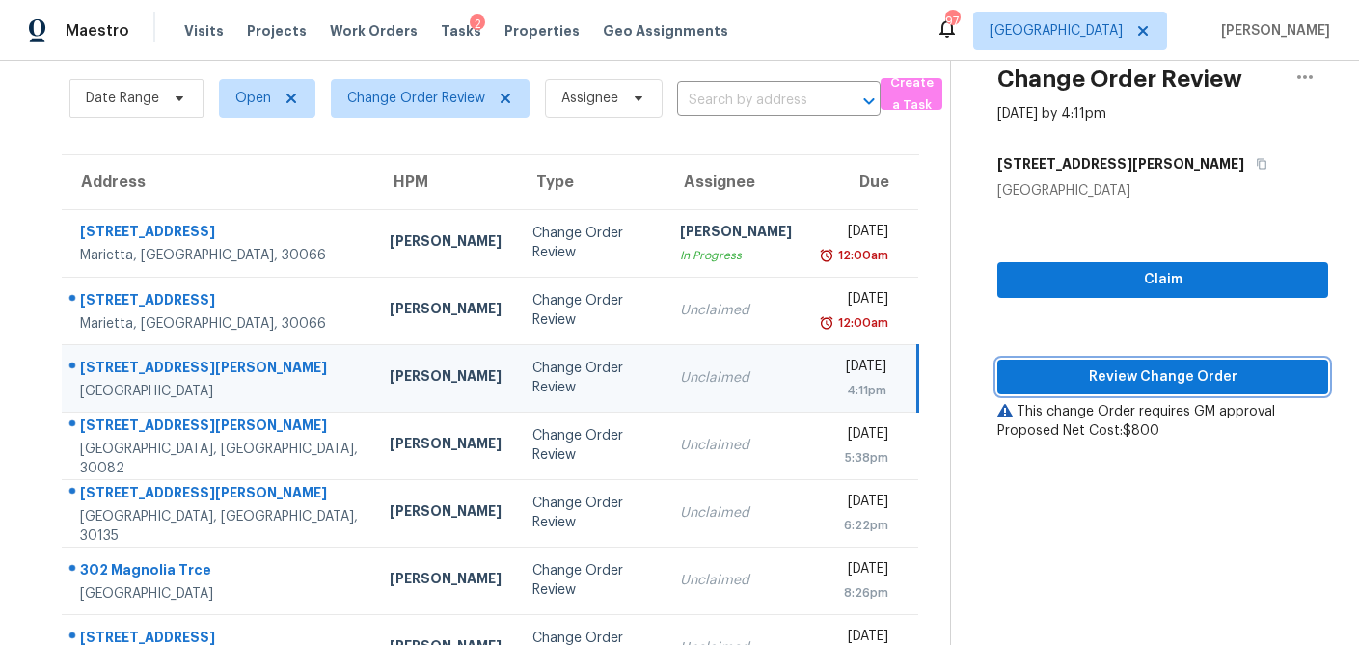
click at [1116, 387] on span "Review Change Order" at bounding box center [1162, 377] width 300 height 24
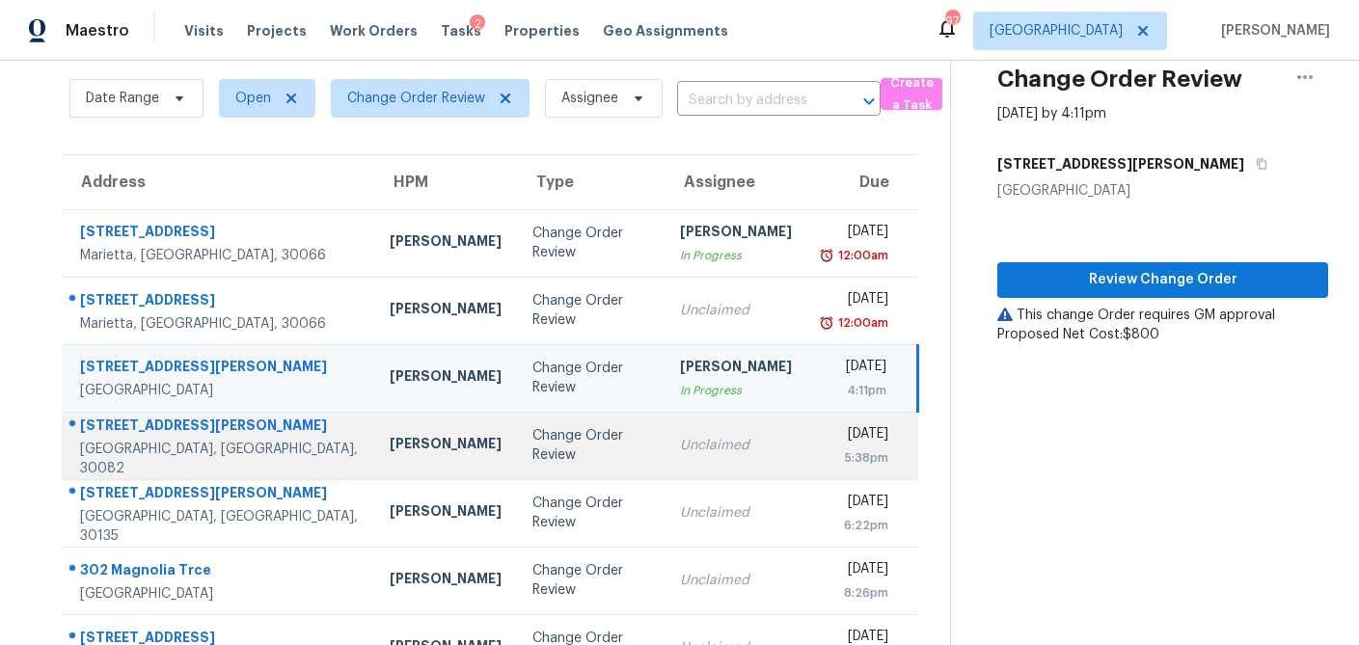
click at [532, 447] on div "Change Order Review" at bounding box center [590, 445] width 116 height 39
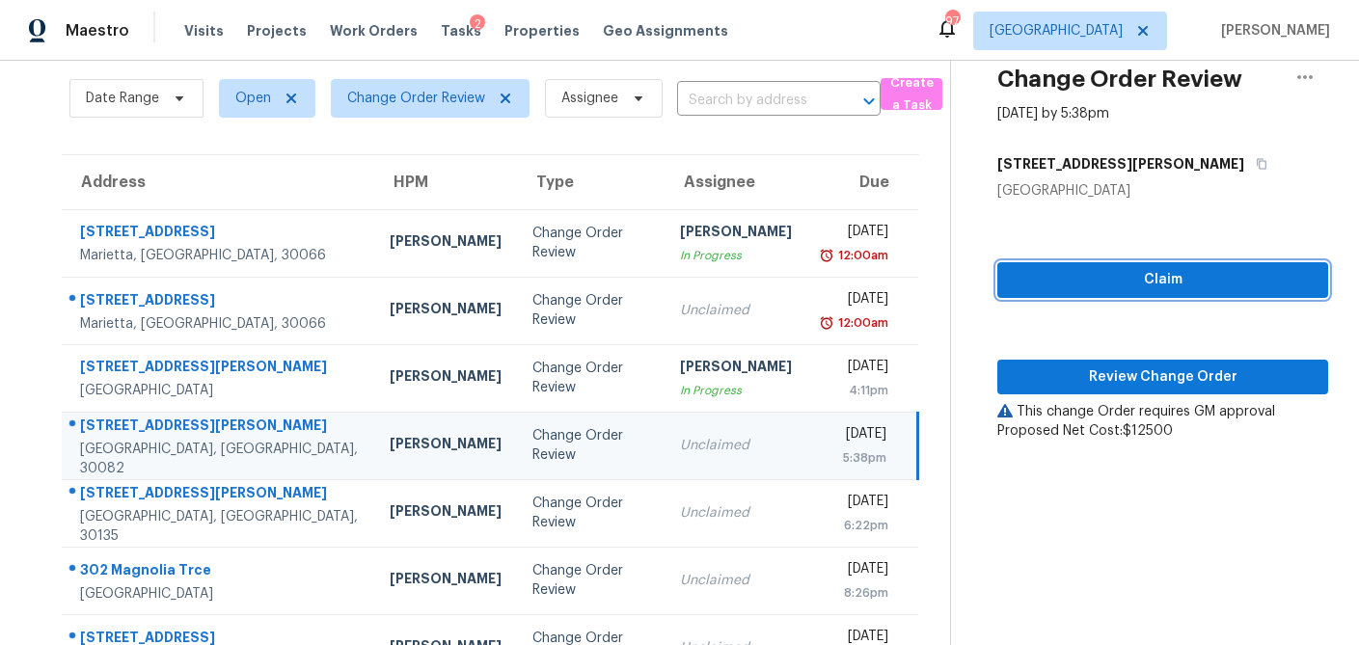
click at [1067, 289] on span "Claim" at bounding box center [1162, 280] width 300 height 24
click at [1050, 352] on div "Claim Review Change Order This change Order requires GM approval Proposed Net C…" at bounding box center [1162, 321] width 331 height 240
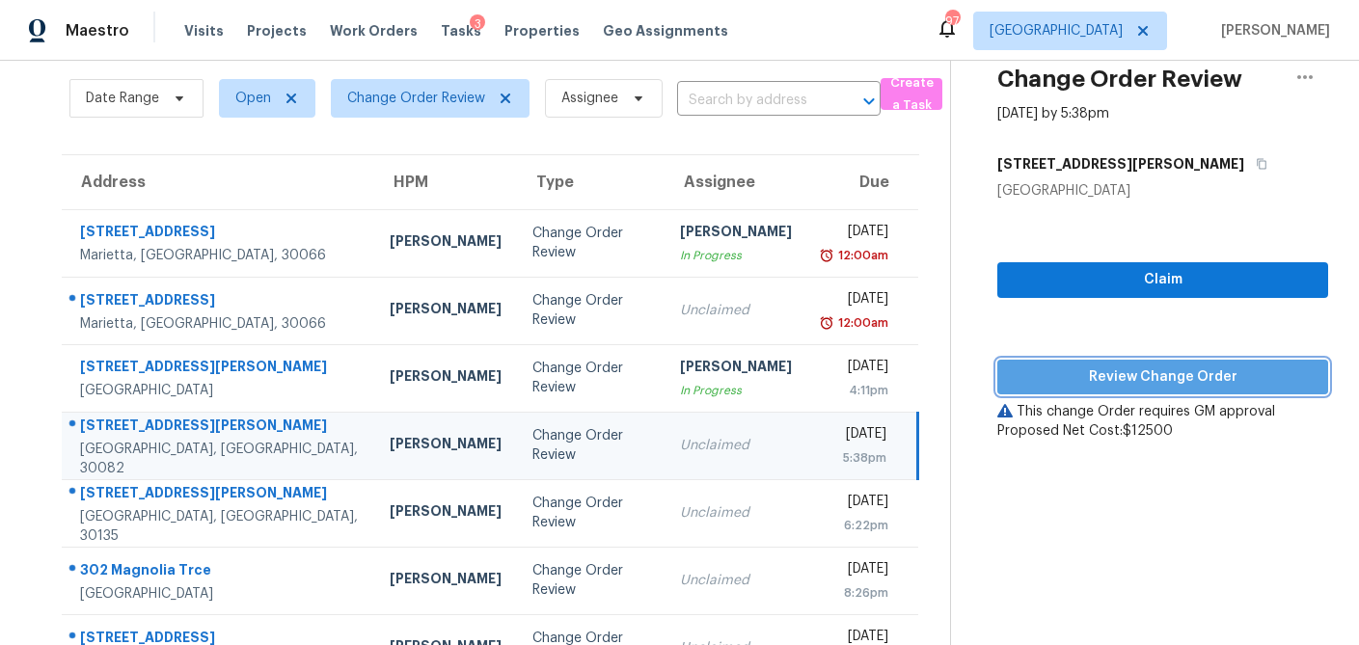
click at [1052, 372] on span "Review Change Order" at bounding box center [1162, 377] width 300 height 24
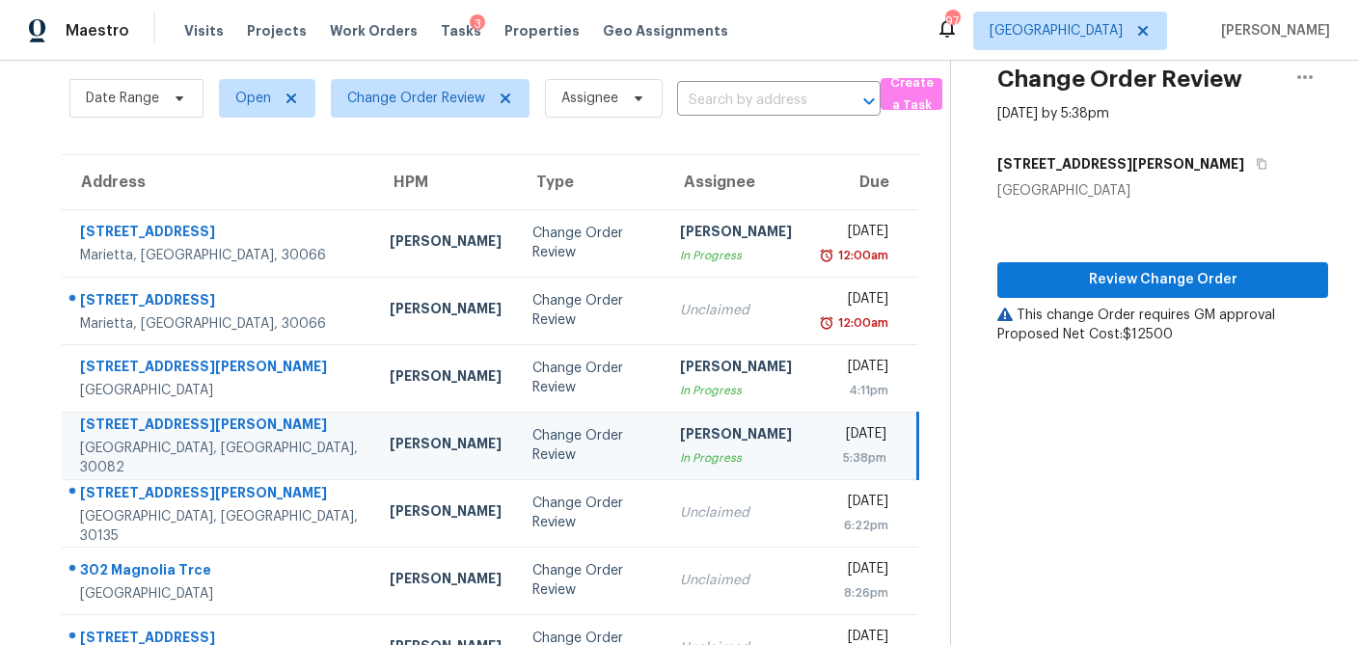
scroll to position [202, 0]
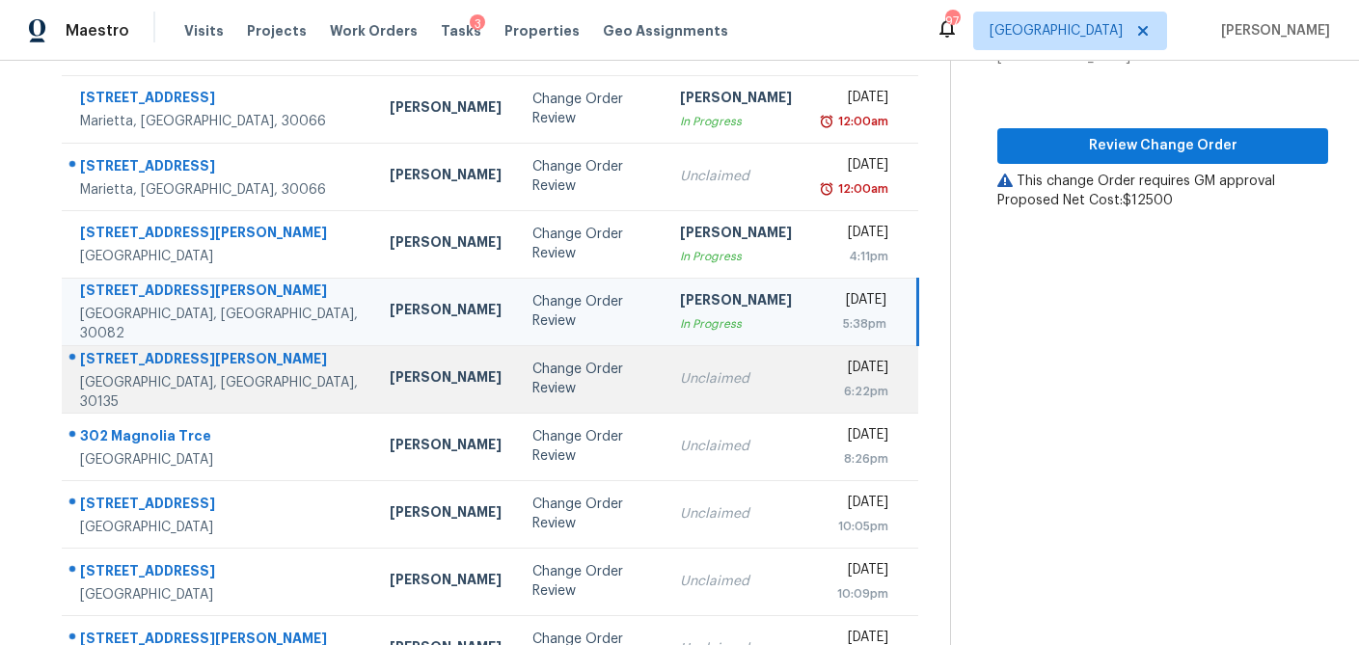
click at [517, 391] on td "Change Order Review" at bounding box center [590, 378] width 147 height 67
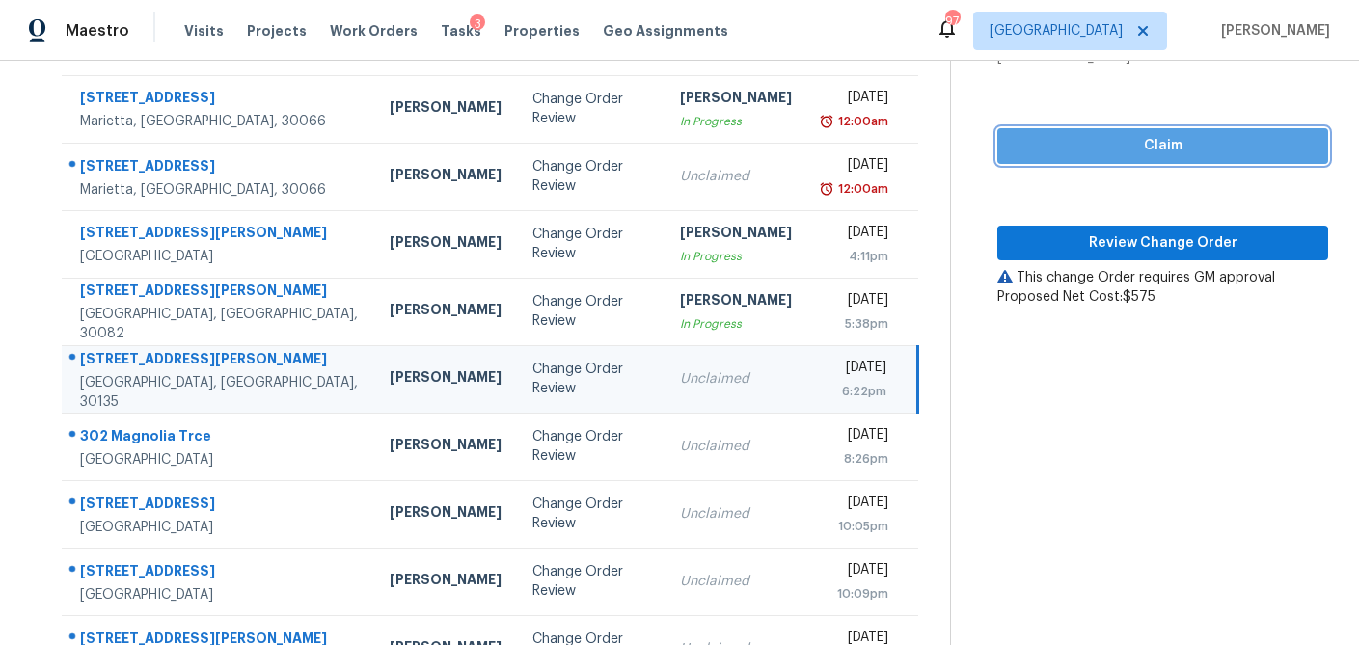
click at [1043, 157] on span "Claim" at bounding box center [1162, 146] width 300 height 24
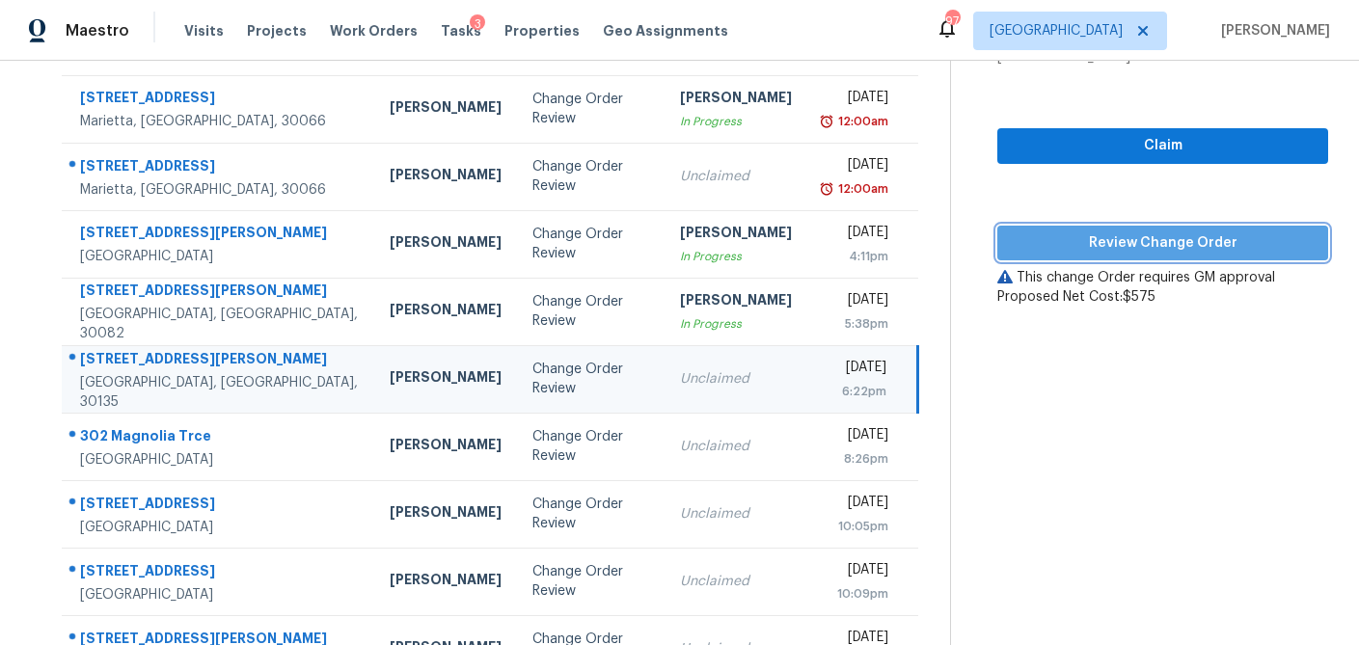
click at [1032, 229] on button "Review Change Order" at bounding box center [1162, 244] width 331 height 36
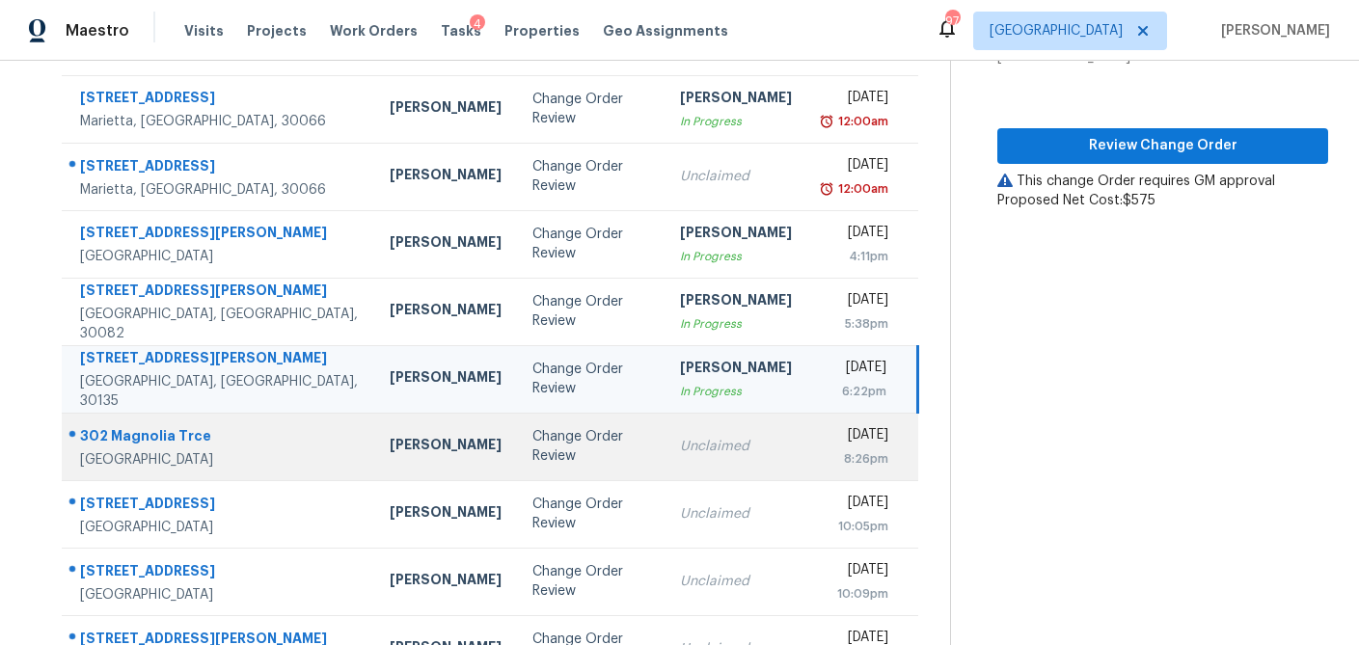
click at [517, 456] on td "Change Order Review" at bounding box center [590, 446] width 147 height 67
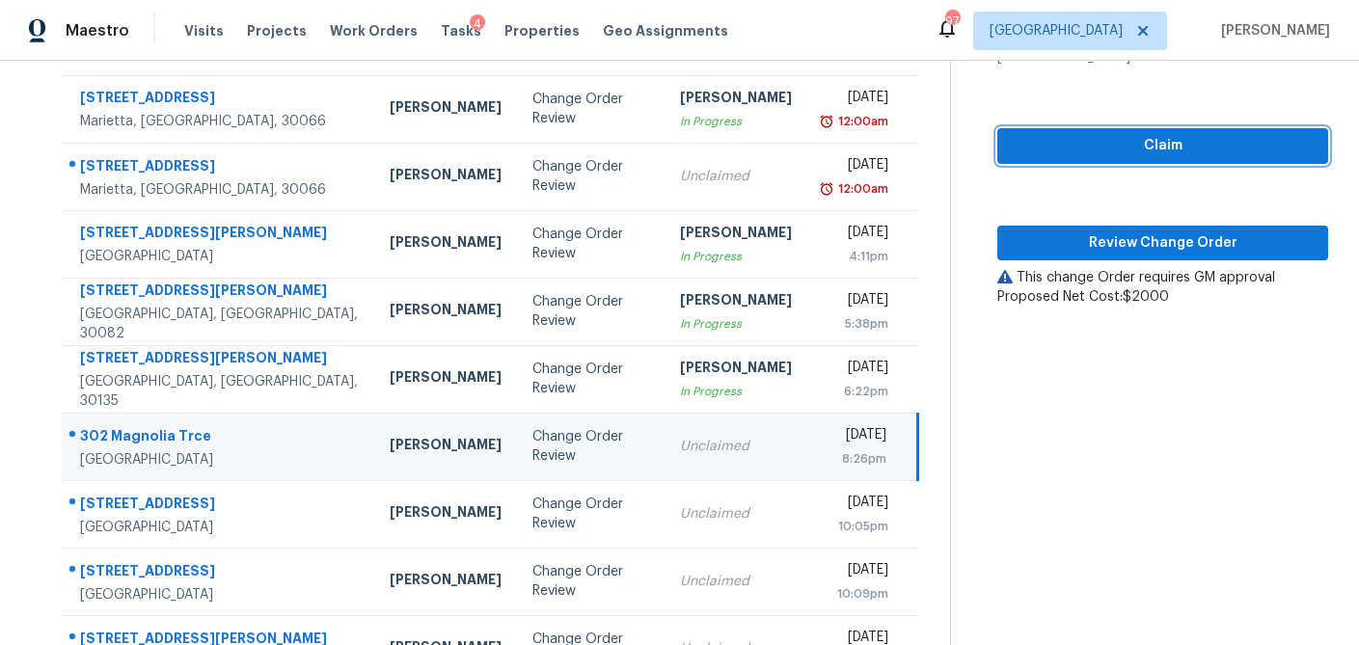
drag, startPoint x: 1114, startPoint y: 148, endPoint x: 1102, endPoint y: 168, distance: 23.3
click at [1114, 148] on span "Claim" at bounding box center [1162, 146] width 300 height 24
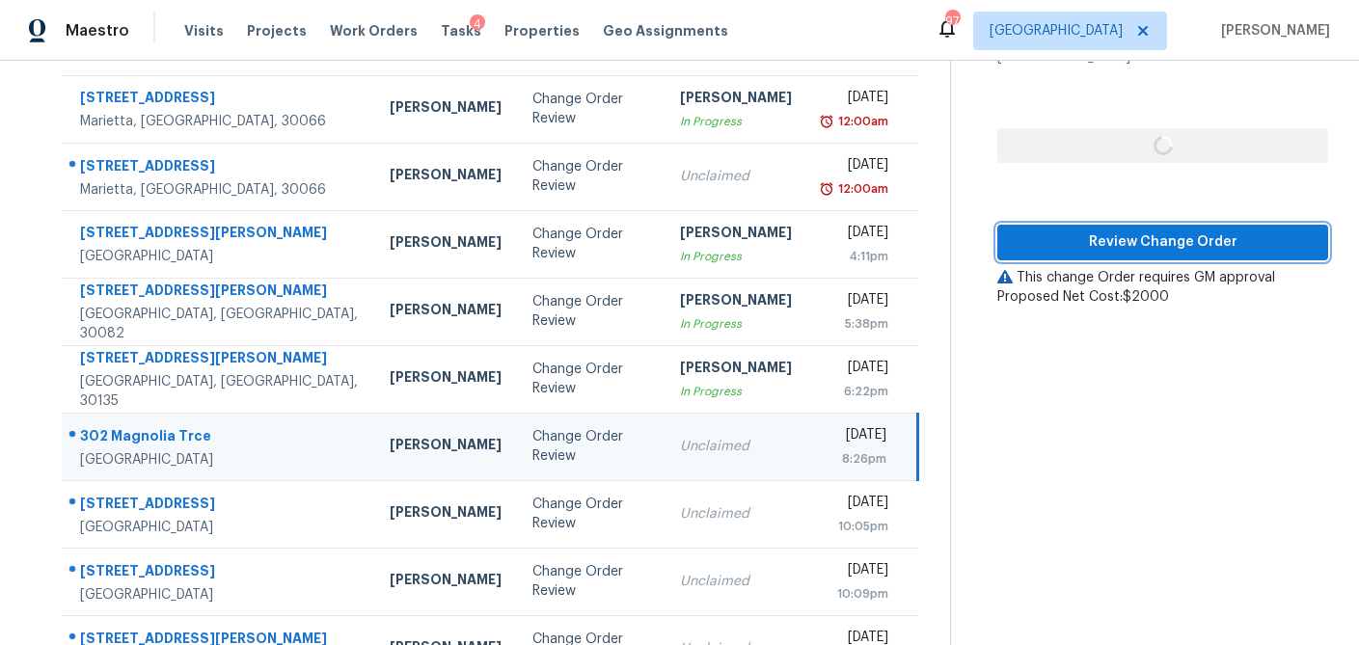
click at [1085, 244] on span "Review Change Order" at bounding box center [1162, 242] width 300 height 24
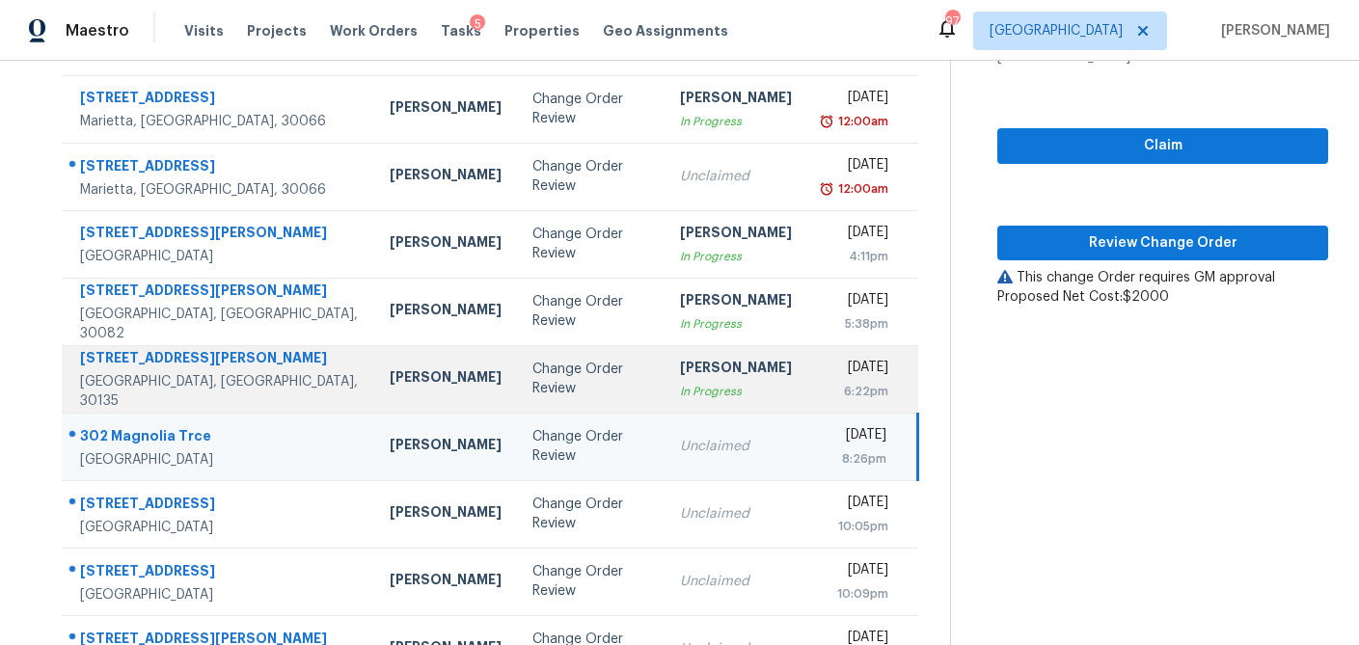
scroll to position [323, 0]
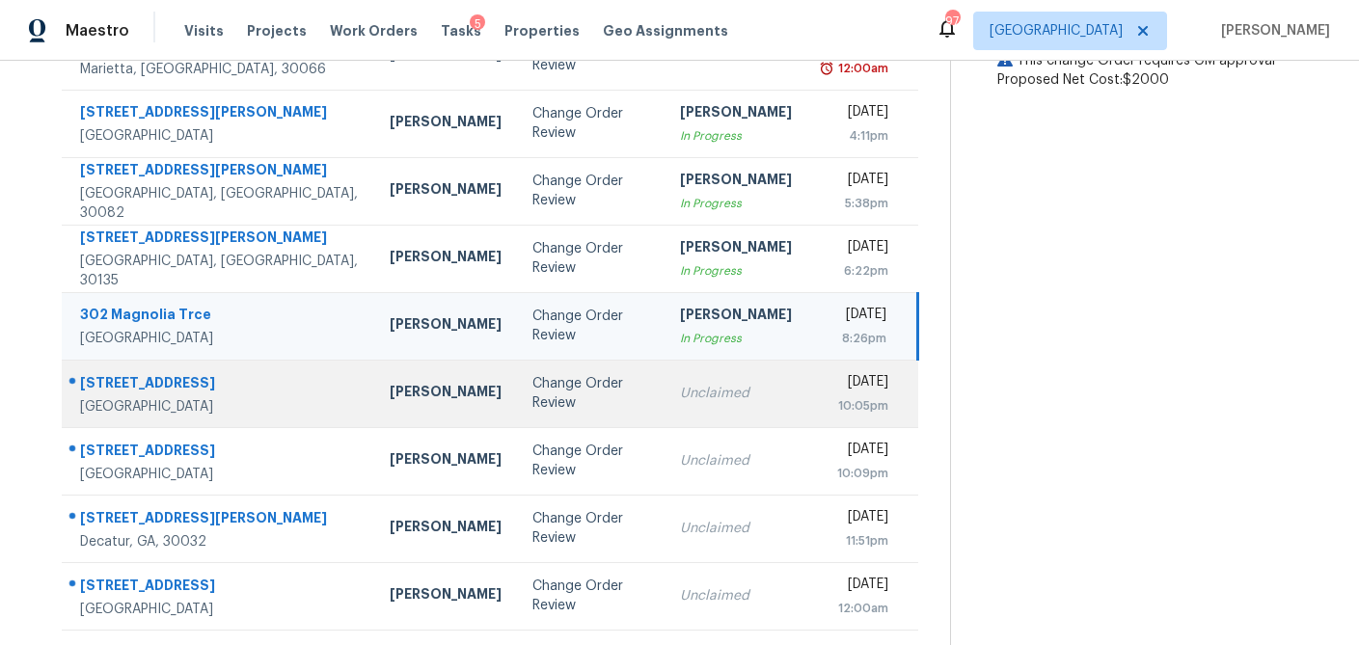
click at [551, 414] on td "Change Order Review" at bounding box center [590, 393] width 147 height 67
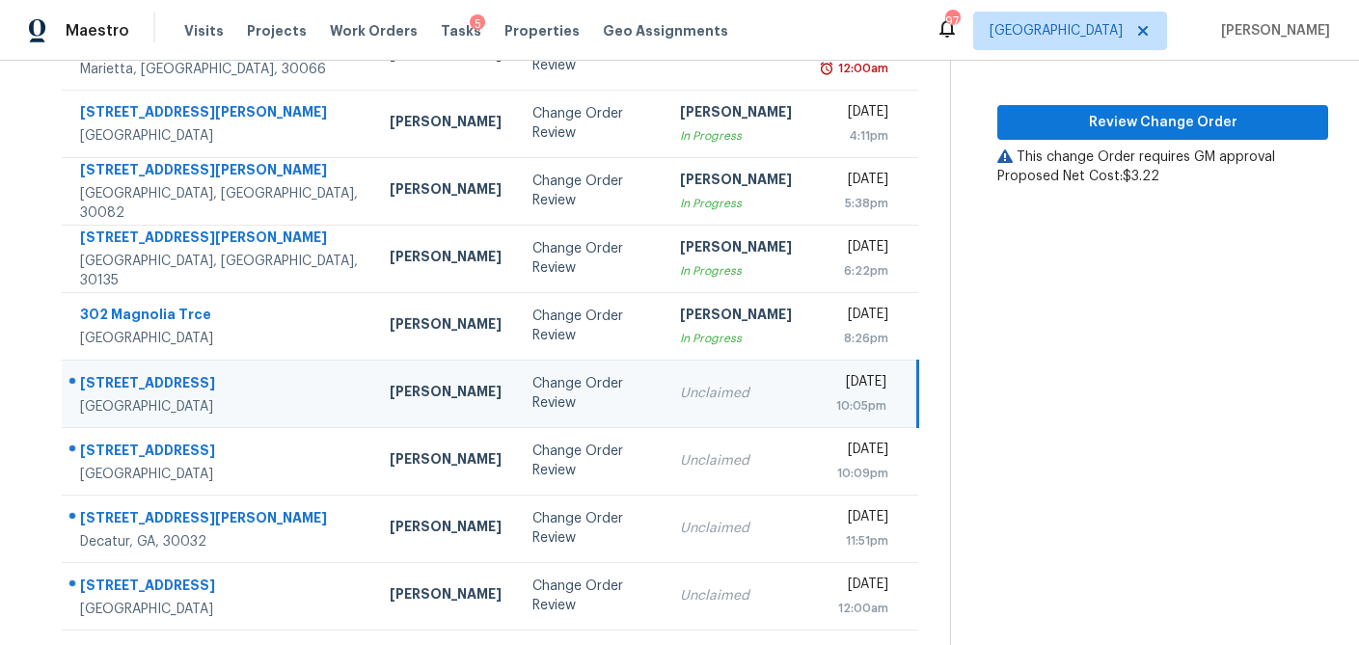
scroll to position [248, 0]
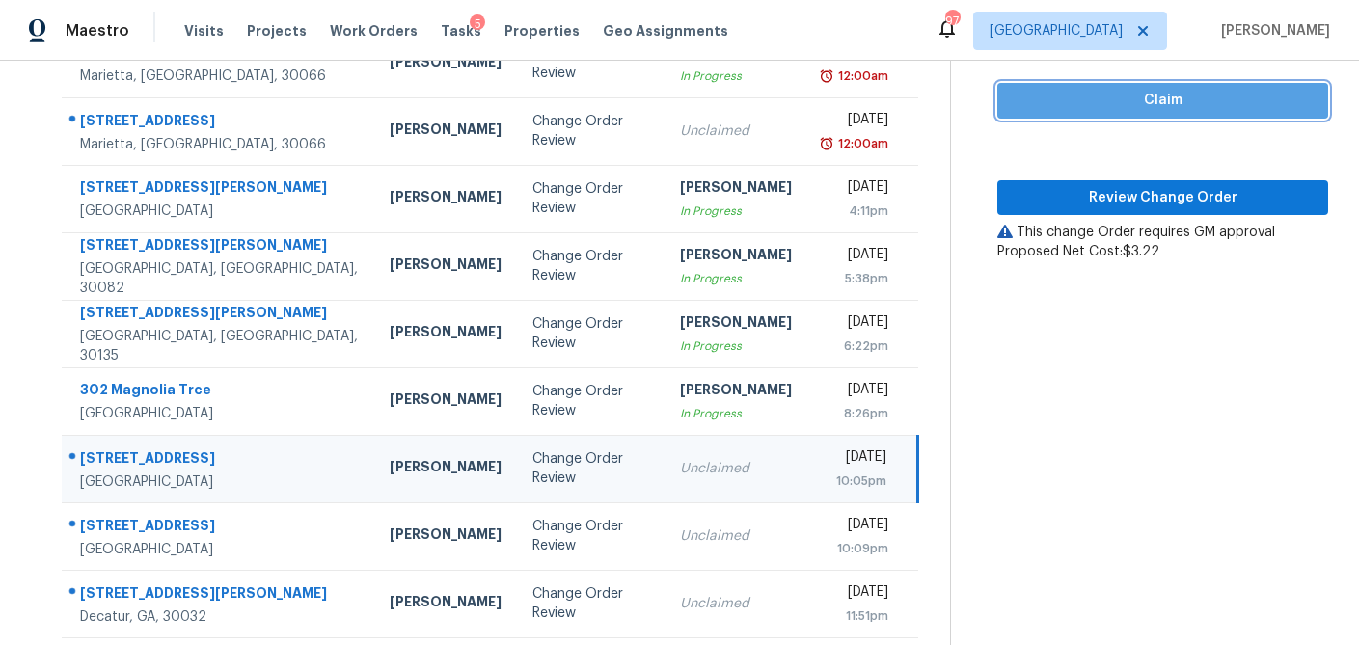
click at [1130, 90] on span "Claim" at bounding box center [1162, 101] width 300 height 24
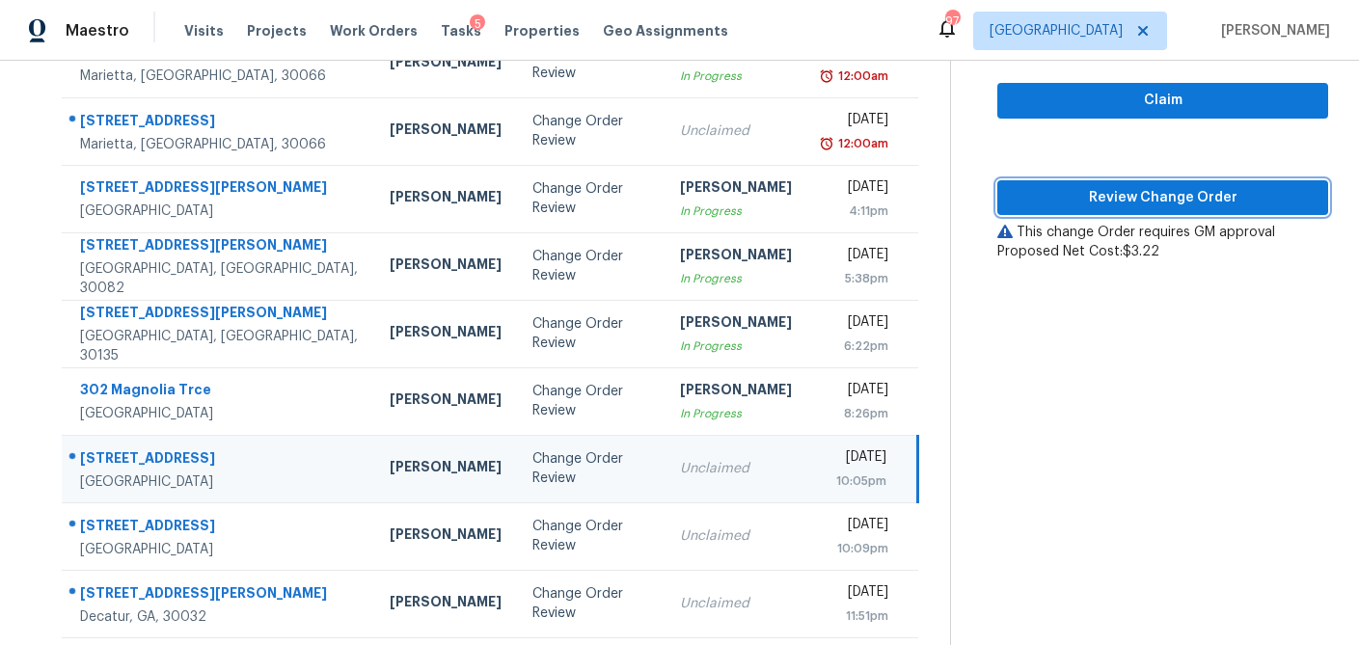
click at [1117, 180] on button "Review Change Order" at bounding box center [1162, 198] width 331 height 36
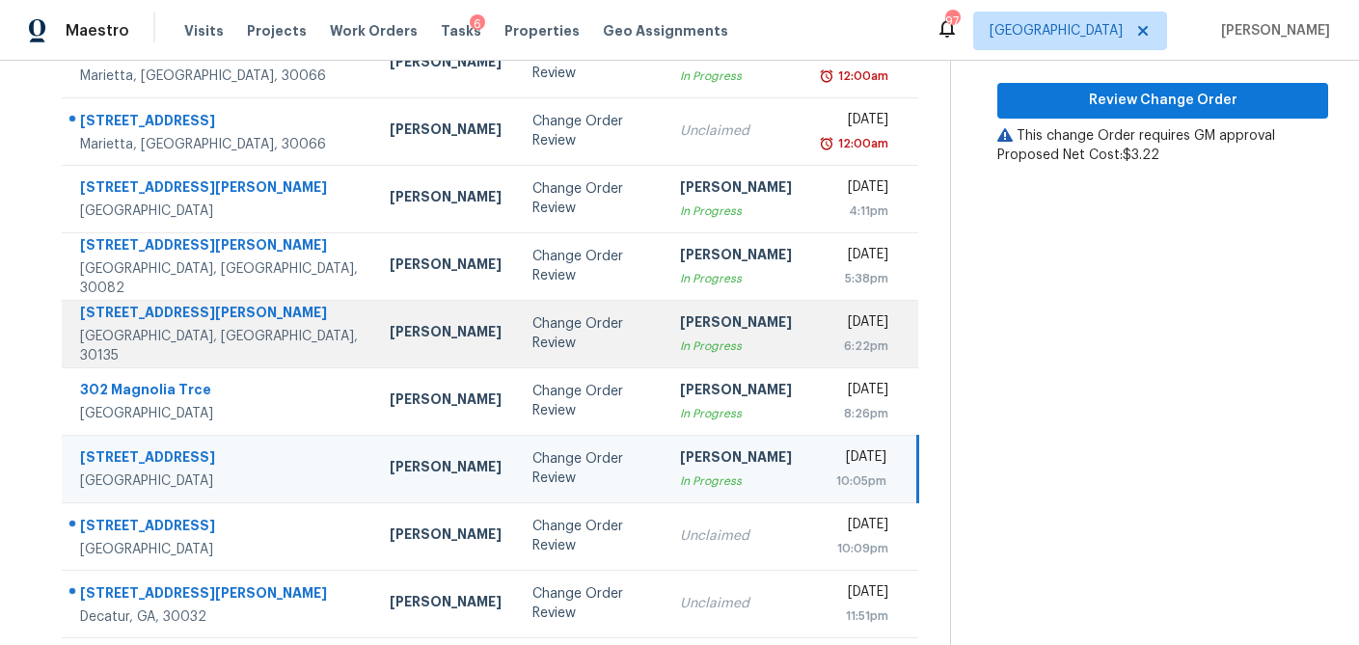
scroll to position [323, 0]
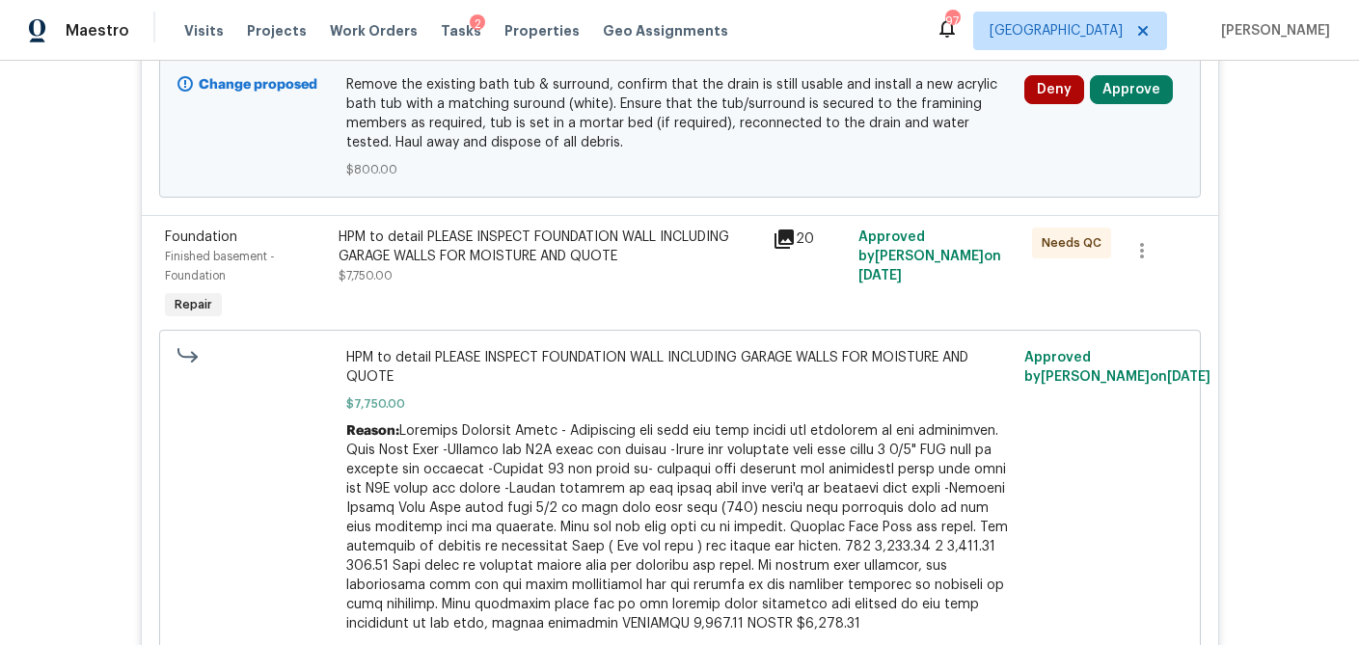
scroll to position [521, 0]
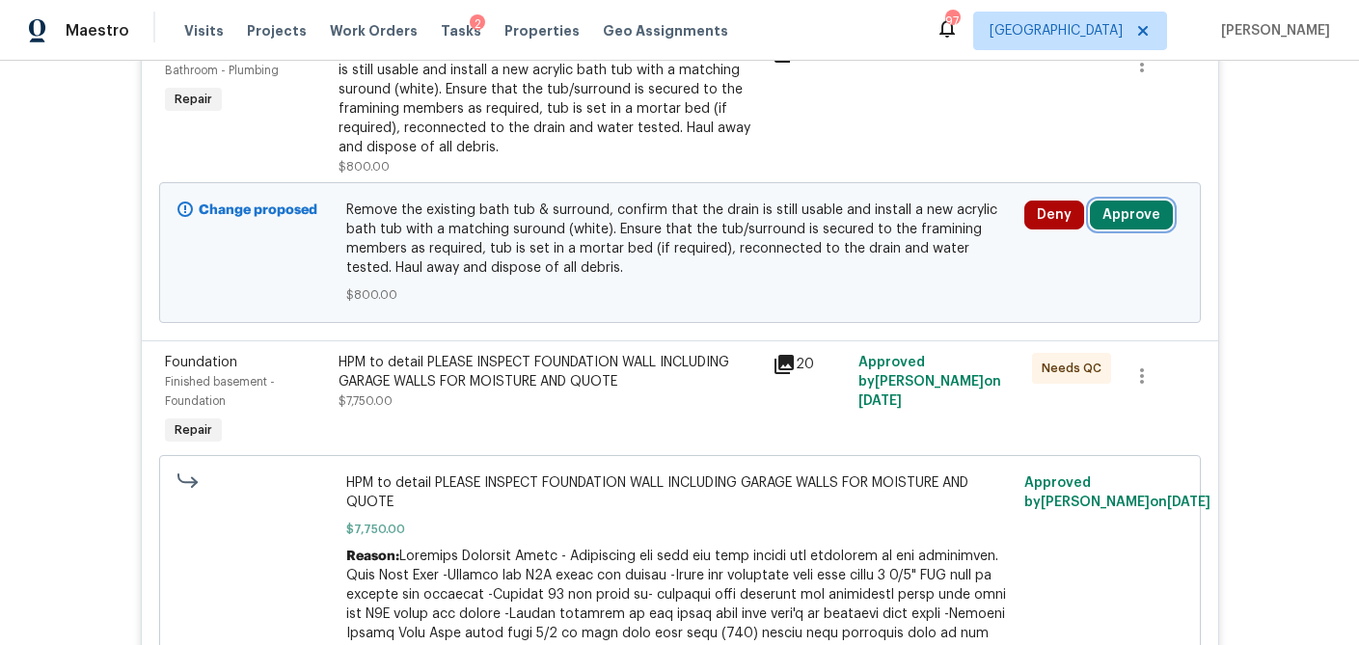
drag, startPoint x: 1144, startPoint y: 207, endPoint x: 1101, endPoint y: 218, distance: 43.7
click at [1144, 207] on button "Approve" at bounding box center [1131, 215] width 83 height 29
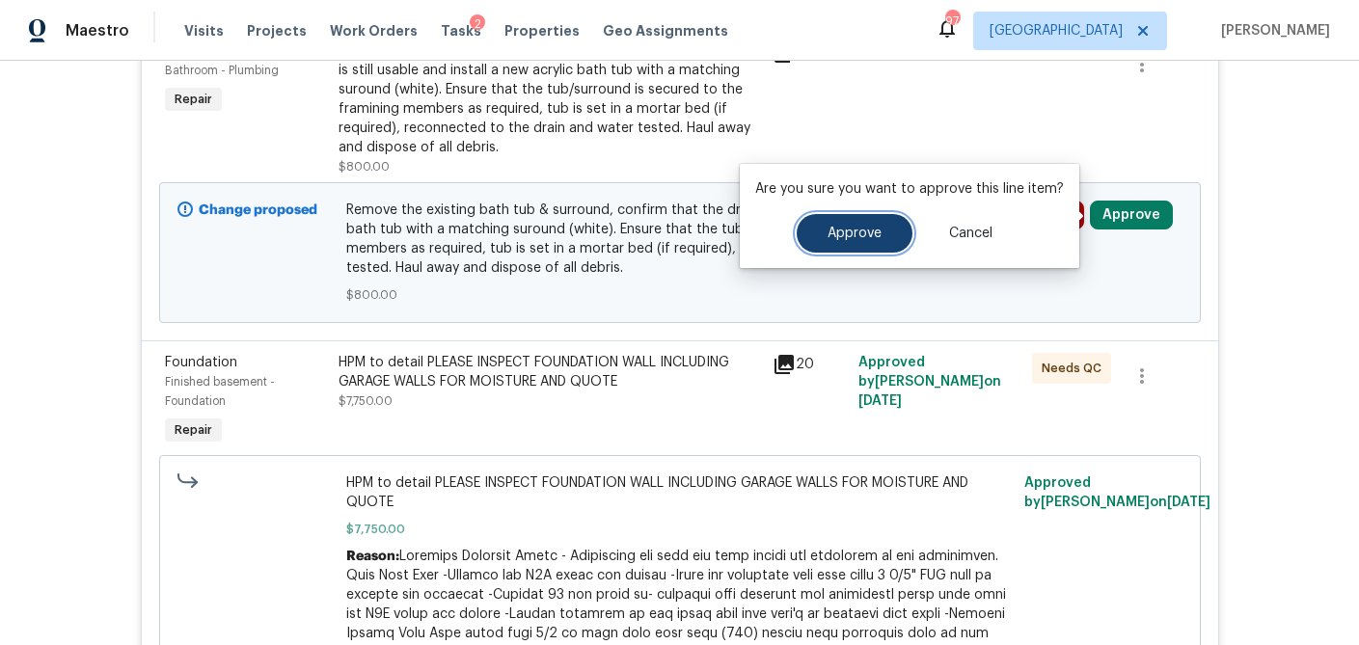
click at [902, 234] on button "Approve" at bounding box center [854, 233] width 116 height 39
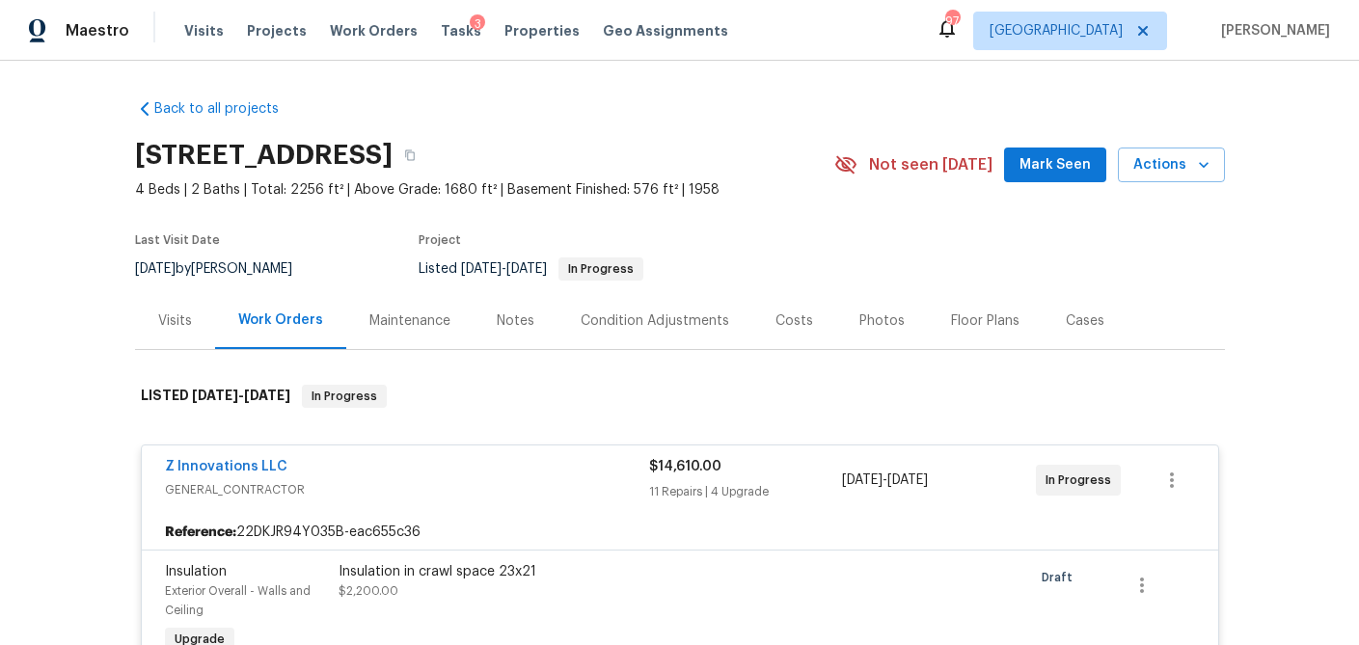
click at [176, 323] on div "Visits" at bounding box center [175, 320] width 34 height 19
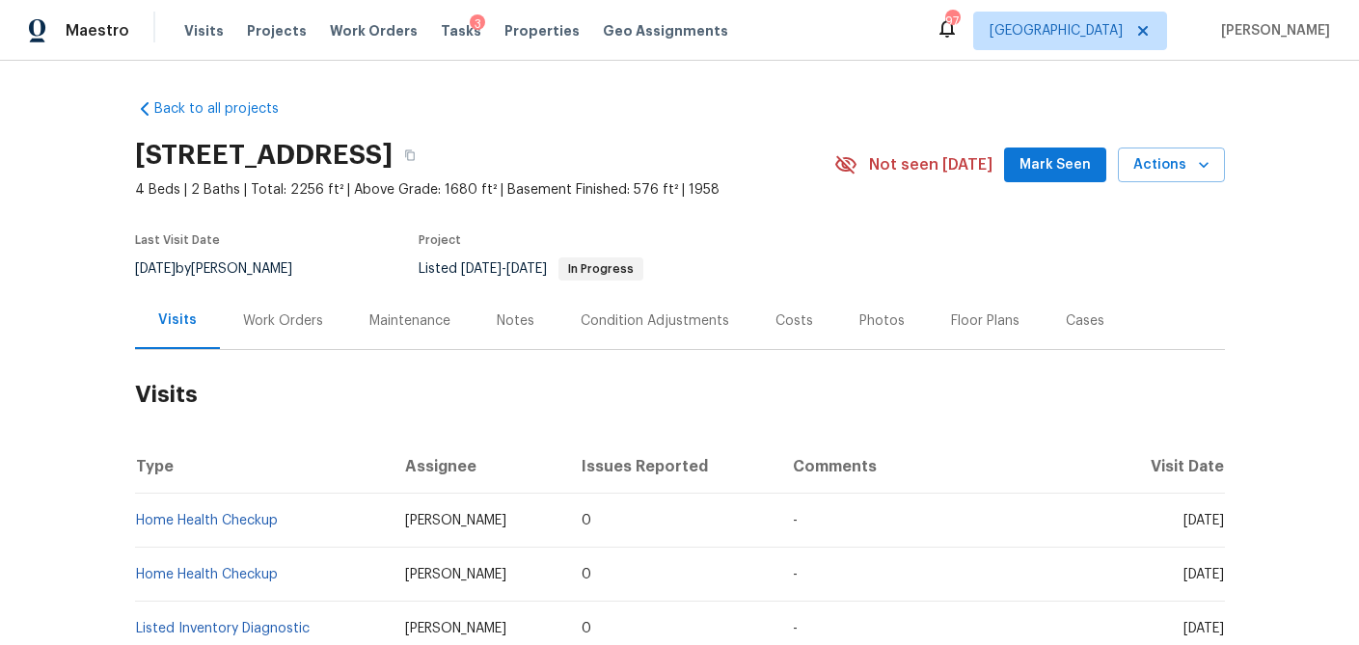
click at [306, 325] on div "Work Orders" at bounding box center [283, 320] width 80 height 19
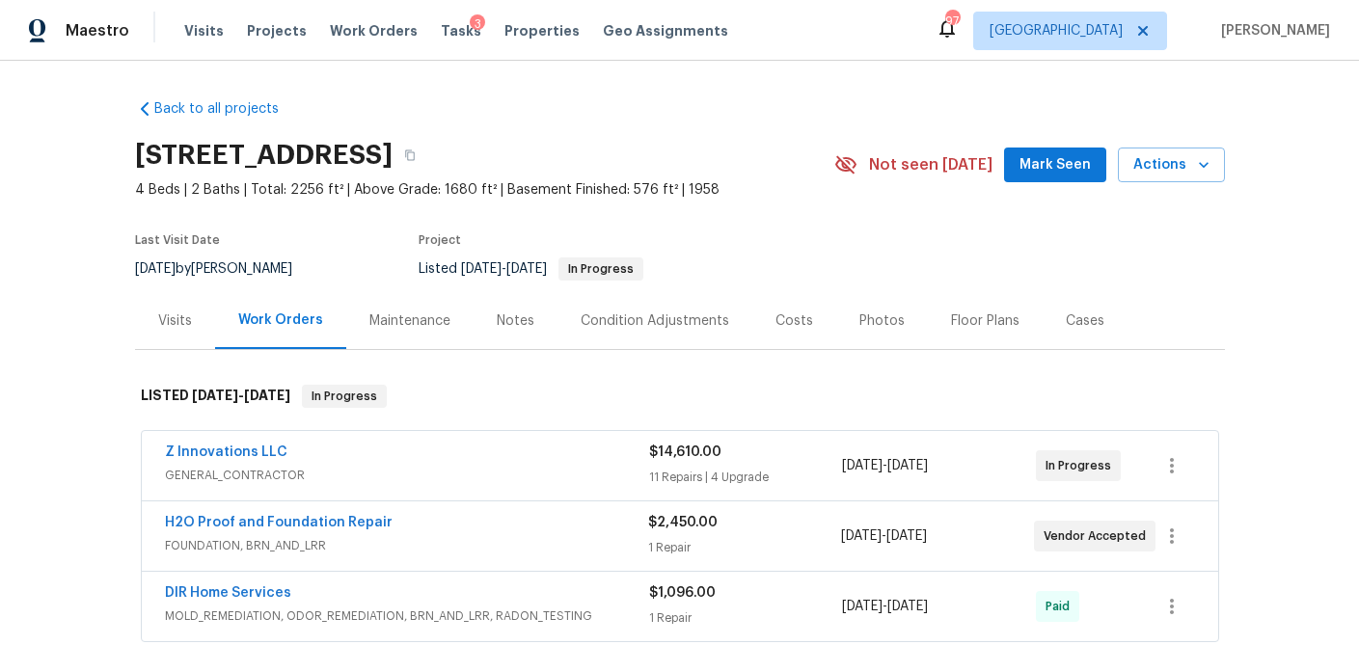
scroll to position [103, 0]
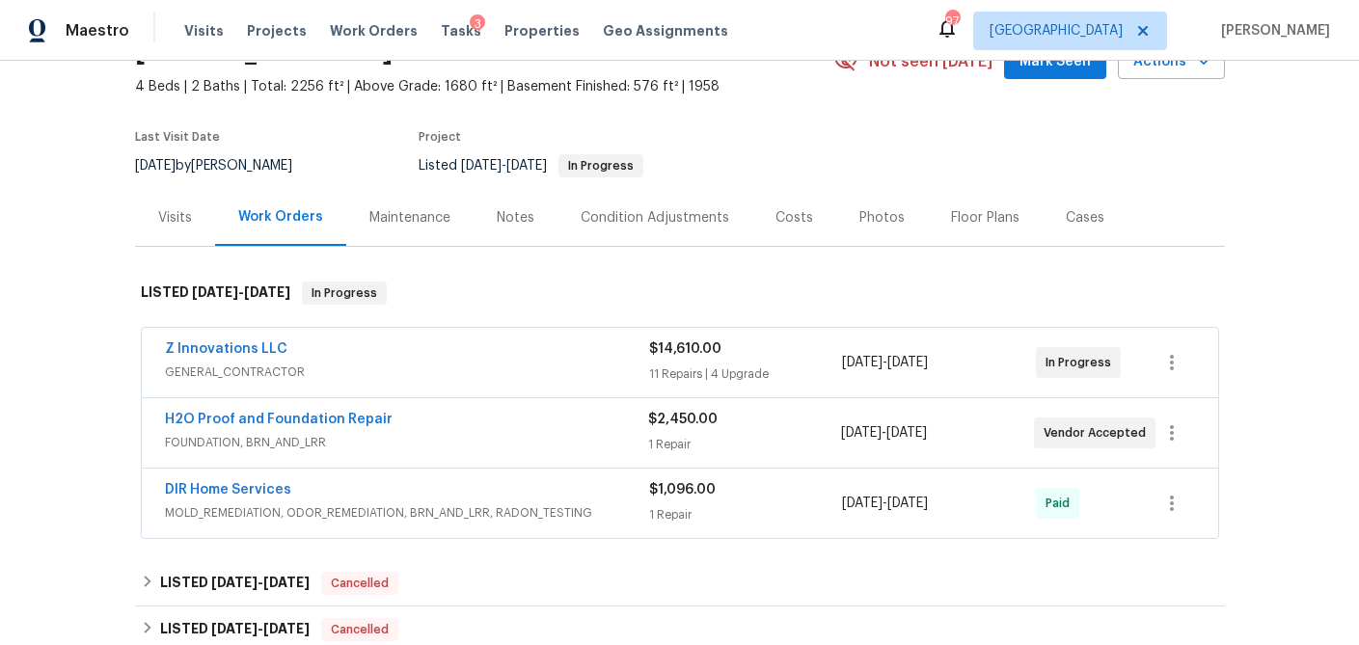
click at [545, 355] on div "Z Innovations LLC" at bounding box center [407, 350] width 484 height 23
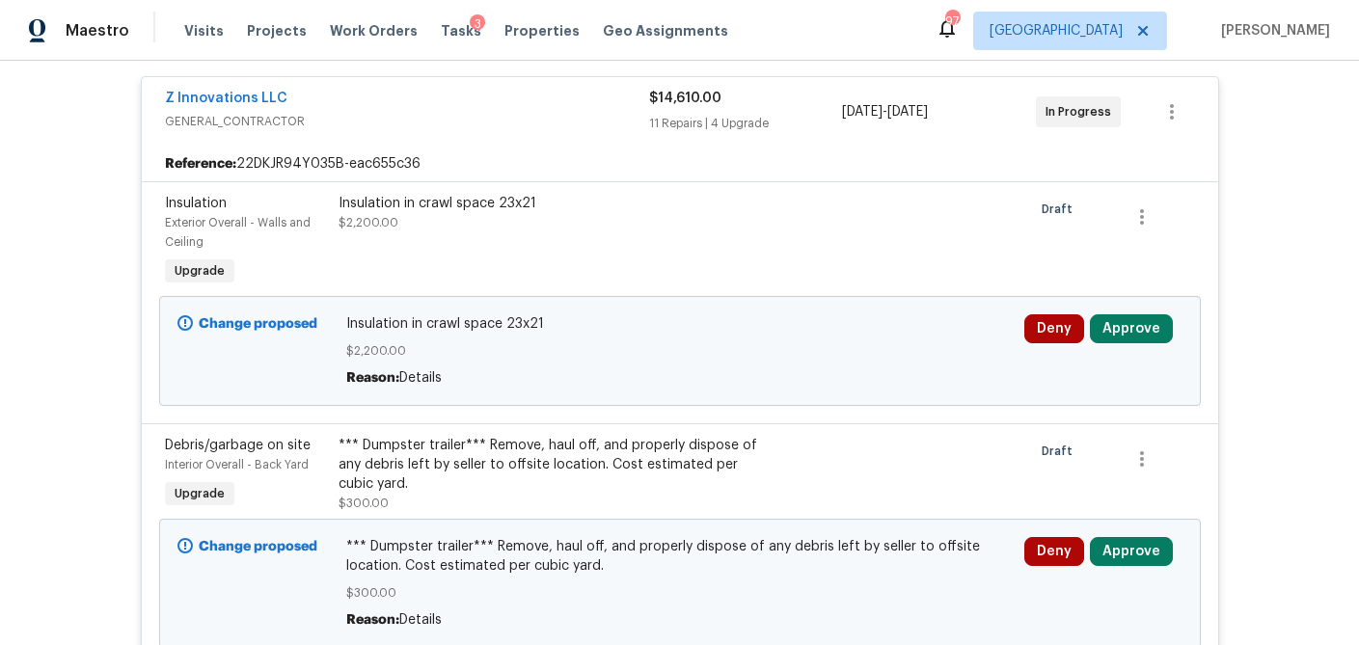
scroll to position [369, 0]
click at [1159, 333] on button "Approve" at bounding box center [1131, 327] width 83 height 29
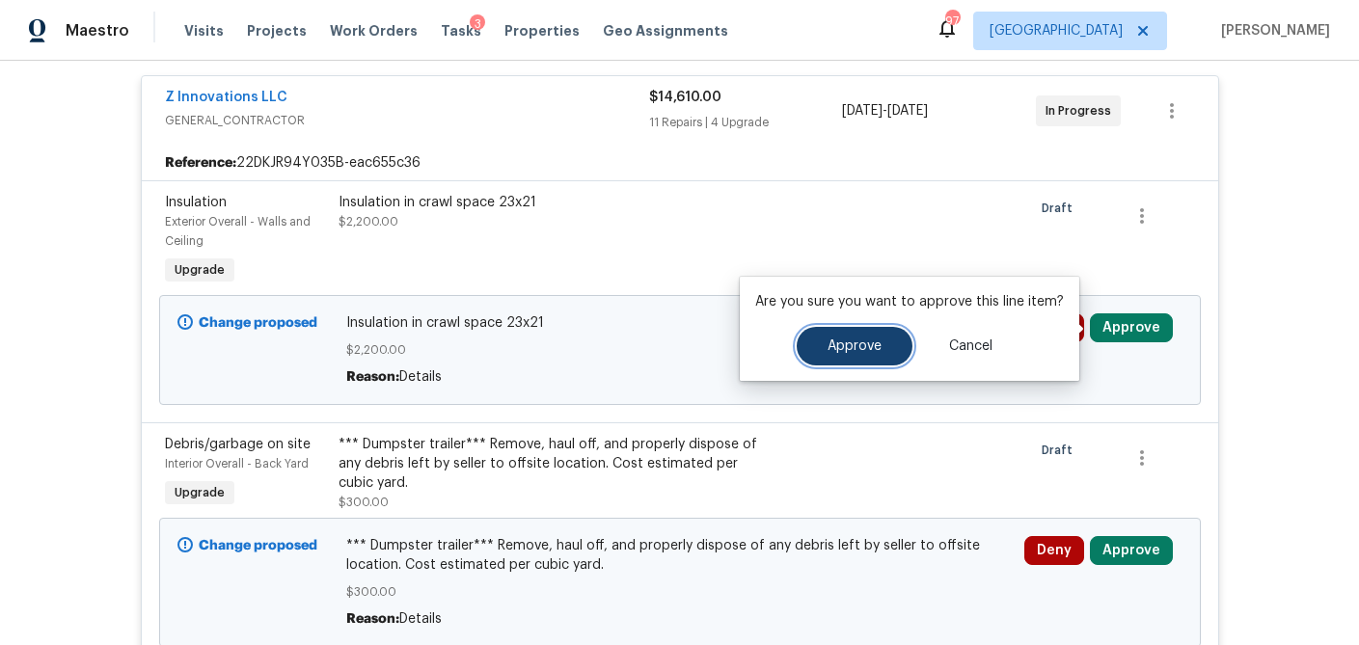
click at [871, 341] on span "Approve" at bounding box center [854, 346] width 54 height 14
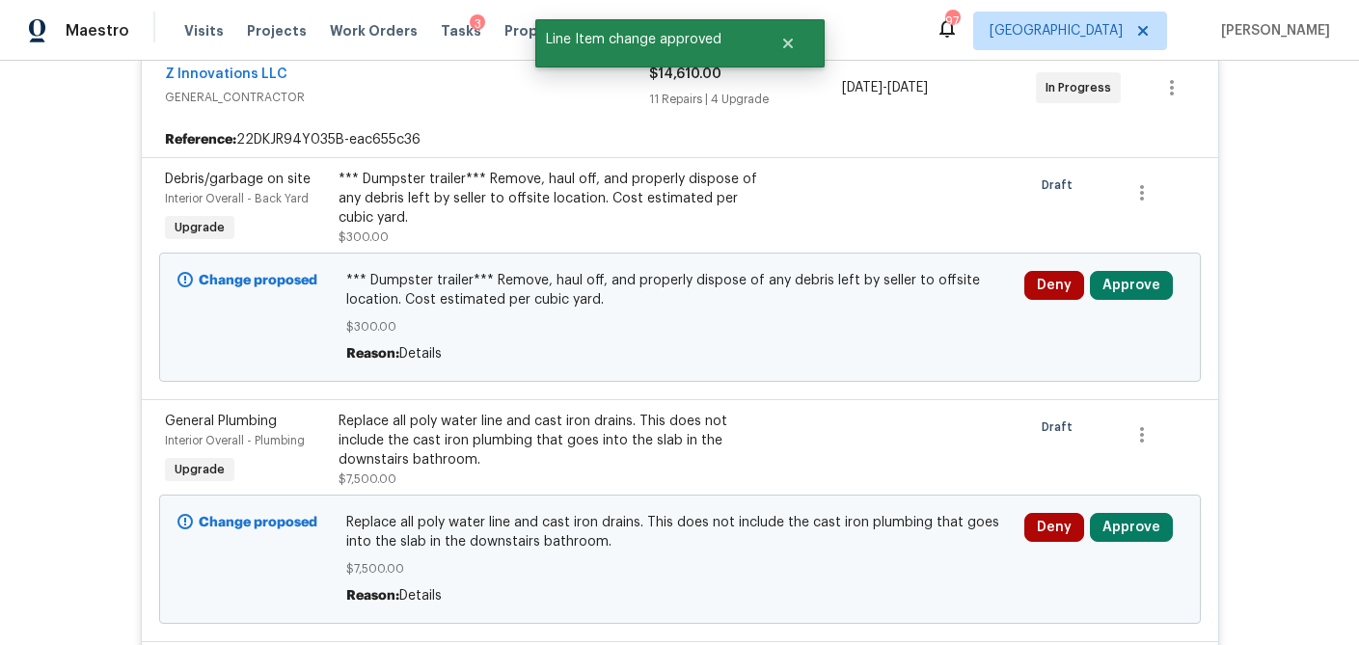
scroll to position [387, 0]
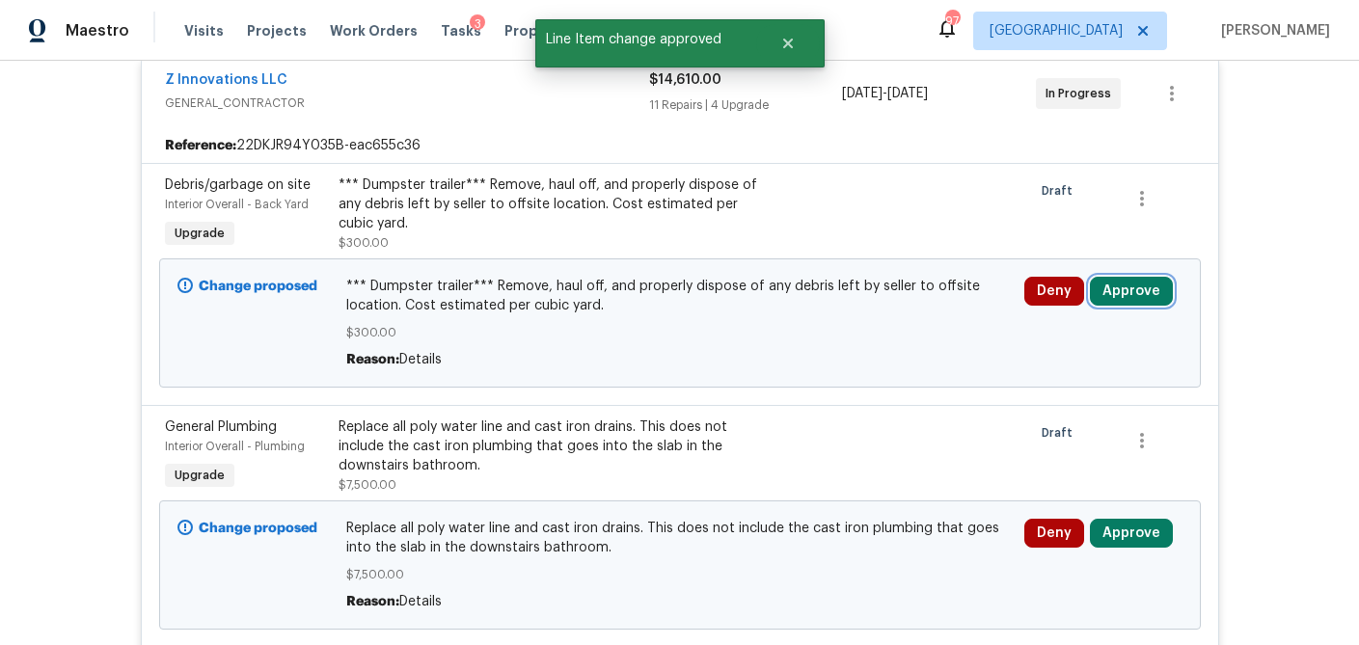
click at [1135, 292] on button "Approve" at bounding box center [1131, 291] width 83 height 29
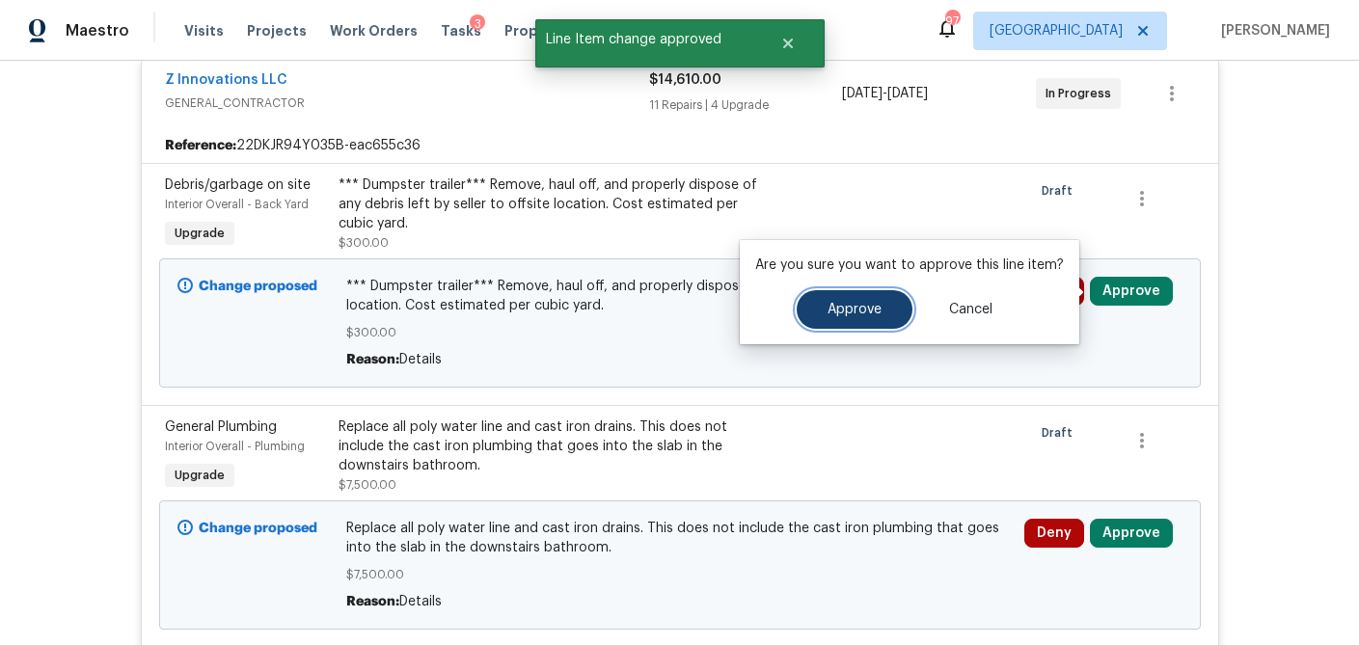
click at [855, 300] on button "Approve" at bounding box center [854, 309] width 116 height 39
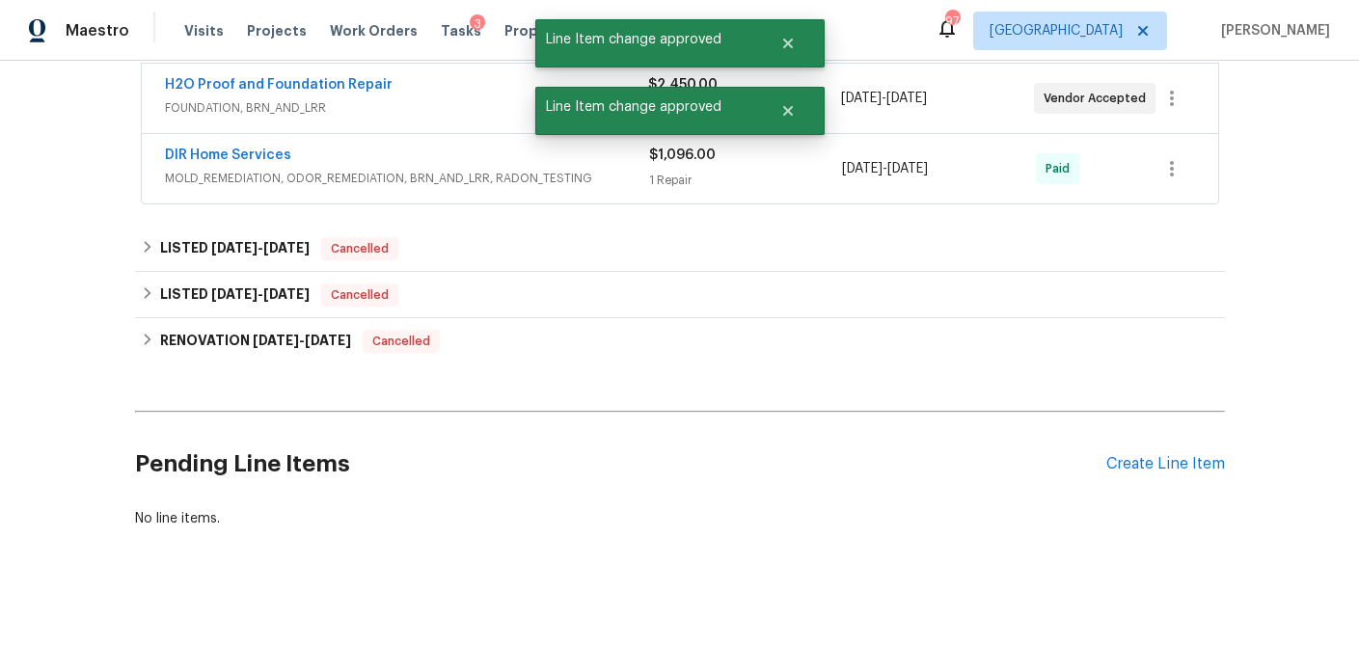
scroll to position [500, 0]
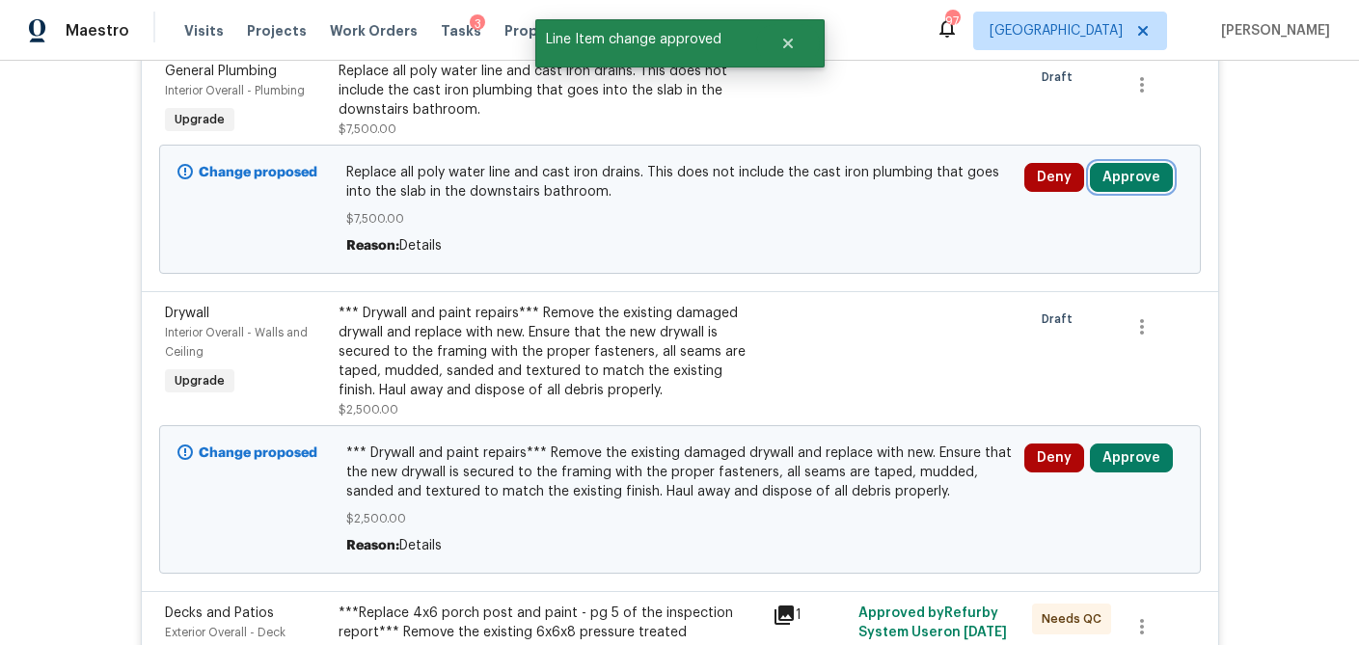
click at [1136, 181] on button "Approve" at bounding box center [1131, 177] width 83 height 29
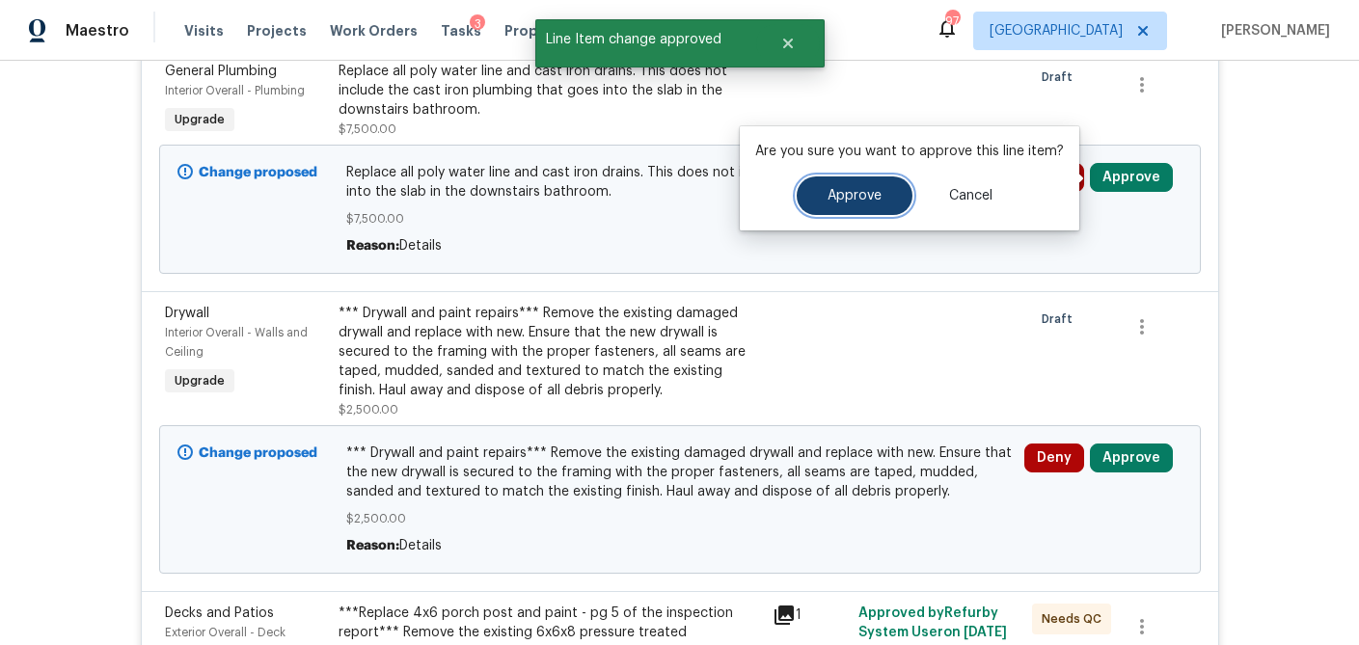
click at [876, 200] on span "Approve" at bounding box center [854, 196] width 54 height 14
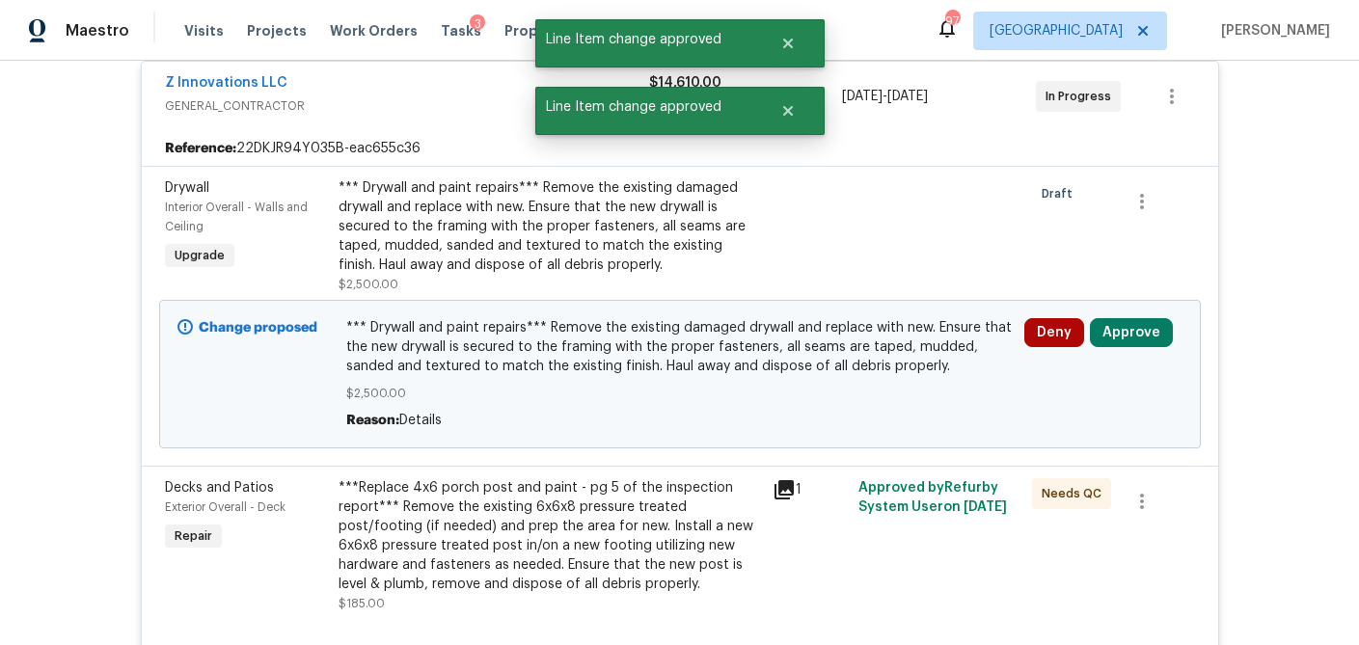
scroll to position [383, 0]
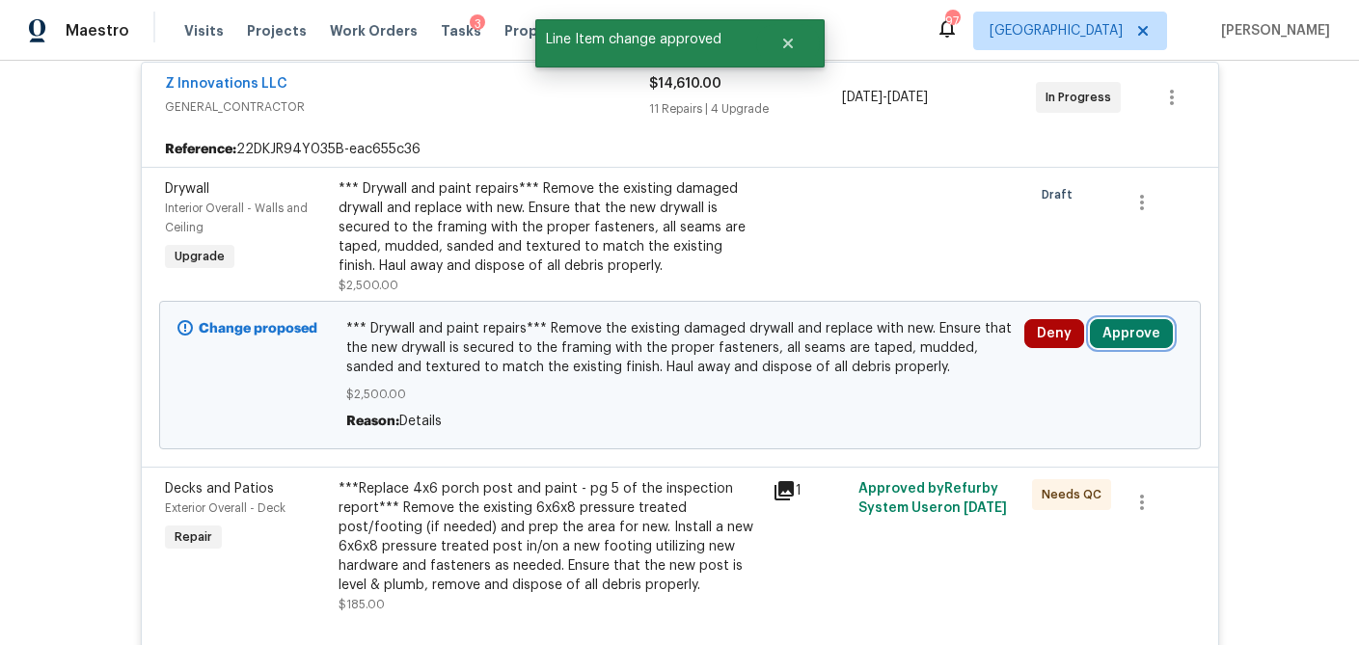
click at [1142, 333] on button "Approve" at bounding box center [1131, 333] width 83 height 29
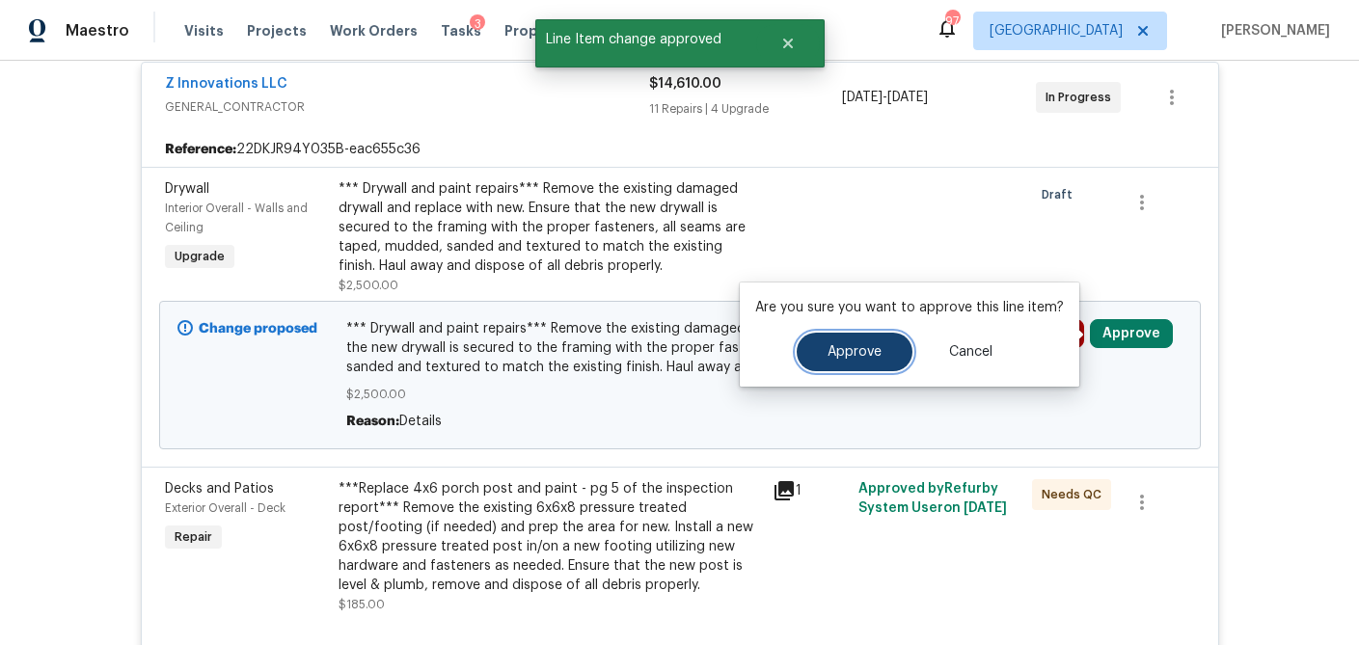
click at [876, 347] on button "Approve" at bounding box center [854, 352] width 116 height 39
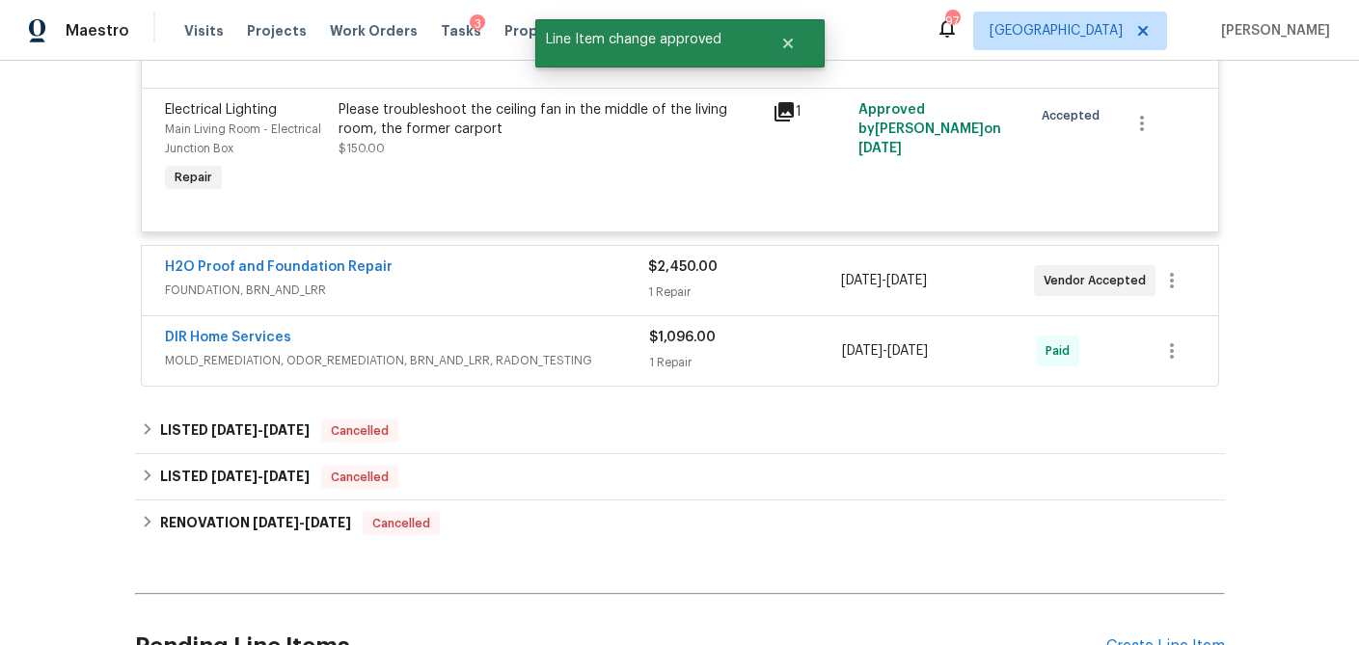
scroll to position [3119, 0]
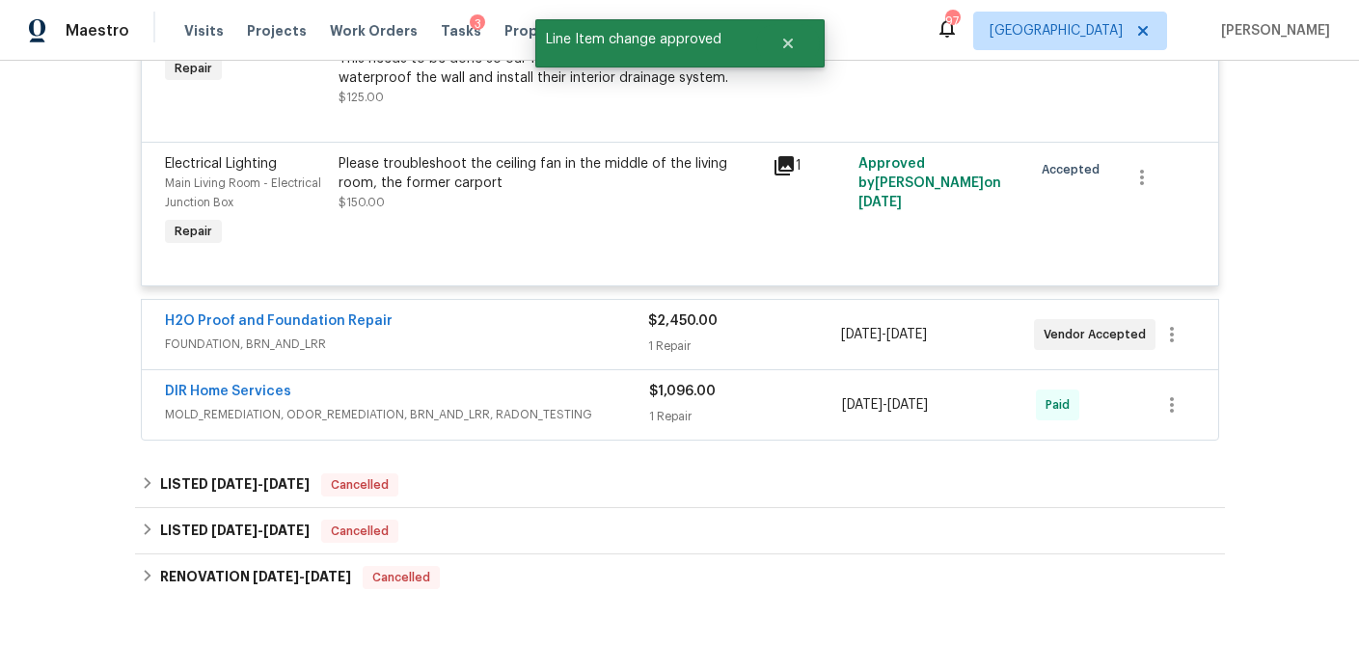
click at [566, 311] on div "H2O Proof and Foundation Repair" at bounding box center [406, 322] width 483 height 23
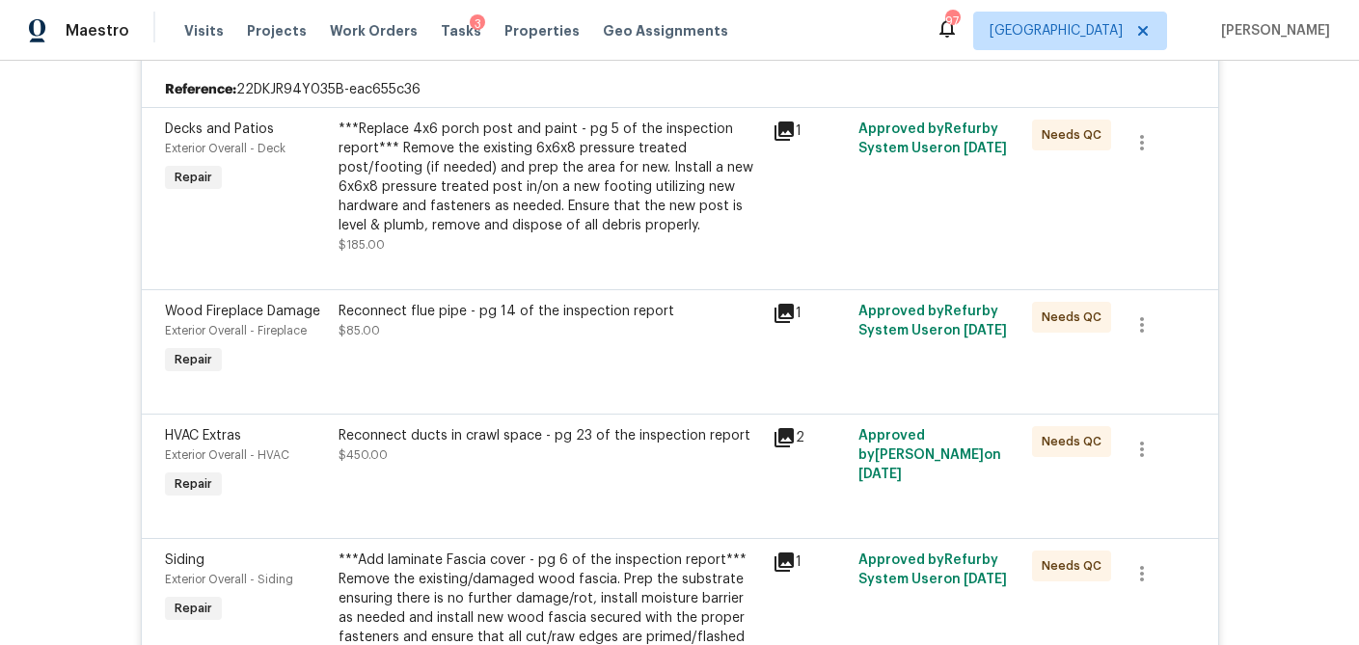
scroll to position [0, 0]
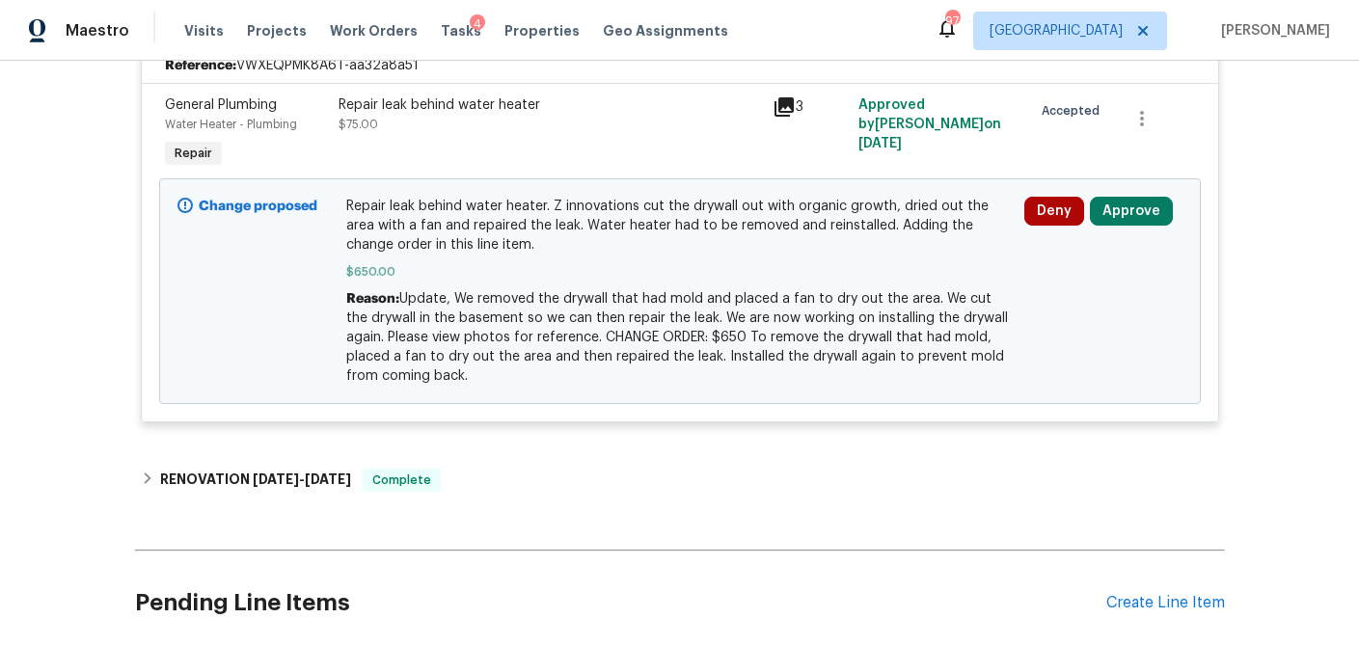
scroll to position [468, 0]
drag, startPoint x: 1122, startPoint y: 200, endPoint x: 1092, endPoint y: 207, distance: 30.9
click at [1122, 200] on button "Approve" at bounding box center [1131, 210] width 83 height 29
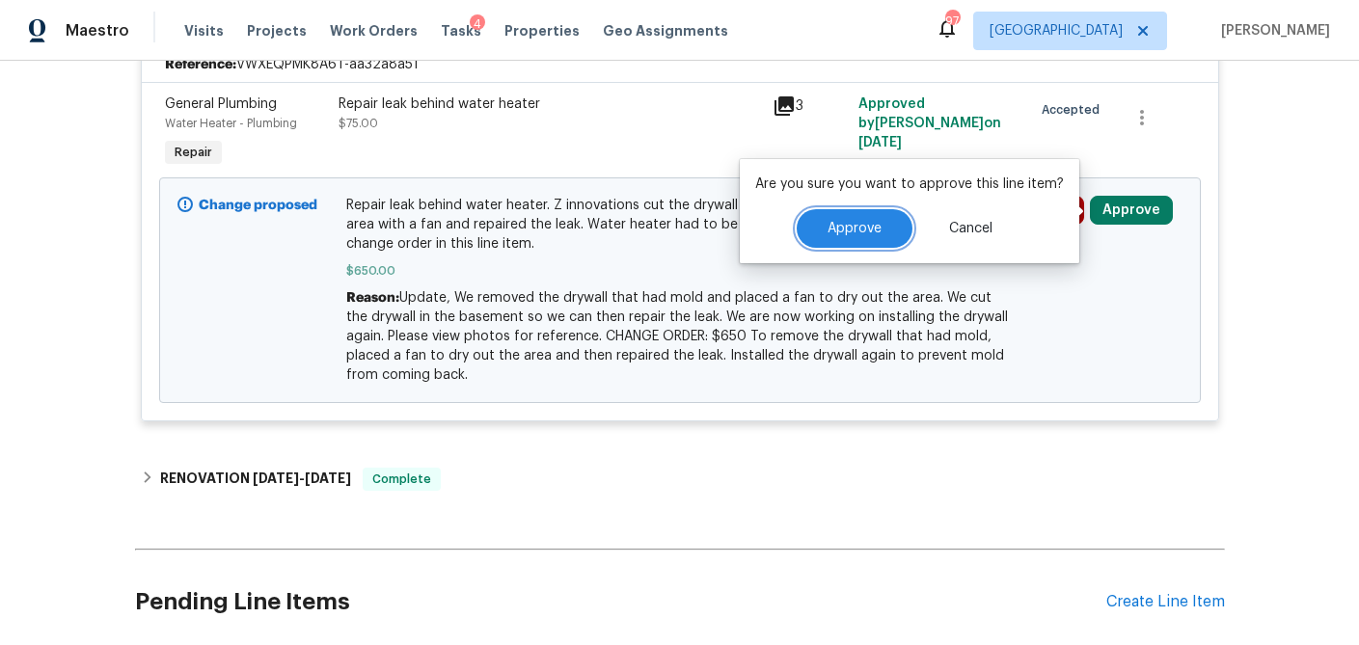
drag, startPoint x: 880, startPoint y: 224, endPoint x: 936, endPoint y: 159, distance: 85.4
click at [880, 224] on button "Approve" at bounding box center [854, 228] width 116 height 39
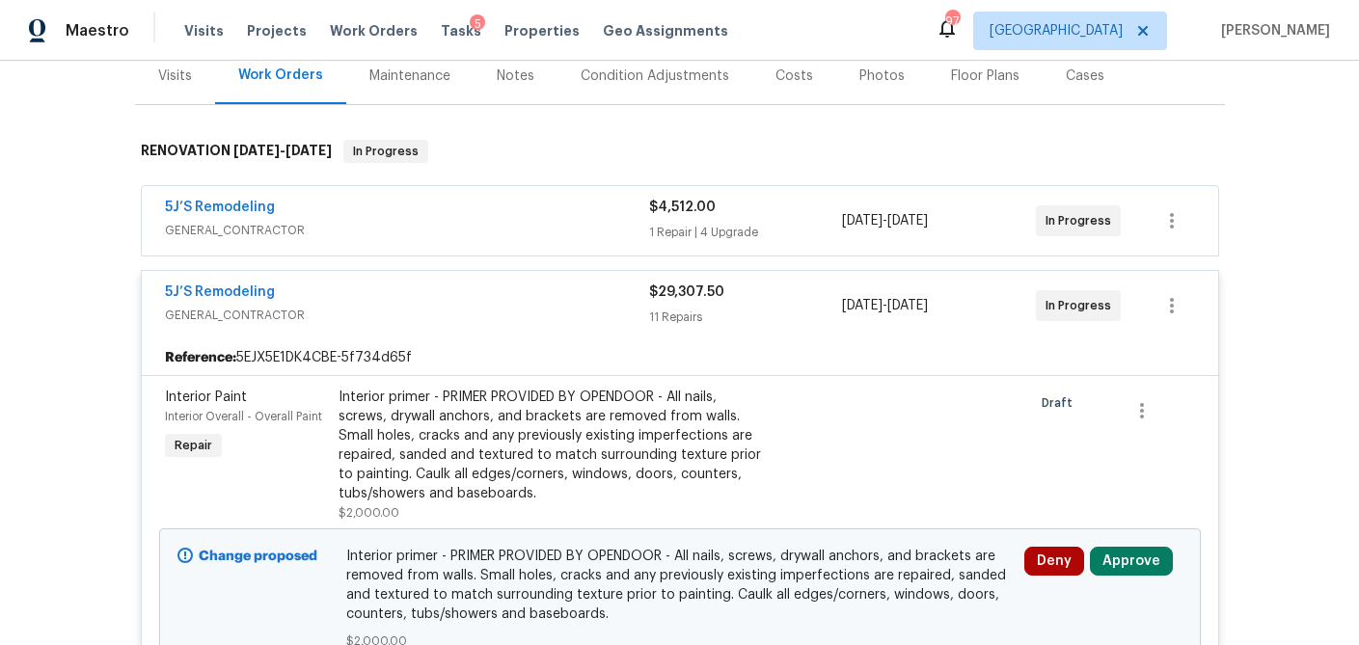
scroll to position [333, 0]
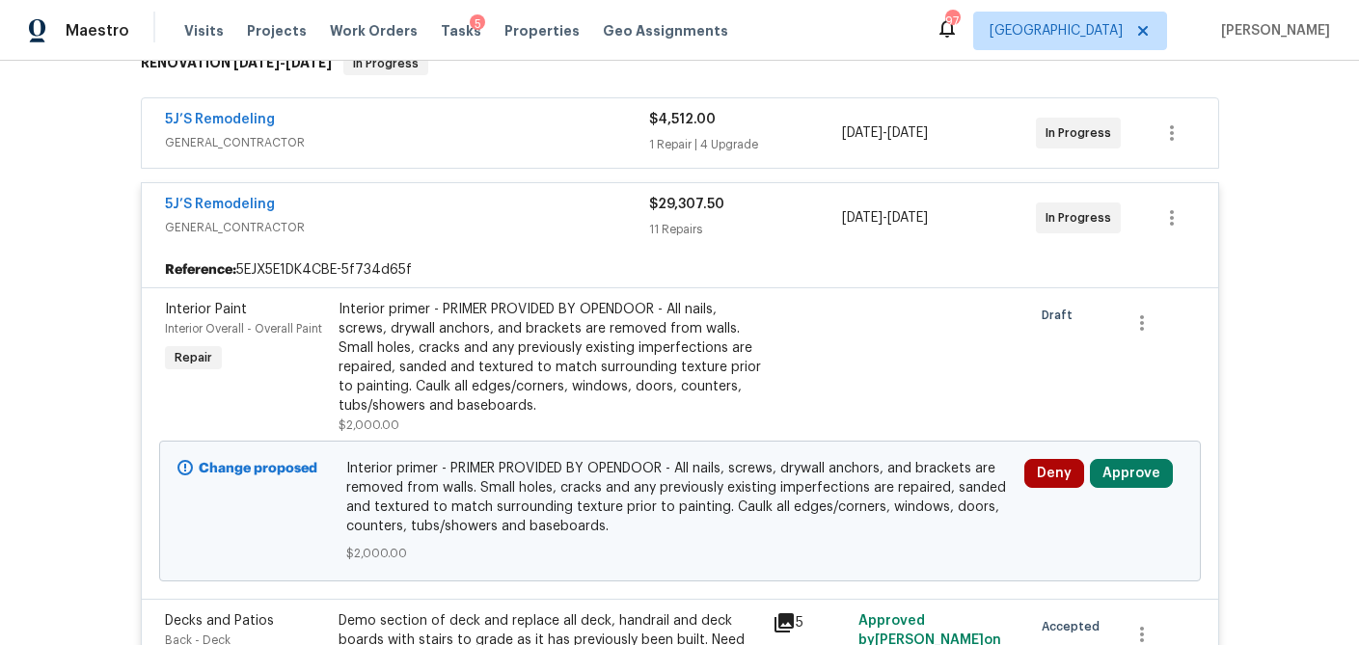
click at [798, 156] on div "5J’S Remodeling GENERAL_CONTRACTOR $4,512.00 1 Repair | 4 Upgrade [DATE] - [DAT…" at bounding box center [680, 132] width 1076 height 69
click at [771, 143] on div "1 Repair | 4 Upgrade" at bounding box center [746, 144] width 194 height 19
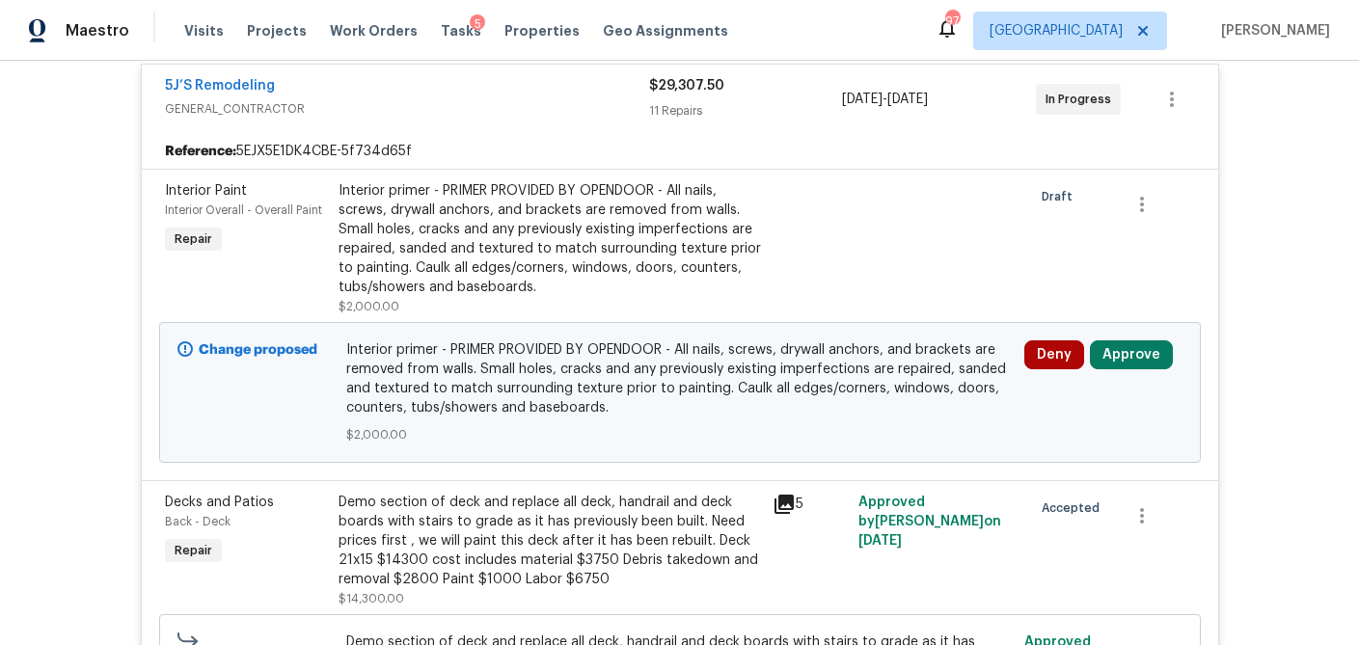
scroll to position [1350, 0]
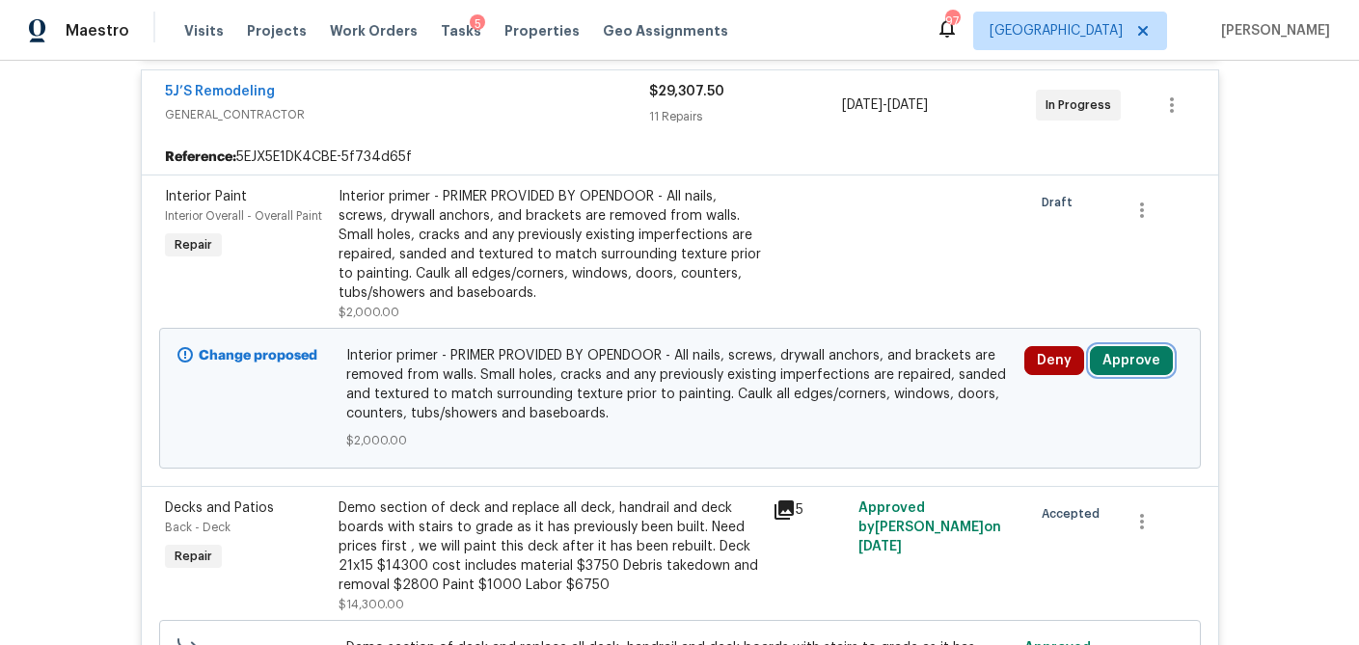
click at [1114, 346] on button "Approve" at bounding box center [1131, 360] width 83 height 29
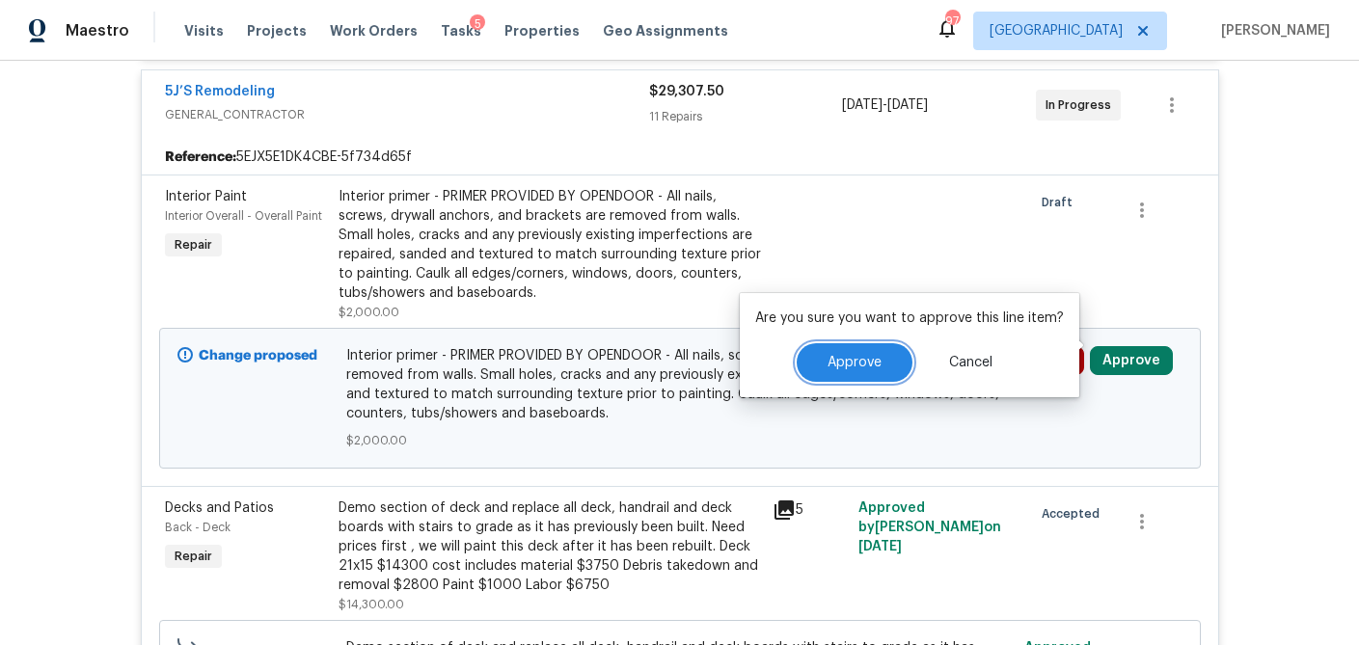
click at [834, 359] on span "Approve" at bounding box center [854, 363] width 54 height 14
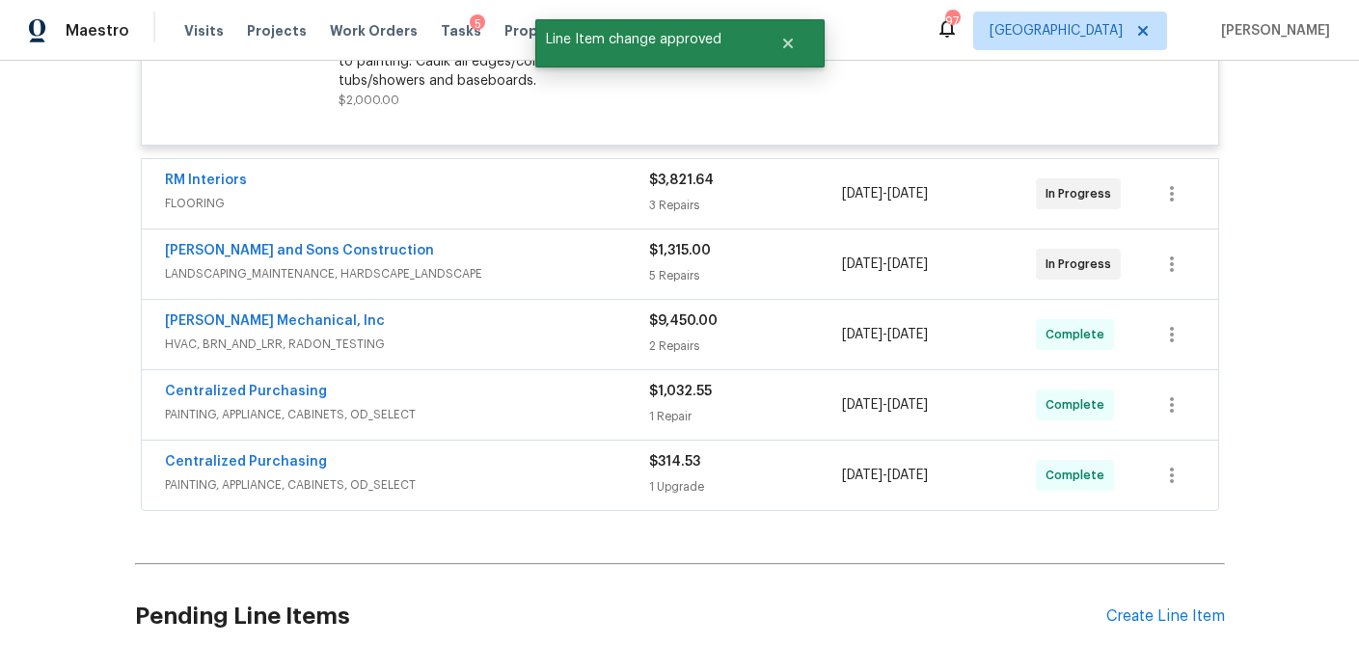
scroll to position [3652, 0]
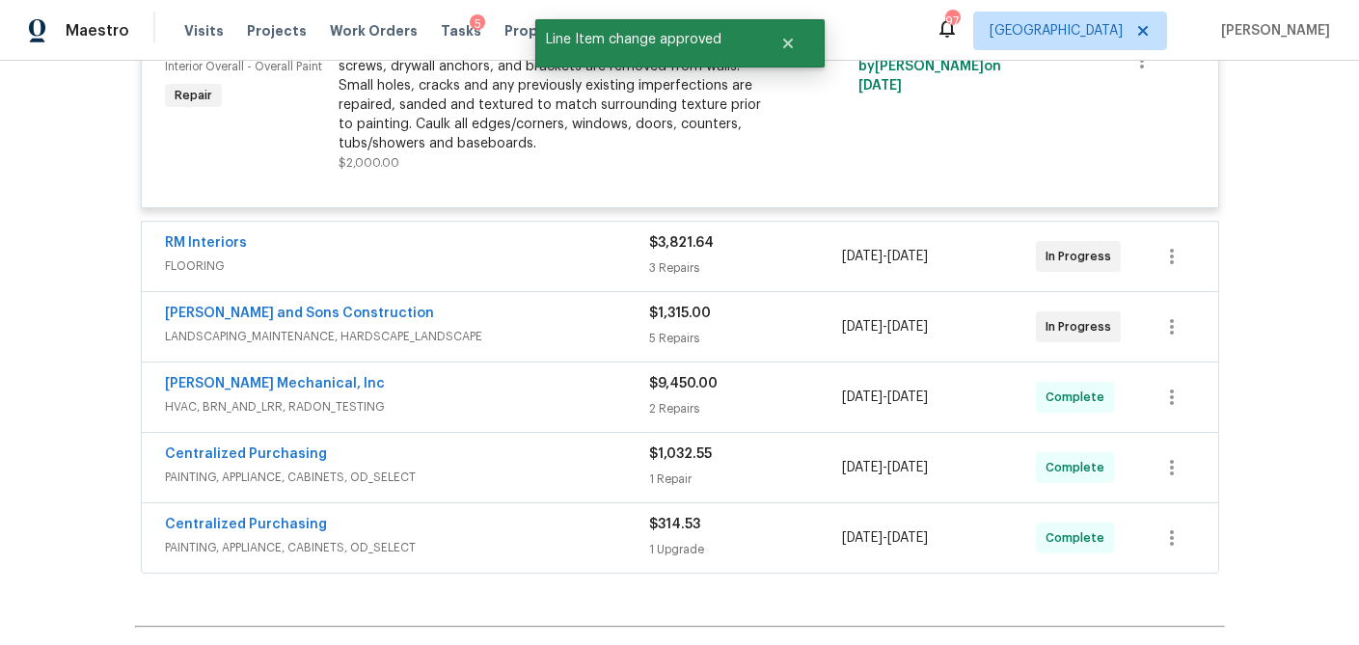
click at [737, 256] on div "RM Interiors FLOORING $3,821.64 3 Repairs [DATE] - [DATE] In Progress" at bounding box center [680, 256] width 1076 height 69
click at [751, 258] on div "3 Repairs" at bounding box center [746, 267] width 194 height 19
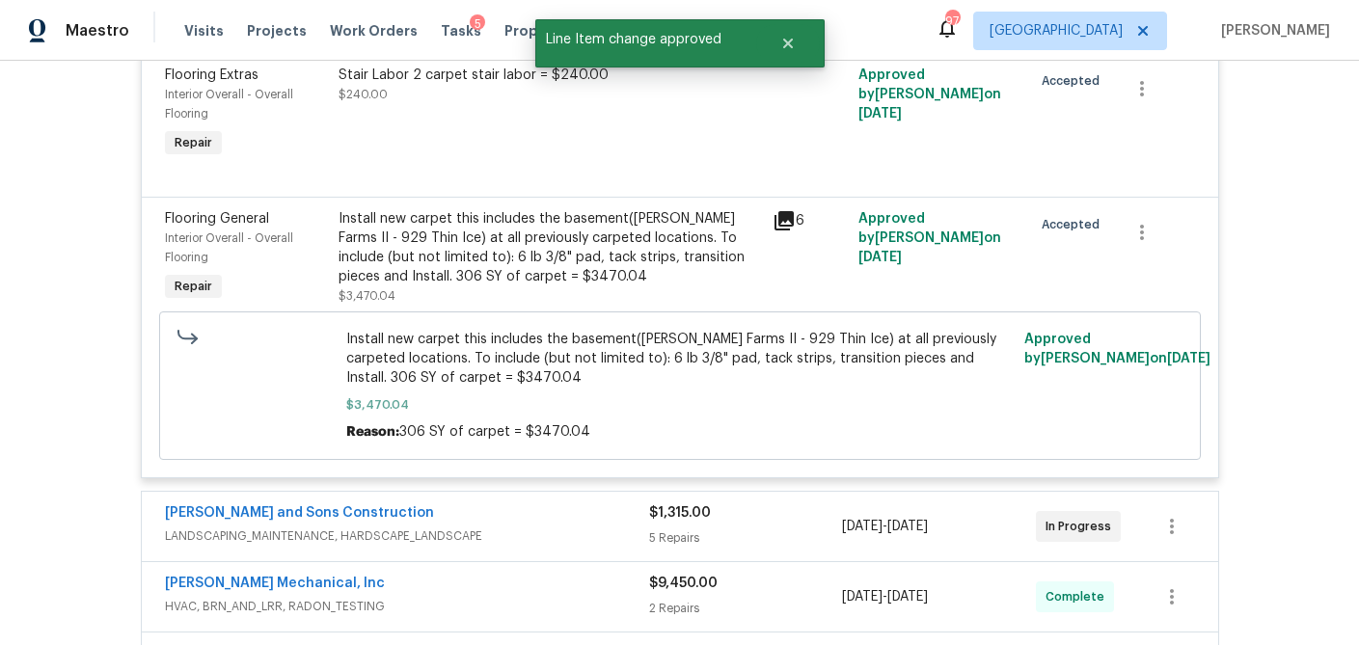
scroll to position [4223, 0]
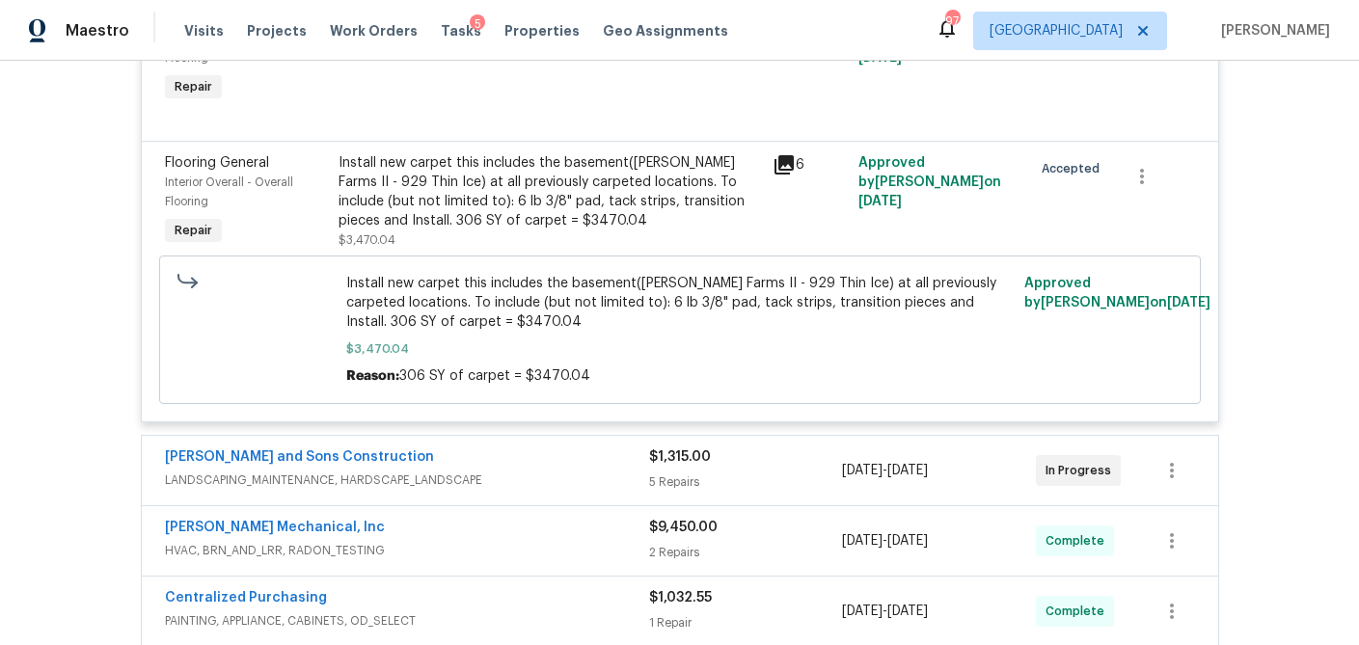
click at [755, 447] on div "$1,315.00 5 Repairs" at bounding box center [746, 470] width 194 height 46
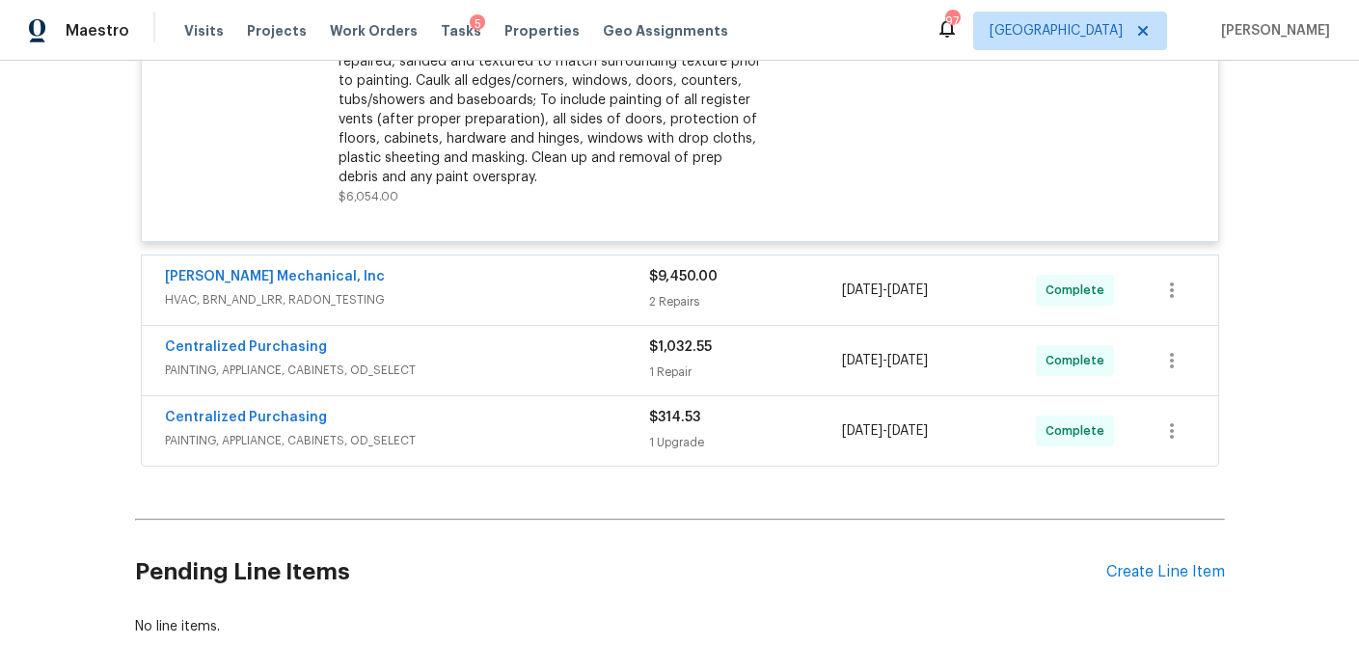
scroll to position [5535, 0]
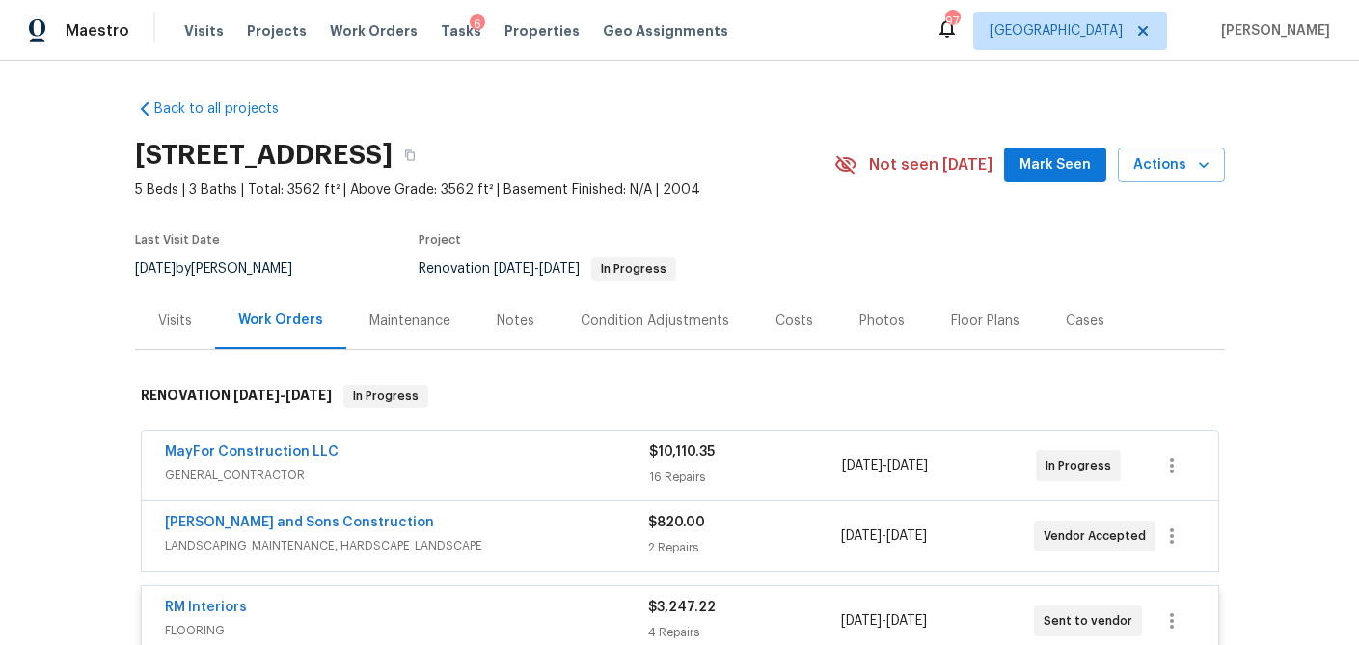
scroll to position [379, 0]
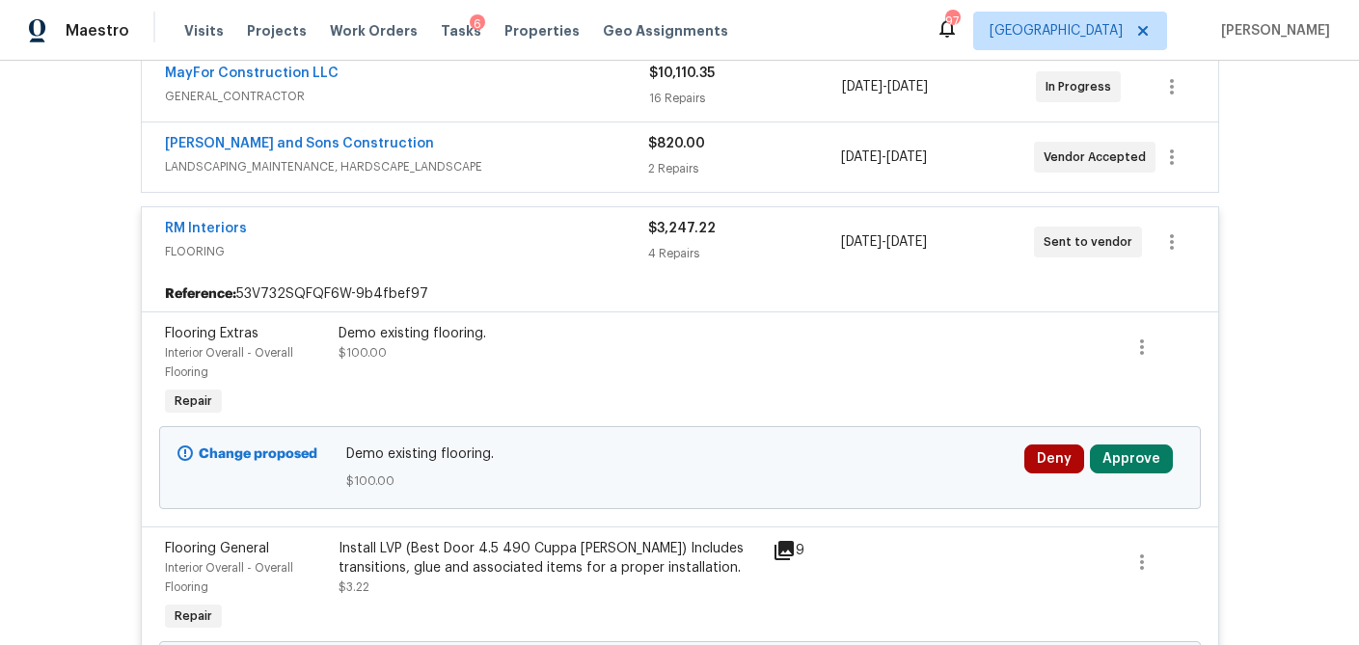
click at [793, 100] on div "16 Repairs" at bounding box center [746, 98] width 194 height 19
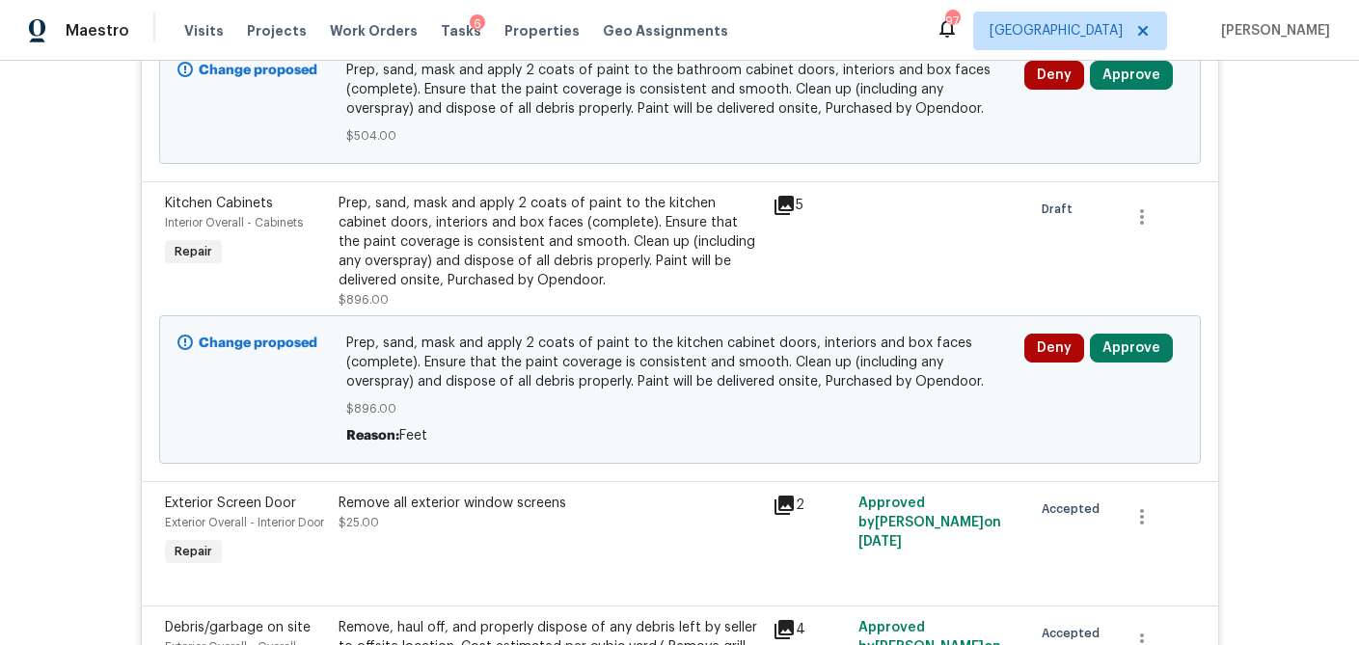
scroll to position [637, 0]
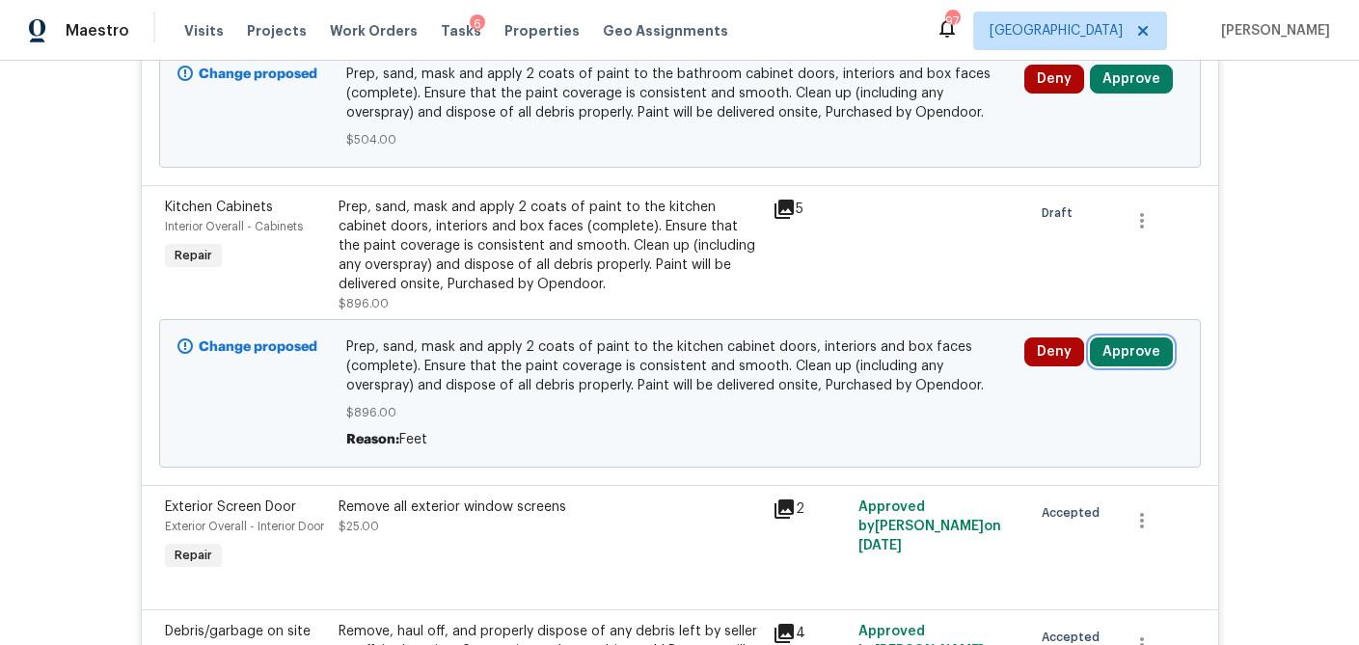
drag, startPoint x: 1131, startPoint y: 348, endPoint x: 1106, endPoint y: 349, distance: 25.1
click at [1131, 348] on button "Approve" at bounding box center [1131, 351] width 83 height 29
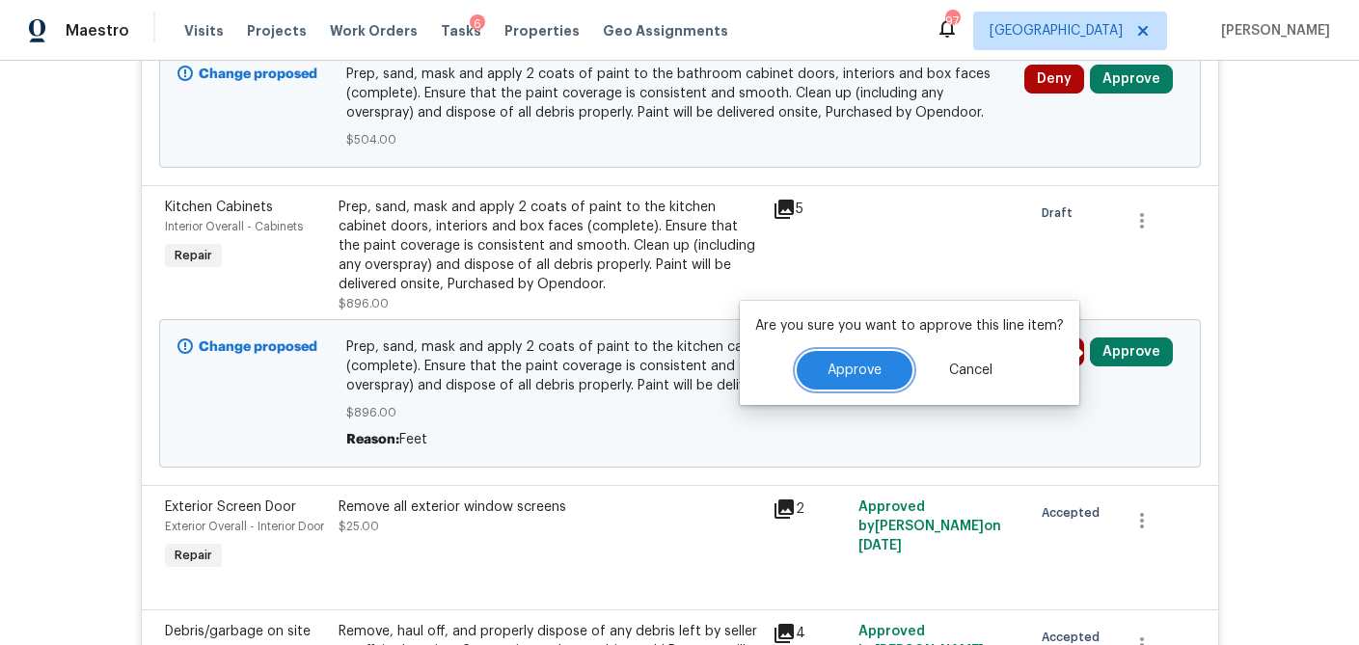
drag, startPoint x: 877, startPoint y: 360, endPoint x: 879, endPoint y: 348, distance: 11.7
click at [876, 360] on button "Approve" at bounding box center [854, 370] width 116 height 39
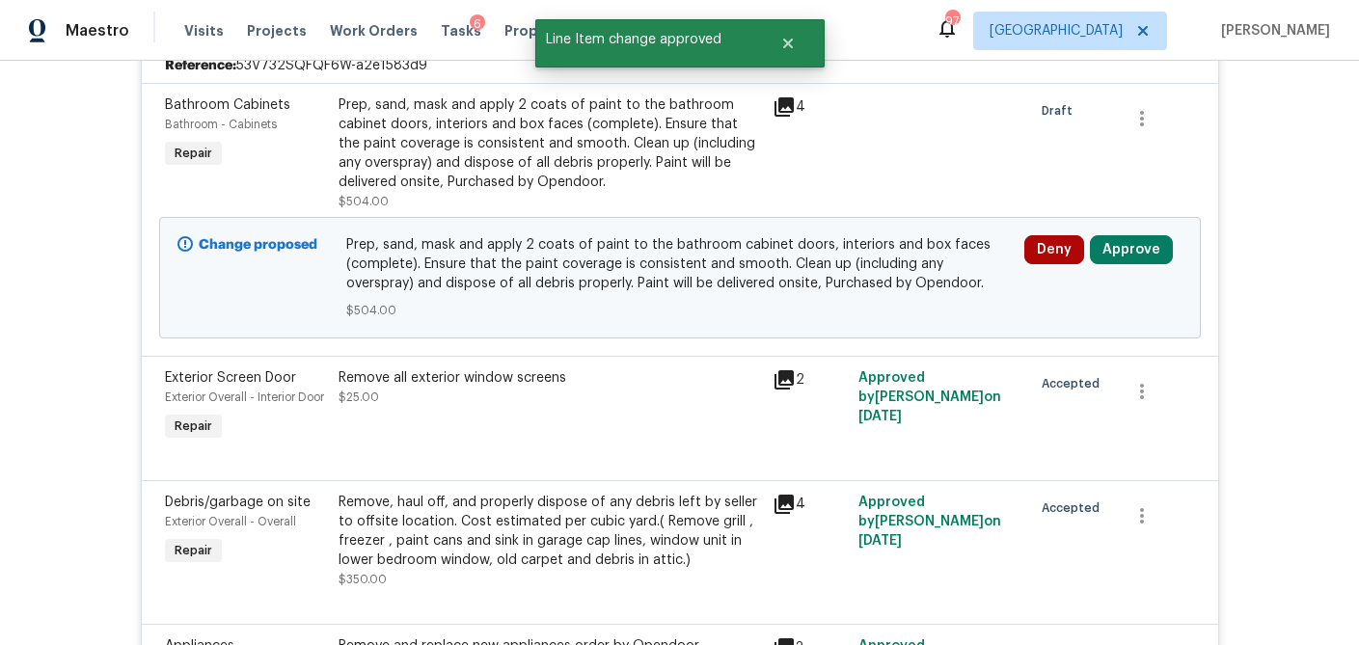
scroll to position [468, 0]
click at [1143, 239] on button "Approve" at bounding box center [1131, 248] width 83 height 29
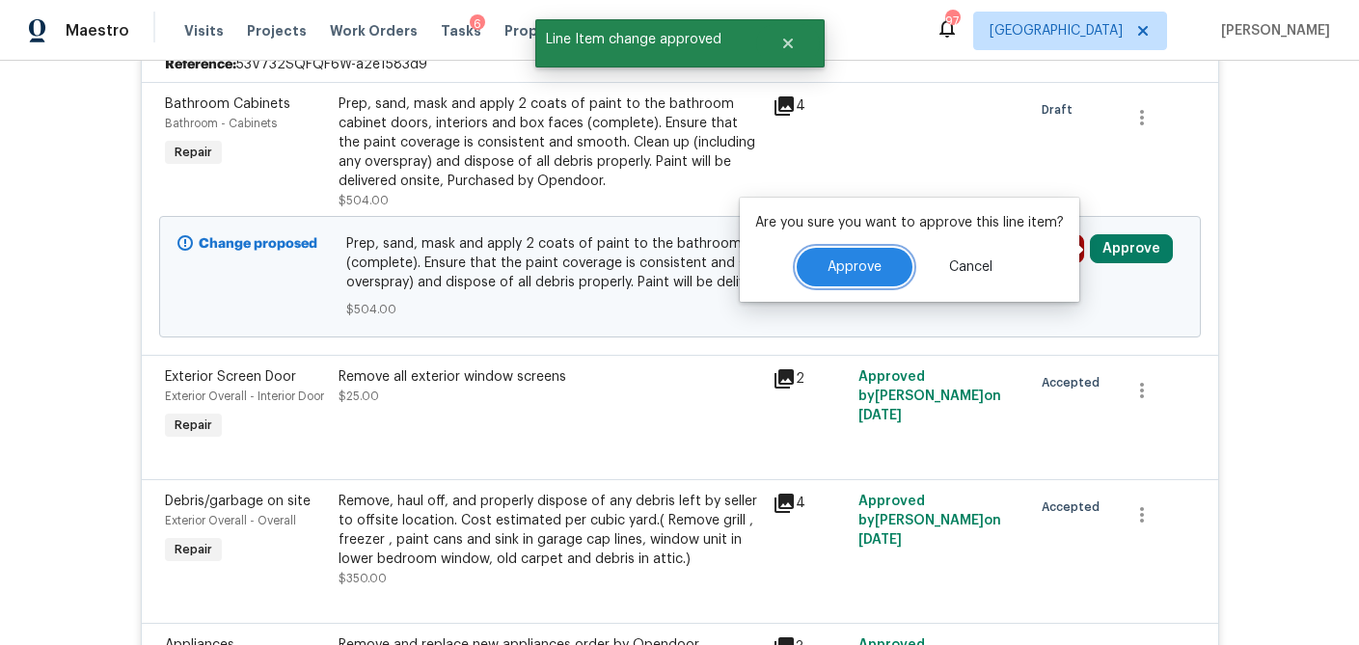
click at [867, 277] on button "Approve" at bounding box center [854, 267] width 116 height 39
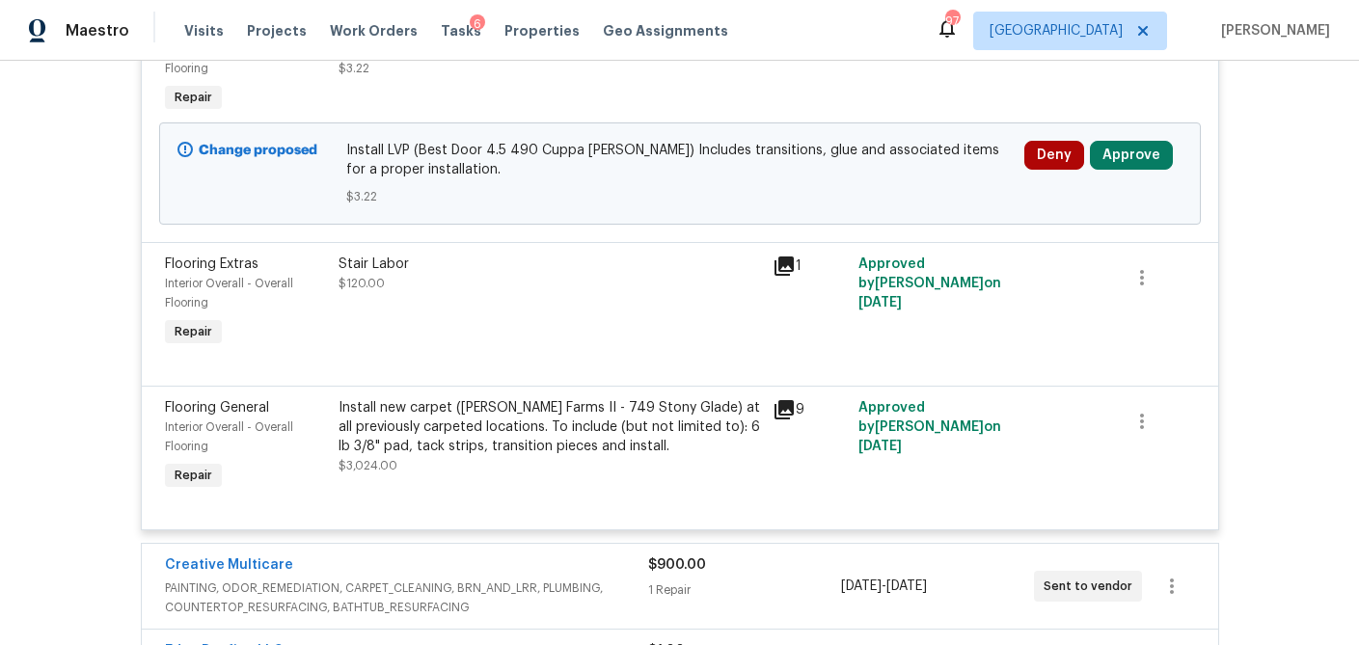
scroll to position [4320, 0]
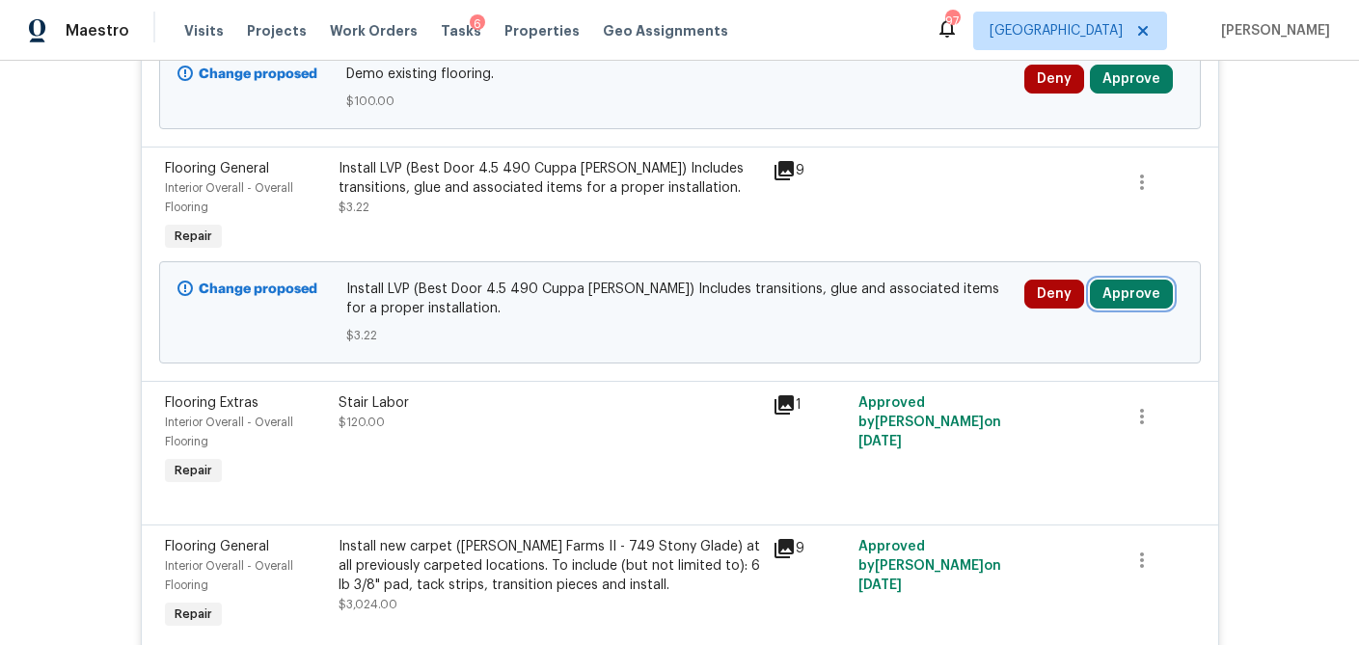
click at [1129, 309] on button "Approve" at bounding box center [1131, 294] width 83 height 29
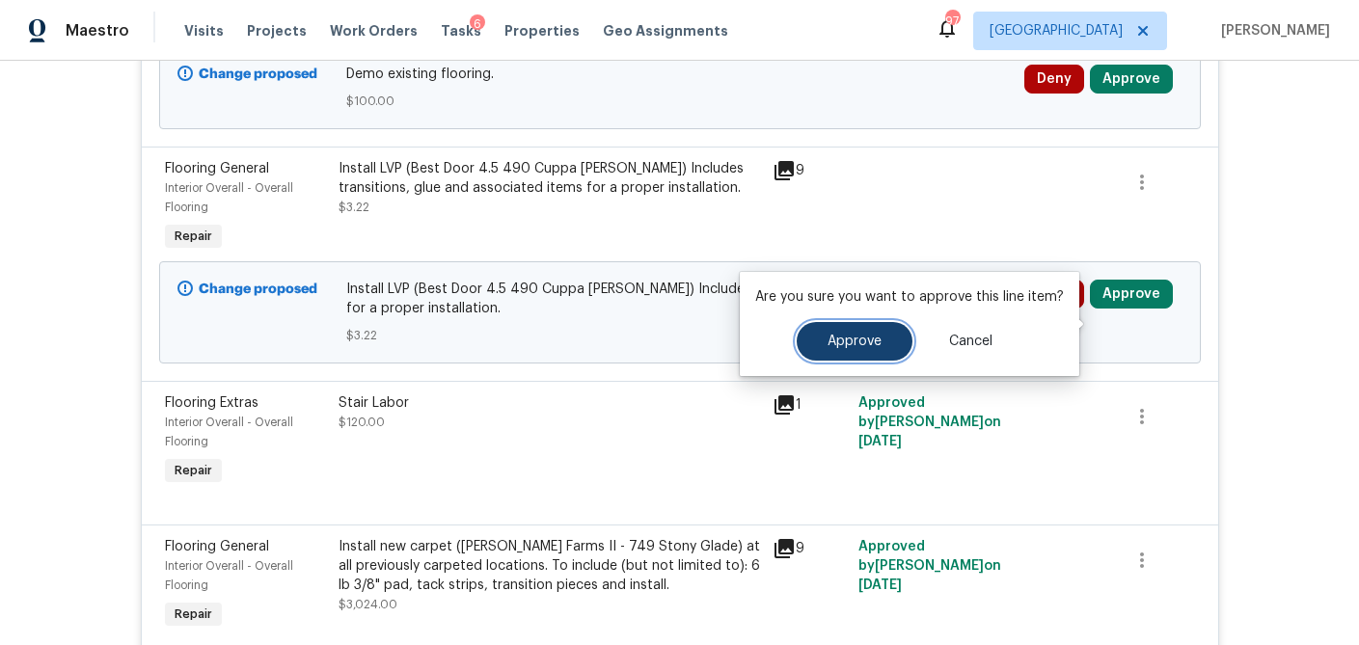
click at [875, 330] on button "Approve" at bounding box center [854, 341] width 116 height 39
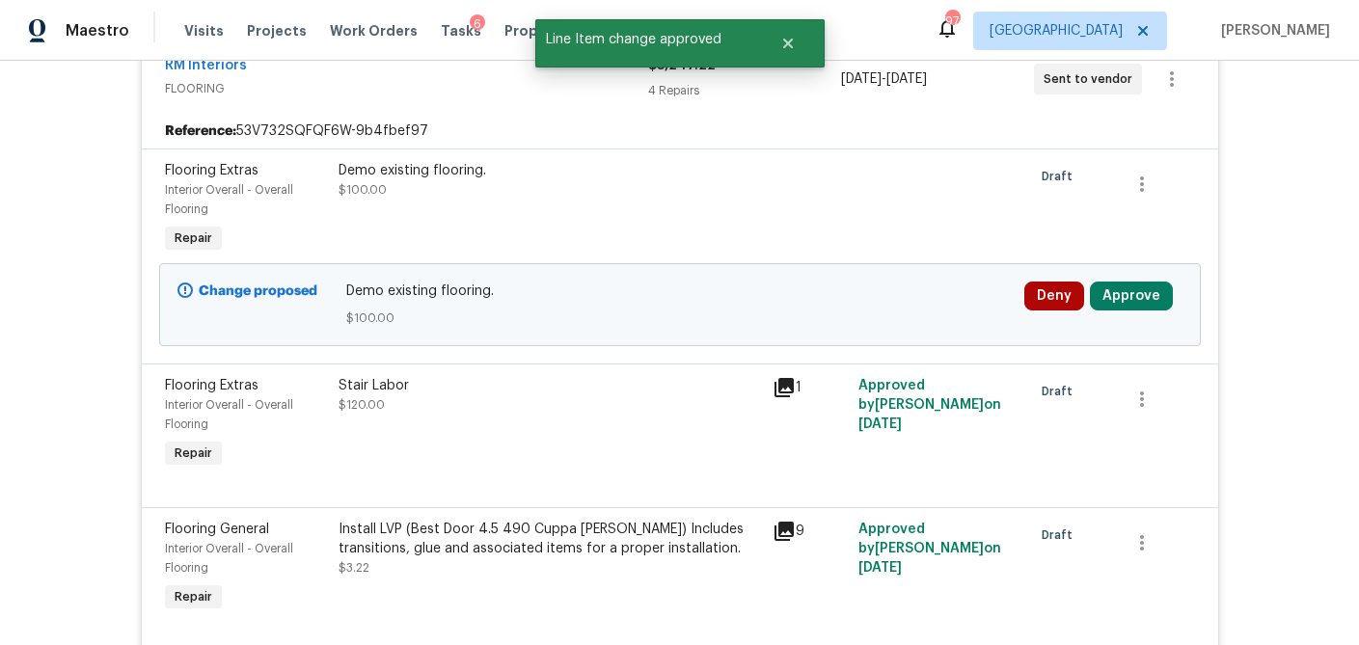
scroll to position [4101, 0]
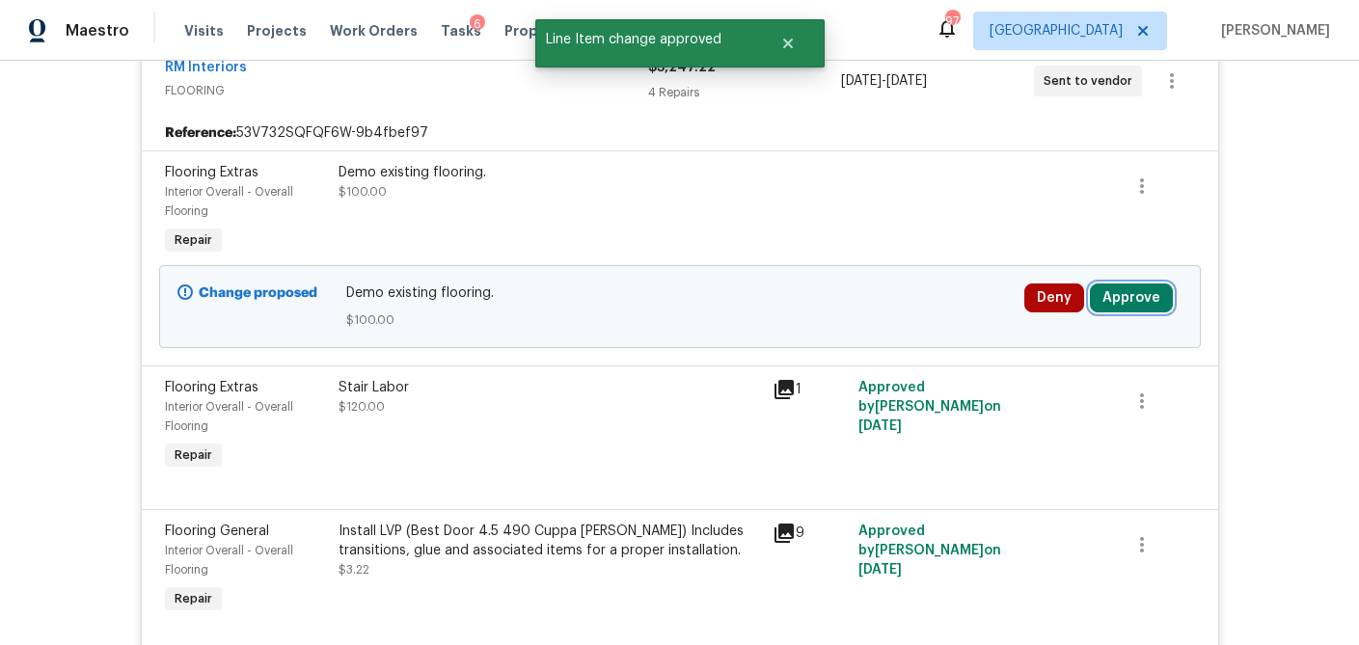
drag, startPoint x: 1129, startPoint y: 332, endPoint x: 1088, endPoint y: 332, distance: 41.5
click at [1128, 312] on button "Approve" at bounding box center [1131, 297] width 83 height 29
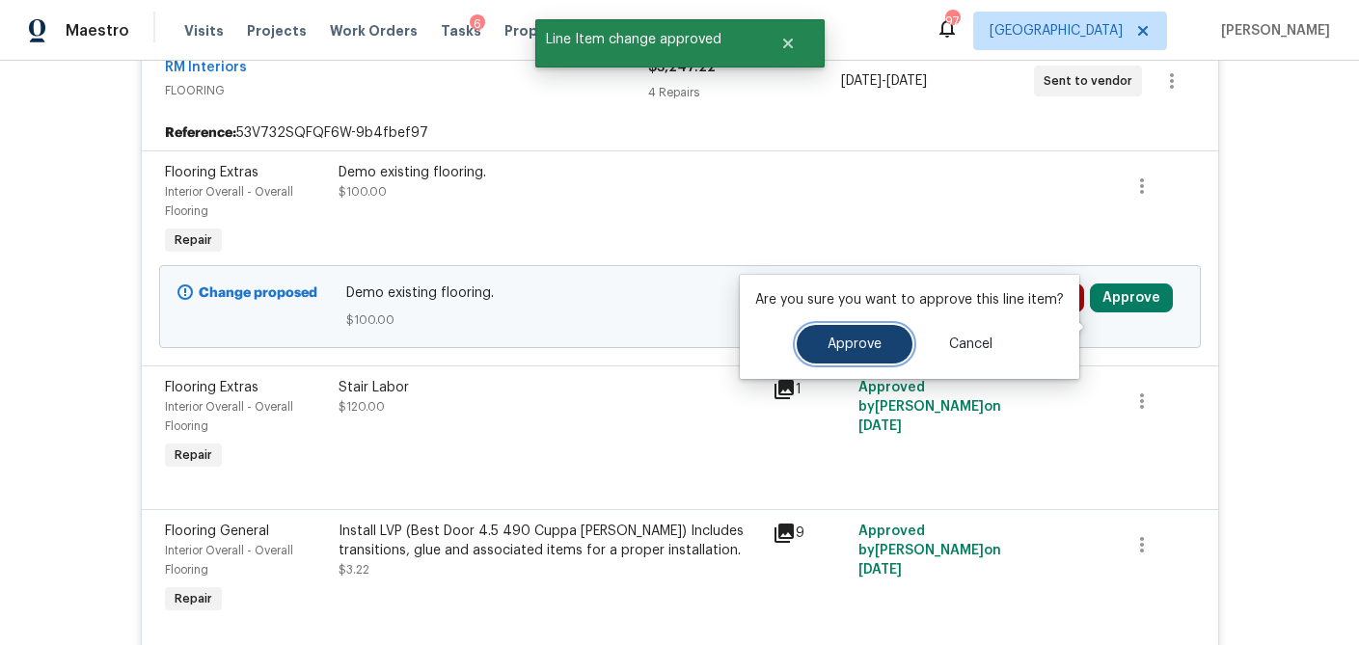
click at [870, 337] on span "Approve" at bounding box center [854, 344] width 54 height 14
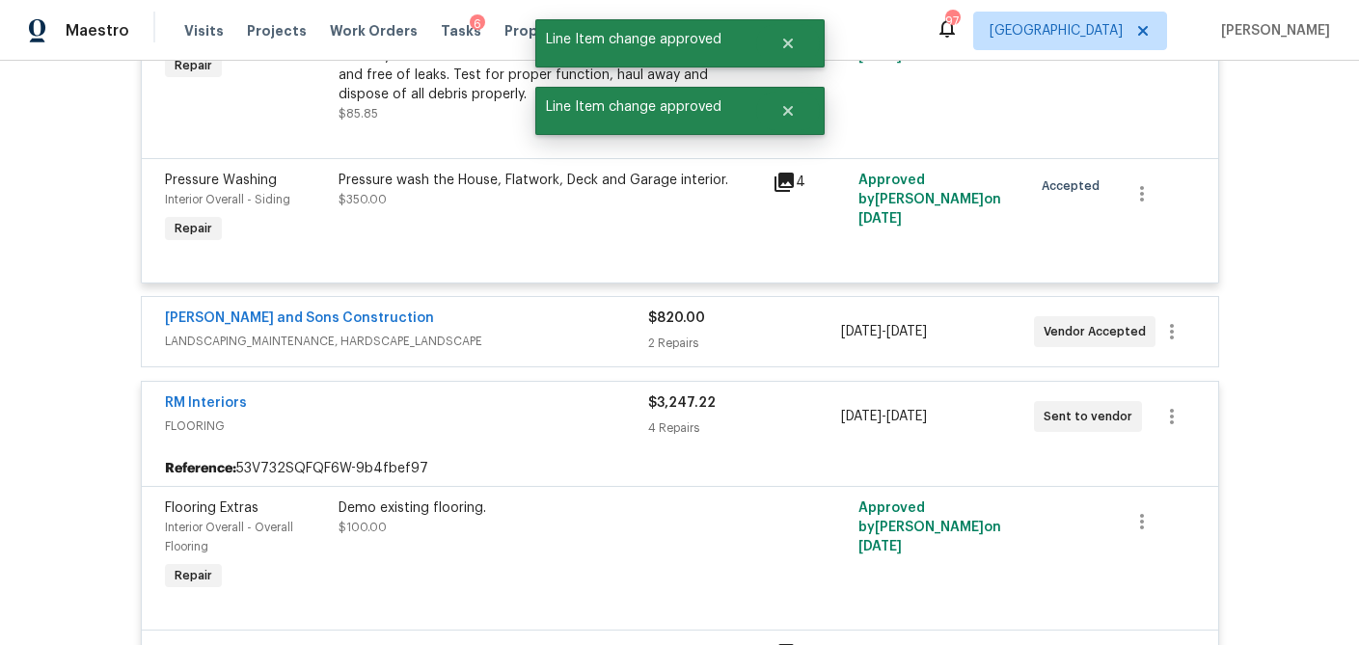
scroll to position [3749, 0]
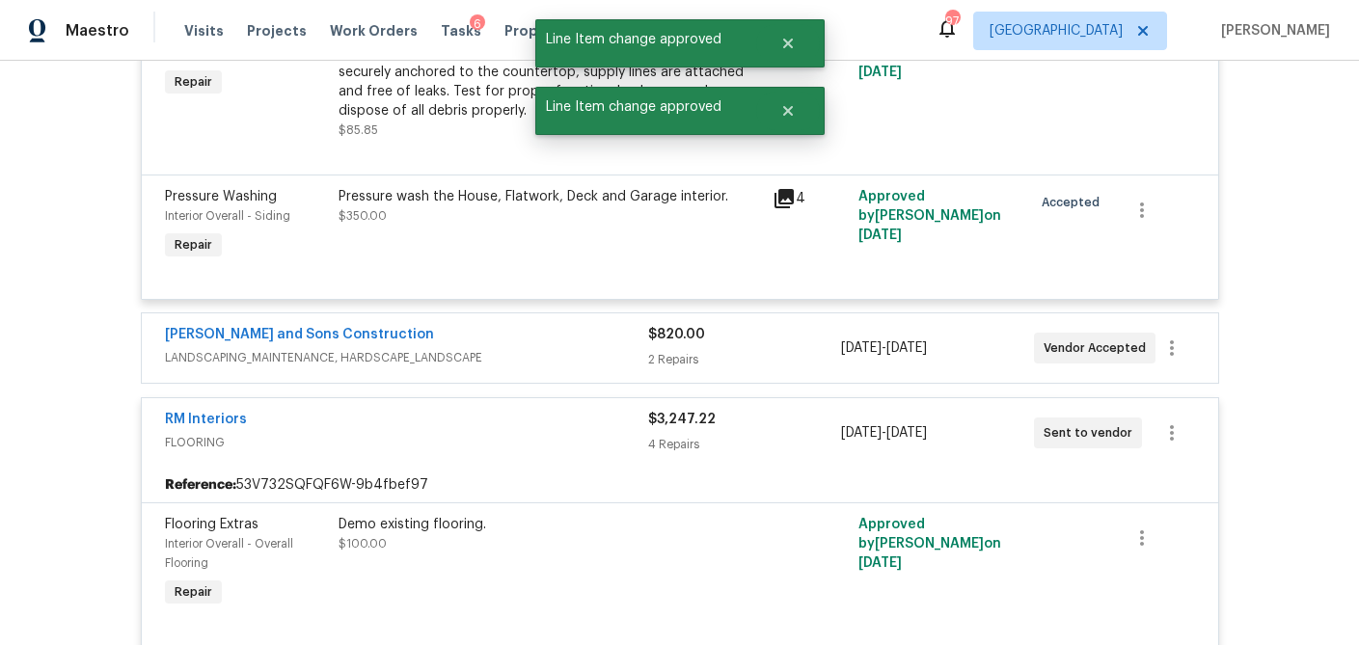
click at [765, 344] on div "$820.00" at bounding box center [744, 334] width 193 height 19
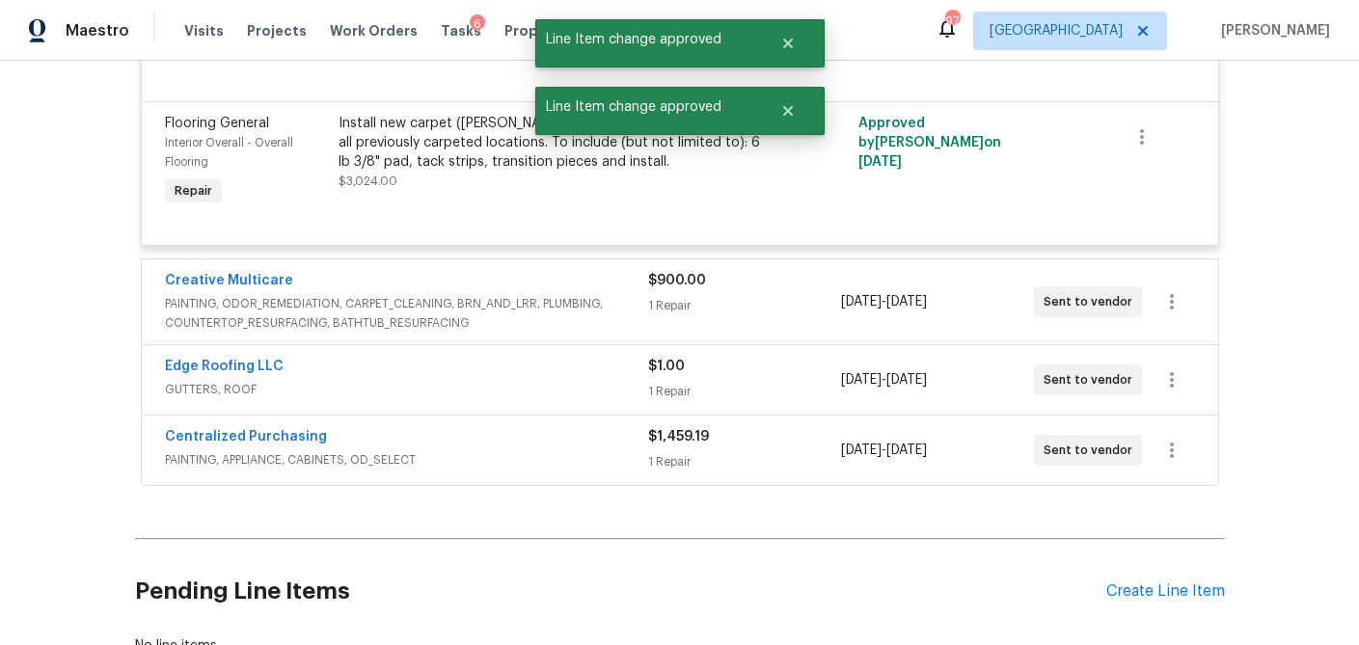
scroll to position [5118, 0]
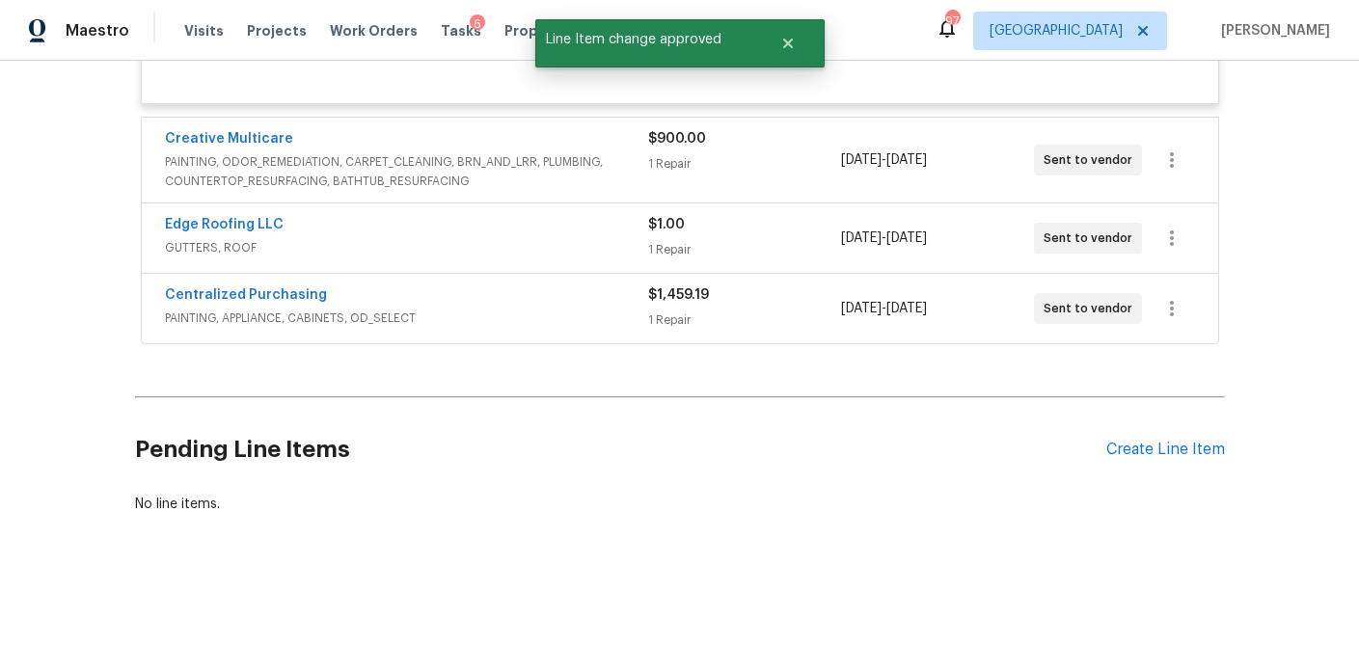
click at [801, 163] on div "1 Repair" at bounding box center [744, 163] width 193 height 19
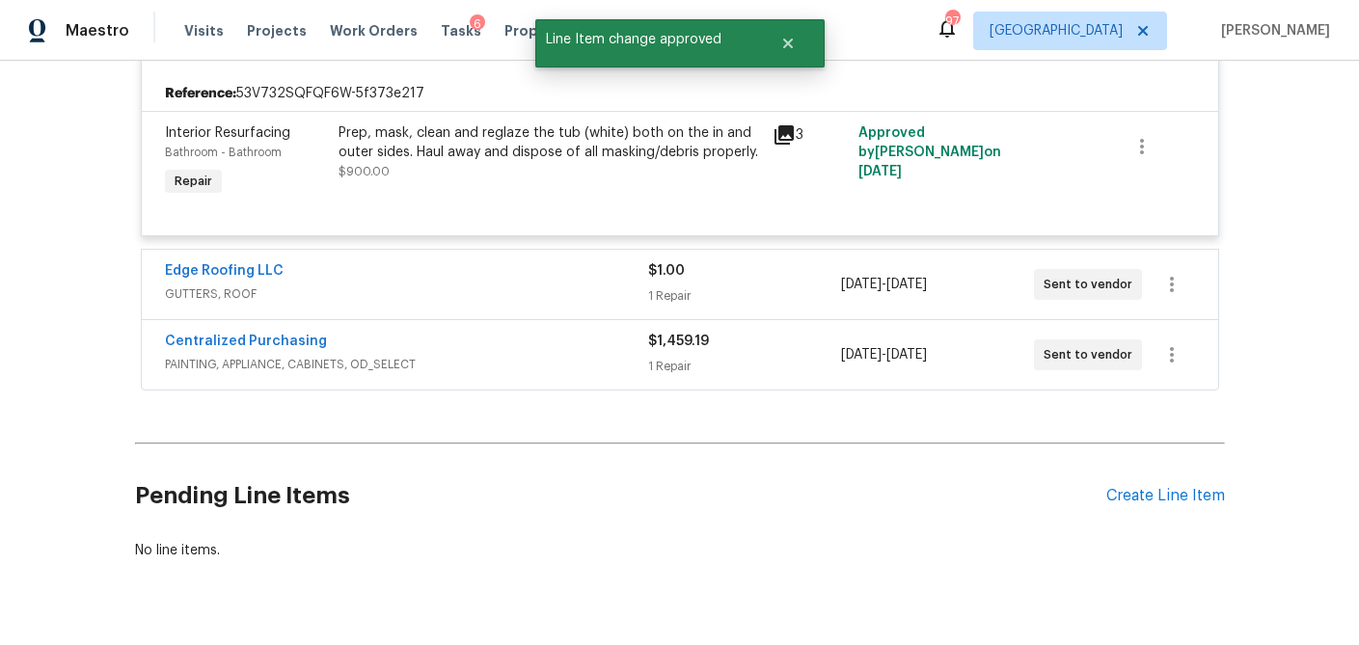
scroll to position [5239, 0]
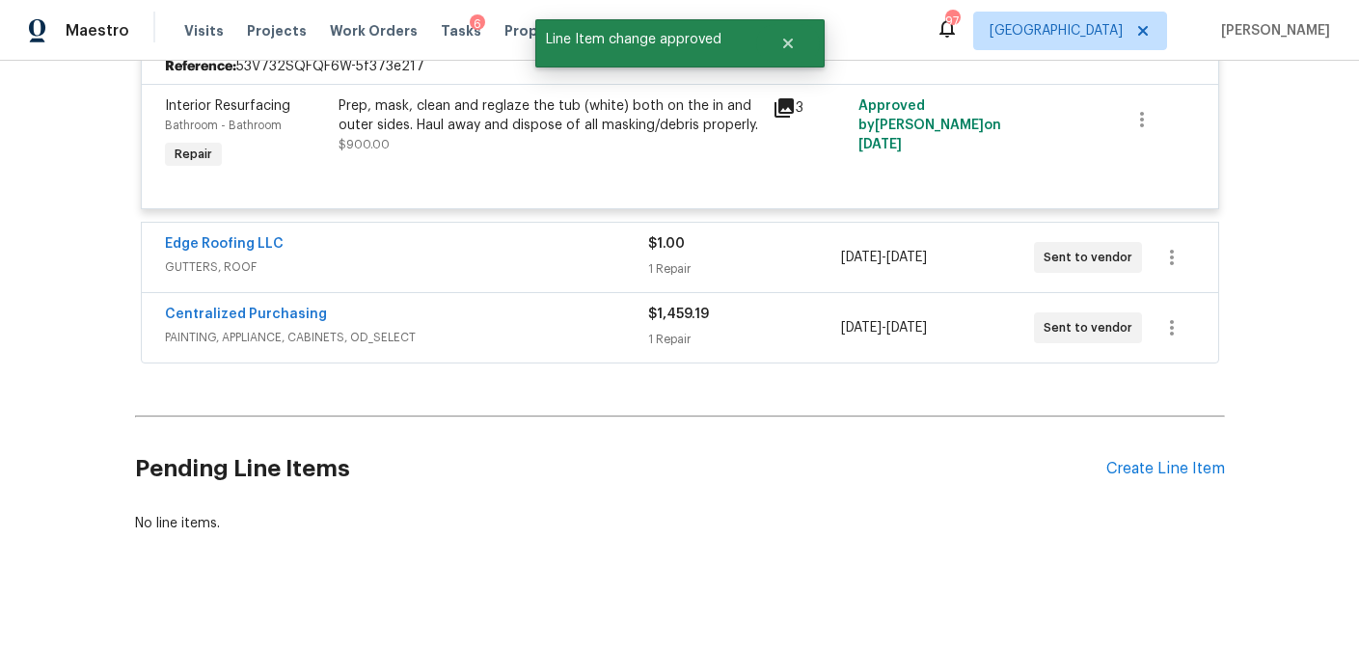
drag, startPoint x: 782, startPoint y: 299, endPoint x: 783, endPoint y: 317, distance: 18.3
click at [782, 279] on div "1 Repair" at bounding box center [744, 268] width 193 height 19
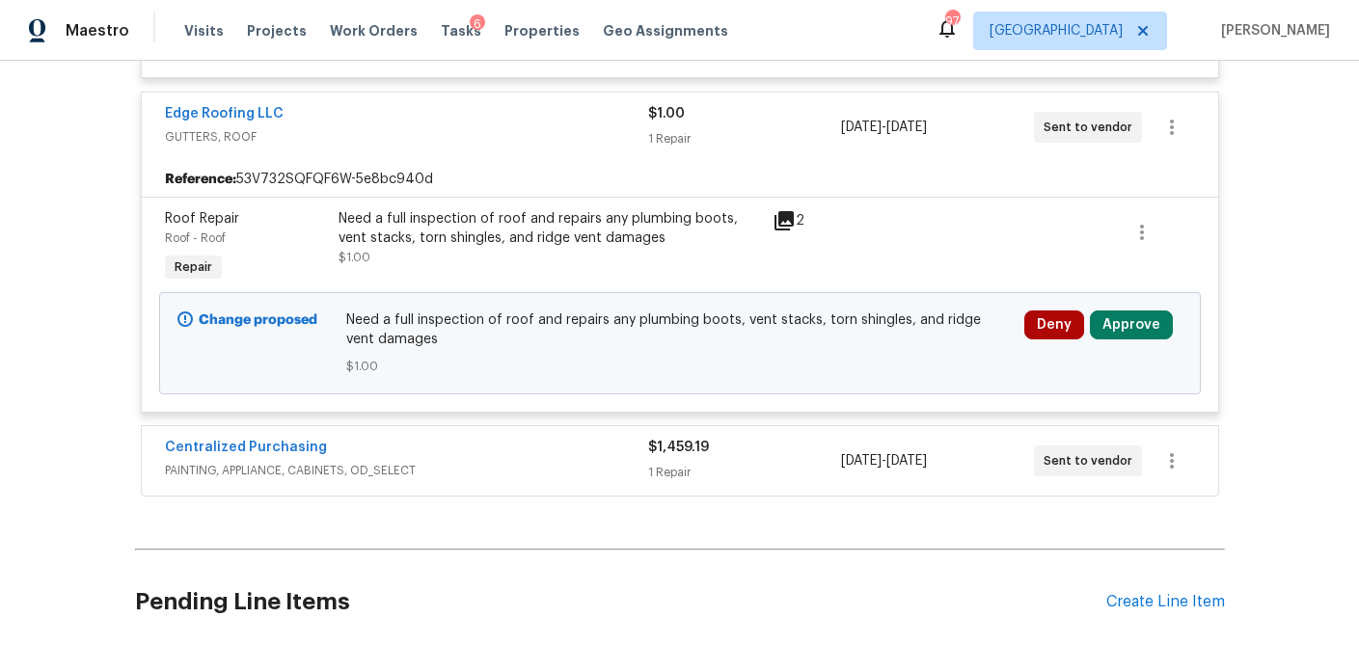
scroll to position [5372, 0]
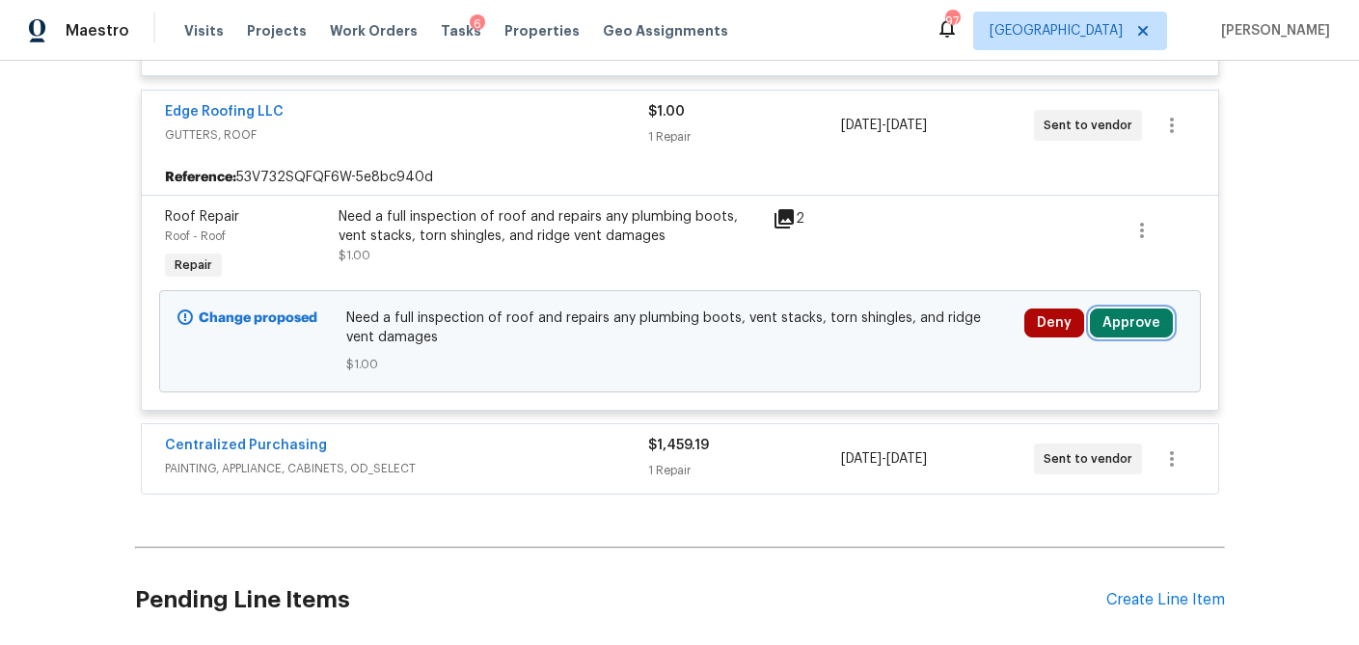
click at [1140, 337] on button "Approve" at bounding box center [1131, 323] width 83 height 29
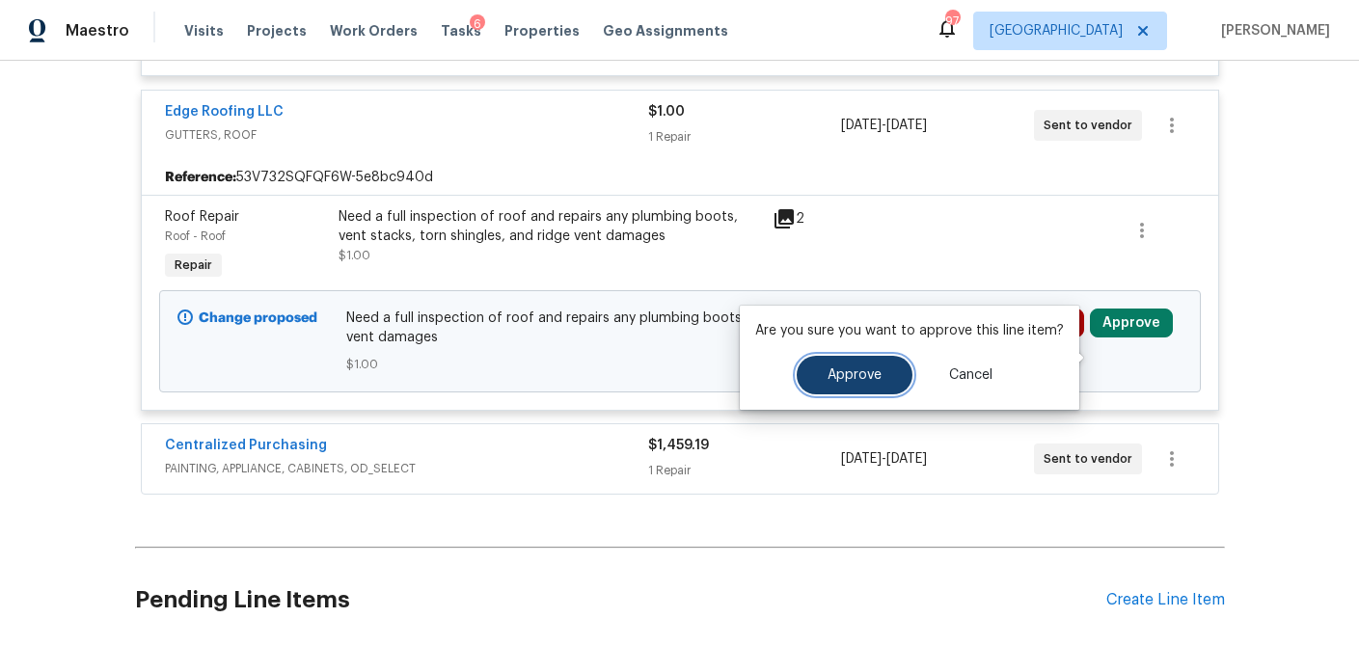
click at [883, 380] on button "Approve" at bounding box center [854, 375] width 116 height 39
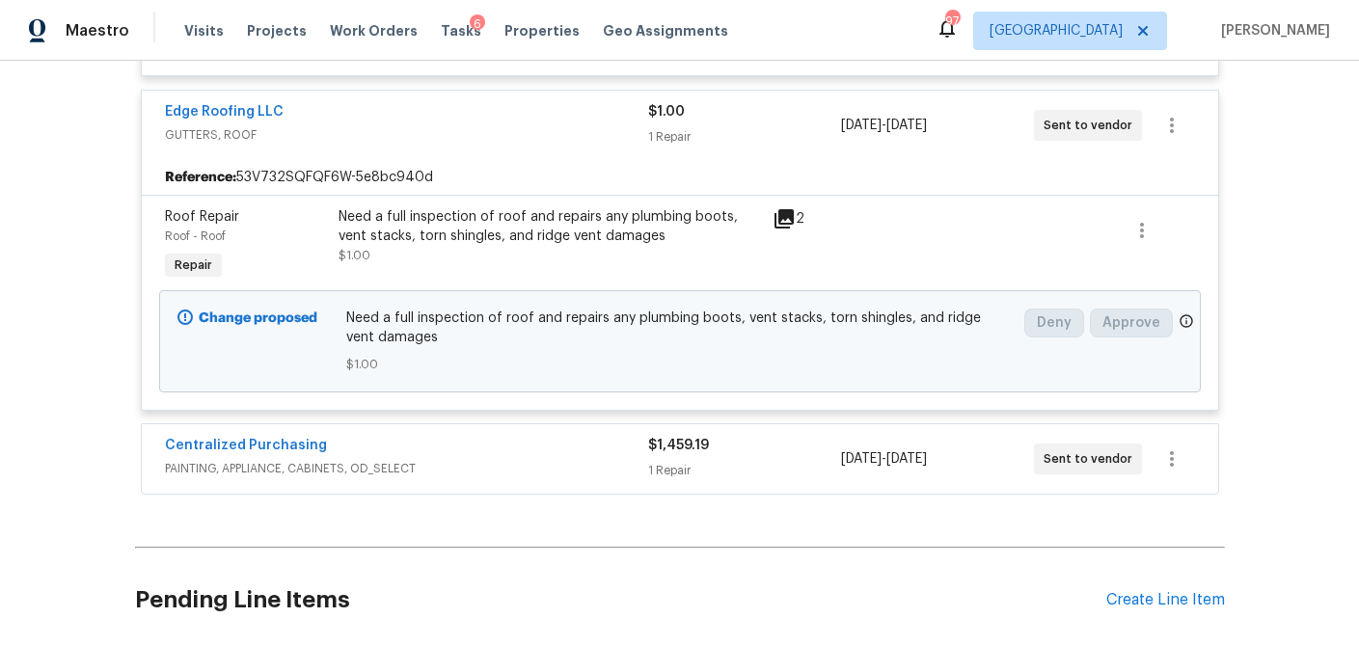
scroll to position [5124, 0]
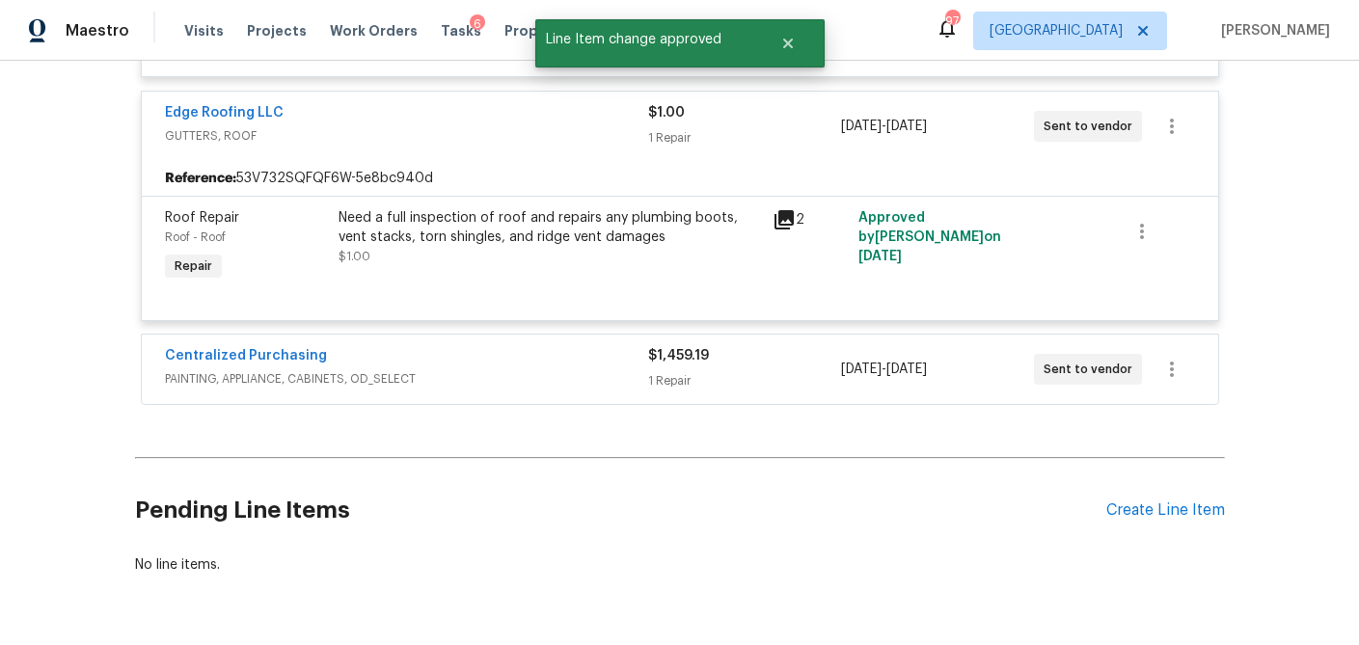
click at [792, 391] on div "1 Repair" at bounding box center [744, 380] width 193 height 19
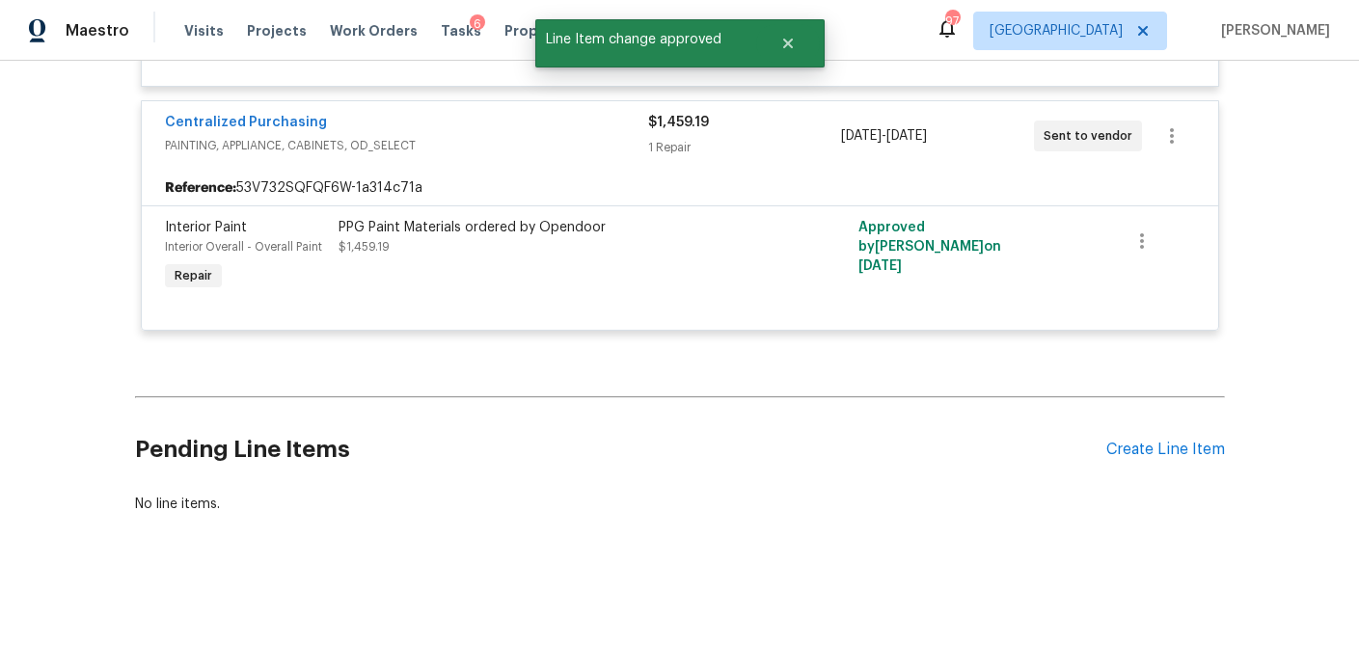
scroll to position [5393, 0]
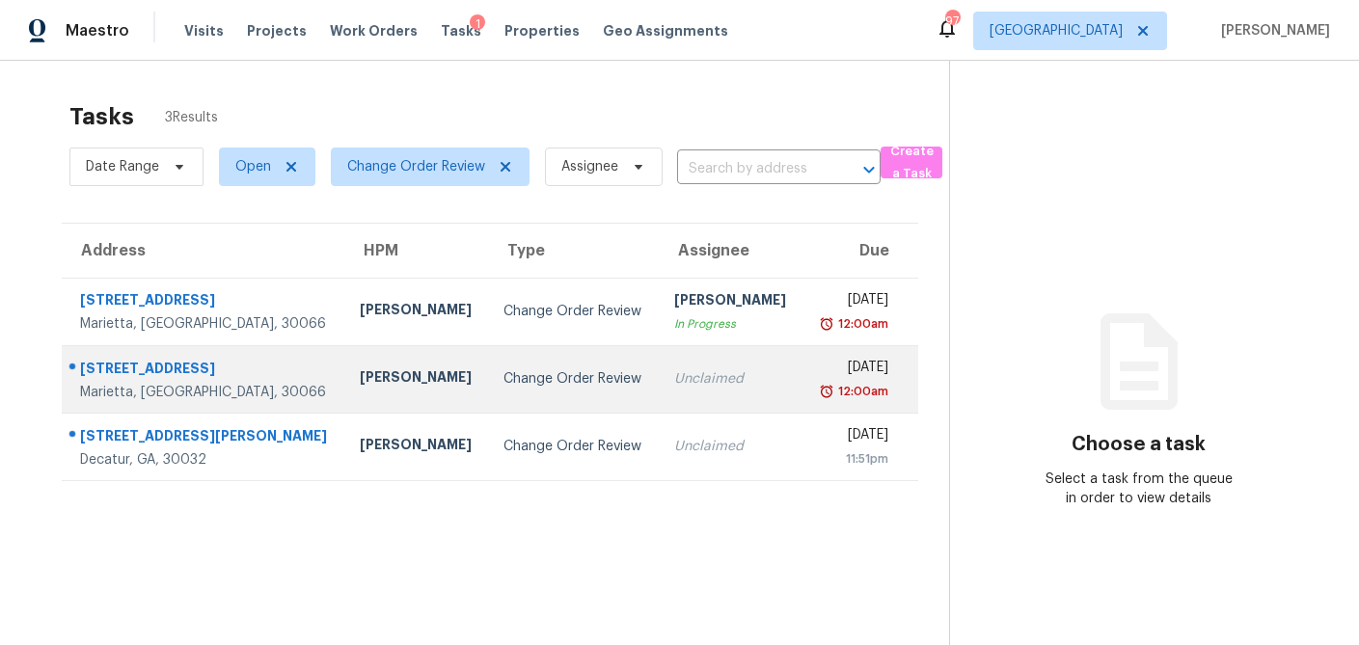
click at [503, 380] on div "Change Order Review" at bounding box center [572, 378] width 139 height 19
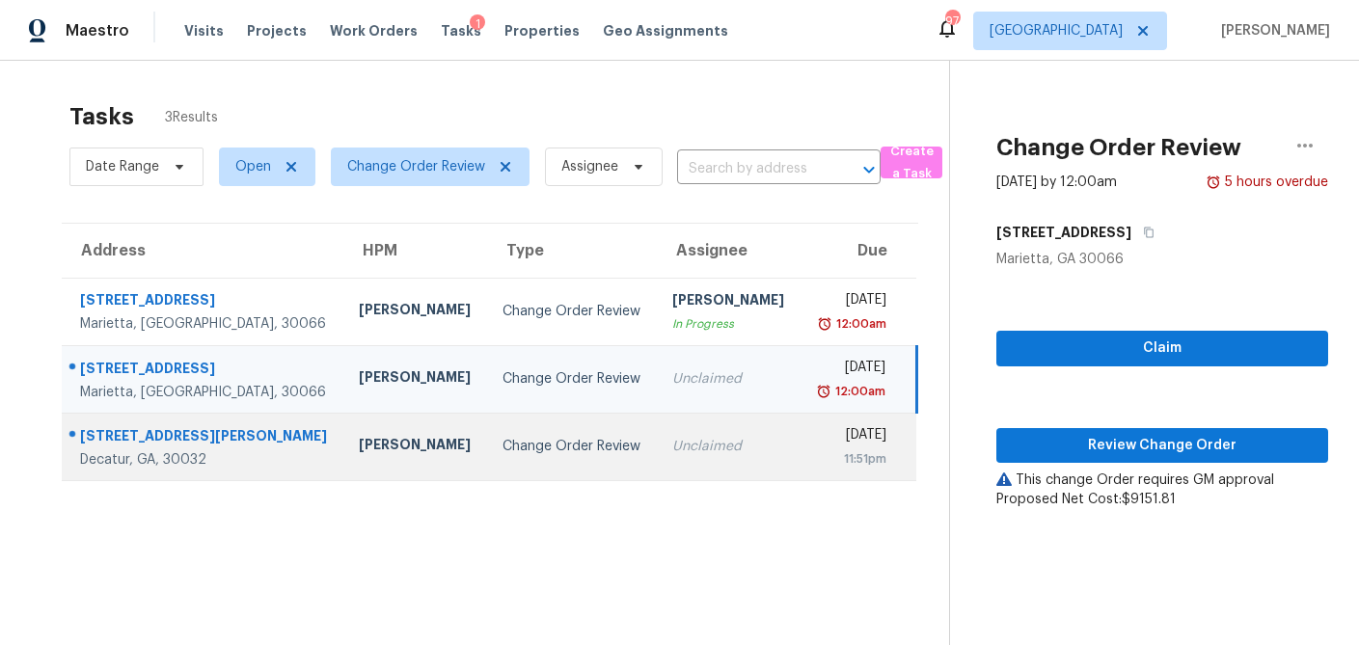
click at [502, 443] on div "Change Order Review" at bounding box center [571, 446] width 139 height 19
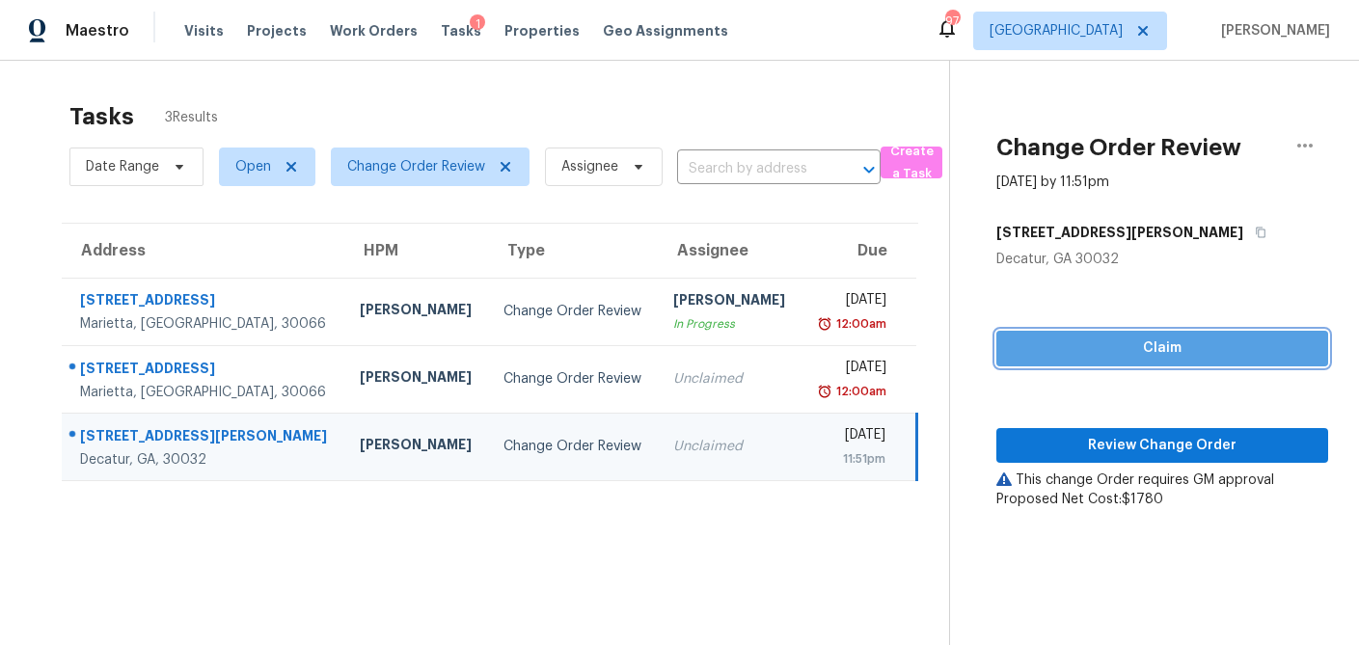
drag, startPoint x: 1107, startPoint y: 343, endPoint x: 1108, endPoint y: 354, distance: 10.7
click at [1107, 343] on span "Claim" at bounding box center [1161, 349] width 301 height 24
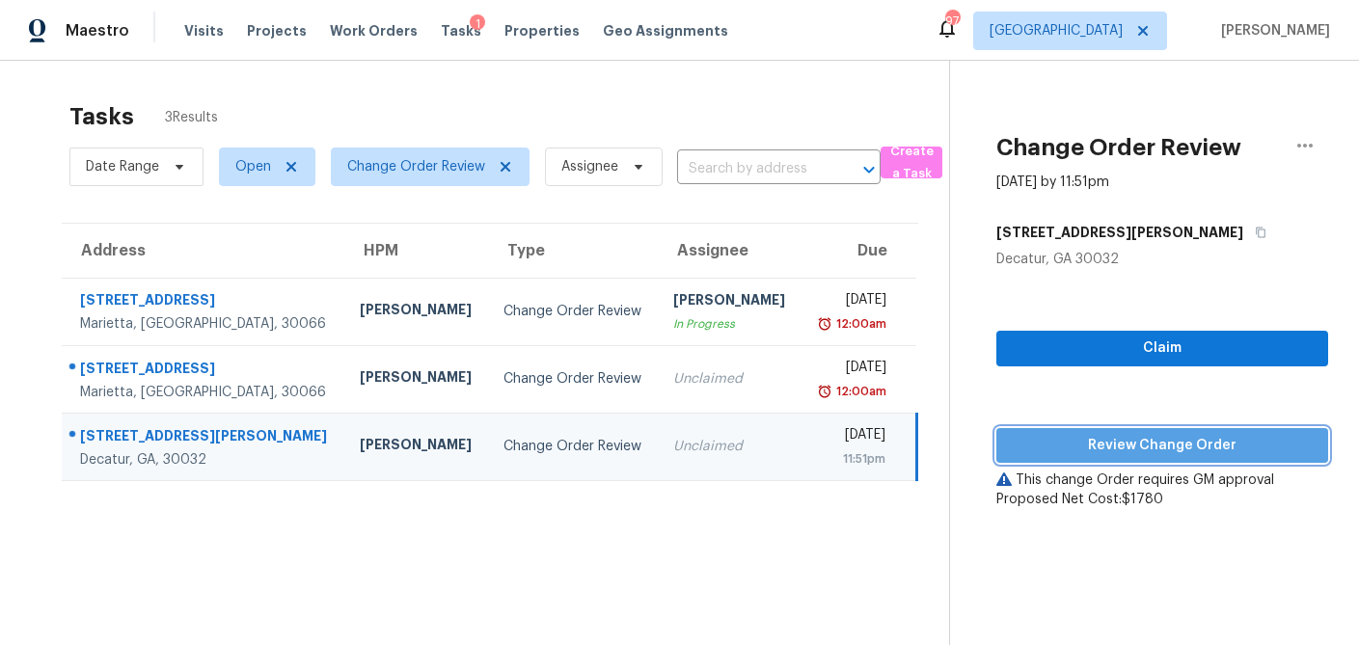
click at [1111, 435] on span "Review Change Order" at bounding box center [1161, 446] width 301 height 24
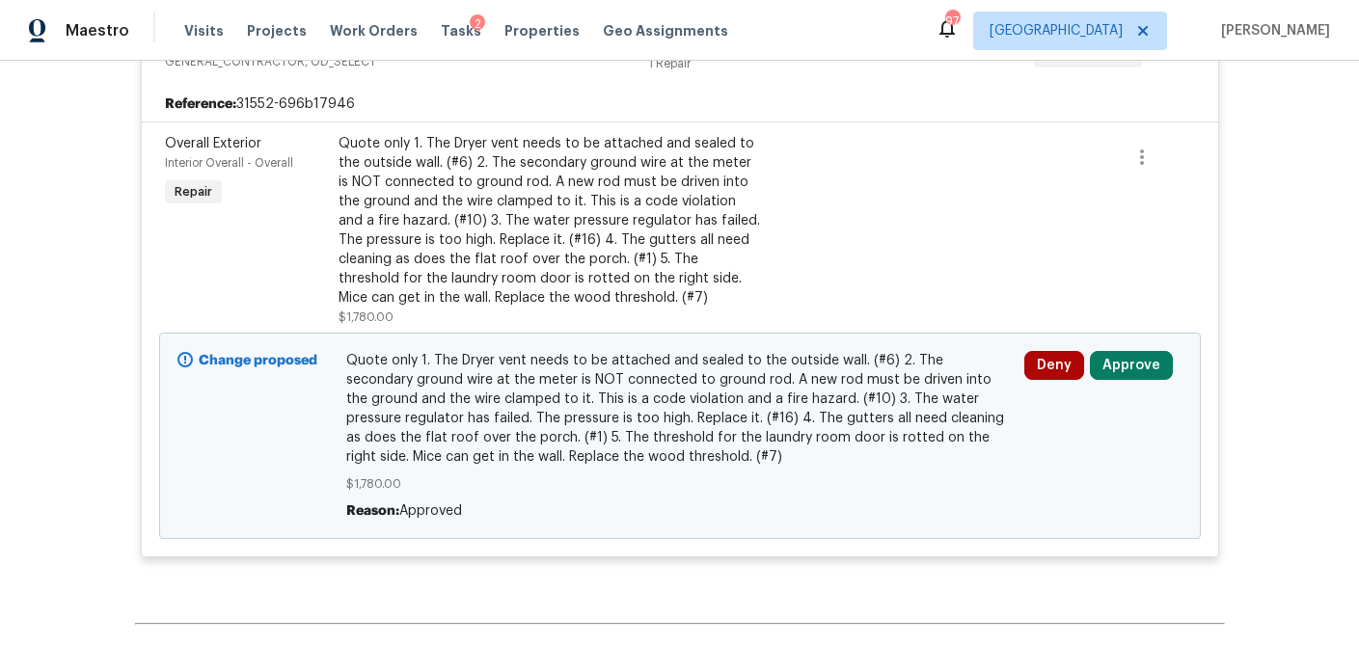
scroll to position [476, 0]
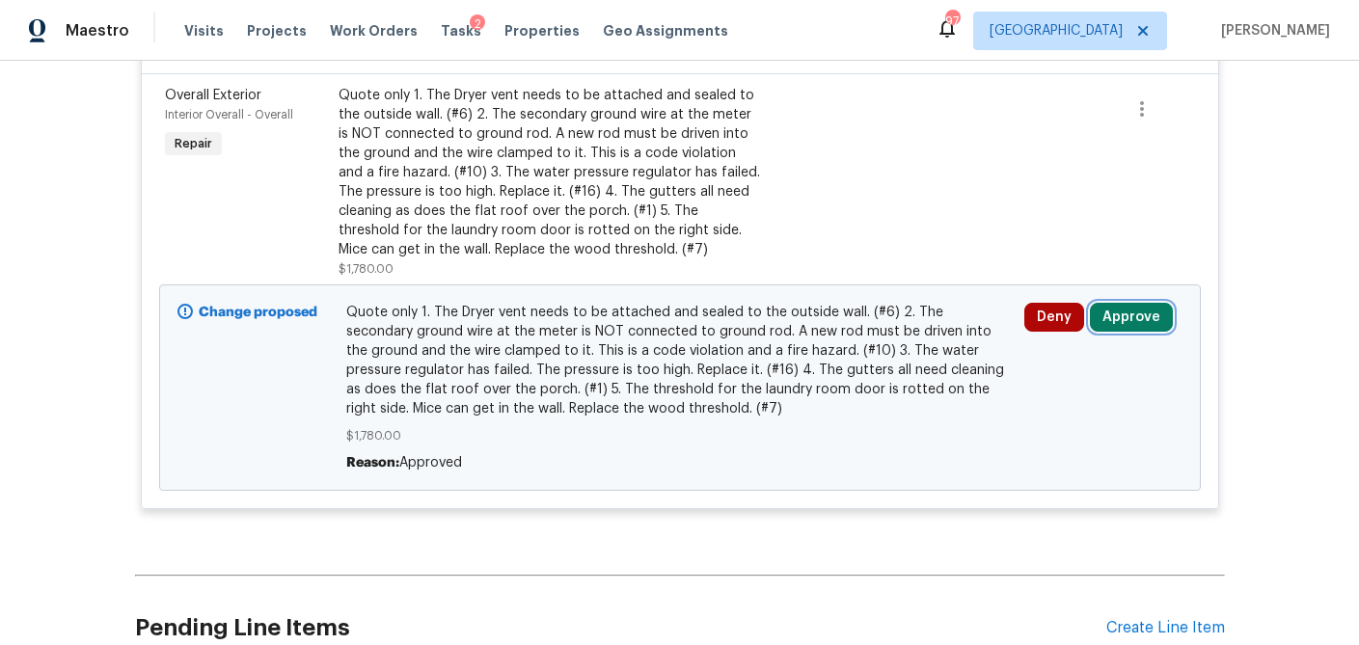
drag, startPoint x: 1130, startPoint y: 318, endPoint x: 1093, endPoint y: 319, distance: 36.7
click at [1130, 318] on button "Approve" at bounding box center [1131, 317] width 83 height 29
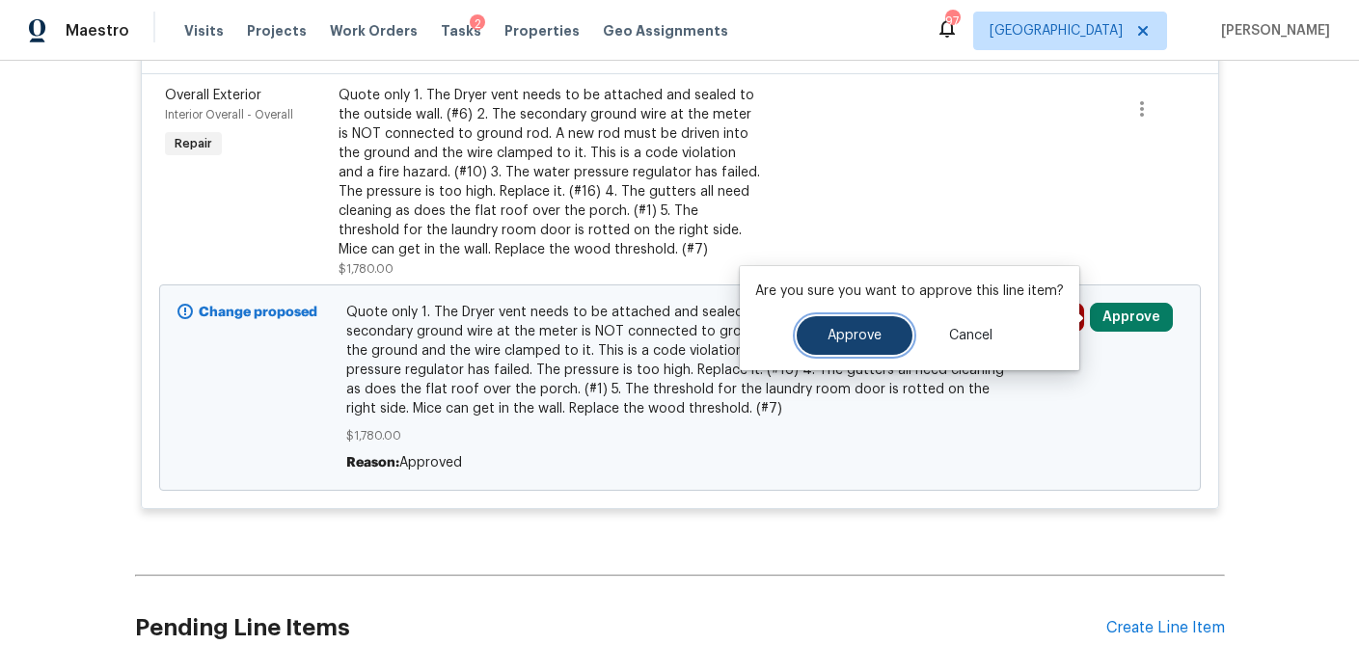
click at [849, 329] on span "Approve" at bounding box center [854, 336] width 54 height 14
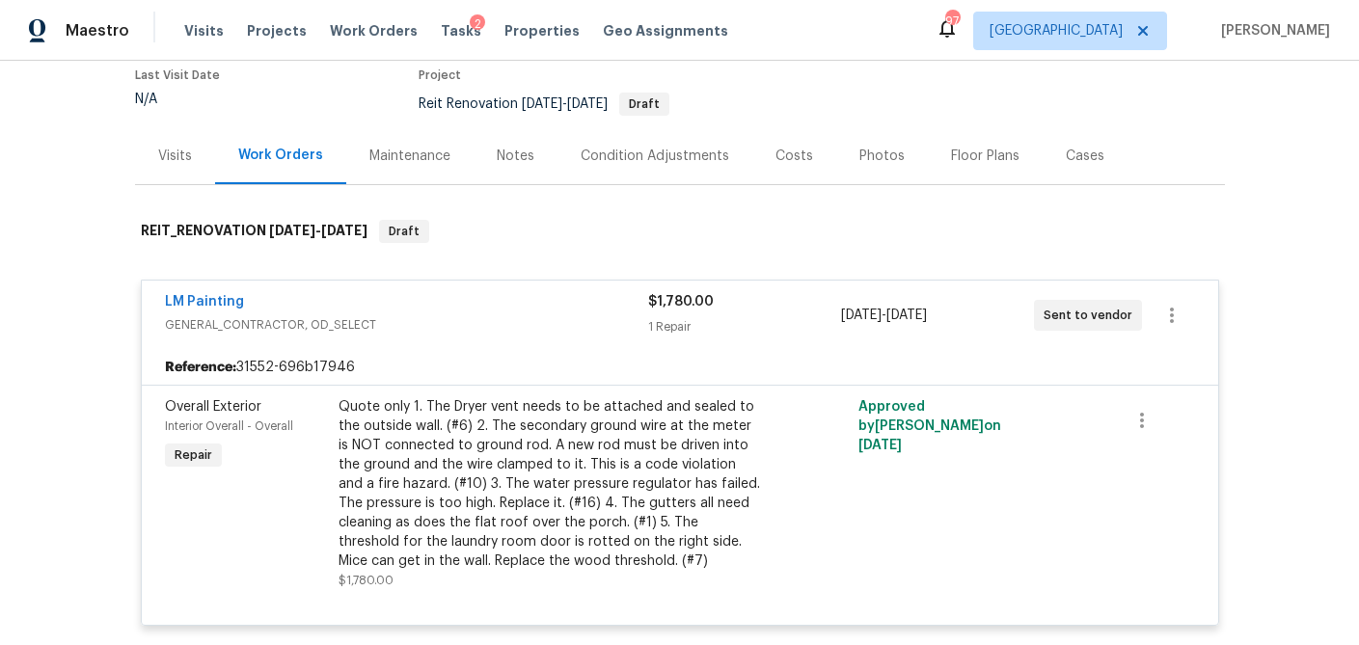
scroll to position [0, 0]
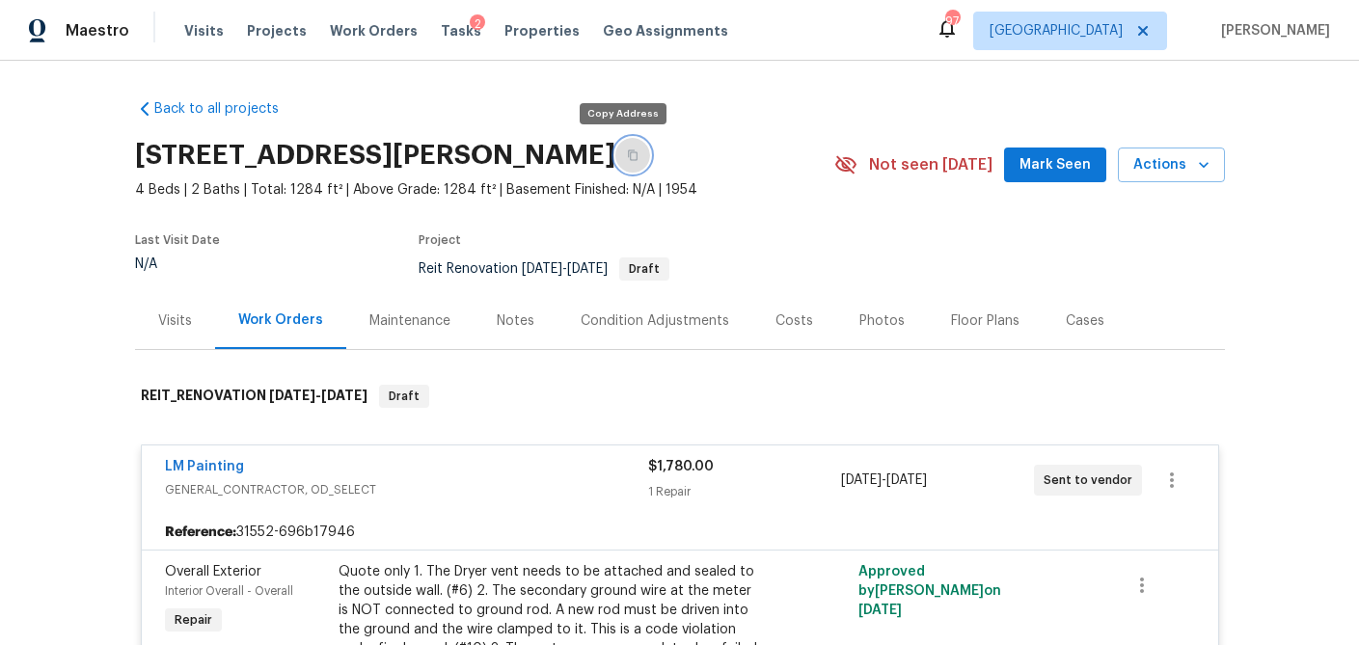
click at [627, 150] on button "button" at bounding box center [632, 155] width 35 height 35
